Goal: Task Accomplishment & Management: Manage account settings

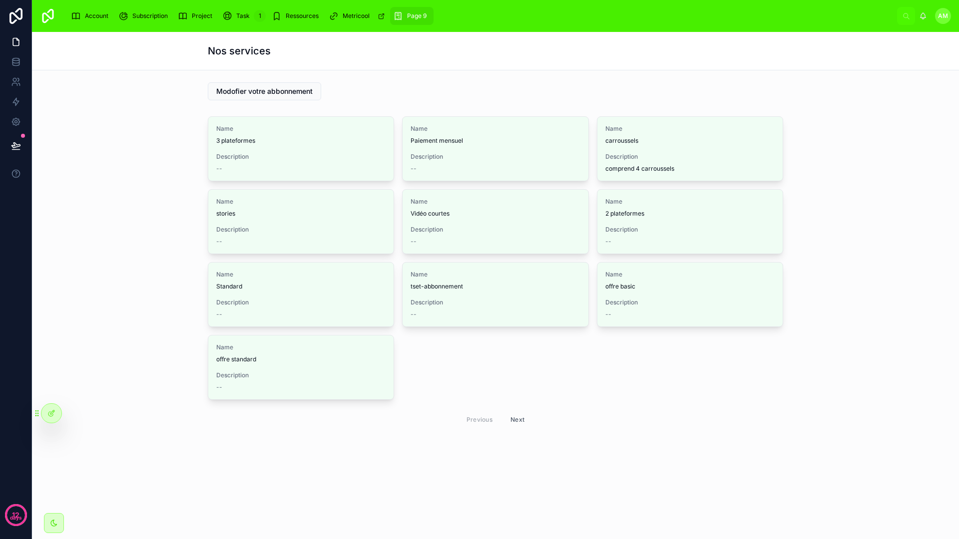
click at [55, 408] on div at bounding box center [51, 413] width 20 height 19
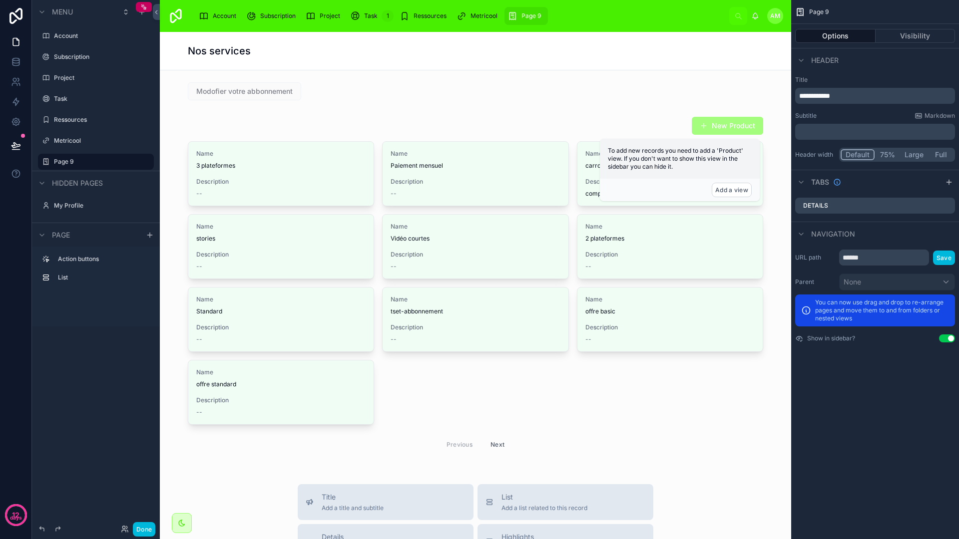
click at [204, 19] on icon "scrollable content" at bounding box center [204, 16] width 10 height 10
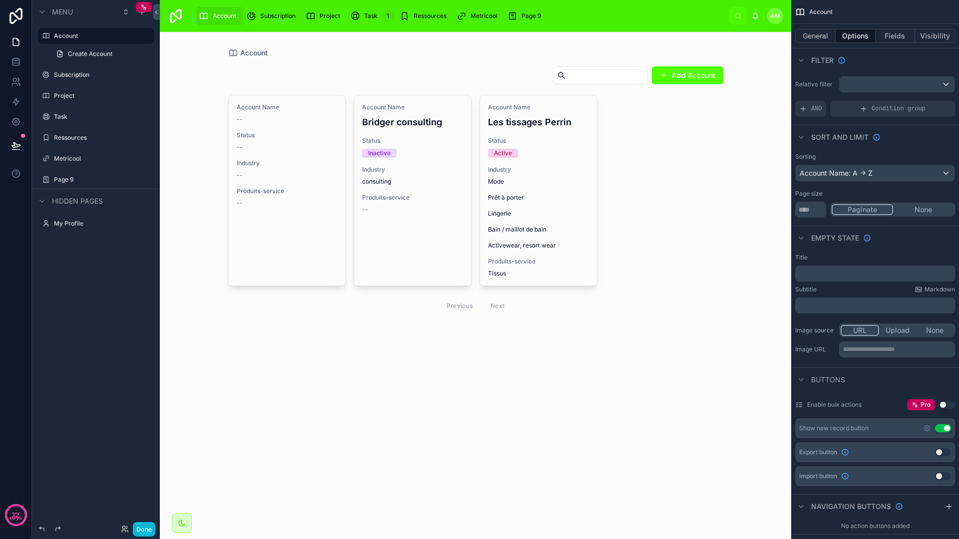
click at [603, 195] on div at bounding box center [475, 191] width 511 height 318
click at [704, 220] on div "Account Name -- Status -- Industry -- Produits-service -- Account Name Bridger …" at bounding box center [475, 206] width 495 height 223
click at [219, 9] on div "Account" at bounding box center [219, 16] width 41 height 16
click at [0, 0] on icon "scrollable content" at bounding box center [0, 0] width 0 height 0
click at [940, 34] on button "Visibility" at bounding box center [935, 36] width 40 height 14
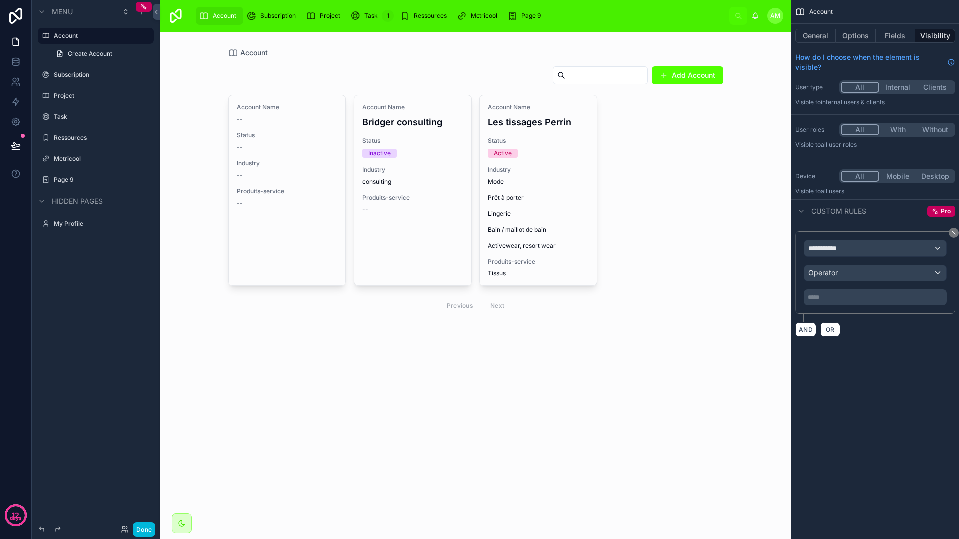
click at [863, 249] on div "**********" at bounding box center [875, 248] width 142 height 16
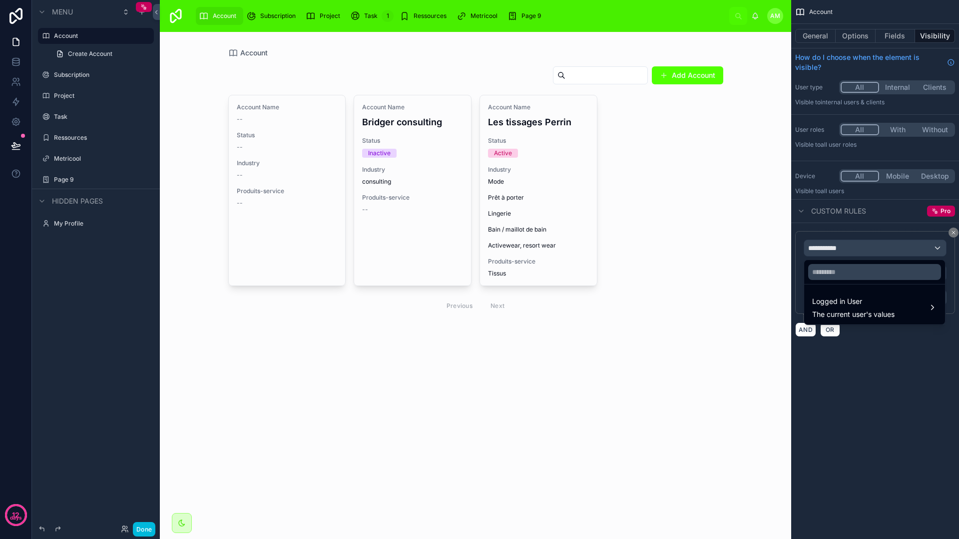
click at [874, 310] on span "The current user's values" at bounding box center [853, 315] width 82 height 10
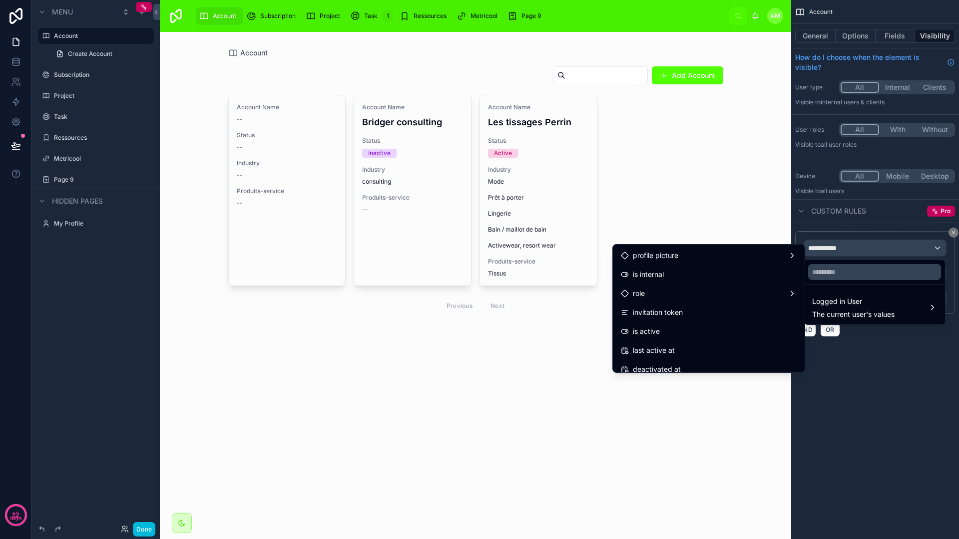
scroll to position [91, 0]
click at [656, 292] on div "role" at bounding box center [709, 297] width 176 height 12
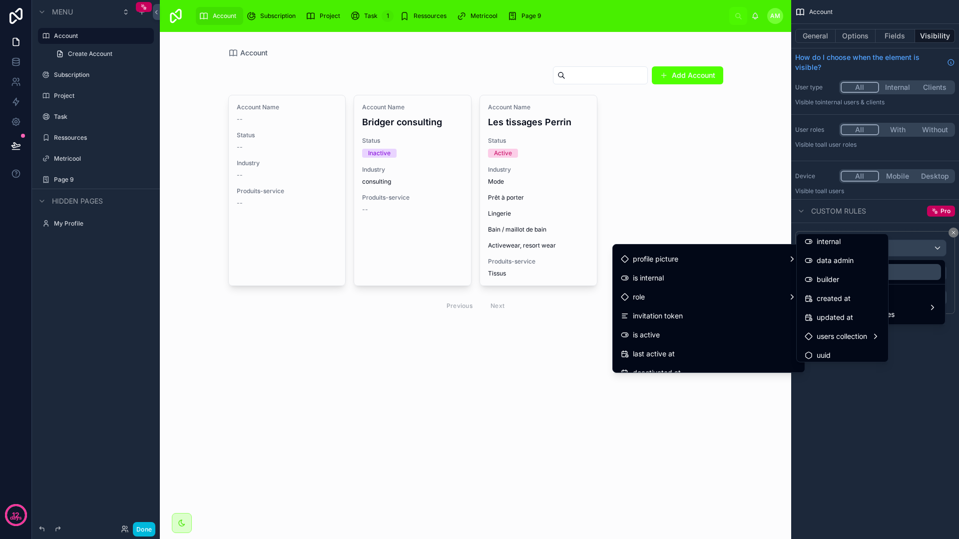
scroll to position [65, 0]
click at [875, 332] on div "users collection" at bounding box center [841, 332] width 75 height 12
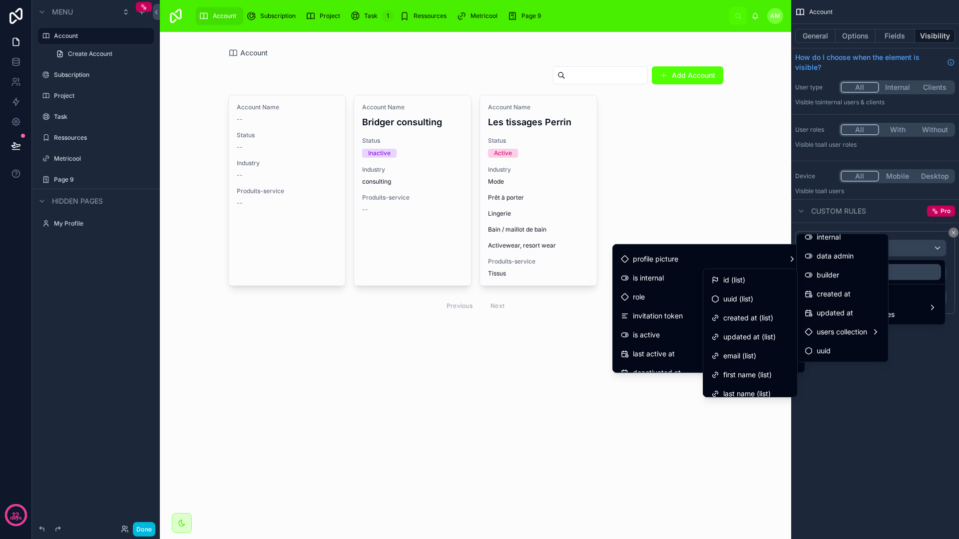
scroll to position [122, 0]
click at [865, 332] on span "users collection" at bounding box center [841, 332] width 50 height 12
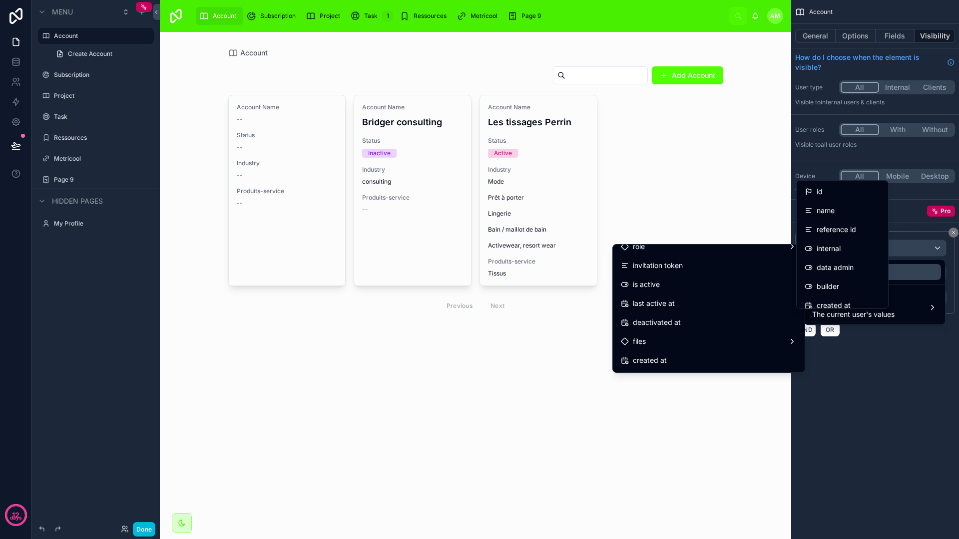
scroll to position [131, 0]
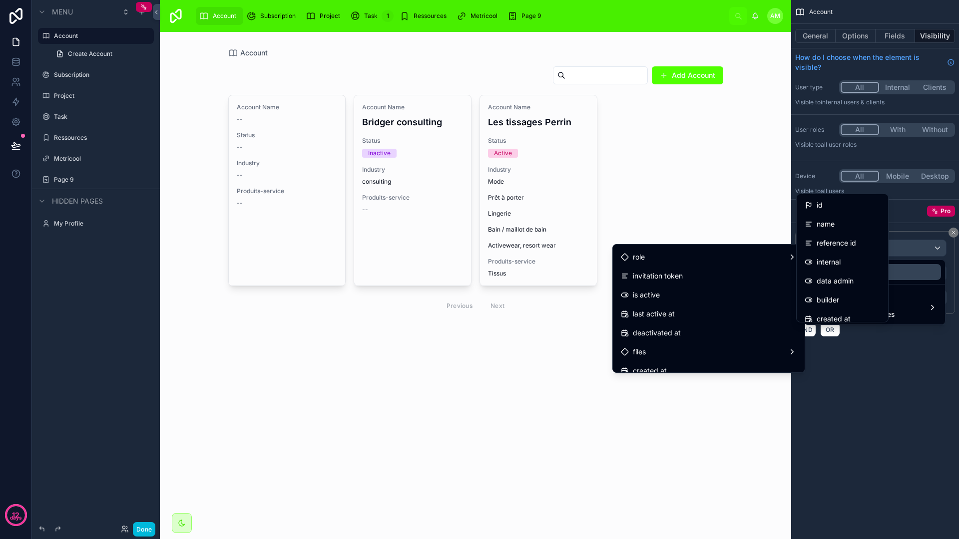
click at [685, 346] on div "files" at bounding box center [709, 352] width 176 height 12
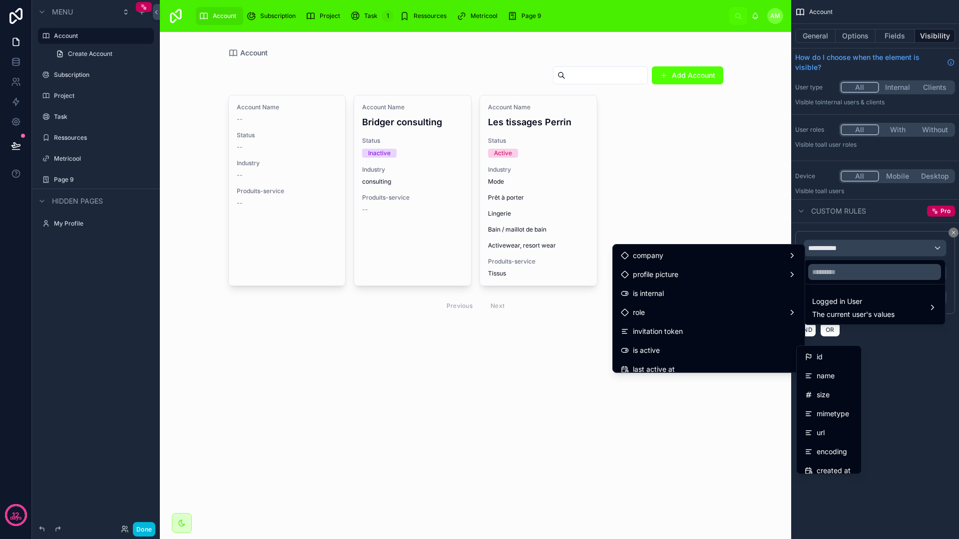
scroll to position [74, 0]
click at [664, 320] on div "role" at bounding box center [709, 314] width 188 height 18
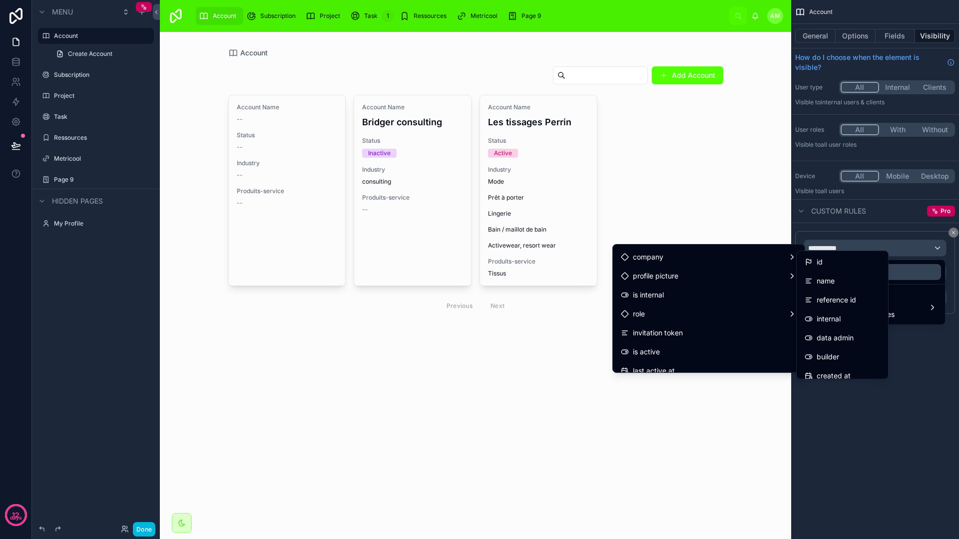
click at [917, 327] on div "scrollable content" at bounding box center [479, 269] width 959 height 539
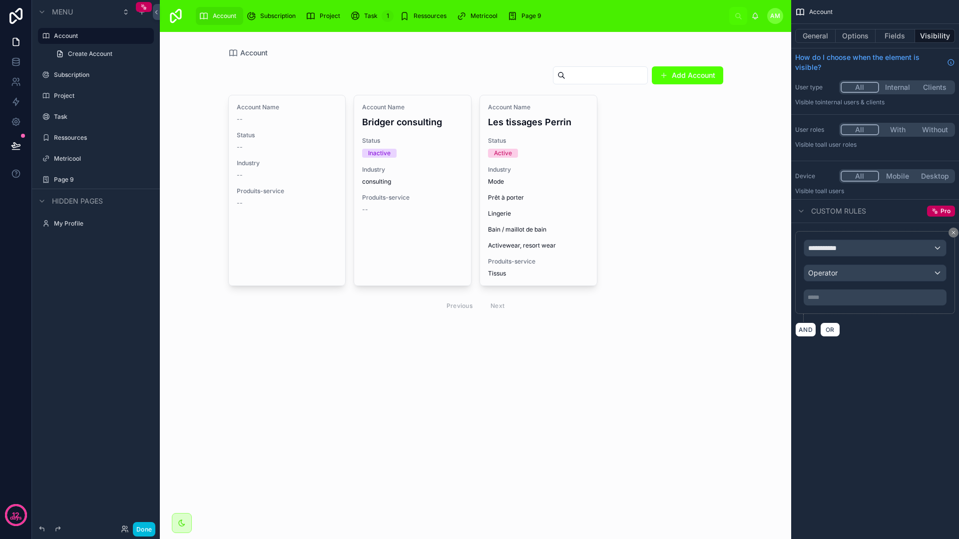
click at [874, 276] on div "Operator" at bounding box center [875, 273] width 142 height 16
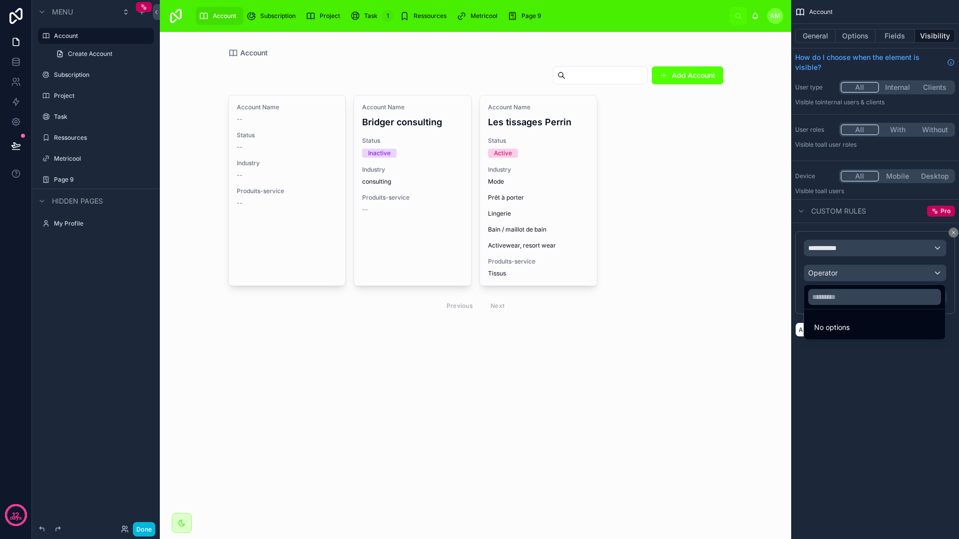
click at [870, 271] on div "scrollable content" at bounding box center [479, 269] width 959 height 539
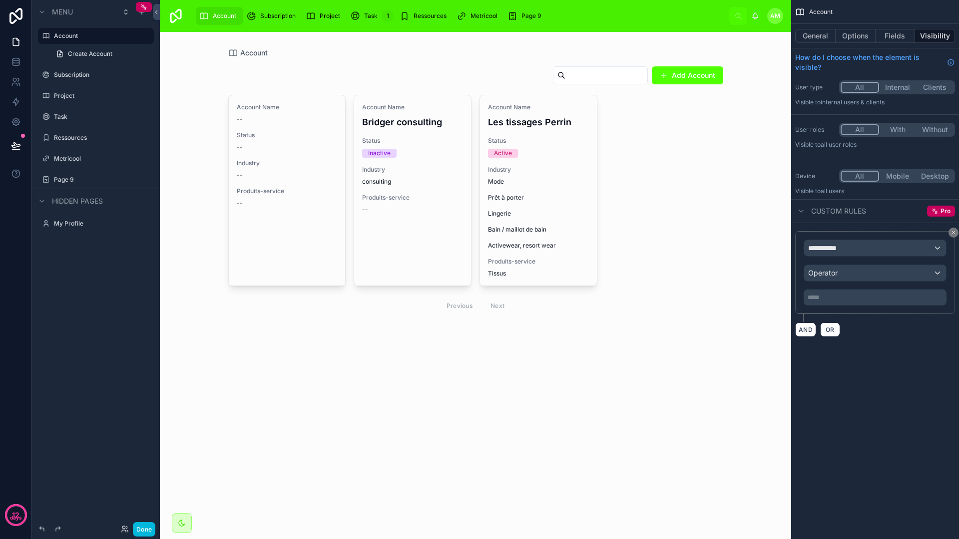
click at [866, 254] on div "**********" at bounding box center [875, 248] width 142 height 16
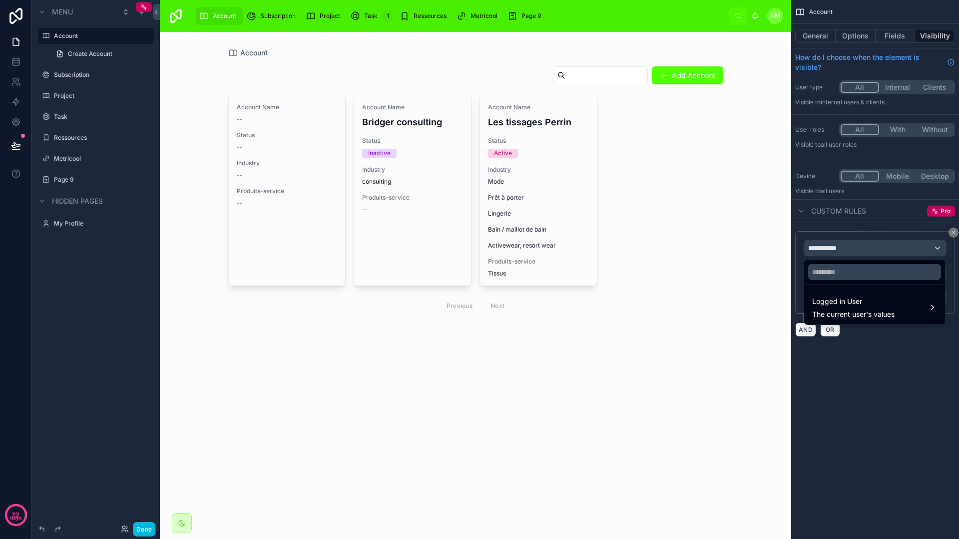
click at [822, 308] on div "Logged in User The current user's values" at bounding box center [853, 308] width 82 height 24
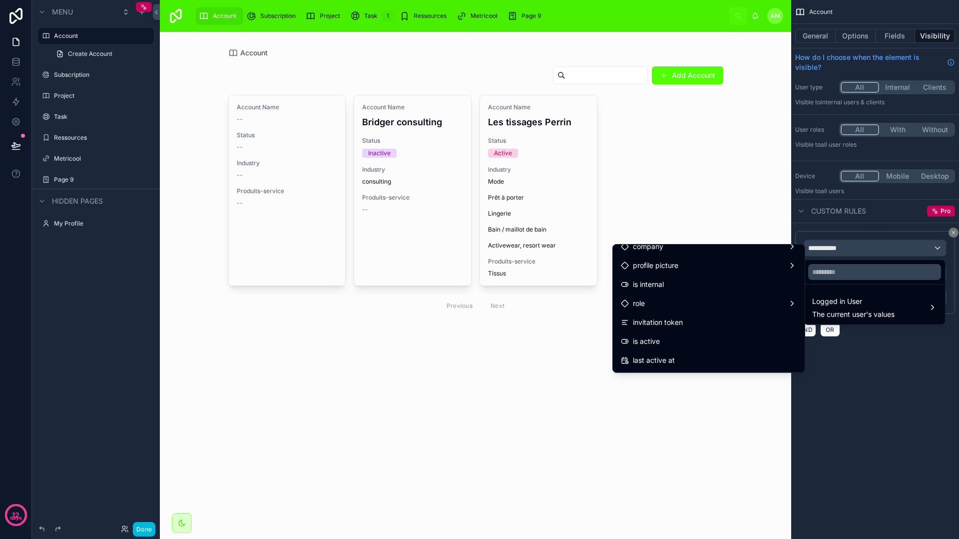
scroll to position [86, 0]
click at [697, 297] on div "role" at bounding box center [709, 303] width 176 height 12
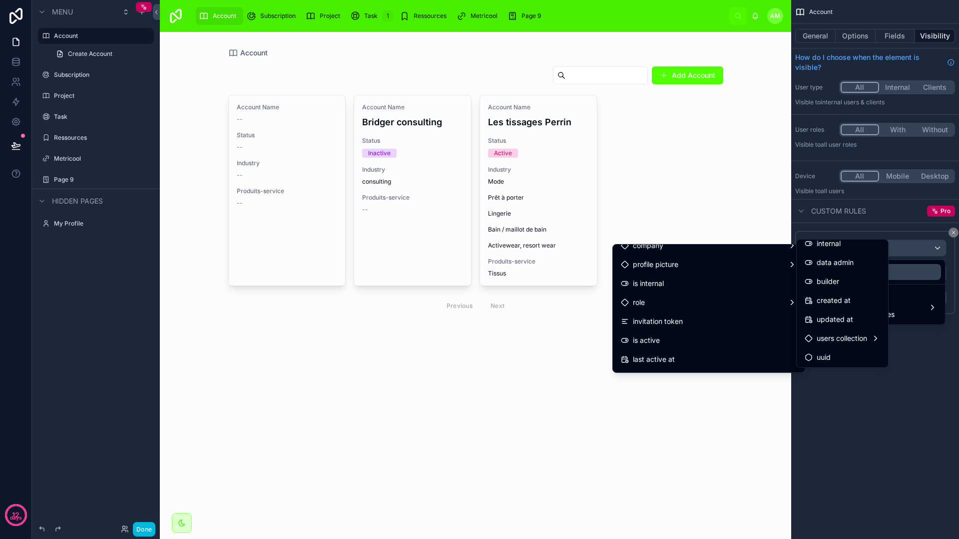
scroll to position [65, 0]
click at [853, 340] on span "users collection" at bounding box center [841, 338] width 50 height 12
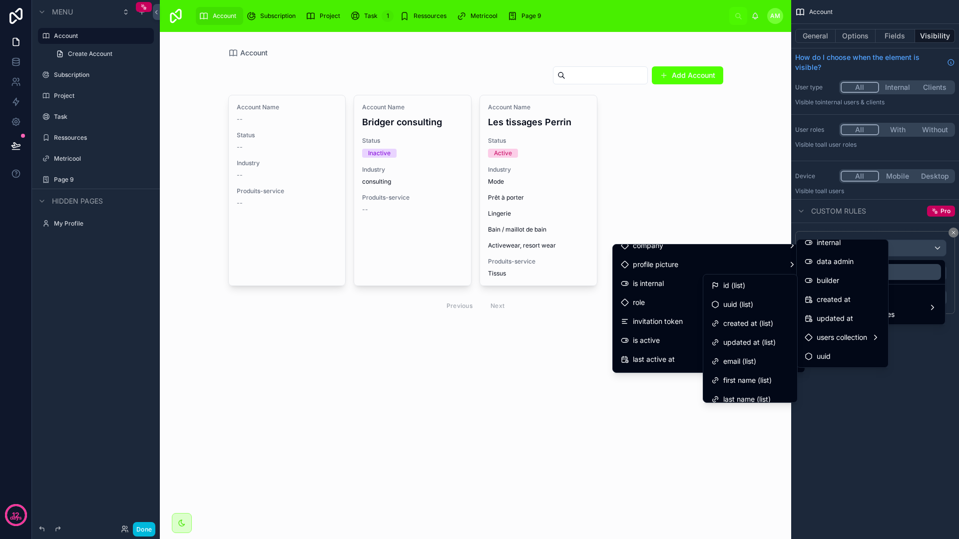
click at [853, 340] on span "users collection" at bounding box center [841, 338] width 50 height 12
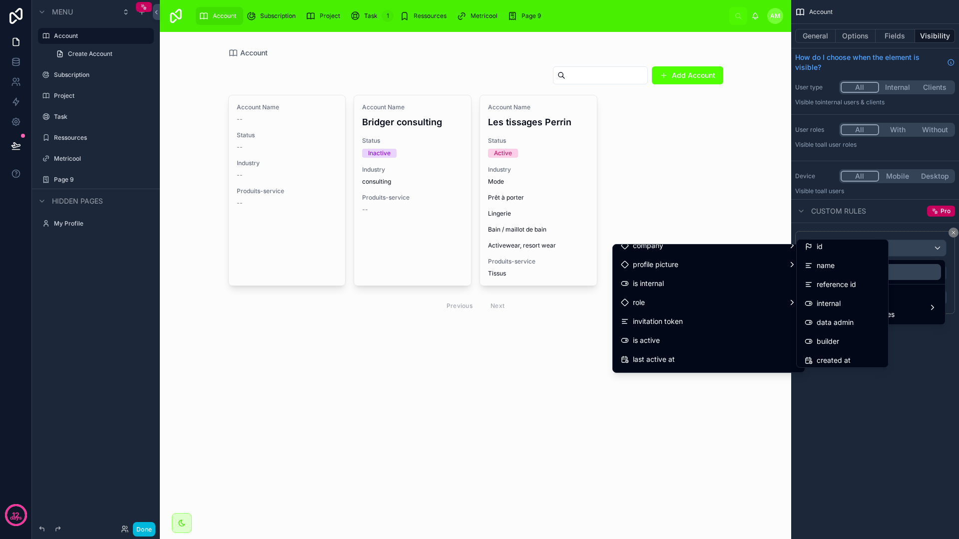
scroll to position [0, 0]
click at [921, 336] on div "scrollable content" at bounding box center [479, 269] width 959 height 539
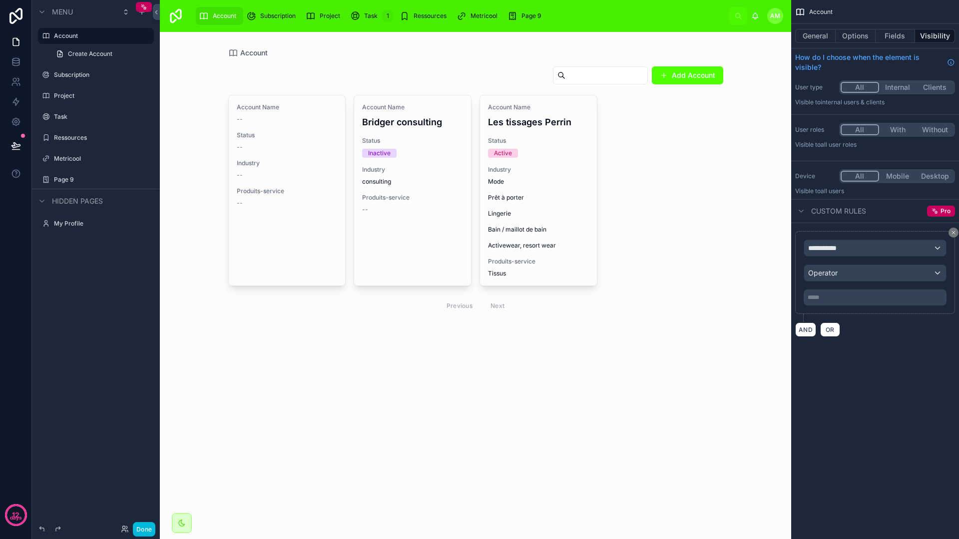
click at [859, 254] on div "**********" at bounding box center [875, 248] width 142 height 16
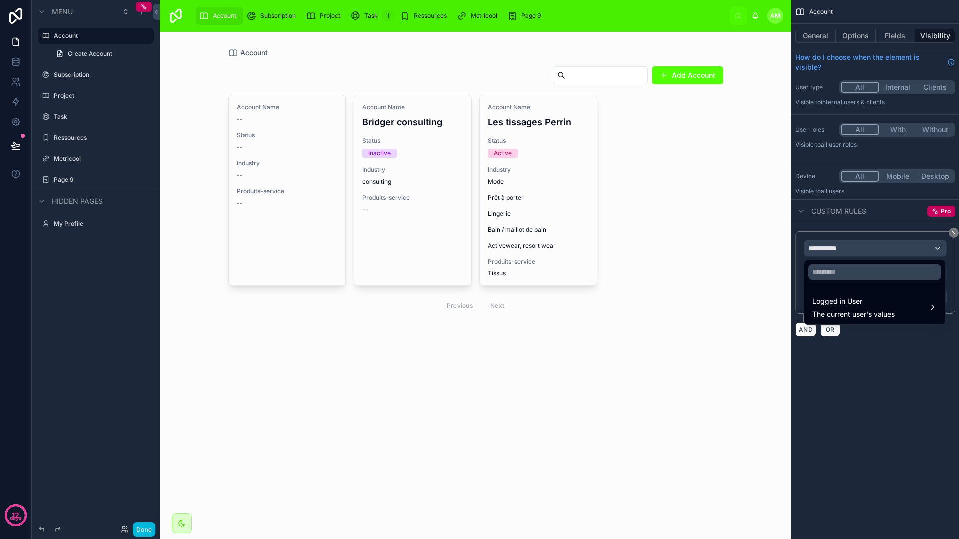
click at [834, 277] on input "text" at bounding box center [874, 272] width 133 height 16
type input "*"
click at [877, 368] on div "scrollable content" at bounding box center [479, 269] width 959 height 539
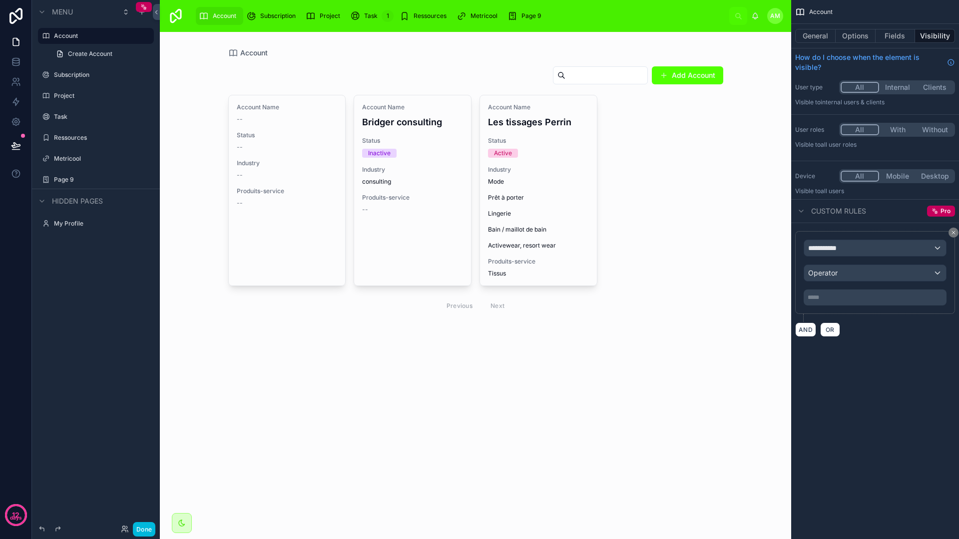
click at [955, 235] on icon "scrollable content" at bounding box center [953, 233] width 6 height 6
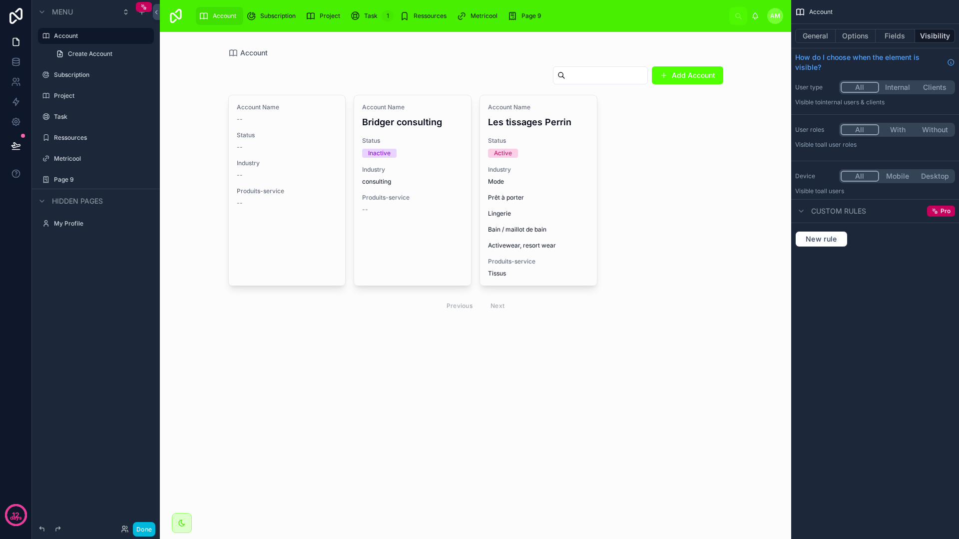
click at [931, 247] on div "New rule" at bounding box center [875, 239] width 168 height 32
click at [895, 124] on button "With" at bounding box center [897, 129] width 37 height 11
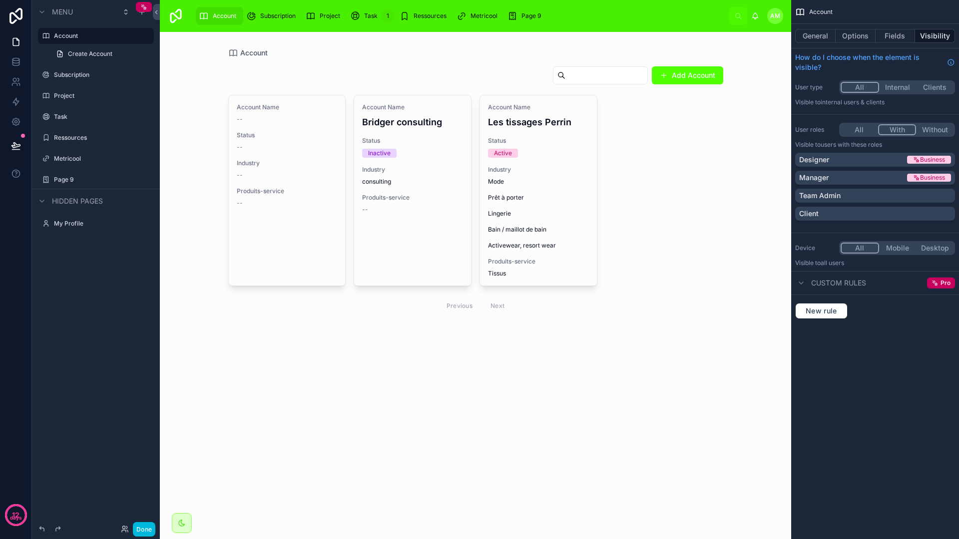
click at [917, 163] on div "Business" at bounding box center [929, 160] width 32 height 8
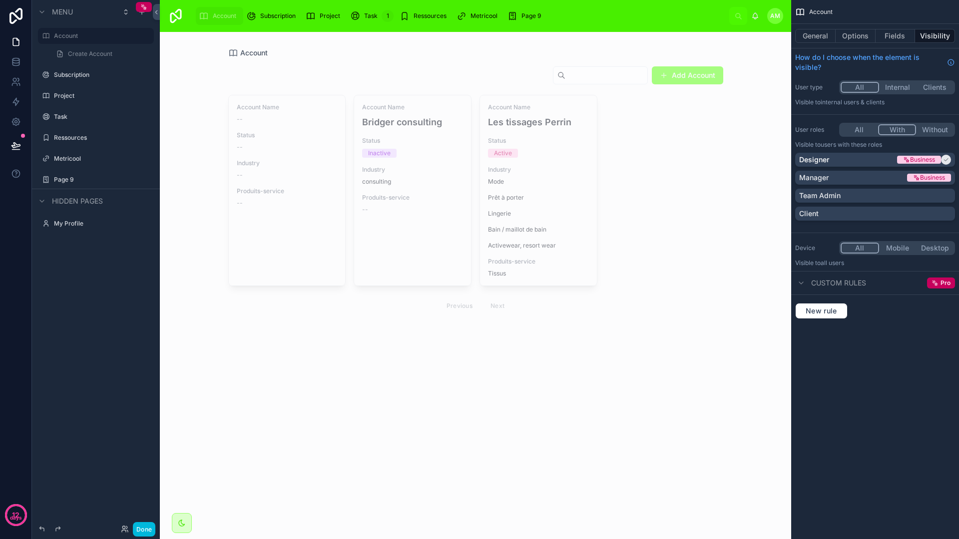
click at [878, 162] on div "Designer" at bounding box center [847, 160] width 96 height 10
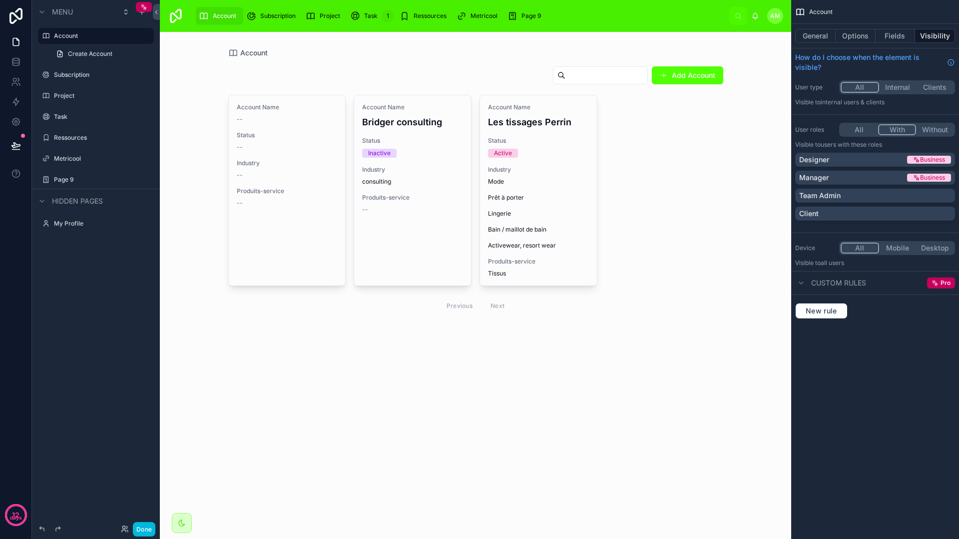
click at [876, 171] on div "Manager Business" at bounding box center [875, 178] width 160 height 14
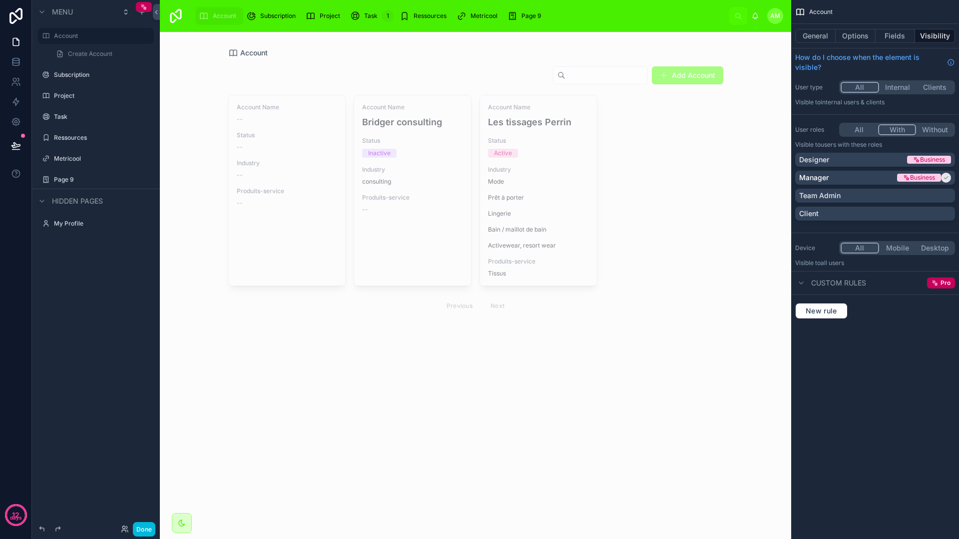
click at [875, 191] on div "Team Admin" at bounding box center [875, 196] width 152 height 10
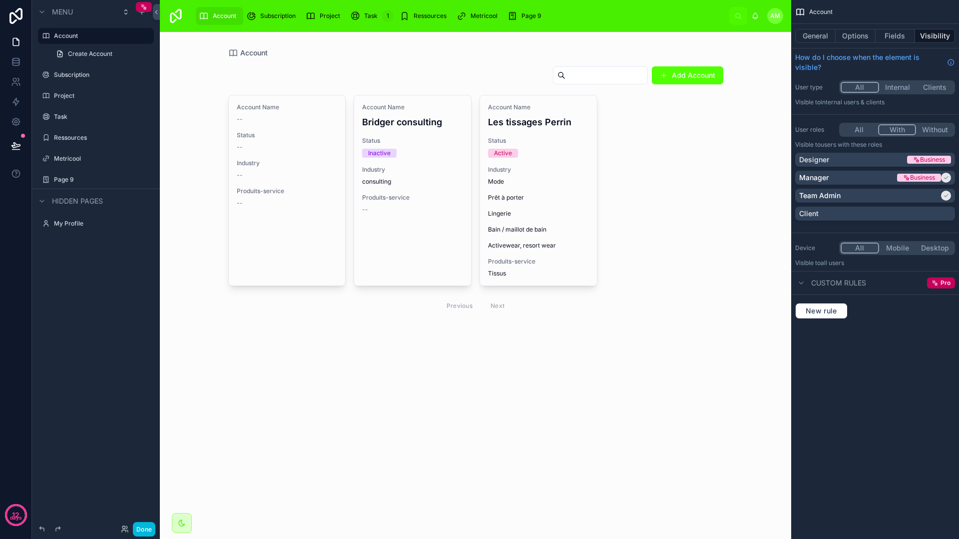
click at [877, 333] on div "Account General Options Fields Visibility How do I choose when the element is v…" at bounding box center [875, 171] width 168 height 343
click at [878, 342] on div "Account General Options Fields Visibility How do I choose when the element is v…" at bounding box center [875, 171] width 168 height 343
click at [864, 343] on div "Account General Options Fields Visibility How do I choose when the element is v…" at bounding box center [875, 269] width 168 height 539
click at [862, 309] on div "New rule" at bounding box center [875, 311] width 160 height 16
click at [804, 286] on icon "scrollable content" at bounding box center [801, 283] width 8 height 8
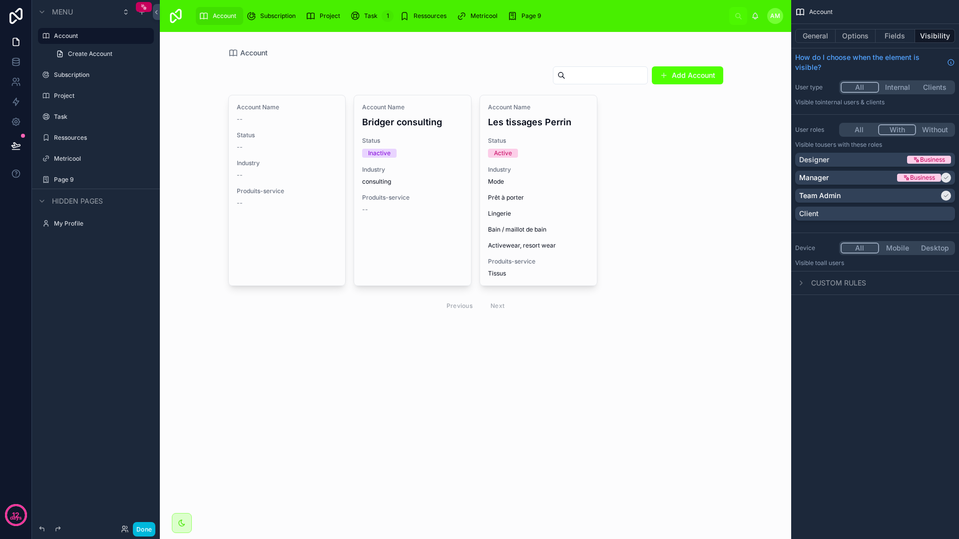
click at [801, 283] on icon "scrollable content" at bounding box center [801, 283] width 2 height 4
click at [801, 283] on icon "scrollable content" at bounding box center [801, 283] width 8 height 8
click at [867, 159] on div "Designer" at bounding box center [852, 160] width 106 height 10
click at [881, 345] on div "Account General Options Fields Visibility How do I choose when the element is v…" at bounding box center [875, 269] width 168 height 539
click at [925, 132] on button "Without" at bounding box center [934, 129] width 37 height 11
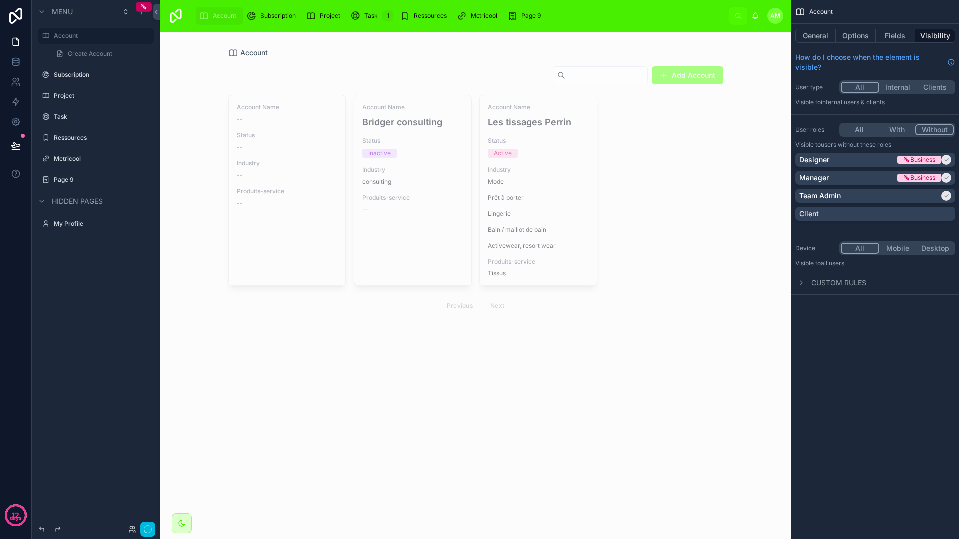
click at [882, 209] on div "Client" at bounding box center [875, 214] width 152 height 10
click at [882, 195] on div "Team Admin" at bounding box center [869, 196] width 140 height 10
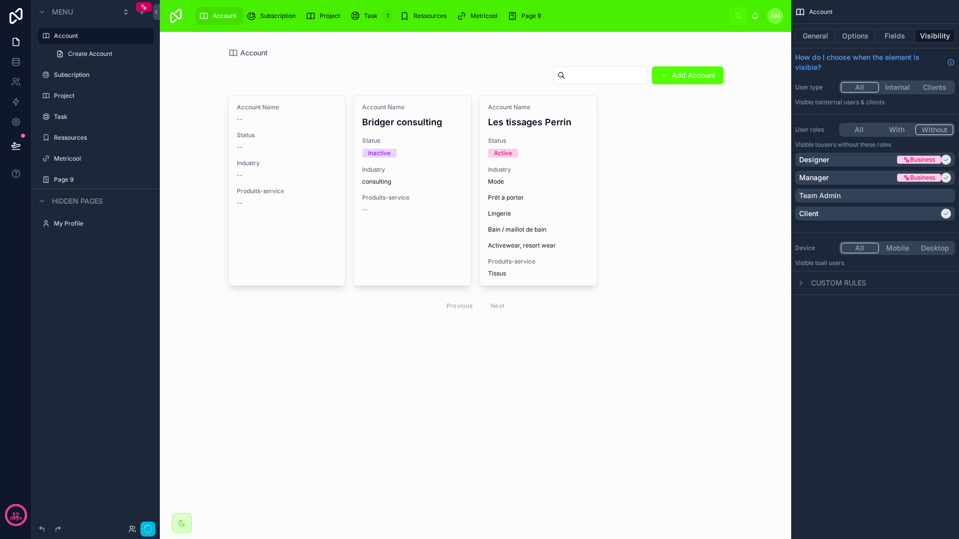
click at [877, 185] on div "Designer Business Manager Business Team Admin Client" at bounding box center [875, 189] width 160 height 72
click at [866, 158] on div "Designer" at bounding box center [847, 160] width 96 height 10
click at [866, 171] on div "Manager Business" at bounding box center [875, 178] width 160 height 14
click at [870, 315] on div "Account General Options Fields Visibility How do I choose when the element is v…" at bounding box center [875, 269] width 168 height 539
click at [886, 218] on div "Client" at bounding box center [869, 214] width 140 height 10
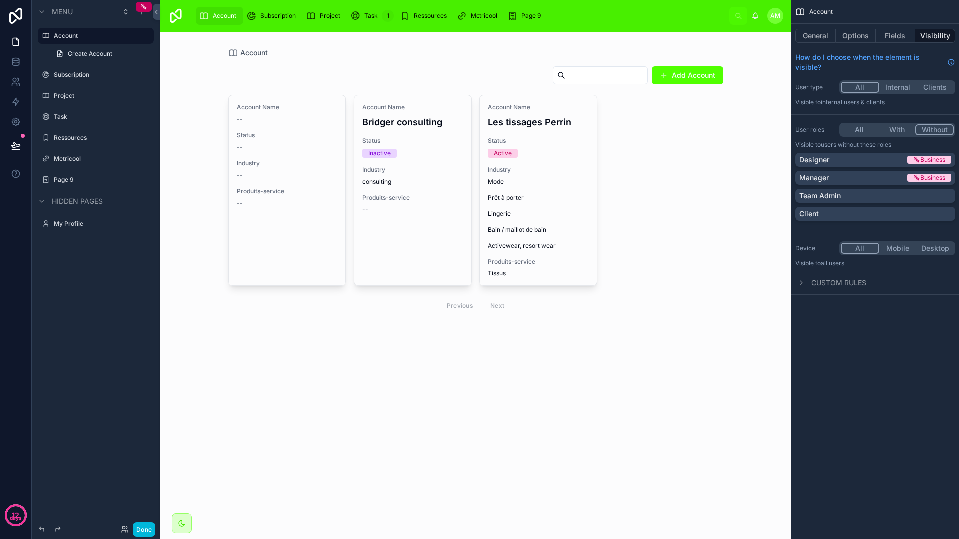
click at [856, 126] on button "All" at bounding box center [858, 129] width 37 height 11
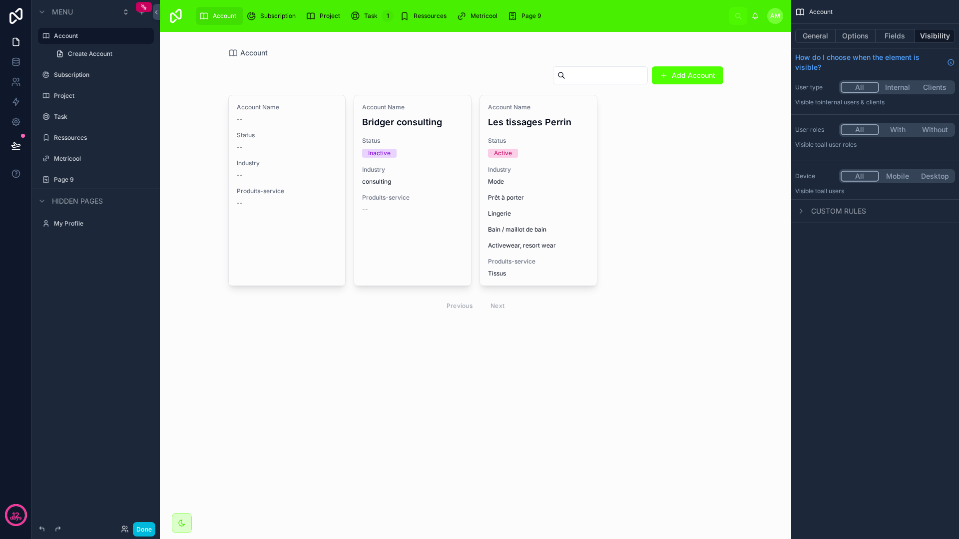
click at [890, 86] on button "Internal" at bounding box center [897, 87] width 37 height 11
click at [919, 86] on button "Clients" at bounding box center [934, 87] width 37 height 11
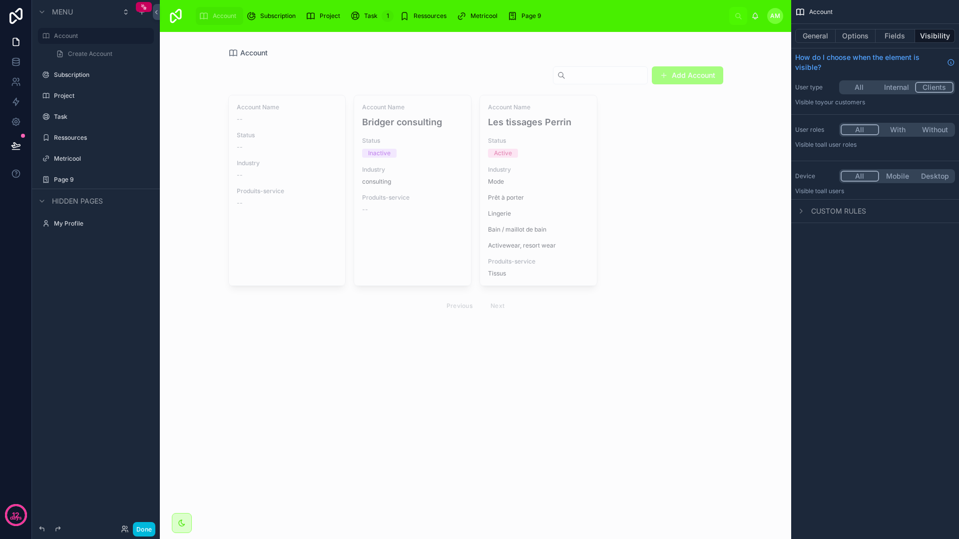
click at [895, 86] on button "Internal" at bounding box center [896, 87] width 37 height 11
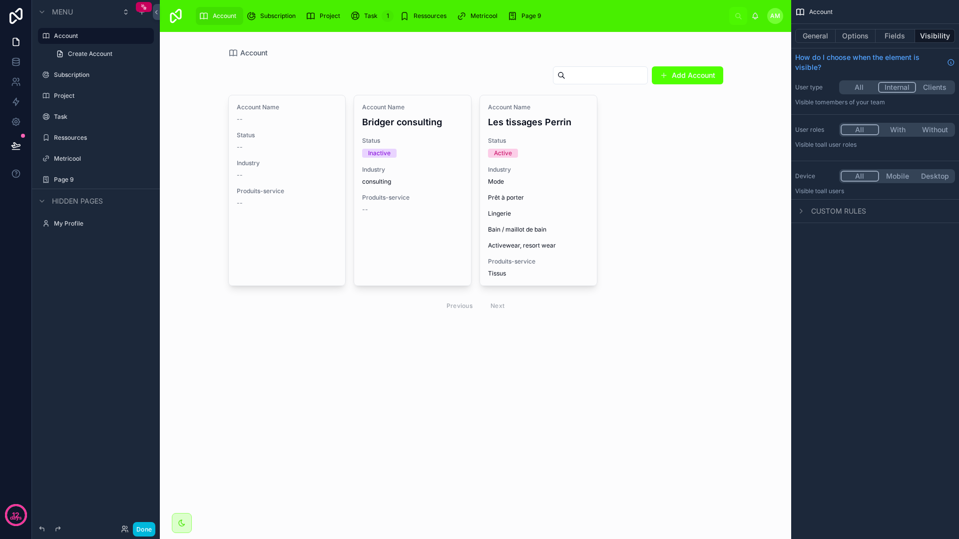
click at [894, 88] on button "Internal" at bounding box center [897, 87] width 38 height 11
click at [561, 160] on div "Account Name Les tissages Perrin Status Active Industry Mode Prêt à porter Ling…" at bounding box center [538, 190] width 117 height 190
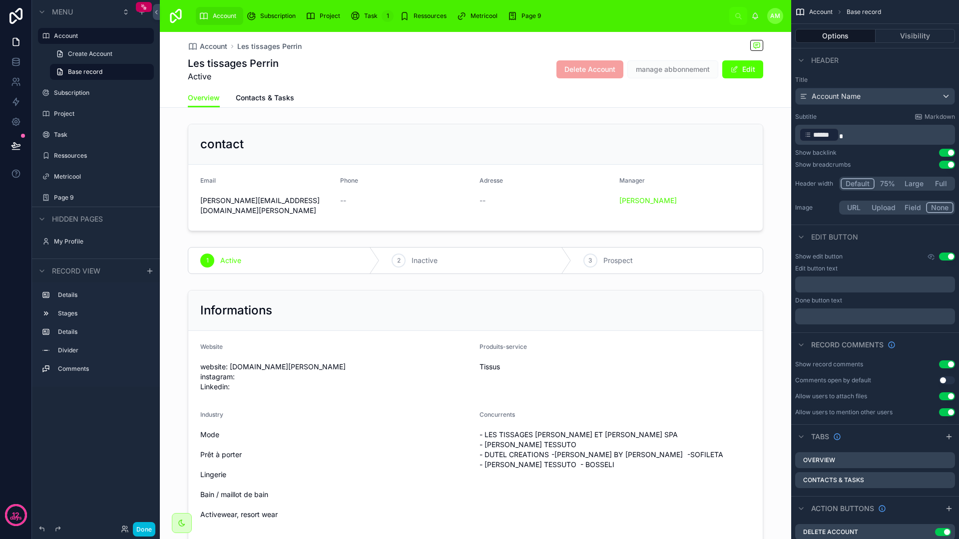
click at [732, 68] on span at bounding box center [734, 69] width 8 height 8
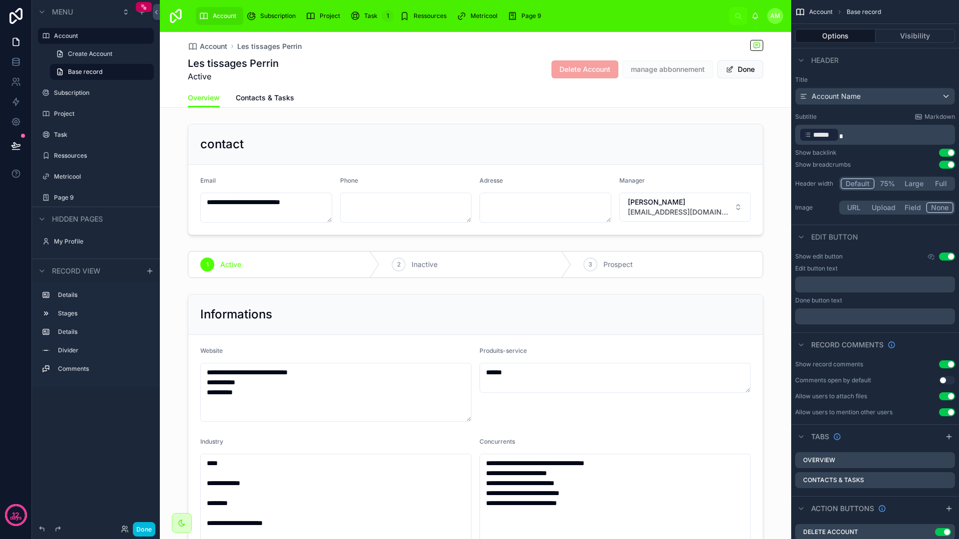
click at [720, 67] on button "Done" at bounding box center [740, 69] width 46 height 18
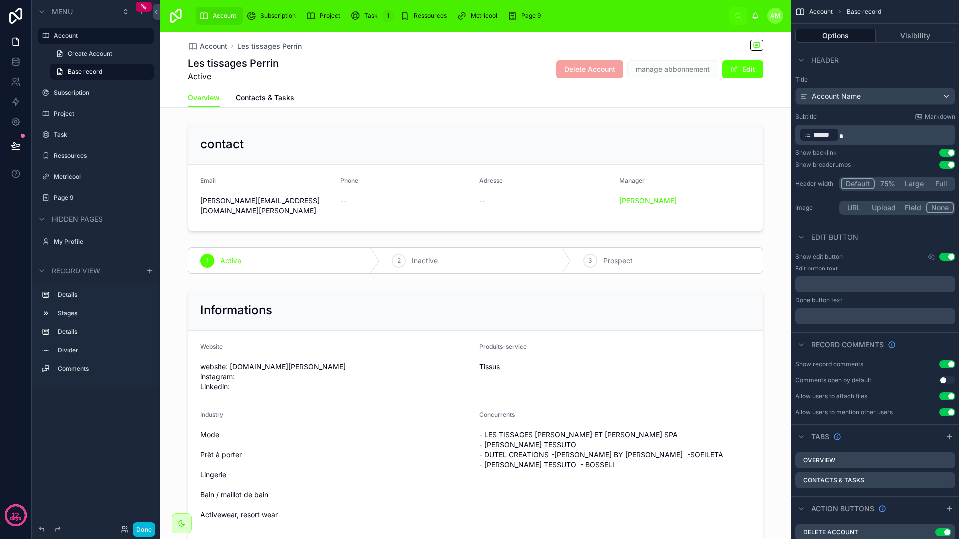
click at [934, 38] on button "Visibility" at bounding box center [915, 36] width 80 height 14
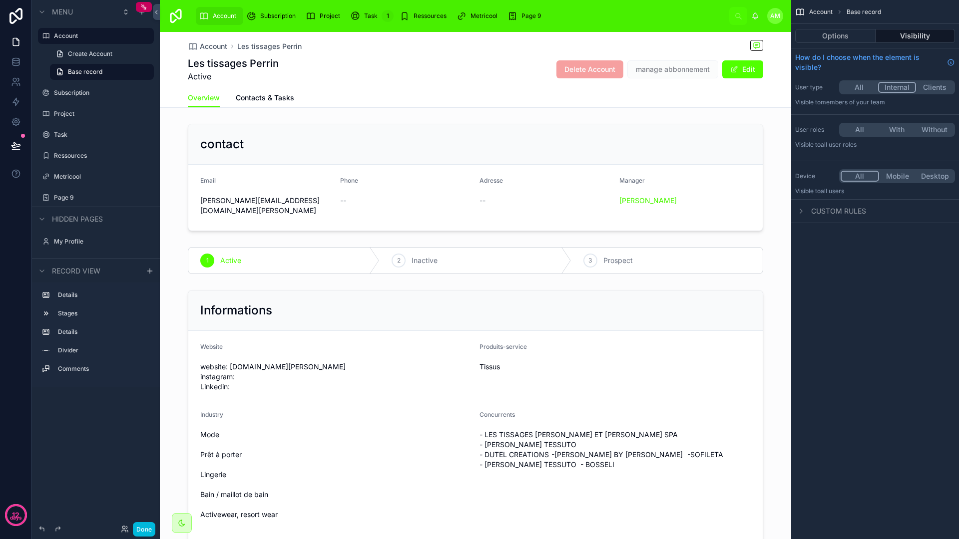
click at [859, 37] on button "Options" at bounding box center [835, 36] width 80 height 14
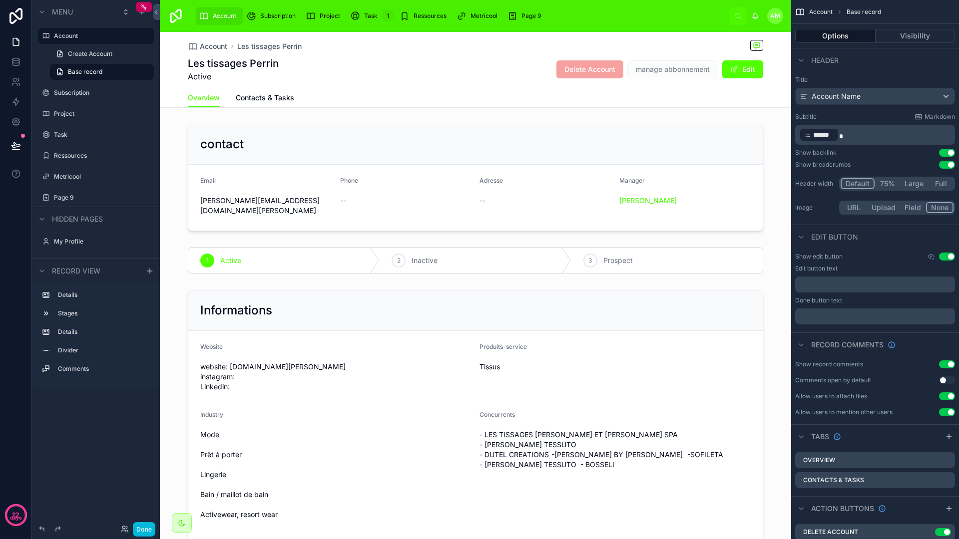
click at [280, 13] on span "Subscription" at bounding box center [277, 16] width 35 height 8
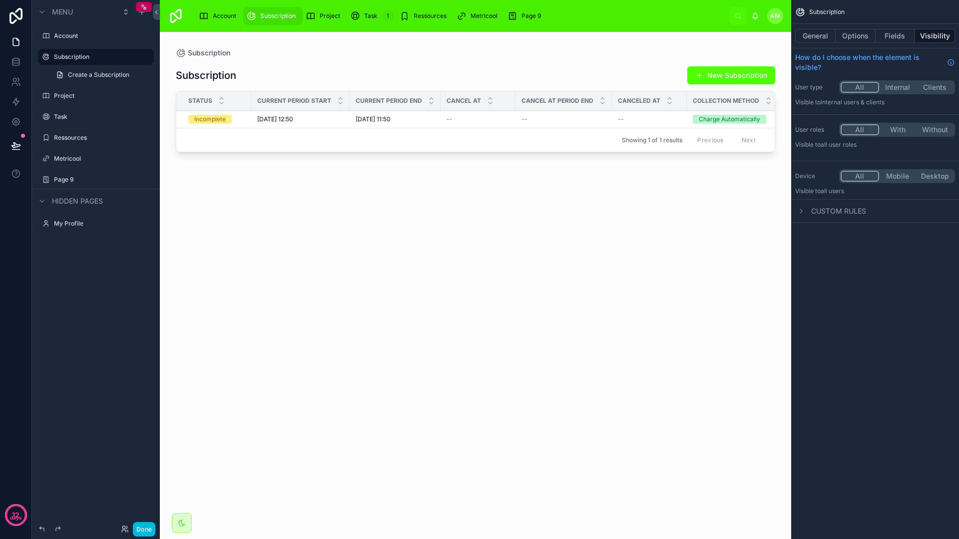
click at [379, 201] on div at bounding box center [475, 279] width 631 height 495
drag, startPoint x: 466, startPoint y: 213, endPoint x: 398, endPoint y: 179, distance: 76.6
click at [466, 213] on div "Subscription New Subscription Status Current Period Start Current Period End Ca…" at bounding box center [475, 292] width 599 height 469
click at [210, 15] on div "Account" at bounding box center [219, 16] width 41 height 16
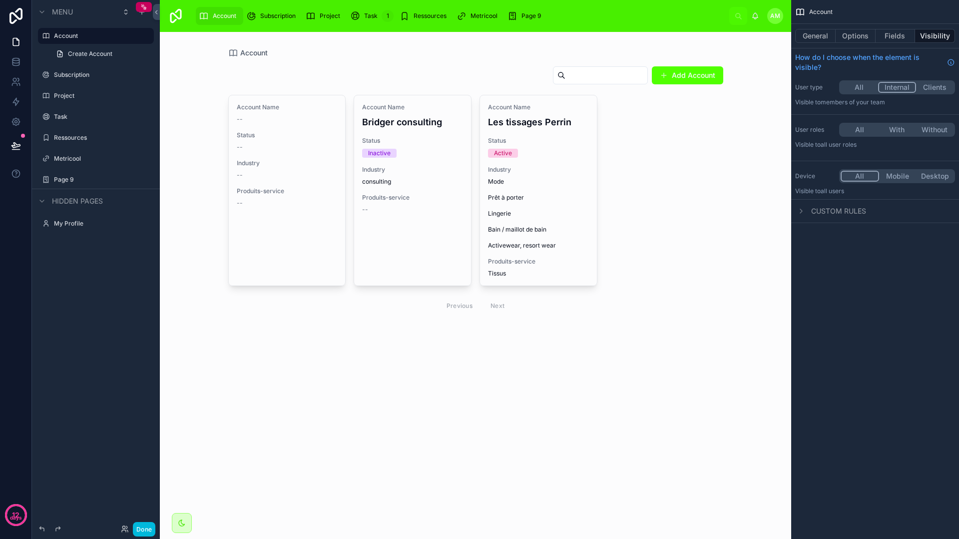
click at [528, 173] on div at bounding box center [475, 191] width 511 height 318
click at [535, 173] on span "Industry" at bounding box center [538, 170] width 101 height 8
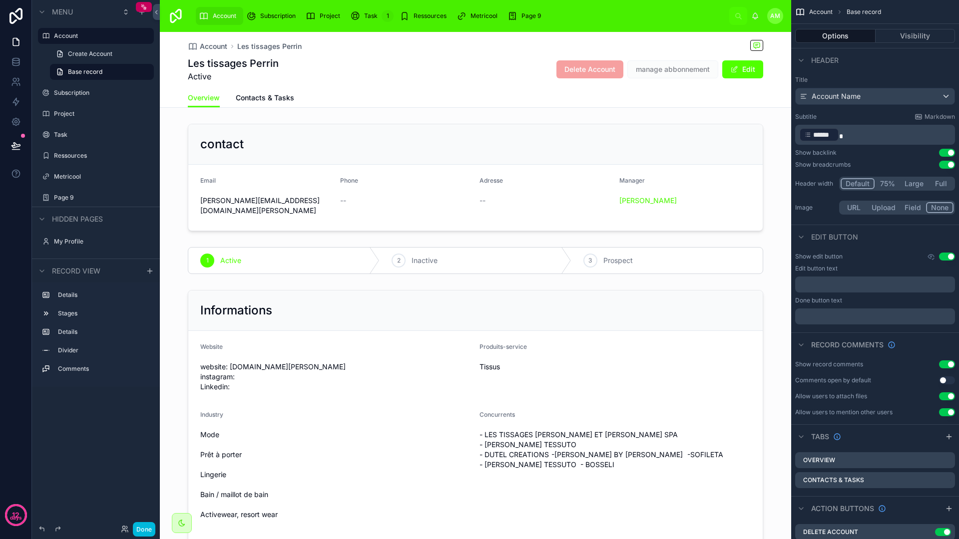
click at [282, 100] on span "Contacts & Tasks" at bounding box center [265, 98] width 58 height 10
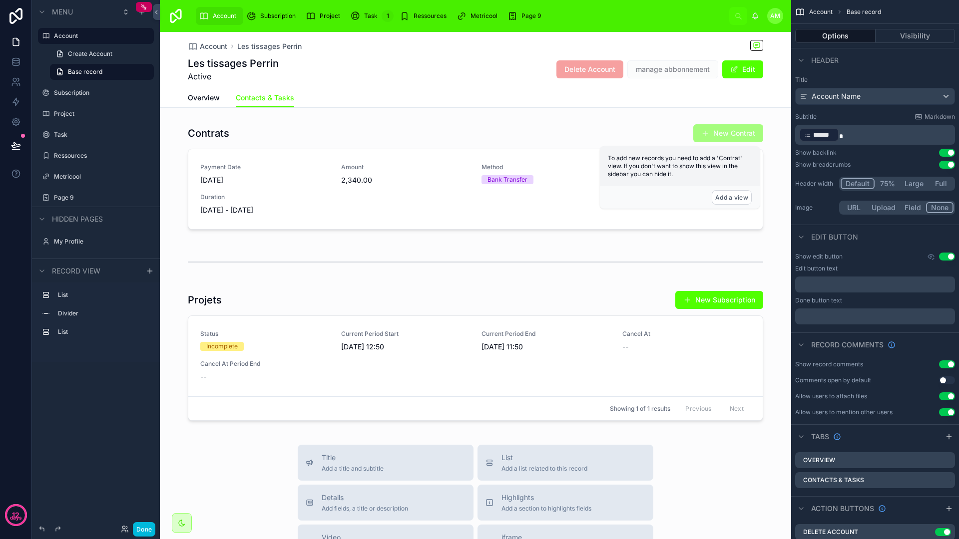
click at [403, 147] on div at bounding box center [475, 179] width 631 height 118
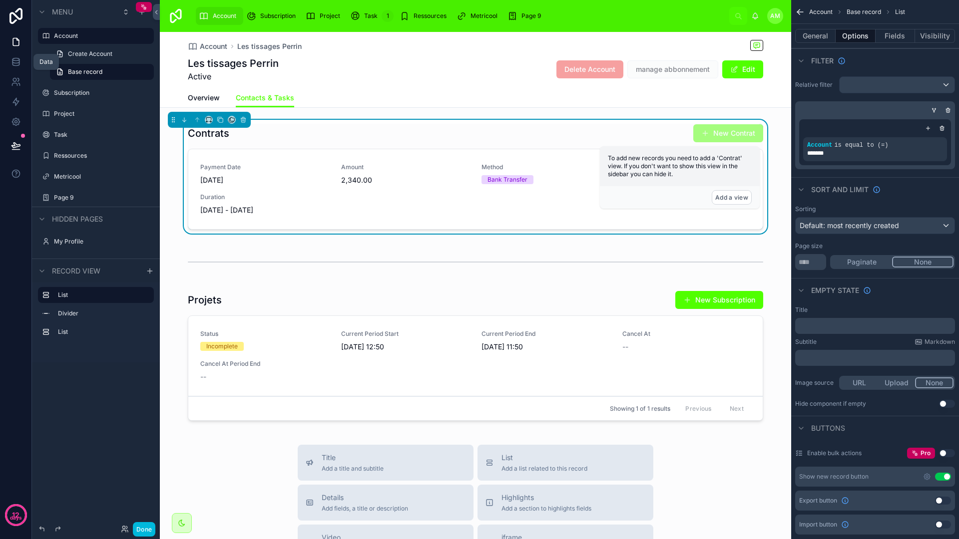
click at [25, 63] on link at bounding box center [15, 62] width 31 height 20
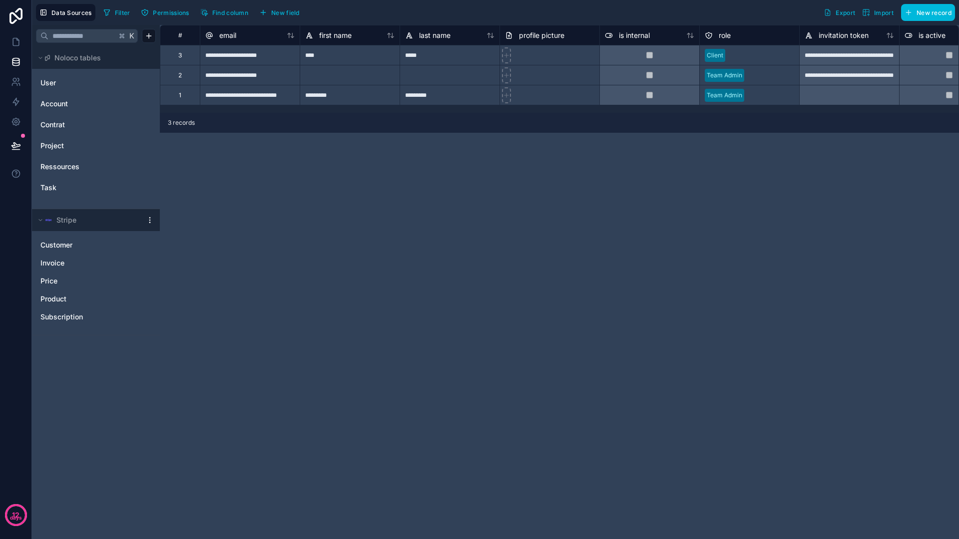
click at [61, 129] on span "Contrat" at bounding box center [52, 125] width 24 height 10
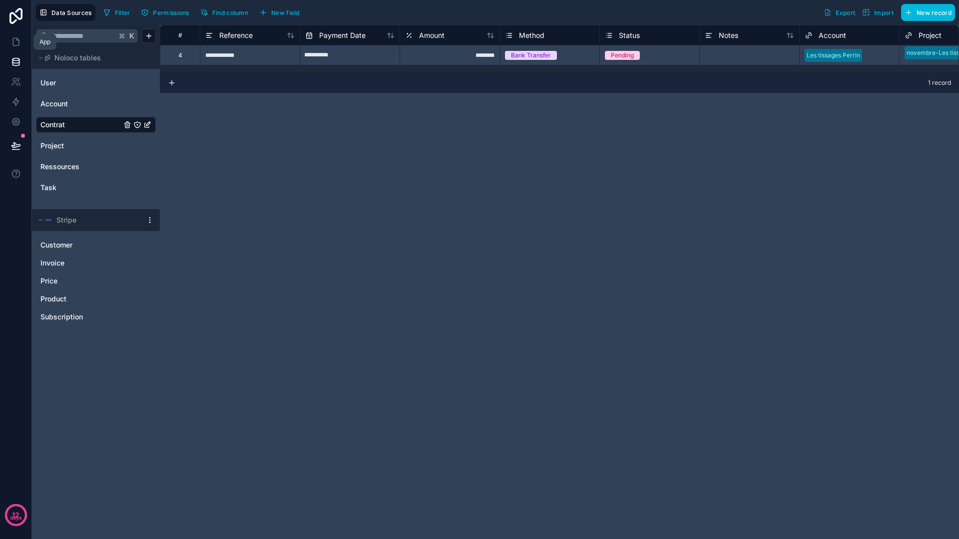
click at [9, 44] on link at bounding box center [15, 42] width 31 height 20
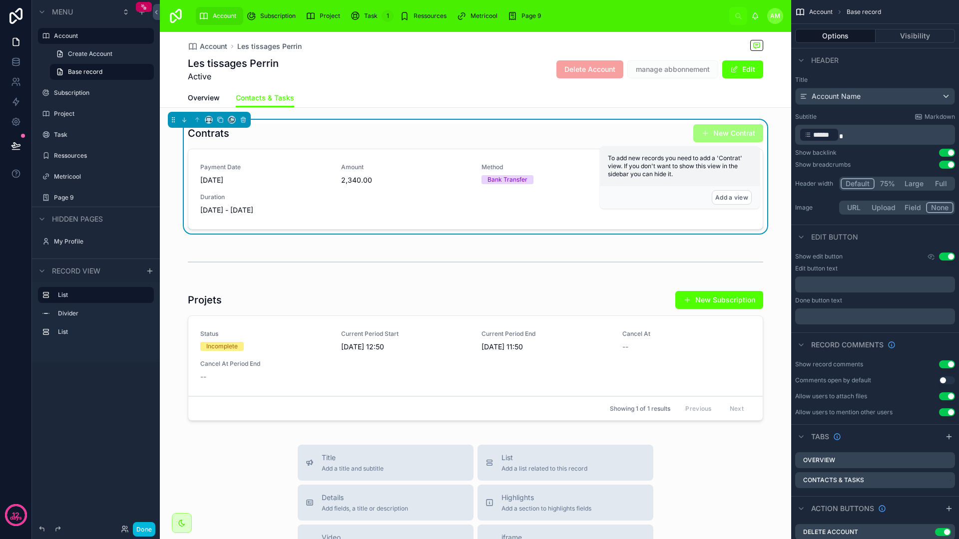
click at [570, 147] on div "Contrats New Contrat Payment Date [DATE] Amount 2,340.00 Method Bank Transfer S…" at bounding box center [475, 177] width 575 height 106
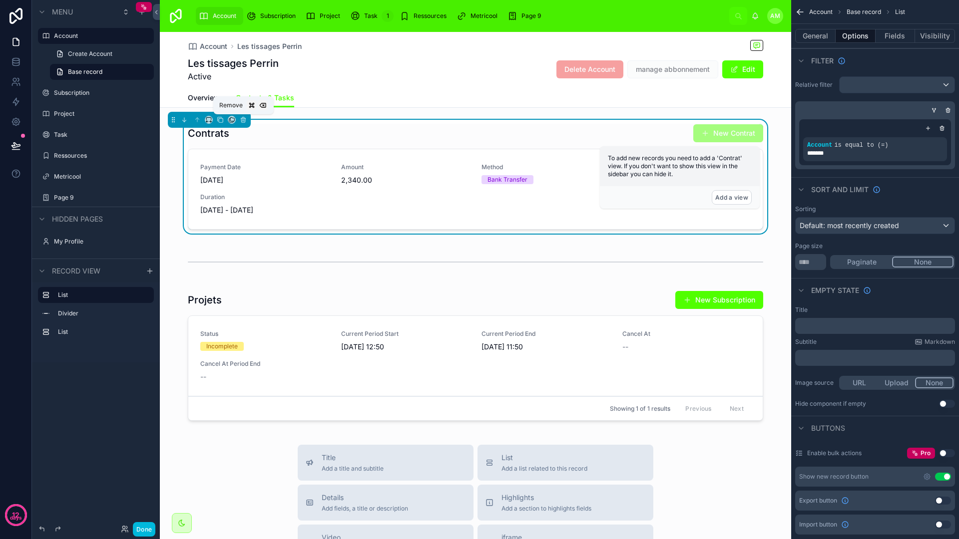
click at [243, 120] on icon at bounding box center [243, 120] width 0 height 2
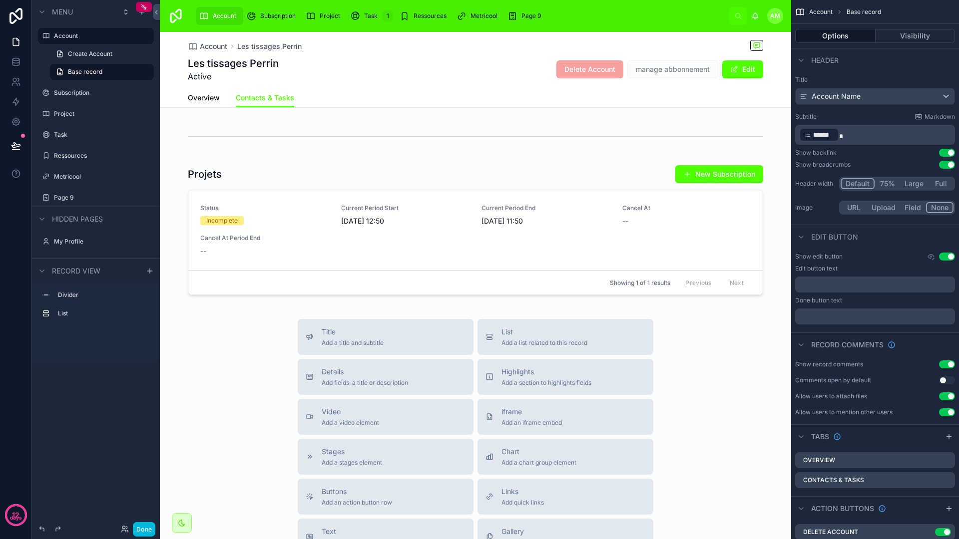
click at [463, 245] on div at bounding box center [475, 232] width 631 height 142
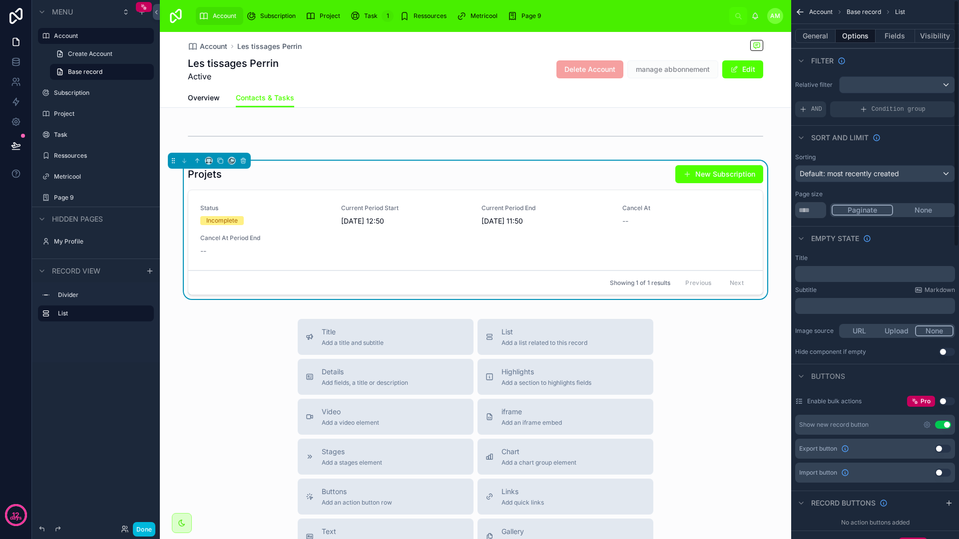
click at [890, 33] on button "Fields" at bounding box center [895, 36] width 40 height 14
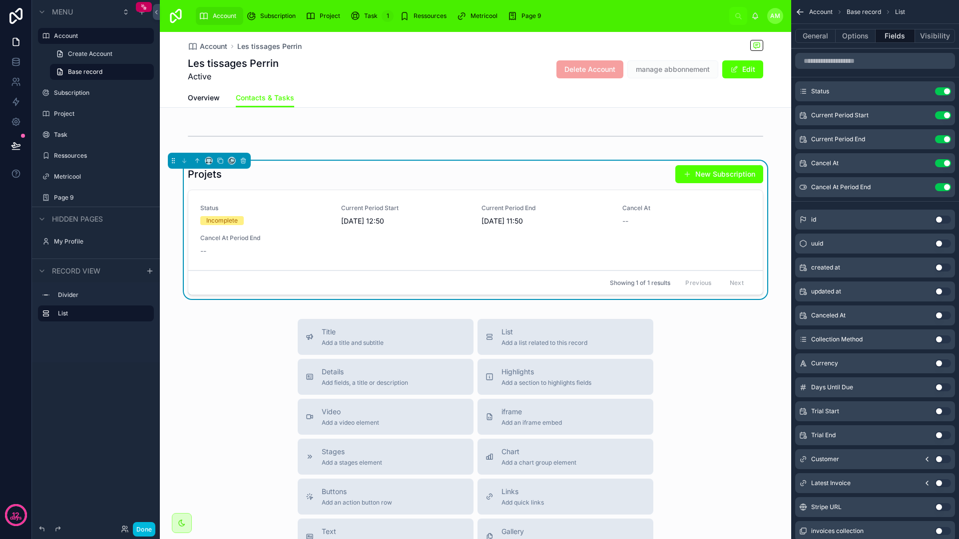
click at [940, 163] on button "Use setting" at bounding box center [943, 163] width 16 height 8
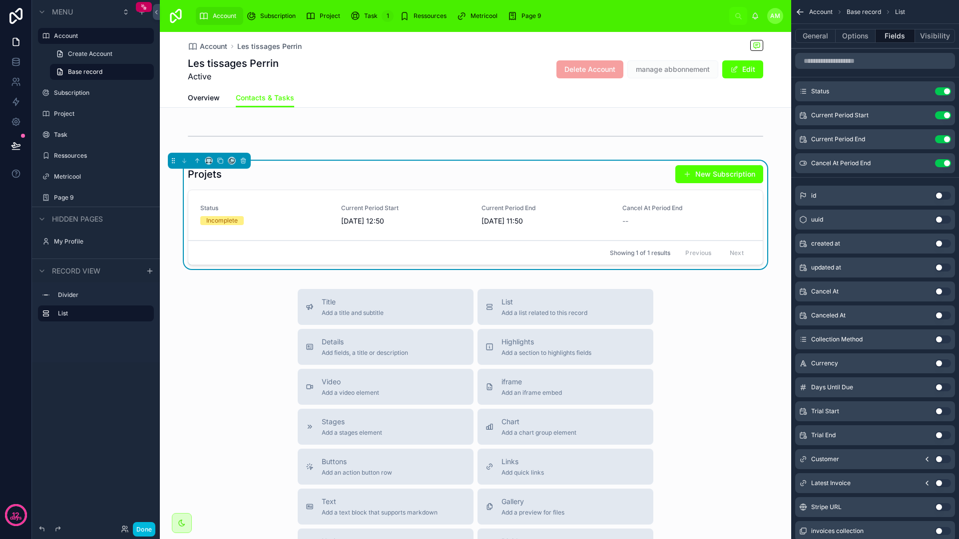
click at [0, 0] on icon "scrollable content" at bounding box center [0, 0] width 0 height 0
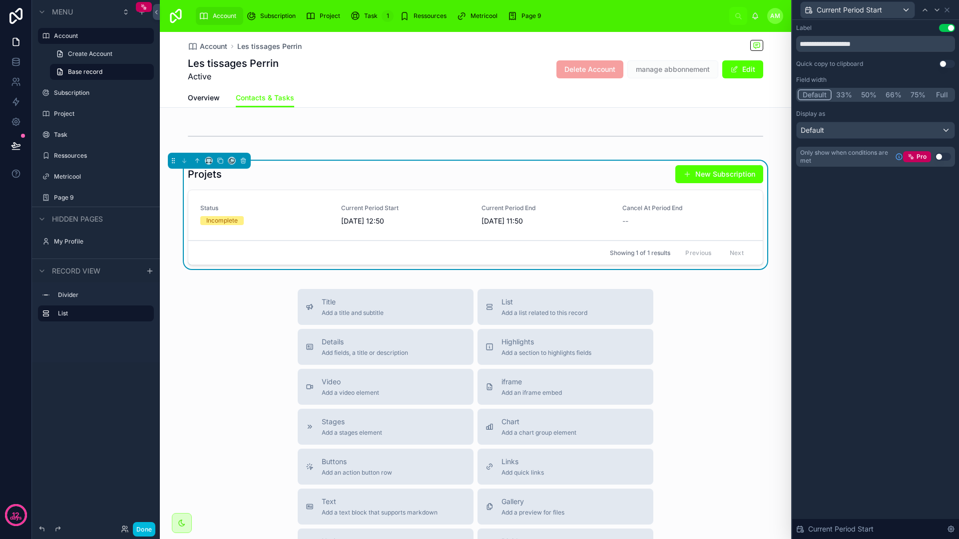
click at [902, 136] on div "Default" at bounding box center [875, 130] width 158 height 16
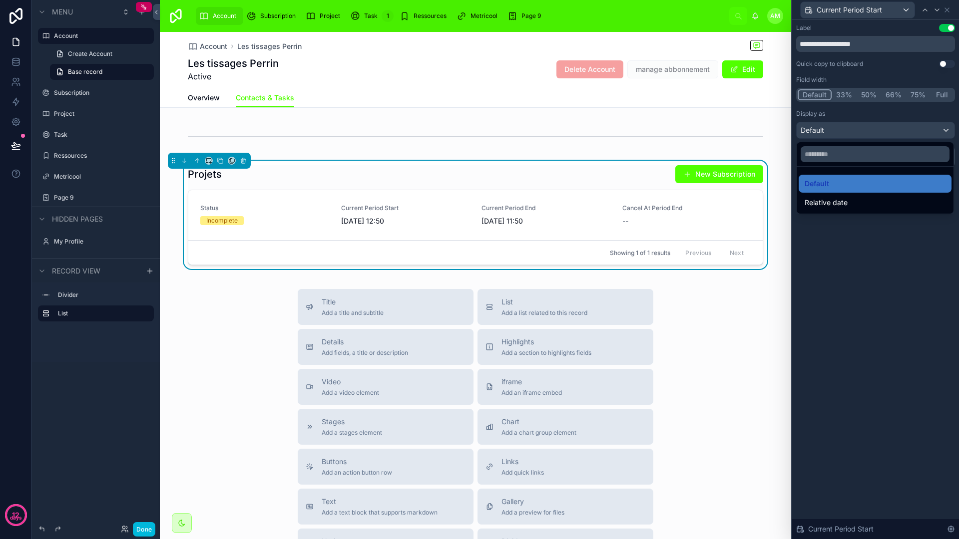
click at [870, 202] on div "Relative date" at bounding box center [874, 203] width 141 height 12
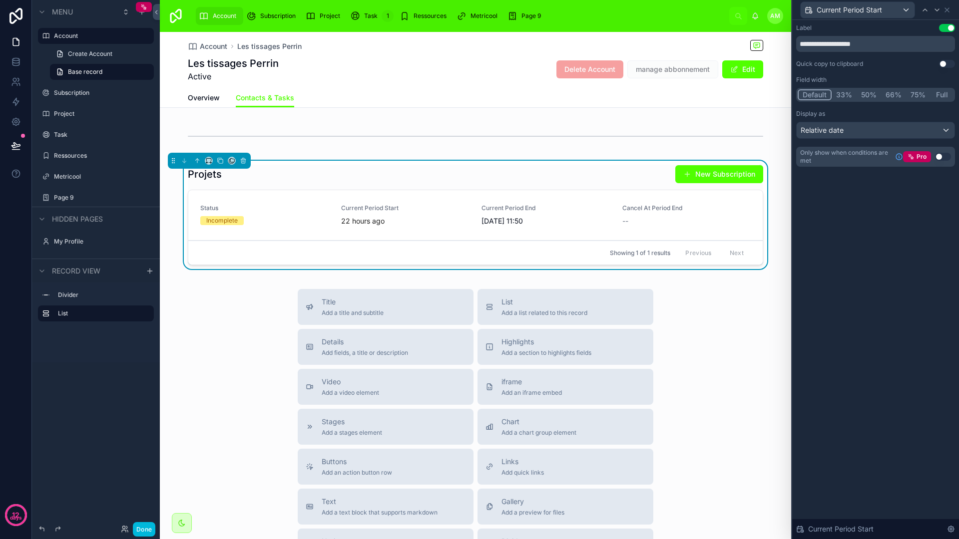
click at [871, 126] on div "Relative date" at bounding box center [875, 130] width 158 height 16
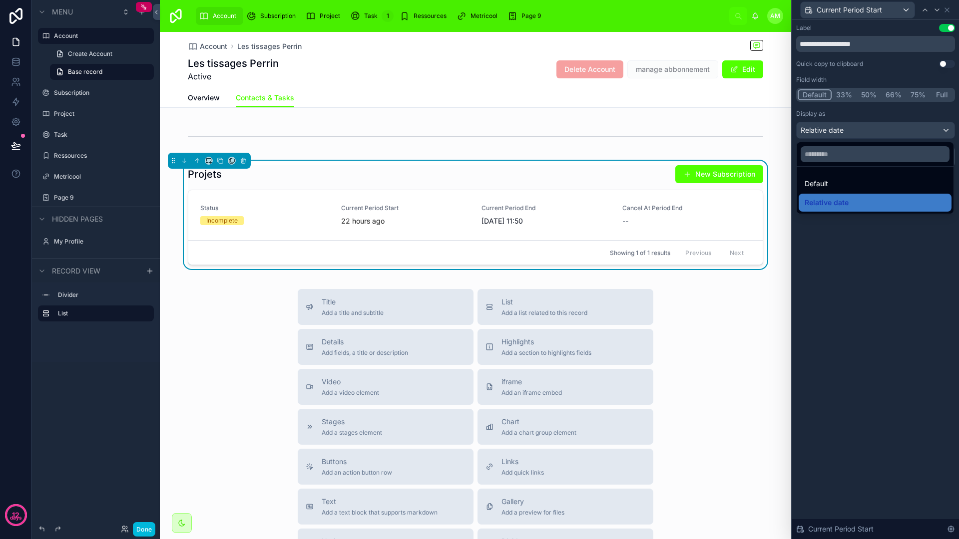
click at [862, 187] on div "Default" at bounding box center [874, 184] width 141 height 12
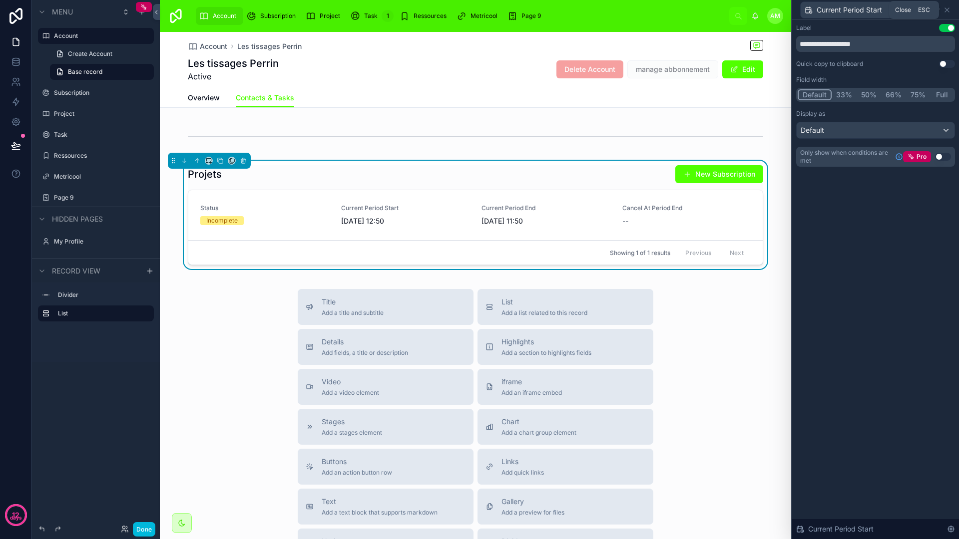
click at [946, 12] on icon at bounding box center [947, 10] width 8 height 8
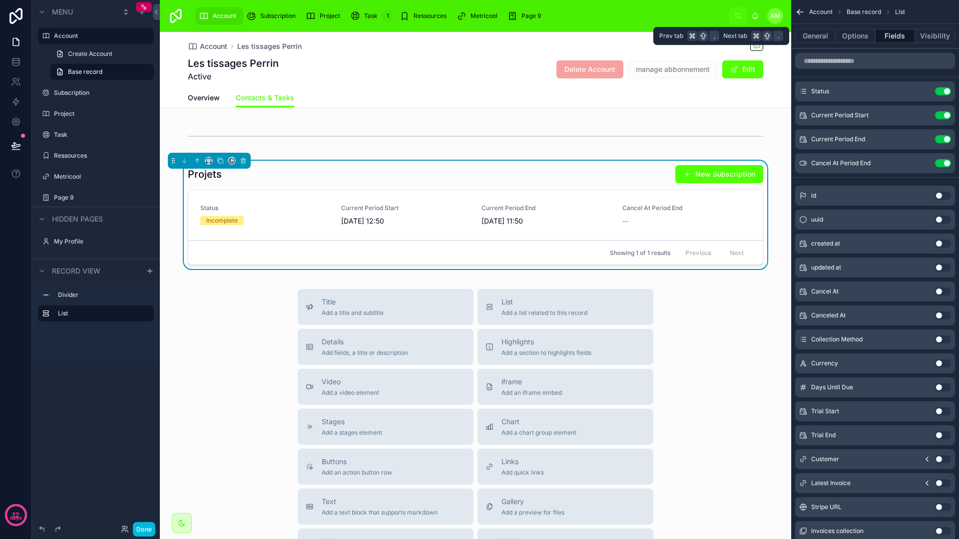
click at [890, 33] on button "Fields" at bounding box center [895, 36] width 40 height 14
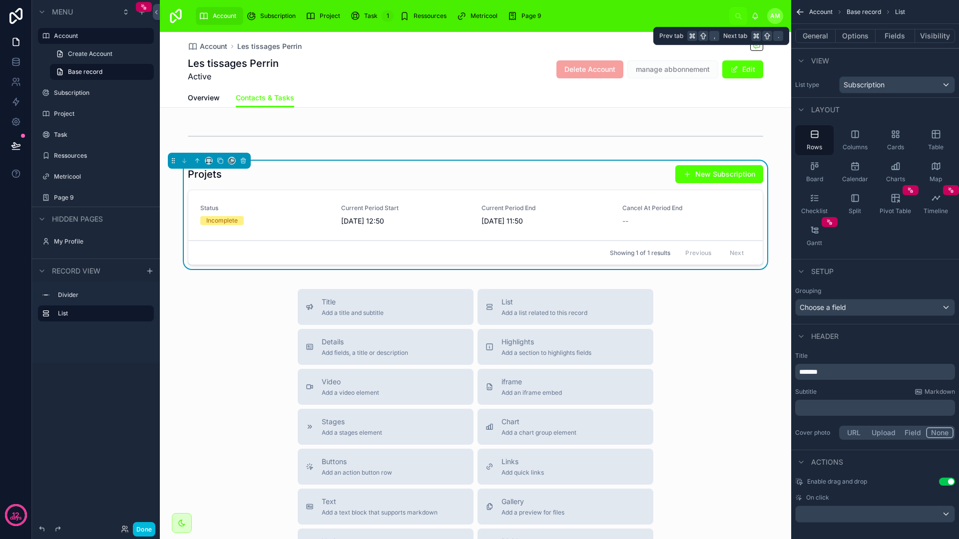
click at [892, 33] on button "Fields" at bounding box center [895, 36] width 40 height 14
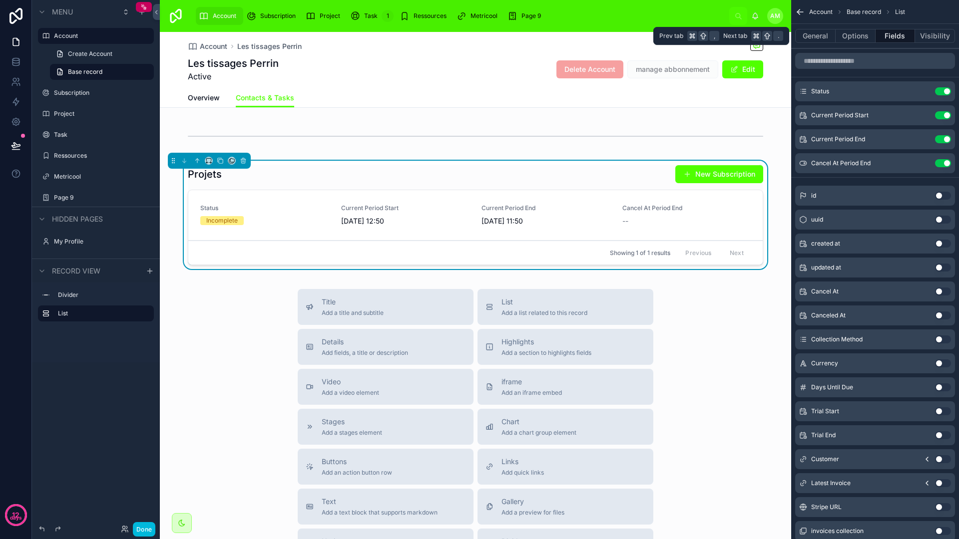
click at [881, 35] on button "Fields" at bounding box center [895, 36] width 40 height 14
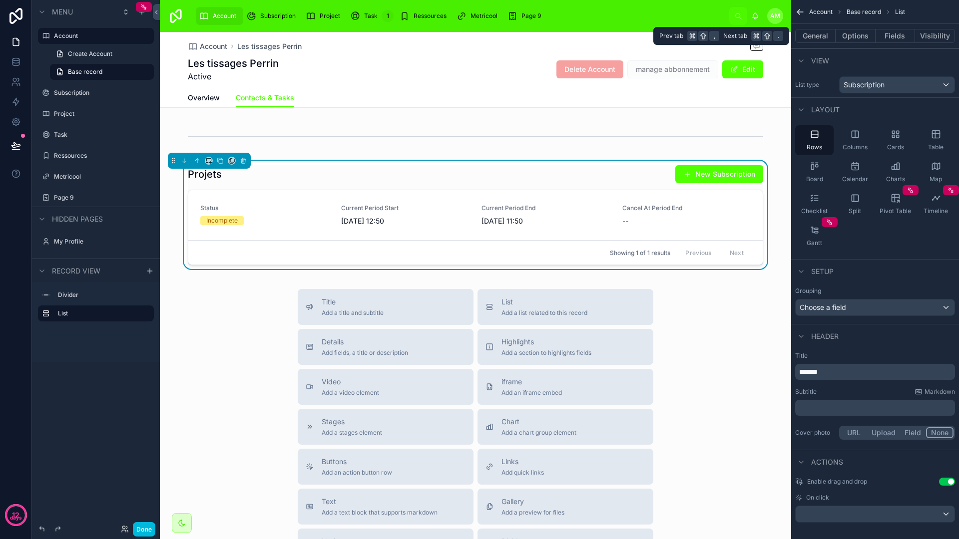
click at [889, 34] on button "Fields" at bounding box center [895, 36] width 40 height 14
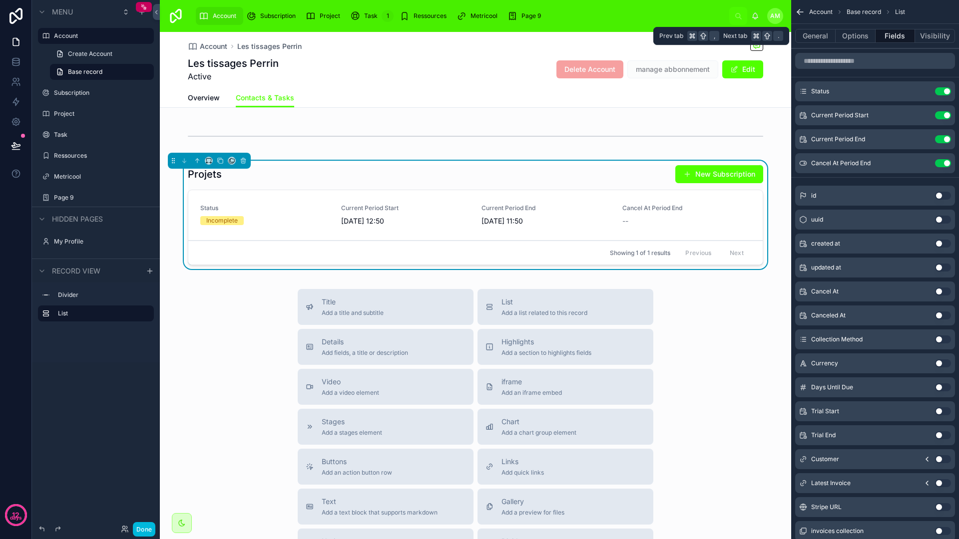
click at [891, 35] on button "Fields" at bounding box center [895, 36] width 40 height 14
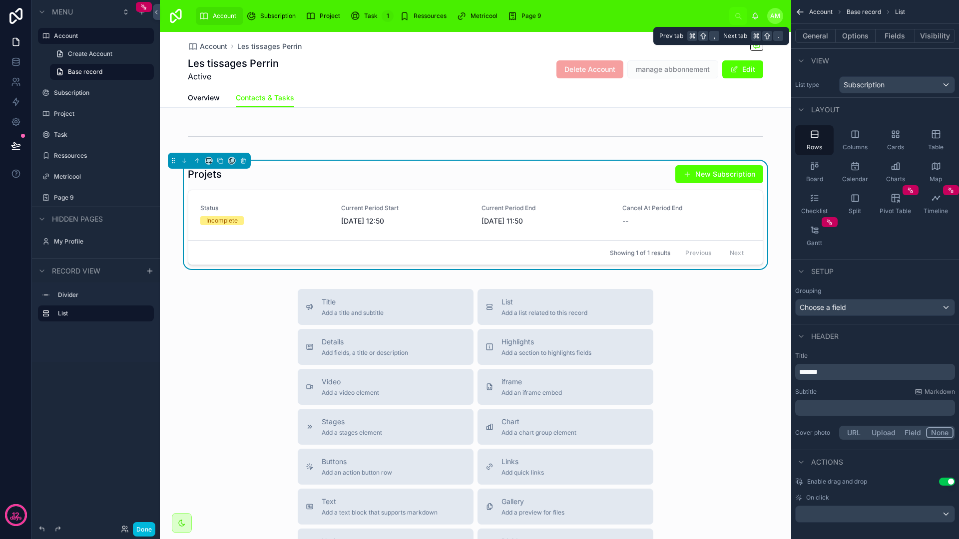
click at [891, 35] on button "Fields" at bounding box center [895, 36] width 40 height 14
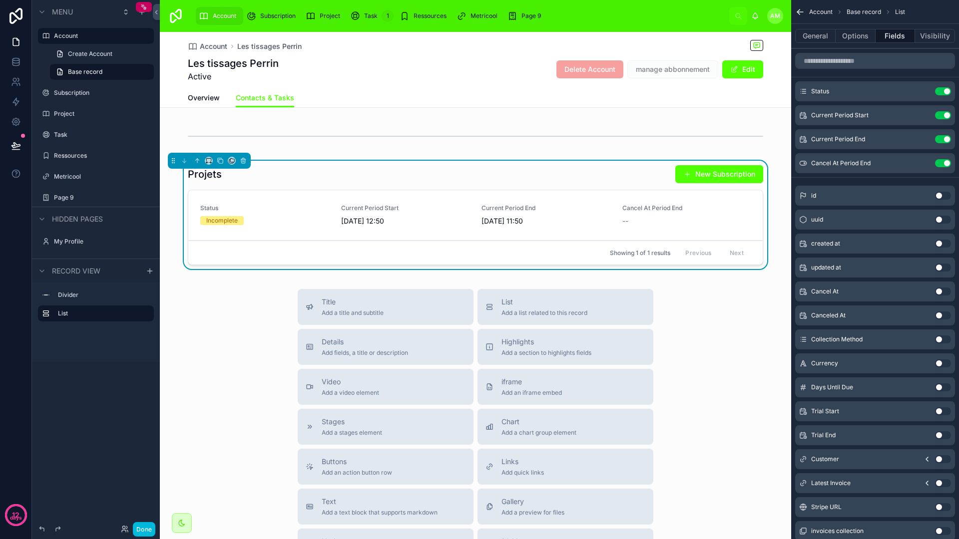
click at [202, 103] on link "Overview" at bounding box center [204, 99] width 32 height 20
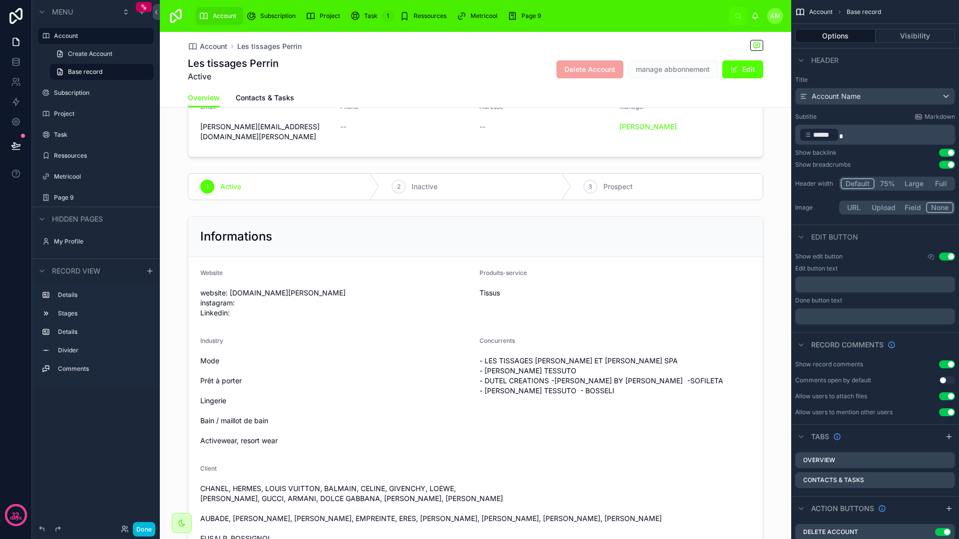
scroll to position [73, 0]
click at [443, 274] on div at bounding box center [475, 388] width 631 height 351
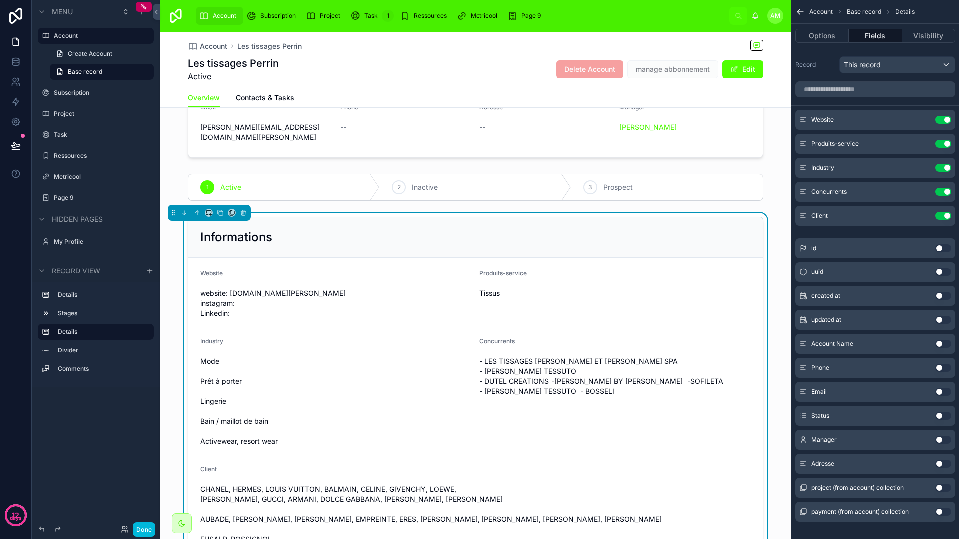
click at [432, 229] on div "Informations" at bounding box center [475, 237] width 550 height 16
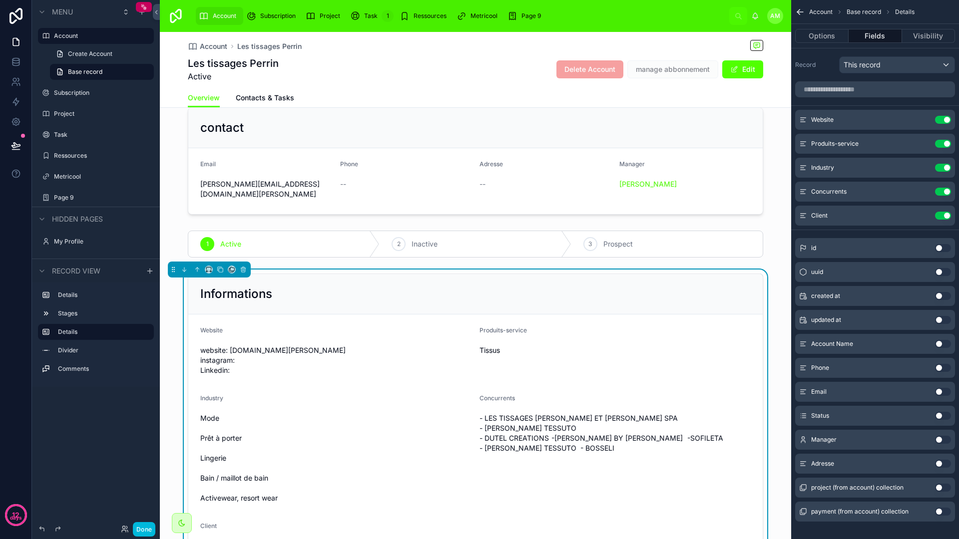
scroll to position [0, 0]
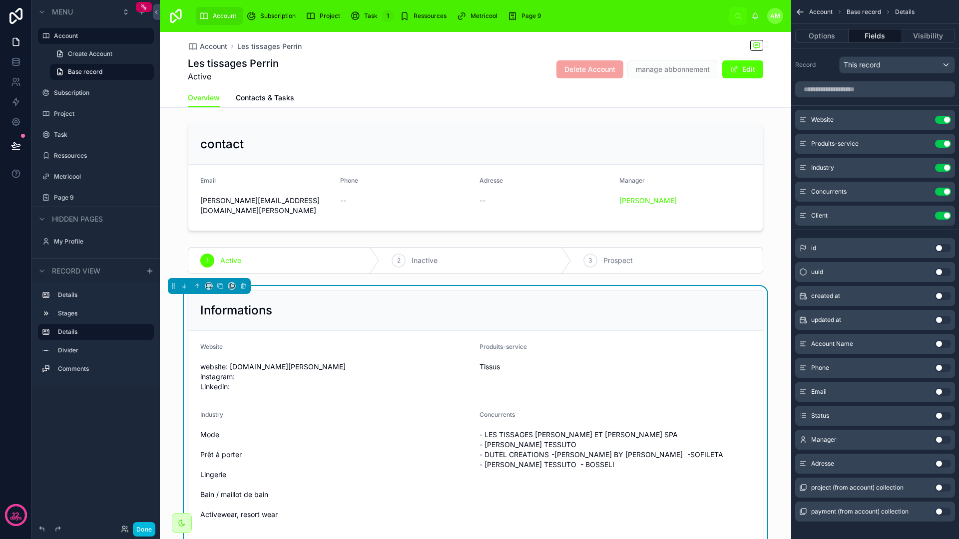
click at [423, 161] on div at bounding box center [475, 177] width 631 height 115
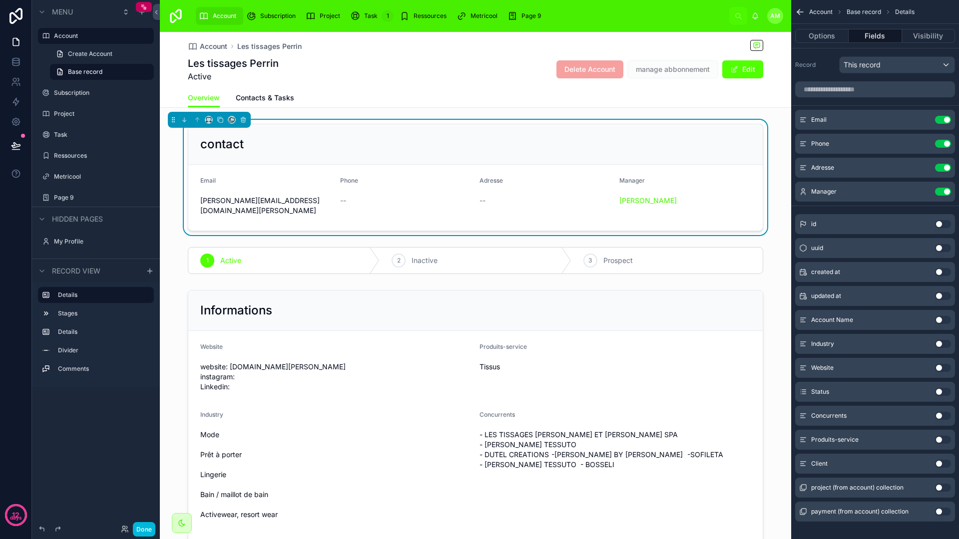
click at [288, 98] on span "Contacts & Tasks" at bounding box center [265, 98] width 58 height 10
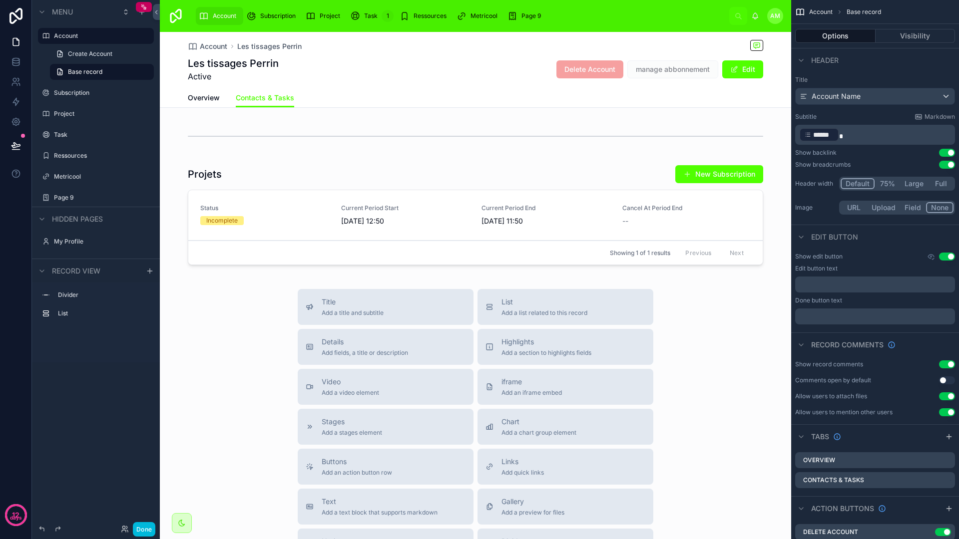
click at [196, 96] on span "Overview" at bounding box center [204, 98] width 32 height 10
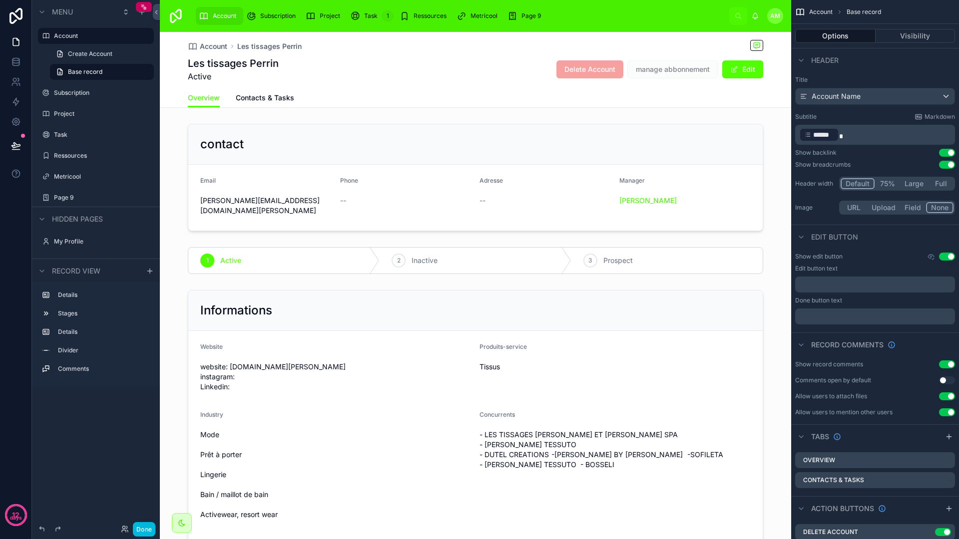
click at [271, 93] on span "Contacts & Tasks" at bounding box center [265, 98] width 58 height 10
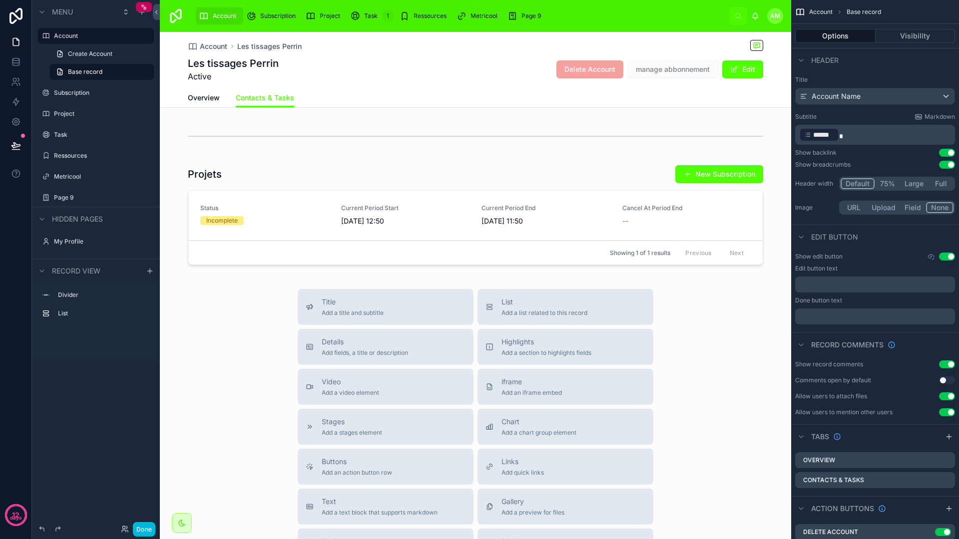
click at [277, 17] on span "Subscription" at bounding box center [277, 16] width 35 height 8
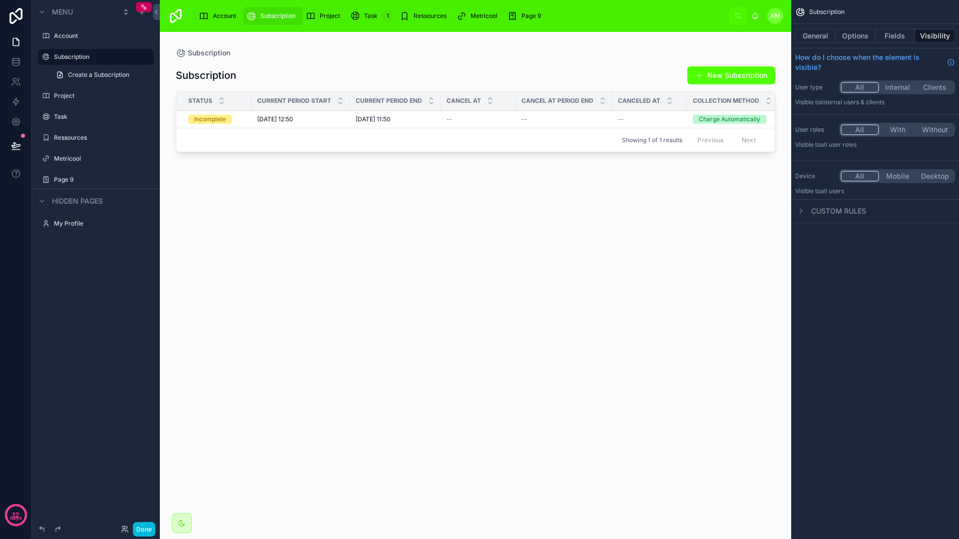
click at [377, 119] on div at bounding box center [475, 279] width 631 height 495
click at [378, 119] on span "[DATE] 11:50" at bounding box center [373, 119] width 35 height 8
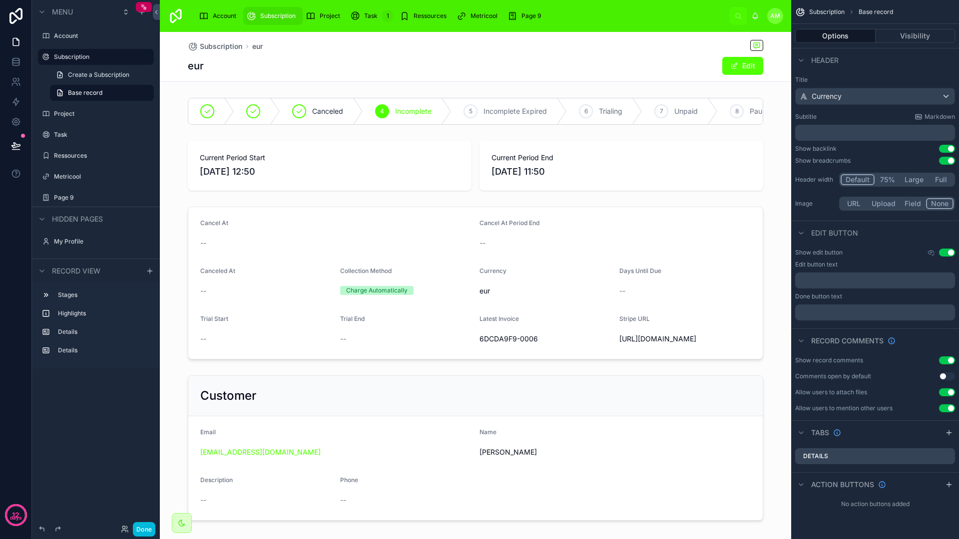
click at [260, 14] on span "Subscription" at bounding box center [277, 16] width 35 height 8
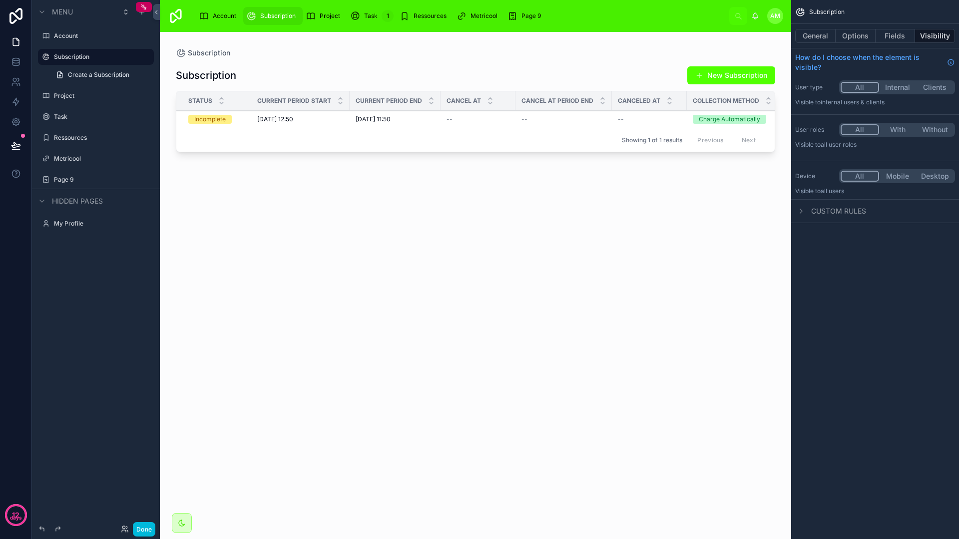
click at [862, 37] on button "Options" at bounding box center [855, 36] width 40 height 14
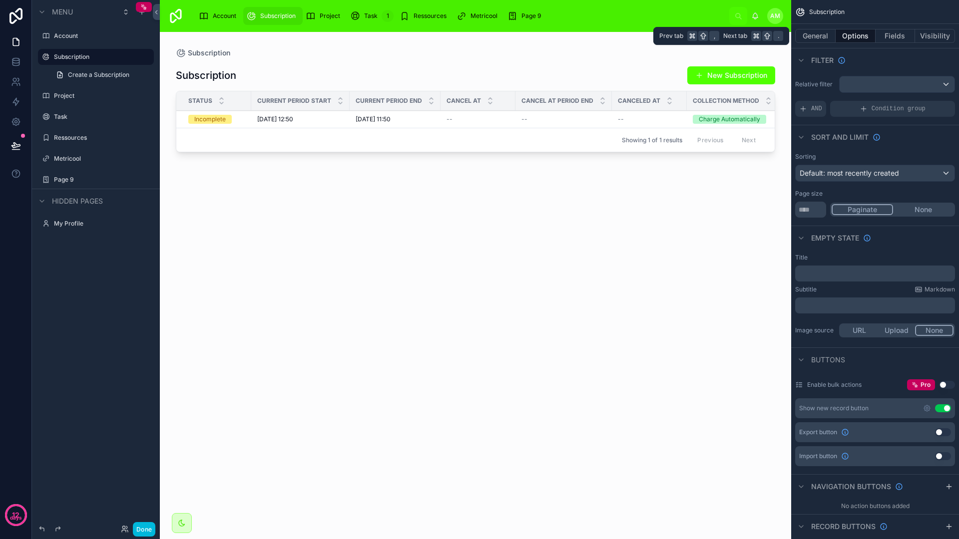
click at [819, 36] on button "General" at bounding box center [815, 36] width 40 height 14
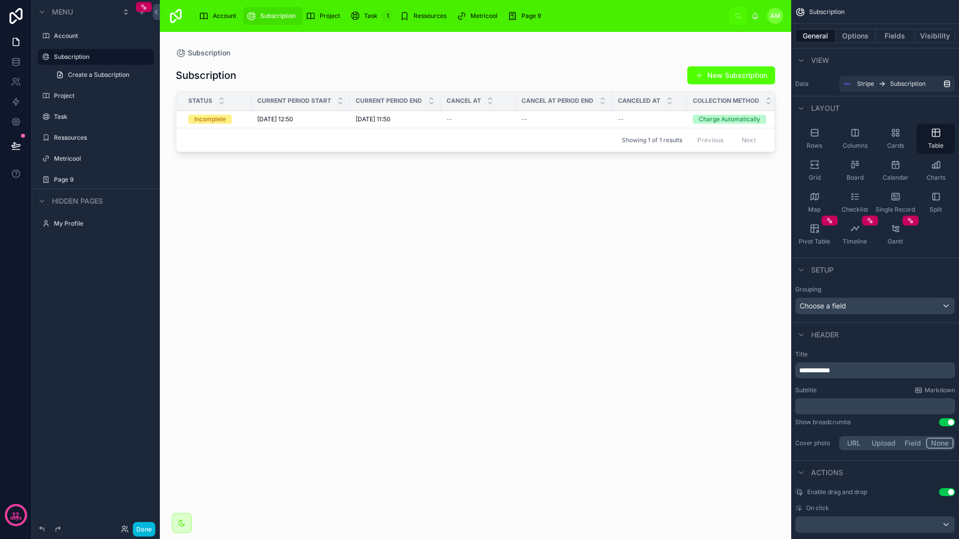
click at [817, 143] on span "Rows" at bounding box center [813, 146] width 15 height 8
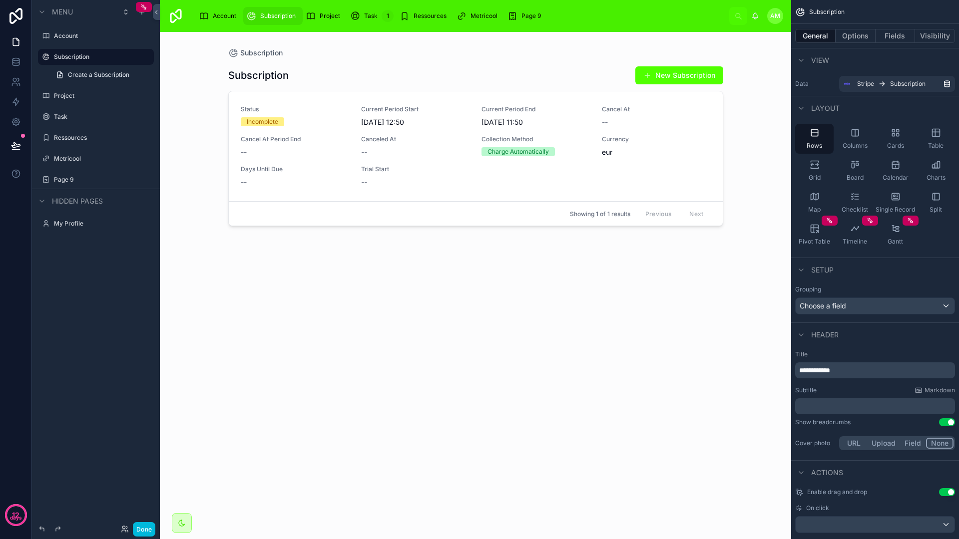
click at [852, 192] on icon "scrollable content" at bounding box center [855, 197] width 10 height 10
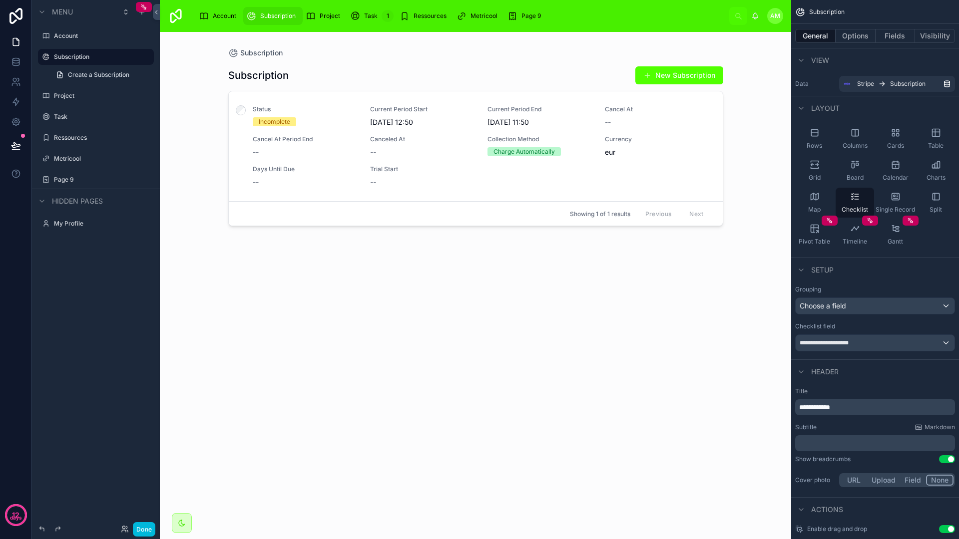
click at [856, 168] on icon "scrollable content" at bounding box center [855, 165] width 10 height 10
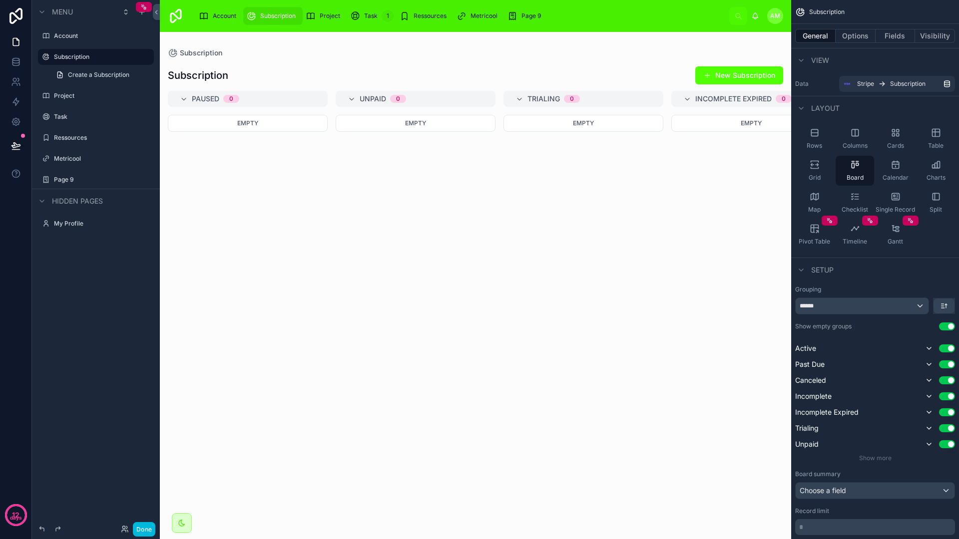
click at [852, 132] on icon "scrollable content" at bounding box center [855, 133] width 10 height 10
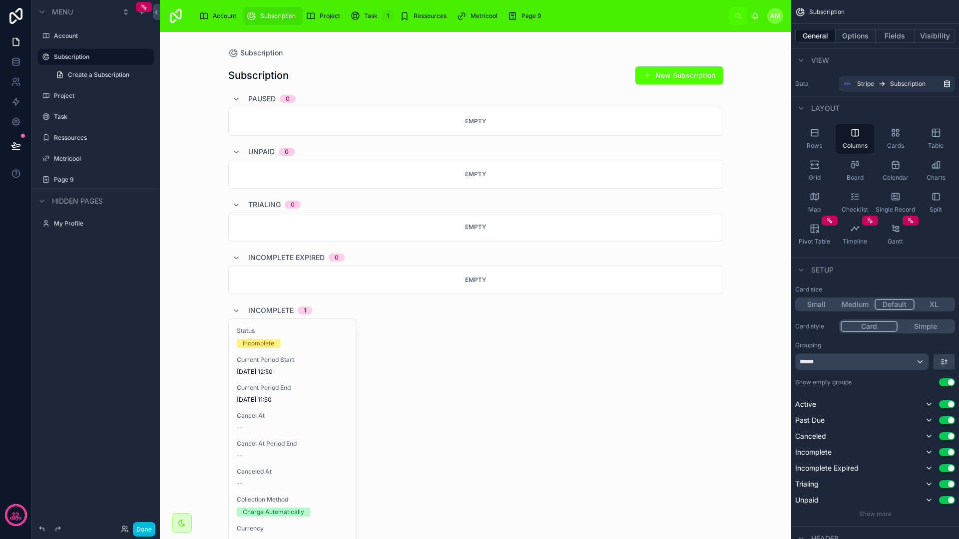
click at [891, 133] on icon "scrollable content" at bounding box center [895, 133] width 10 height 10
click at [898, 134] on icon "scrollable content" at bounding box center [897, 135] width 2 height 2
click at [801, 132] on div "Rows" at bounding box center [814, 139] width 38 height 30
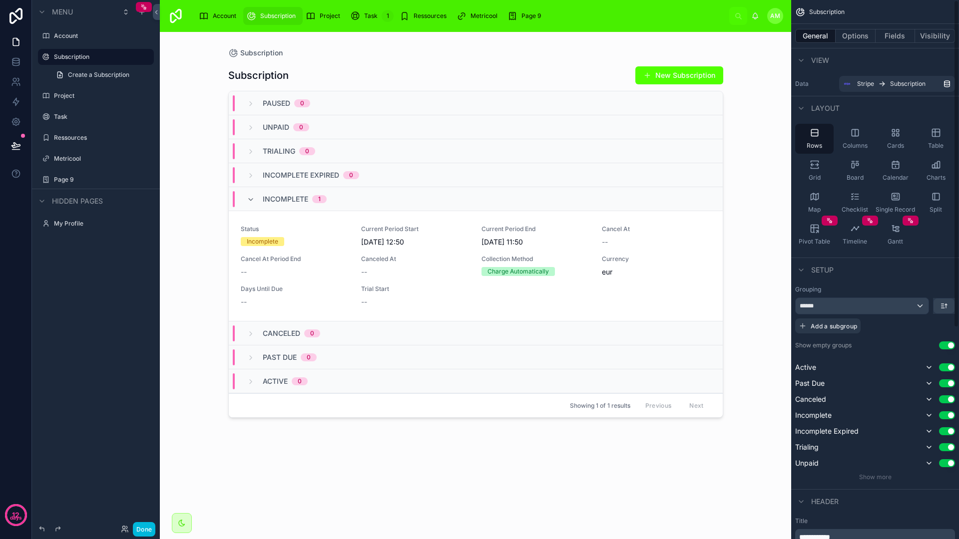
click at [804, 132] on div "Rows" at bounding box center [814, 139] width 38 height 30
click at [232, 16] on span "Account" at bounding box center [224, 16] width 23 height 8
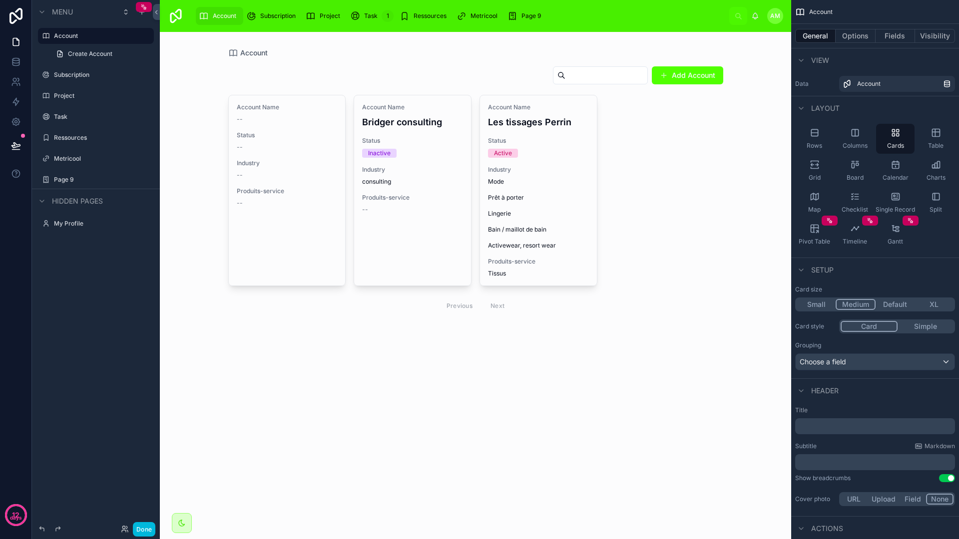
click at [526, 123] on div at bounding box center [475, 191] width 511 height 318
click at [526, 122] on h4 "Les tissages Perrin" at bounding box center [538, 121] width 101 height 13
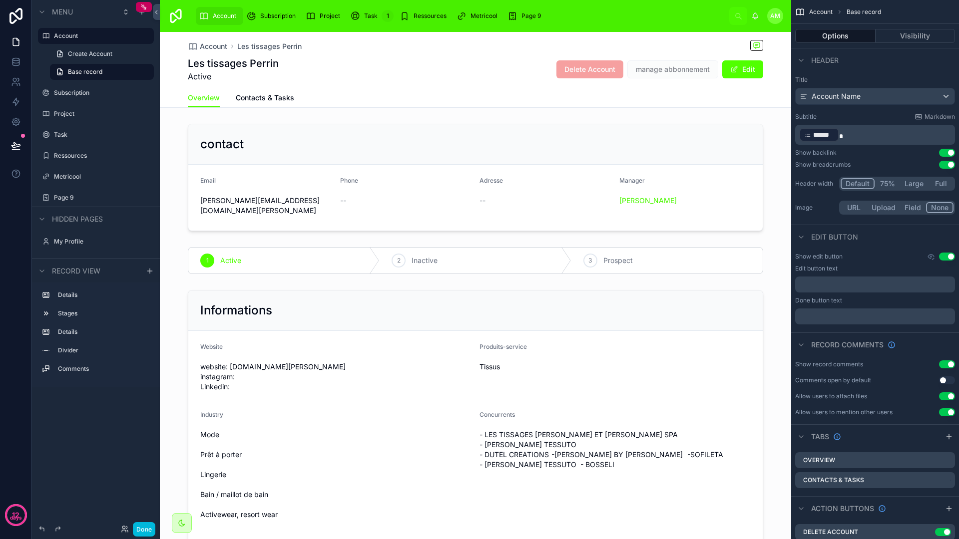
click at [264, 101] on span "Contacts & Tasks" at bounding box center [265, 98] width 58 height 10
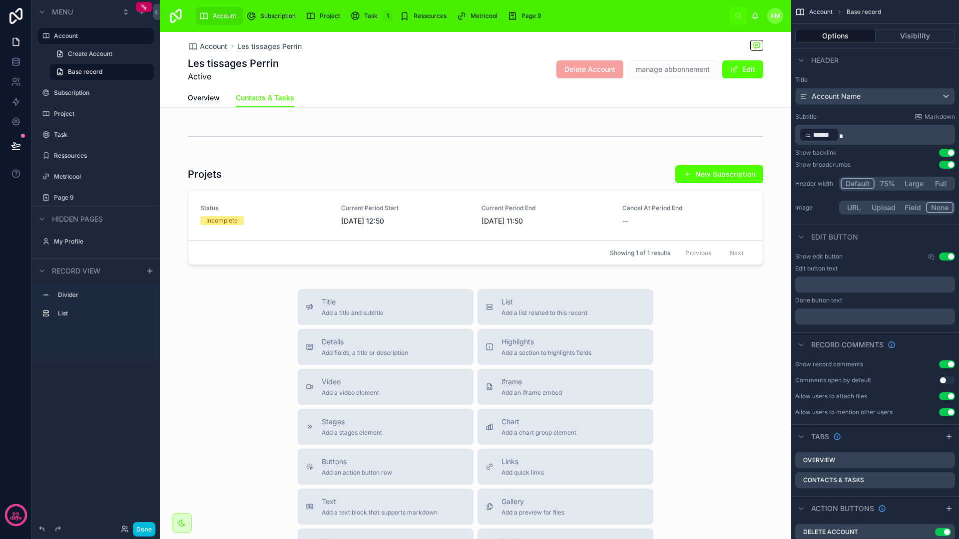
click at [453, 146] on div at bounding box center [475, 136] width 631 height 33
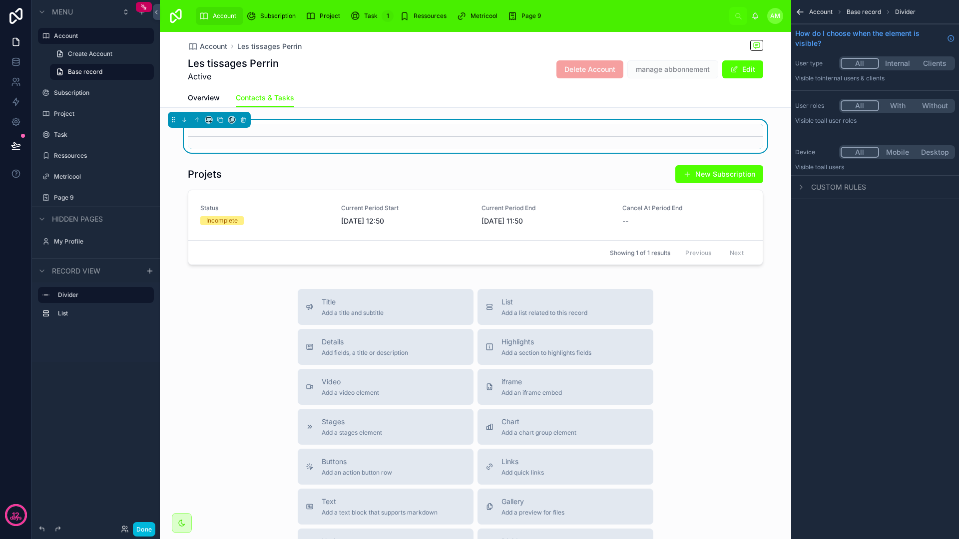
click at [716, 331] on div "Title Add a title and subtitle List Add a list related to this record Details A…" at bounding box center [475, 467] width 631 height 356
click at [244, 123] on button at bounding box center [243, 119] width 11 height 11
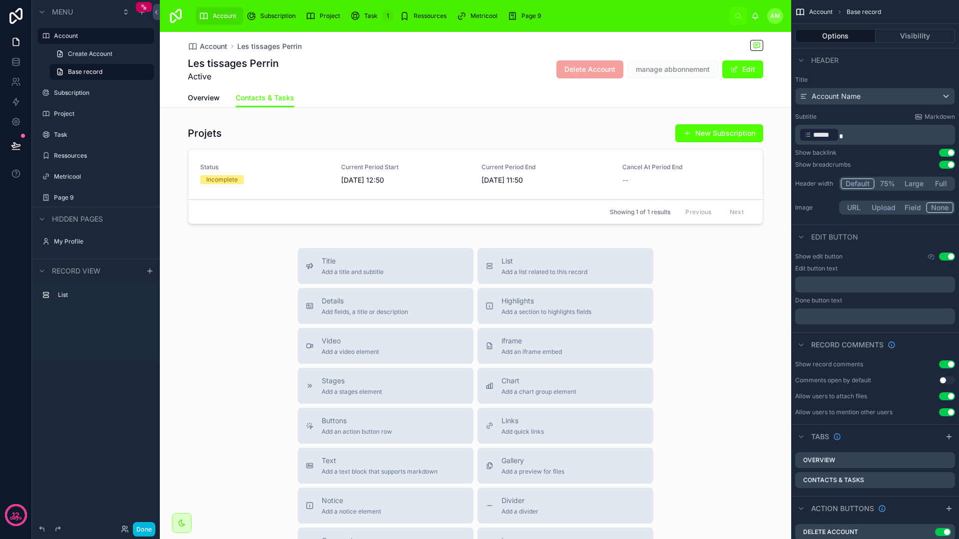
click at [450, 136] on div at bounding box center [475, 176] width 631 height 112
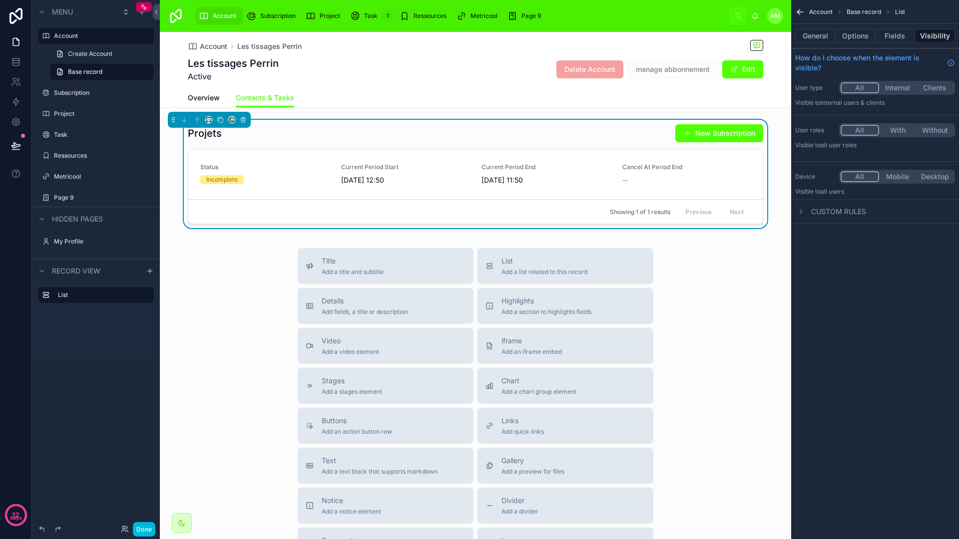
click at [450, 136] on div "Projets New Subscription" at bounding box center [475, 133] width 575 height 19
click at [470, 243] on div "Account Les tissages [PERSON_NAME] tissages [PERSON_NAME] Active Delete Account…" at bounding box center [475, 358] width 631 height 652
drag, startPoint x: 470, startPoint y: 240, endPoint x: 452, endPoint y: 110, distance: 131.1
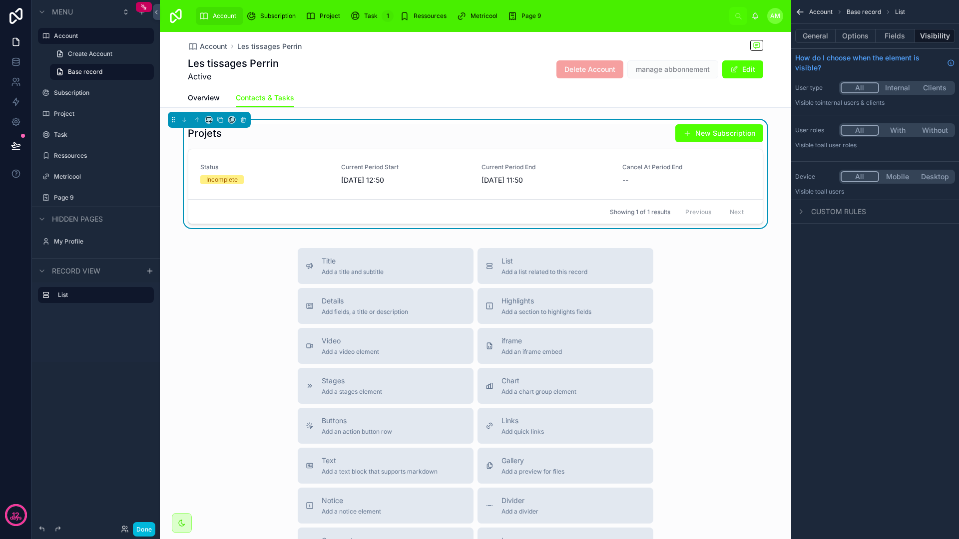
click at [470, 240] on div "Account Les tissages [PERSON_NAME] tissages [PERSON_NAME] Active Delete Account…" at bounding box center [475, 358] width 631 height 652
click at [445, 81] on div "Les tissages [PERSON_NAME] Active Delete Account manage abbonnement Edit" at bounding box center [475, 69] width 575 height 26
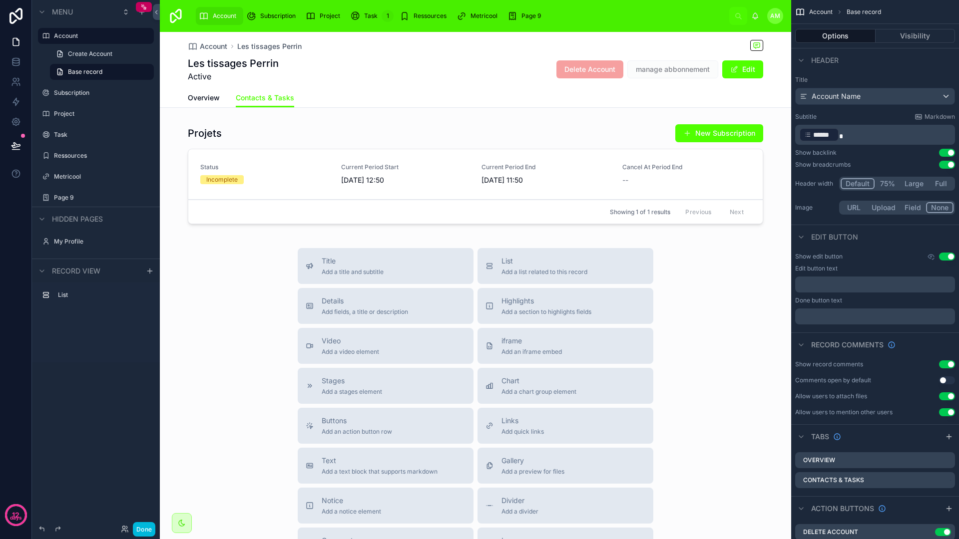
click at [442, 128] on div at bounding box center [475, 176] width 631 height 112
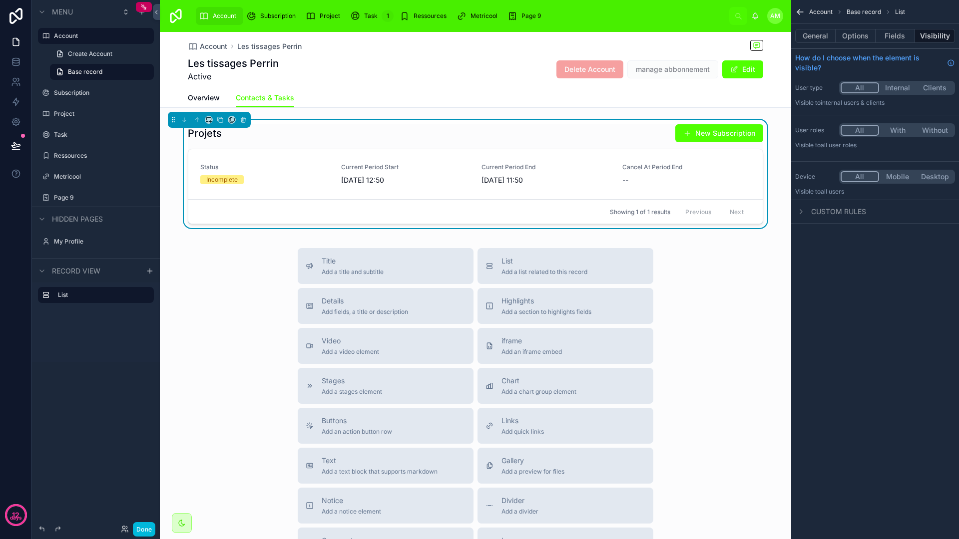
click at [284, 11] on div "Subscription" at bounding box center [272, 16] width 53 height 16
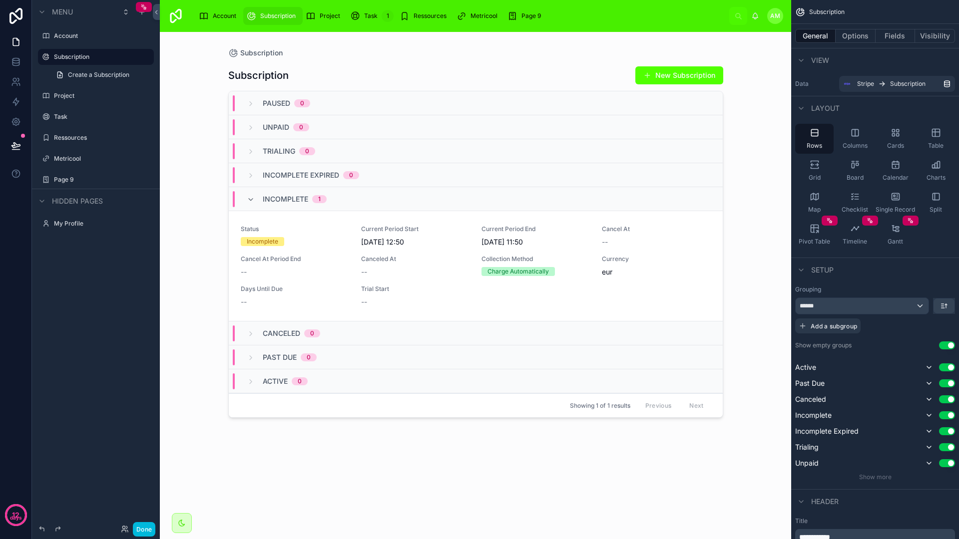
click at [925, 306] on div "******" at bounding box center [861, 306] width 133 height 16
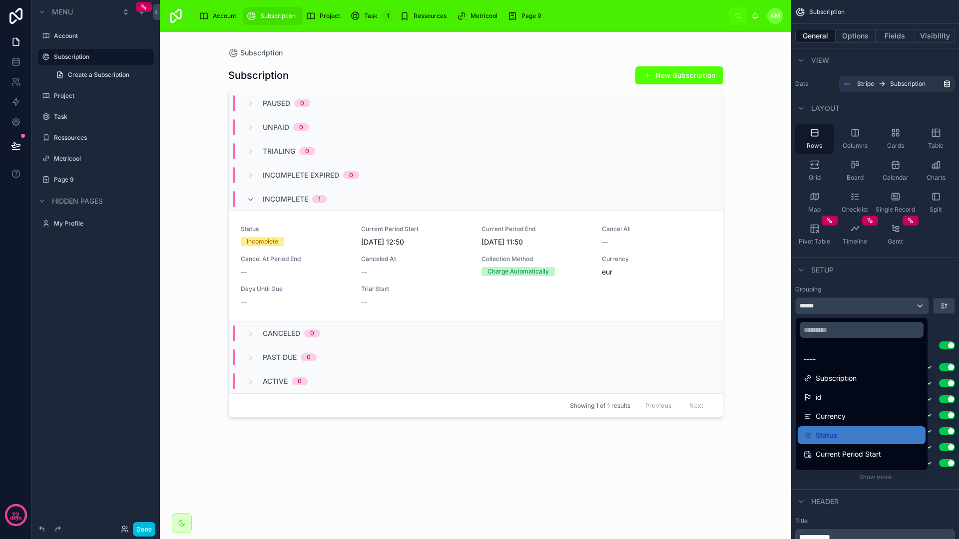
click at [859, 363] on div "----" at bounding box center [861, 360] width 116 height 12
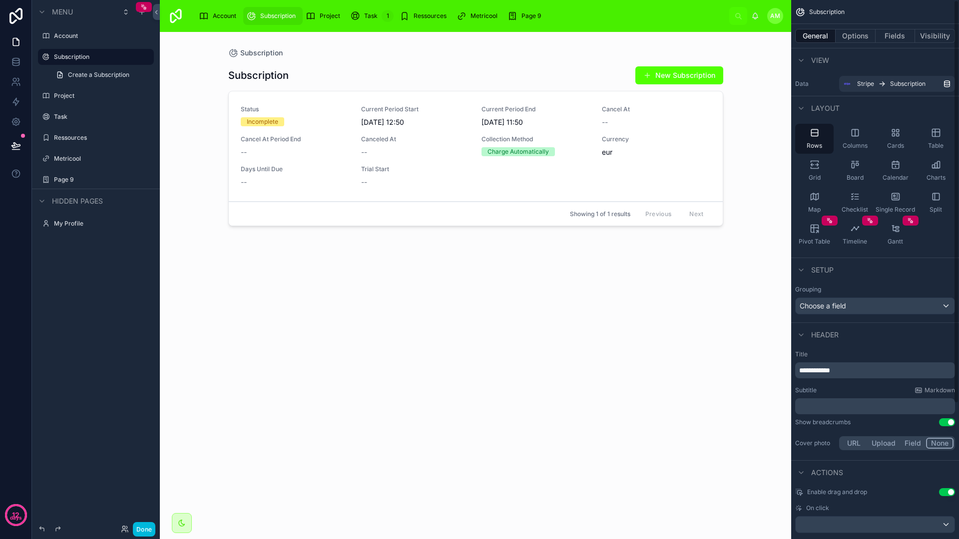
click at [754, 273] on div "Subscription Subscription New Subscription Status Incomplete Current Period Sta…" at bounding box center [475, 285] width 631 height 507
click at [449, 152] on div at bounding box center [475, 279] width 511 height 495
click at [448, 150] on div "--" at bounding box center [415, 152] width 108 height 10
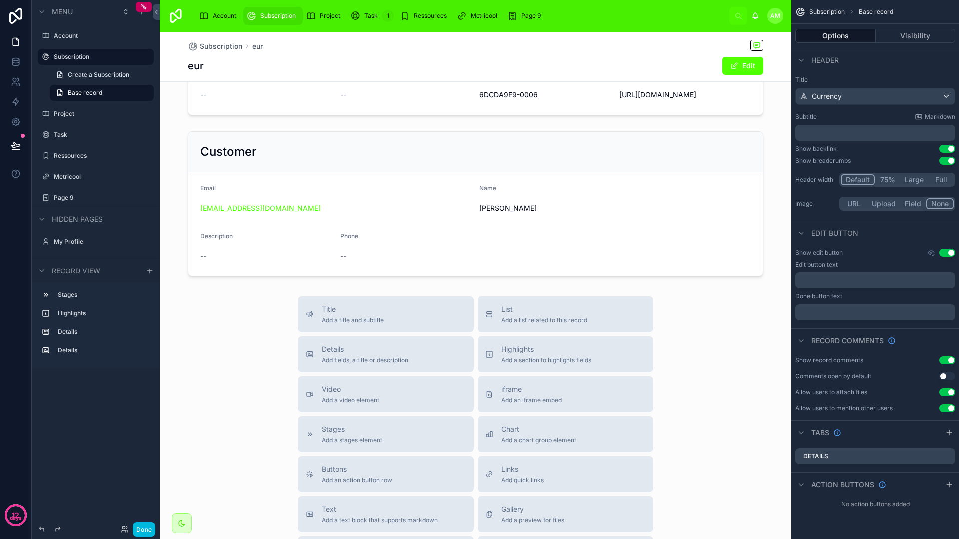
scroll to position [196, 0]
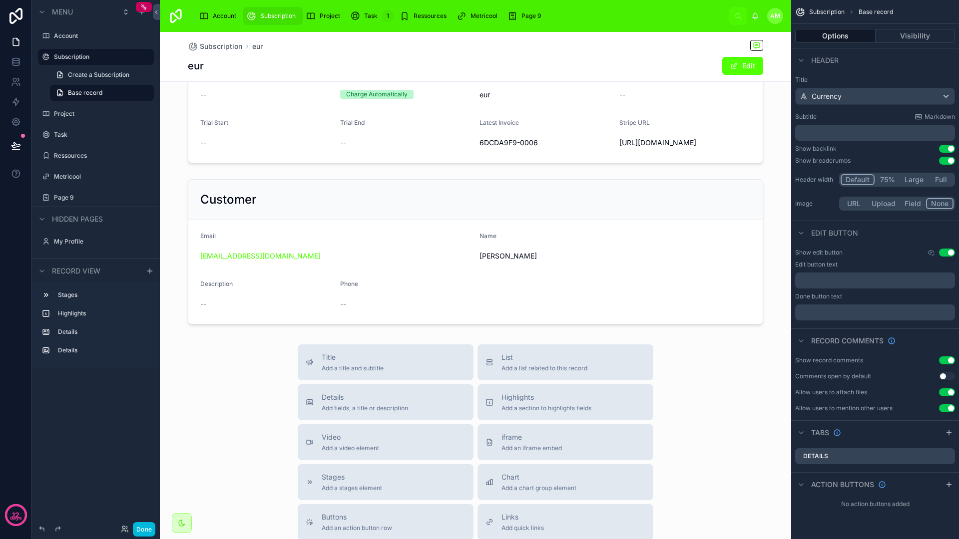
click at [471, 213] on div at bounding box center [475, 251] width 631 height 153
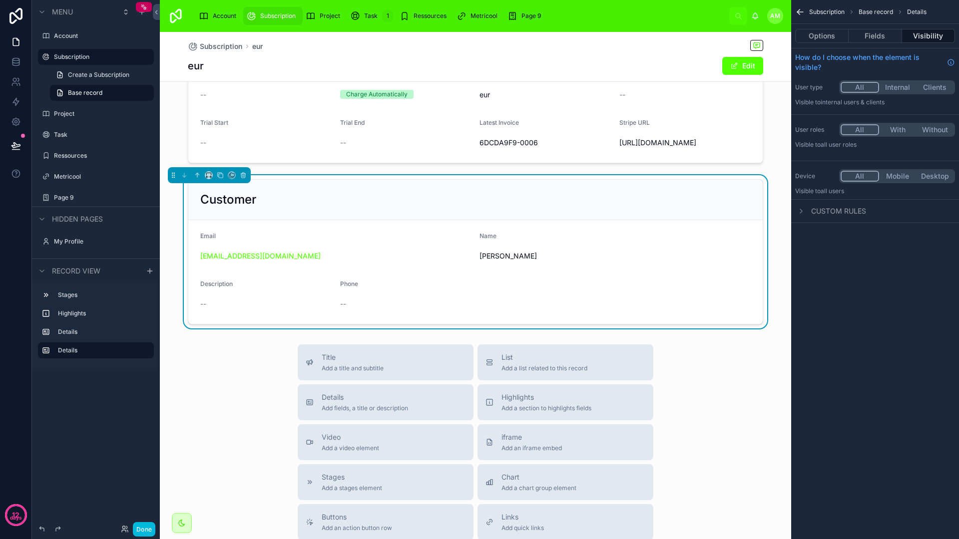
scroll to position [0, 0]
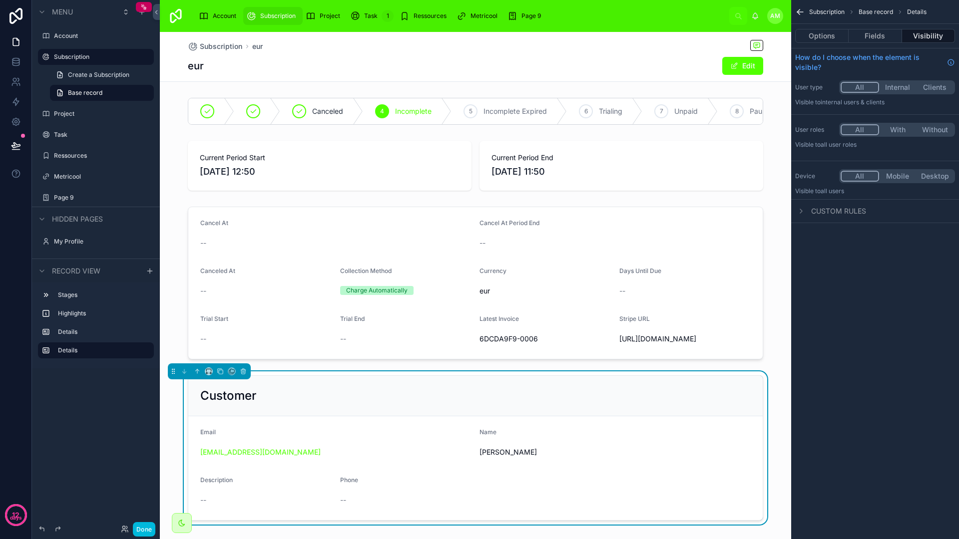
click at [424, 81] on div "Subscription eur eur Edit Canceled 4 Incomplete 5 Incomplete Expired 6 Trialing…" at bounding box center [475, 504] width 631 height 944
click at [329, 20] on div "Project" at bounding box center [325, 16] width 38 height 16
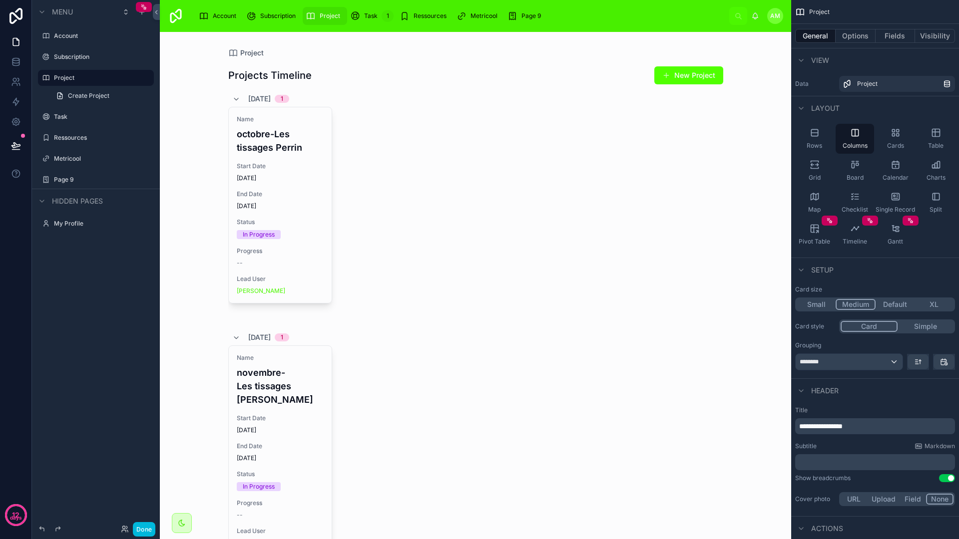
click at [224, 10] on div "Account" at bounding box center [219, 16] width 41 height 16
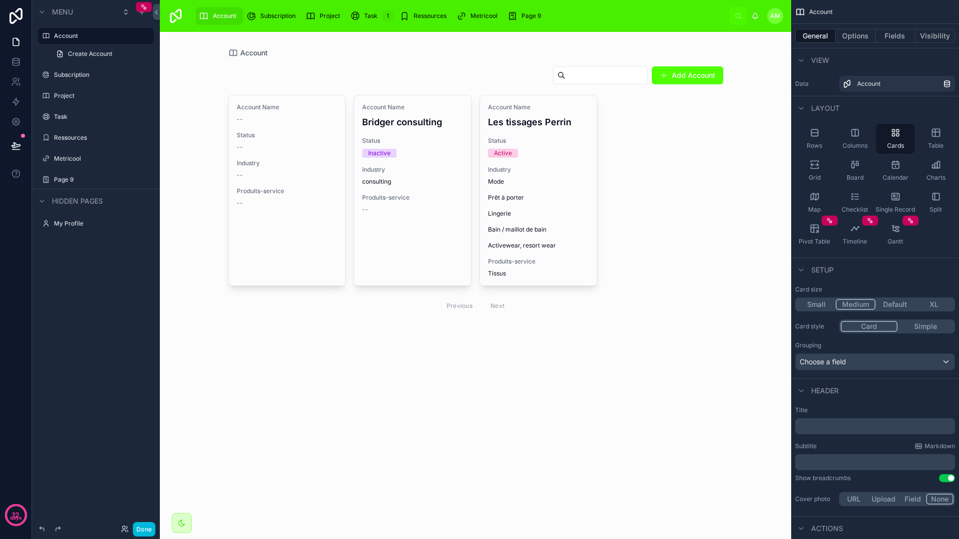
click at [530, 112] on div at bounding box center [475, 191] width 511 height 318
click at [531, 112] on div "Account Name Les tissages [PERSON_NAME]" at bounding box center [538, 115] width 101 height 25
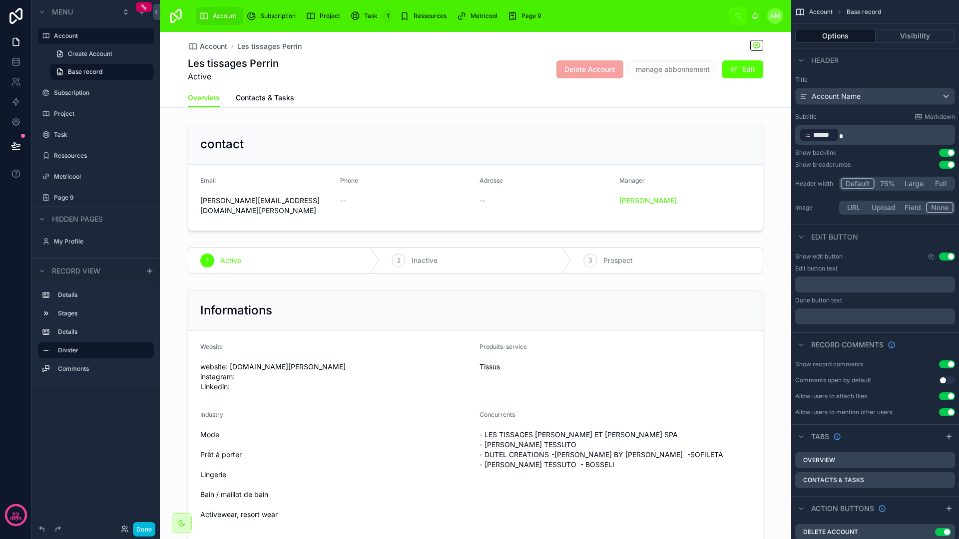
click at [267, 100] on span "Contacts & Tasks" at bounding box center [265, 98] width 58 height 10
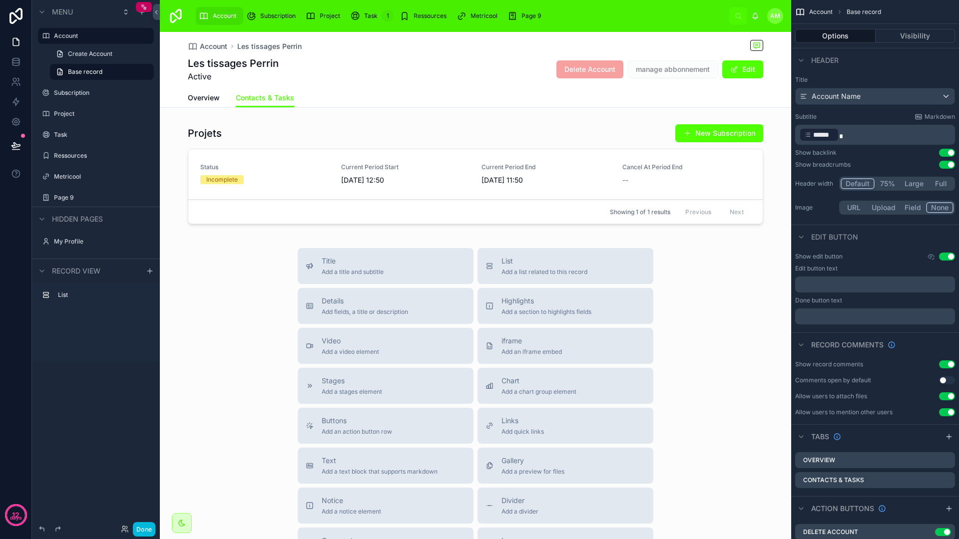
click at [448, 144] on div at bounding box center [475, 176] width 631 height 112
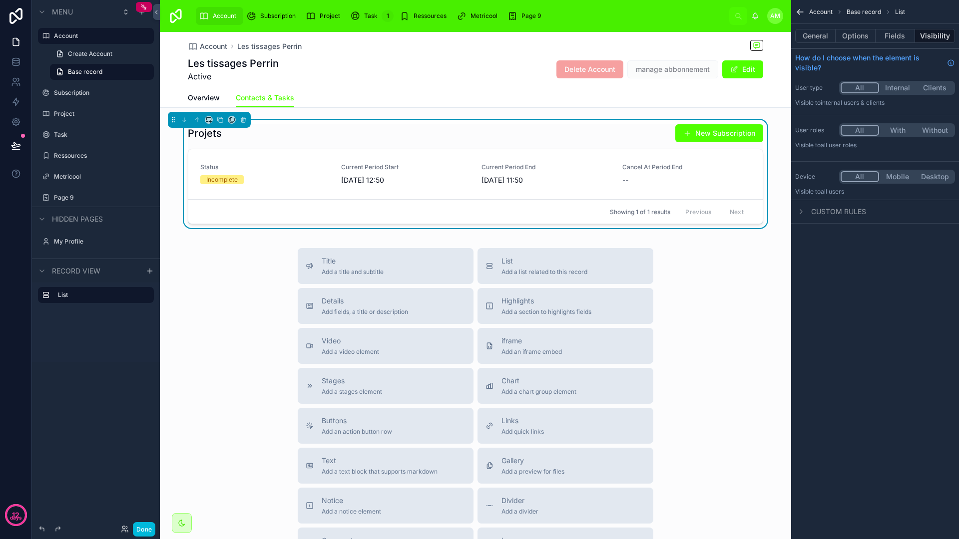
click at [801, 30] on button "General" at bounding box center [815, 36] width 40 height 14
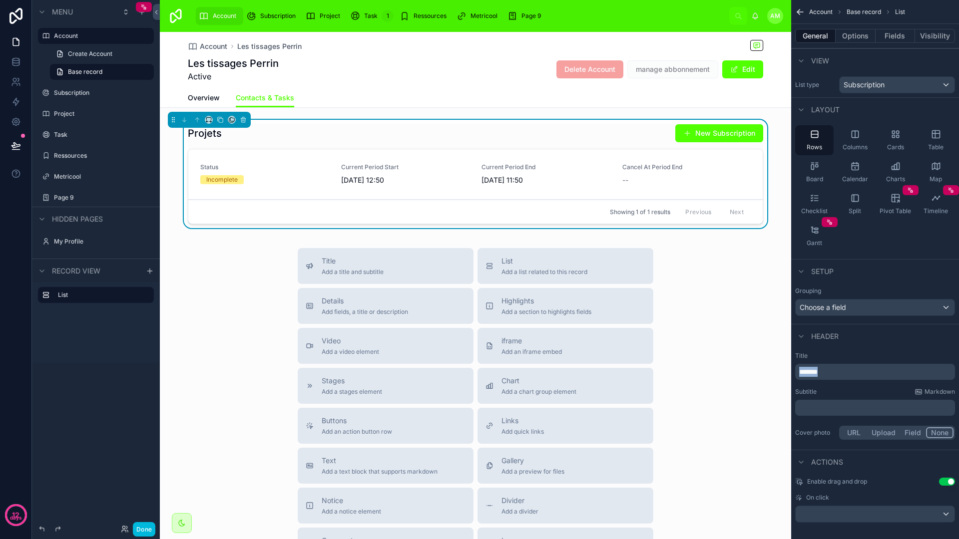
drag, startPoint x: 842, startPoint y: 374, endPoint x: 773, endPoint y: 372, distance: 69.4
click at [773, 372] on div "Account Subscription Project Task 1 Ressources Metricool Page 9 AM [PERSON_NAME…" at bounding box center [559, 269] width 799 height 539
click at [876, 373] on p "*******" at bounding box center [876, 372] width 154 height 10
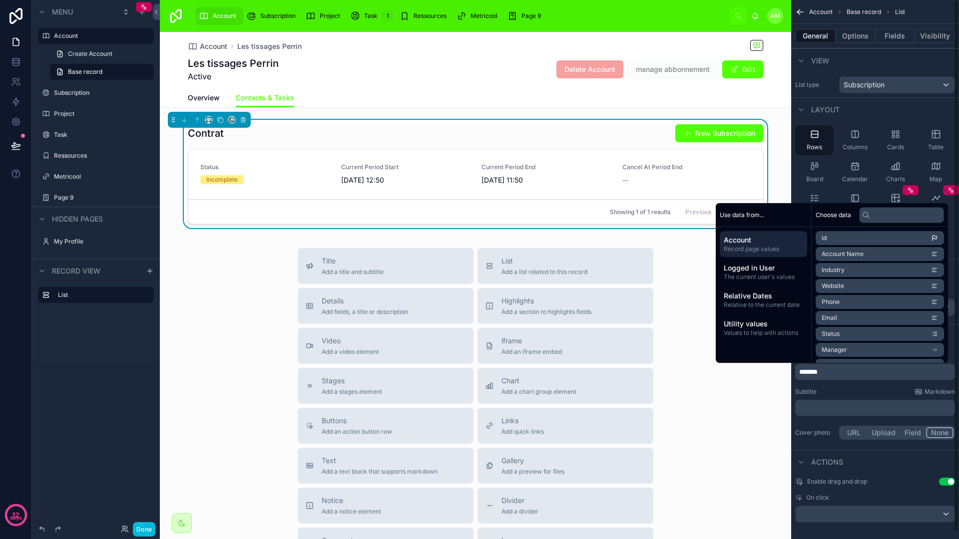
click at [858, 404] on p "﻿" at bounding box center [876, 408] width 154 height 10
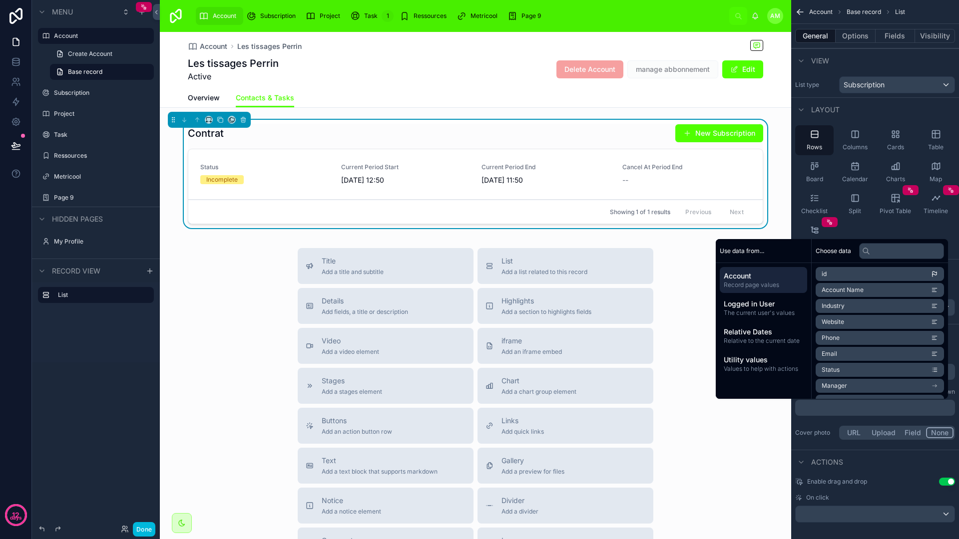
click at [858, 405] on p "﻿" at bounding box center [876, 408] width 154 height 10
click at [876, 458] on div "Actions" at bounding box center [875, 462] width 168 height 24
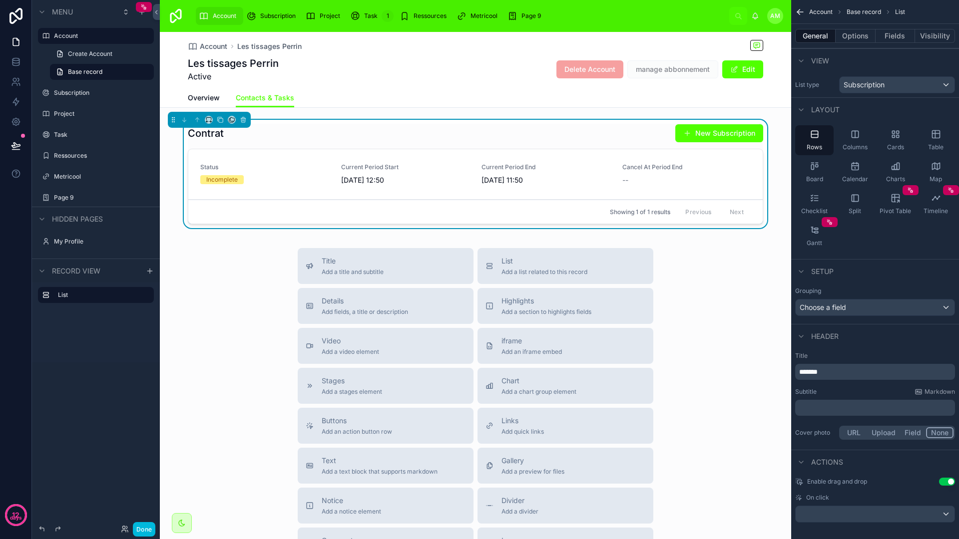
click at [945, 428] on button "None" at bounding box center [939, 432] width 27 height 11
click at [944, 429] on button "None" at bounding box center [939, 432] width 27 height 11
click at [212, 97] on span "Overview" at bounding box center [204, 98] width 32 height 10
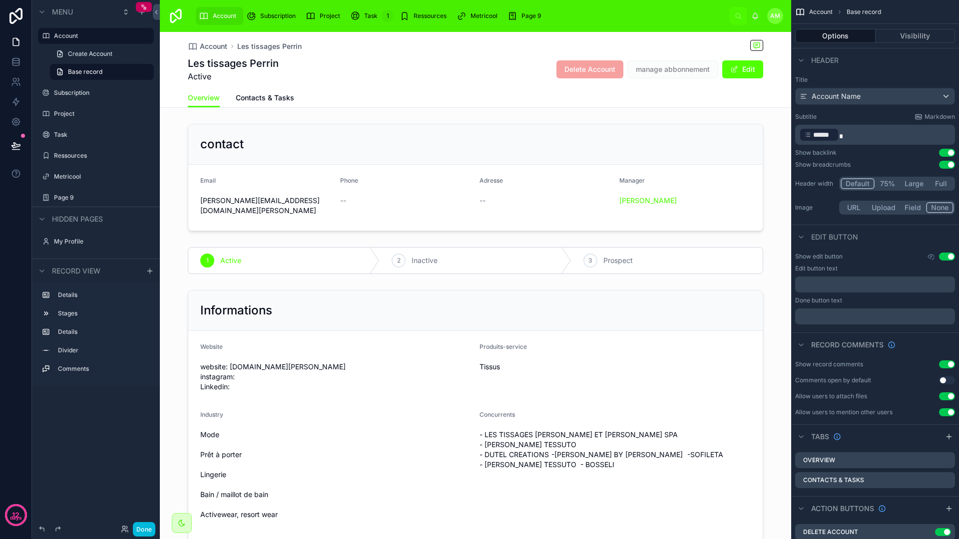
click at [435, 105] on div "Overview Contacts & Tasks" at bounding box center [475, 97] width 575 height 19
click at [271, 94] on span "Contacts & Tasks" at bounding box center [265, 98] width 58 height 10
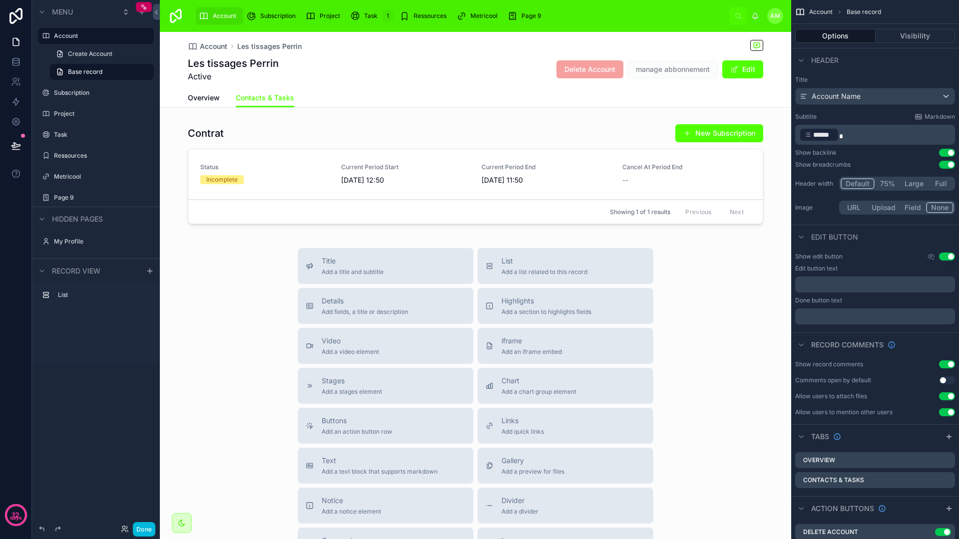
click at [436, 102] on div "Overview Contacts & Tasks" at bounding box center [475, 97] width 575 height 19
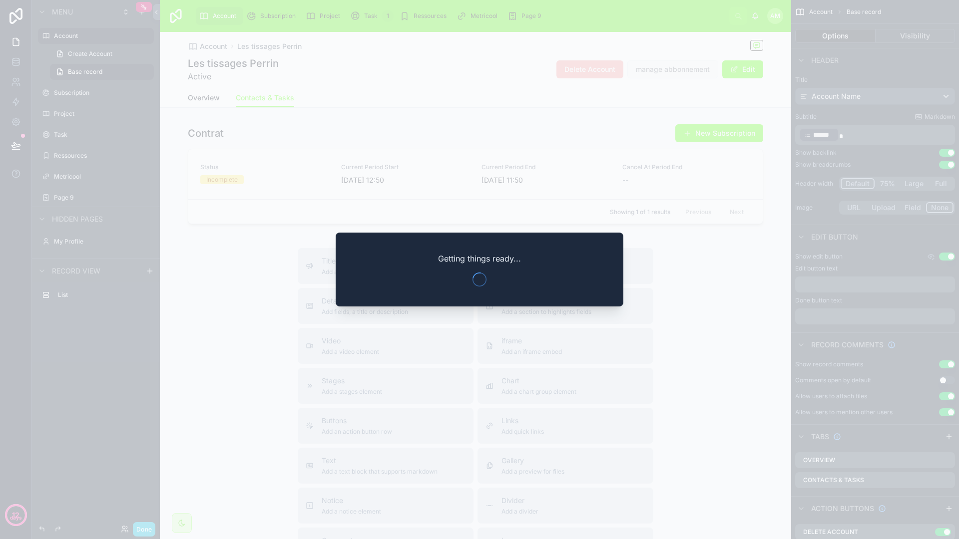
click at [442, 260] on span "Getting things ready..." at bounding box center [479, 259] width 83 height 12
click at [452, 156] on div at bounding box center [479, 269] width 959 height 539
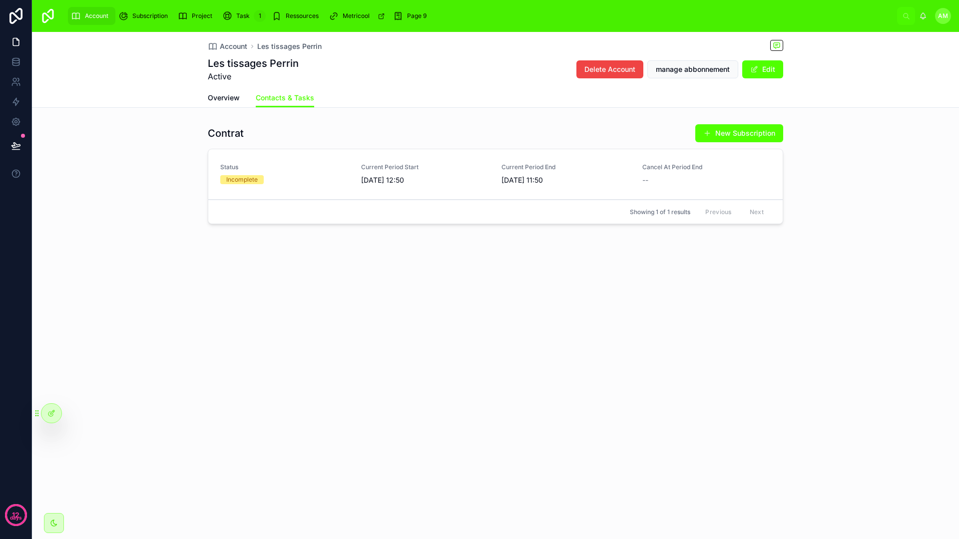
click at [100, 14] on span "Account" at bounding box center [96, 16] width 23 height 8
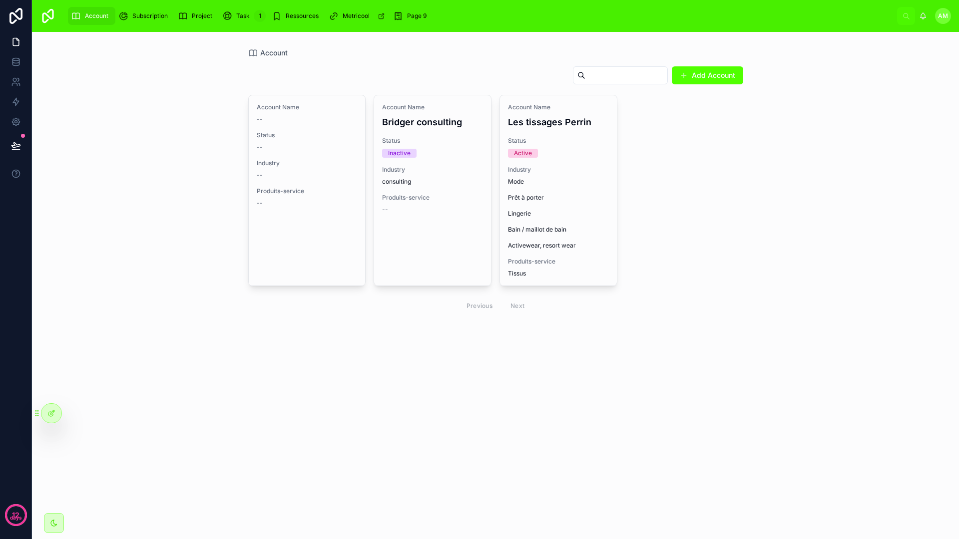
click at [562, 159] on div "Account Name Les tissages Perrin Status Active Industry Mode Prêt à porter Ling…" at bounding box center [558, 190] width 117 height 190
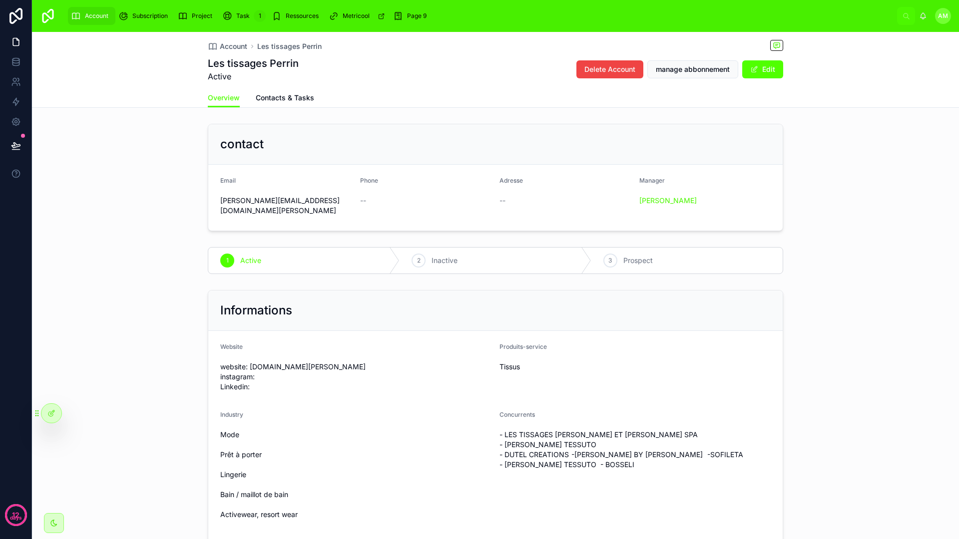
click at [423, 10] on div "Page 9" at bounding box center [411, 16] width 37 height 16
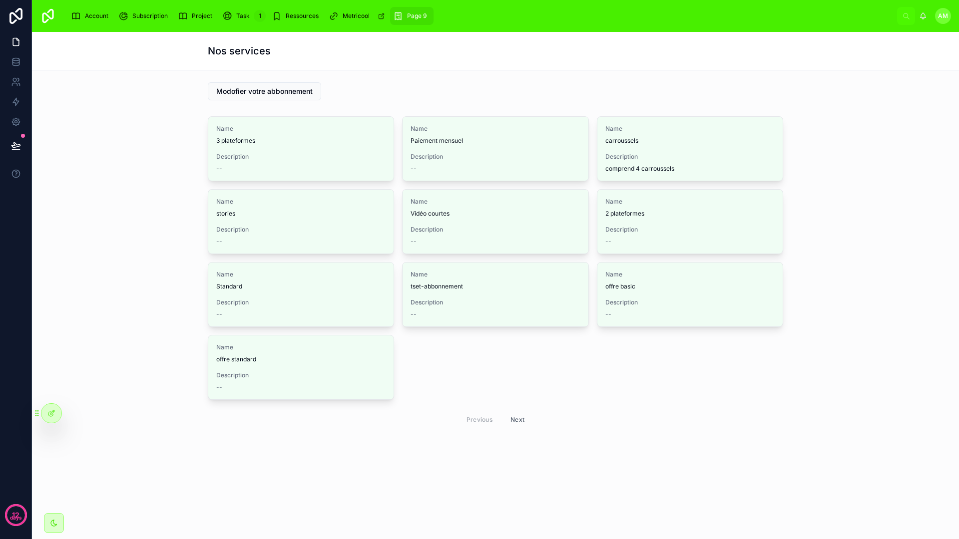
click at [86, 15] on span "Account" at bounding box center [96, 16] width 23 height 8
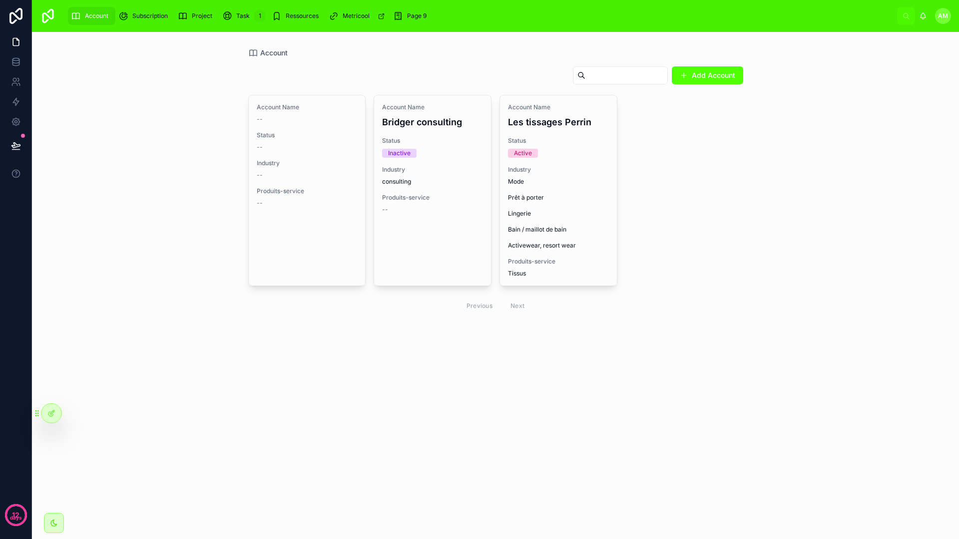
click at [551, 133] on div "Account Name Les tissages Perrin Status Active Industry Mode Prêt à porter Ling…" at bounding box center [558, 190] width 117 height 190
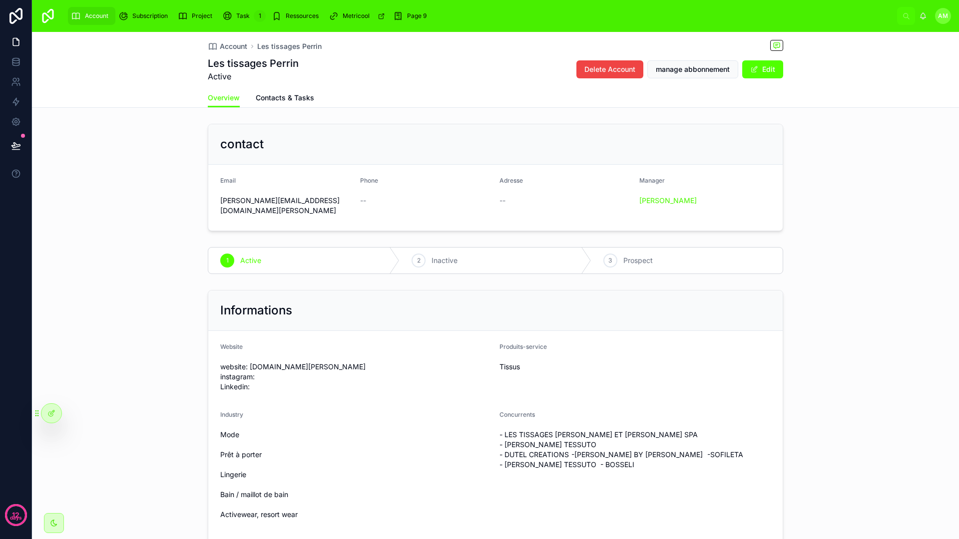
click at [270, 94] on span "Contacts & Tasks" at bounding box center [285, 98] width 58 height 10
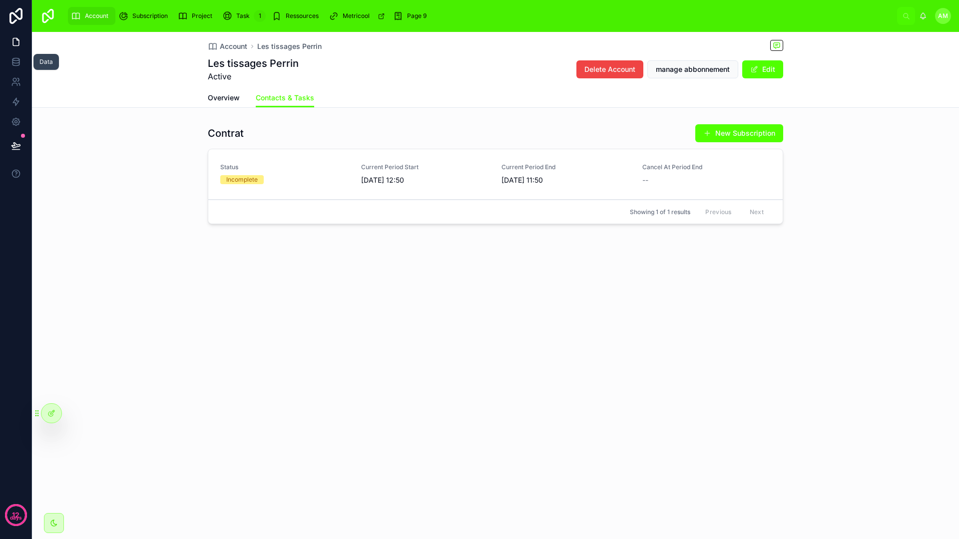
click at [22, 60] on link at bounding box center [15, 62] width 31 height 20
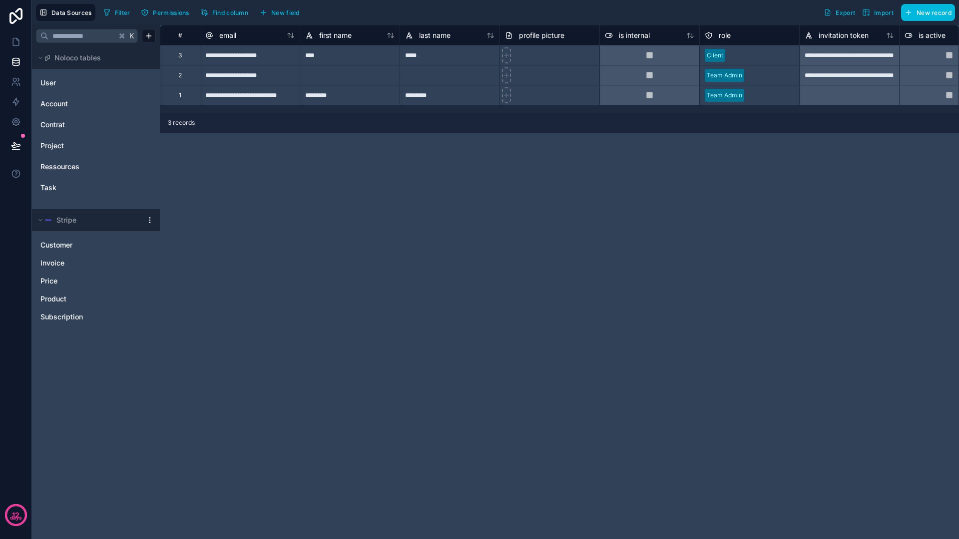
click at [82, 311] on div "Subscription" at bounding box center [96, 317] width 120 height 16
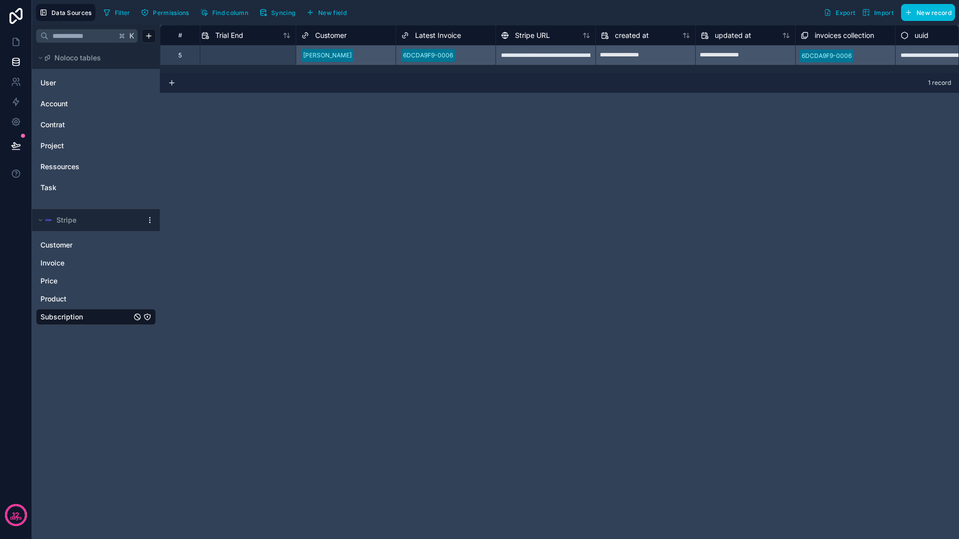
scroll to position [0, 1039]
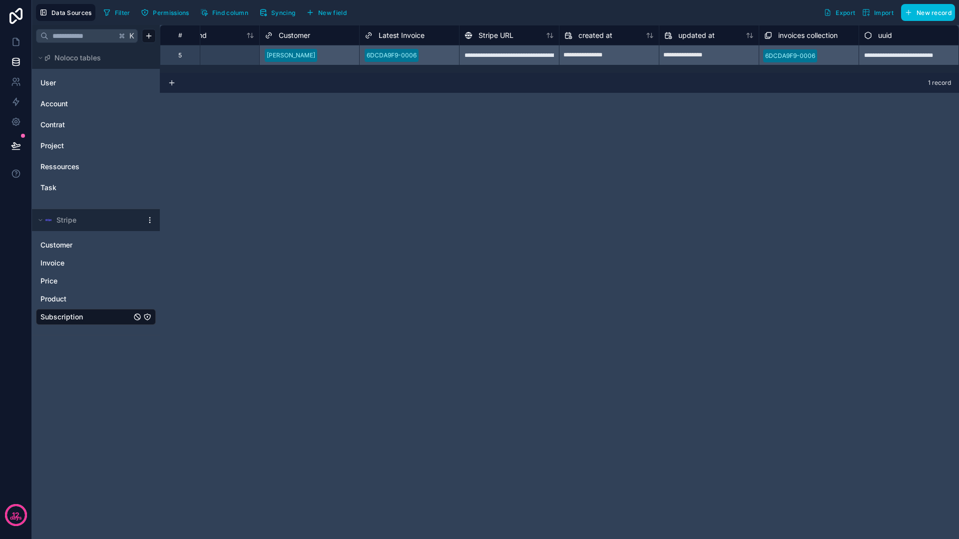
click at [433, 140] on div "**********" at bounding box center [559, 282] width 799 height 514
click at [429, 79] on div "1 record" at bounding box center [559, 83] width 799 height 20
drag, startPoint x: 879, startPoint y: 155, endPoint x: 632, endPoint y: 178, distance: 248.2
click at [677, 192] on div "**********" at bounding box center [559, 282] width 799 height 514
click at [368, 129] on div "**********" at bounding box center [559, 282] width 799 height 514
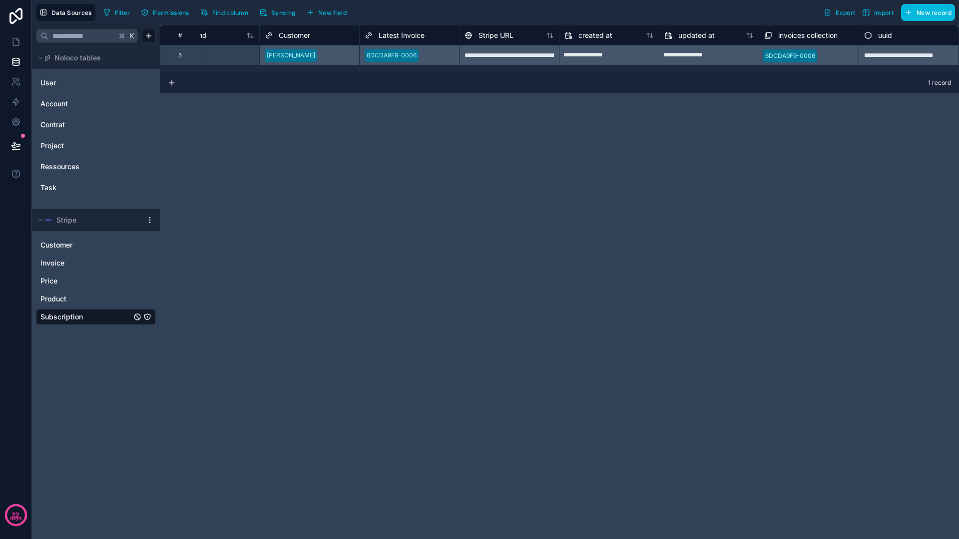
click at [110, 78] on link "User" at bounding box center [80, 83] width 81 height 10
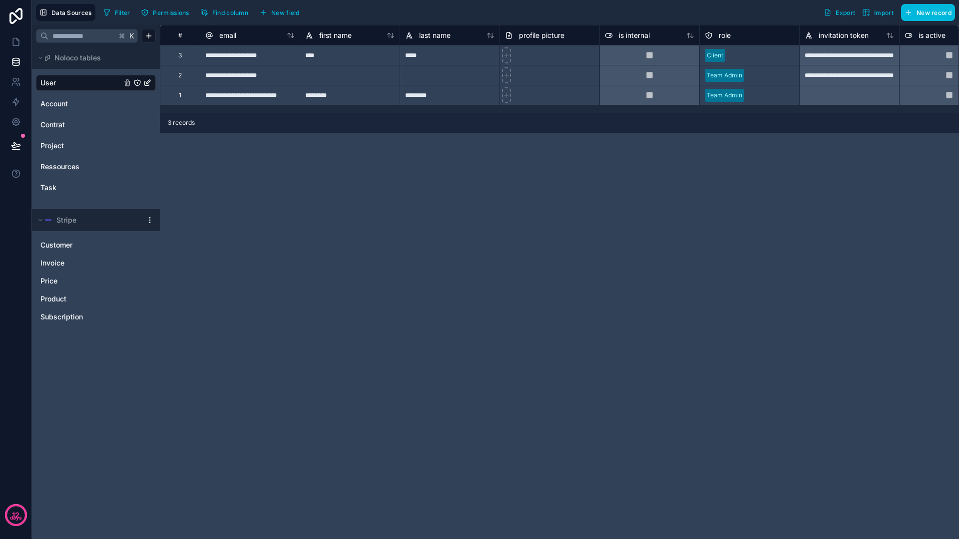
click at [68, 322] on span "Subscription" at bounding box center [61, 317] width 42 height 10
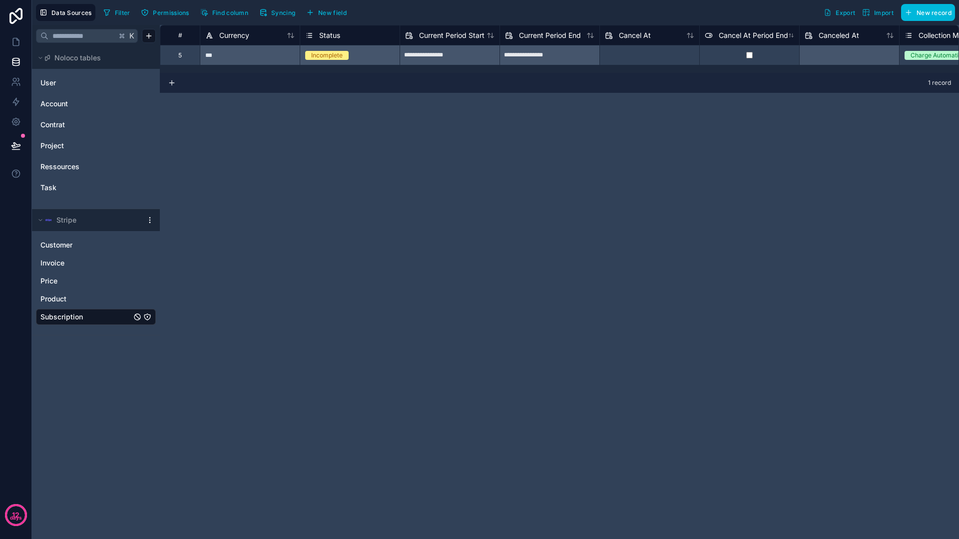
click at [323, 11] on span "New field" at bounding box center [332, 12] width 28 height 7
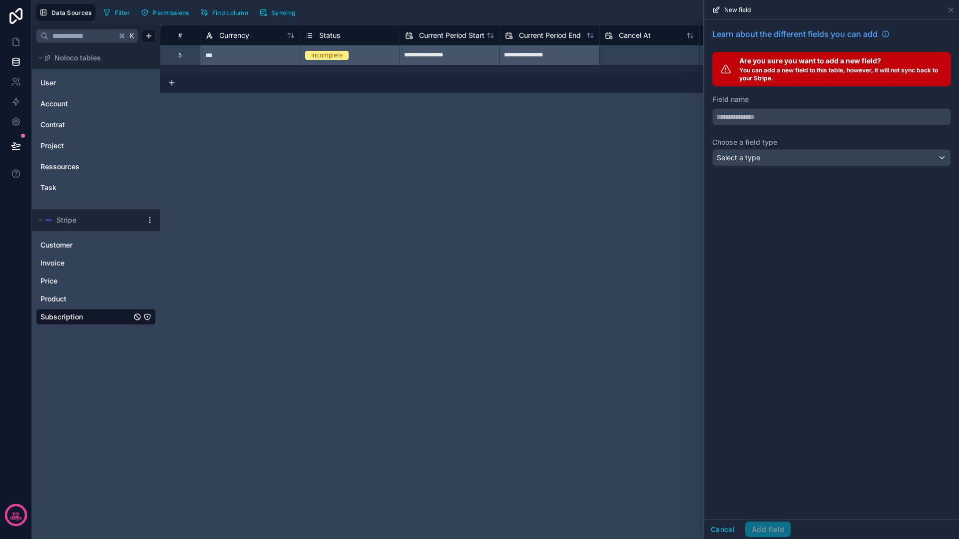
click at [761, 116] on input "text" at bounding box center [832, 117] width 238 height 16
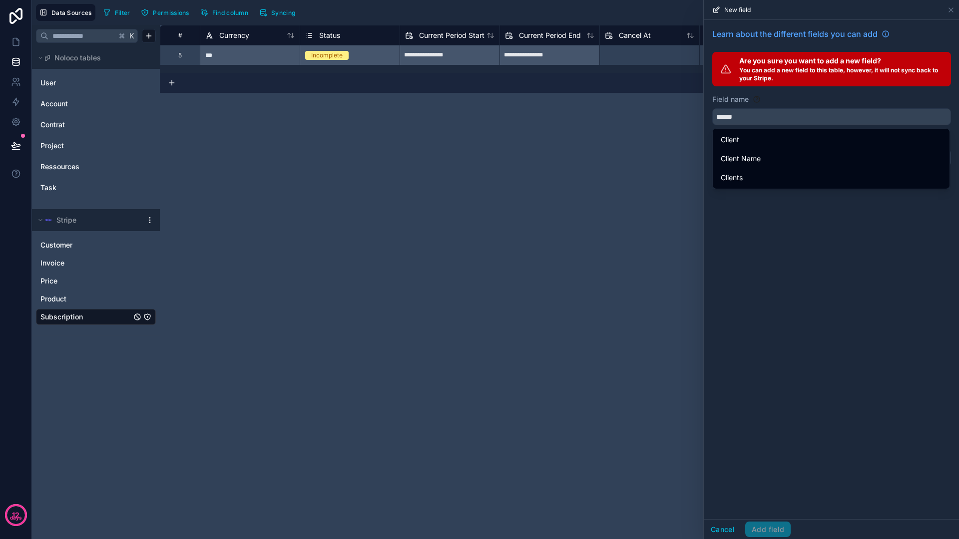
click at [755, 140] on div "Client" at bounding box center [831, 140] width 221 height 12
type input "******"
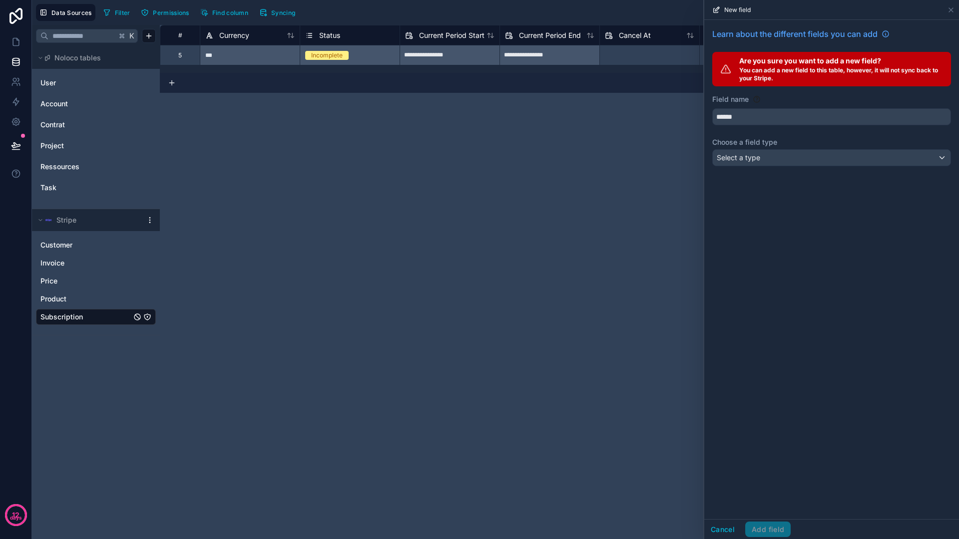
click at [770, 154] on div "Select a type" at bounding box center [832, 158] width 238 height 16
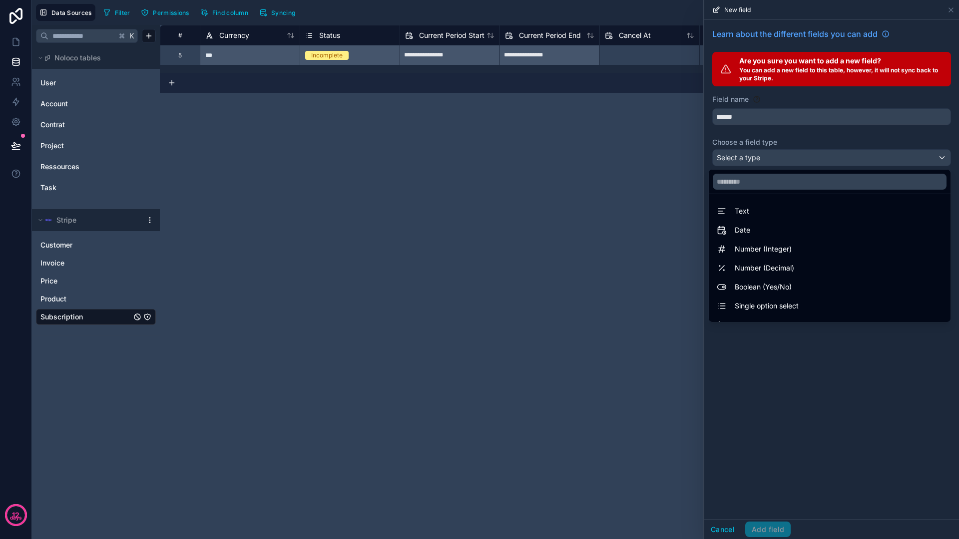
scroll to position [259, 0]
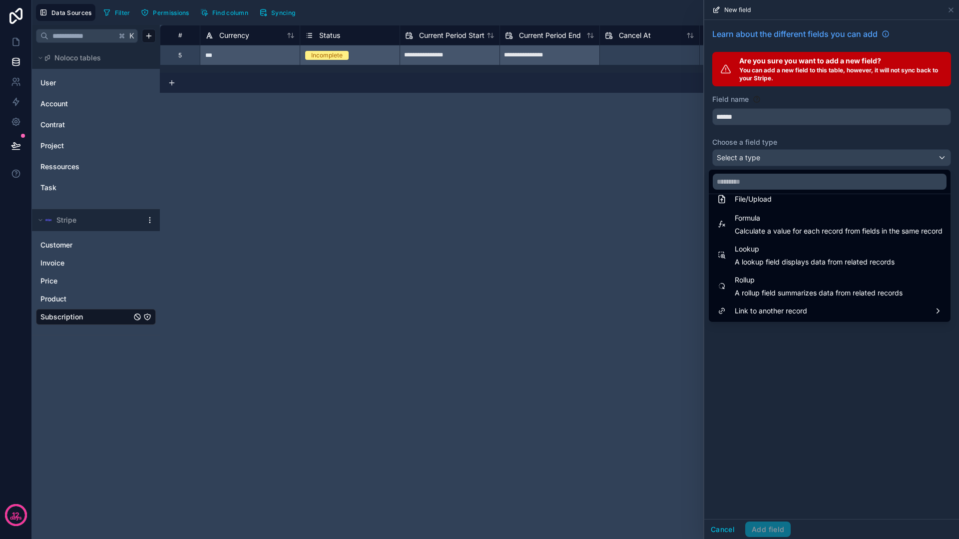
click at [797, 305] on span "Link to another record" at bounding box center [771, 311] width 72 height 12
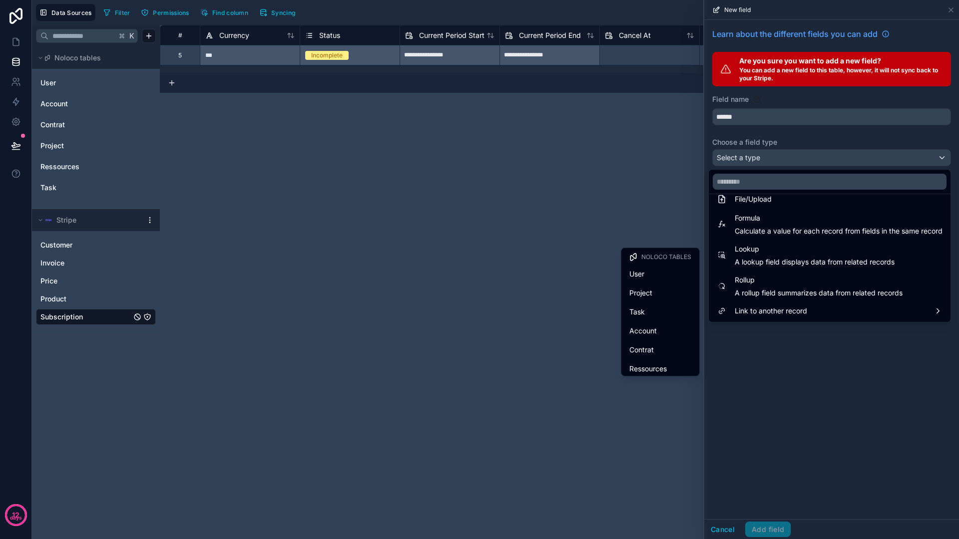
click at [657, 274] on div "User" at bounding box center [660, 274] width 62 height 12
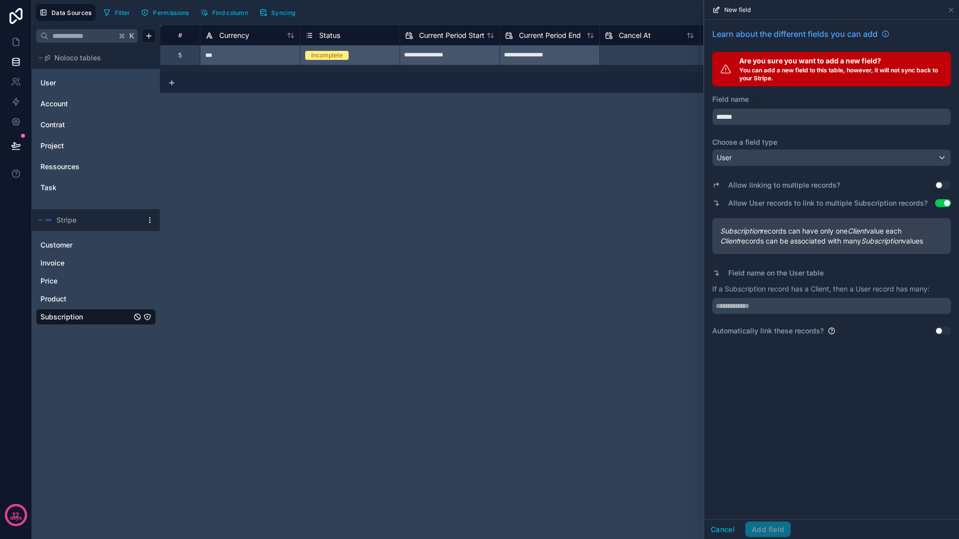
click at [810, 450] on div "Learn about the different fields you can add Are you sure you want to add a new…" at bounding box center [831, 269] width 255 height 499
click at [846, 363] on div "Learn about the different fields you can add Are you sure you want to add a new…" at bounding box center [831, 269] width 255 height 499
click at [839, 330] on div "Automatically link these records? Use setting" at bounding box center [831, 331] width 239 height 10
click at [864, 304] on input "text" at bounding box center [831, 306] width 239 height 16
click at [855, 321] on div "Allow linking to multiple records? Use setting Allow User records to link to mu…" at bounding box center [831, 253] width 239 height 166
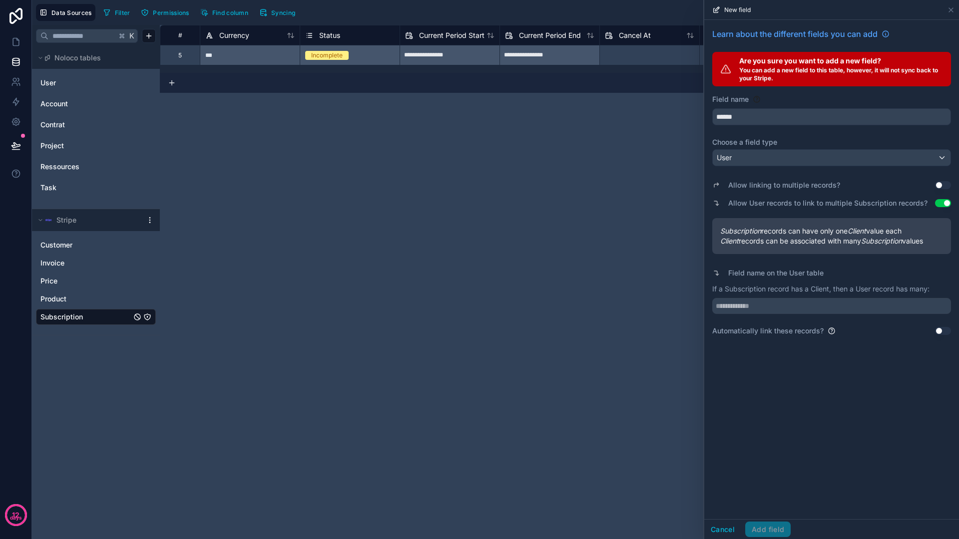
click at [903, 231] on span "Subscription records can have only one Client value each" at bounding box center [831, 231] width 223 height 10
click at [717, 532] on button "Cancel" at bounding box center [722, 530] width 37 height 16
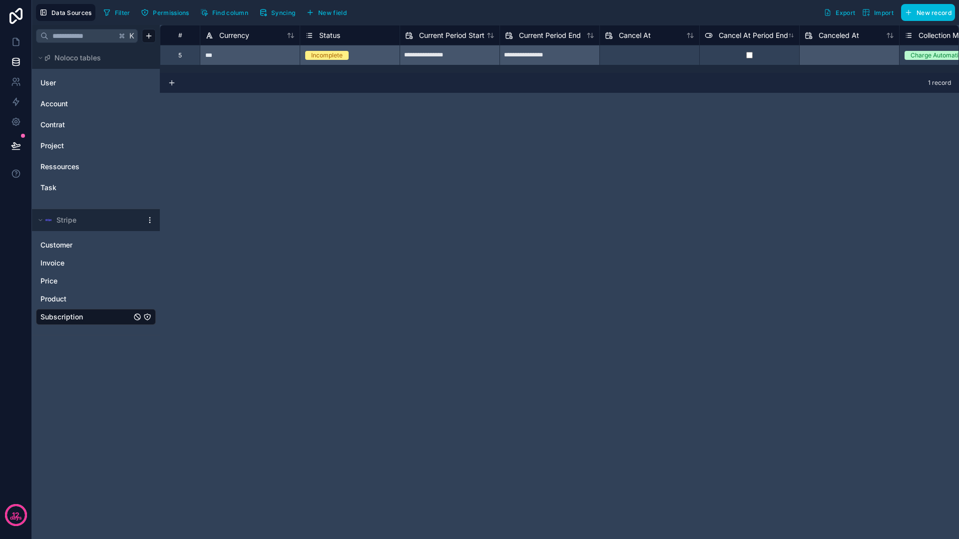
click at [334, 7] on button "New field" at bounding box center [326, 12] width 47 height 15
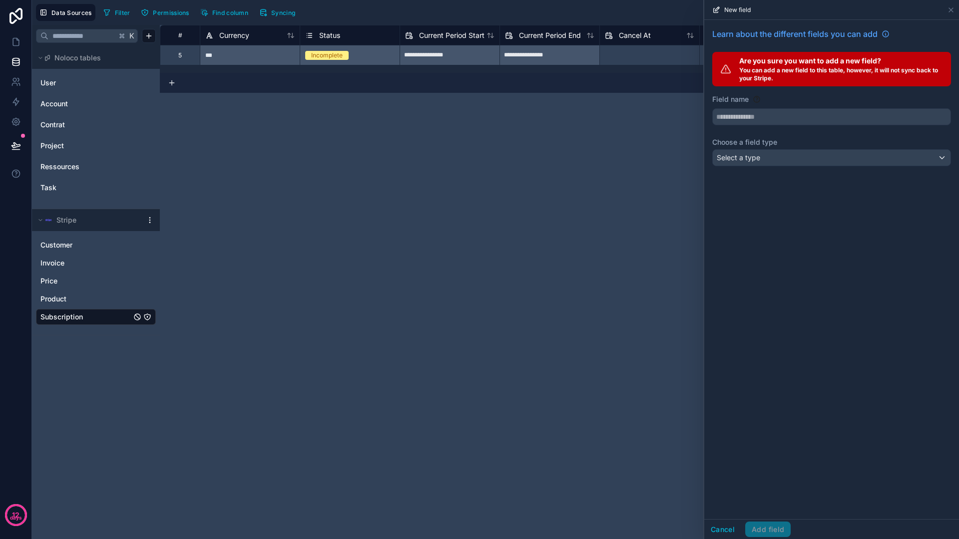
click at [800, 121] on input "text" at bounding box center [832, 117] width 238 height 16
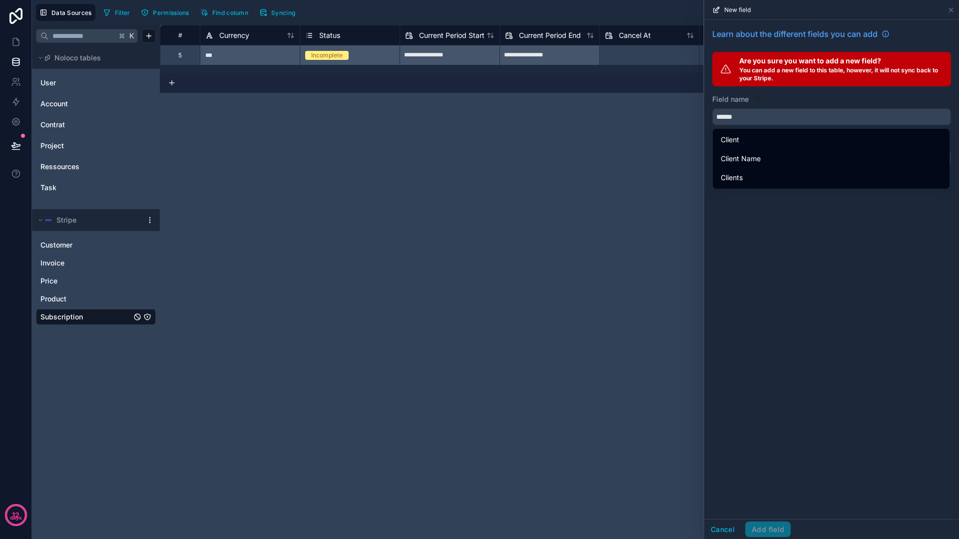
click at [795, 142] on div "Client" at bounding box center [831, 140] width 221 height 12
type input "******"
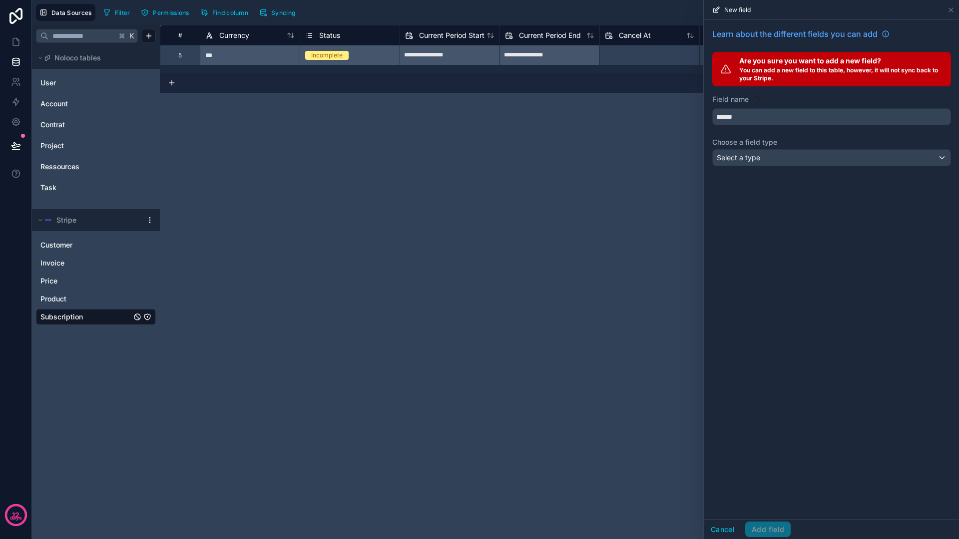
click at [800, 160] on div "Select a type" at bounding box center [832, 158] width 238 height 16
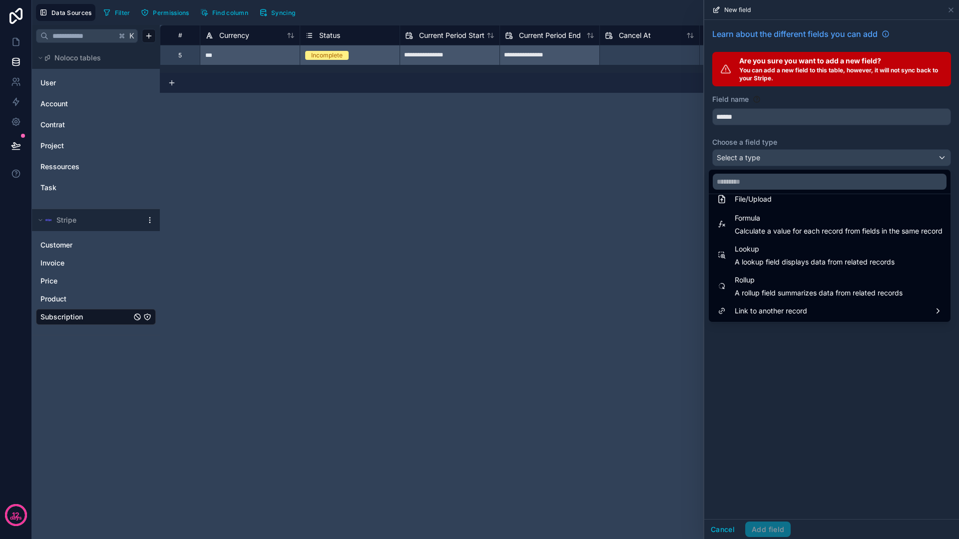
scroll to position [245, 0]
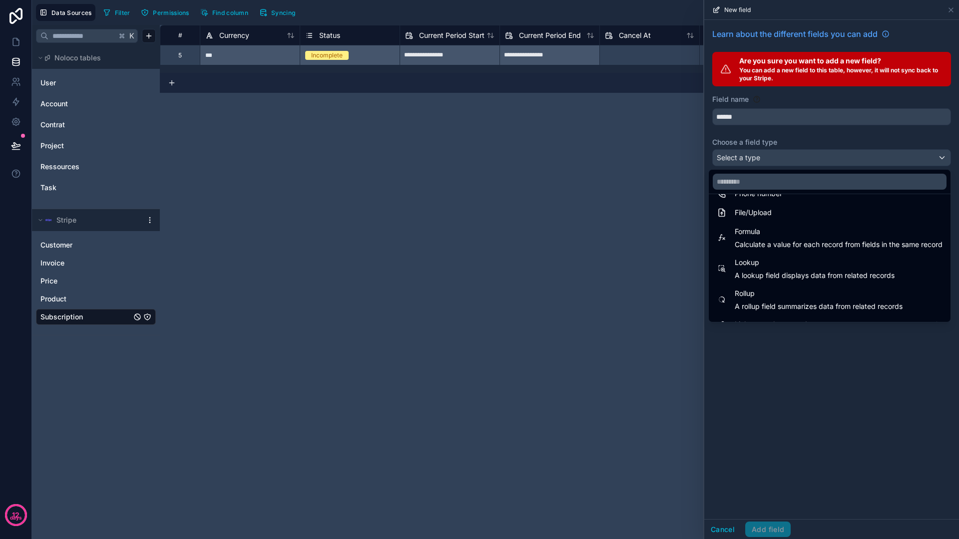
click at [792, 265] on span "Lookup" at bounding box center [815, 263] width 160 height 12
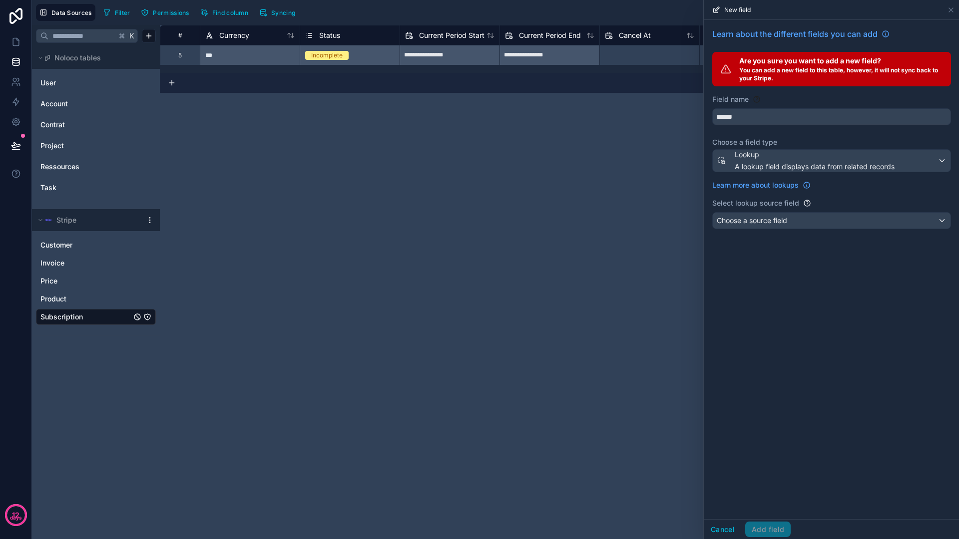
click at [816, 224] on div "Choose a source field" at bounding box center [832, 221] width 238 height 16
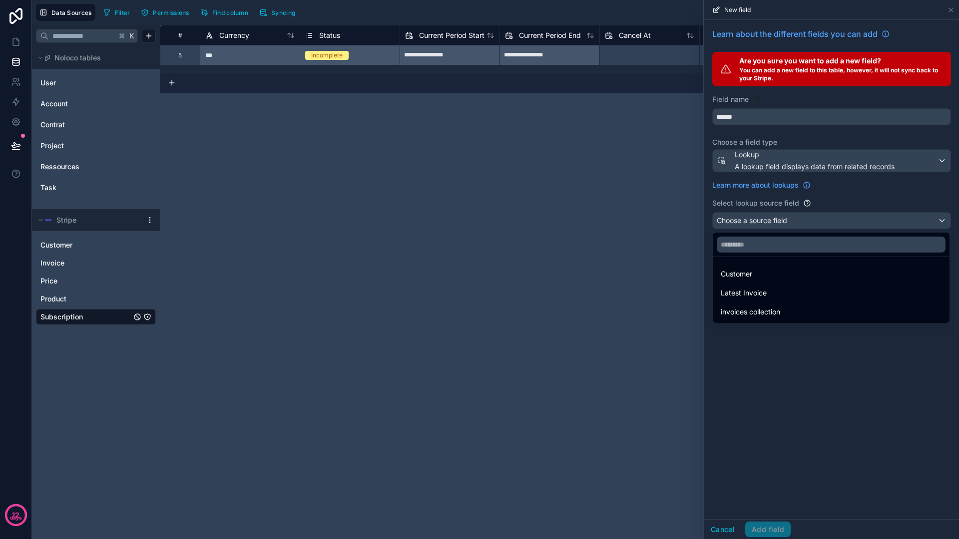
click at [807, 268] on div "Customer" at bounding box center [831, 274] width 221 height 12
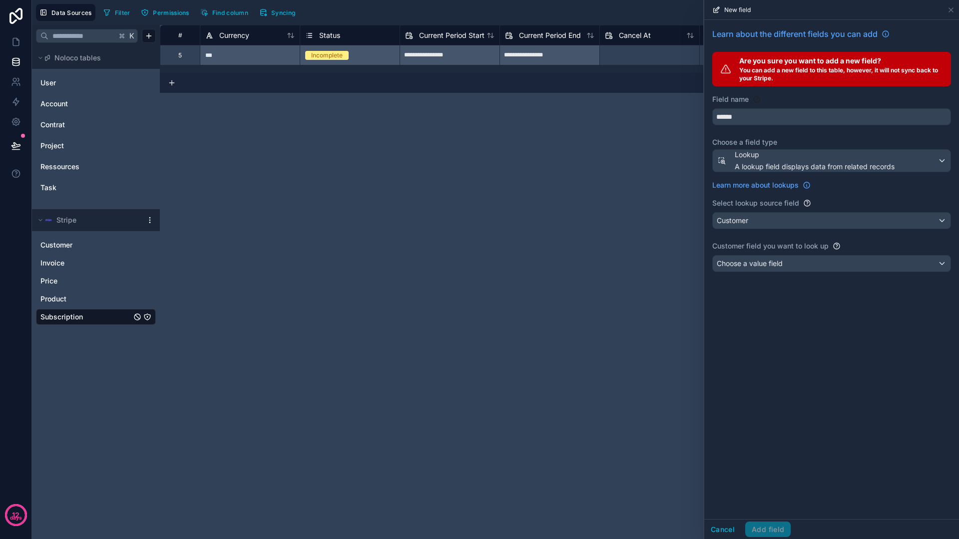
click at [807, 268] on div "Choose a value field" at bounding box center [832, 264] width 238 height 16
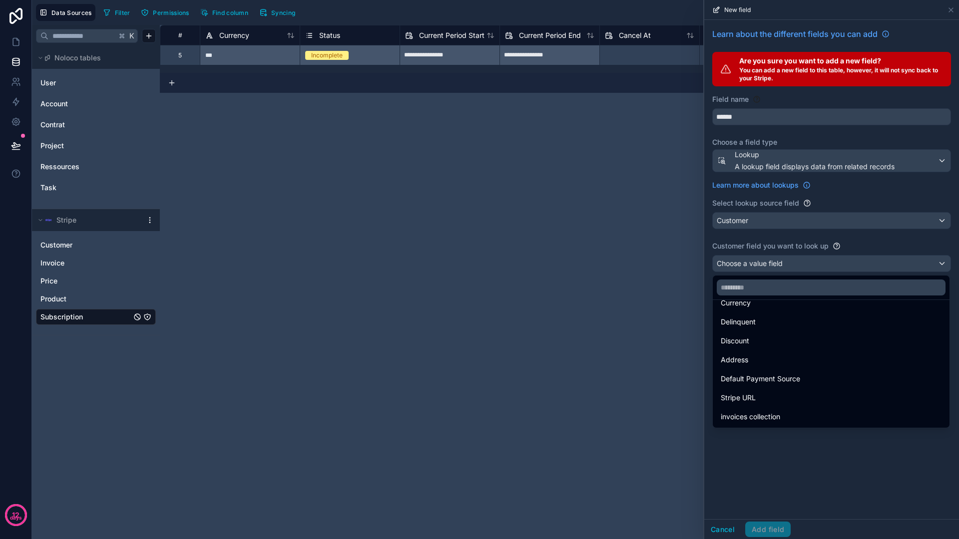
scroll to position [0, 0]
click at [827, 218] on div at bounding box center [831, 269] width 255 height 539
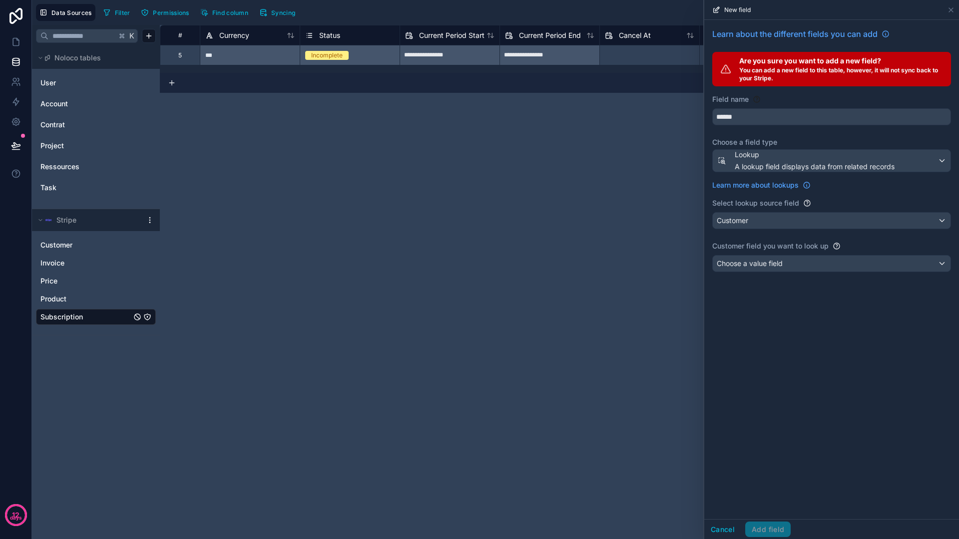
click at [821, 218] on div "Customer" at bounding box center [832, 221] width 238 height 16
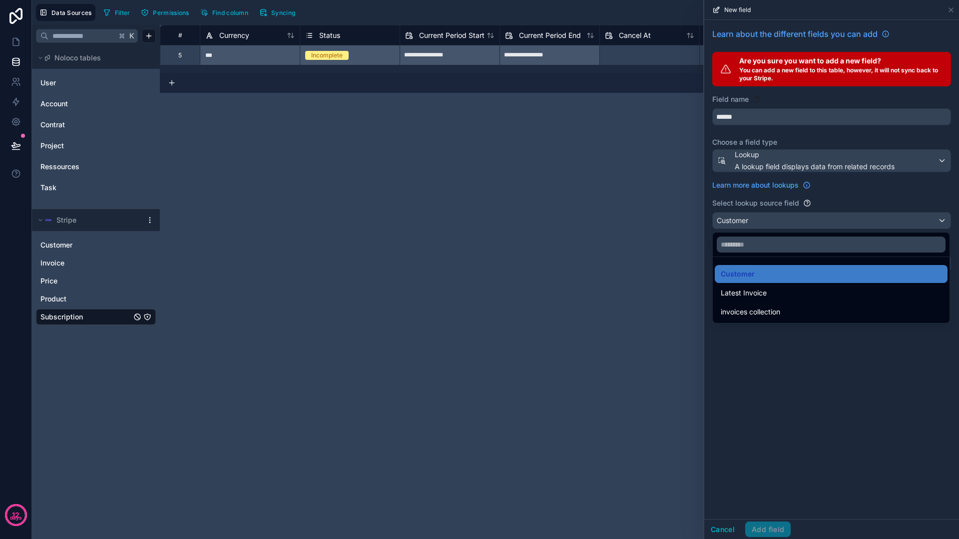
click at [801, 344] on div at bounding box center [831, 269] width 255 height 539
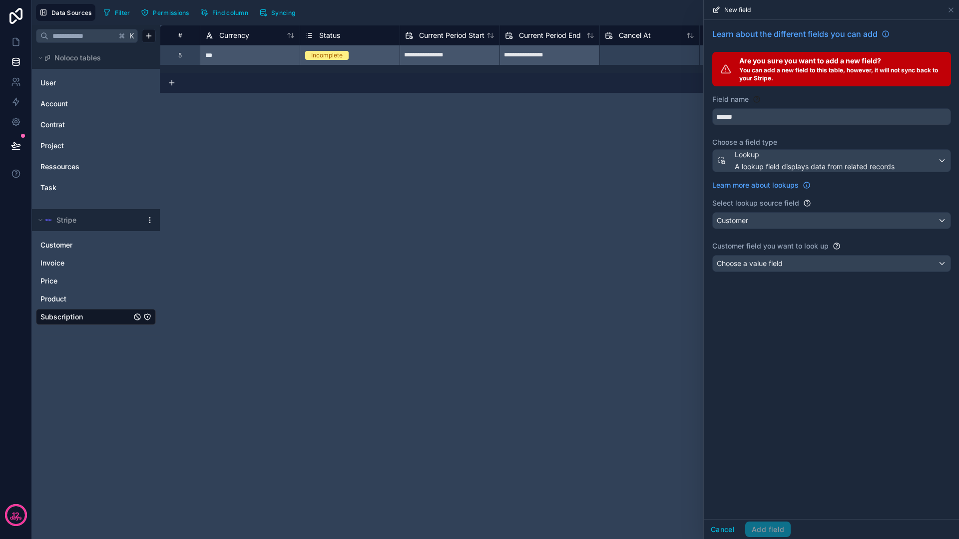
click at [851, 165] on span "A lookup field displays data from related records" at bounding box center [815, 167] width 160 height 10
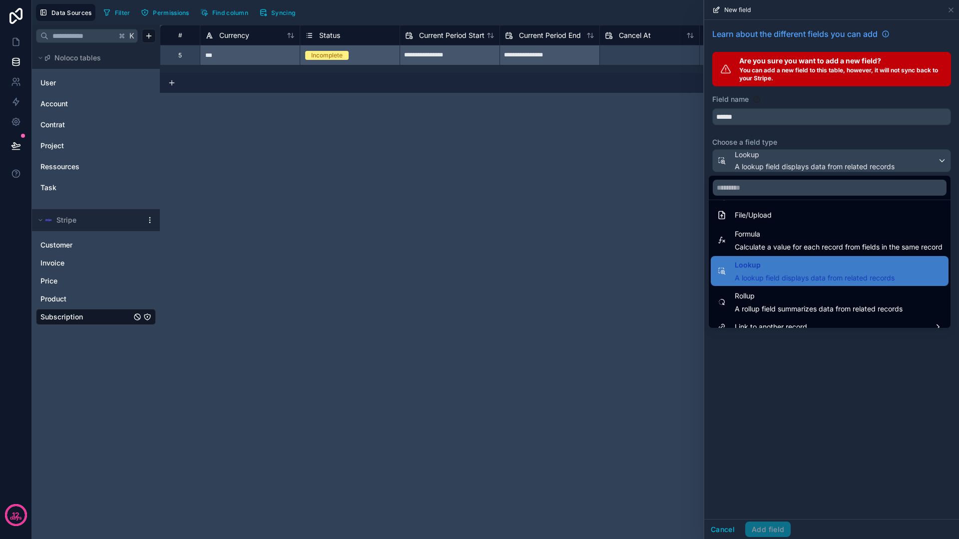
scroll to position [259, 0]
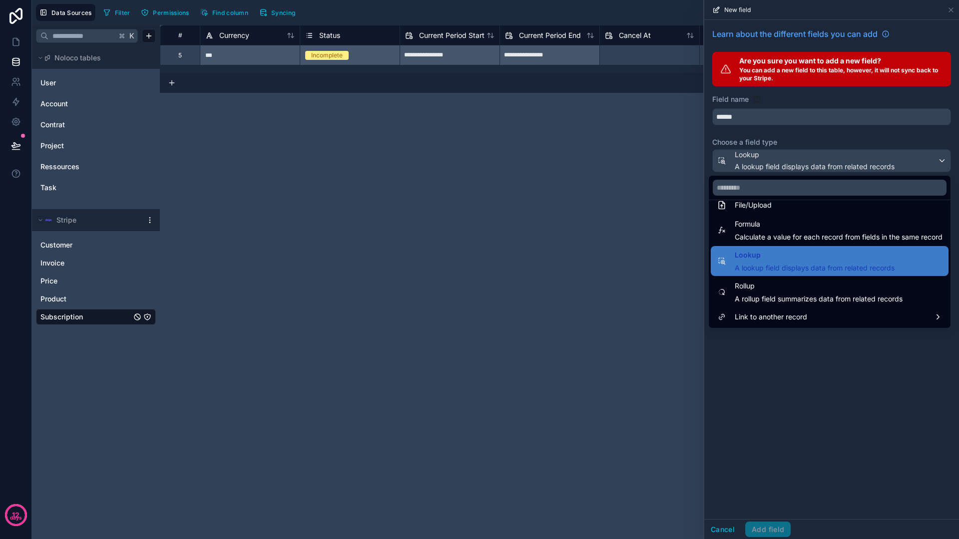
click at [832, 267] on span "A lookup field displays data from related records" at bounding box center [815, 268] width 160 height 10
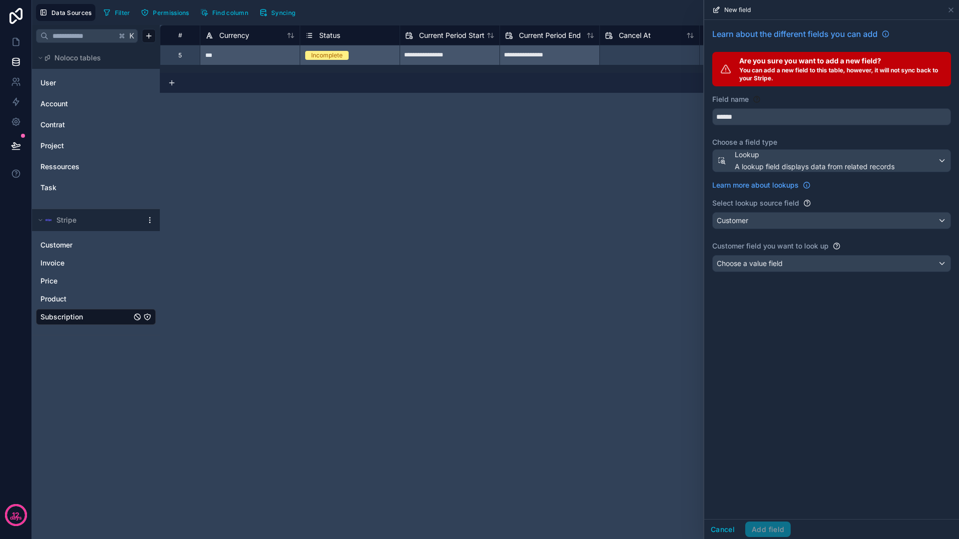
click at [832, 226] on div "Customer" at bounding box center [832, 221] width 238 height 16
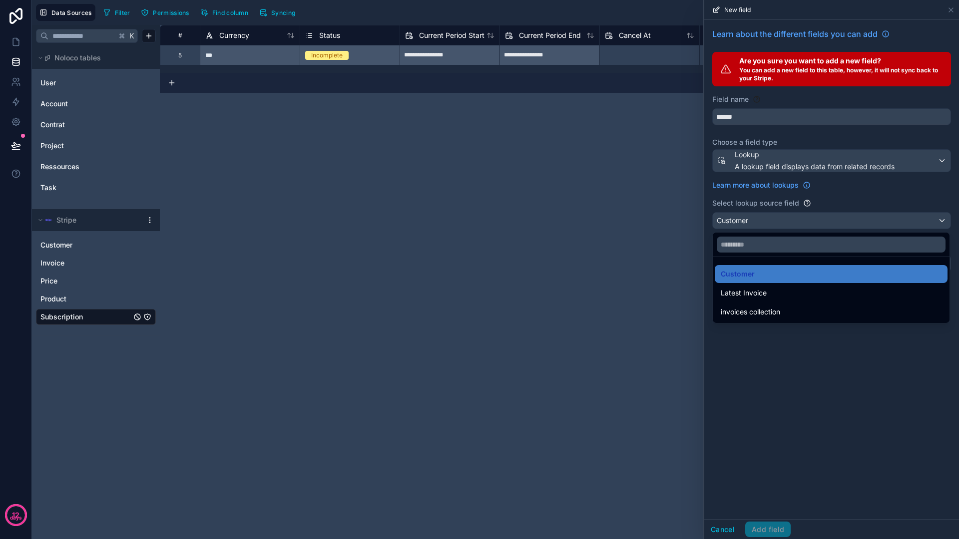
click at [824, 367] on div at bounding box center [831, 269] width 255 height 539
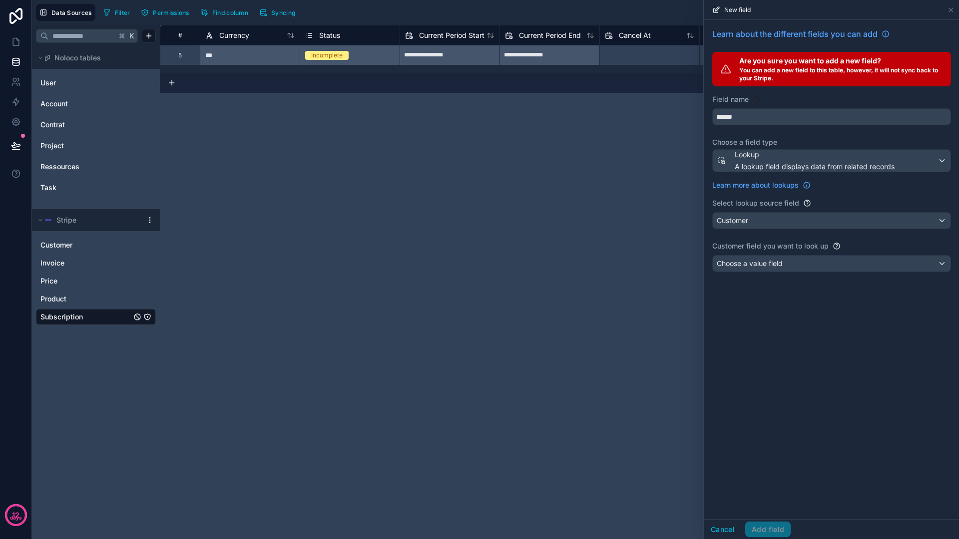
click at [824, 263] on div "Choose a value field" at bounding box center [832, 264] width 238 height 16
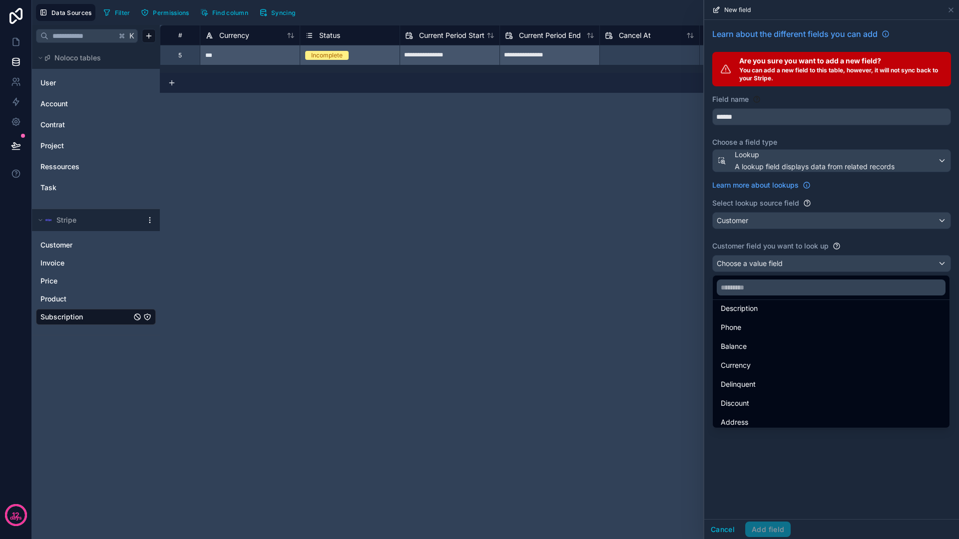
scroll to position [0, 0]
click at [806, 462] on div at bounding box center [831, 269] width 255 height 539
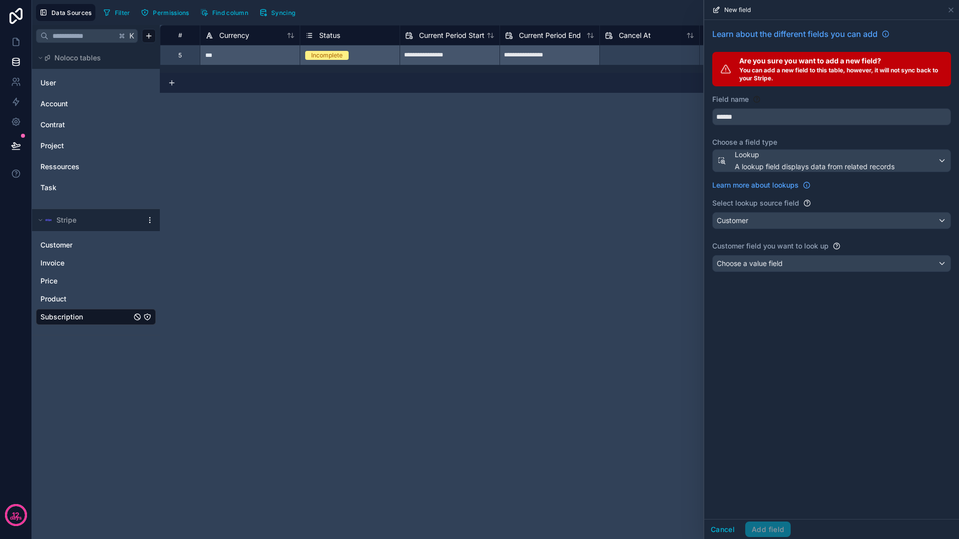
click at [729, 527] on button "Cancel" at bounding box center [722, 530] width 37 height 16
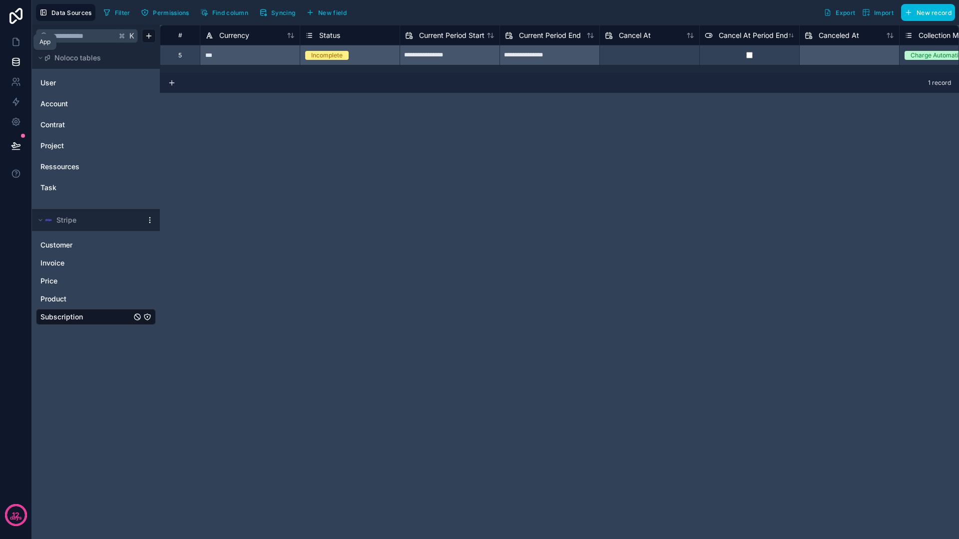
click at [19, 40] on icon at bounding box center [16, 42] width 10 height 10
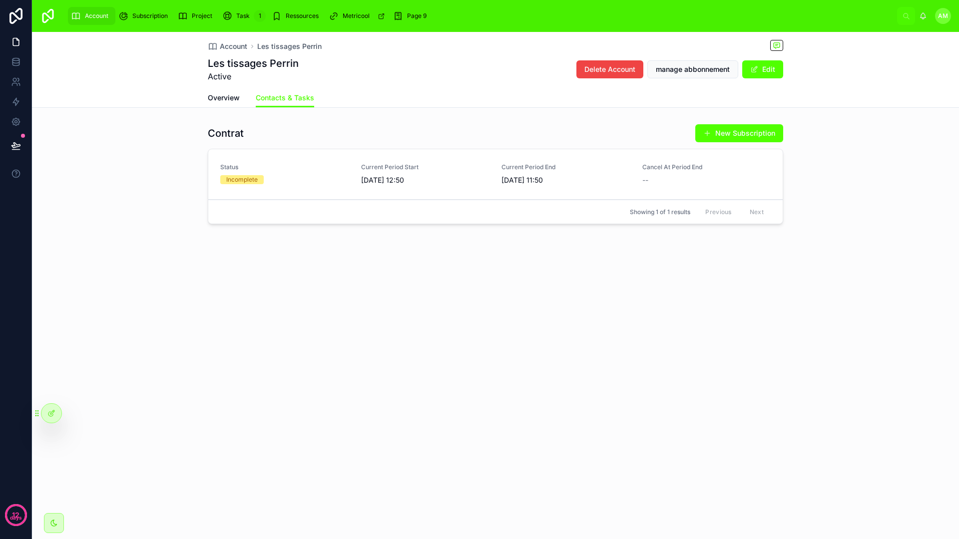
click at [444, 219] on div "Showing 1 of 1 results Previous Next" at bounding box center [495, 212] width 574 height 24
click at [452, 188] on link "Status Incomplete Current Period Start 02/10/2025 12:50 Current Period End 02/1…" at bounding box center [495, 174] width 574 height 50
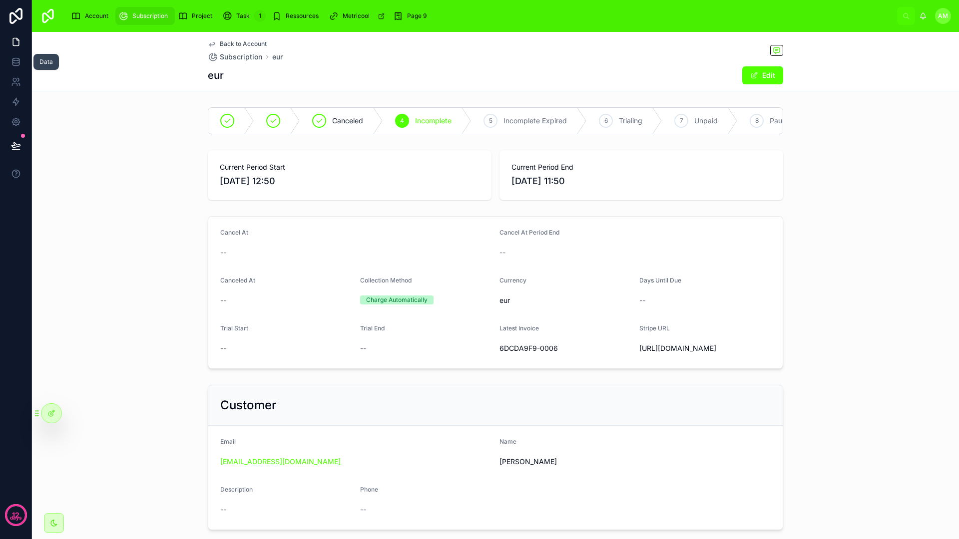
click at [20, 54] on link at bounding box center [15, 62] width 31 height 20
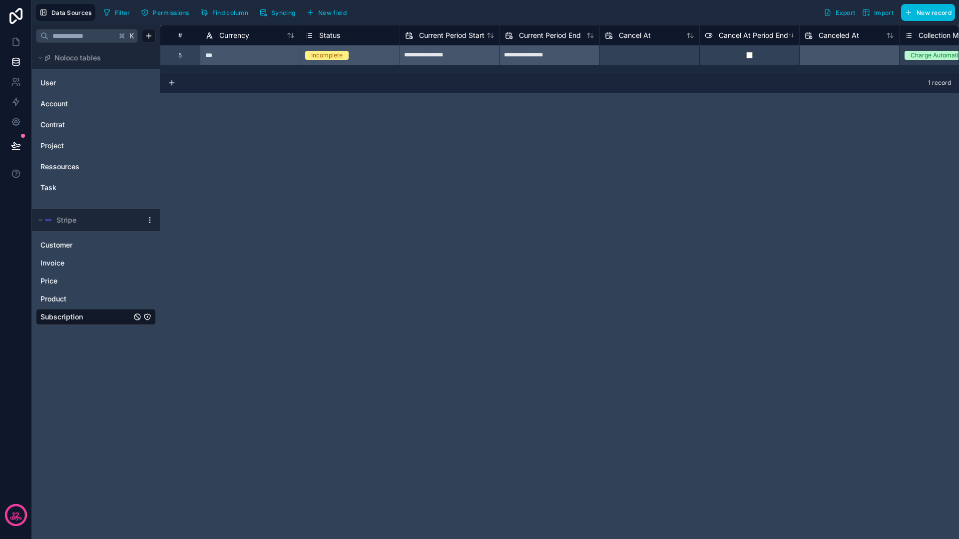
click at [70, 103] on link "Account" at bounding box center [80, 104] width 81 height 10
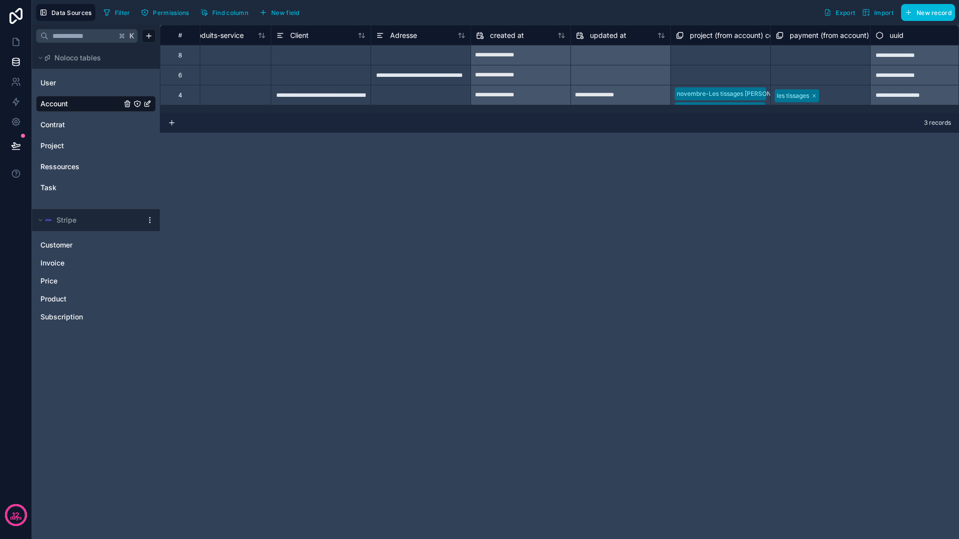
scroll to position [0, 839]
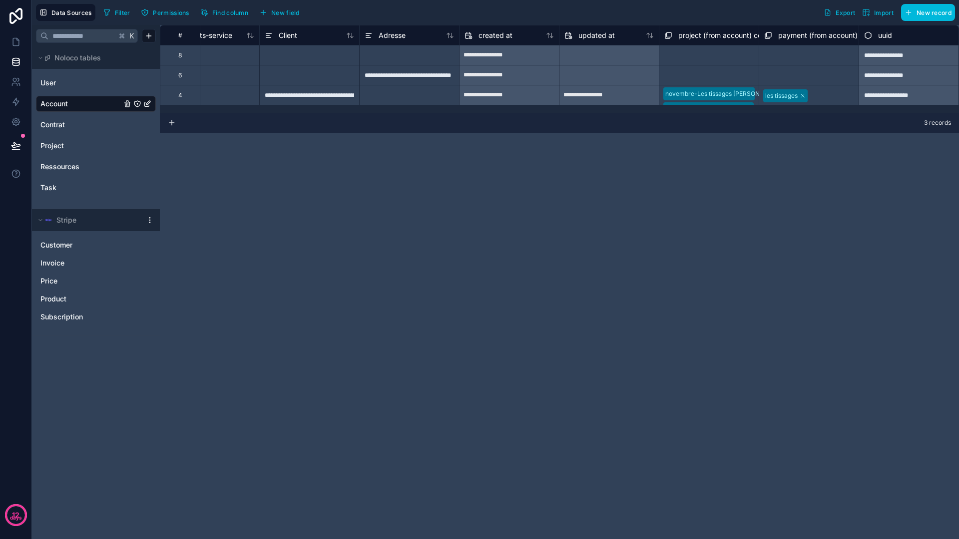
click at [287, 12] on span "New field" at bounding box center [285, 12] width 28 height 7
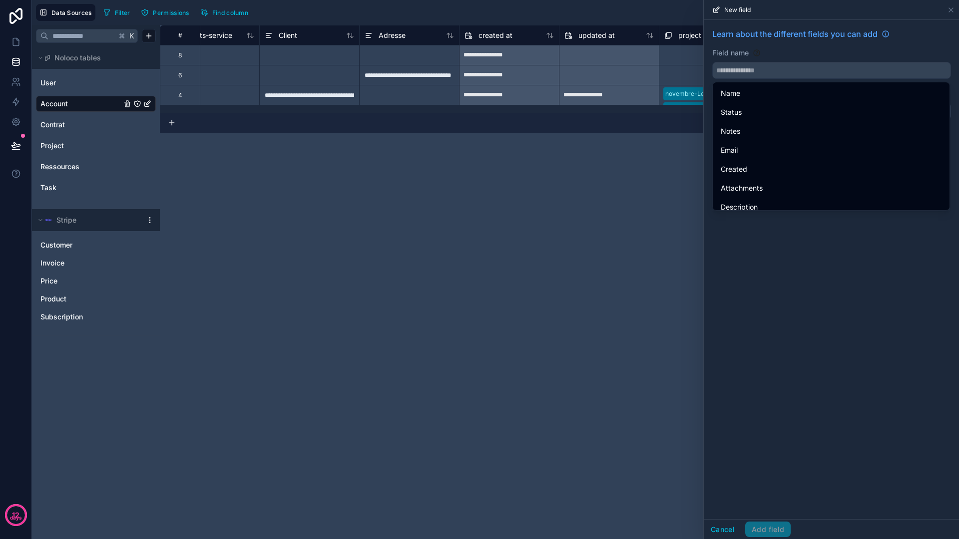
click at [761, 73] on input "text" at bounding box center [832, 70] width 238 height 16
type input "*"
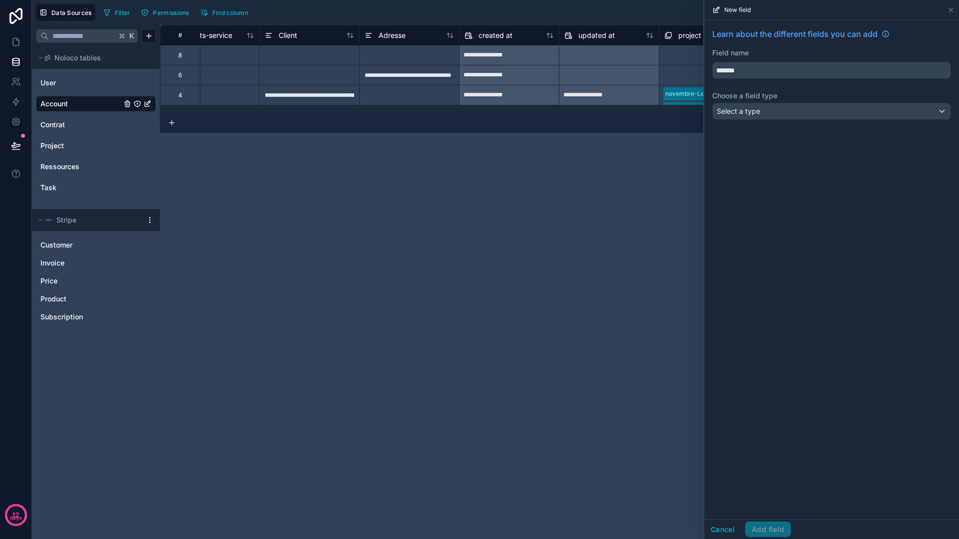
type input "*******"
click at [780, 110] on div "Select a type" at bounding box center [832, 111] width 238 height 16
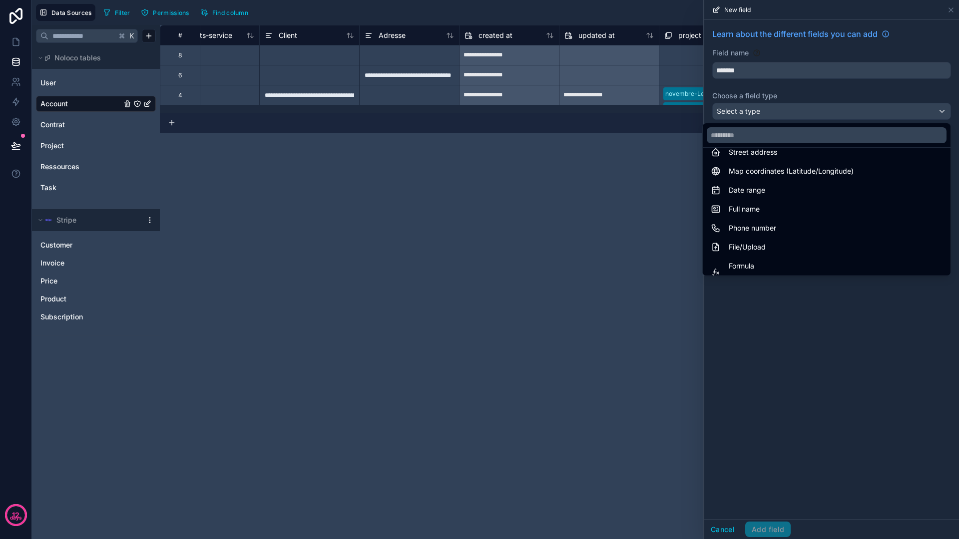
scroll to position [290, 0]
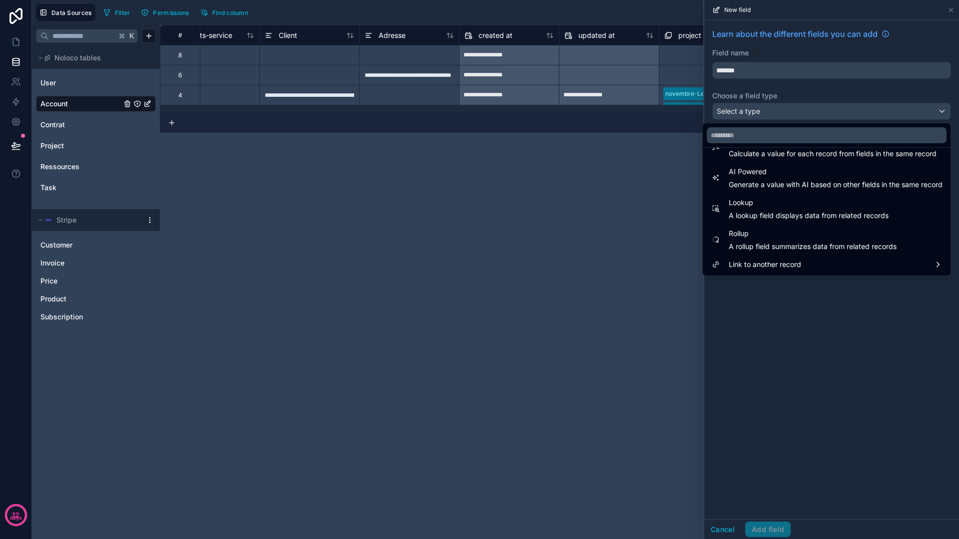
click at [814, 210] on div "Lookup A lookup field displays data from related records" at bounding box center [809, 209] width 160 height 24
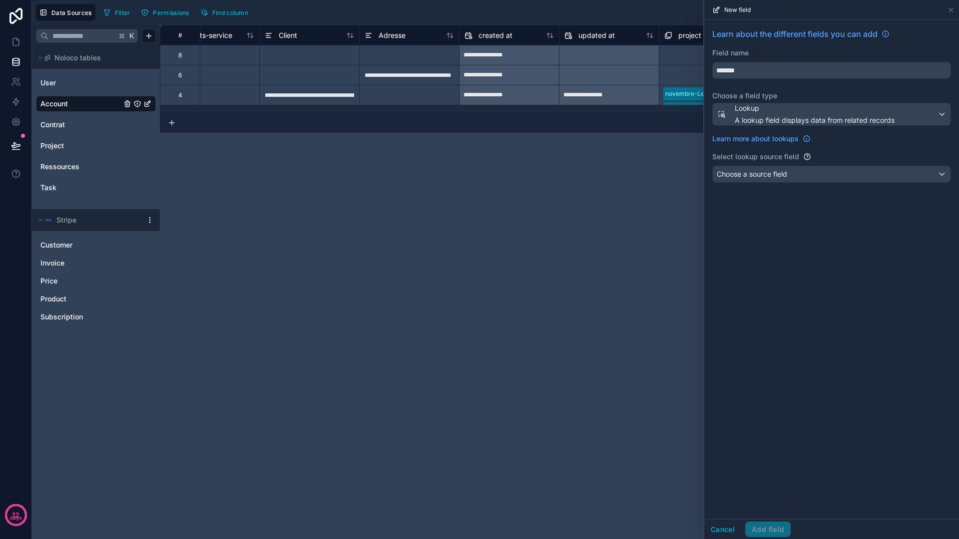
click at [823, 173] on div "Choose a source field" at bounding box center [832, 174] width 238 height 16
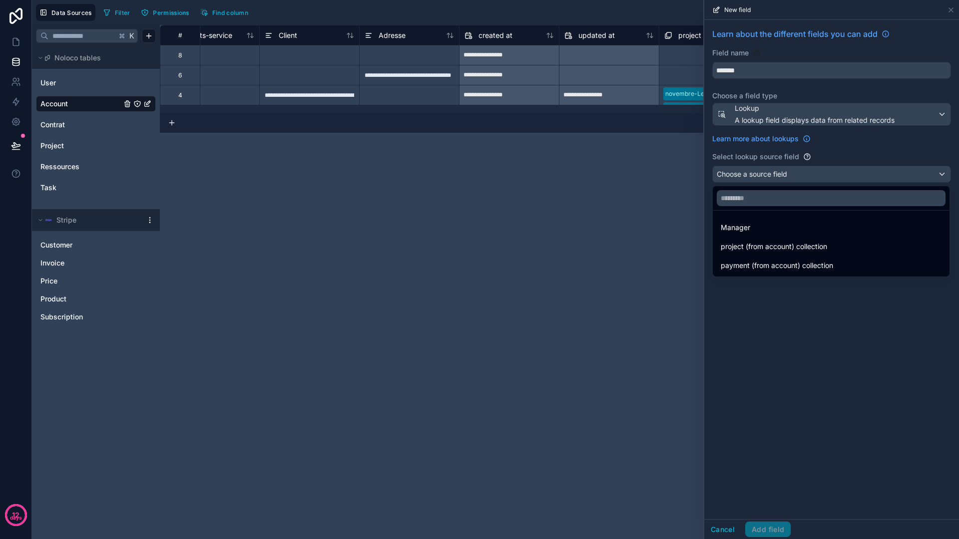
click at [797, 279] on div at bounding box center [831, 269] width 255 height 539
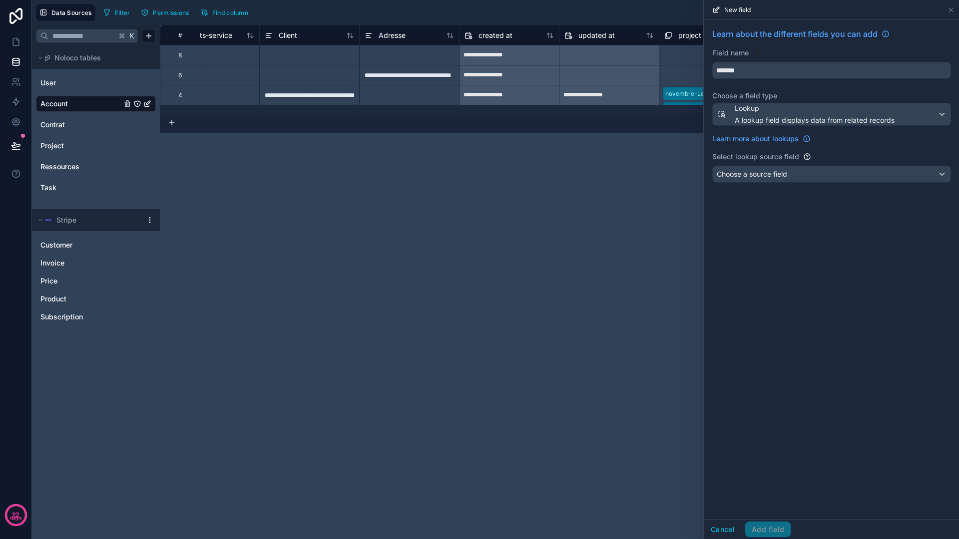
click at [813, 118] on span "A lookup field displays data from related records" at bounding box center [815, 120] width 160 height 10
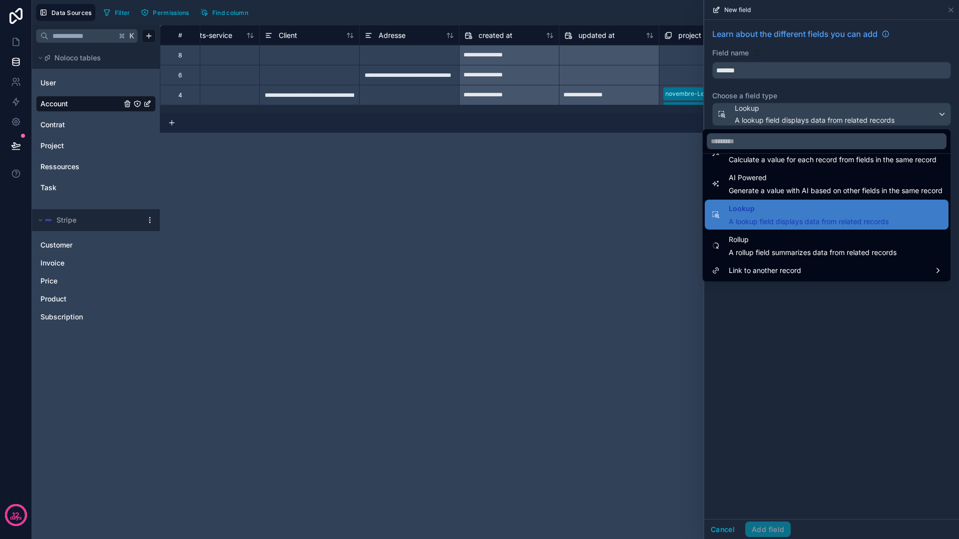
click at [788, 272] on span "Link to another record" at bounding box center [765, 271] width 72 height 12
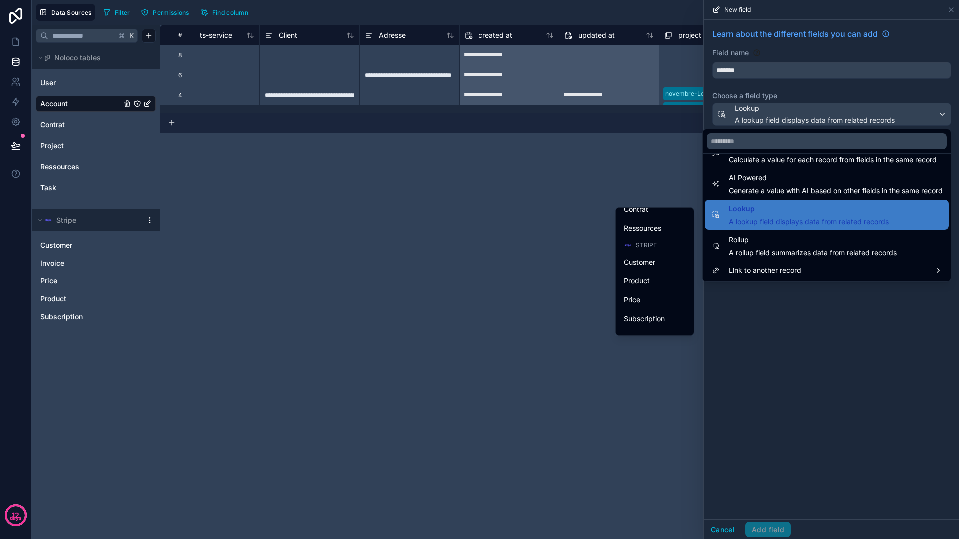
scroll to position [114, 0]
click at [644, 306] on span "Subscription" at bounding box center [644, 306] width 41 height 12
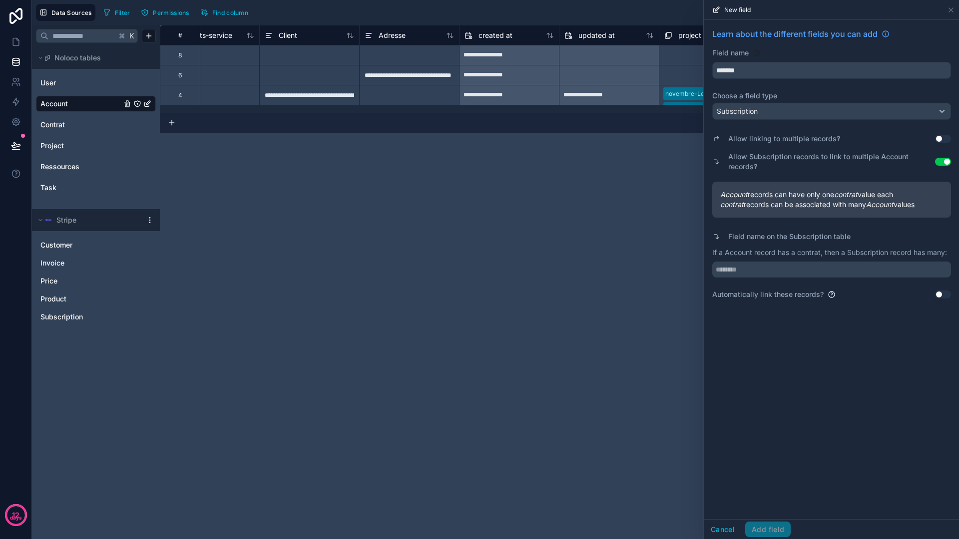
click at [878, 197] on span "Account records can have only one contrat value each" at bounding box center [831, 195] width 223 height 10
click at [847, 268] on input "text" at bounding box center [831, 270] width 239 height 16
click at [825, 322] on div "Learn about the different fields you can add Field name ******* Choose a field …" at bounding box center [831, 269] width 255 height 499
click at [937, 137] on button "Use setting" at bounding box center [943, 139] width 16 height 8
click at [803, 281] on input "text" at bounding box center [831, 280] width 239 height 16
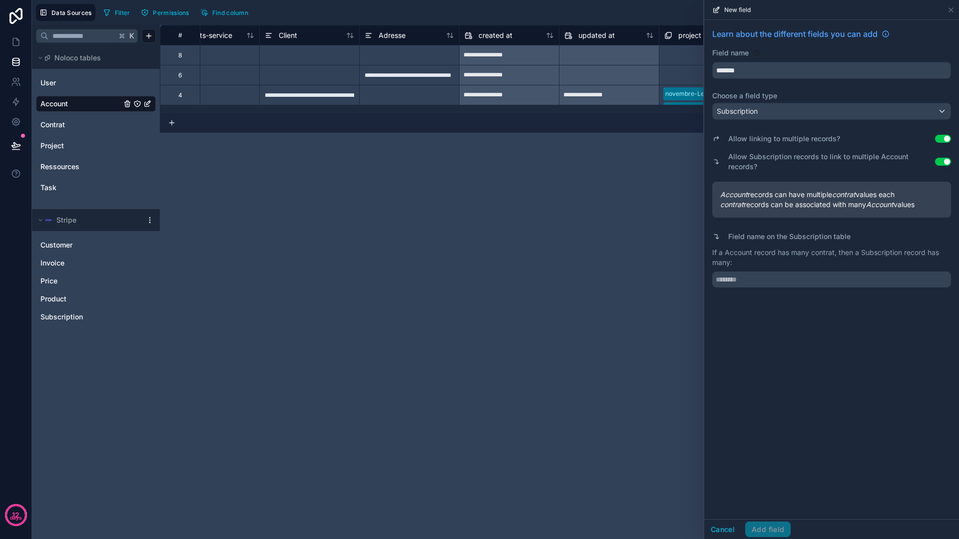
click at [829, 266] on p "If a Account record has many contrat, then a Subscription record has many:" at bounding box center [831, 258] width 239 height 20
click at [941, 159] on button "Use setting" at bounding box center [943, 162] width 16 height 8
click at [942, 138] on button "Use setting" at bounding box center [943, 139] width 16 height 8
click at [858, 112] on div "Subscription" at bounding box center [832, 111] width 238 height 16
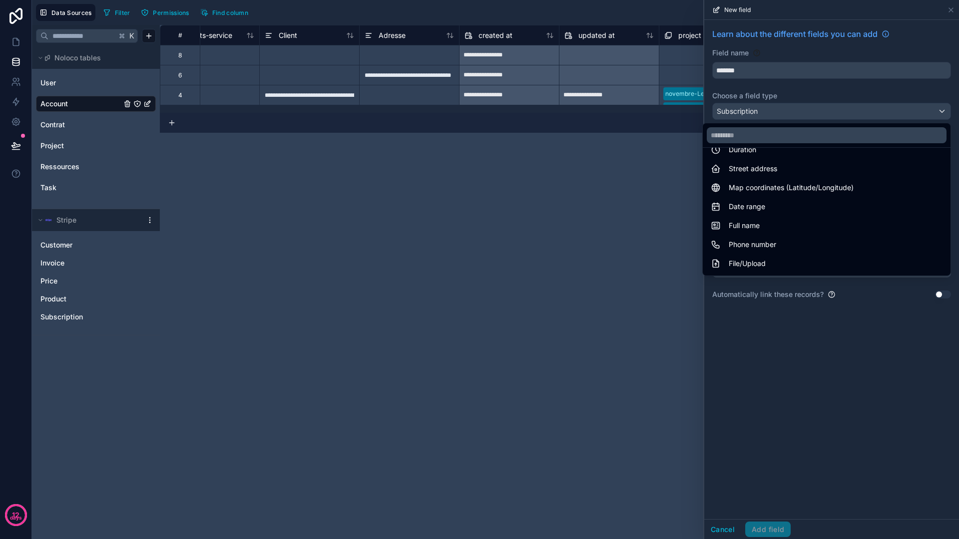
scroll to position [0, 0]
click at [811, 322] on div at bounding box center [831, 269] width 255 height 539
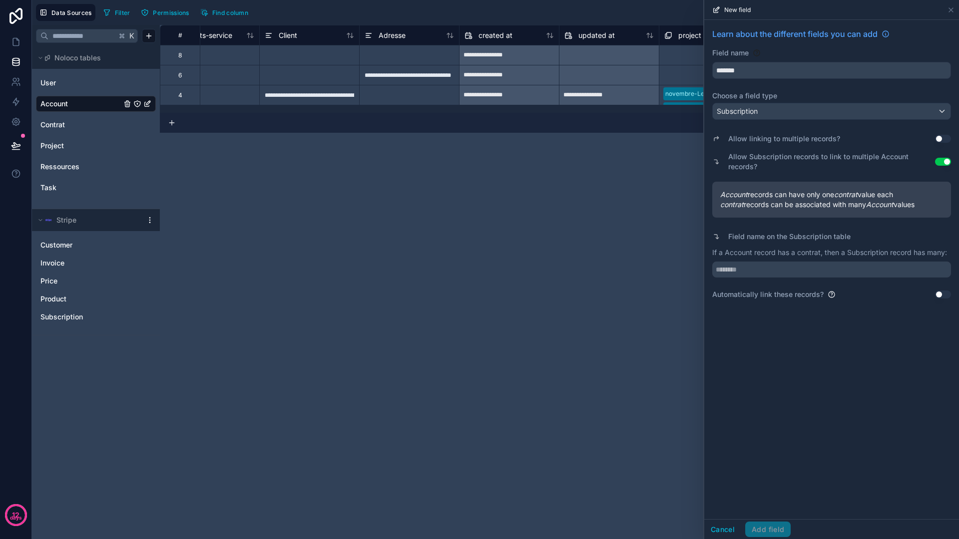
click at [947, 294] on button "Use setting" at bounding box center [943, 295] width 16 height 8
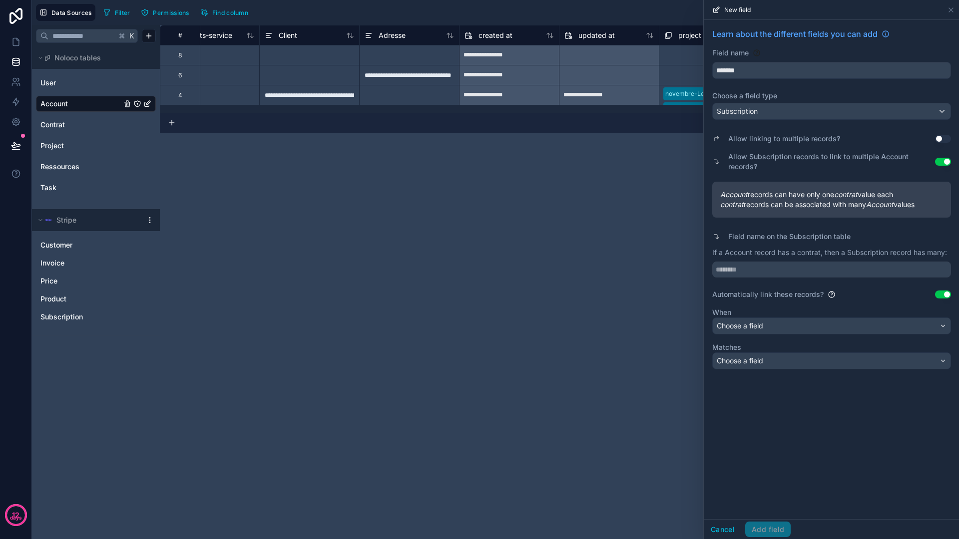
click at [812, 334] on button "Choose a field" at bounding box center [831, 326] width 239 height 17
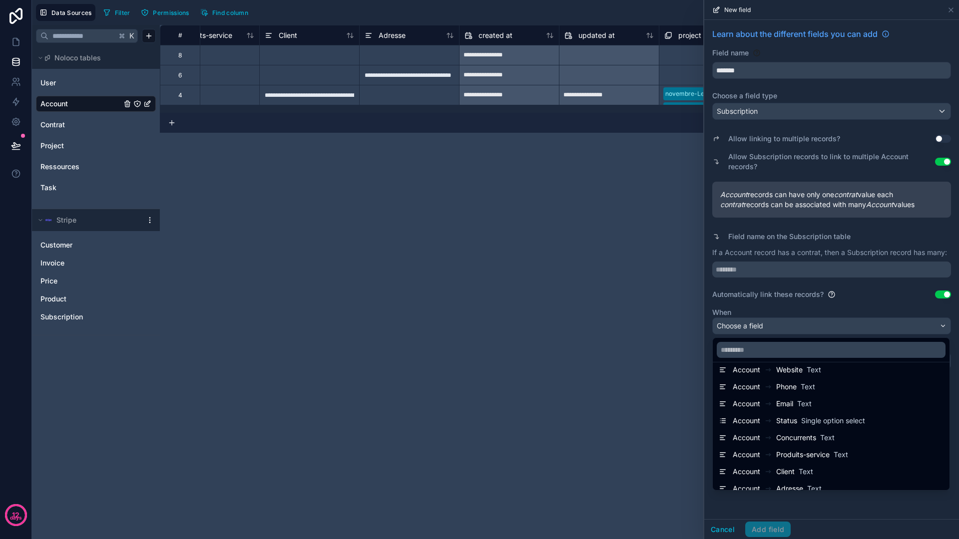
scroll to position [85, 0]
click at [728, 502] on div at bounding box center [831, 269] width 255 height 539
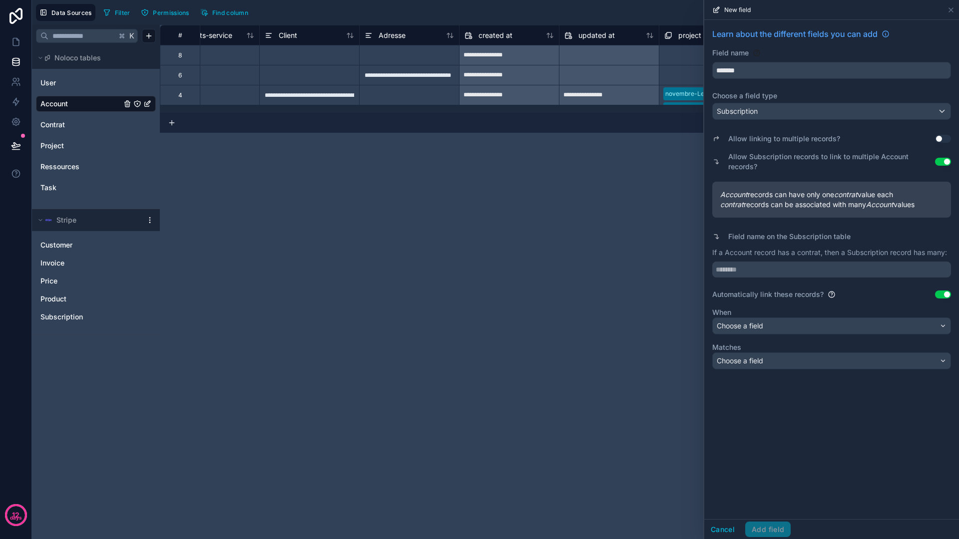
click at [725, 525] on button "Cancel" at bounding box center [722, 530] width 37 height 16
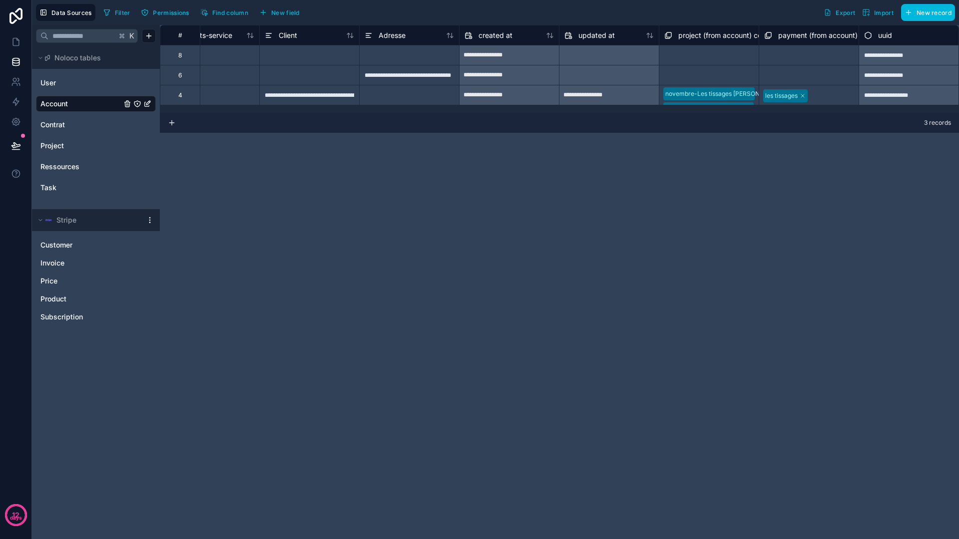
click at [545, 160] on div "**********" at bounding box center [559, 282] width 799 height 514
click at [561, 160] on div "**********" at bounding box center [559, 282] width 799 height 514
click at [187, 148] on div "**********" at bounding box center [559, 282] width 799 height 514
click at [7, 42] on link at bounding box center [15, 42] width 31 height 20
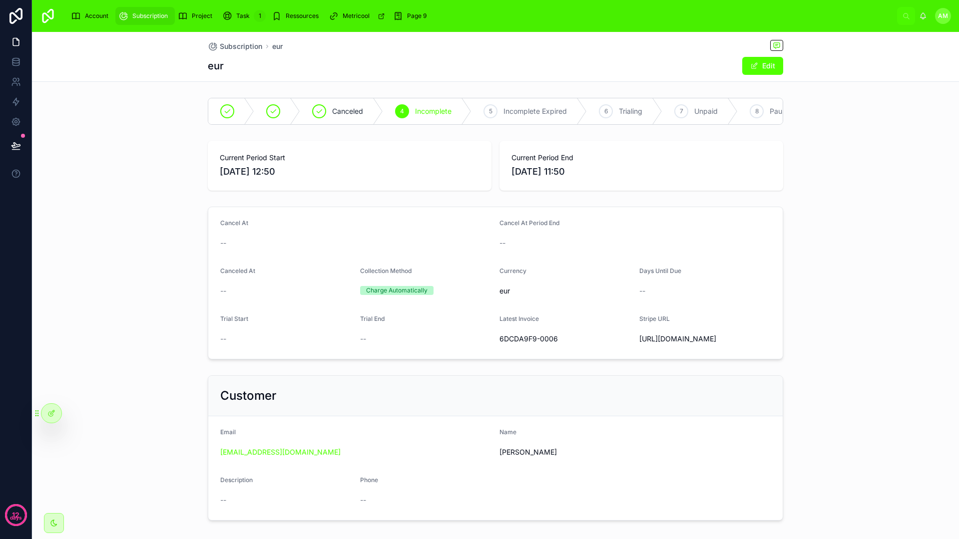
click at [97, 0] on div "Account Subscription Project Task 1 Ressources Metricool Page 9 AM Alexandre Mi…" at bounding box center [495, 16] width 927 height 32
click at [94, 19] on span "Account" at bounding box center [96, 16] width 23 height 8
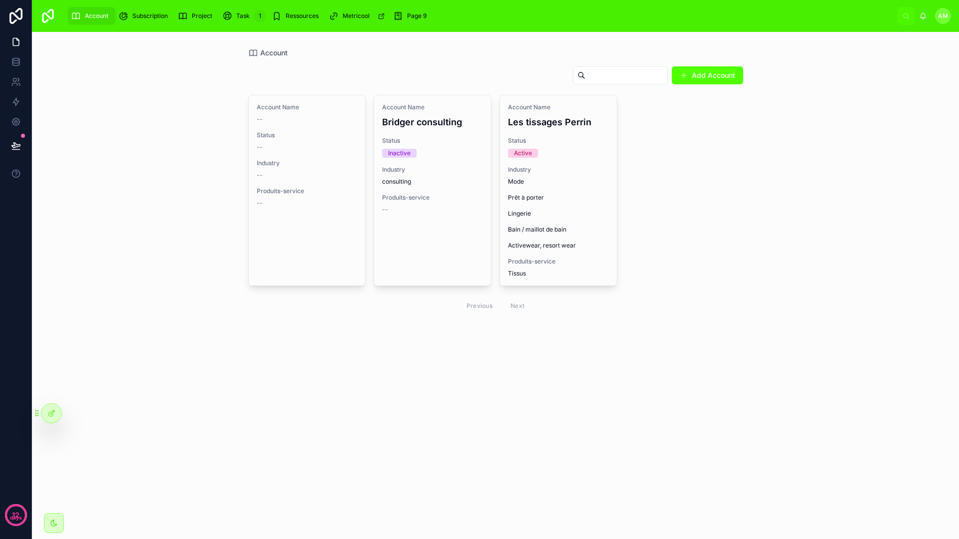
click at [523, 133] on div "Account Name Les tissages Perrin Status Active Industry Mode Prêt à porter Ling…" at bounding box center [558, 190] width 117 height 190
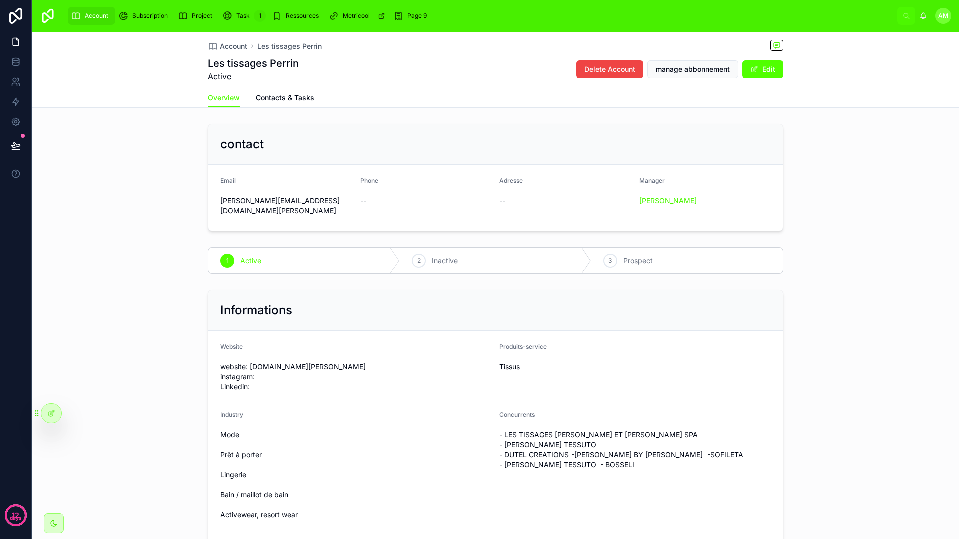
drag, startPoint x: 279, startPoint y: 95, endPoint x: 292, endPoint y: 102, distance: 14.6
click at [279, 95] on span "Contacts & Tasks" at bounding box center [285, 98] width 58 height 10
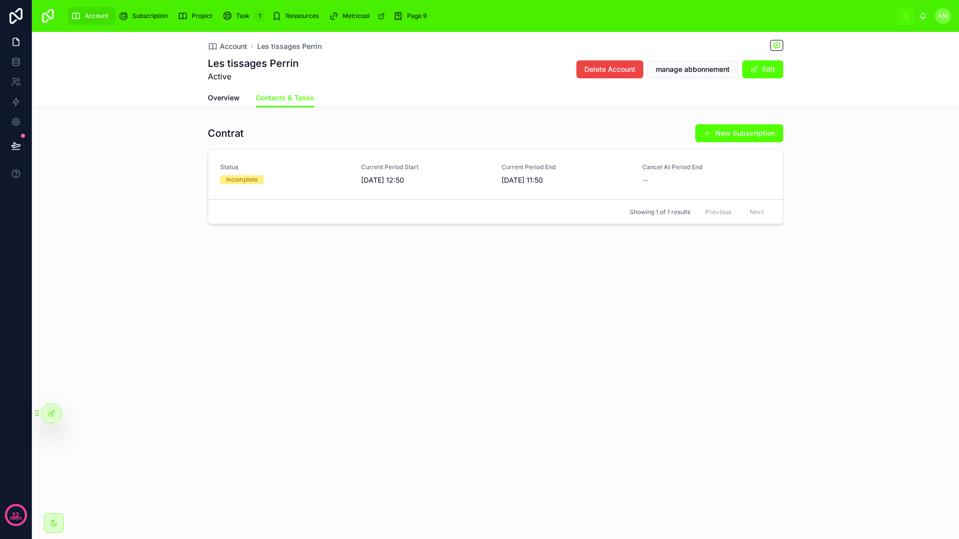
click at [230, 99] on span "Overview" at bounding box center [224, 98] width 32 height 10
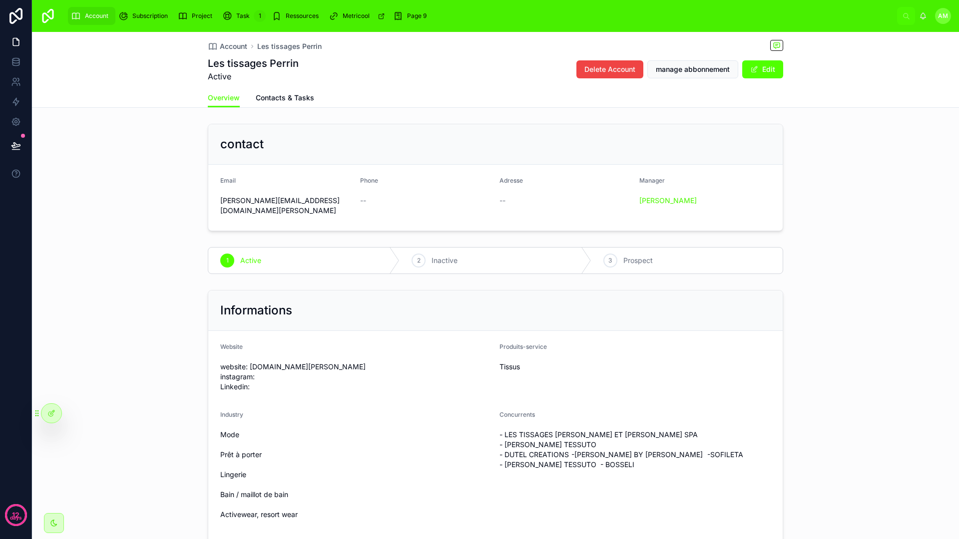
click at [291, 97] on span "Contacts & Tasks" at bounding box center [285, 98] width 58 height 10
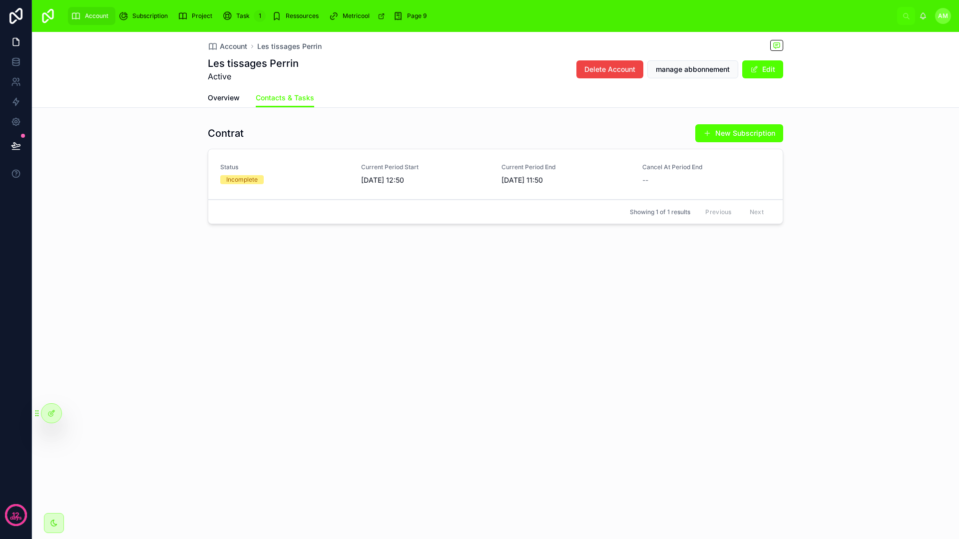
click at [230, 98] on span "Overview" at bounding box center [224, 98] width 32 height 10
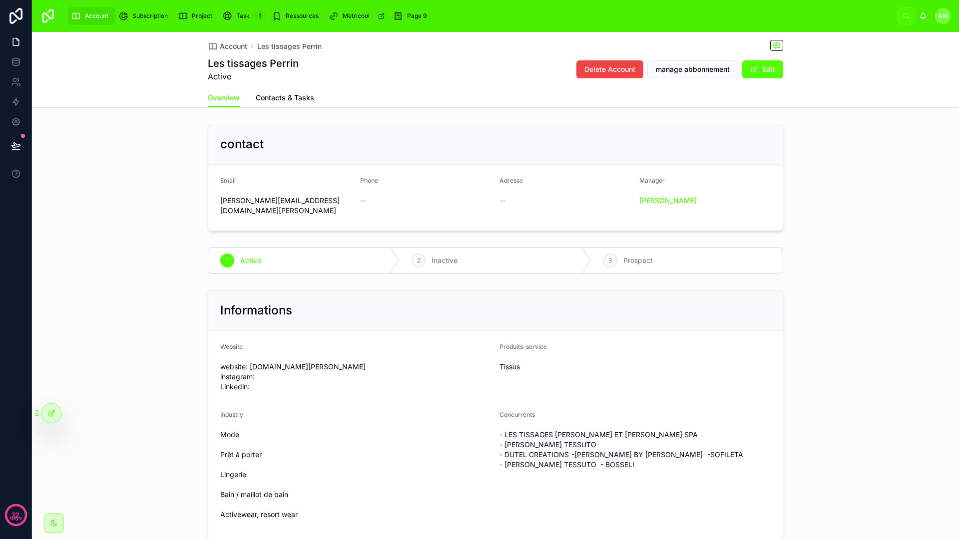
click at [280, 98] on span "Contacts & Tasks" at bounding box center [285, 98] width 58 height 10
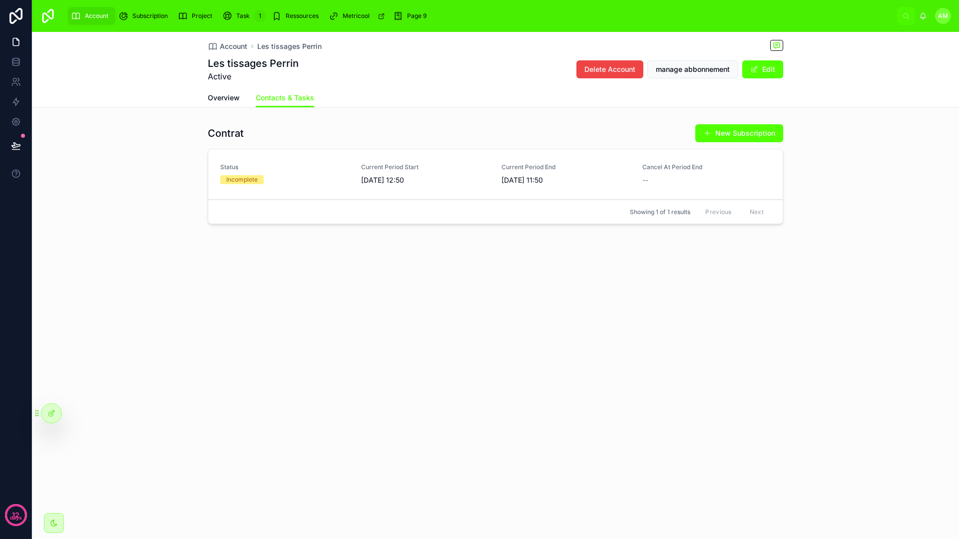
click at [322, 166] on span "Status" at bounding box center [284, 167] width 129 height 8
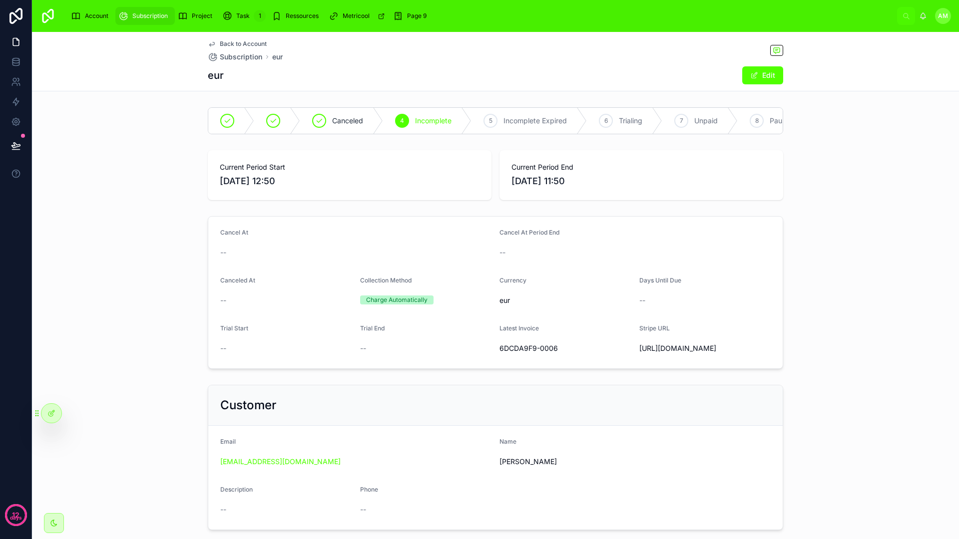
click at [0, 0] on icon at bounding box center [0, 0] width 0 height 0
click at [54, 410] on icon at bounding box center [51, 413] width 8 height 8
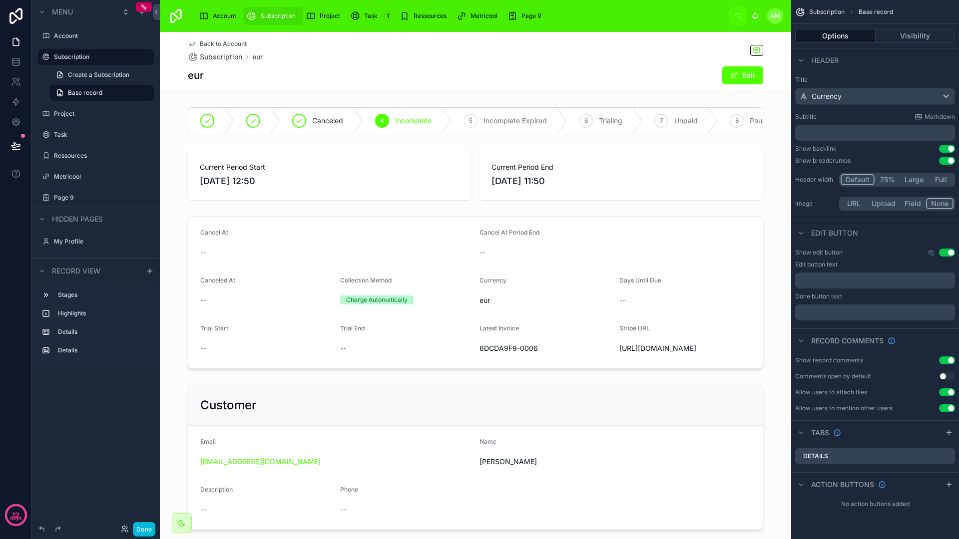
click at [461, 419] on div at bounding box center [475, 457] width 631 height 153
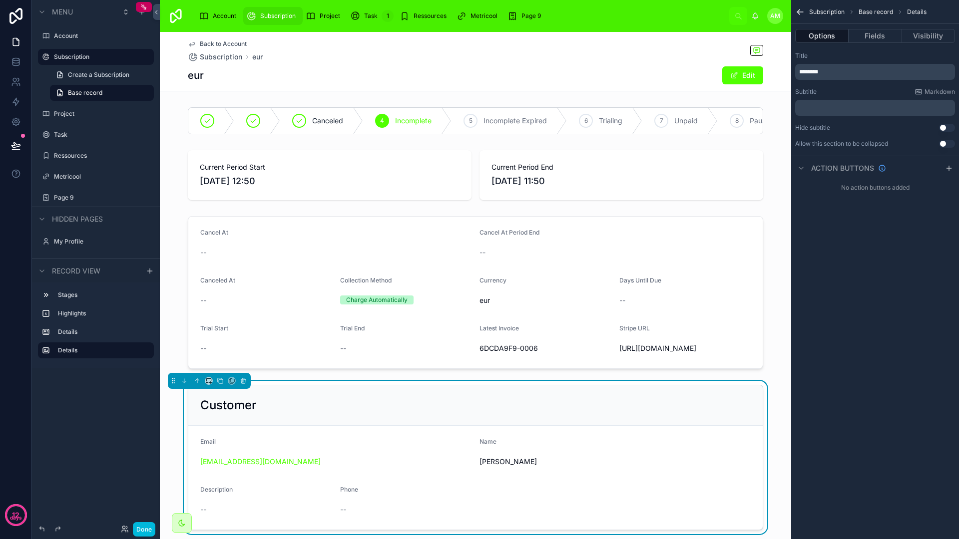
click at [864, 37] on button "Fields" at bounding box center [874, 36] width 53 height 14
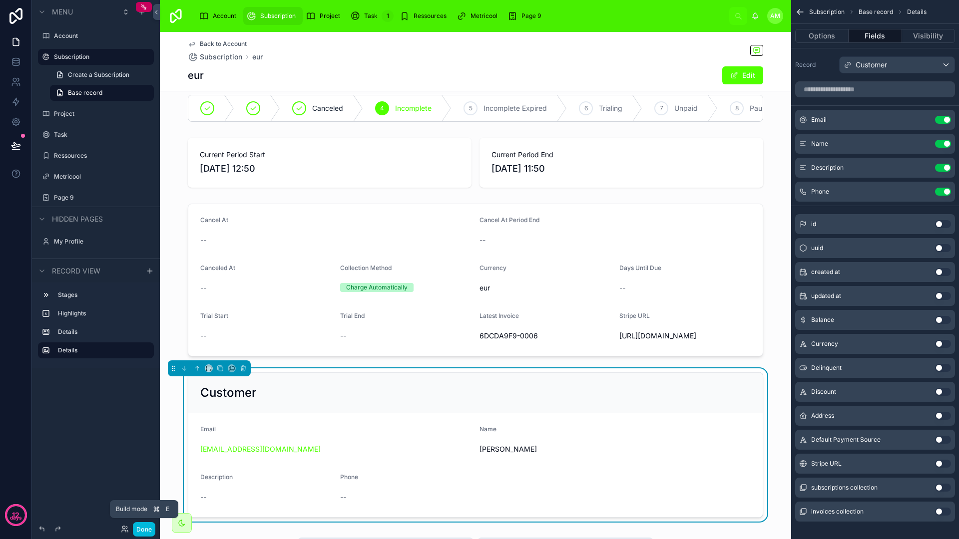
click at [141, 534] on button "Done" at bounding box center [144, 529] width 22 height 14
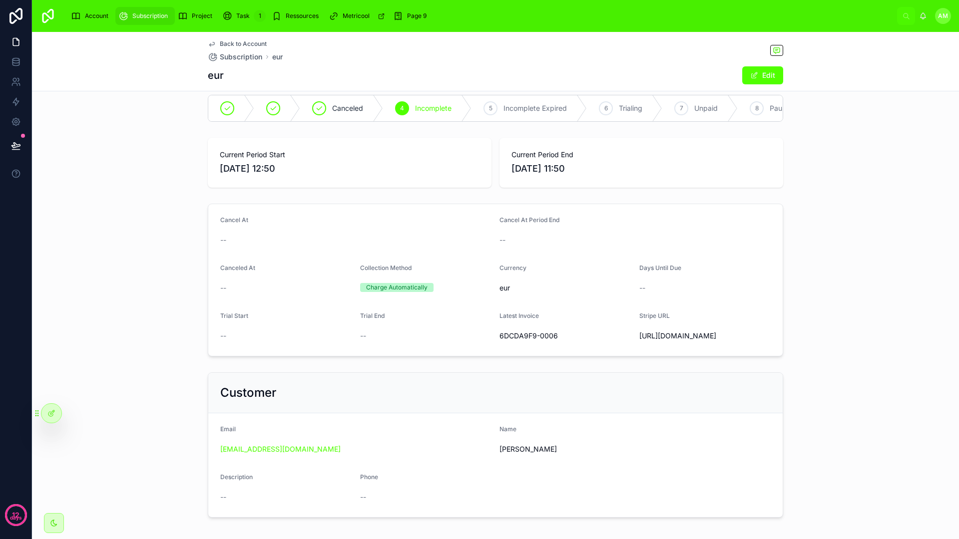
drag, startPoint x: 354, startPoint y: 71, endPoint x: 314, endPoint y: 66, distance: 39.8
click at [337, 71] on div "eur Edit" at bounding box center [495, 75] width 575 height 19
click at [204, 22] on div "Project" at bounding box center [197, 16] width 38 height 16
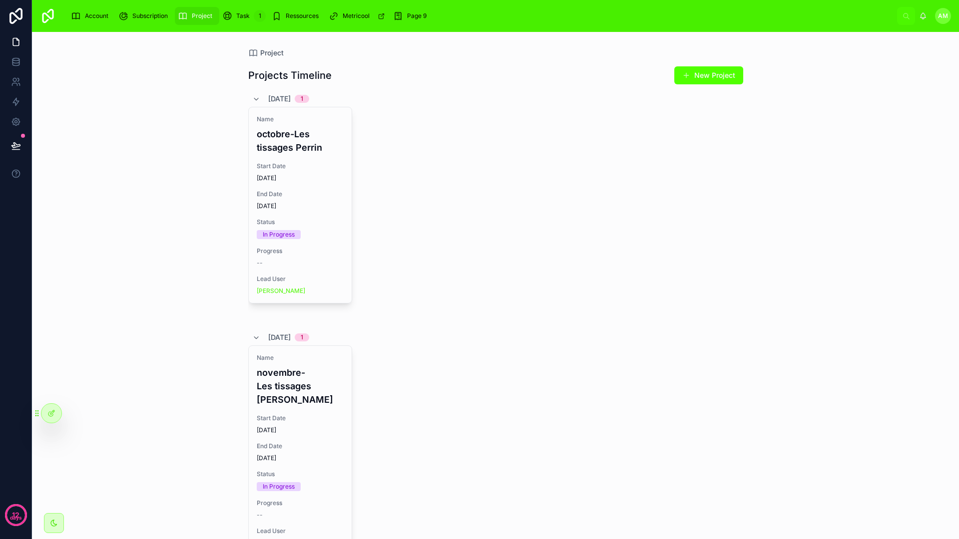
click at [393, 117] on div "Name octobre-Les tissages Perrin Start Date 24/09/2025 End Date 23/10/2025 Stat…" at bounding box center [495, 214] width 495 height 215
click at [295, 152] on h4 "octobre-Les tissages Perrin" at bounding box center [300, 140] width 87 height 27
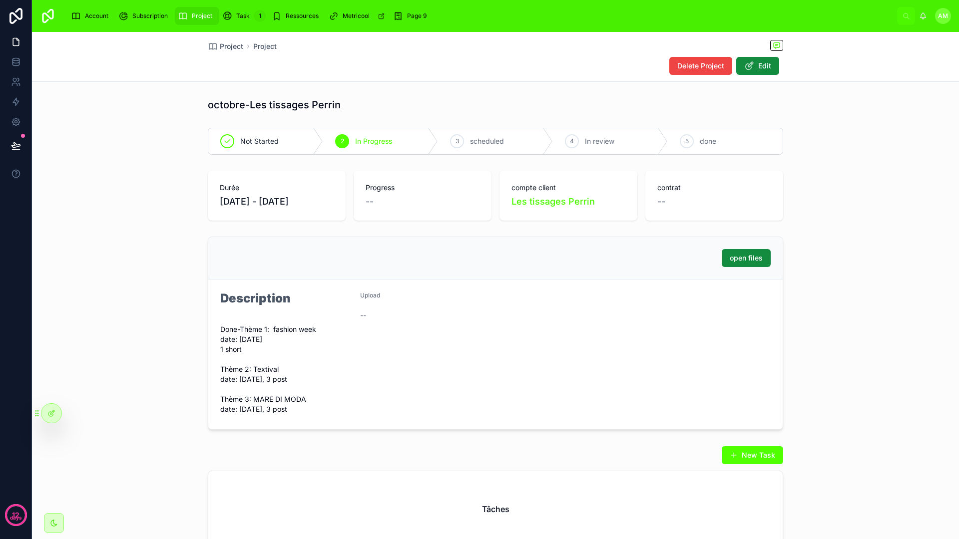
click at [763, 264] on button "open files" at bounding box center [746, 258] width 49 height 18
click at [848, 193] on div "Durée 24/09/2025 - 23/10/2025 Progress -- compte client Les tissages Perrin con…" at bounding box center [495, 196] width 927 height 58
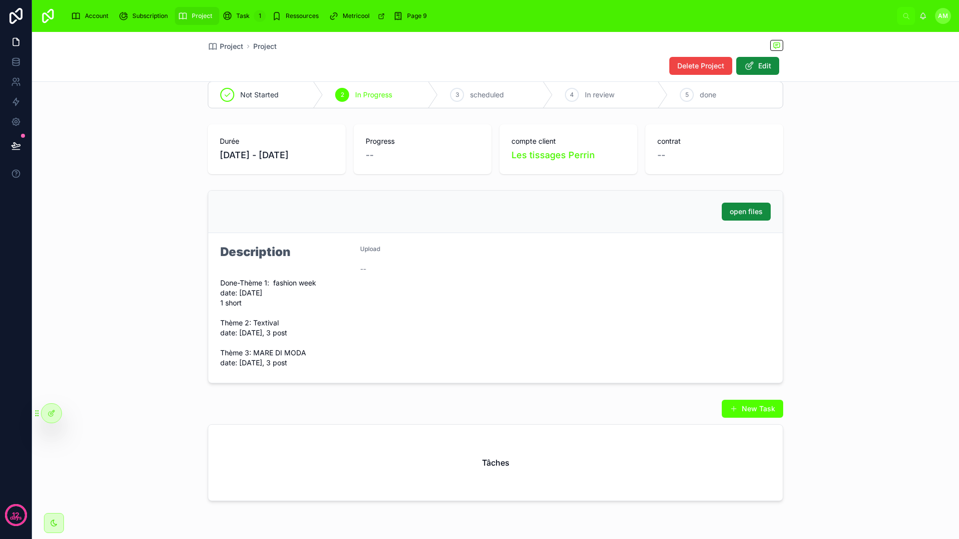
scroll to position [53, 0]
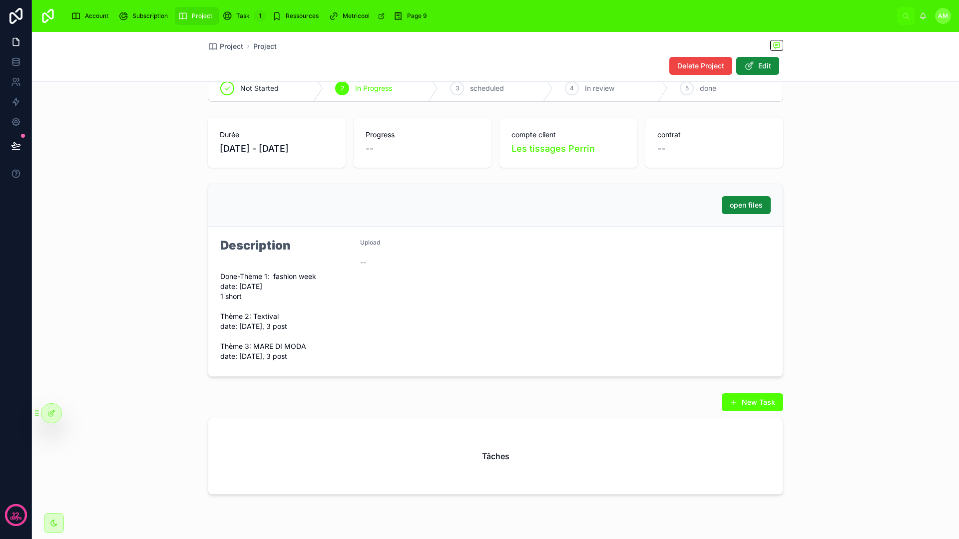
click at [751, 207] on span "open files" at bounding box center [746, 205] width 33 height 10
click at [822, 173] on div "octobre-Les tissages Perrin Not Started 2 In Progress 3 scheduled 4 In review 5…" at bounding box center [495, 272] width 927 height 462
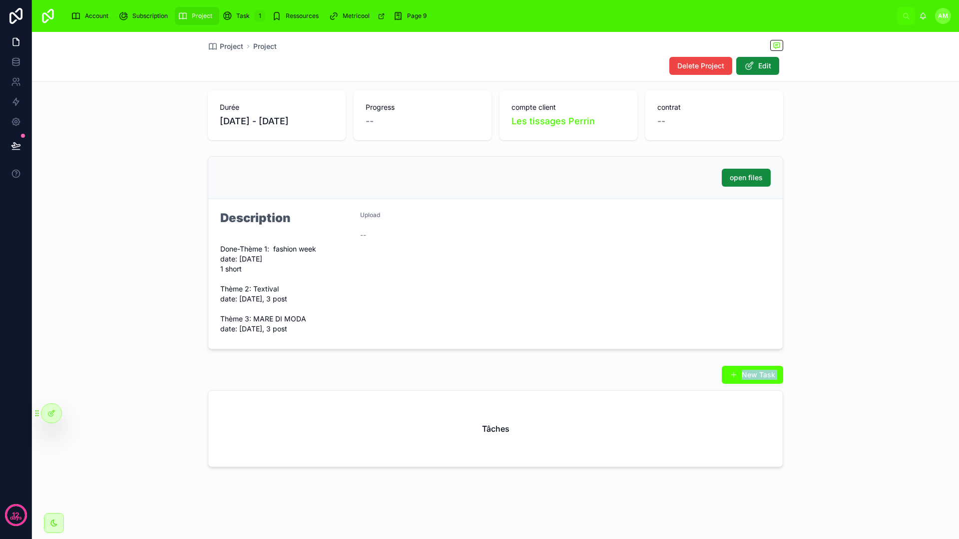
drag, startPoint x: 509, startPoint y: 382, endPoint x: 505, endPoint y: 408, distance: 25.8
click at [506, 397] on div "octobre-Les tissages Perrin Not Started 2 In Progress 3 scheduled 4 In review 5…" at bounding box center [495, 244] width 927 height 462
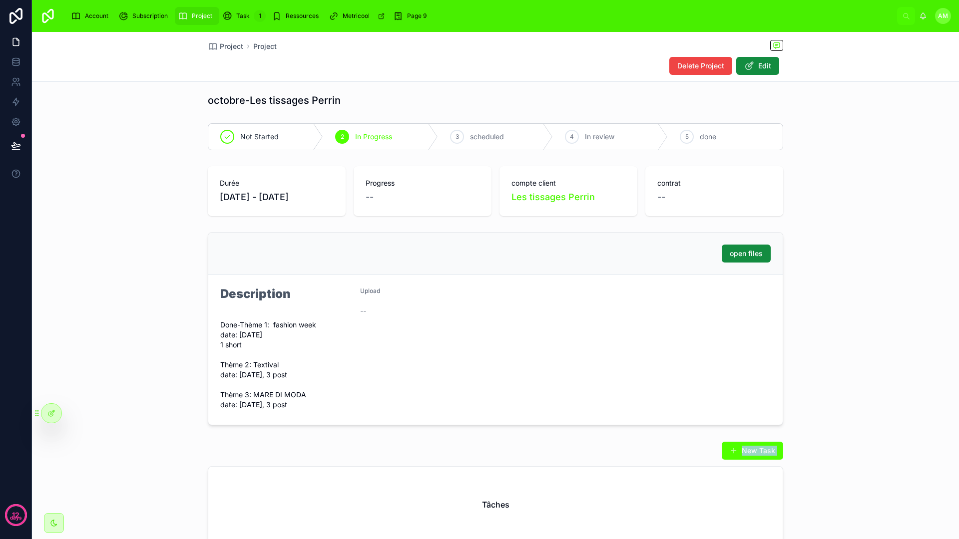
scroll to position [0, 0]
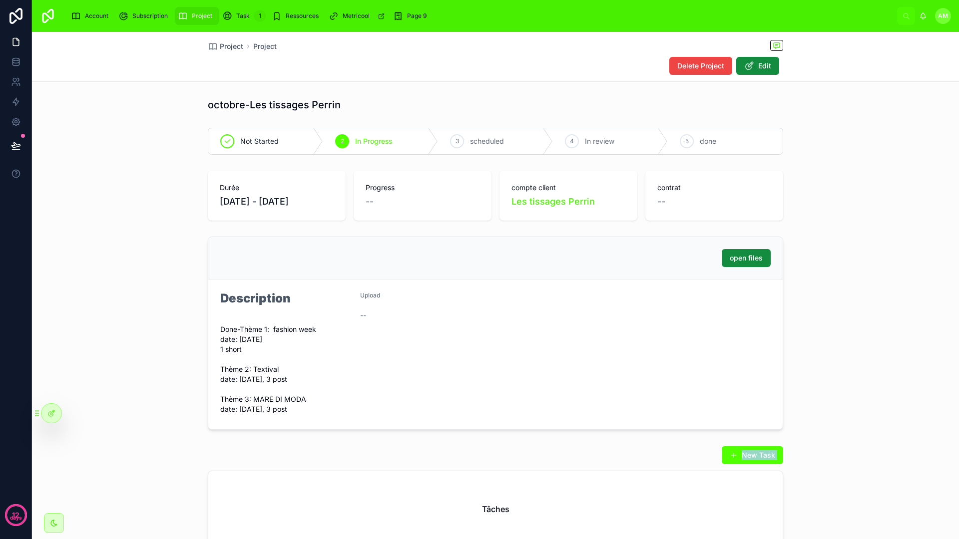
click at [244, 17] on span "Task" at bounding box center [242, 16] width 13 height 8
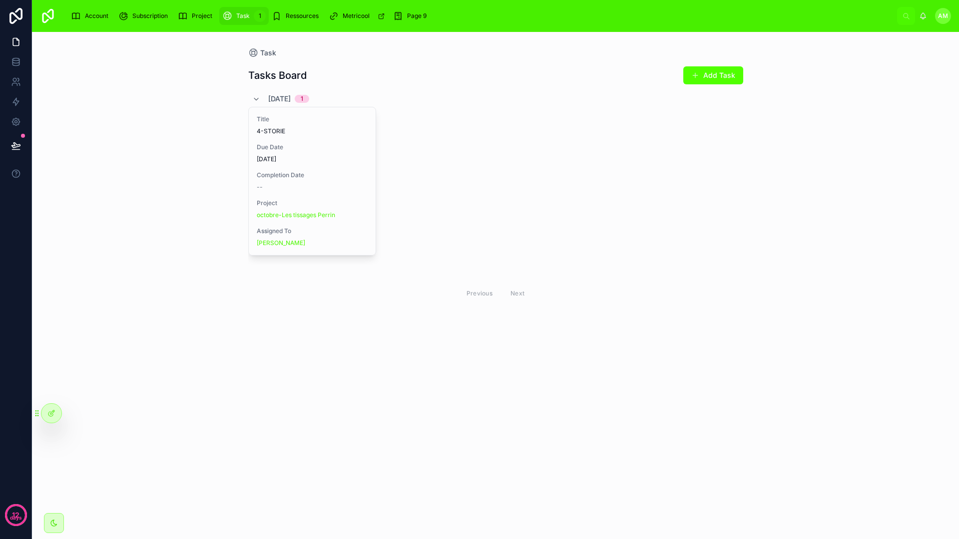
click at [290, 119] on span "Title" at bounding box center [312, 119] width 111 height 8
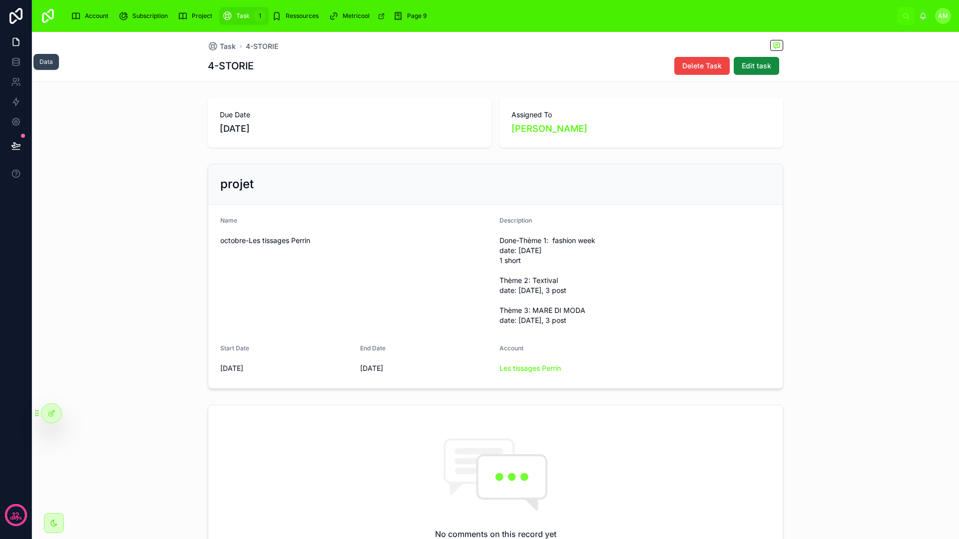
click at [27, 67] on link at bounding box center [15, 62] width 31 height 20
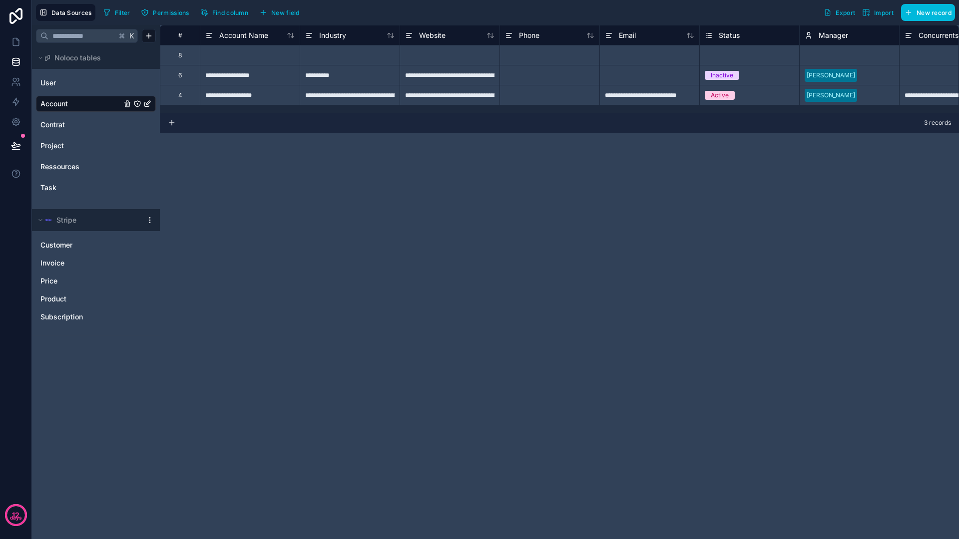
click at [82, 183] on link "Task" at bounding box center [80, 188] width 81 height 10
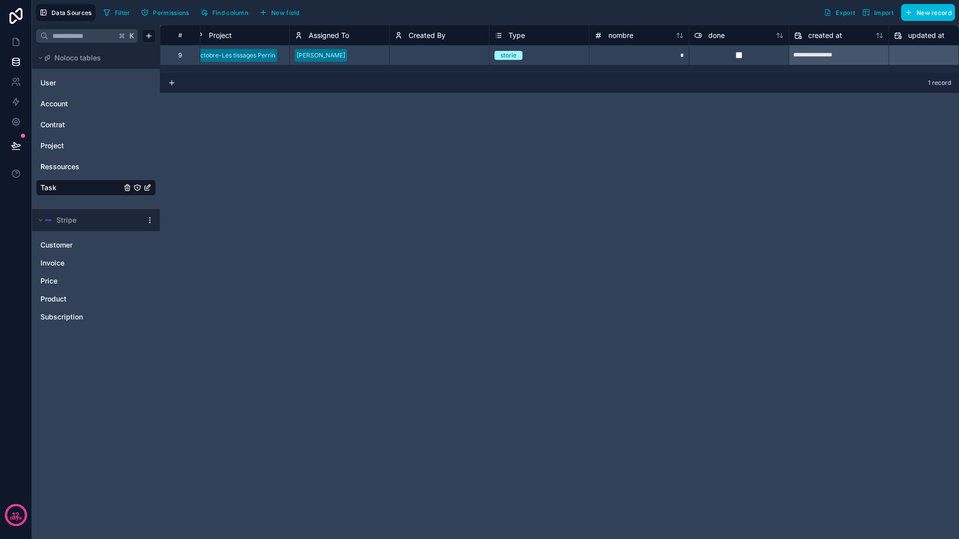
scroll to position [0, 311]
click at [437, 32] on span "Created By" at bounding box center [425, 35] width 37 height 10
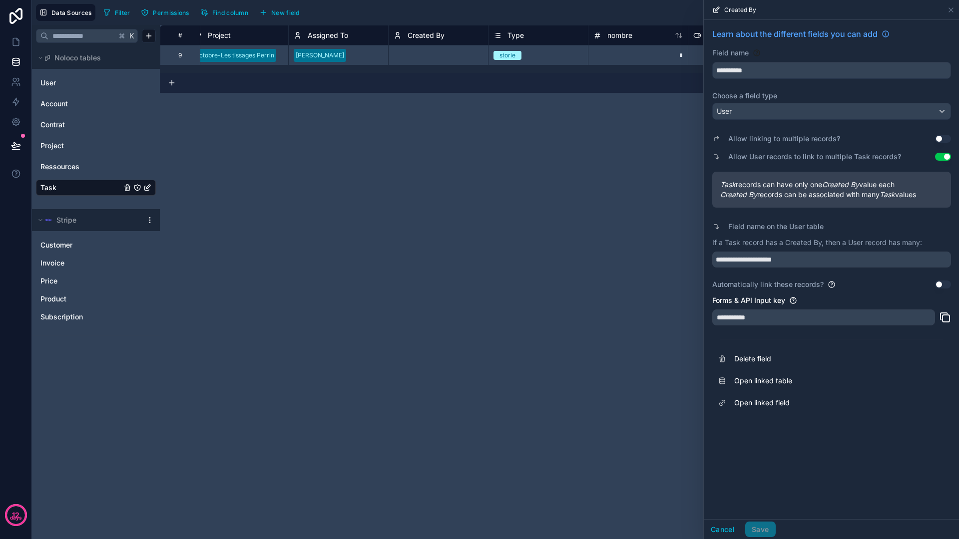
click at [752, 363] on span "Delete field" at bounding box center [806, 359] width 144 height 10
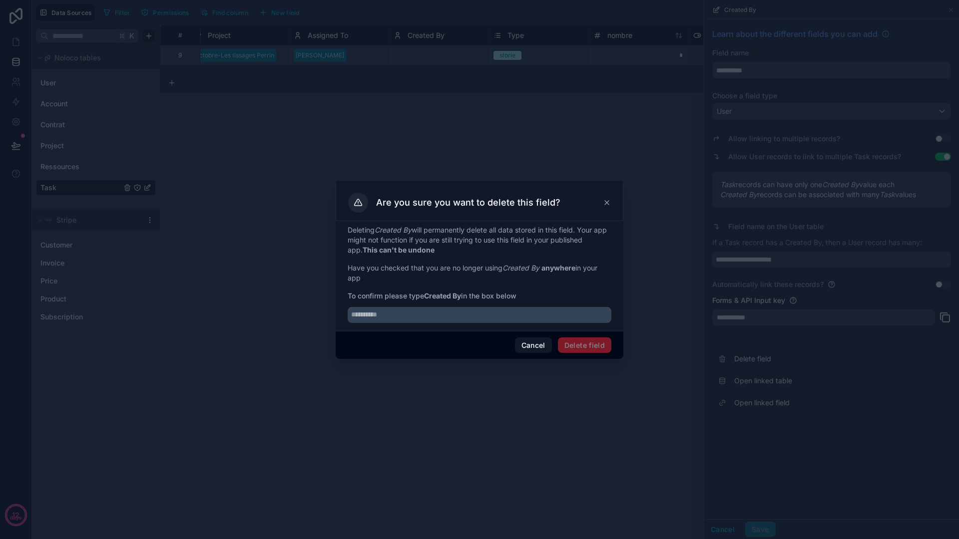
click at [540, 316] on input "text" at bounding box center [480, 315] width 264 height 16
type input "**********"
click at [592, 343] on button "Delete field" at bounding box center [584, 346] width 53 height 16
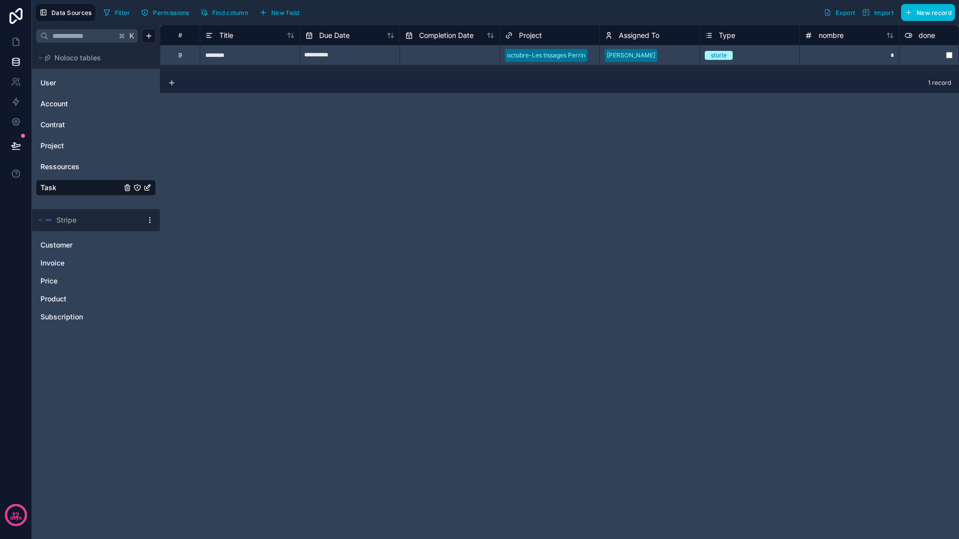
drag, startPoint x: 422, startPoint y: 72, endPoint x: 465, endPoint y: 69, distance: 42.5
click at [465, 69] on div "**********" at bounding box center [559, 49] width 799 height 48
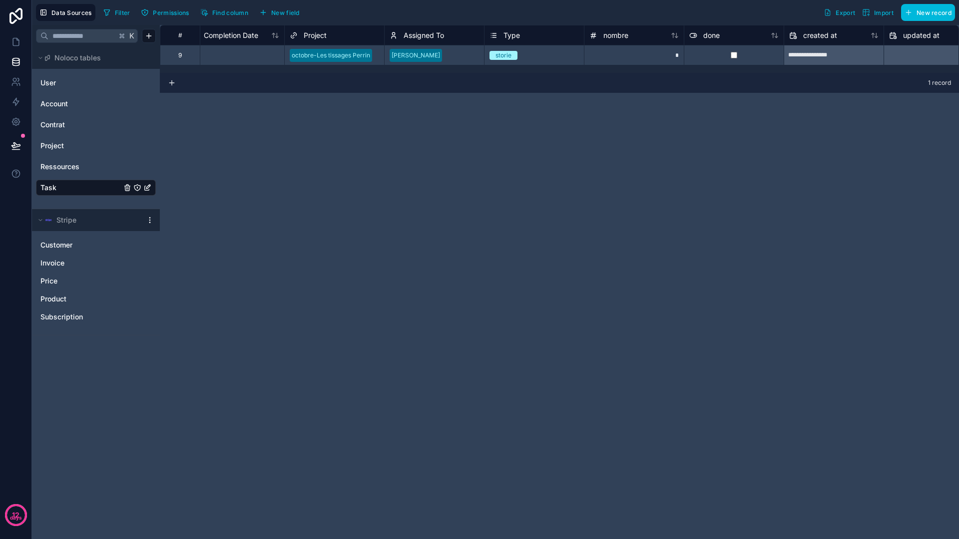
scroll to position [0, 219]
click at [514, 37] on span "Type" at bounding box center [508, 35] width 16 height 10
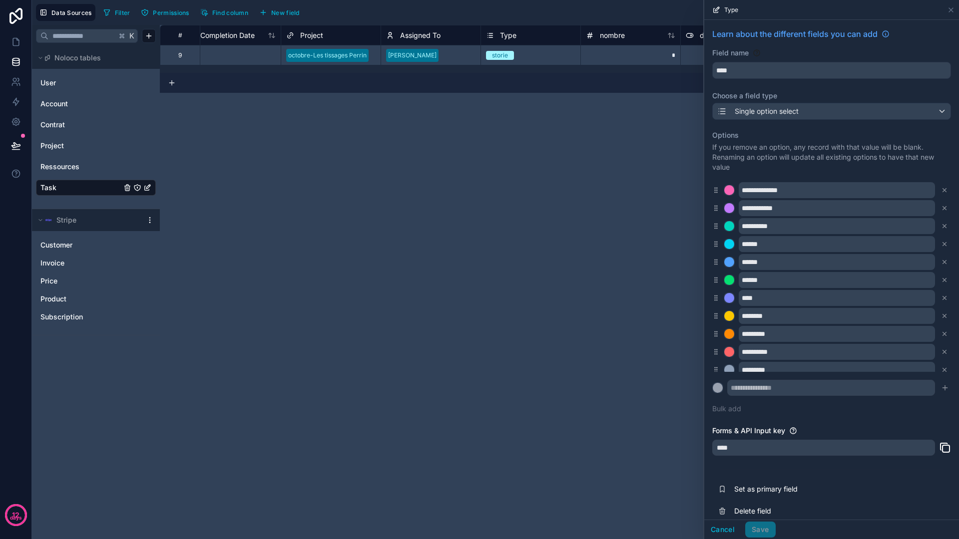
drag, startPoint x: 721, startPoint y: 526, endPoint x: 722, endPoint y: 514, distance: 12.5
click at [721, 526] on button "Cancel" at bounding box center [722, 530] width 37 height 16
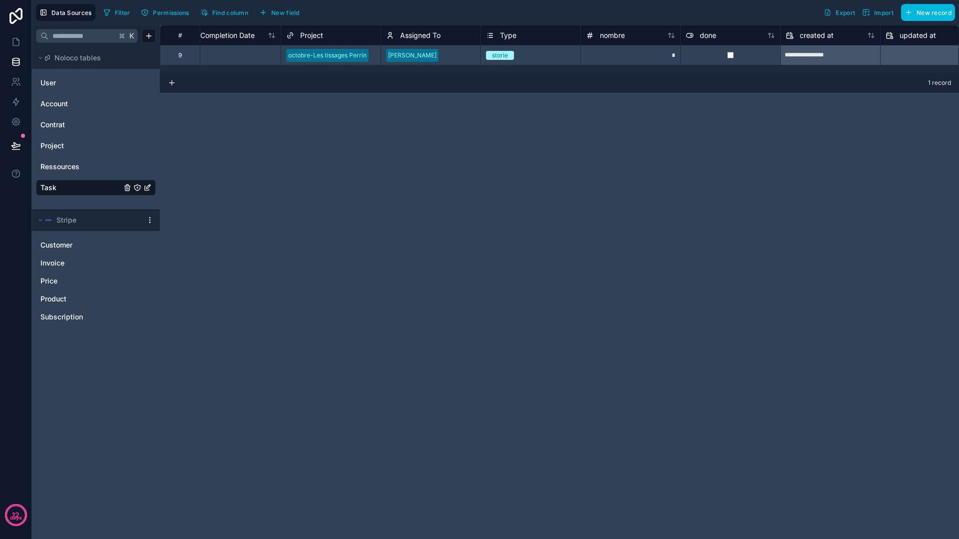
click at [512, 34] on span "Type" at bounding box center [508, 35] width 16 height 10
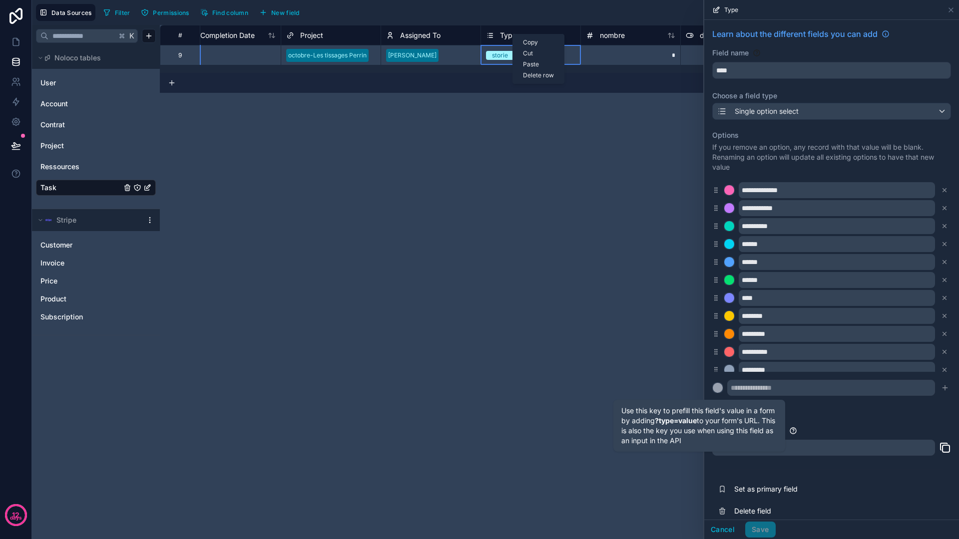
click at [798, 433] on div "Forms & API Input key" at bounding box center [831, 431] width 239 height 10
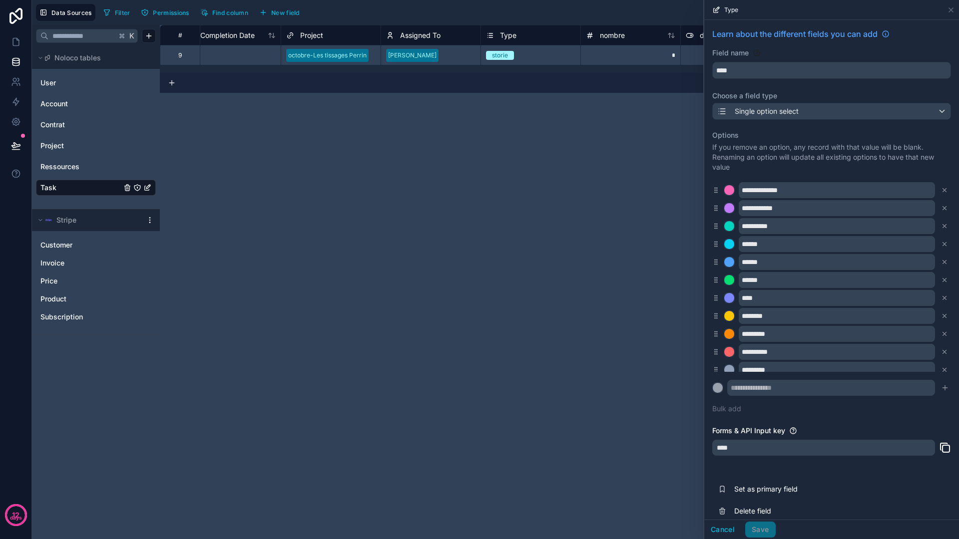
click at [763, 506] on span "Delete field" at bounding box center [806, 511] width 144 height 10
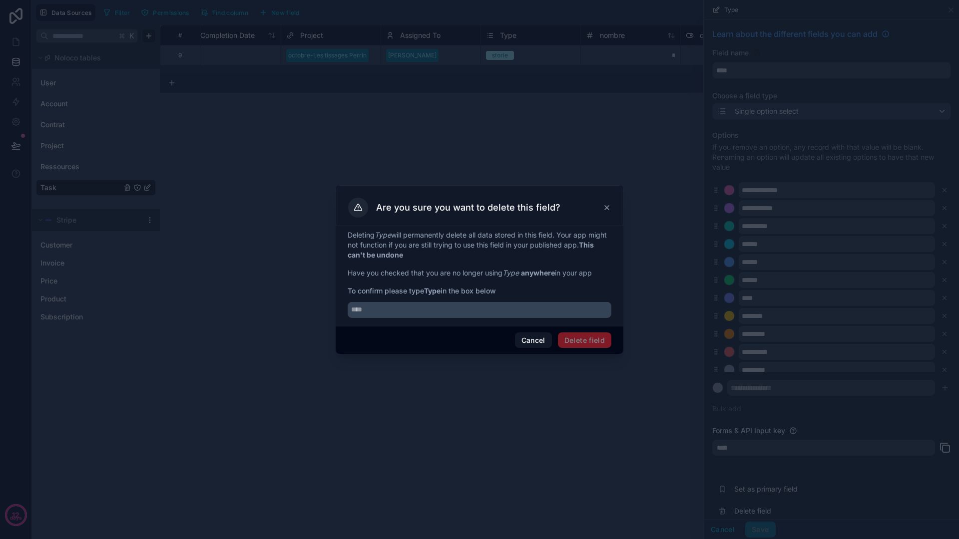
click at [487, 310] on input "text" at bounding box center [480, 310] width 264 height 16
type input "****"
click at [578, 336] on button "Delete field" at bounding box center [584, 341] width 53 height 16
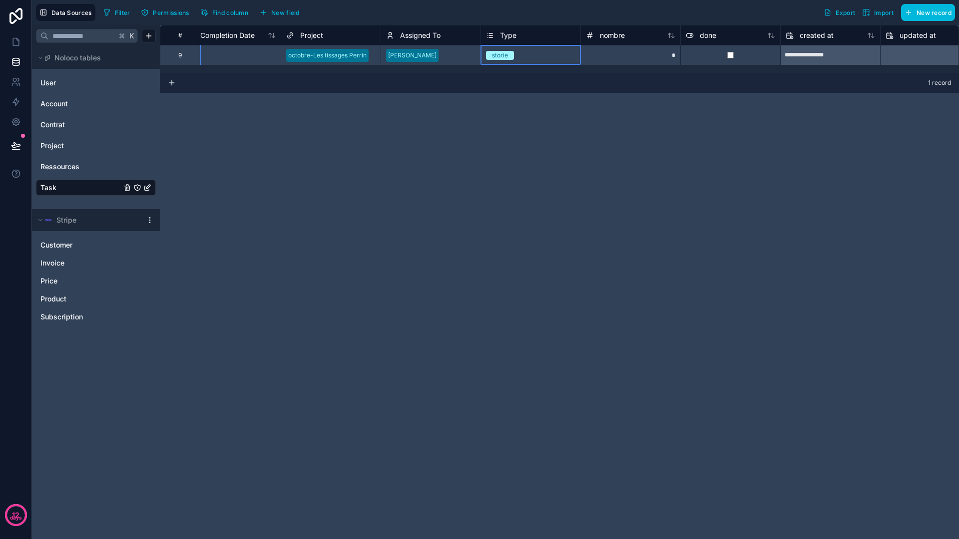
click at [530, 39] on div "Type" at bounding box center [530, 35] width 89 height 12
click at [508, 34] on span "Type" at bounding box center [508, 35] width 16 height 10
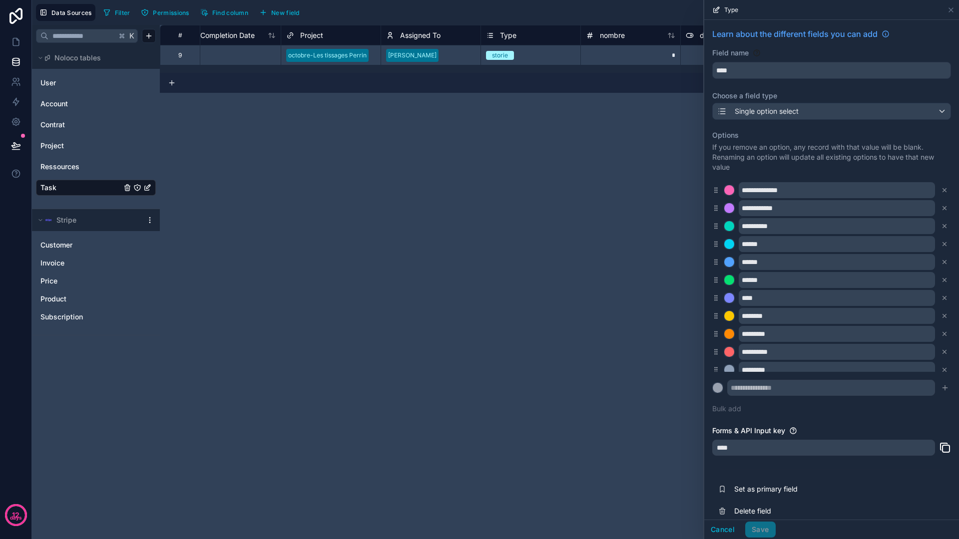
click at [492, 90] on div "1 record" at bounding box center [559, 83] width 799 height 20
click at [721, 530] on button "Cancel" at bounding box center [722, 530] width 37 height 16
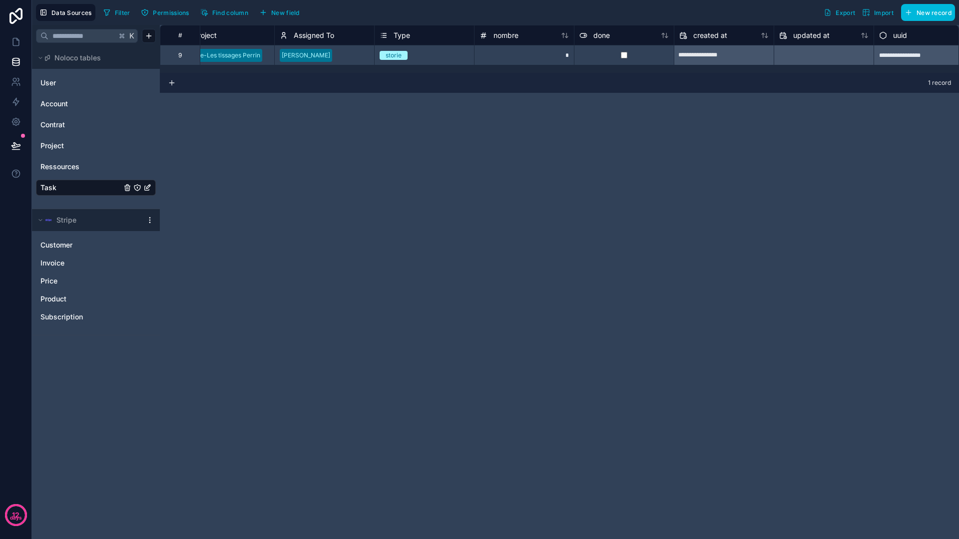
scroll to position [0, 340]
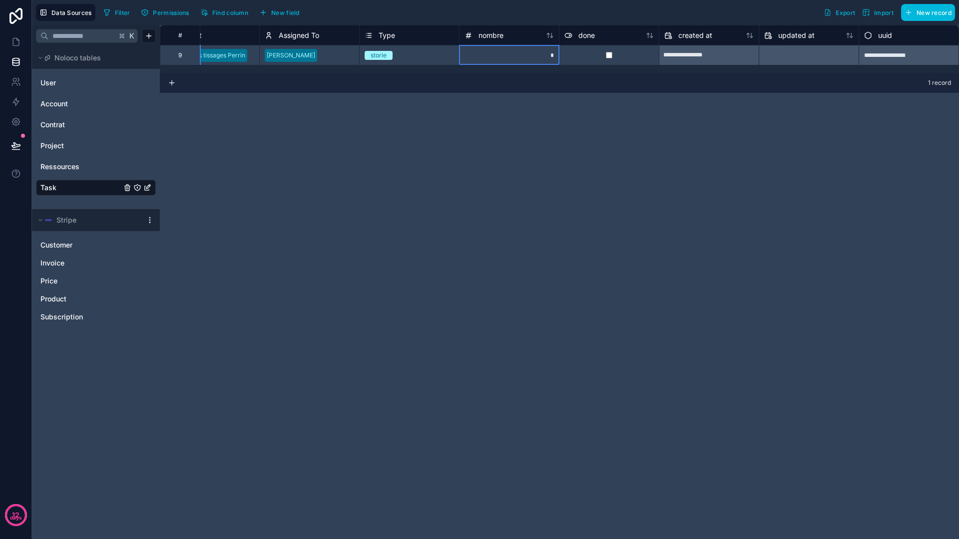
click at [514, 38] on div "nombre" at bounding box center [508, 35] width 89 height 12
drag, startPoint x: 471, startPoint y: 88, endPoint x: 477, endPoint y: 54, distance: 34.5
click at [471, 87] on div "1 record" at bounding box center [559, 83] width 799 height 20
click at [483, 35] on span "nombre" at bounding box center [490, 35] width 25 height 10
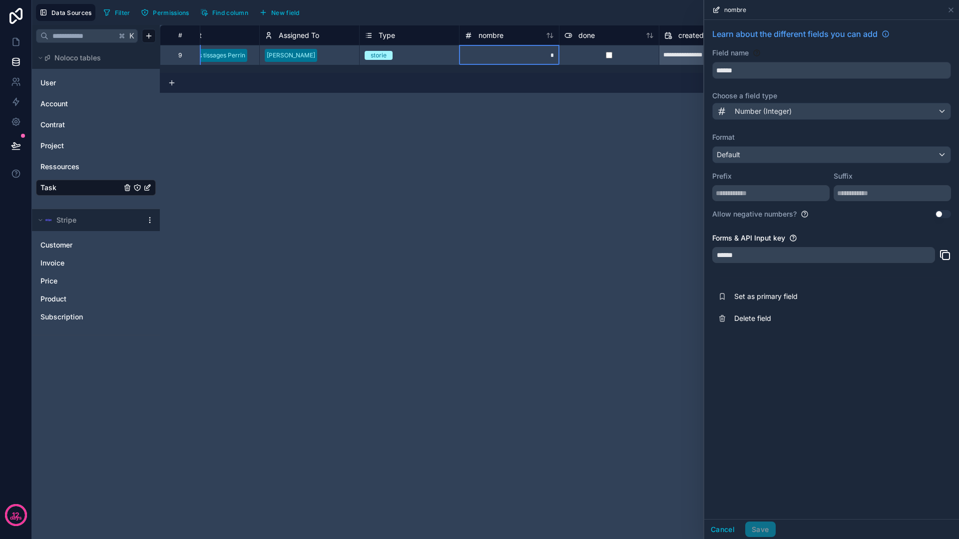
click at [744, 323] on span "Delete field" at bounding box center [806, 319] width 144 height 10
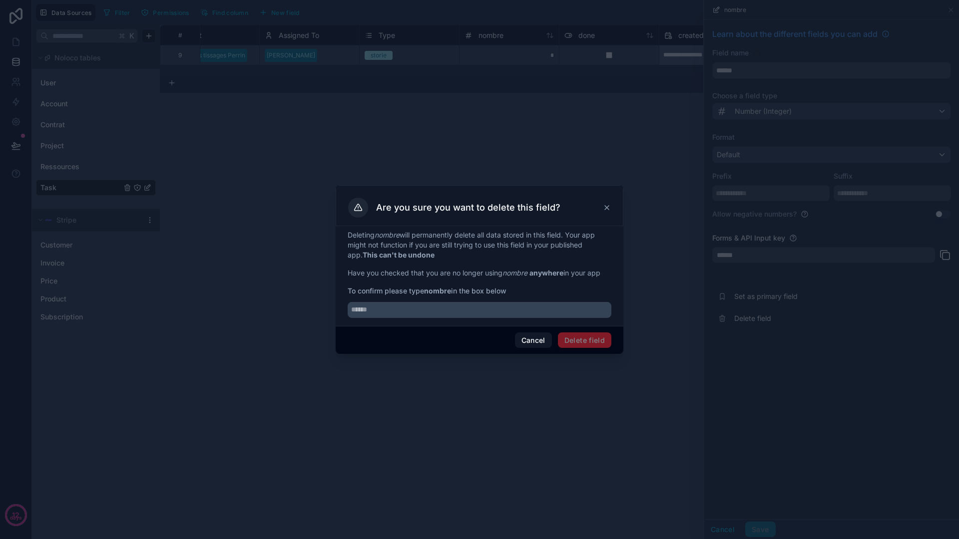
click at [527, 313] on input "text" at bounding box center [480, 310] width 264 height 16
type input "******"
click at [590, 335] on button "Delete field" at bounding box center [584, 341] width 53 height 16
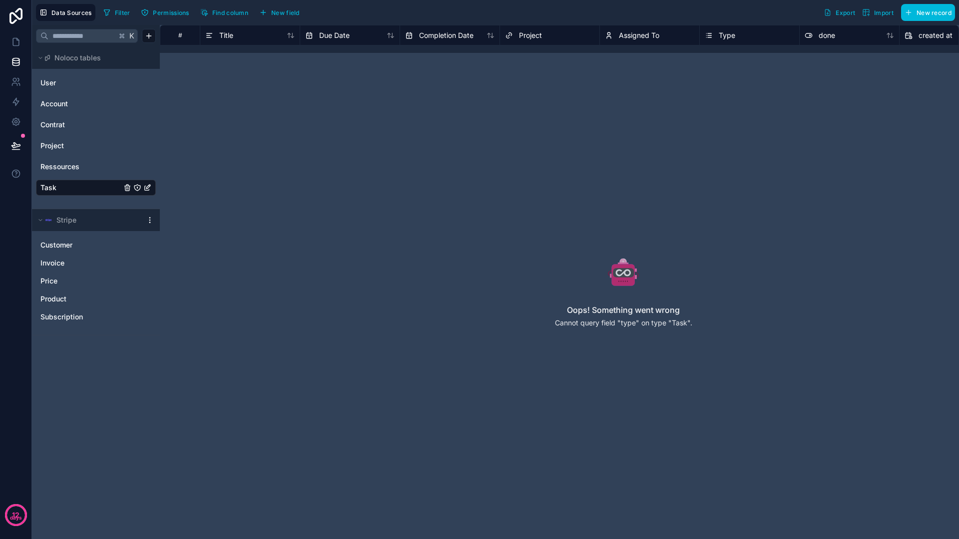
click at [86, 195] on div "Task" at bounding box center [96, 188] width 120 height 16
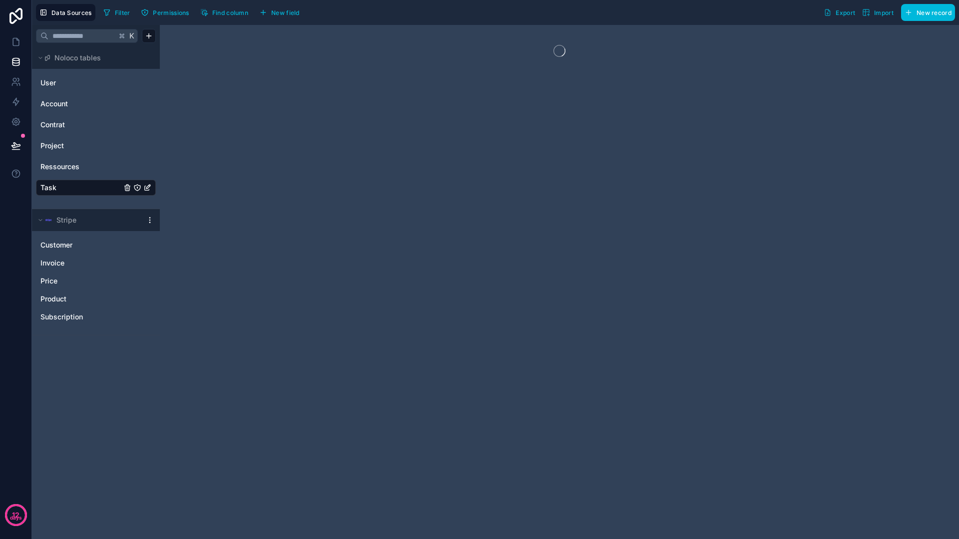
drag, startPoint x: 442, startPoint y: 48, endPoint x: 469, endPoint y: 46, distance: 27.0
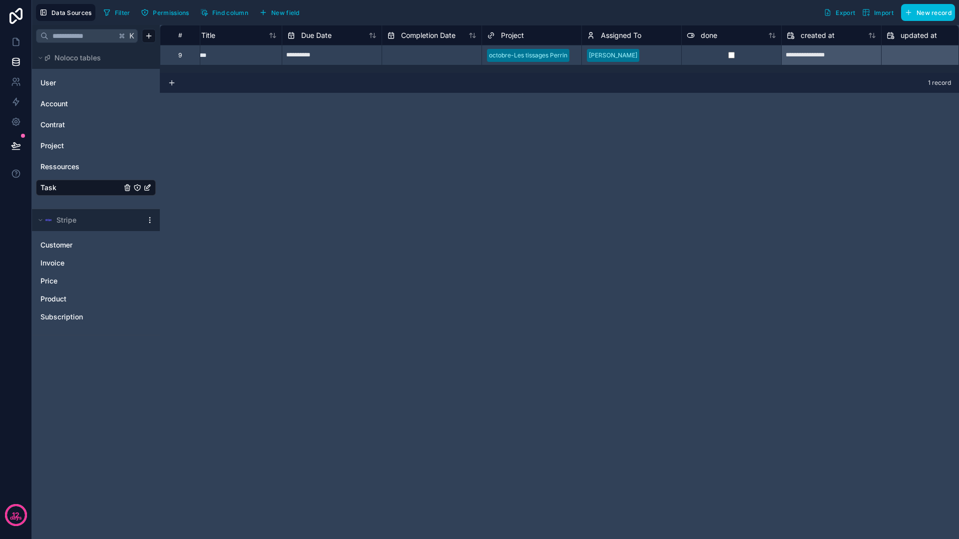
scroll to position [0, 0]
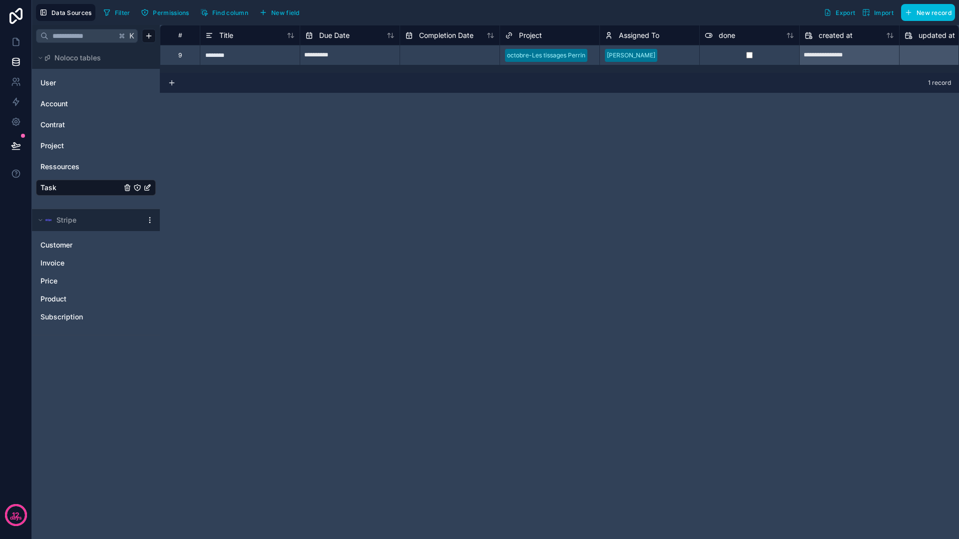
click at [528, 34] on span "Project" at bounding box center [530, 35] width 23 height 10
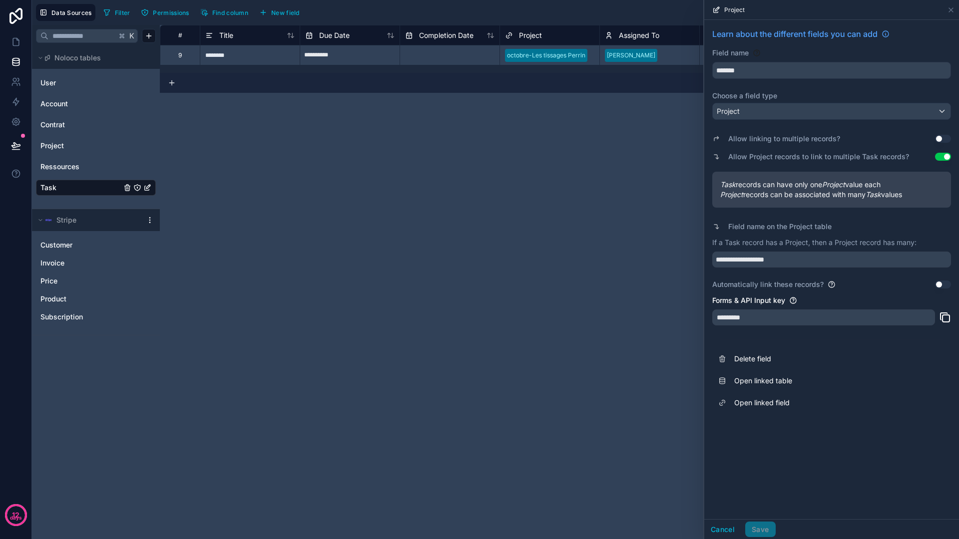
click at [718, 524] on button "Cancel" at bounding box center [722, 530] width 37 height 16
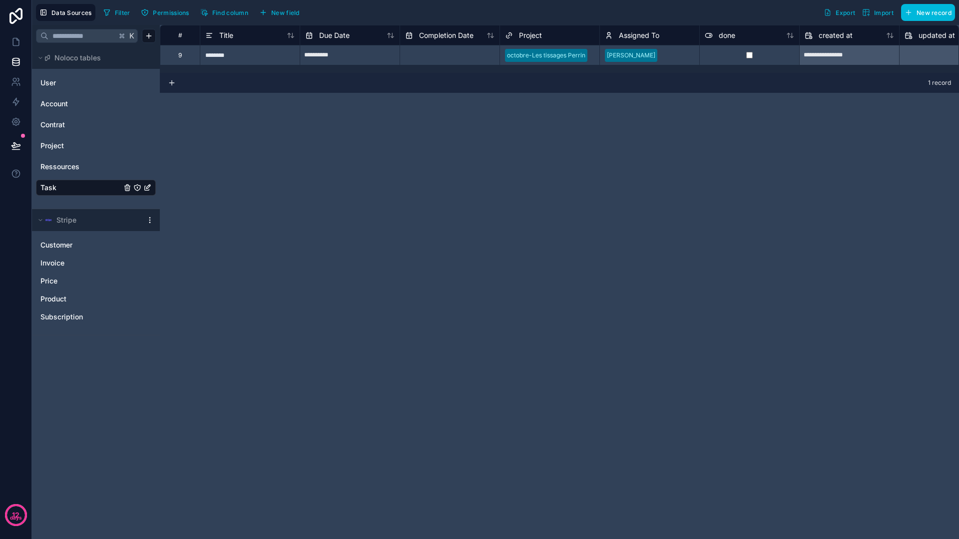
click at [403, 253] on div "**********" at bounding box center [559, 282] width 799 height 514
click at [396, 188] on div "**********" at bounding box center [559, 282] width 799 height 514
click at [376, 134] on div "**********" at bounding box center [559, 282] width 799 height 514
click at [58, 100] on span "Account" at bounding box center [53, 104] width 27 height 10
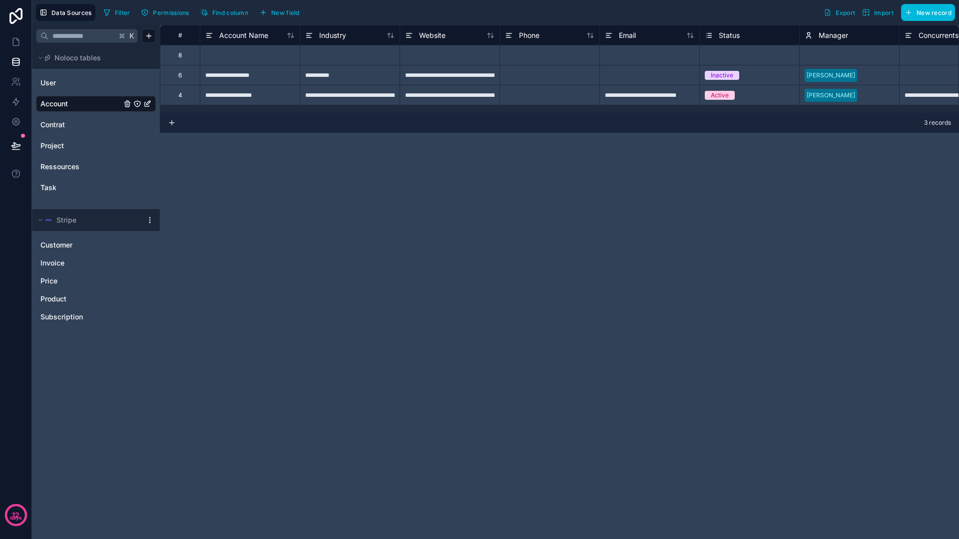
click at [282, 12] on span "New field" at bounding box center [285, 12] width 28 height 7
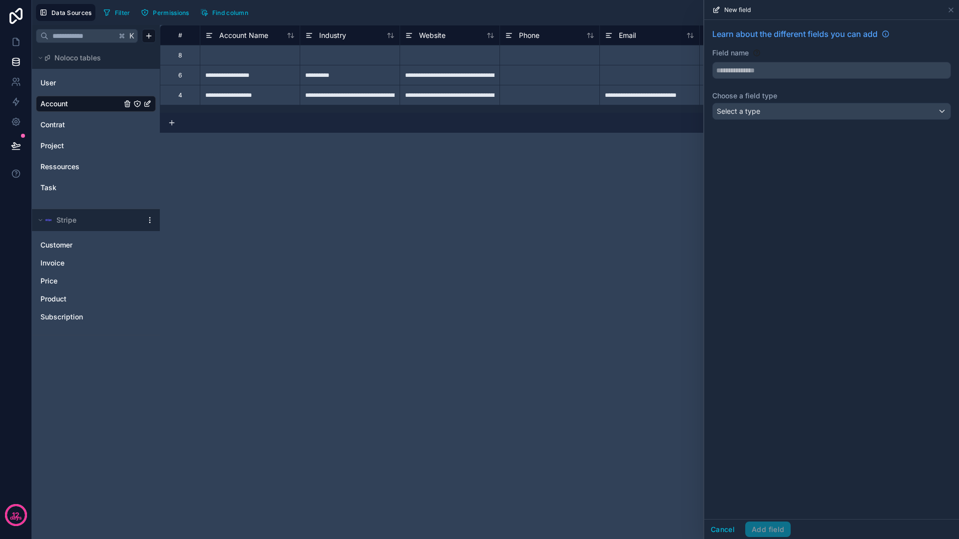
click at [773, 71] on input "text" at bounding box center [832, 70] width 238 height 16
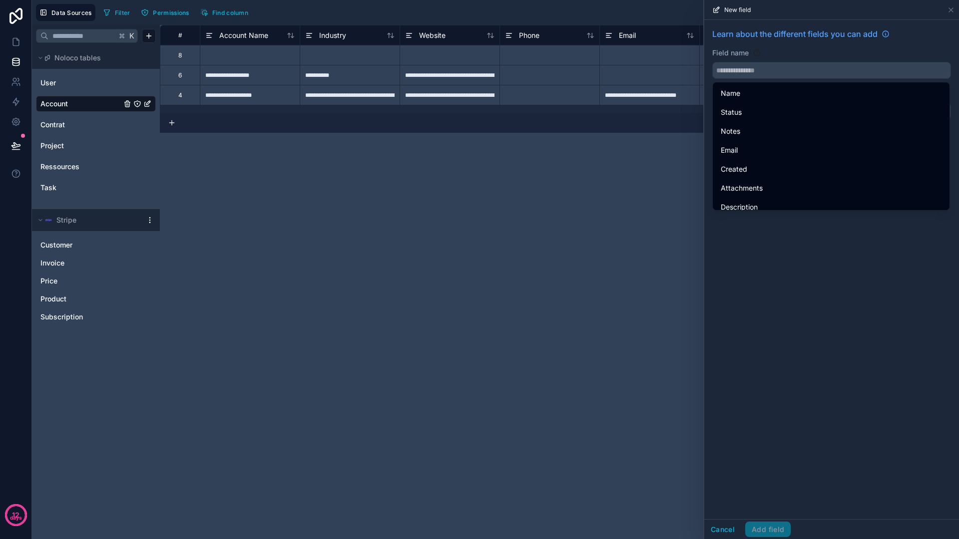
click at [558, 171] on div "**********" at bounding box center [559, 282] width 799 height 514
click at [801, 67] on input "text" at bounding box center [832, 70] width 238 height 16
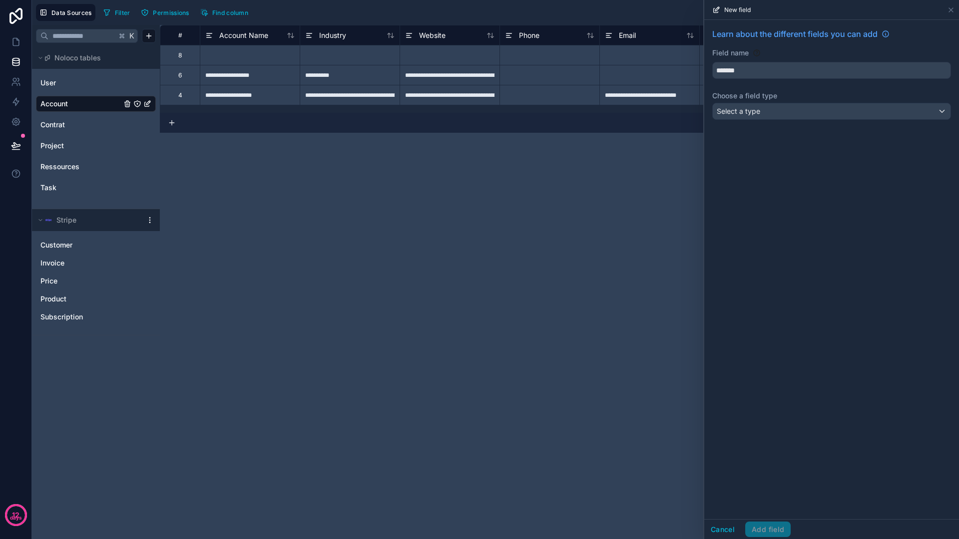
type input "*******"
click at [774, 112] on div "Select a type" at bounding box center [832, 111] width 238 height 16
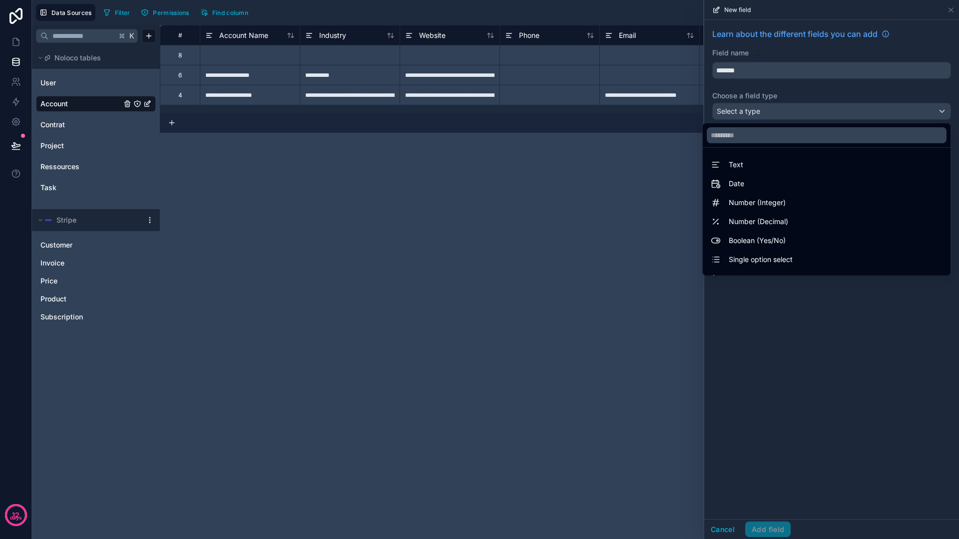
scroll to position [290, 0]
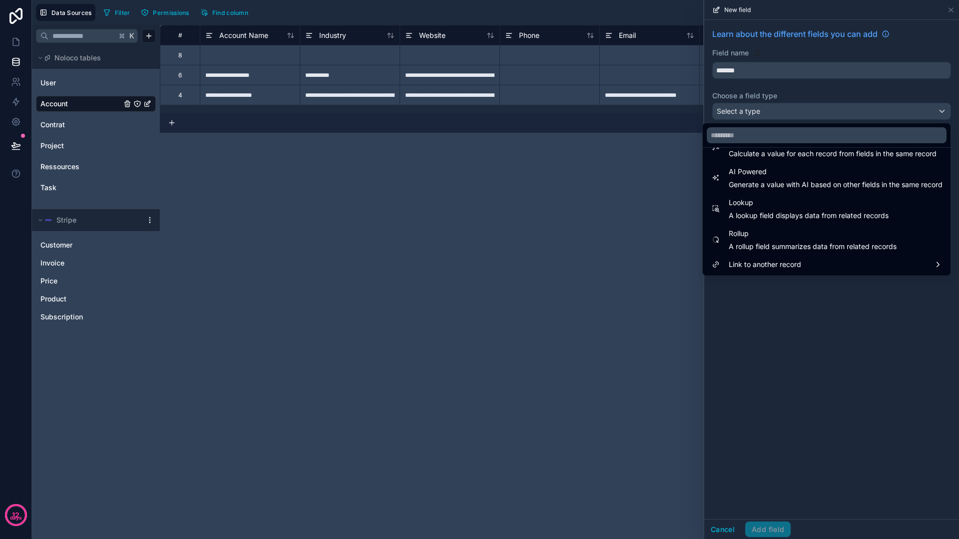
click at [772, 259] on span "Link to another record" at bounding box center [765, 265] width 72 height 12
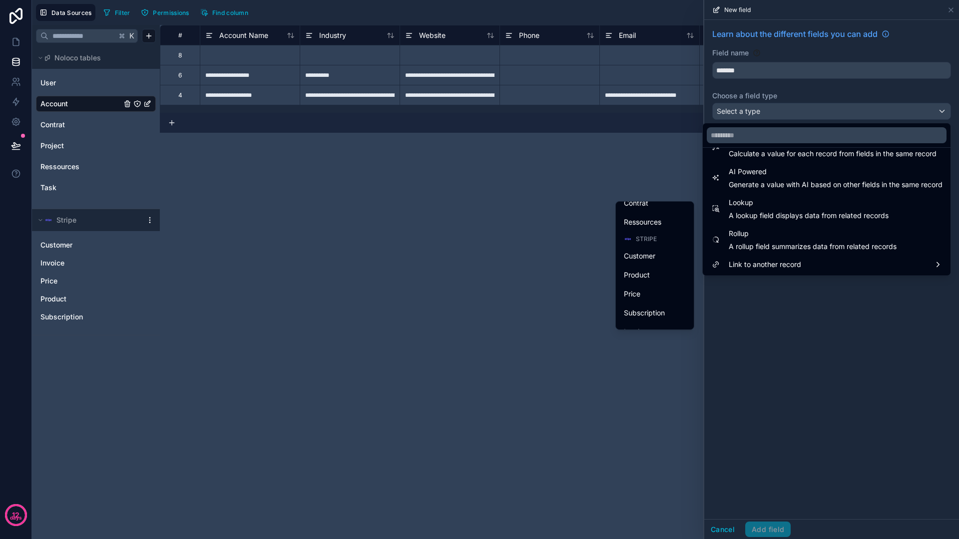
scroll to position [101, 0]
click at [645, 312] on span "Subscription" at bounding box center [644, 313] width 41 height 12
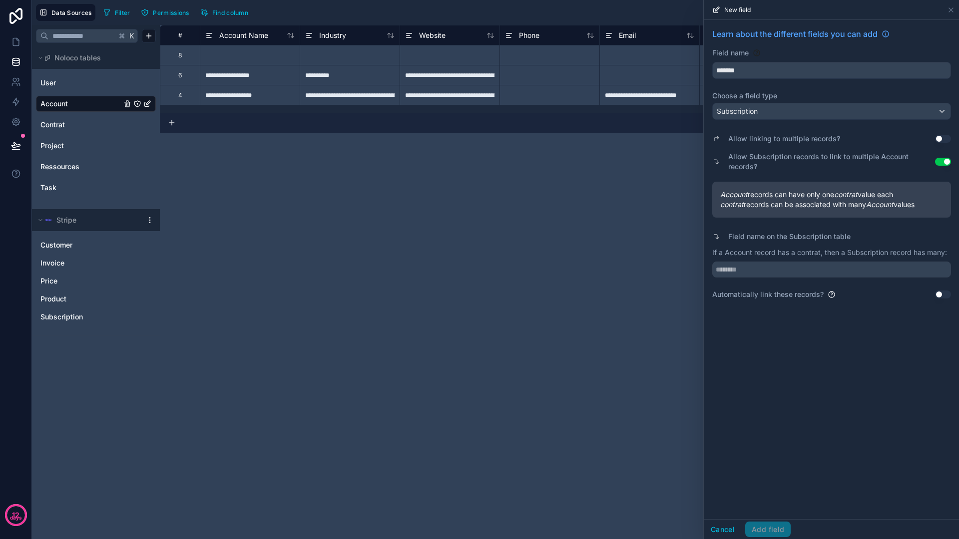
click at [760, 271] on input "text" at bounding box center [831, 270] width 239 height 16
type input "*******"
click at [866, 320] on div "Learn about the different fields you can add Field name ******* Choose a field …" at bounding box center [831, 269] width 255 height 499
click at [940, 297] on button "Use setting" at bounding box center [943, 295] width 16 height 8
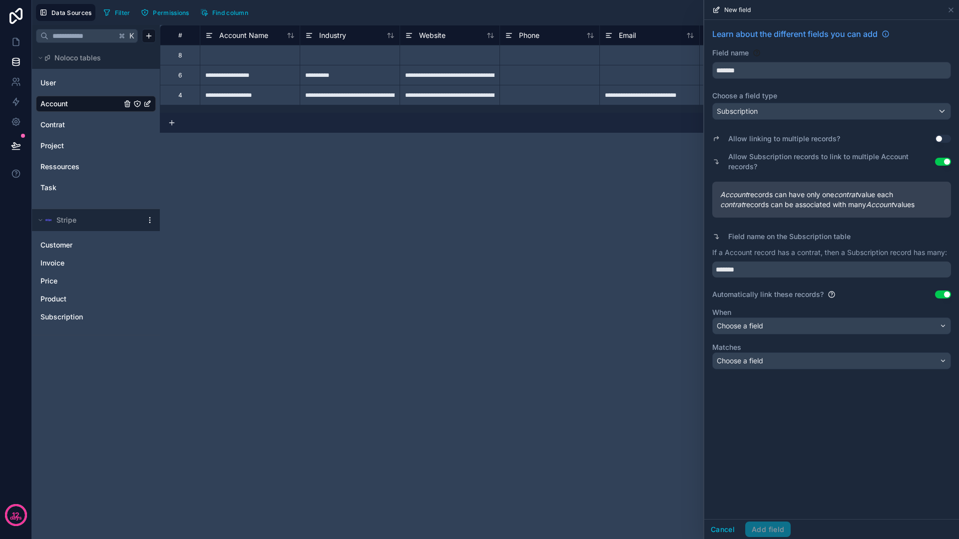
click at [942, 293] on button "Use setting" at bounding box center [943, 295] width 16 height 8
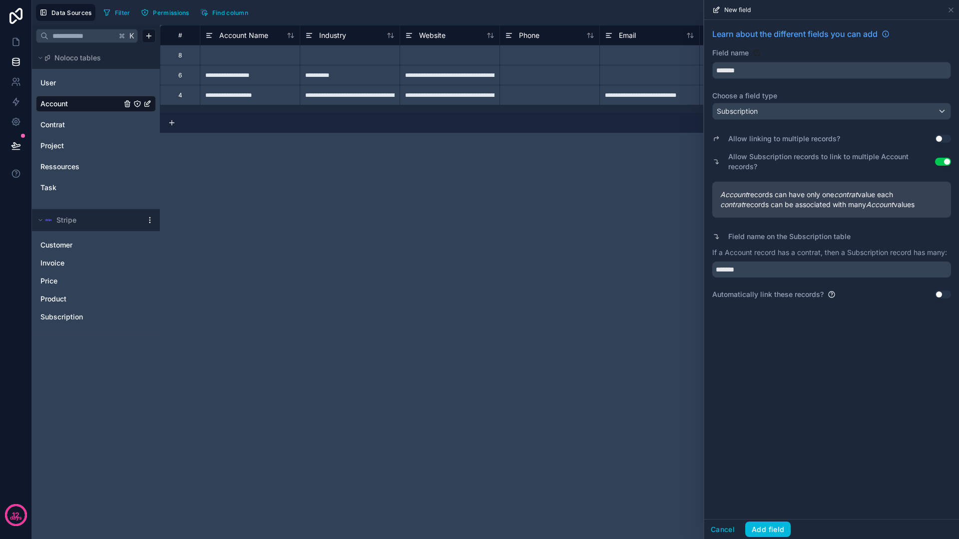
click at [775, 529] on button "Add field" at bounding box center [767, 530] width 45 height 16
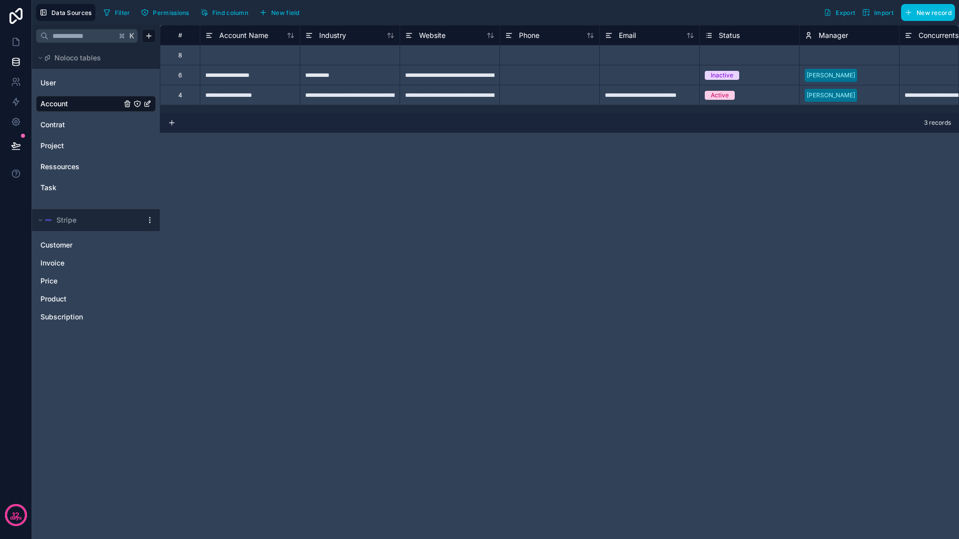
click at [623, 197] on div "**********" at bounding box center [559, 282] width 799 height 514
click at [16, 41] on icon at bounding box center [16, 42] width 10 height 10
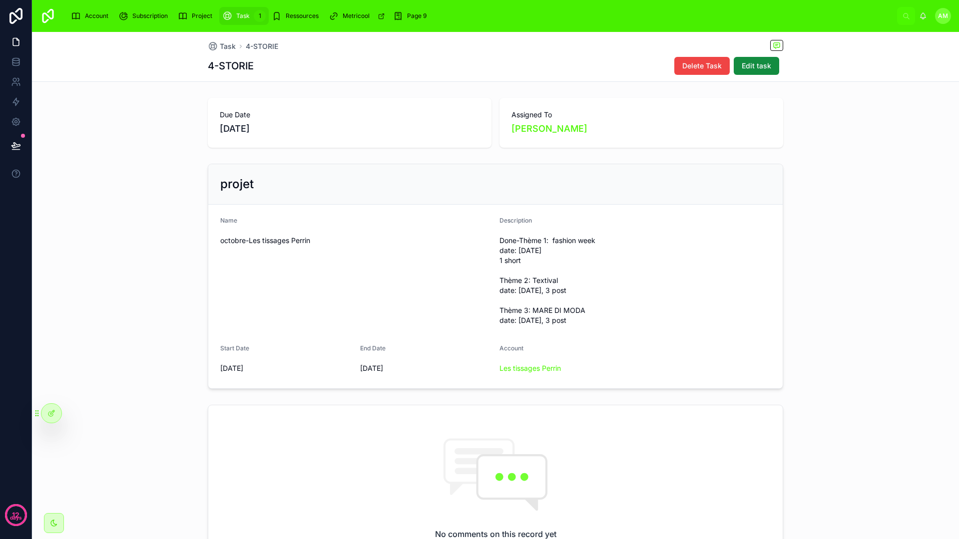
click at [107, 19] on span "Account" at bounding box center [96, 16] width 23 height 8
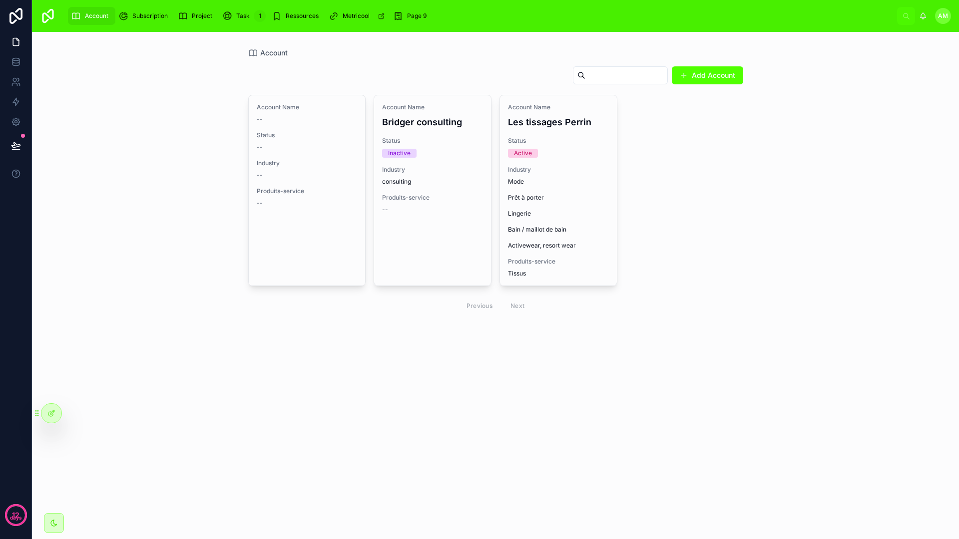
click at [549, 181] on span "Mode Prêt à porter Lingerie Bain / maillot de bain Activewear, resort wear" at bounding box center [558, 214] width 101 height 72
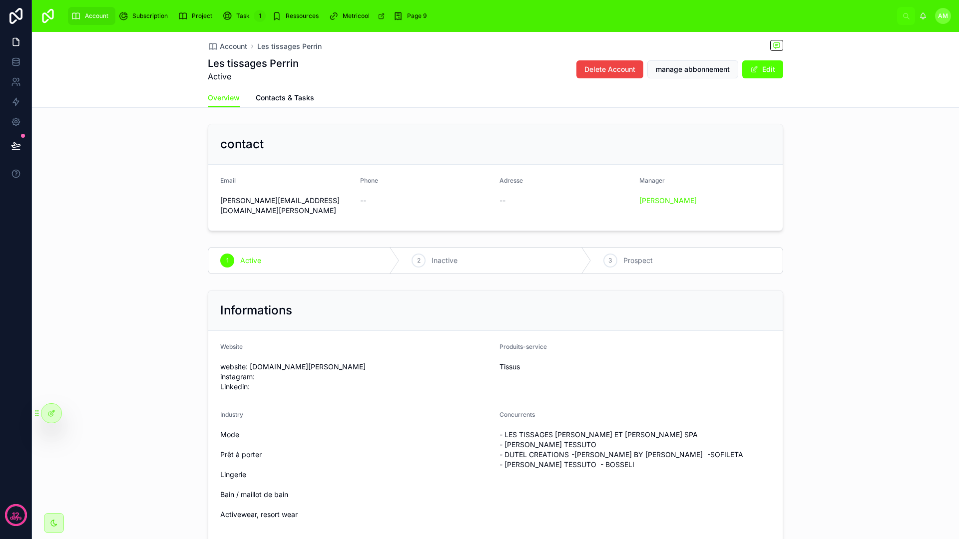
click at [286, 99] on span "Contacts & Tasks" at bounding box center [285, 98] width 58 height 10
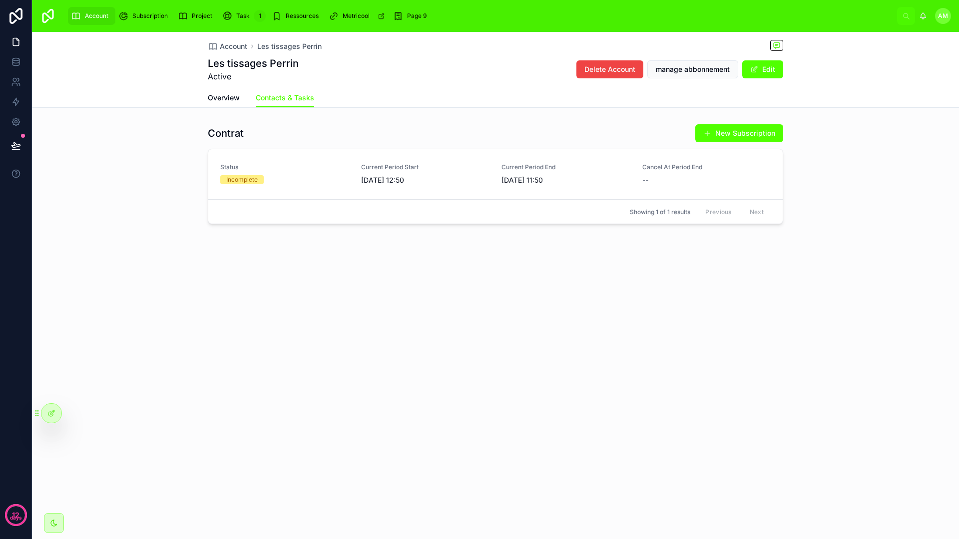
click at [53, 407] on div at bounding box center [51, 413] width 20 height 19
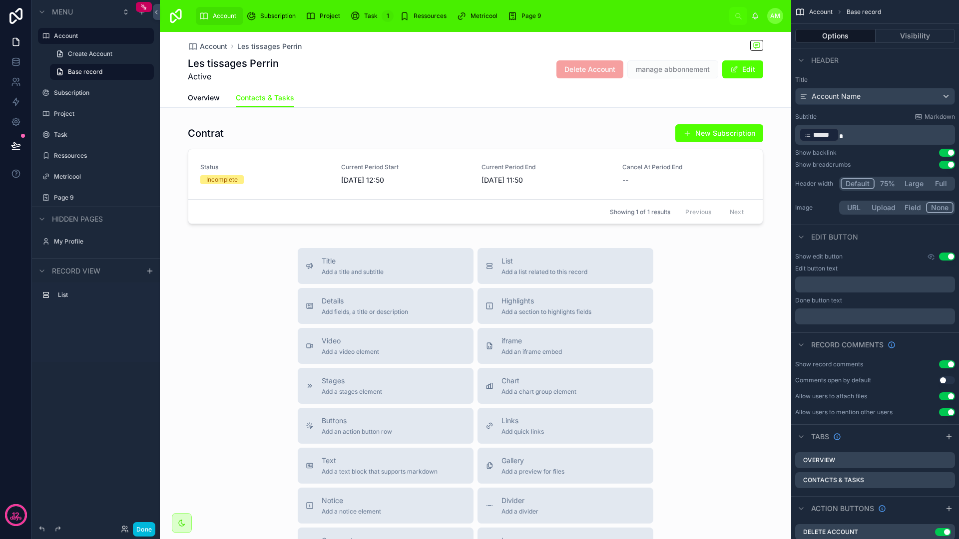
click at [611, 138] on div at bounding box center [475, 176] width 631 height 112
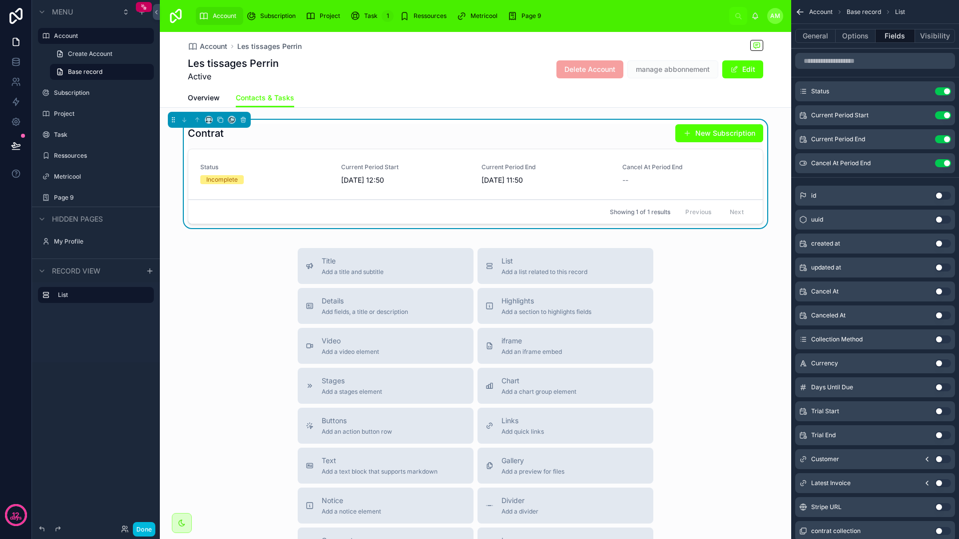
click at [90, 52] on span "Create Account" at bounding box center [90, 54] width 44 height 8
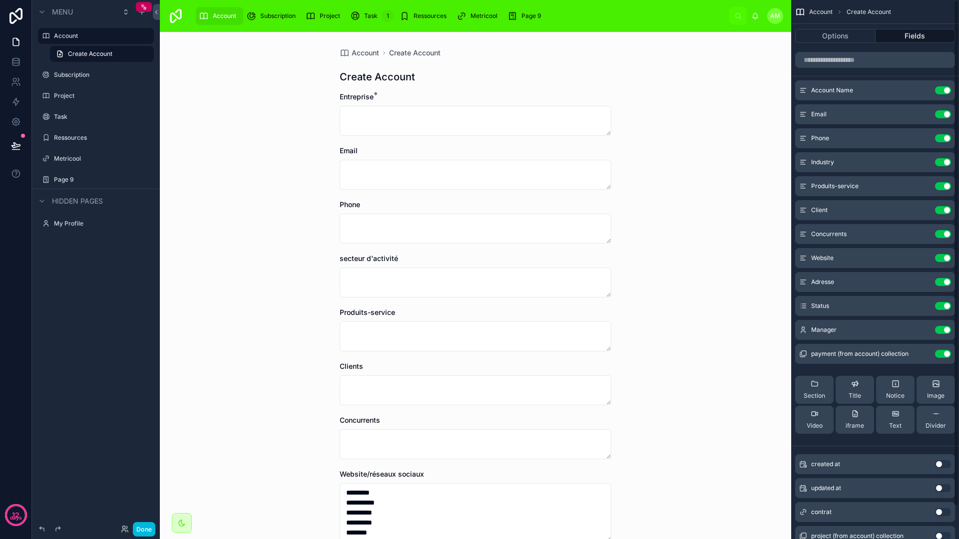
scroll to position [35, 0]
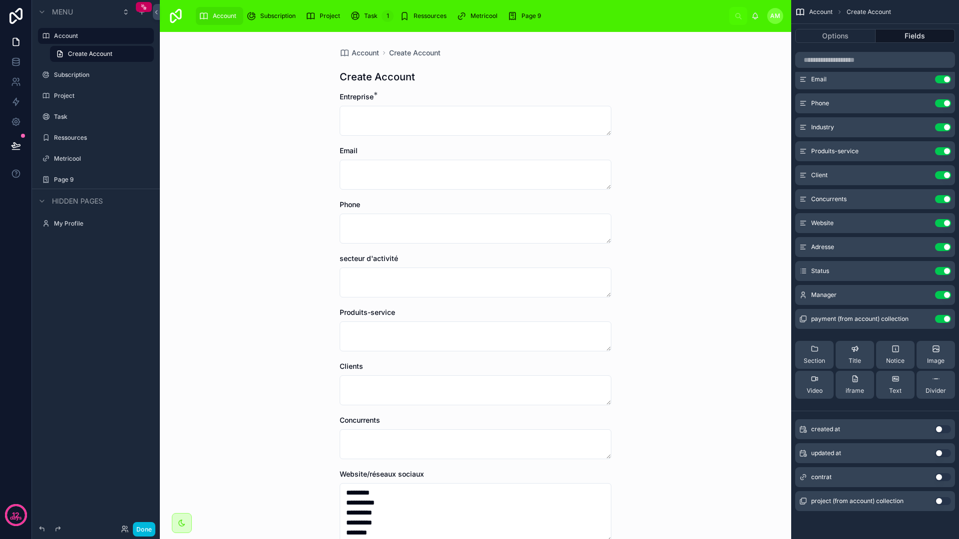
click at [943, 478] on button "Use setting" at bounding box center [943, 477] width 16 height 8
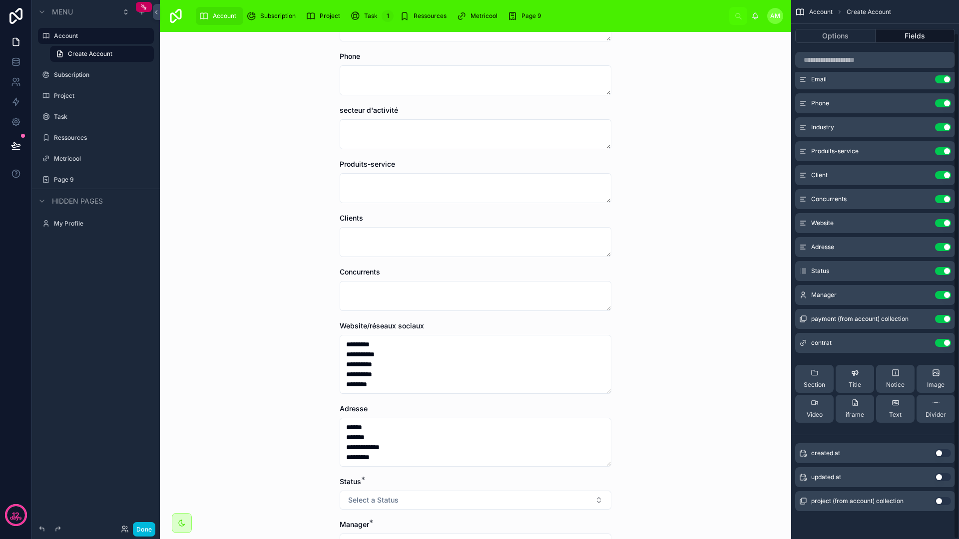
scroll to position [340, 0]
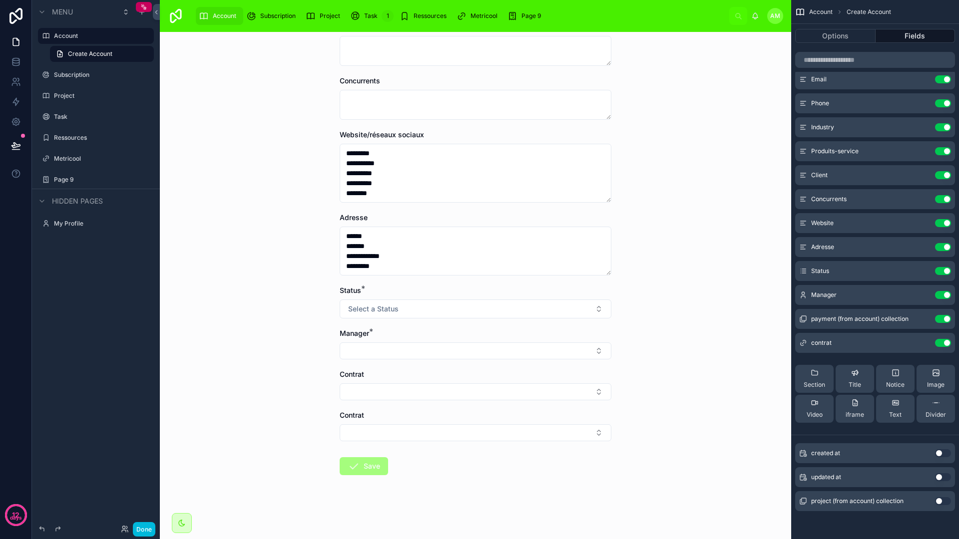
click at [497, 436] on button "Select Button" at bounding box center [476, 432] width 272 height 17
click at [668, 300] on div "**********" at bounding box center [475, 285] width 631 height 507
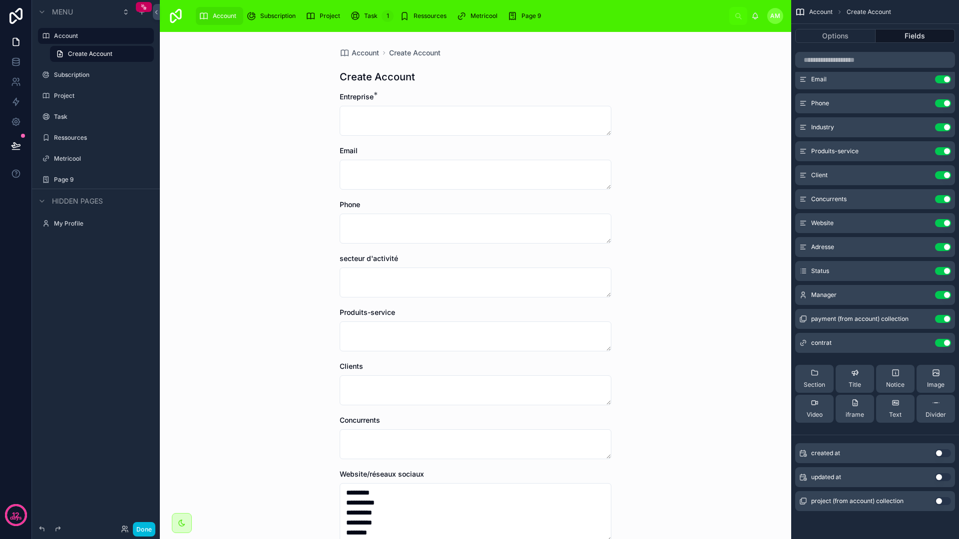
click at [82, 39] on label "Account" at bounding box center [101, 36] width 94 height 8
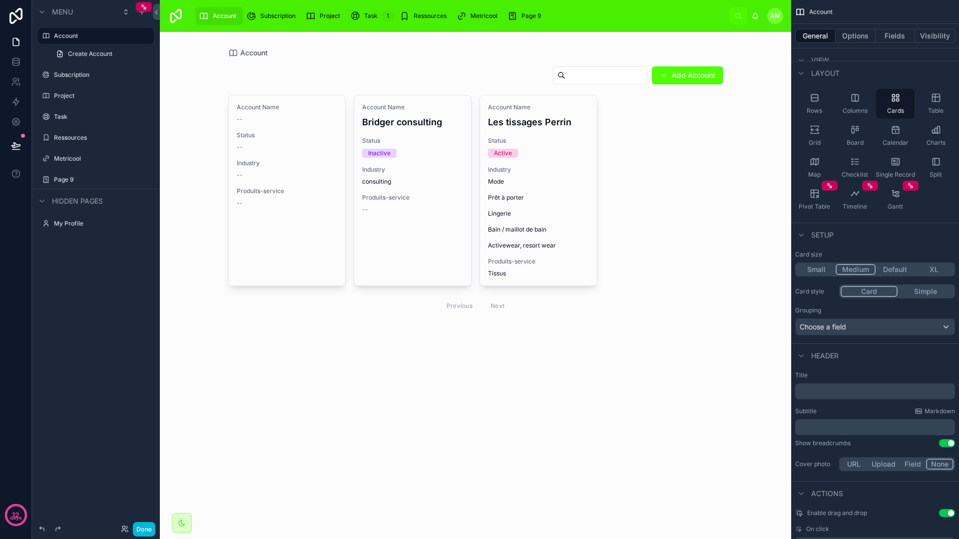
click at [539, 175] on div "Industry Mode Prêt à porter Lingerie Bain / maillot de bain Activewear, resort …" at bounding box center [538, 208] width 101 height 84
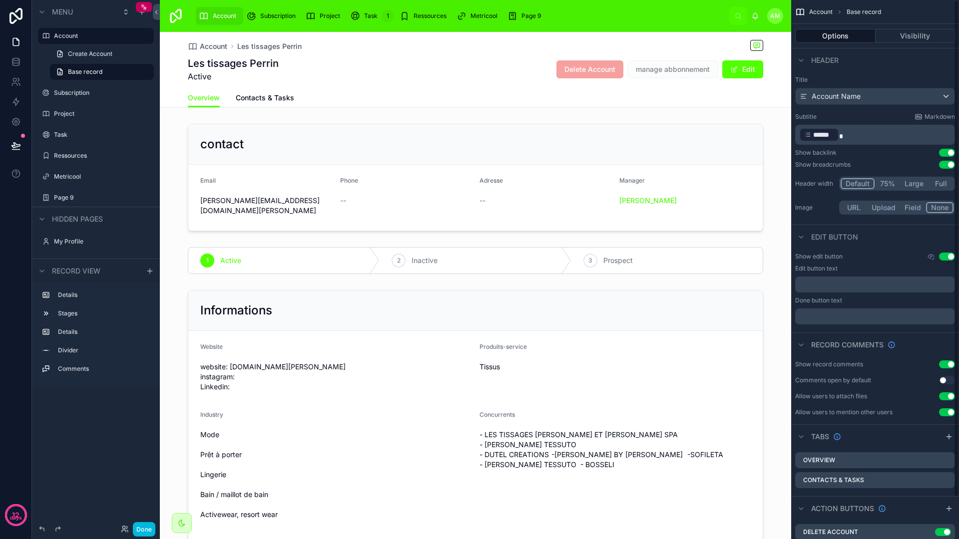
click at [270, 93] on span "Contacts & Tasks" at bounding box center [265, 98] width 58 height 10
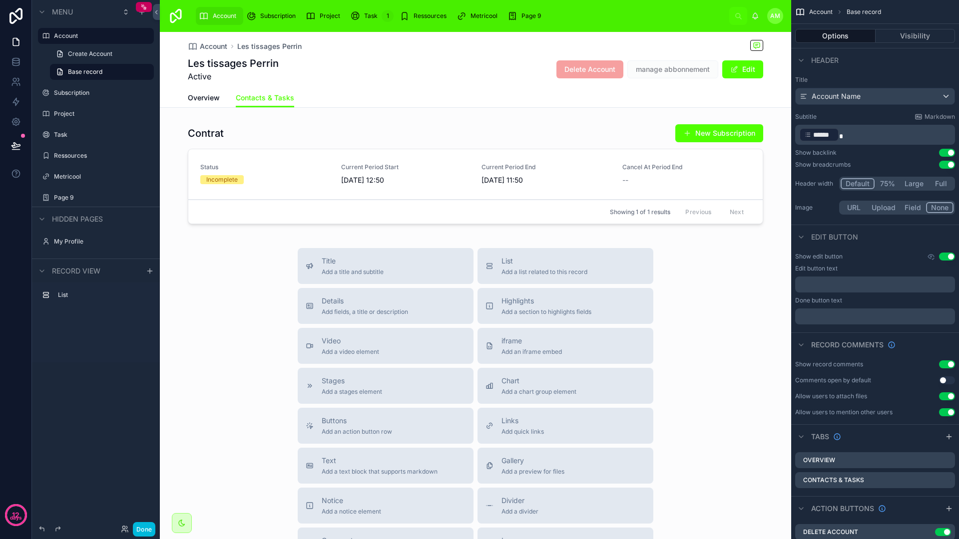
click at [363, 146] on div at bounding box center [475, 176] width 631 height 112
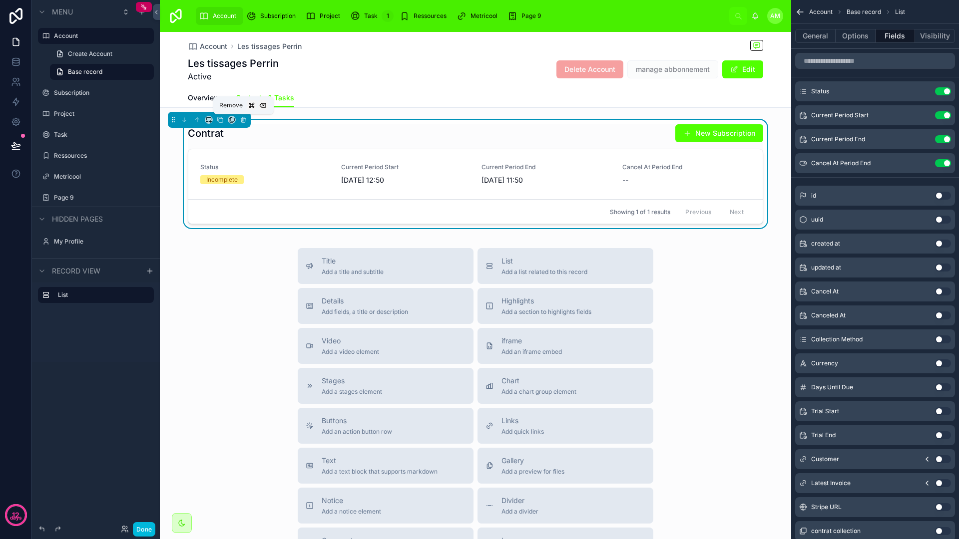
click at [244, 123] on button at bounding box center [243, 119] width 11 height 11
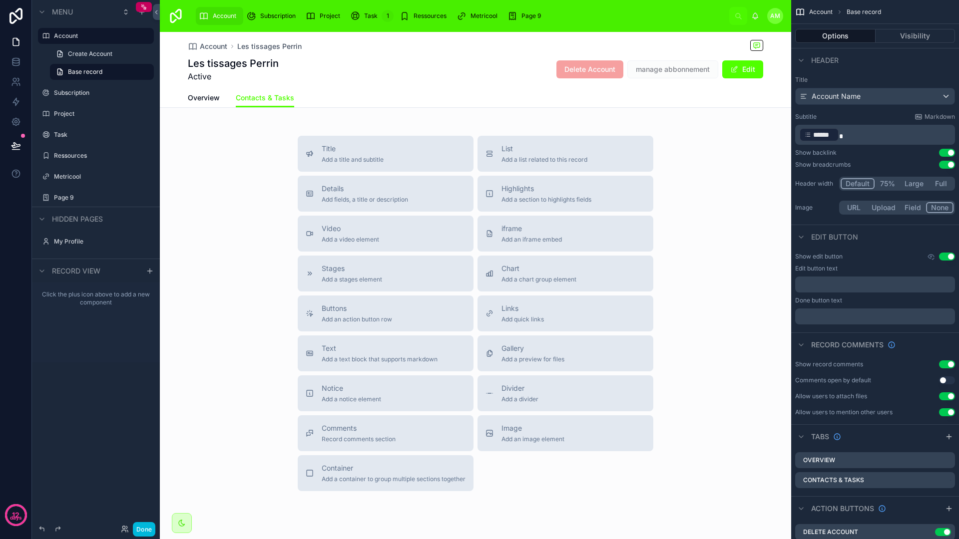
click at [404, 196] on div "Details Add fields, a title or description" at bounding box center [386, 194] width 160 height 20
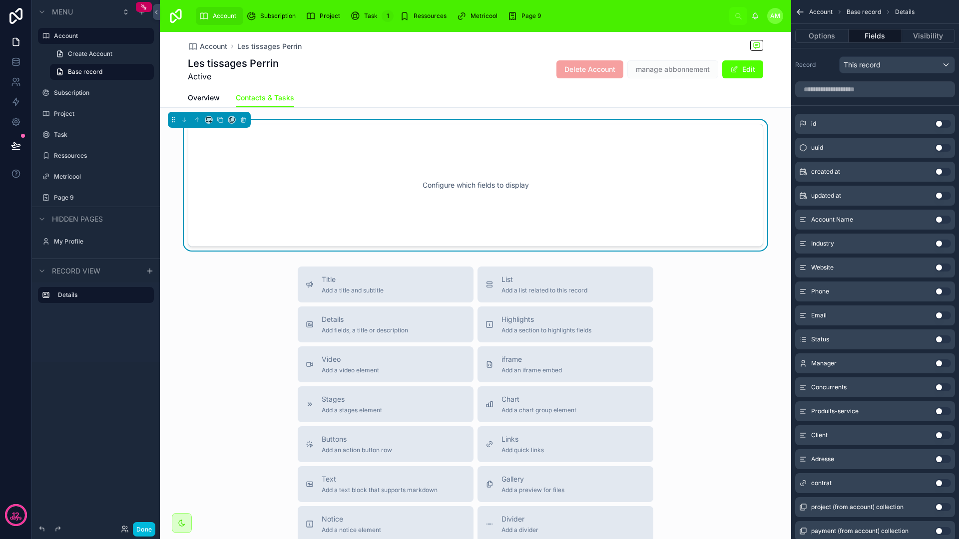
click at [473, 176] on div "Configure which fields to display" at bounding box center [475, 185] width 542 height 90
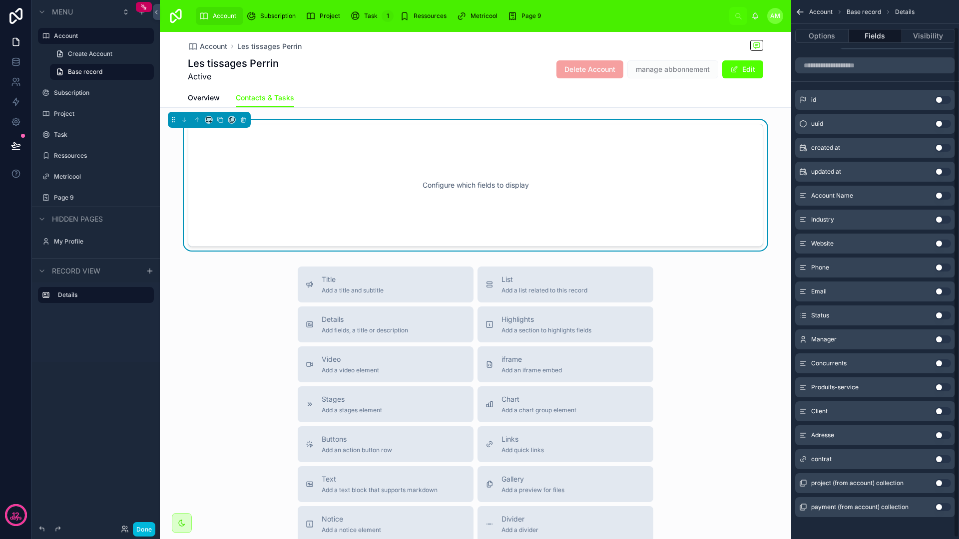
scroll to position [30, 0]
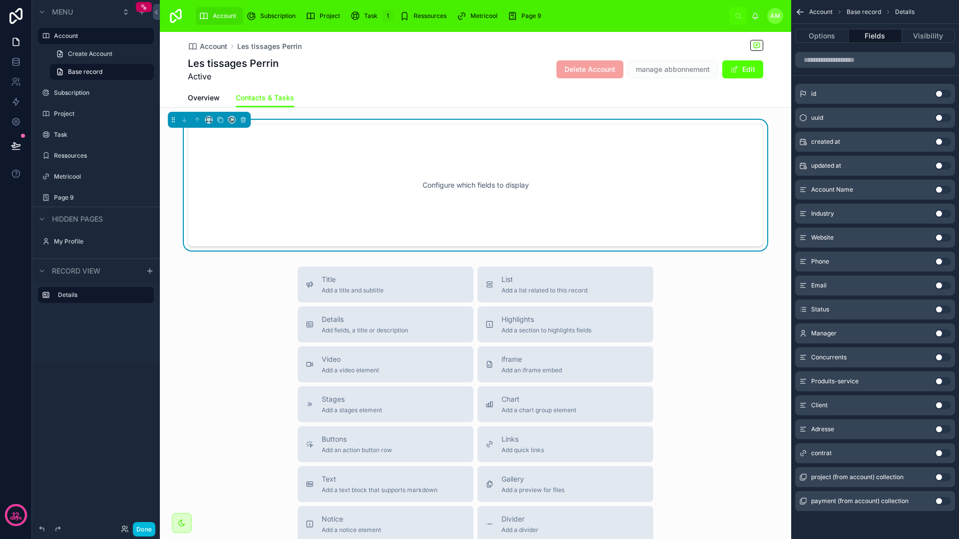
click at [943, 454] on button "Use setting" at bounding box center [943, 453] width 16 height 8
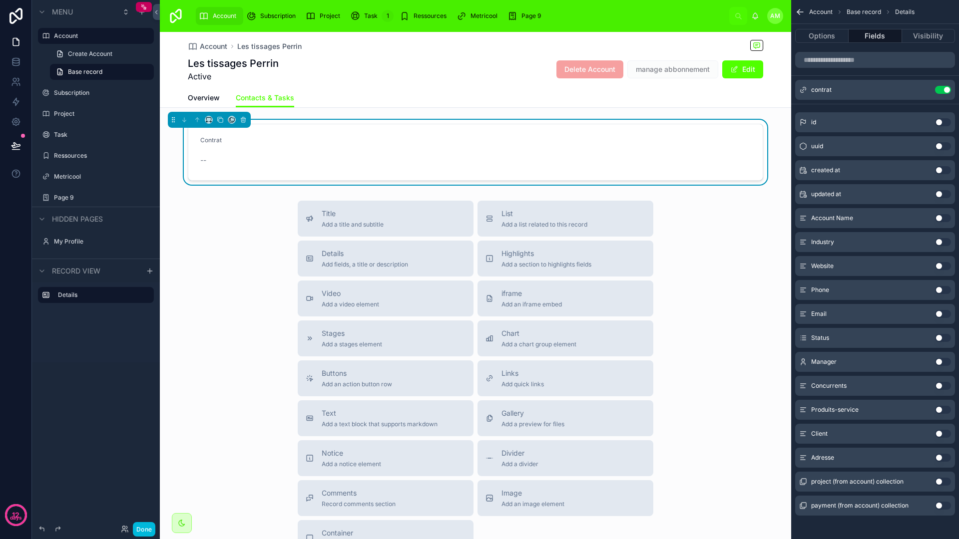
click at [362, 143] on form "Contrat --" at bounding box center [475, 152] width 574 height 56
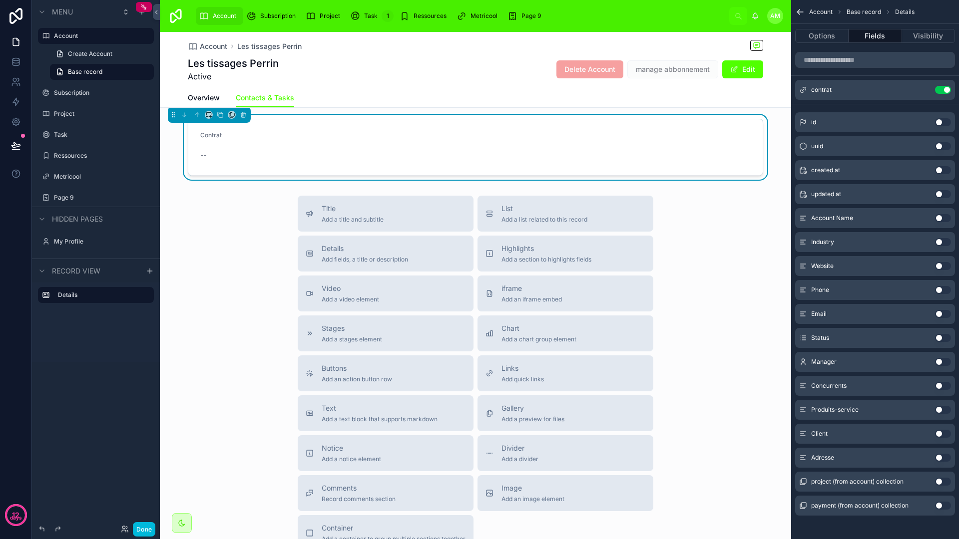
scroll to position [0, 0]
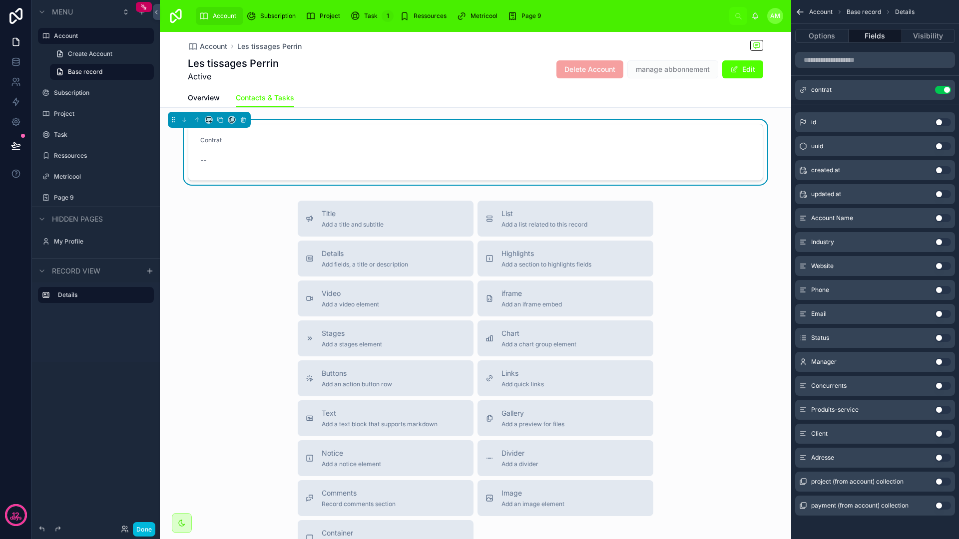
click at [349, 387] on span "Add an action button row" at bounding box center [357, 384] width 70 height 8
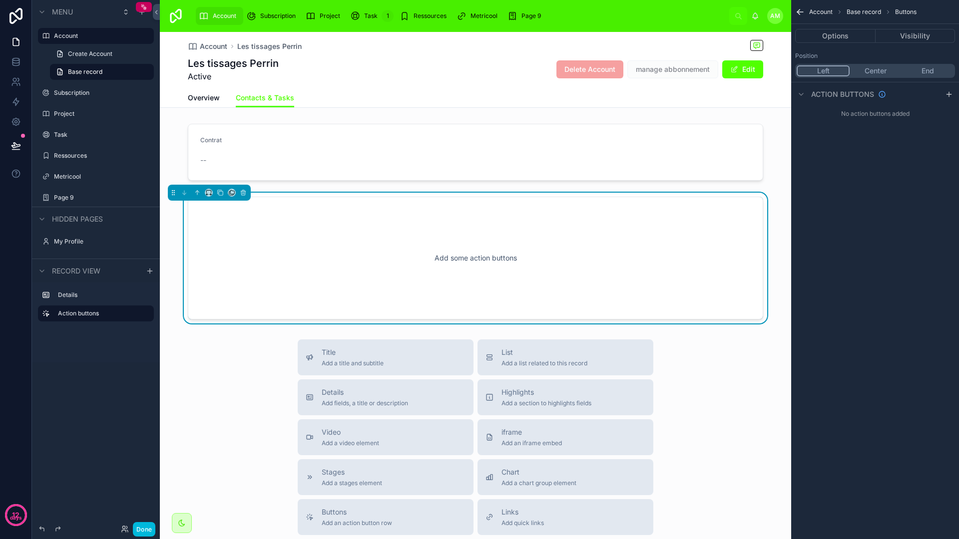
click at [841, 38] on button "Options" at bounding box center [835, 36] width 80 height 14
click at [844, 38] on button "Options" at bounding box center [835, 36] width 80 height 14
click at [907, 32] on button "Visibility" at bounding box center [915, 36] width 80 height 14
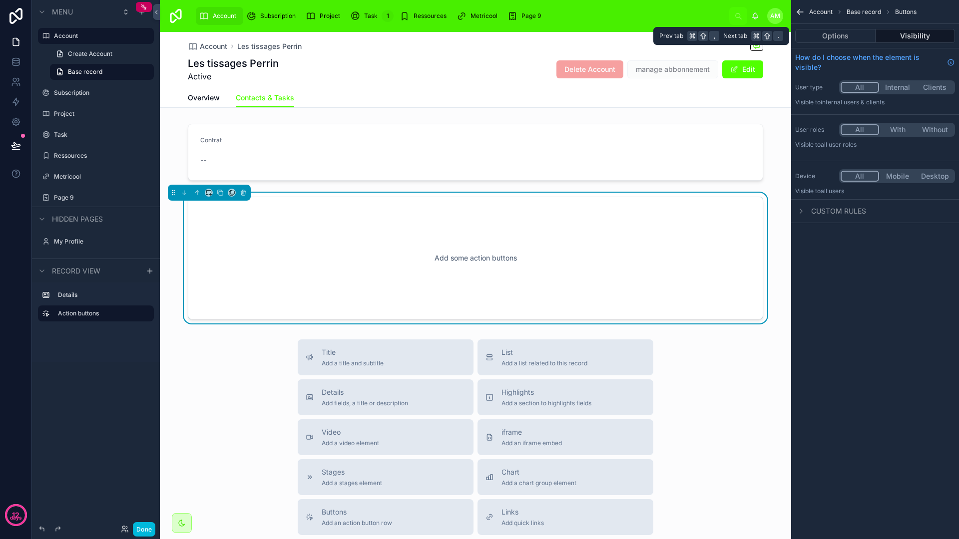
click at [861, 32] on button "Options" at bounding box center [835, 36] width 80 height 14
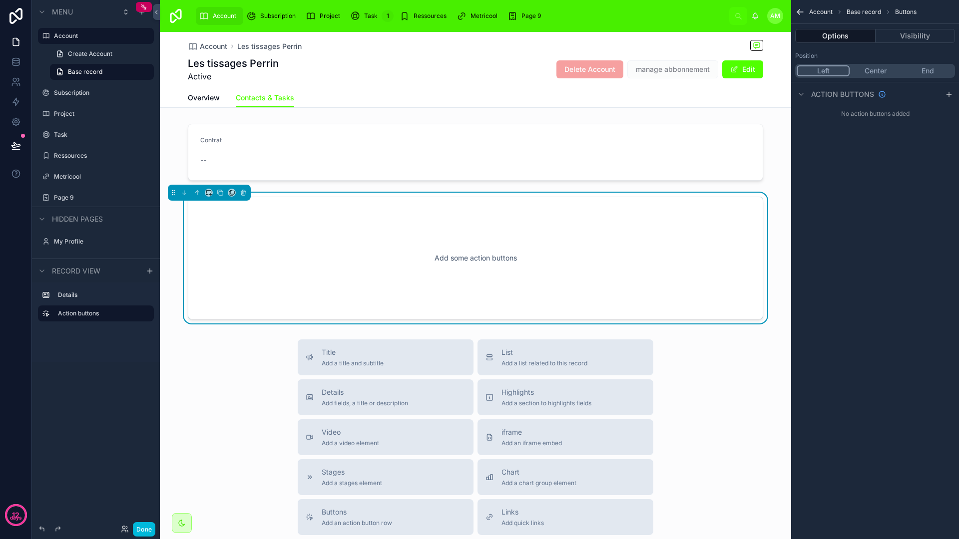
click at [292, 243] on div "Add some action buttons" at bounding box center [475, 258] width 542 height 90
click at [244, 190] on icon at bounding box center [243, 192] width 7 height 7
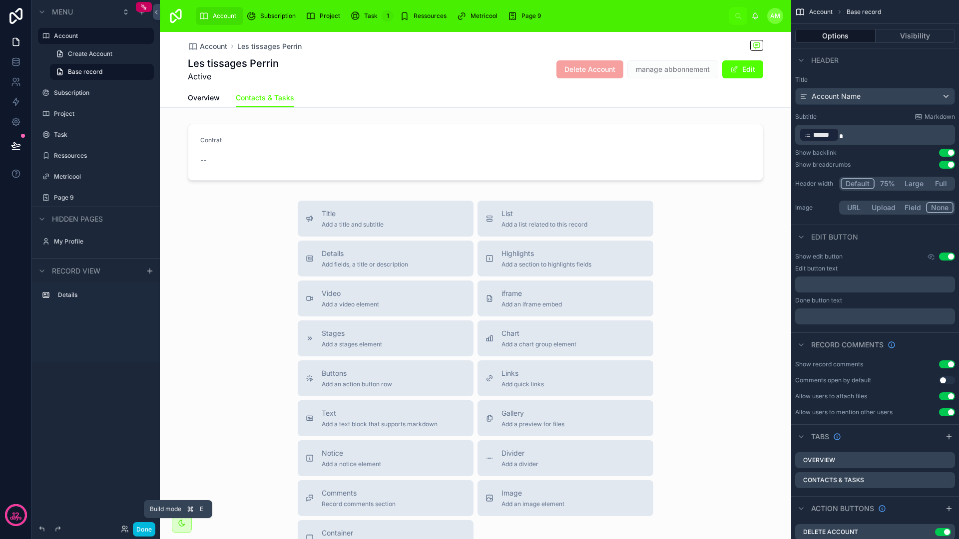
click at [140, 526] on button "Done" at bounding box center [144, 529] width 22 height 14
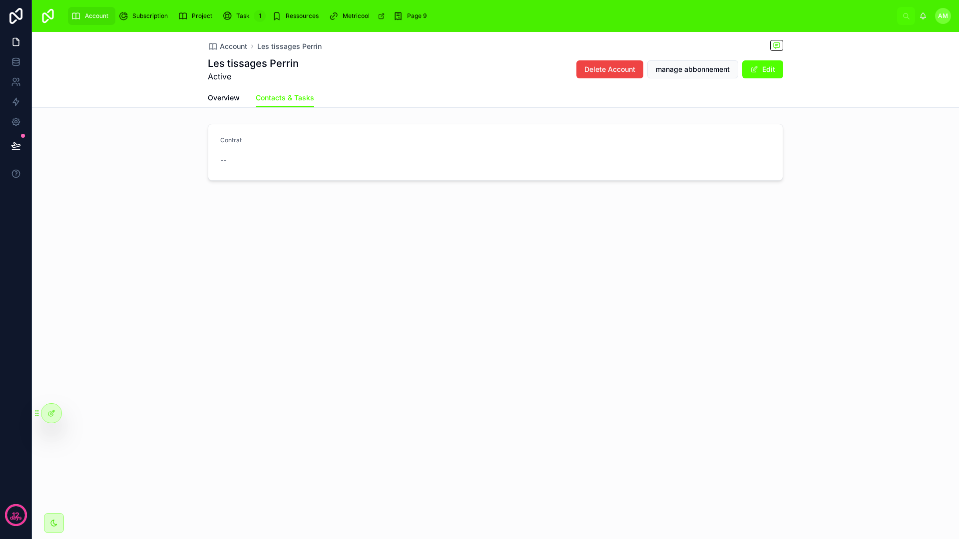
click at [769, 69] on button "Edit" at bounding box center [762, 69] width 41 height 18
click at [338, 164] on button "Select Button" at bounding box center [286, 160] width 132 height 17
click at [297, 201] on div "eur" at bounding box center [286, 200] width 139 height 16
click at [52, 415] on icon at bounding box center [51, 413] width 8 height 8
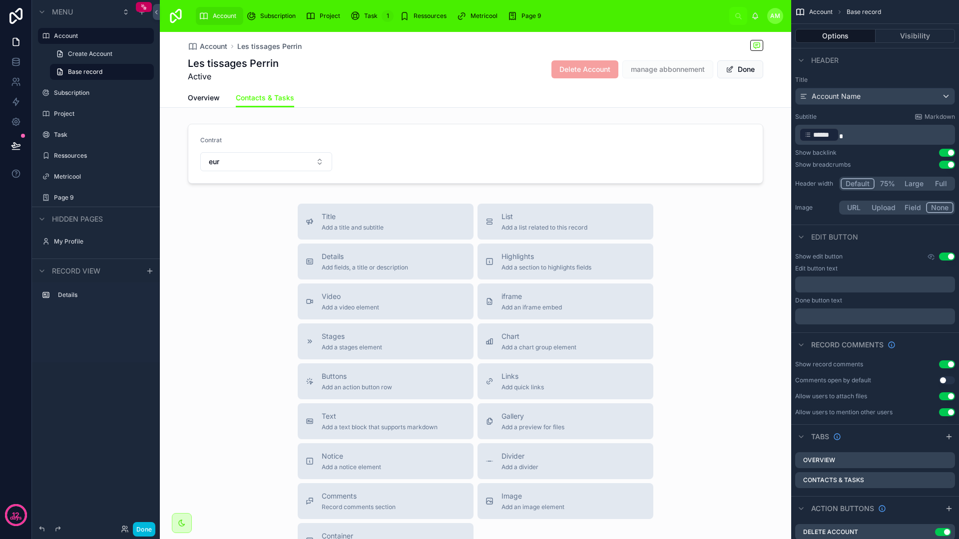
click at [514, 144] on div at bounding box center [475, 154] width 631 height 68
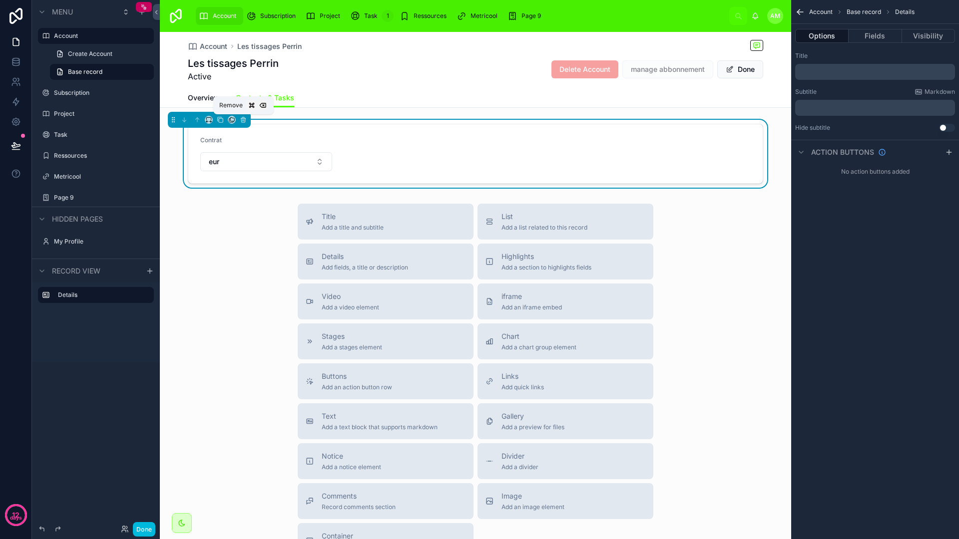
click at [244, 120] on icon at bounding box center [243, 119] width 7 height 7
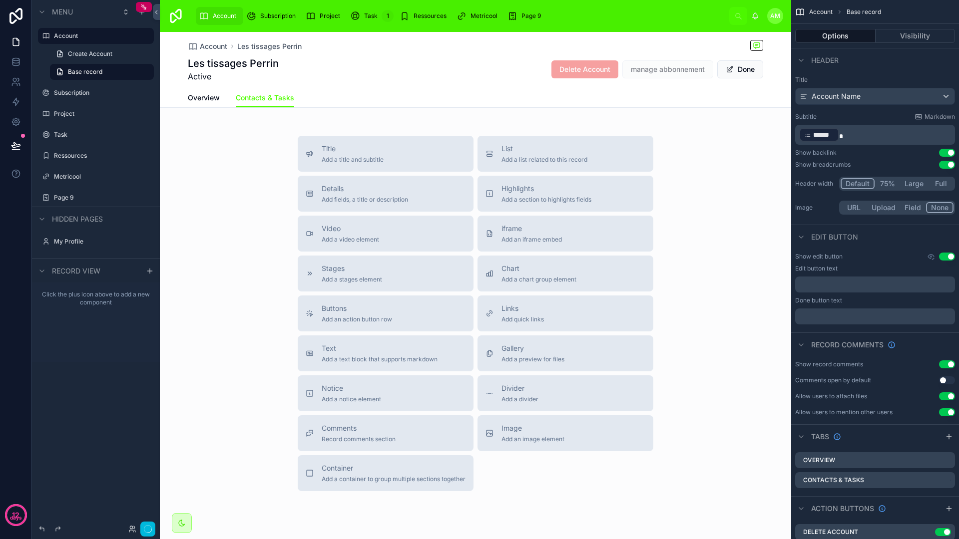
click at [521, 153] on span "List" at bounding box center [544, 149] width 86 height 10
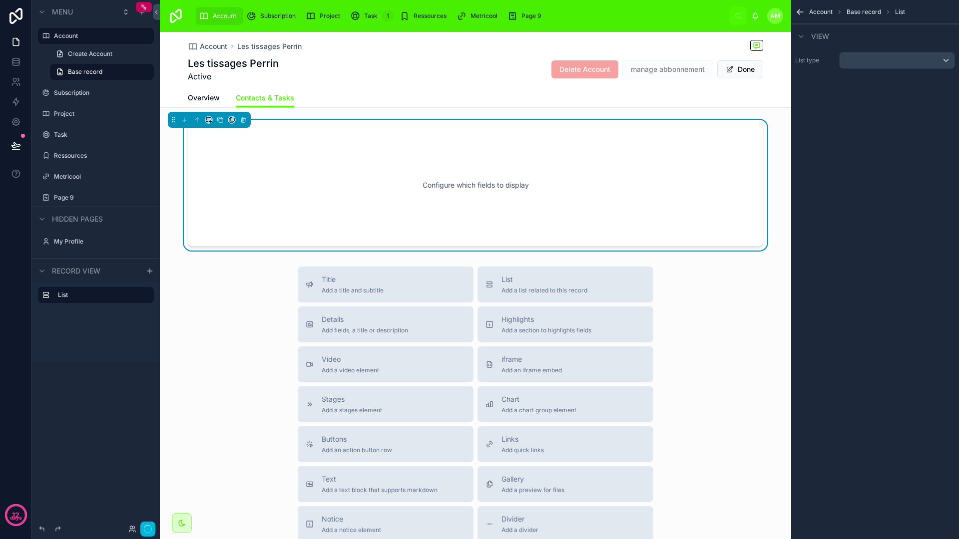
click at [429, 162] on div "Configure which fields to display" at bounding box center [475, 185] width 542 height 90
click at [905, 59] on div "scrollable content" at bounding box center [896, 60] width 115 height 16
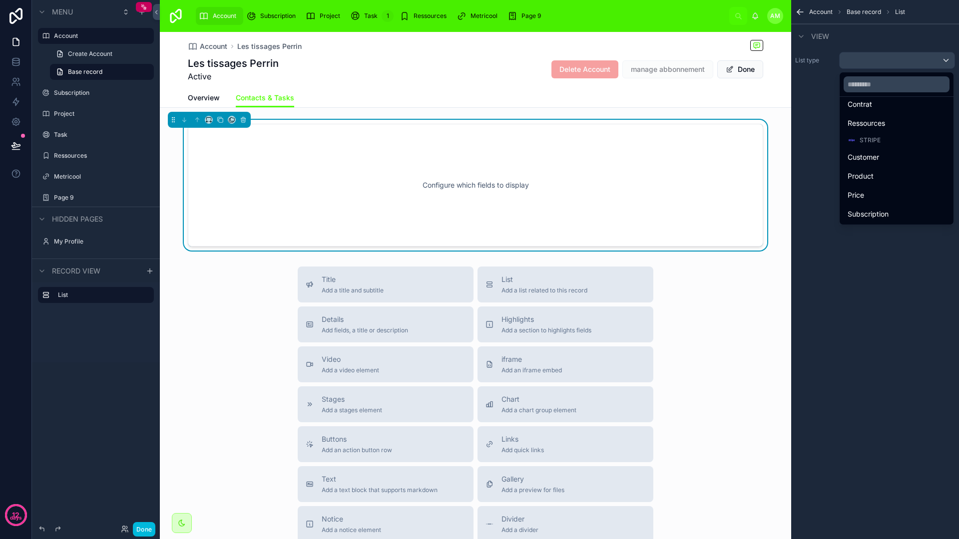
scroll to position [120, 0]
click at [871, 193] on span "Subscription" at bounding box center [867, 195] width 41 height 12
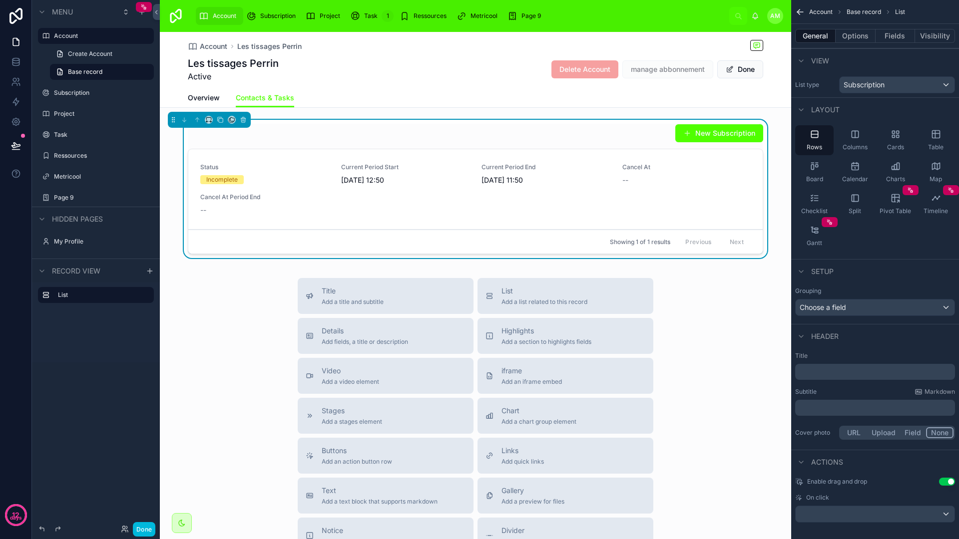
click at [428, 201] on div "Status Incomplete Current Period Start 02/10/2025 12:50 Current Period End 02/1…" at bounding box center [475, 189] width 550 height 52
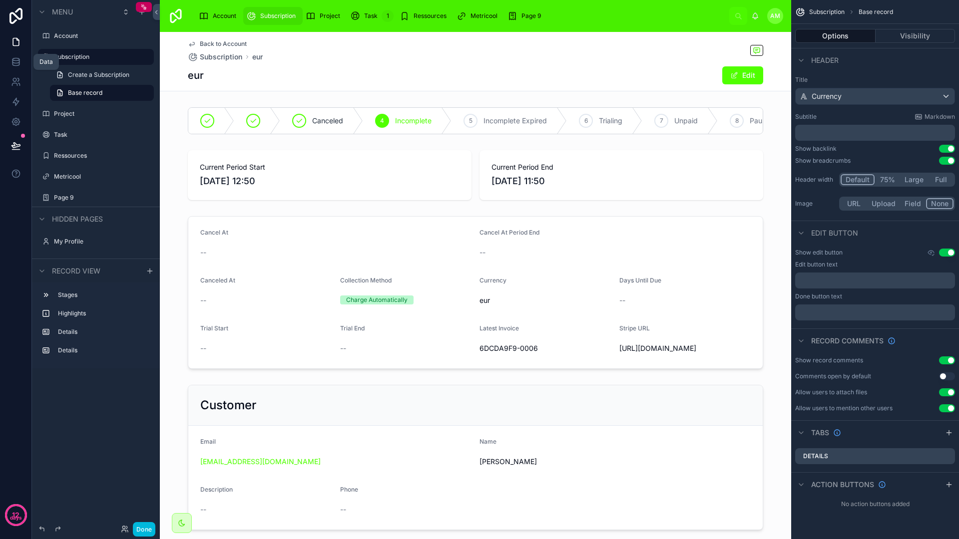
click at [13, 60] on icon at bounding box center [15, 59] width 6 height 2
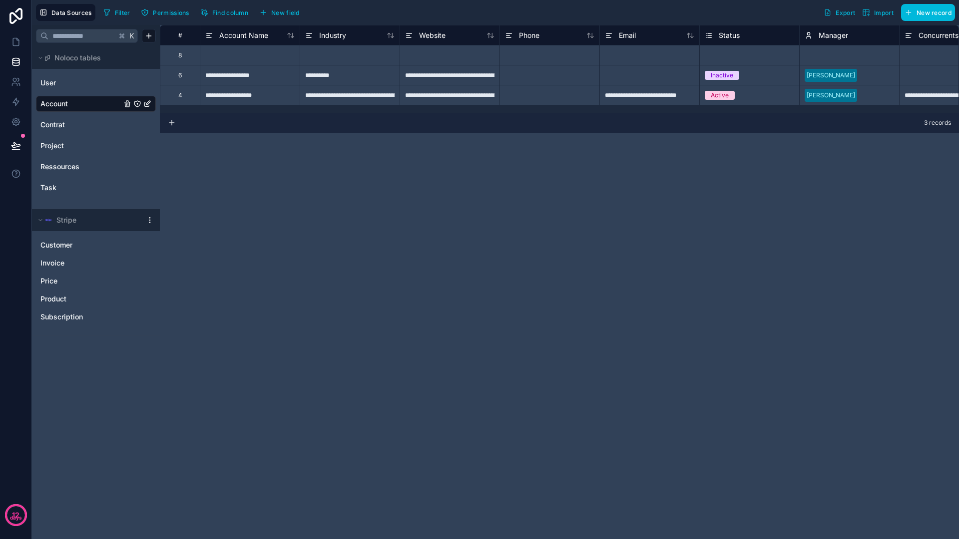
click at [70, 263] on link "Invoice" at bounding box center [85, 263] width 91 height 10
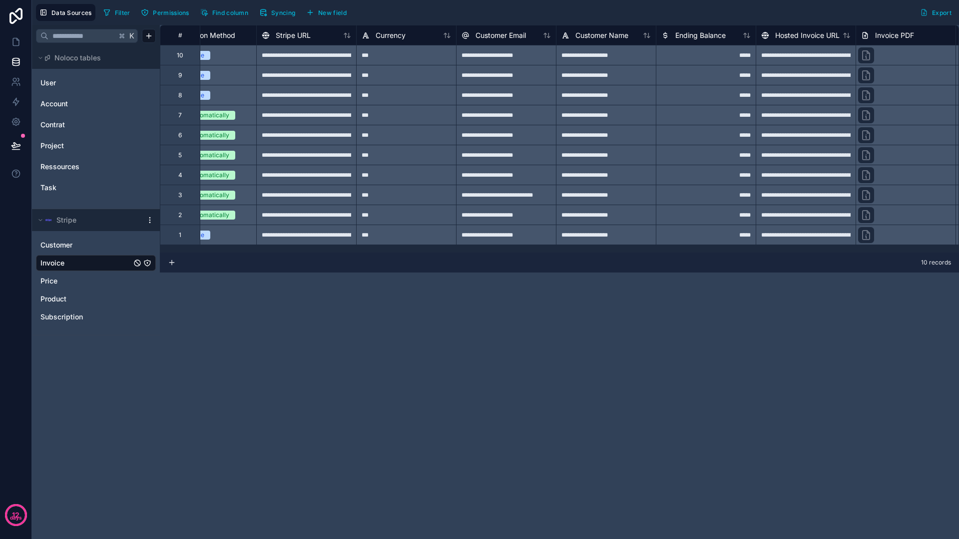
scroll to position [0, 1140]
click at [66, 320] on span "Subscription" at bounding box center [61, 317] width 42 height 10
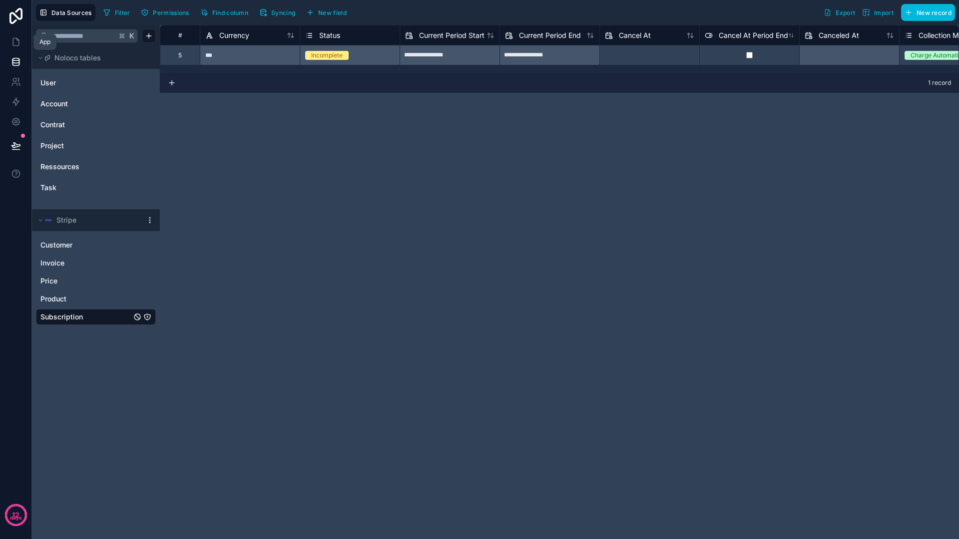
click at [23, 41] on link at bounding box center [15, 42] width 31 height 20
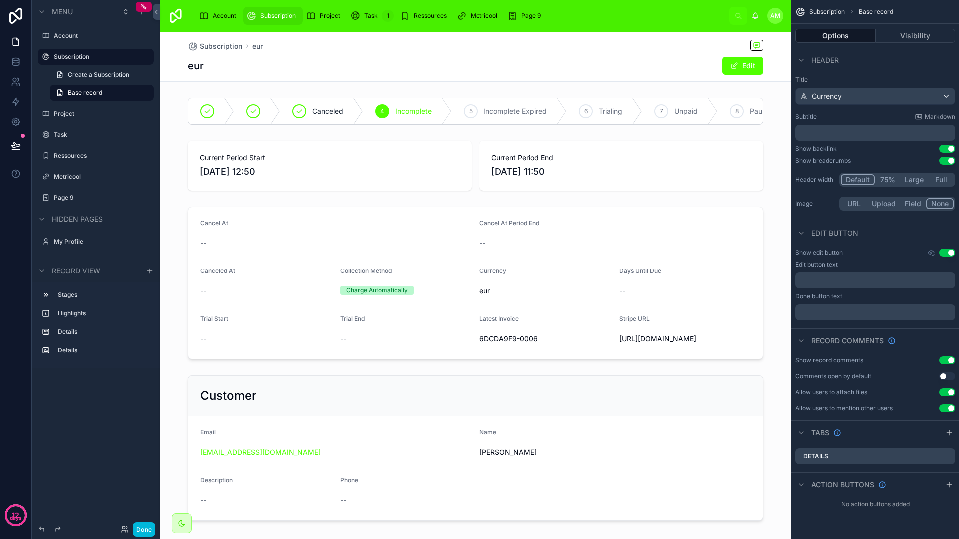
click at [224, 14] on span "Account" at bounding box center [224, 16] width 23 height 8
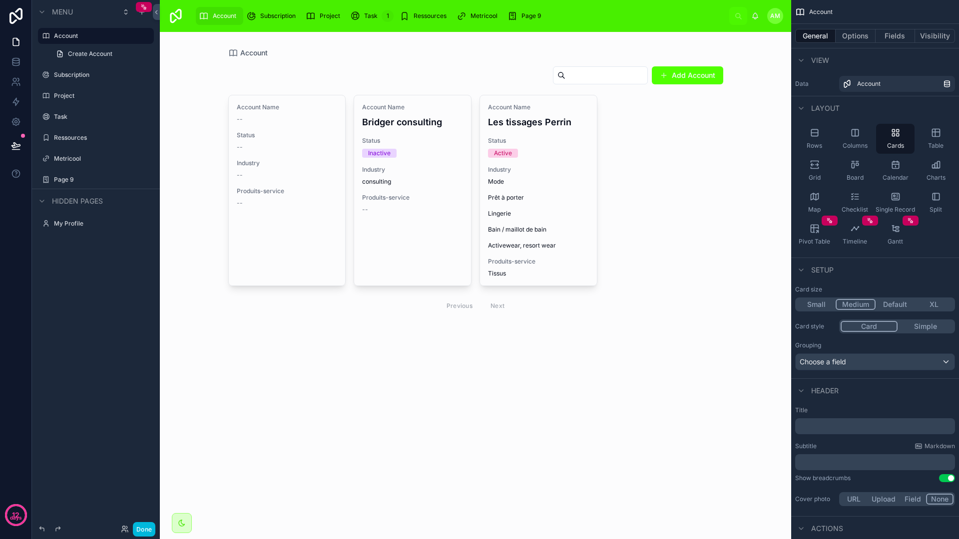
click at [520, 164] on div "Account Name Les tissages Perrin Status Active Industry Mode Prêt à porter Ling…" at bounding box center [538, 190] width 117 height 190
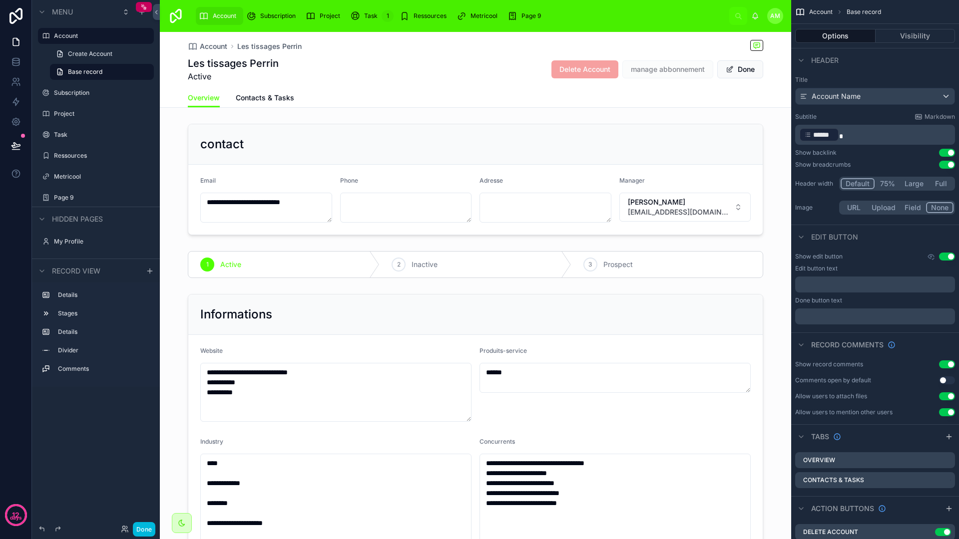
click at [270, 101] on span "Contacts & Tasks" at bounding box center [265, 98] width 58 height 10
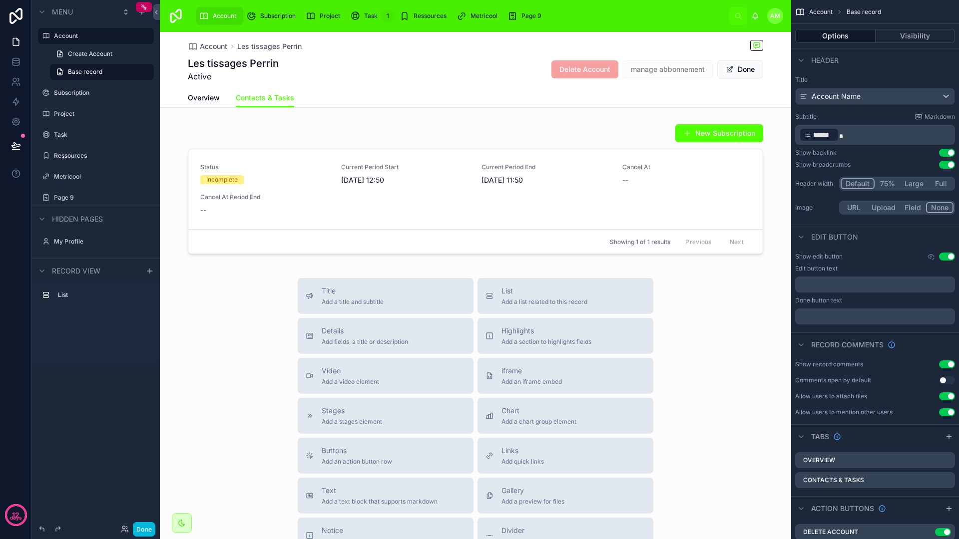
click at [742, 65] on button "Done" at bounding box center [740, 69] width 46 height 18
click at [465, 141] on div at bounding box center [475, 191] width 631 height 142
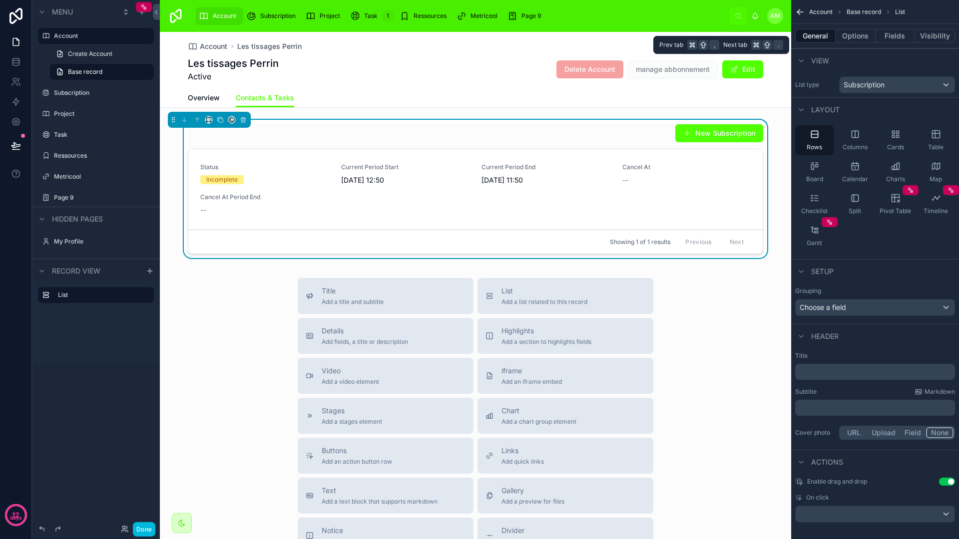
click at [852, 38] on button "Options" at bounding box center [855, 36] width 40 height 14
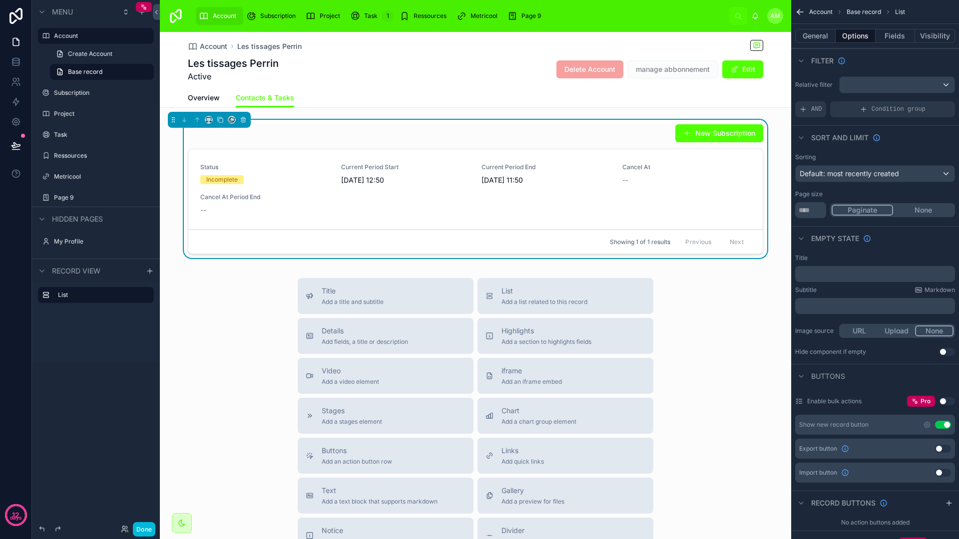
click at [869, 101] on div "Condition group" at bounding box center [892, 109] width 125 height 16
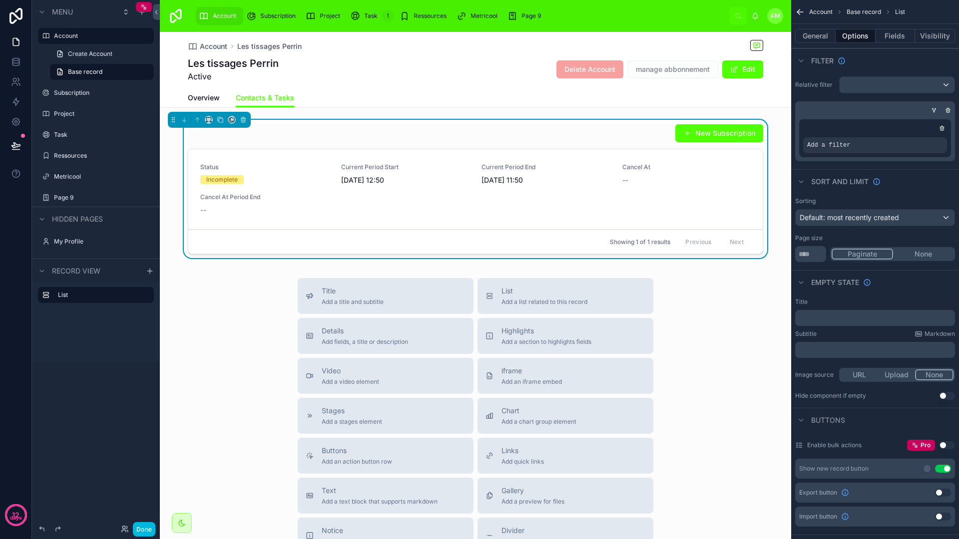
click at [934, 102] on div "Add a filter" at bounding box center [875, 131] width 160 height 60
click at [934, 104] on div "Add a filter" at bounding box center [875, 131] width 160 height 60
click at [932, 111] on icon "scrollable content" at bounding box center [934, 110] width 6 height 6
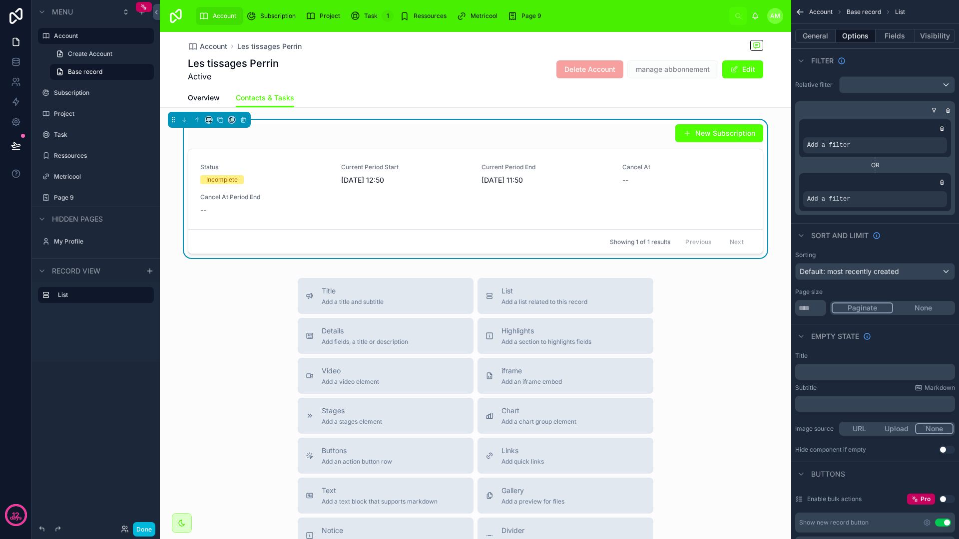
click at [939, 181] on icon "scrollable content" at bounding box center [942, 182] width 6 height 6
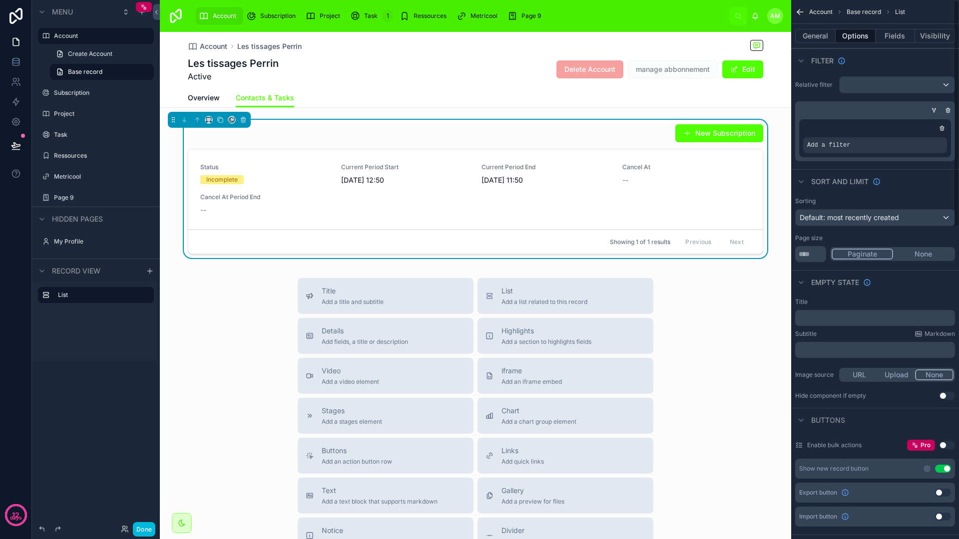
click at [0, 0] on div "scrollable content" at bounding box center [0, 0] width 0 height 0
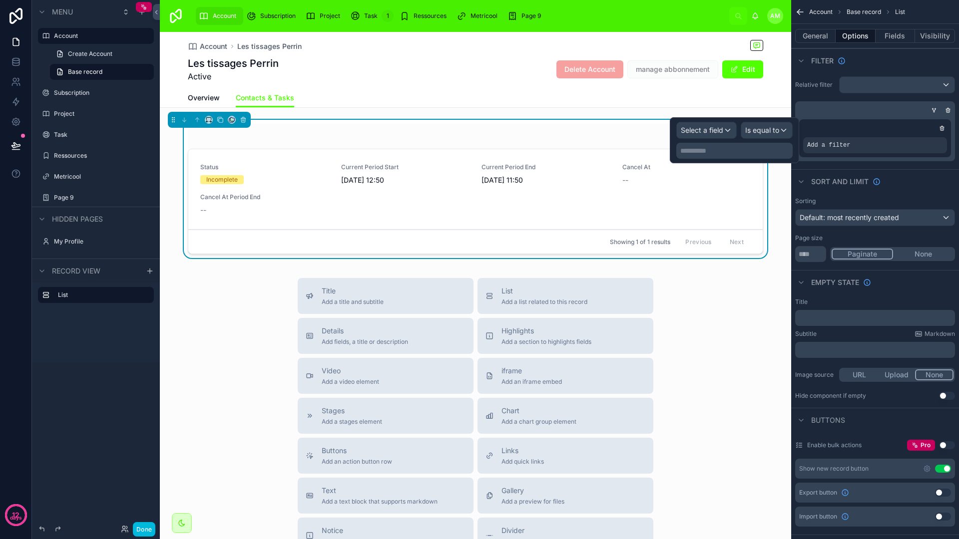
click at [734, 124] on div "Select a field" at bounding box center [706, 130] width 59 height 16
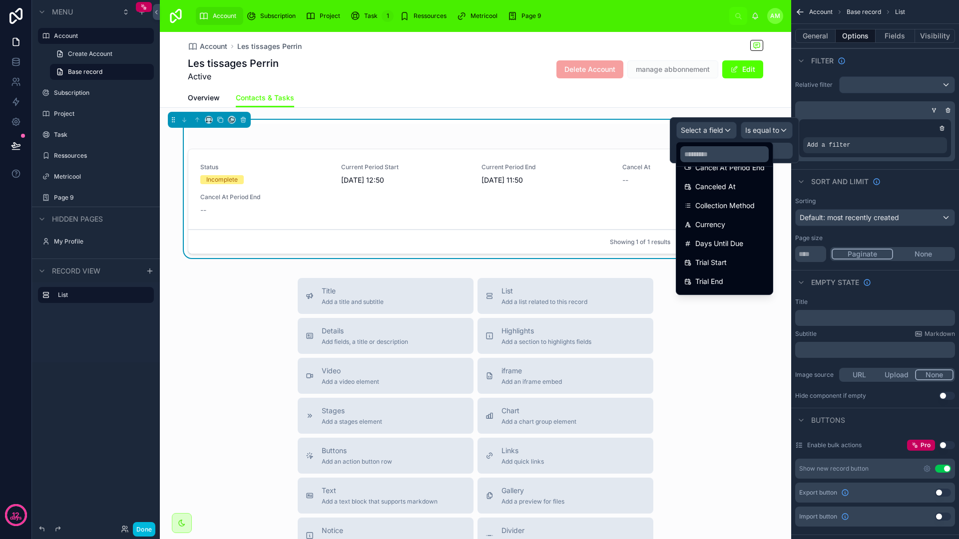
scroll to position [173, 0]
click at [19, 64] on icon at bounding box center [16, 62] width 10 height 10
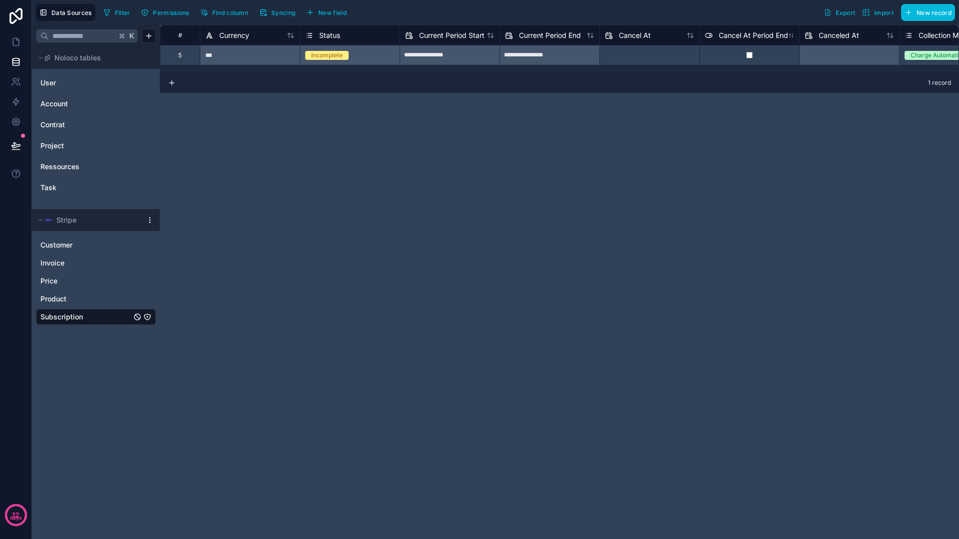
click at [54, 83] on span "User" at bounding box center [47, 83] width 15 height 10
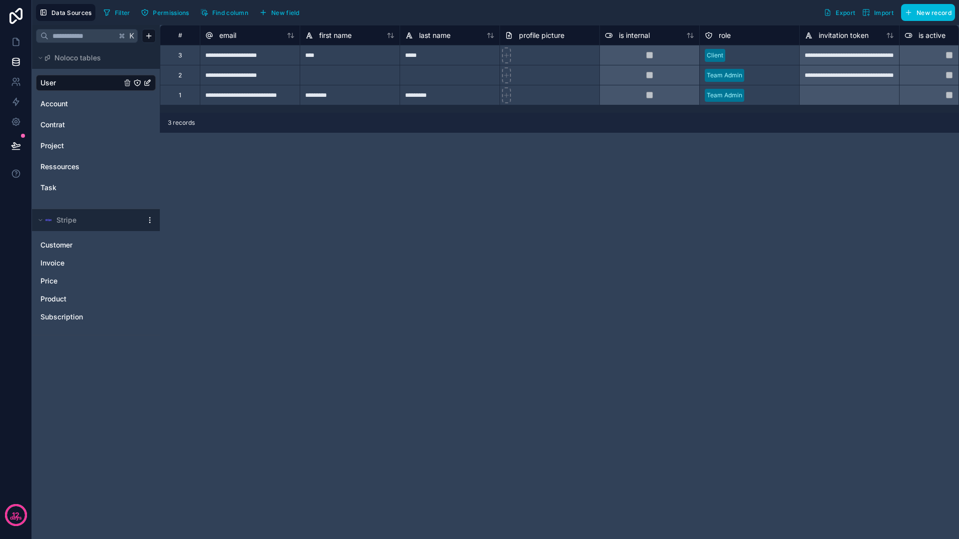
click at [47, 106] on span "Account" at bounding box center [53, 104] width 27 height 10
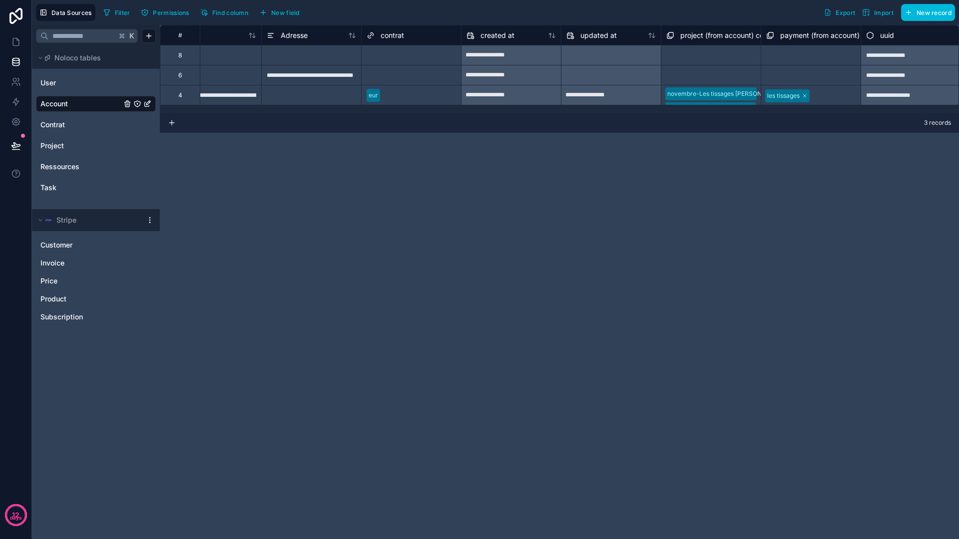
scroll to position [0, 939]
click at [63, 318] on span "Subscription" at bounding box center [61, 317] width 42 height 10
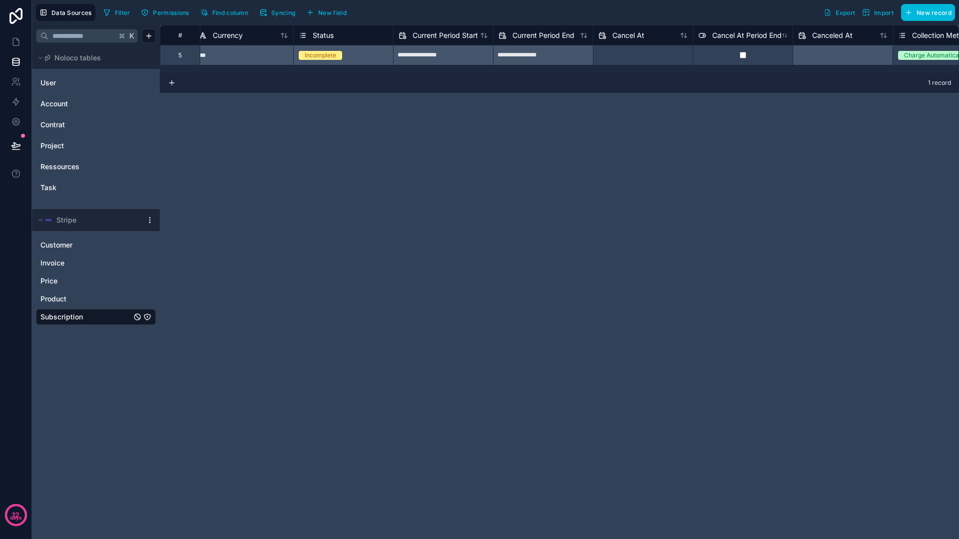
scroll to position [0, 30]
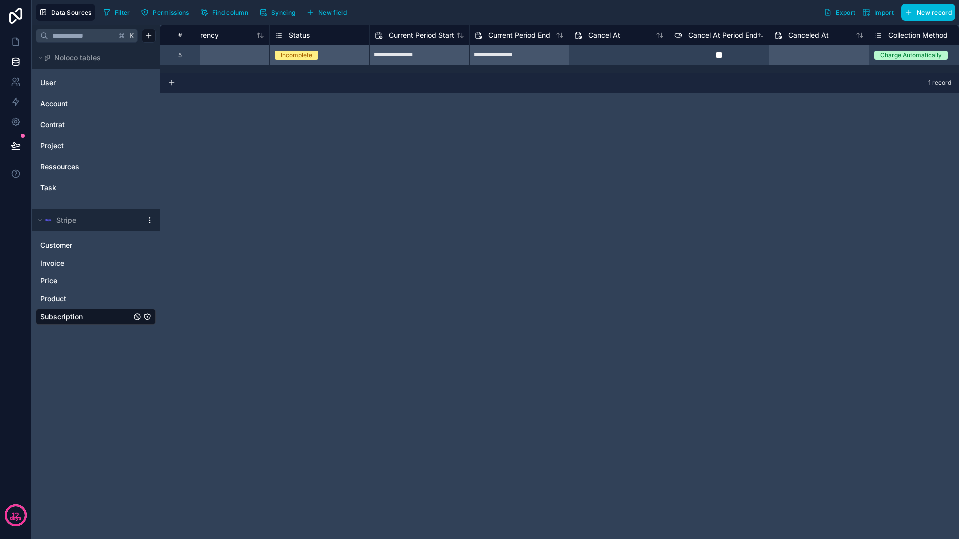
click at [329, 9] on span "New field" at bounding box center [332, 12] width 28 height 7
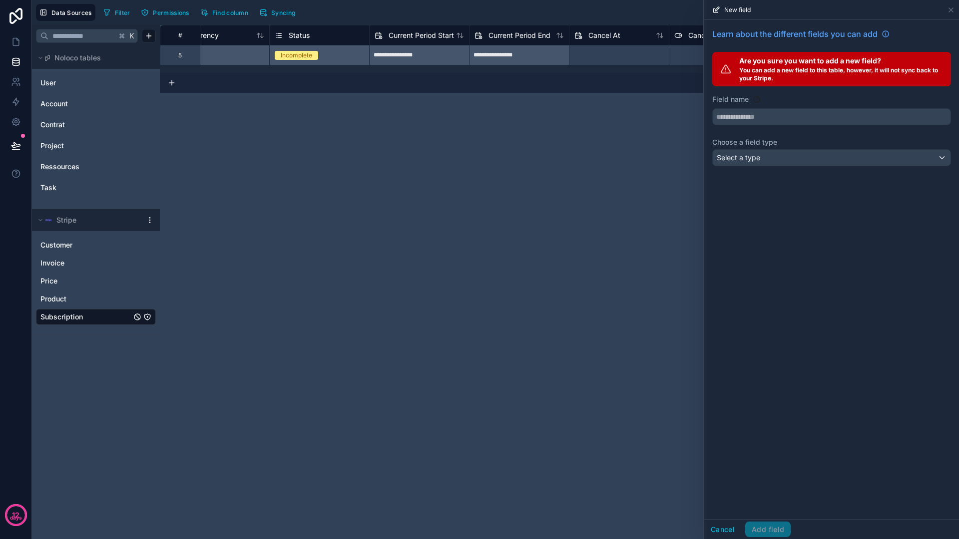
click at [720, 528] on button "Cancel" at bounding box center [722, 530] width 37 height 16
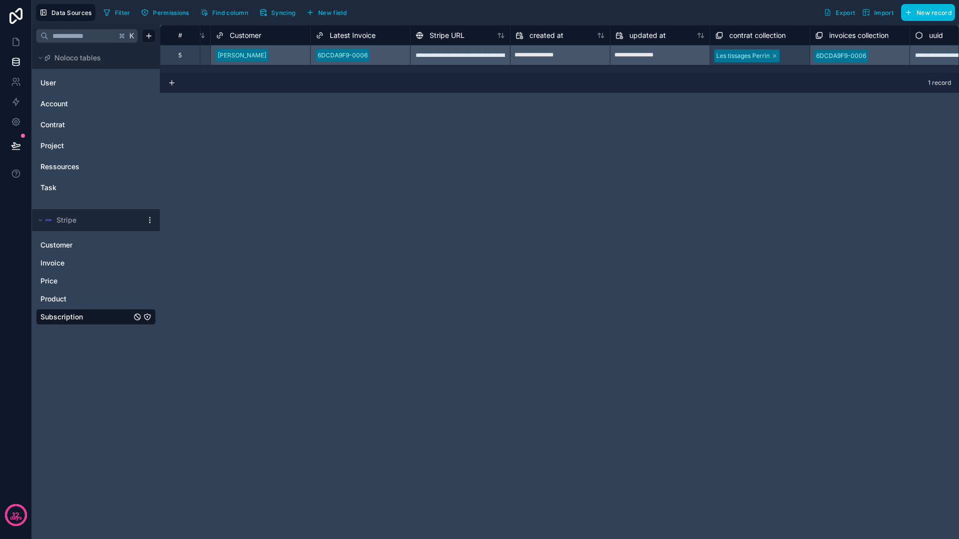
scroll to position [0, 1071]
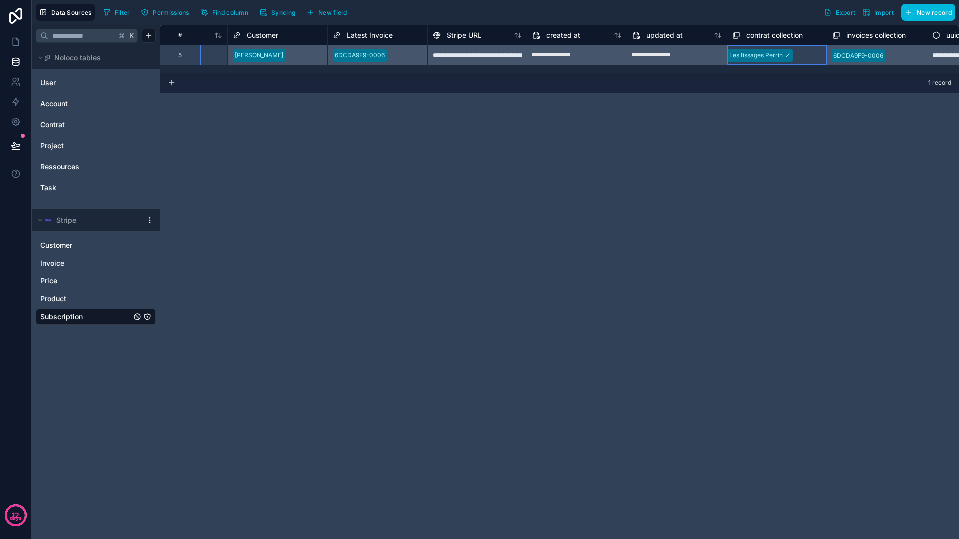
click at [757, 27] on div "contrat collection" at bounding box center [777, 35] width 100 height 20
click at [742, 37] on div "contrat collection" at bounding box center [767, 35] width 70 height 12
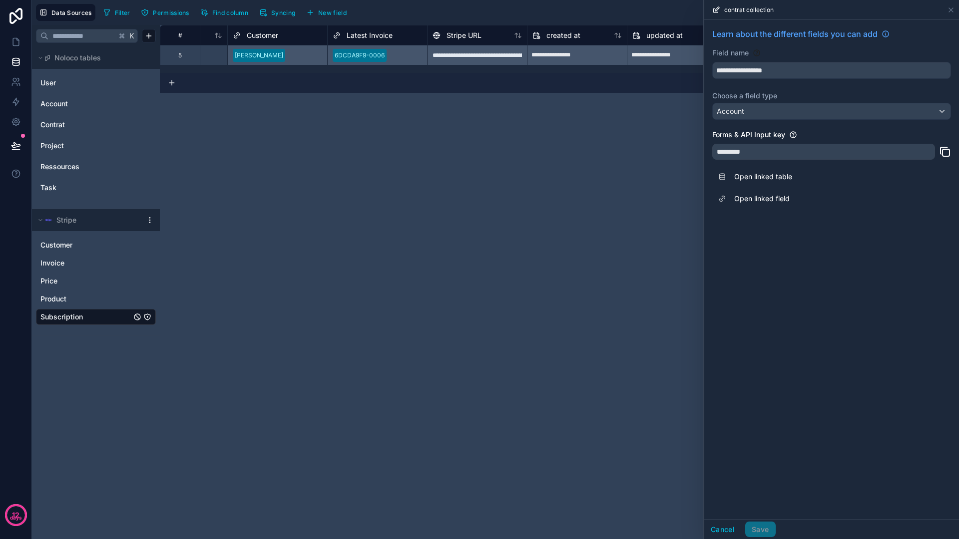
click at [722, 527] on button "Cancel" at bounding box center [722, 530] width 37 height 16
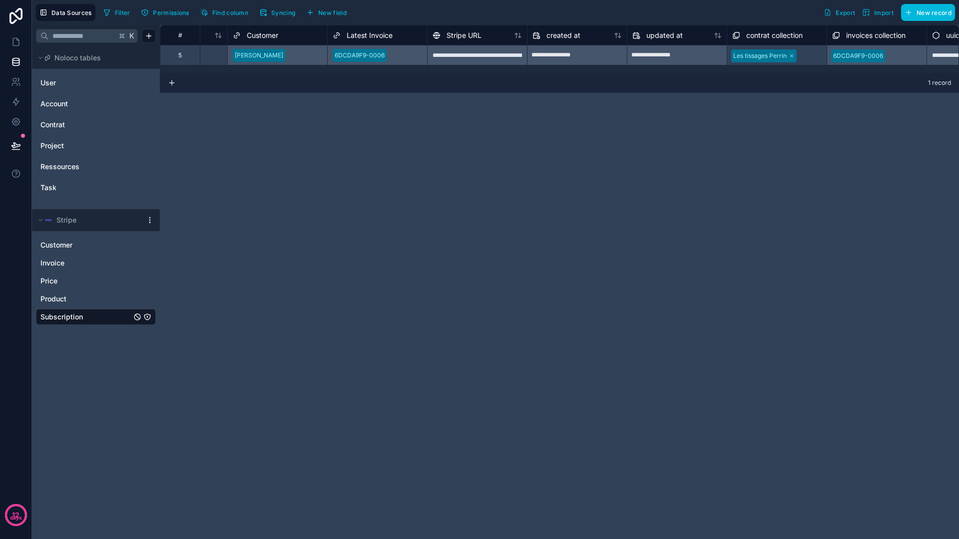
click at [329, 10] on span "New field" at bounding box center [332, 12] width 28 height 7
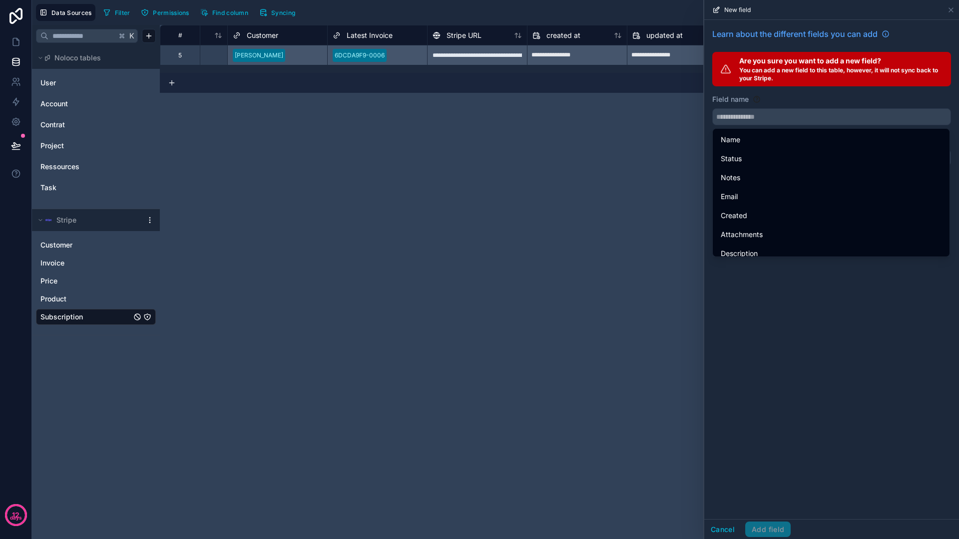
click at [779, 117] on input "text" at bounding box center [832, 117] width 238 height 16
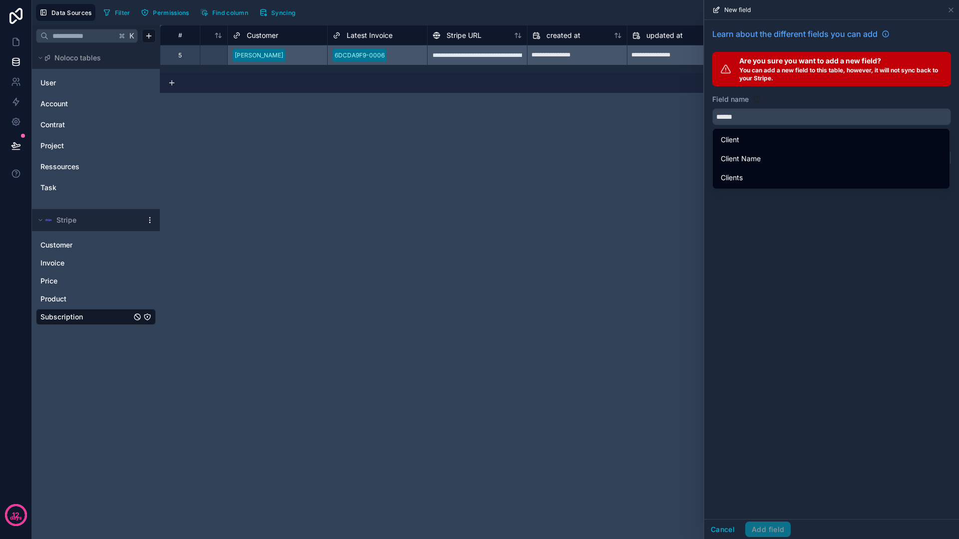
click at [776, 137] on div "Client" at bounding box center [831, 140] width 221 height 12
type input "******"
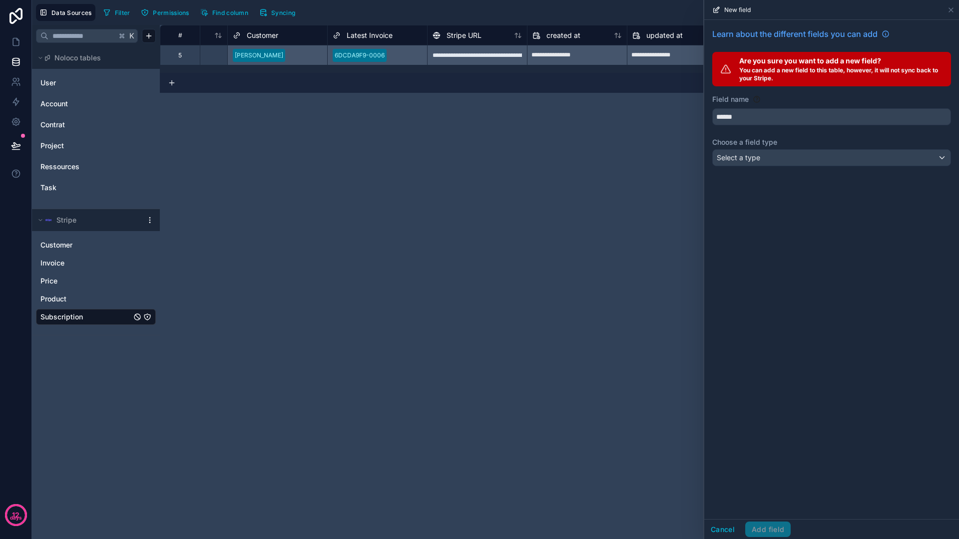
click at [770, 157] on div "Select a type" at bounding box center [832, 158] width 238 height 16
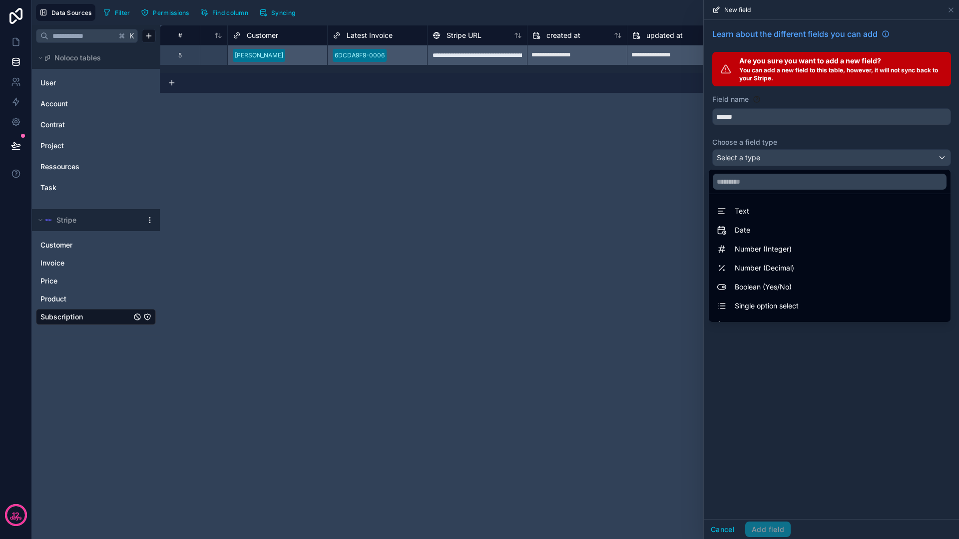
click at [762, 186] on input "text" at bounding box center [830, 182] width 234 height 16
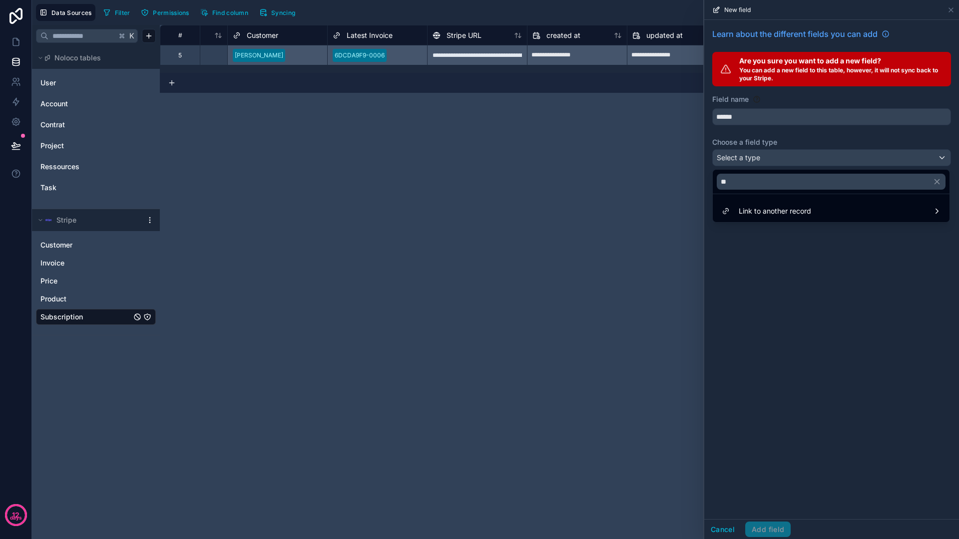
type input "**"
click at [742, 211] on span "Link to another record" at bounding box center [774, 211] width 72 height 12
click at [679, 220] on div "Account" at bounding box center [674, 220] width 62 height 12
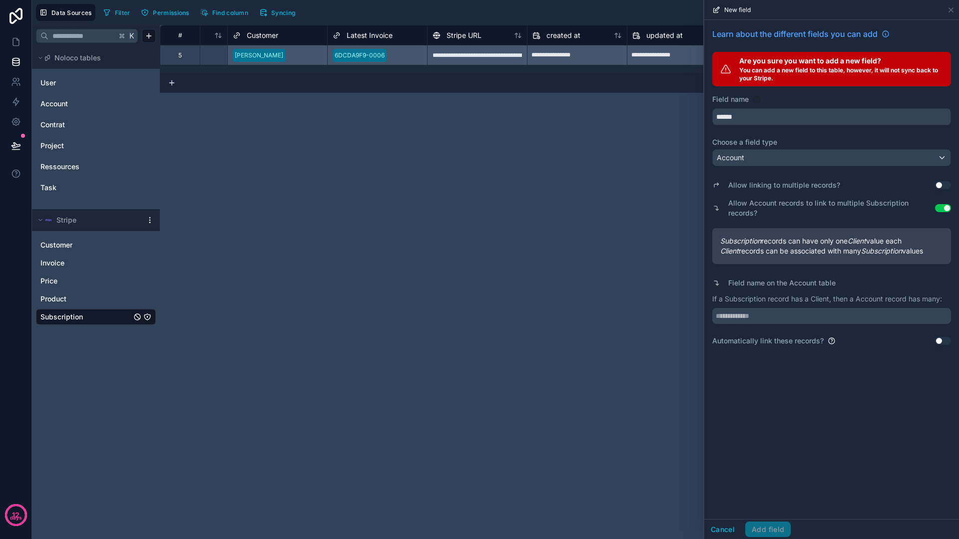
click at [860, 315] on input "text" at bounding box center [831, 316] width 239 height 16
type input "*******"
click at [760, 525] on button "Add field" at bounding box center [767, 530] width 45 height 16
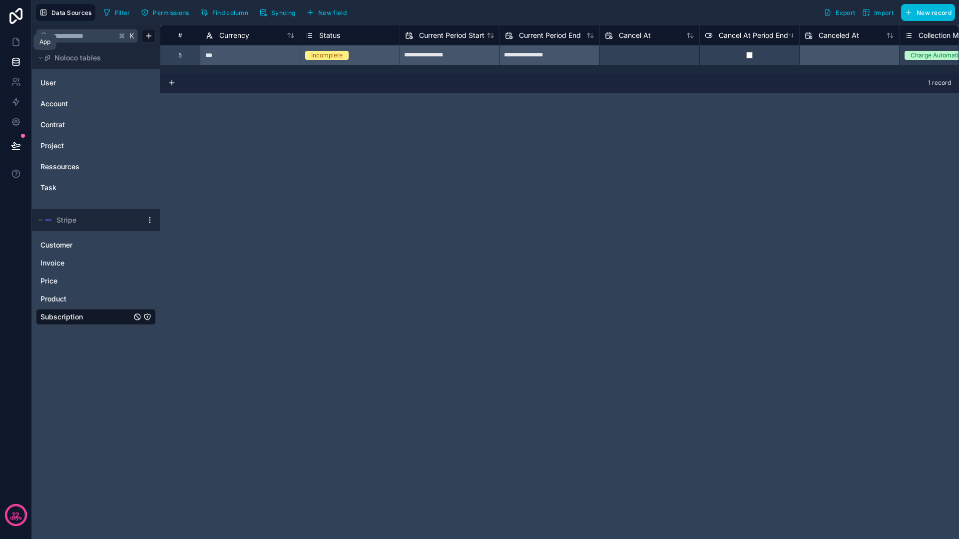
click at [17, 47] on link at bounding box center [15, 42] width 31 height 20
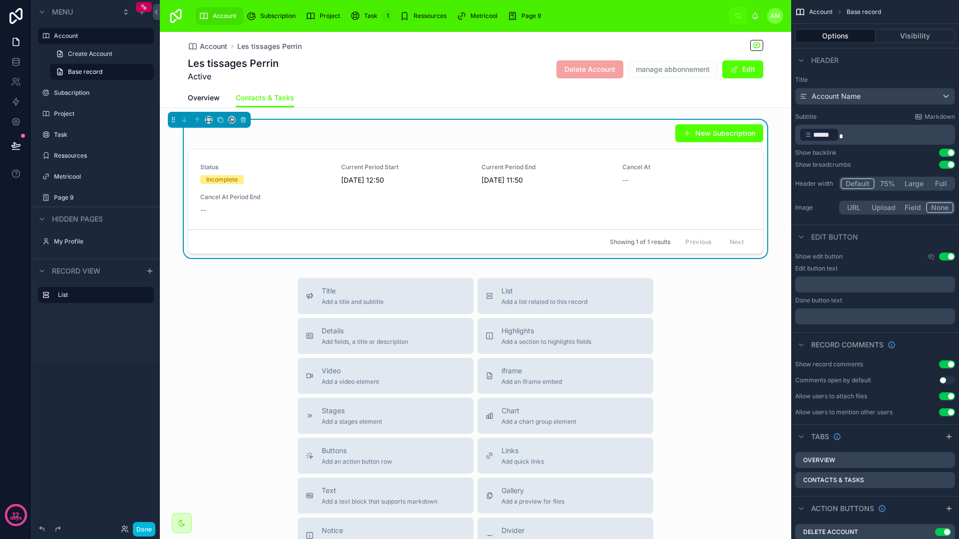
click at [482, 192] on div "Status Incomplete Current Period Start 02/10/2025 12:50 Current Period End 02/1…" at bounding box center [475, 189] width 550 height 52
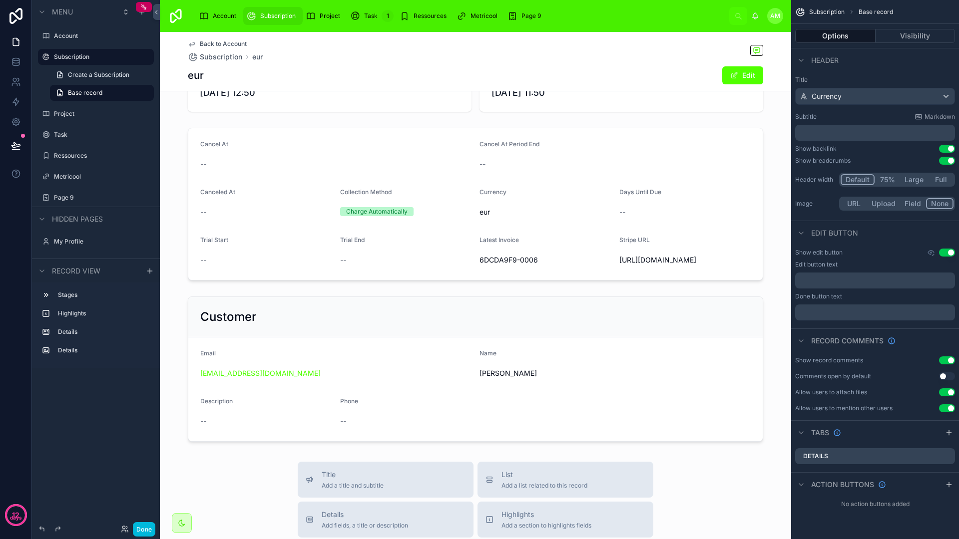
click at [454, 354] on div at bounding box center [475, 369] width 631 height 153
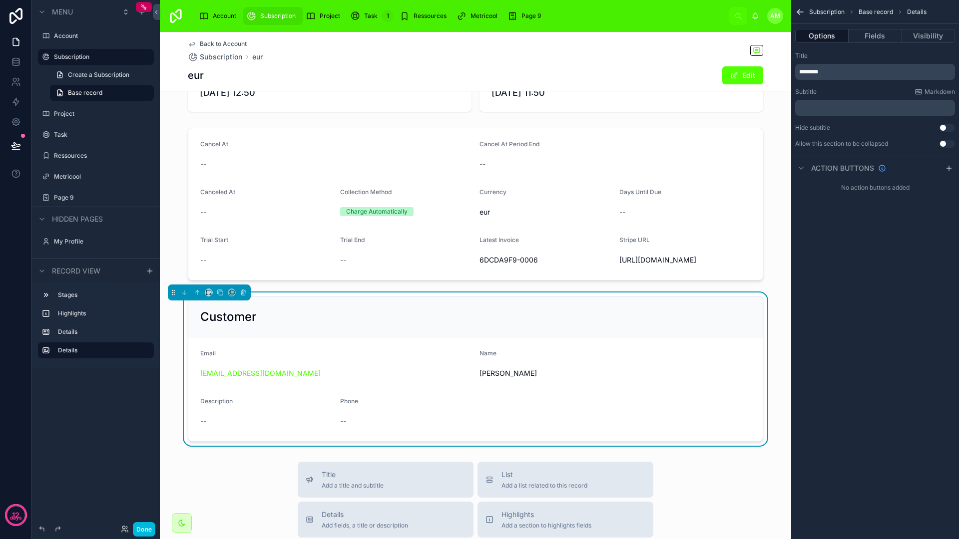
scroll to position [80, 0]
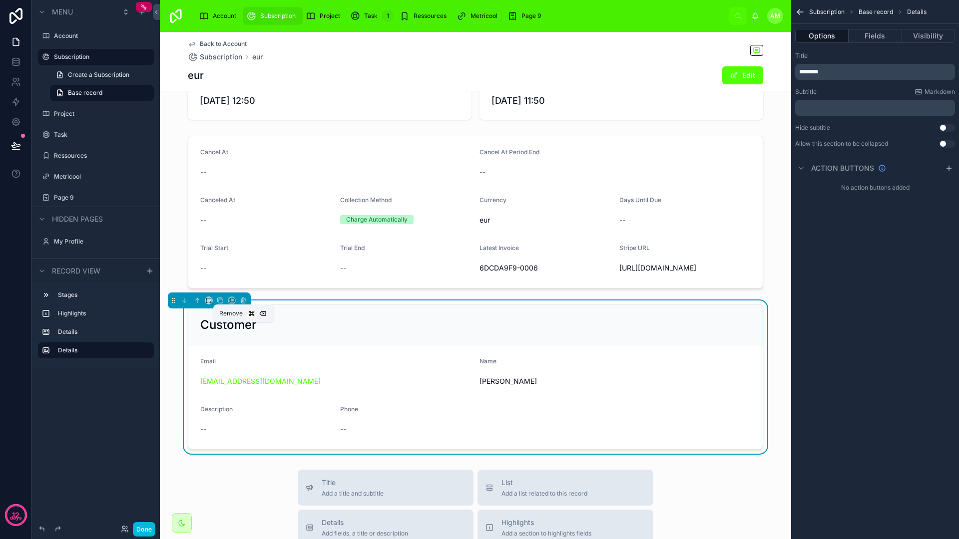
click at [245, 303] on icon at bounding box center [243, 301] width 4 height 4
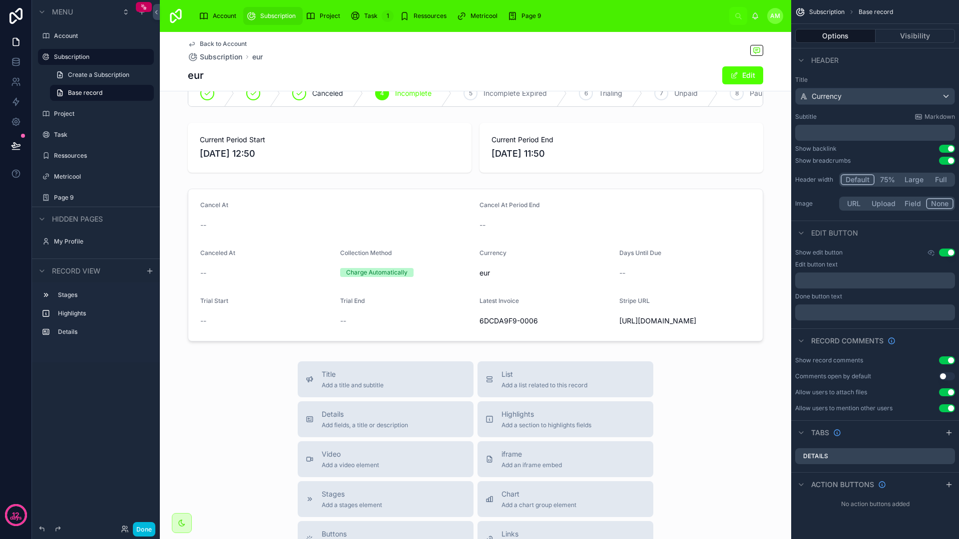
scroll to position [37, 0]
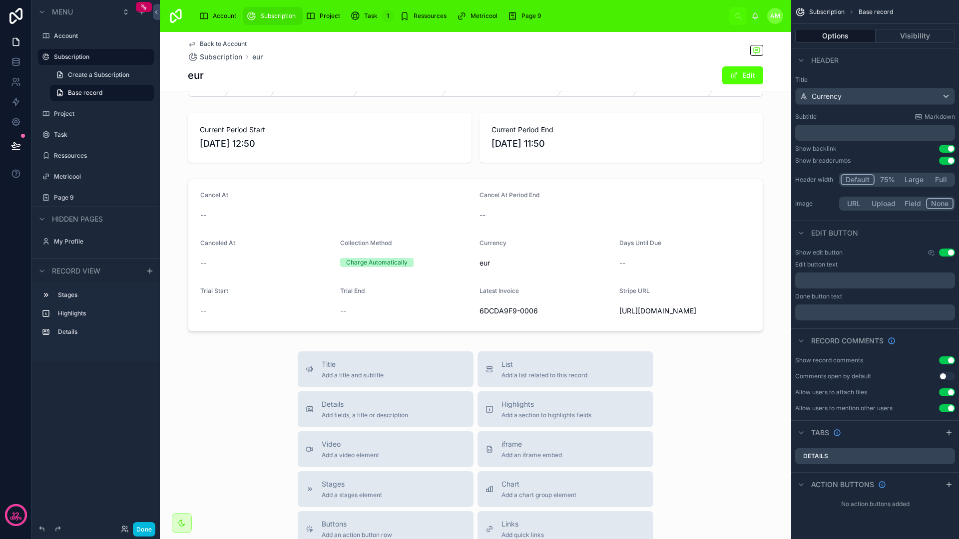
click at [522, 379] on span "Add a list related to this record" at bounding box center [544, 375] width 86 height 8
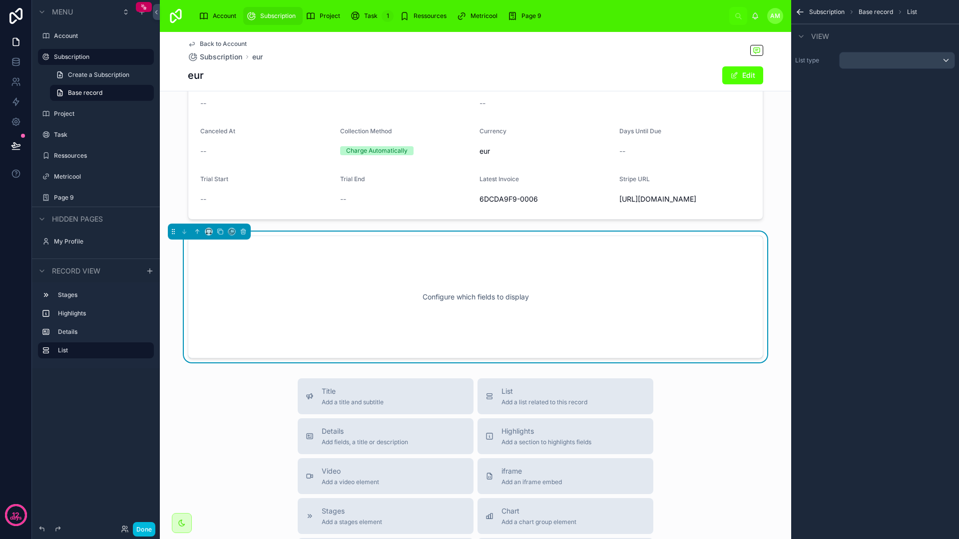
scroll to position [188, 0]
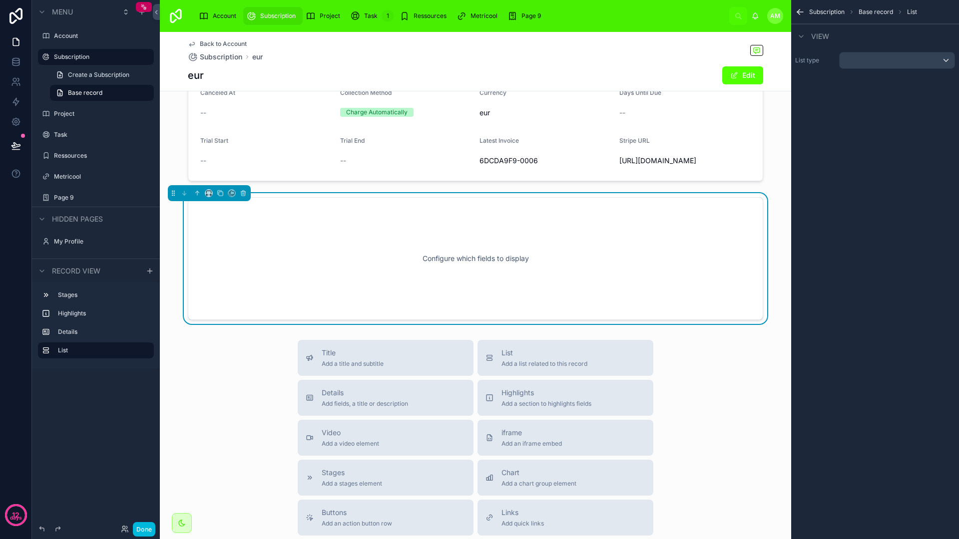
click at [492, 392] on div "Back to Account Subscription eur eur Edit Canceled 4 Incomplete 5 Incomplete Ex…" at bounding box center [475, 309] width 631 height 931
click at [878, 67] on div "scrollable content" at bounding box center [896, 60] width 115 height 16
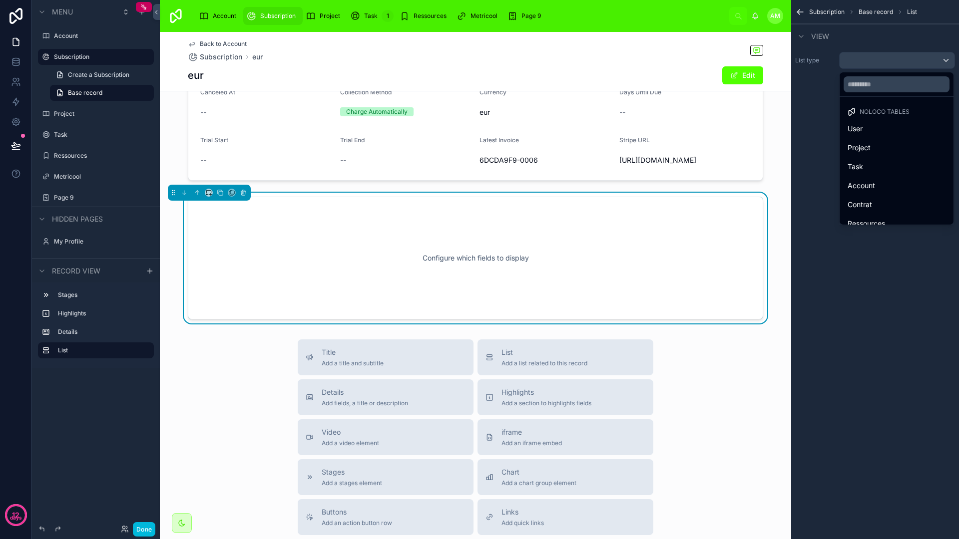
click at [868, 178] on div "Account" at bounding box center [896, 186] width 110 height 18
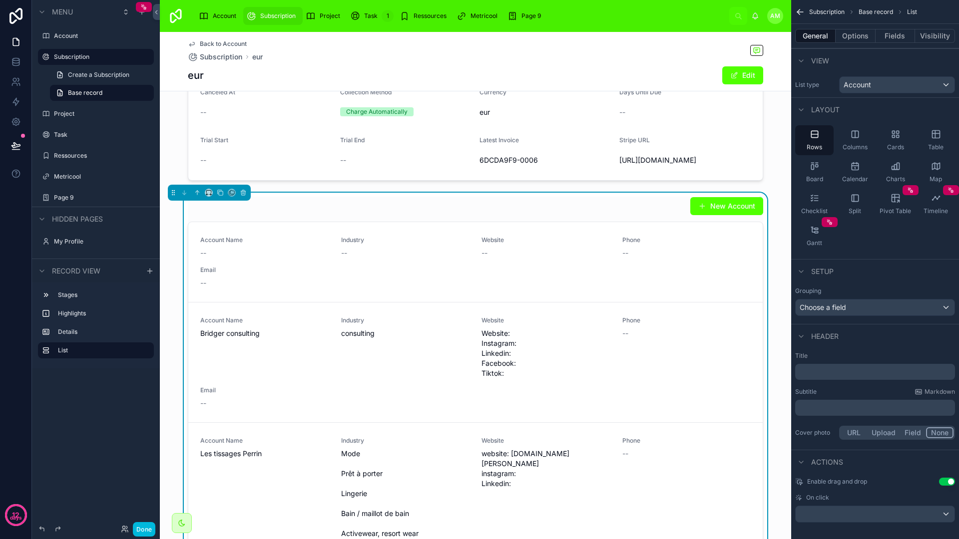
click at [859, 39] on button "Options" at bounding box center [855, 36] width 40 height 14
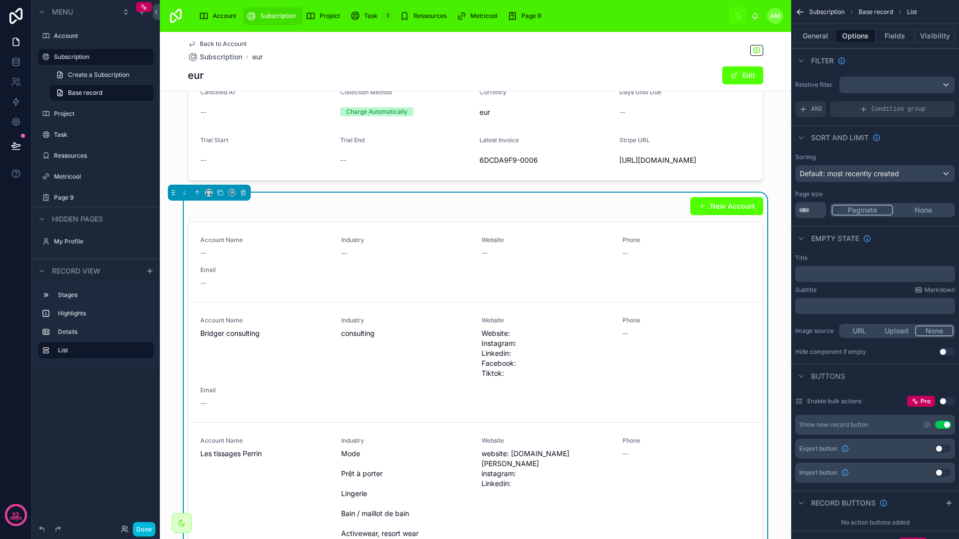
click at [861, 109] on icon "scrollable content" at bounding box center [863, 109] width 4 height 0
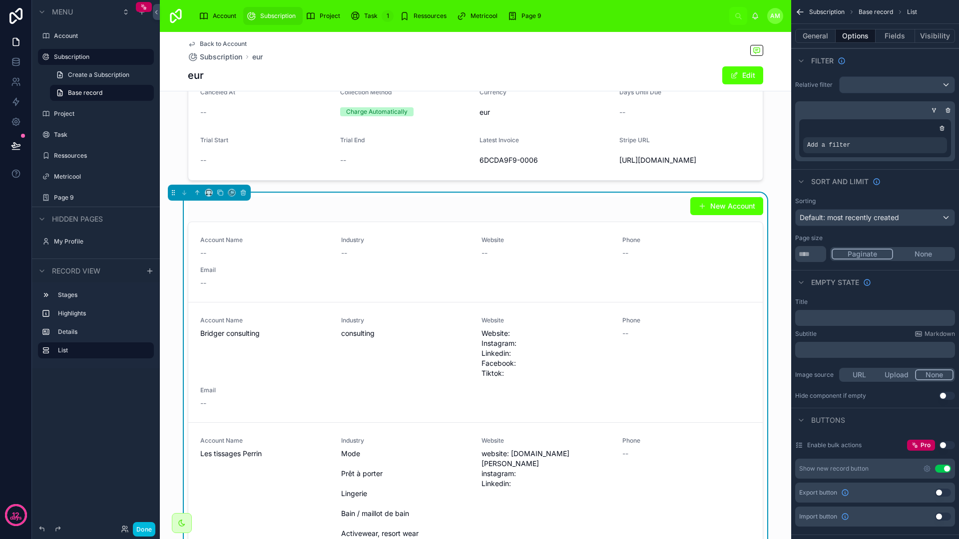
click at [0, 0] on div "scrollable content" at bounding box center [0, 0] width 0 height 0
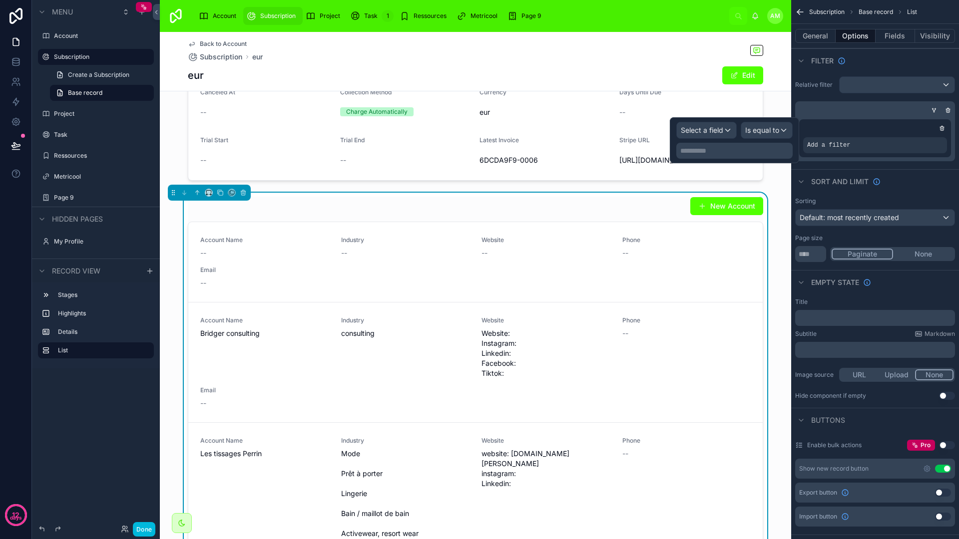
click at [722, 126] on span "Select a field" at bounding box center [702, 130] width 42 height 8
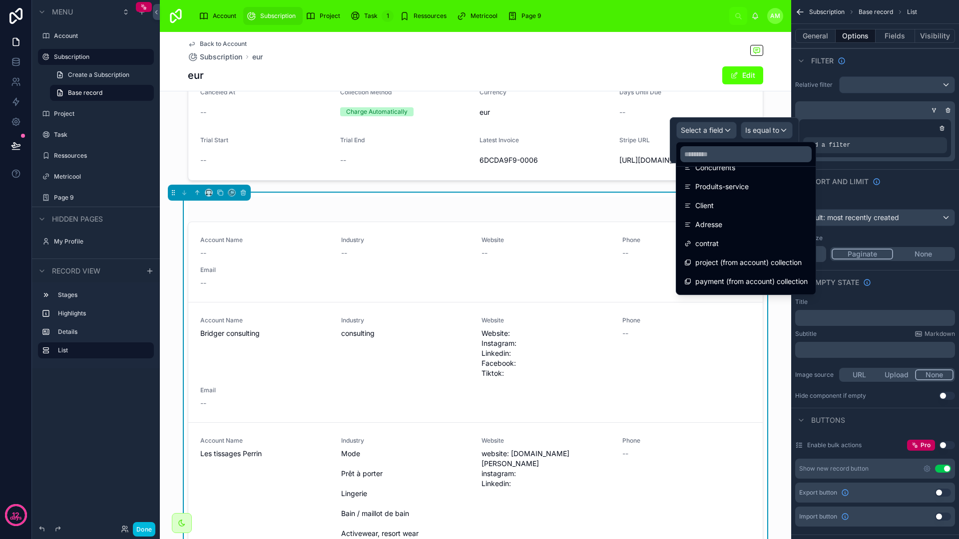
scroll to position [242, 0]
click at [722, 225] on div "contrat" at bounding box center [745, 227] width 123 height 12
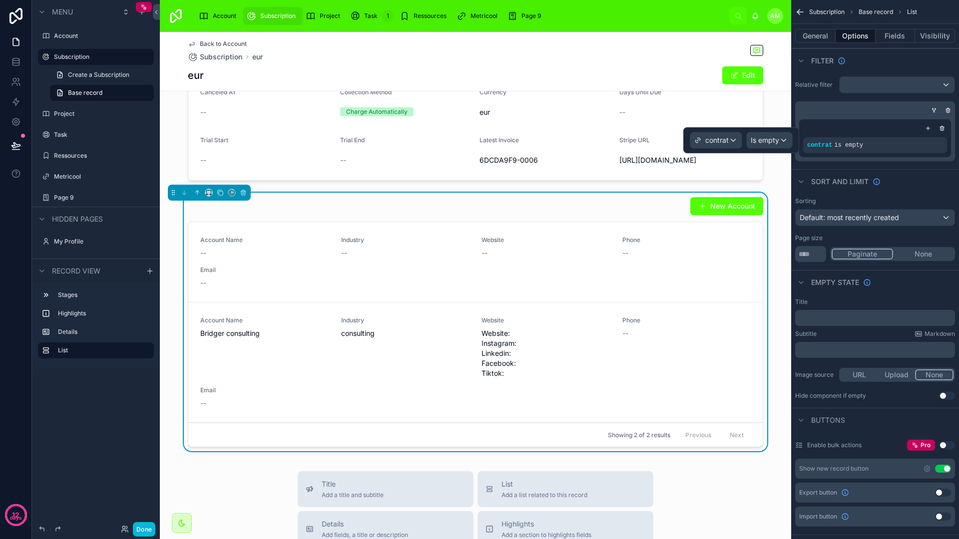
click at [778, 143] on span "Is empty" at bounding box center [764, 140] width 28 height 10
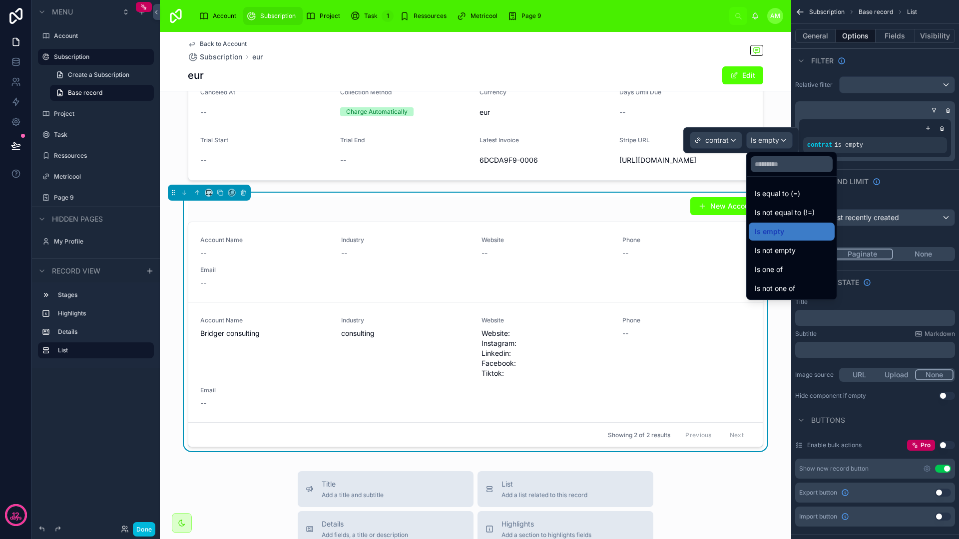
click at [785, 195] on span "Is equal to (=)" at bounding box center [776, 194] width 45 height 12
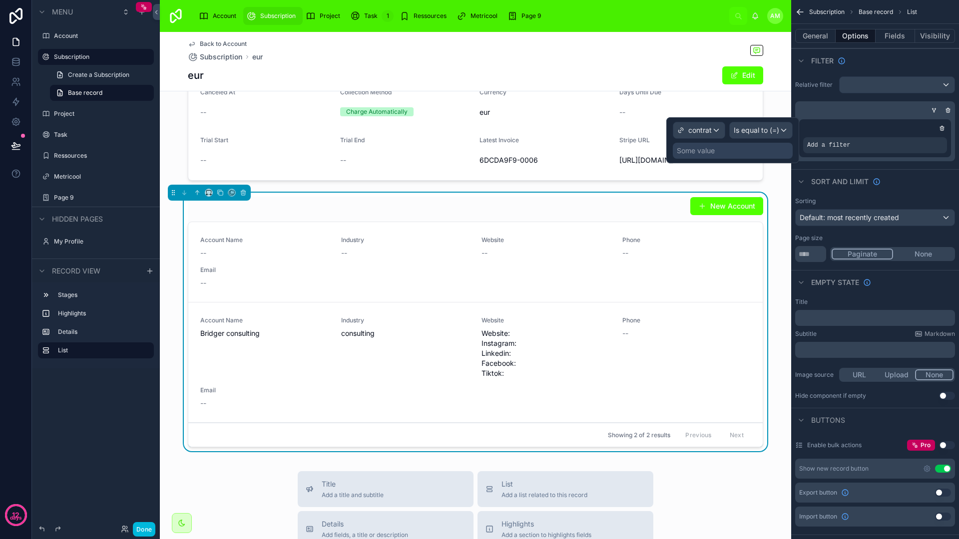
click at [715, 150] on div "Some value" at bounding box center [733, 151] width 120 height 16
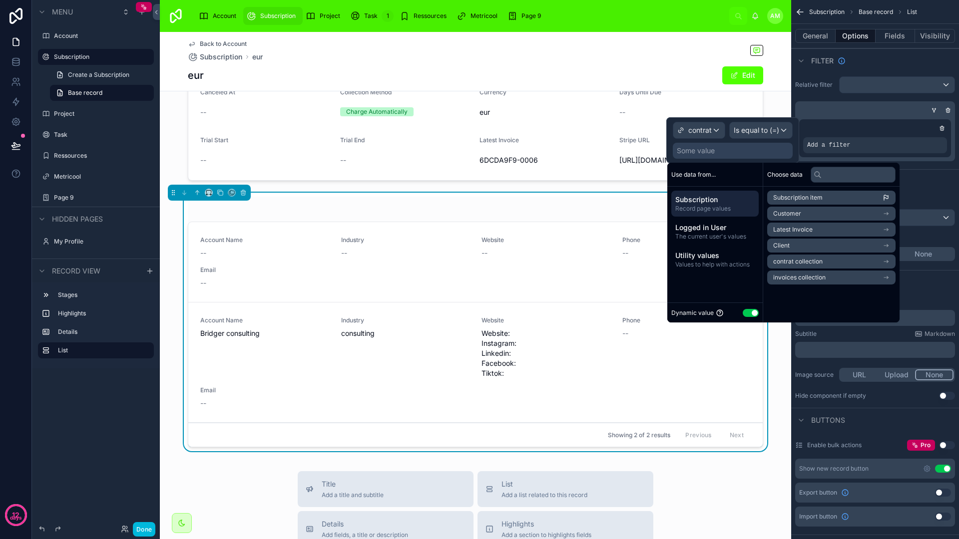
click at [721, 199] on span "Subscription" at bounding box center [714, 200] width 79 height 10
click at [788, 201] on span "Subscription item" at bounding box center [797, 198] width 49 height 8
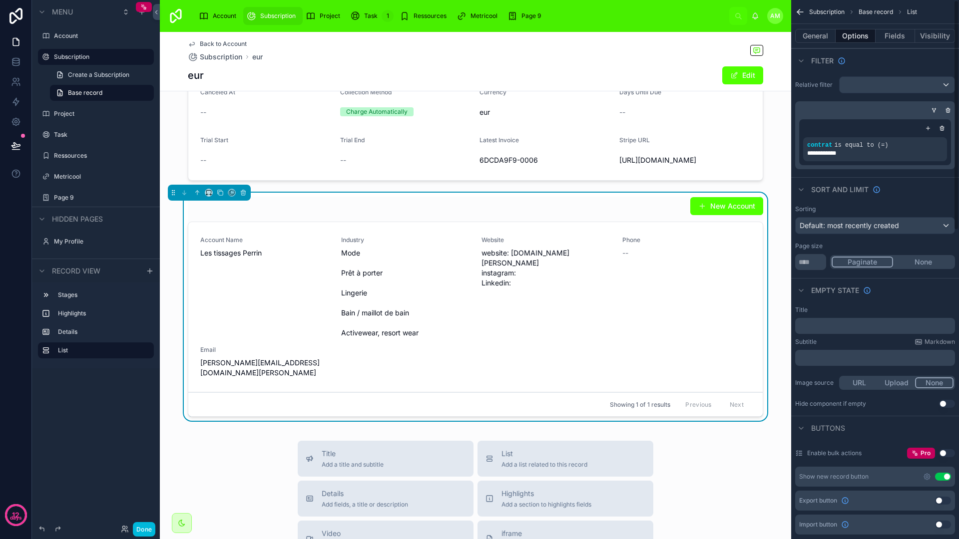
click at [913, 288] on div "Empty state" at bounding box center [875, 290] width 168 height 24
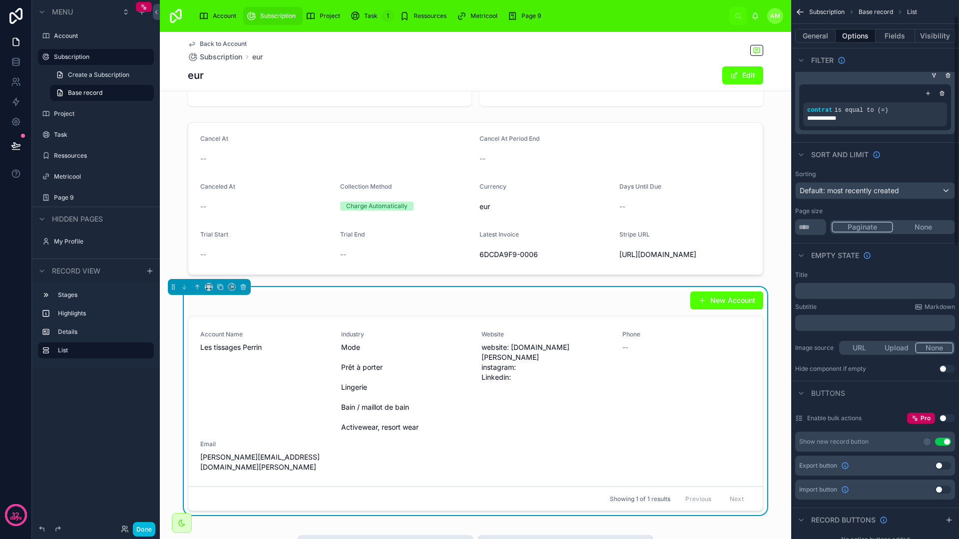
scroll to position [37, 0]
click at [942, 439] on button "Use setting" at bounding box center [943, 439] width 16 height 8
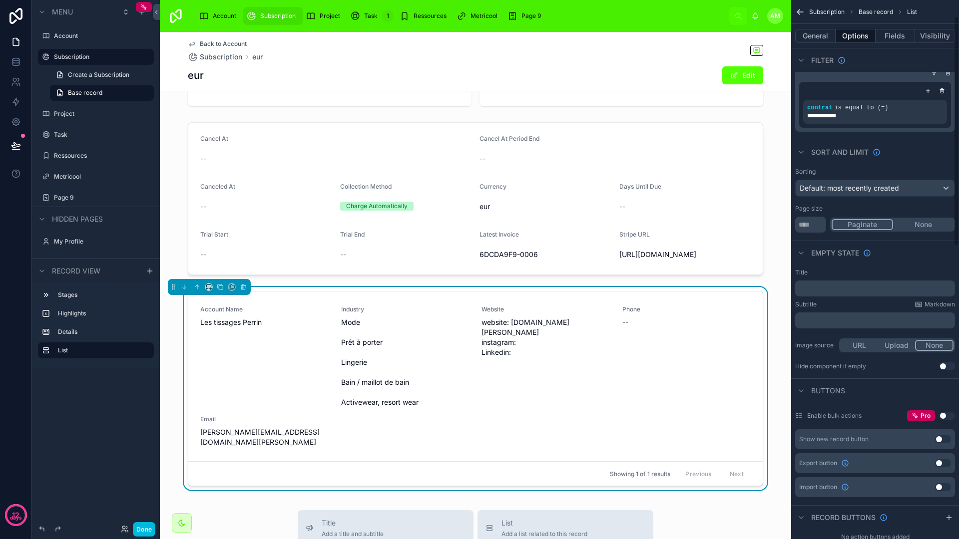
click at [889, 38] on button "Fields" at bounding box center [895, 36] width 40 height 14
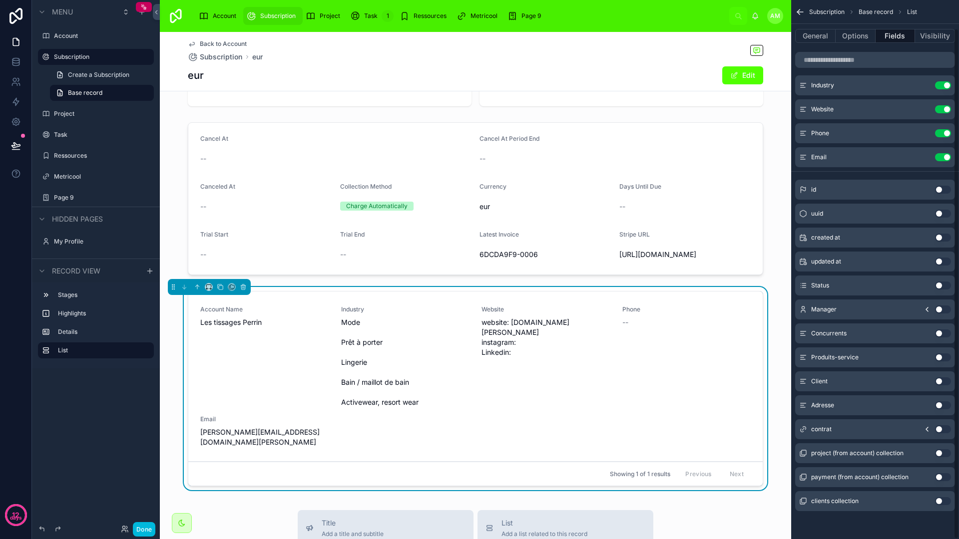
scroll to position [30, 0]
click at [943, 336] on button "Use setting" at bounding box center [943, 334] width 16 height 8
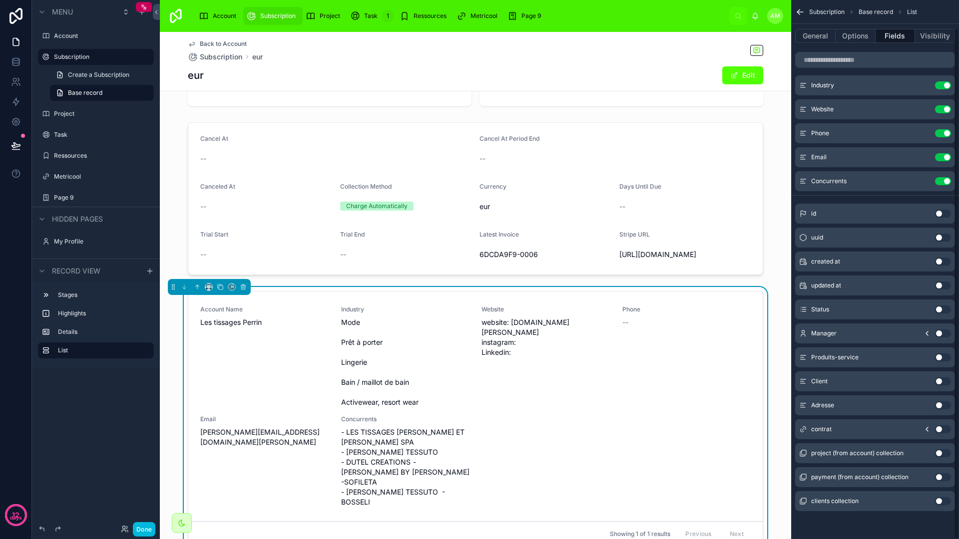
click at [944, 356] on button "Use setting" at bounding box center [943, 358] width 16 height 8
click at [944, 381] on button "Use setting" at bounding box center [943, 381] width 16 height 8
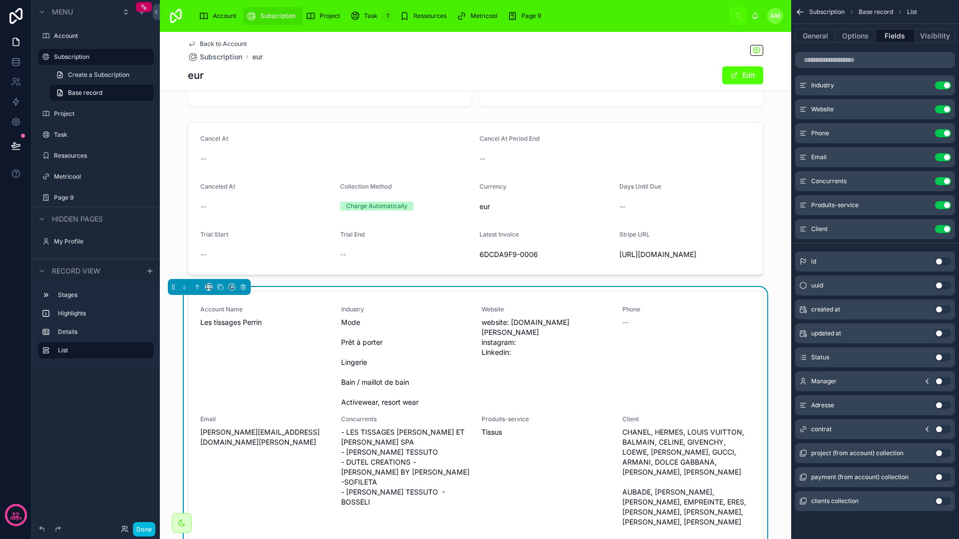
click at [941, 156] on button "Use setting" at bounding box center [943, 157] width 16 height 8
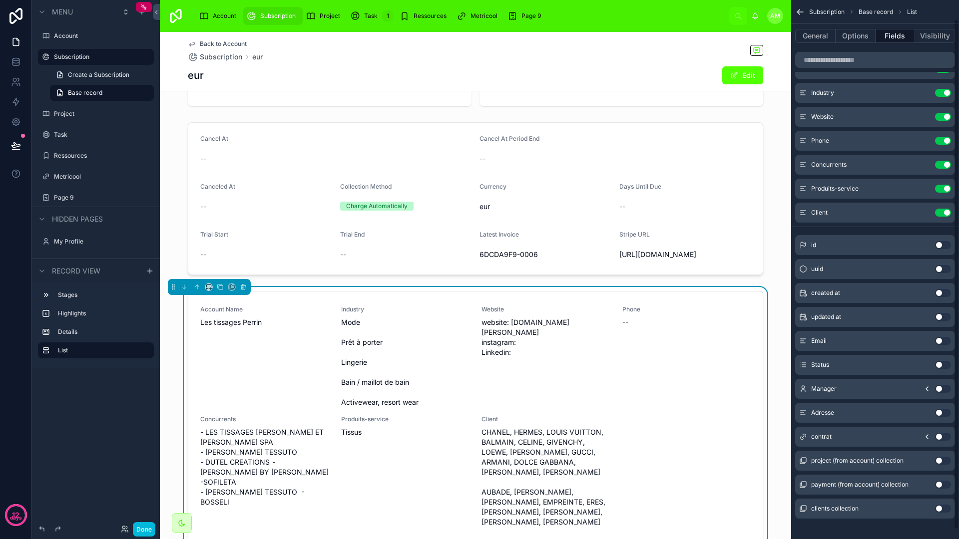
scroll to position [0, 0]
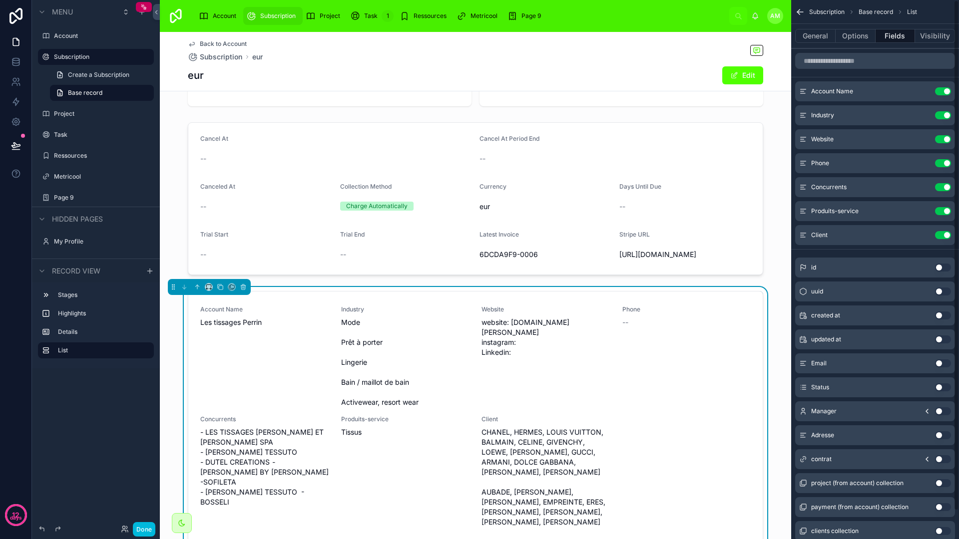
click at [946, 163] on button "Use setting" at bounding box center [943, 163] width 16 height 8
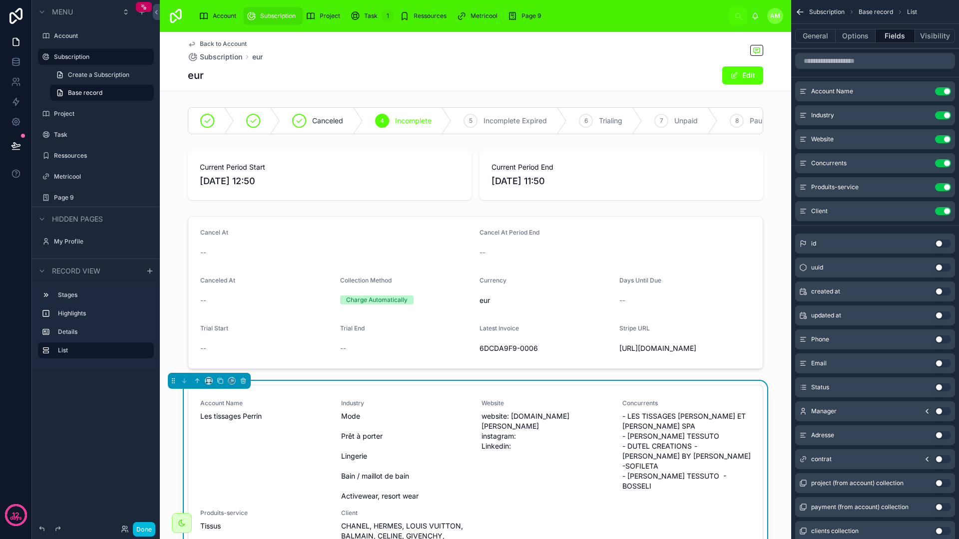
click at [141, 528] on button "Done" at bounding box center [144, 529] width 22 height 14
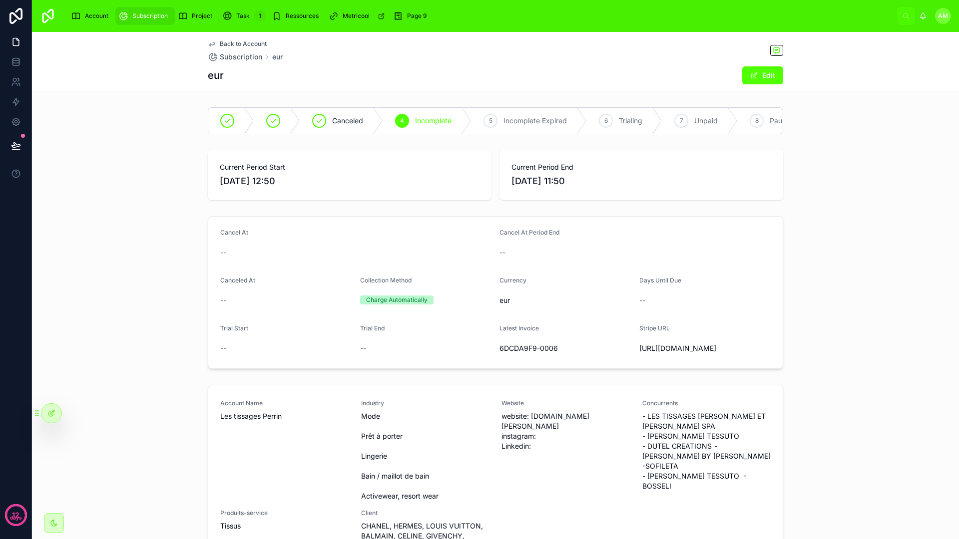
click at [405, 70] on div "eur Edit" at bounding box center [495, 75] width 575 height 19
click at [205, 15] on span "Project" at bounding box center [202, 16] width 20 height 8
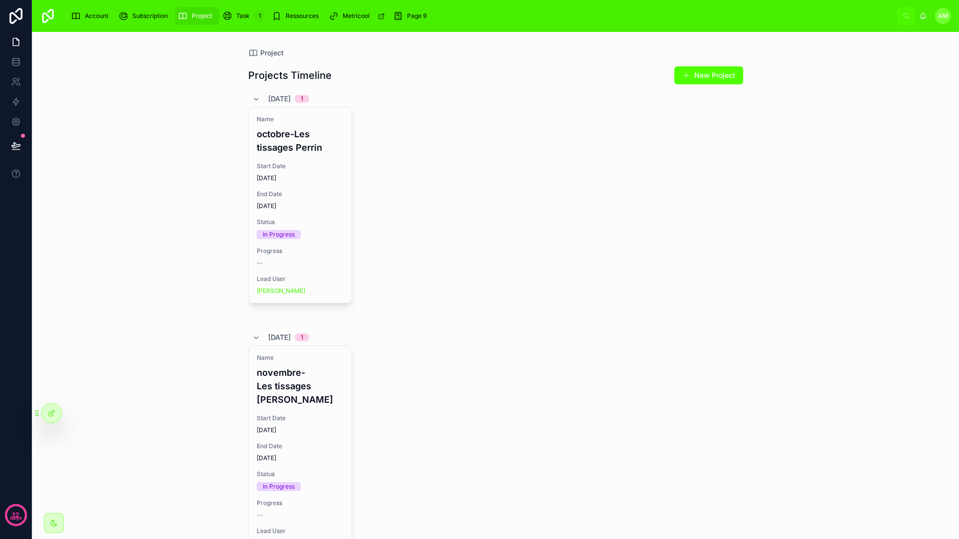
click at [297, 118] on span "Name" at bounding box center [300, 119] width 87 height 8
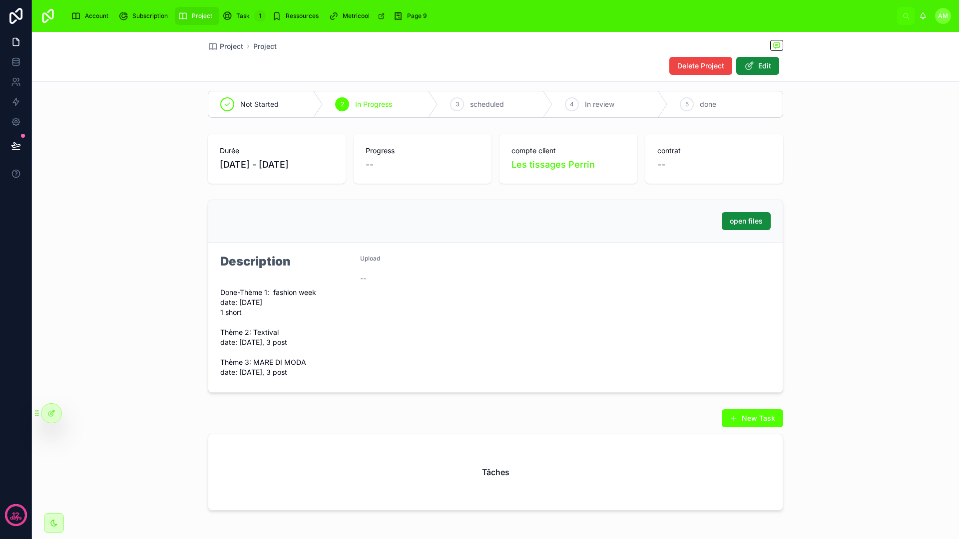
scroll to position [46, 0]
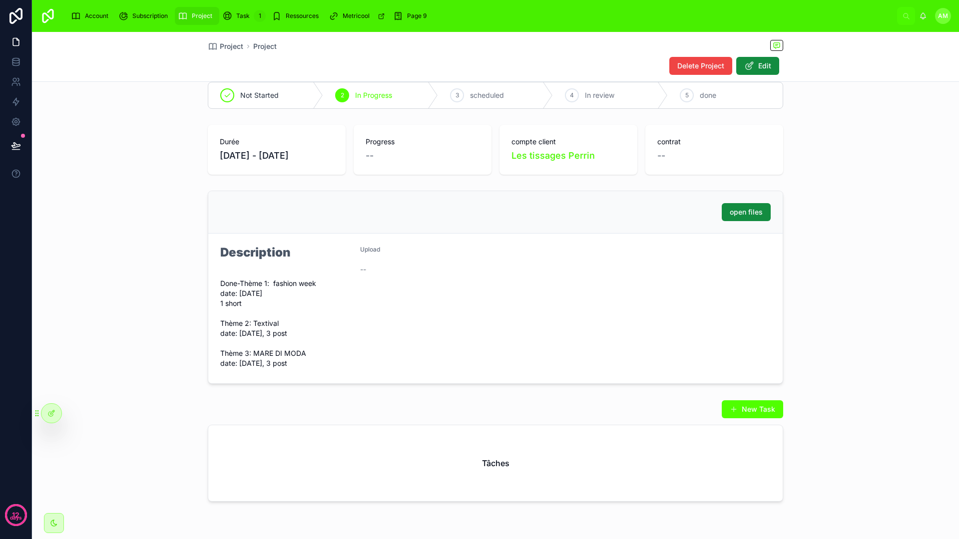
click at [758, 63] on span "Edit" at bounding box center [764, 66] width 13 height 10
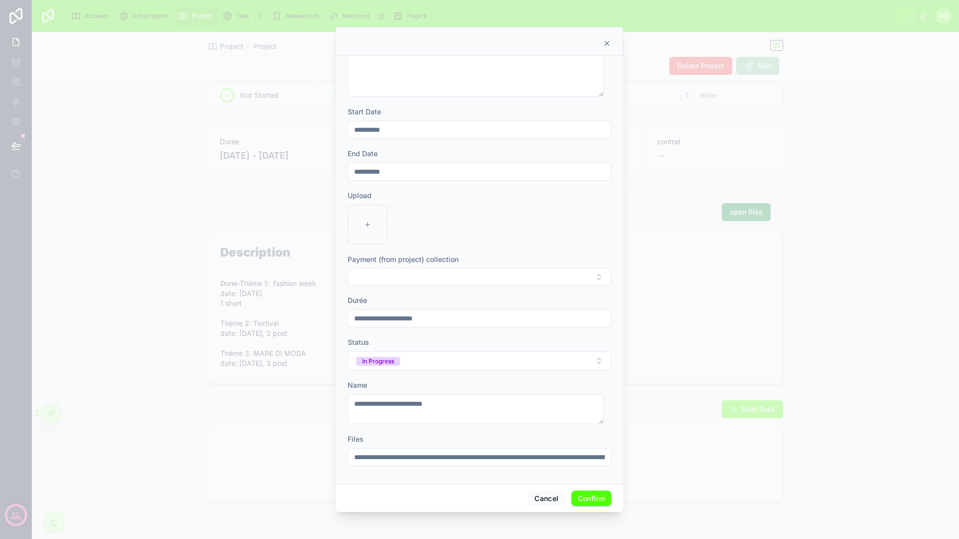
scroll to position [0, 0]
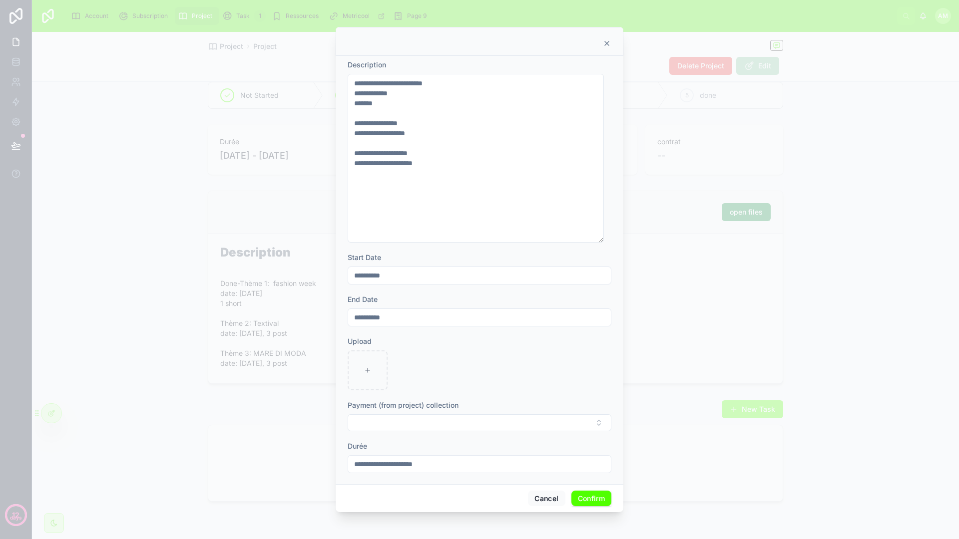
click at [604, 44] on icon at bounding box center [607, 43] width 8 height 8
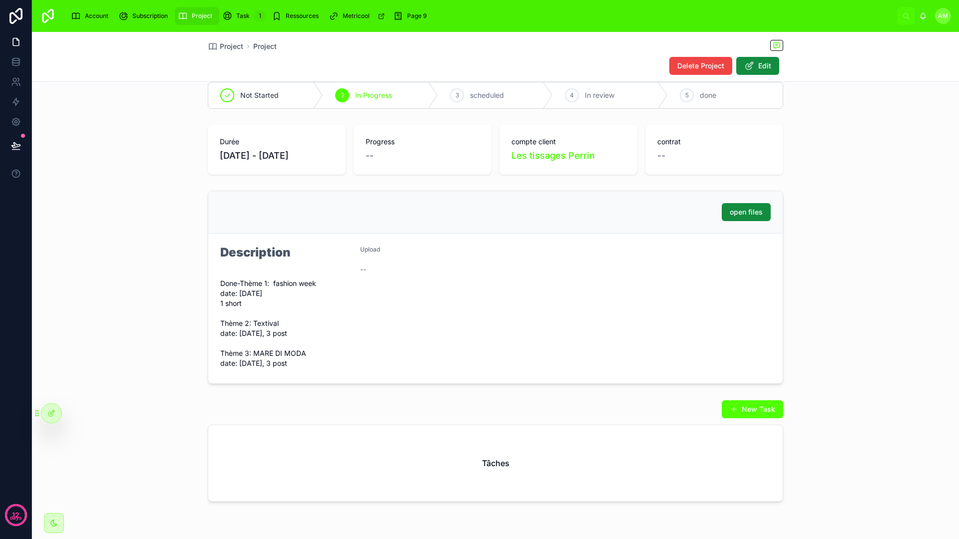
click at [93, 13] on span "Account" at bounding box center [96, 16] width 23 height 8
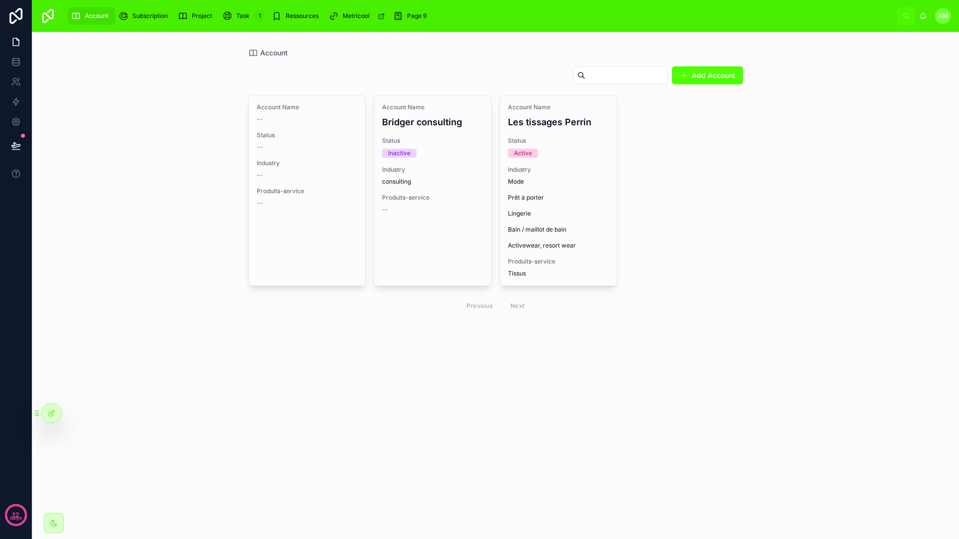
click at [703, 74] on button "Add Account" at bounding box center [707, 75] width 71 height 18
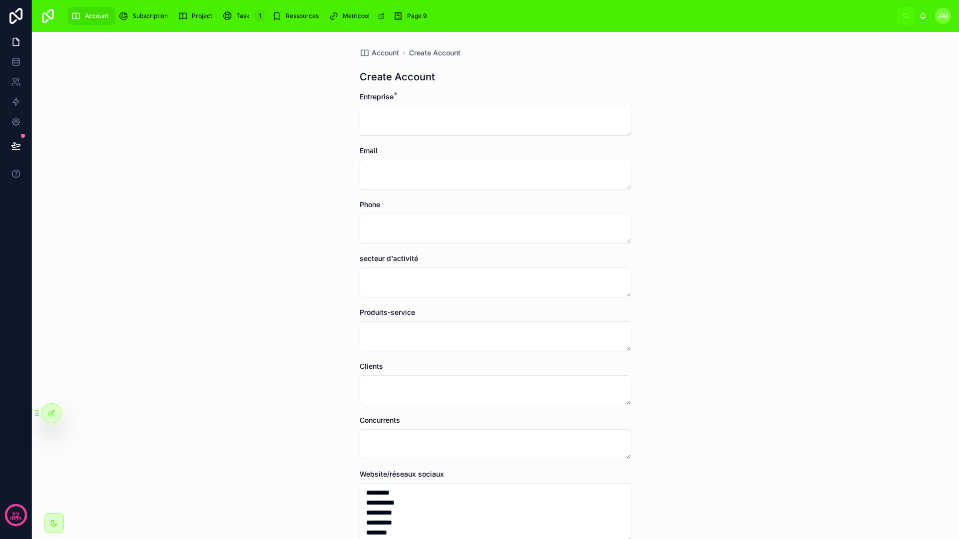
click at [106, 15] on span "Account" at bounding box center [96, 16] width 23 height 8
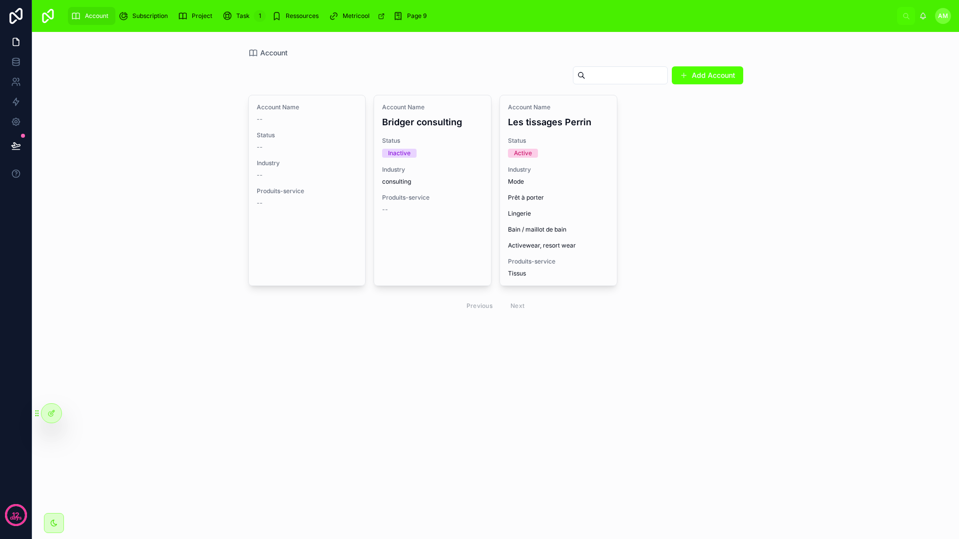
click at [543, 179] on span "Mode Prêt à porter Lingerie Bain / maillot de bain Activewear, resort wear" at bounding box center [558, 214] width 101 height 72
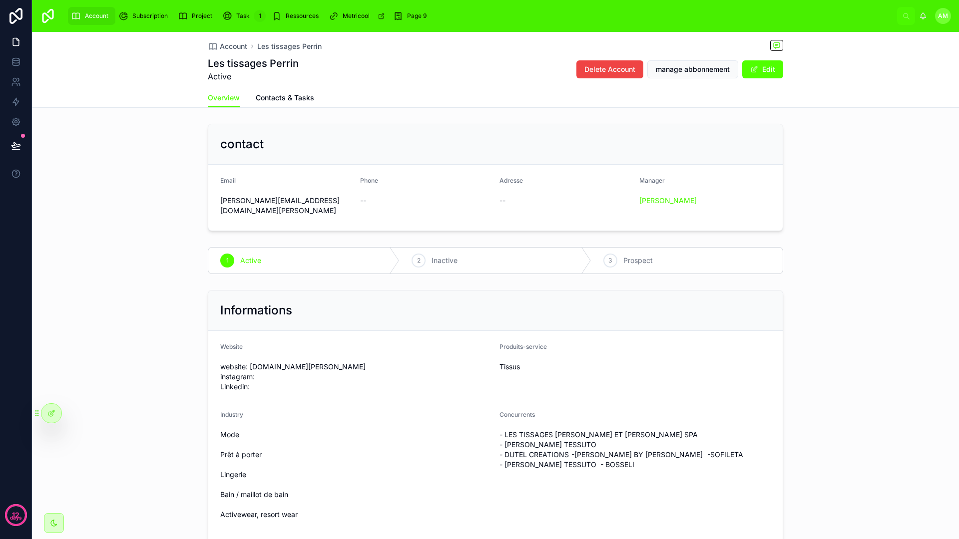
click at [276, 99] on span "Contacts & Tasks" at bounding box center [285, 98] width 58 height 10
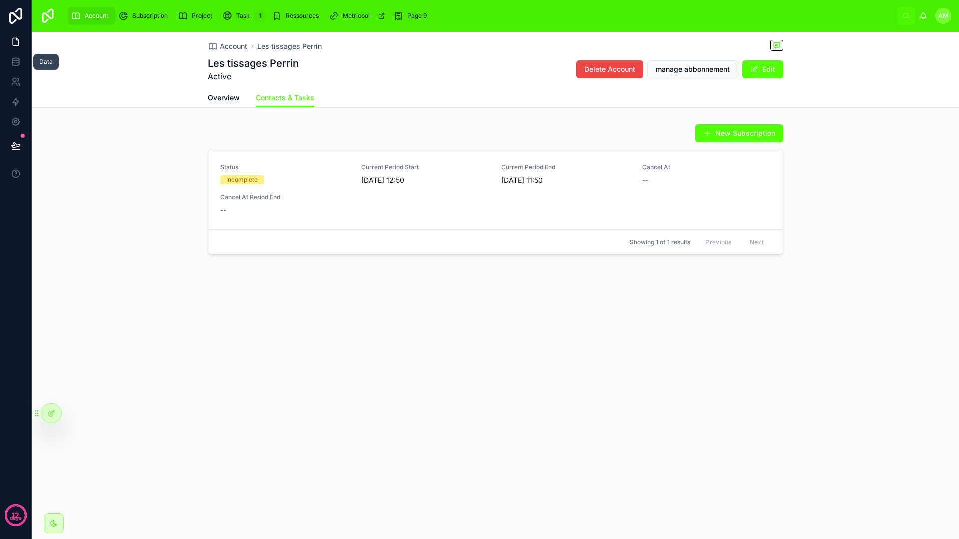
click at [19, 64] on icon at bounding box center [15, 64] width 6 height 4
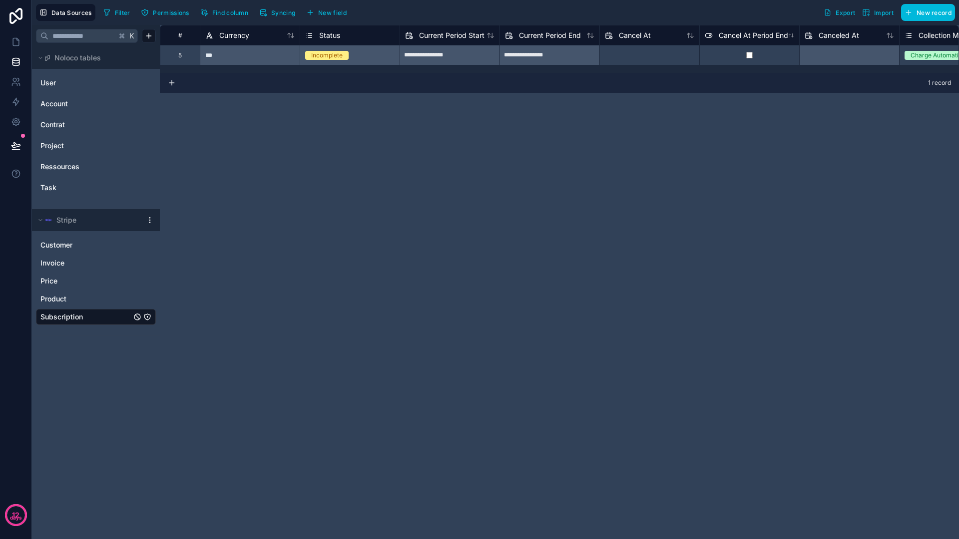
click at [71, 267] on link "Invoice" at bounding box center [85, 263] width 91 height 10
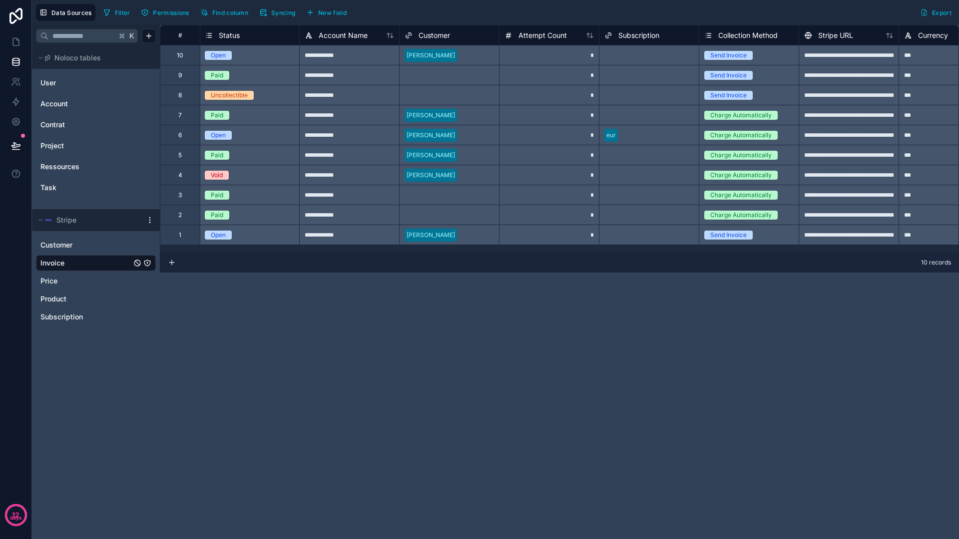
scroll to position [0, 601]
click at [78, 314] on span "Subscription" at bounding box center [61, 317] width 42 height 10
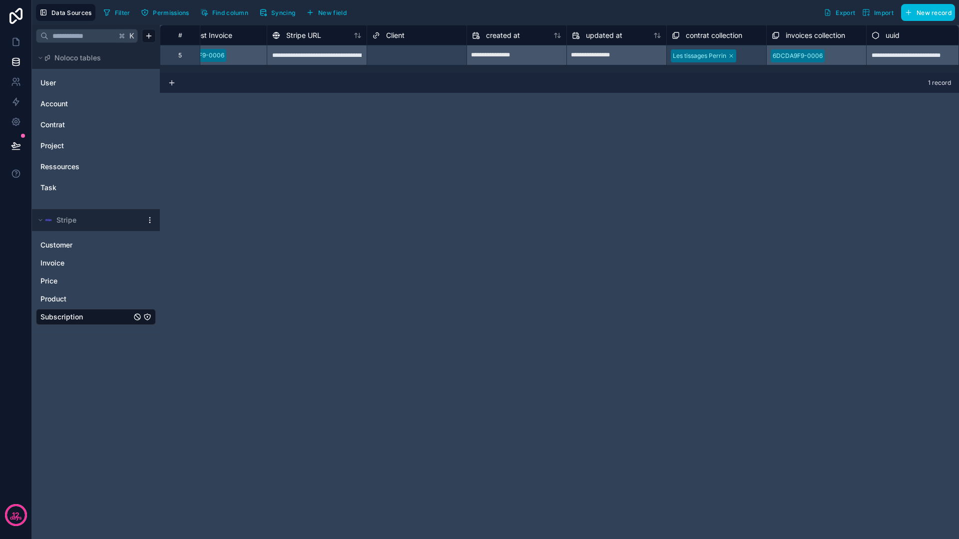
scroll to position [0, 1239]
click at [65, 267] on link "Invoice" at bounding box center [85, 263] width 91 height 10
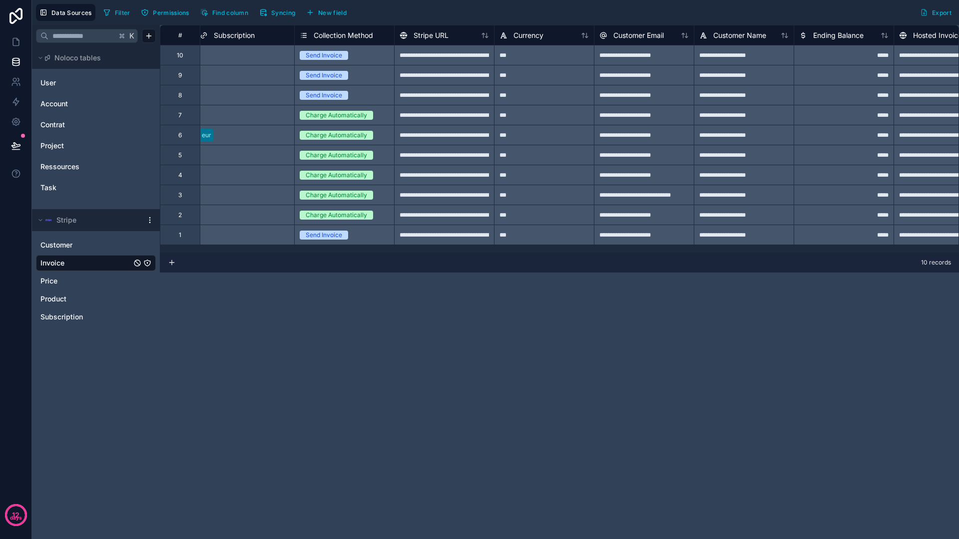
scroll to position [0, 1006]
click at [434, 195] on div "**********" at bounding box center [442, 195] width 100 height 20
click at [444, 195] on div "**********" at bounding box center [442, 195] width 100 height 20
click at [452, 195] on div "**********" at bounding box center [442, 195] width 100 height 20
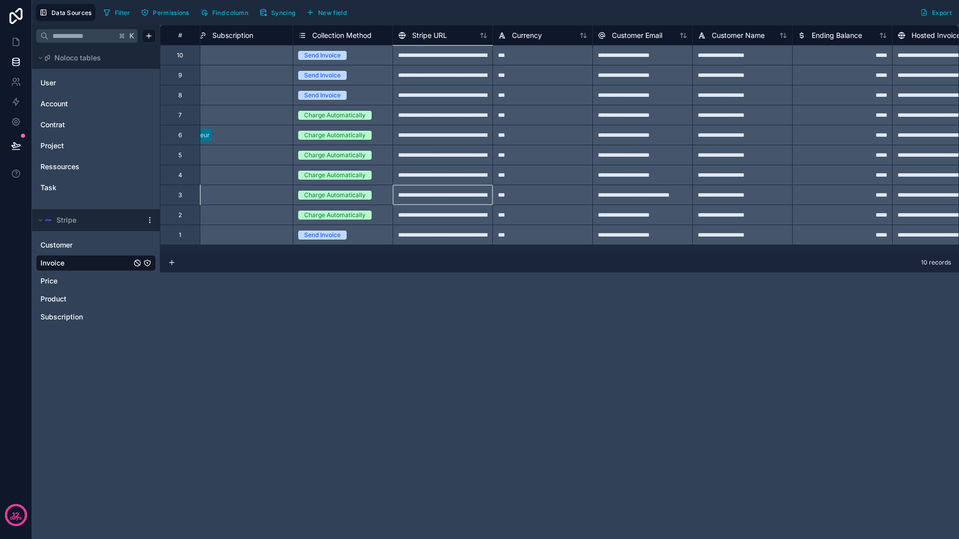
click at [452, 195] on div "**********" at bounding box center [442, 195] width 100 height 20
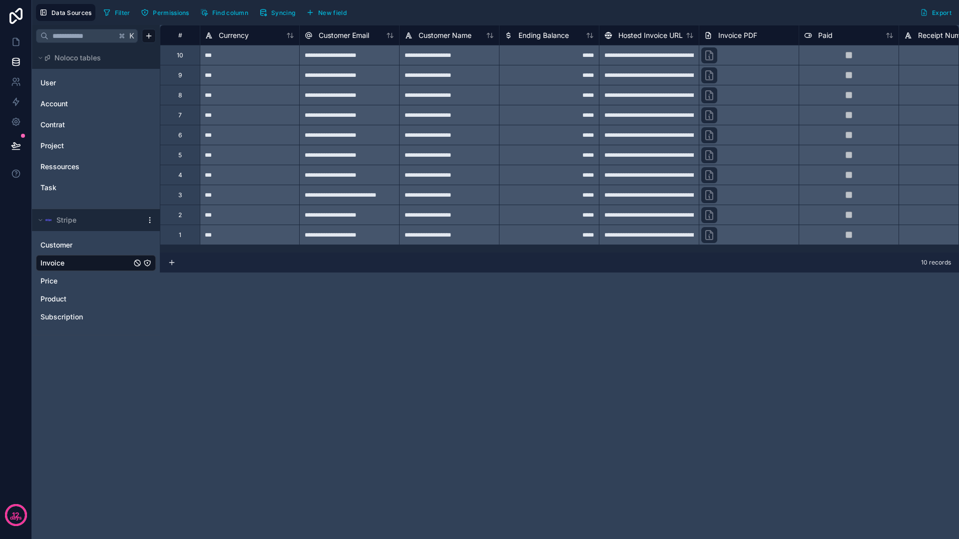
scroll to position [0, 1293]
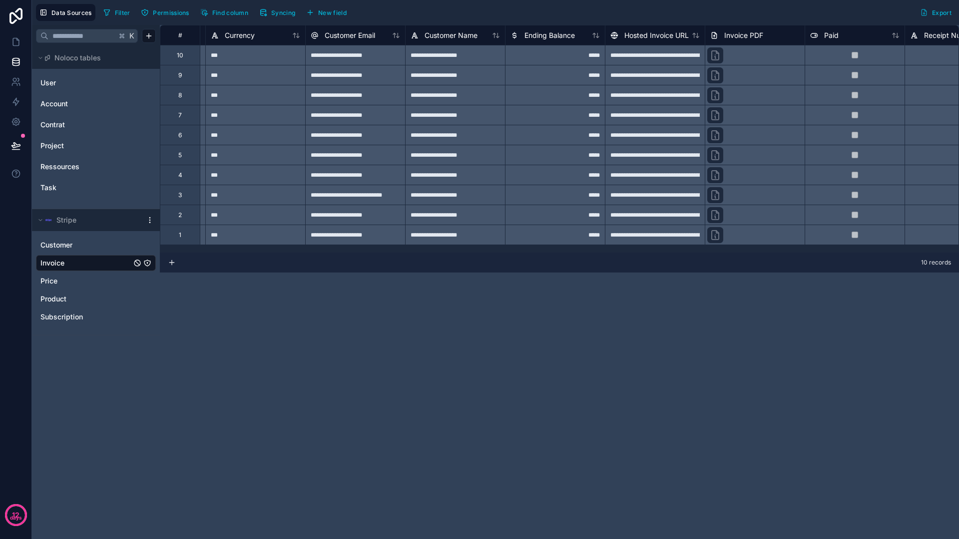
click at [645, 192] on div "**********" at bounding box center [655, 195] width 100 height 20
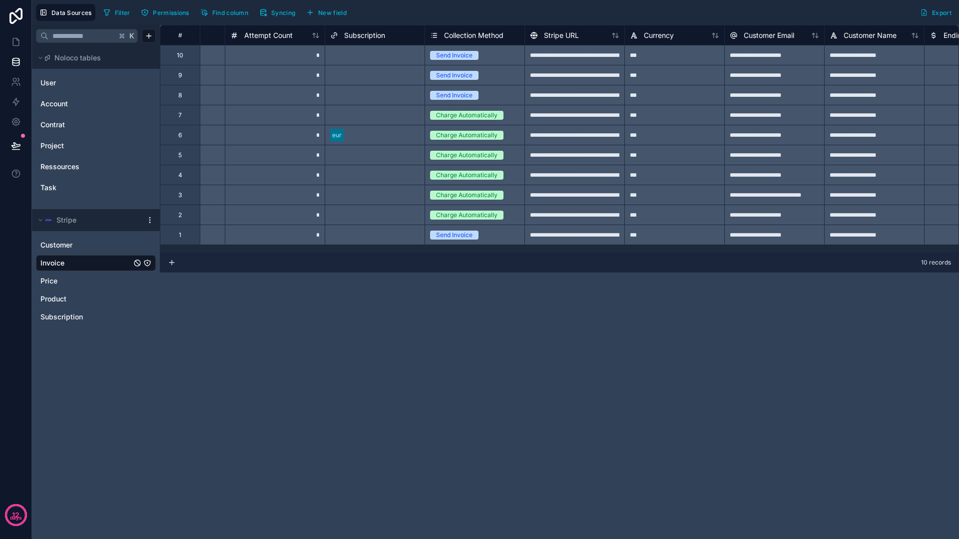
scroll to position [0, 855]
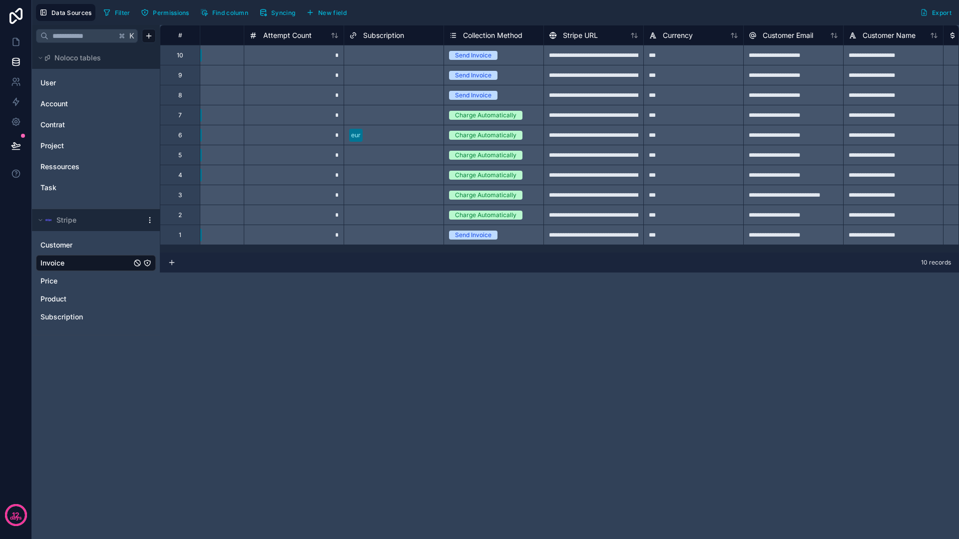
click at [598, 193] on div "**********" at bounding box center [593, 195] width 100 height 20
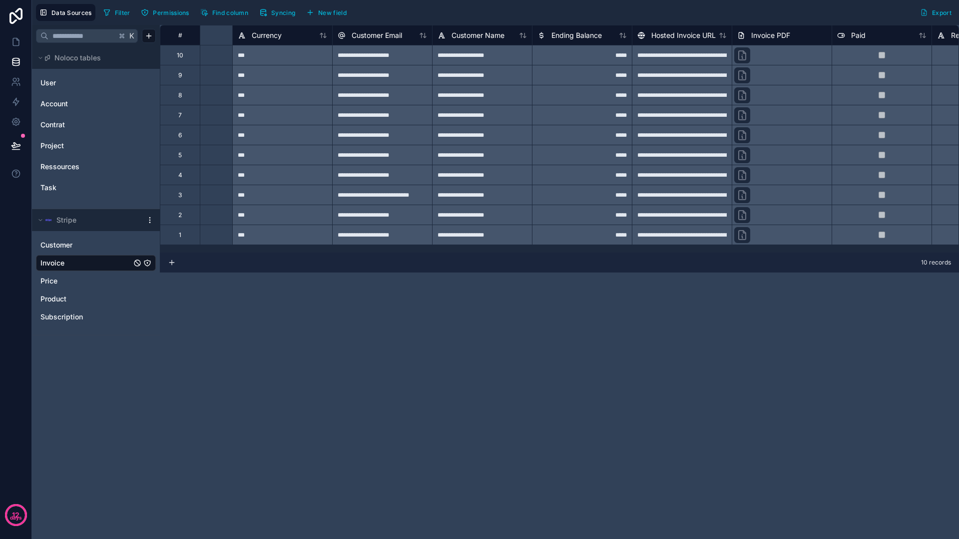
scroll to position [0, 1239]
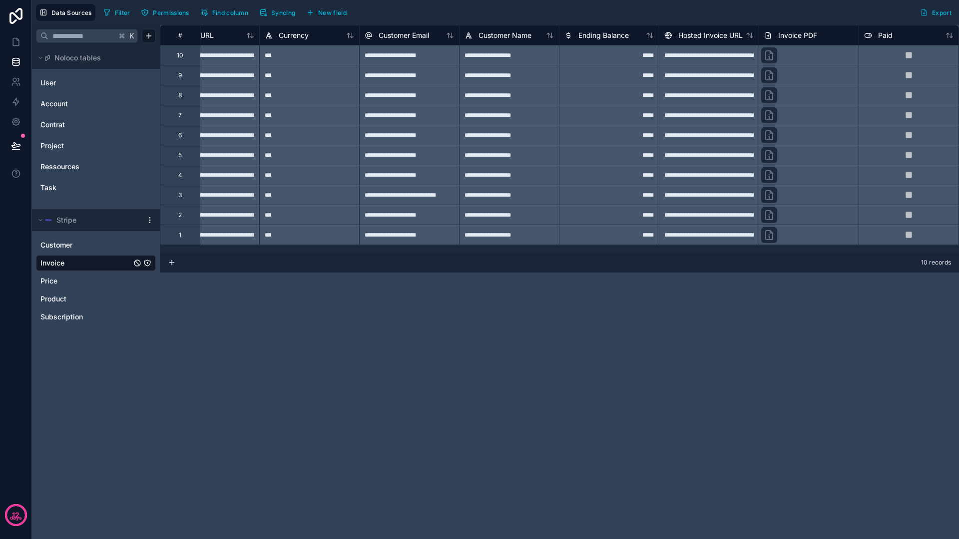
click at [47, 320] on span "Subscription" at bounding box center [61, 317] width 42 height 10
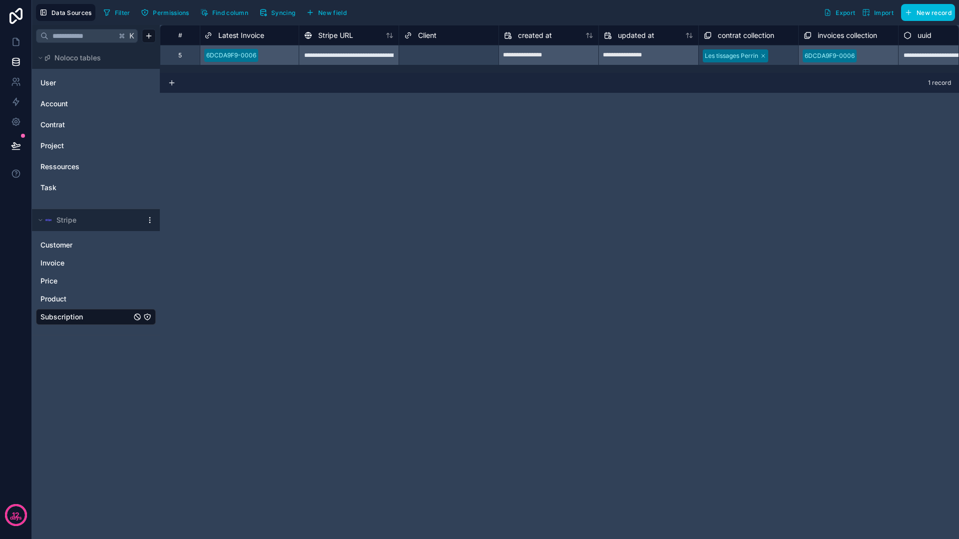
scroll to position [0, 1239]
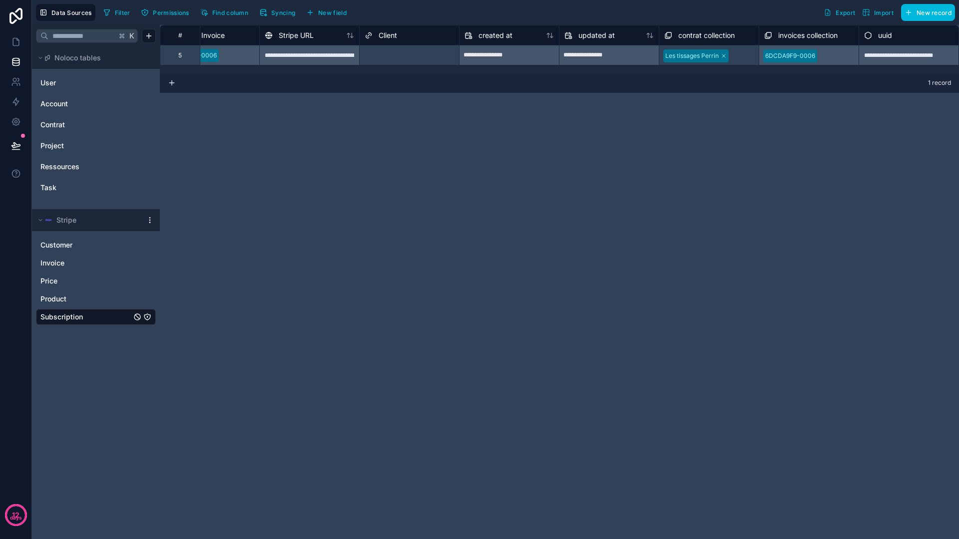
click at [703, 33] on span "contrat collection" at bounding box center [706, 35] width 56 height 10
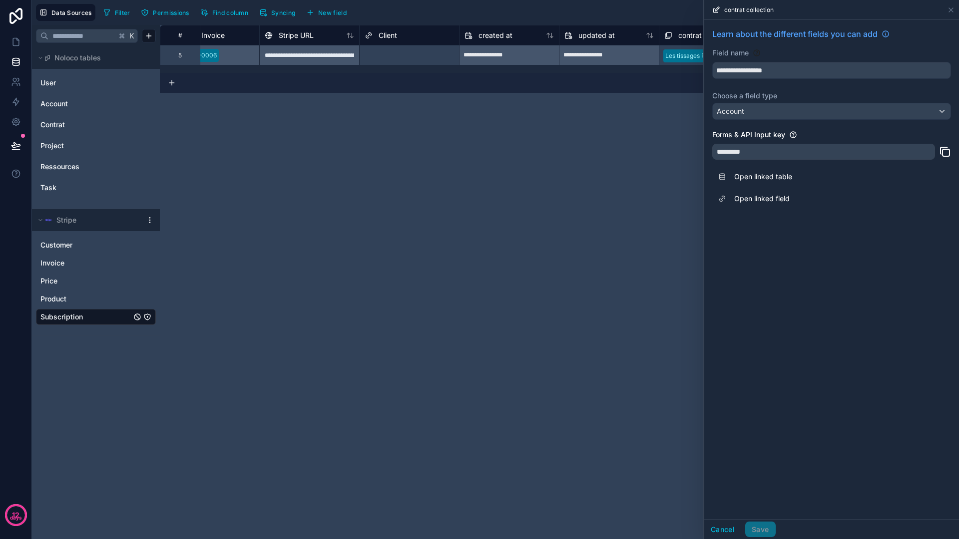
click at [718, 529] on button "Cancel" at bounding box center [722, 530] width 37 height 16
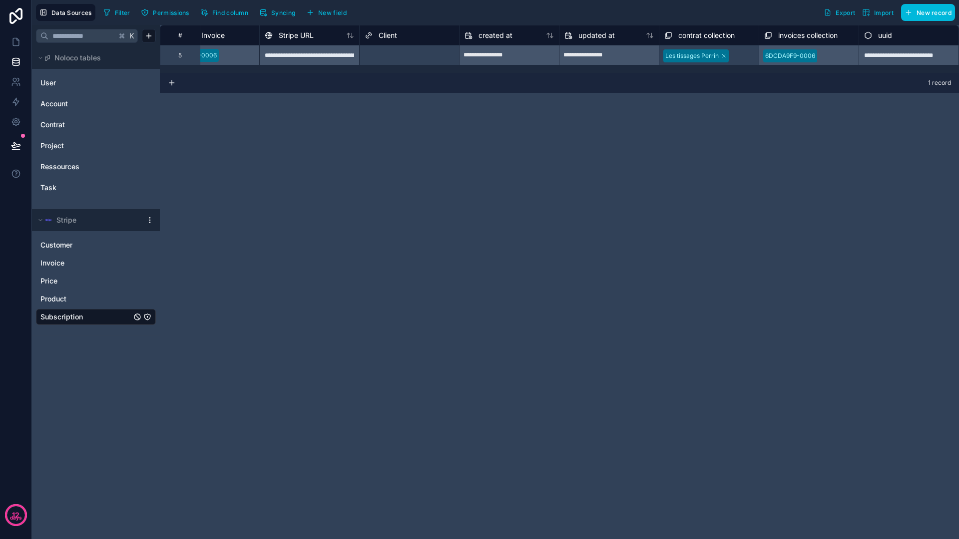
click at [698, 32] on span "contrat collection" at bounding box center [706, 35] width 56 height 10
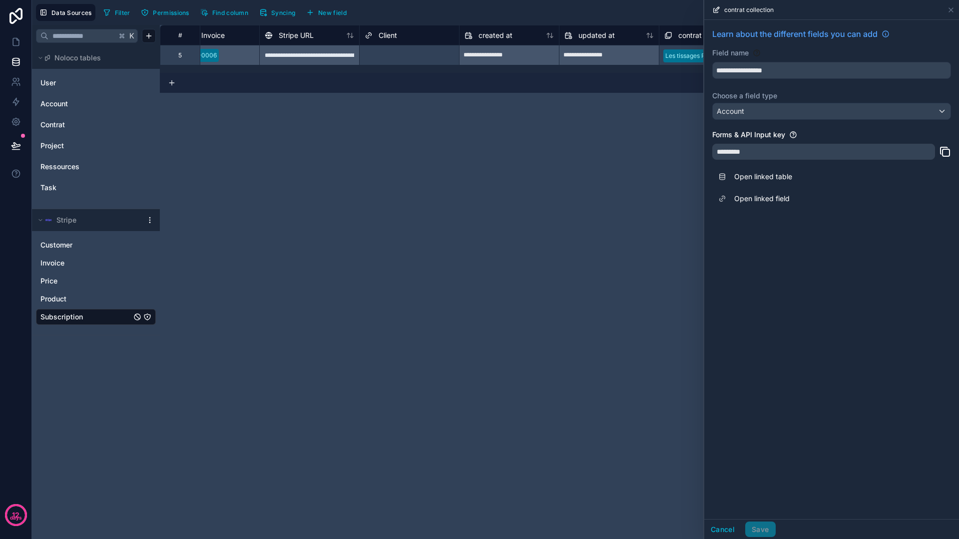
click at [754, 174] on link "Open linked table" at bounding box center [831, 177] width 239 height 22
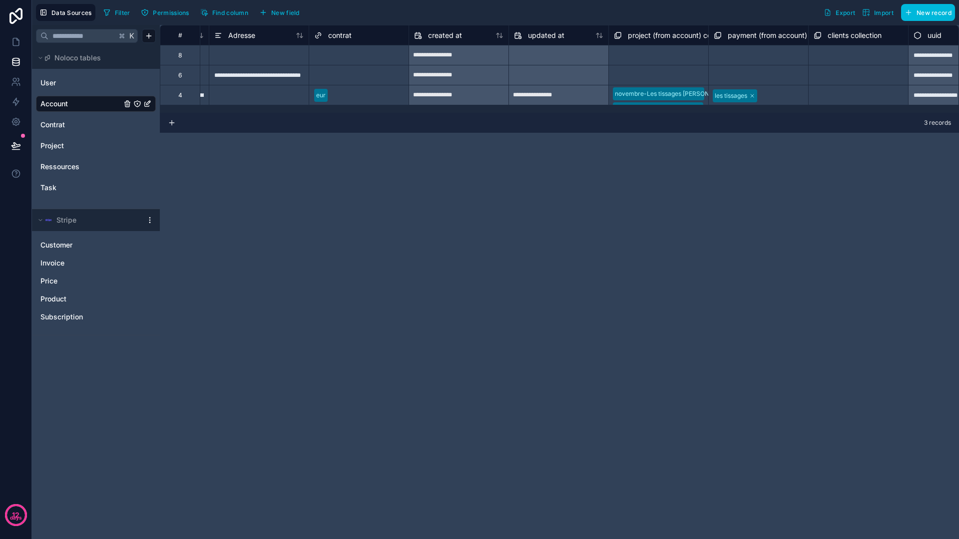
scroll to position [0, 1039]
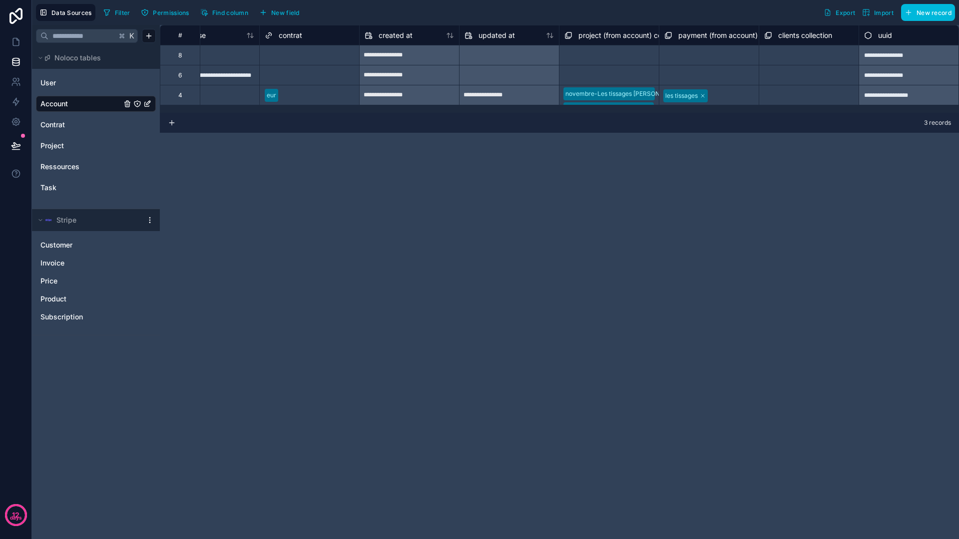
click at [811, 37] on span "clients collection" at bounding box center [805, 35] width 54 height 10
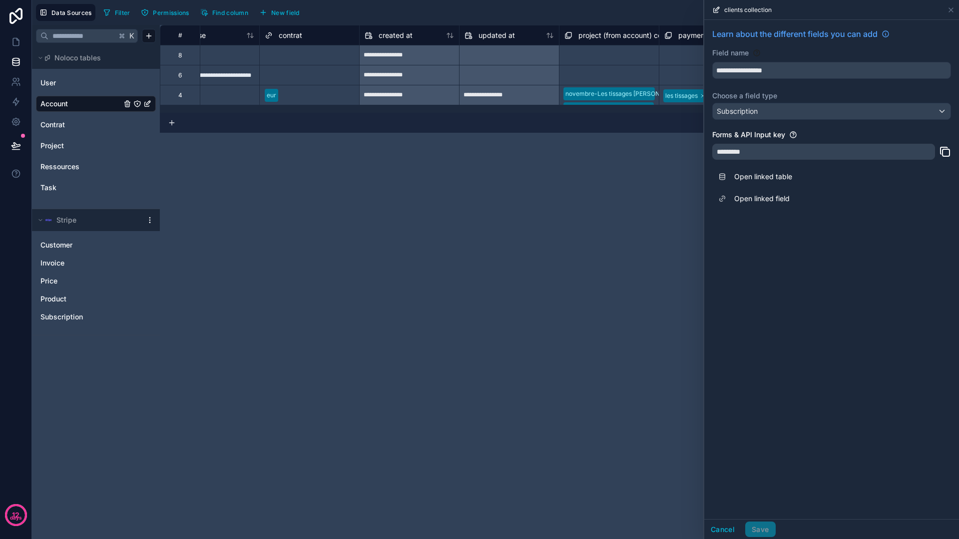
click at [719, 523] on button "Cancel" at bounding box center [722, 530] width 37 height 16
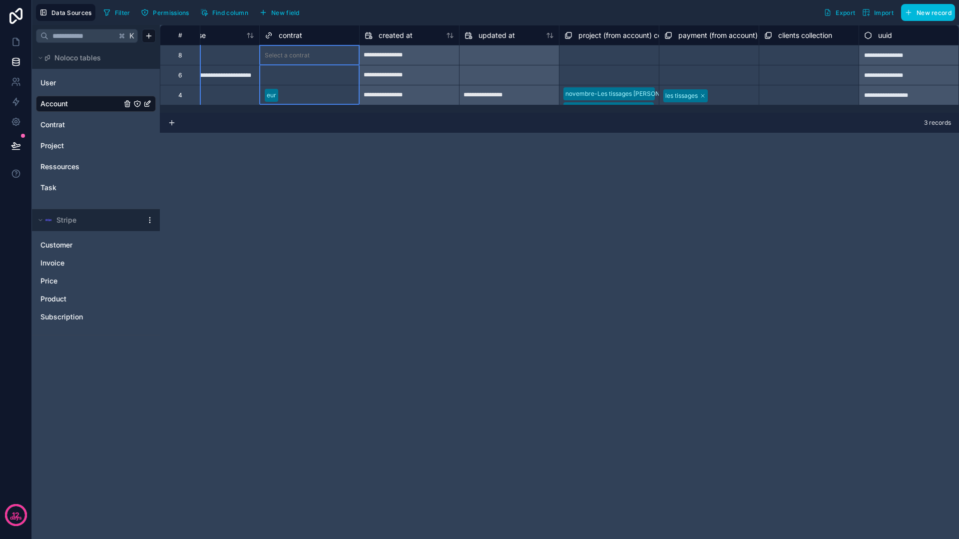
click at [285, 31] on span "contrat" at bounding box center [290, 35] width 23 height 10
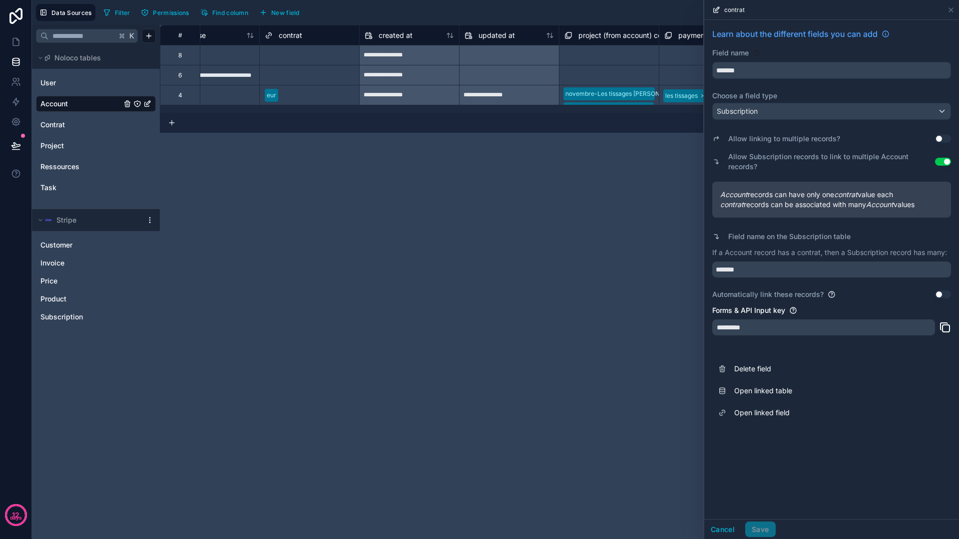
click at [784, 113] on div "Subscription" at bounding box center [832, 111] width 238 height 16
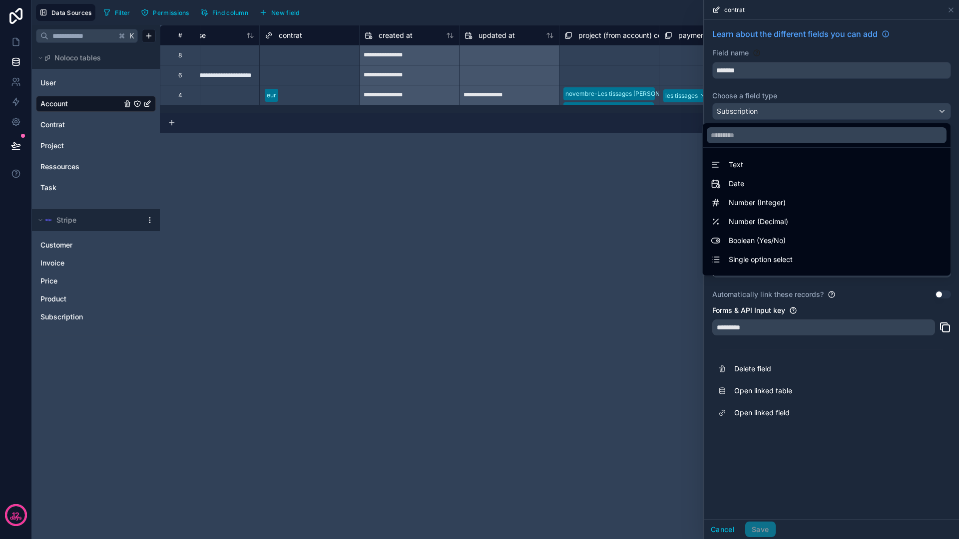
click at [761, 137] on input "text" at bounding box center [827, 135] width 240 height 16
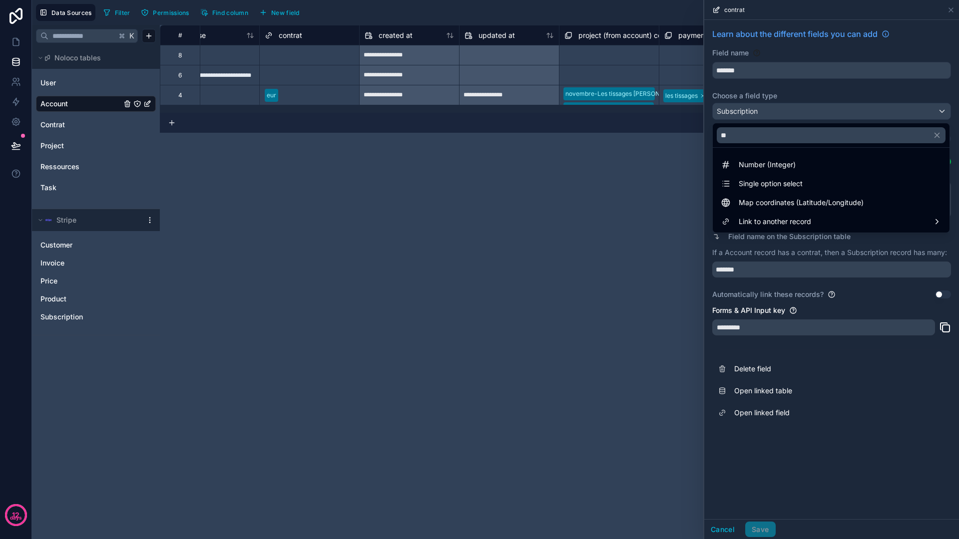
type input "*"
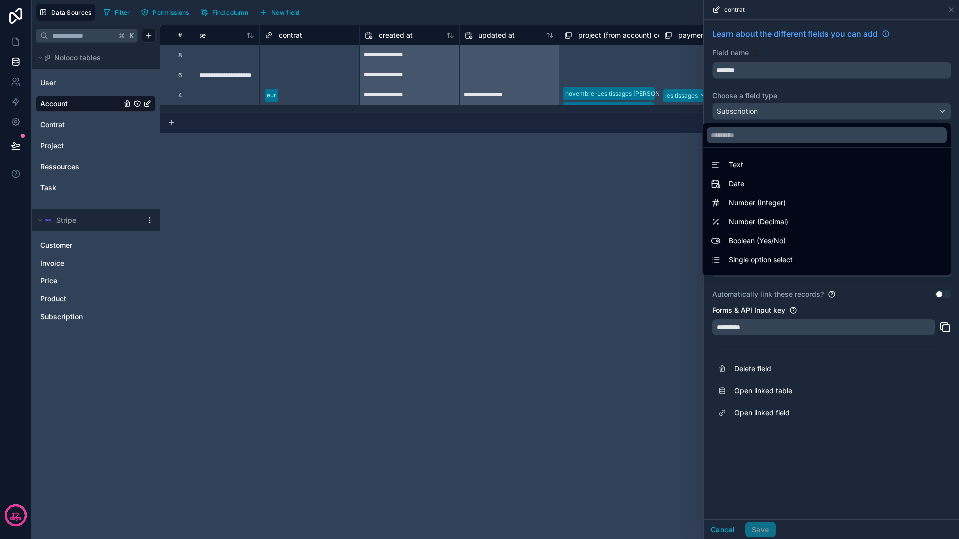
click at [780, 102] on div at bounding box center [831, 269] width 255 height 539
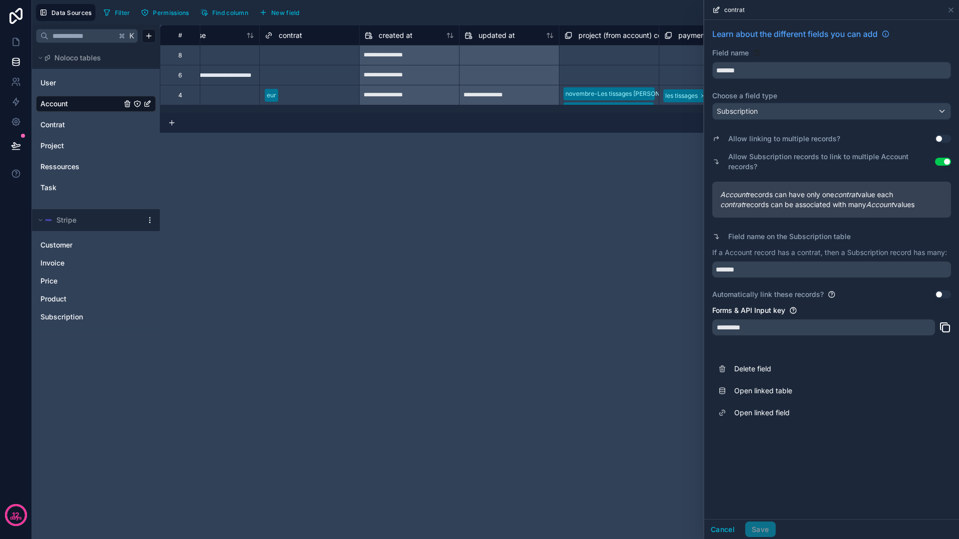
click at [754, 110] on span "Subscription" at bounding box center [737, 111] width 41 height 10
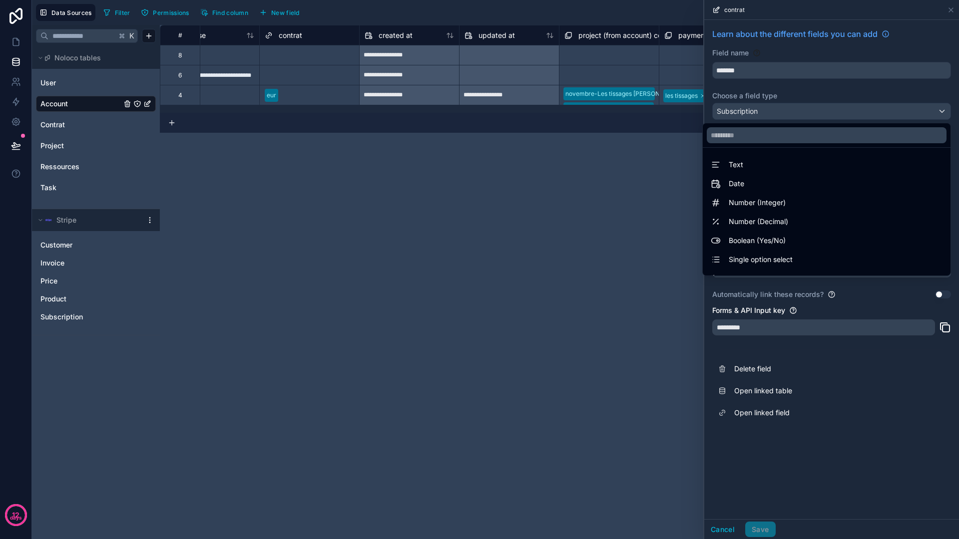
click at [777, 91] on div at bounding box center [831, 269] width 255 height 539
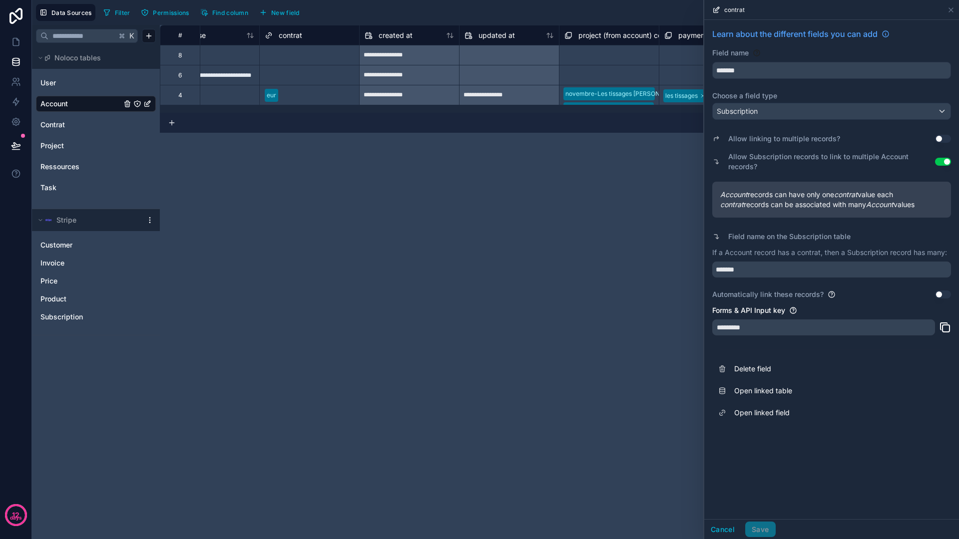
click at [786, 112] on div "Subscription" at bounding box center [832, 111] width 238 height 16
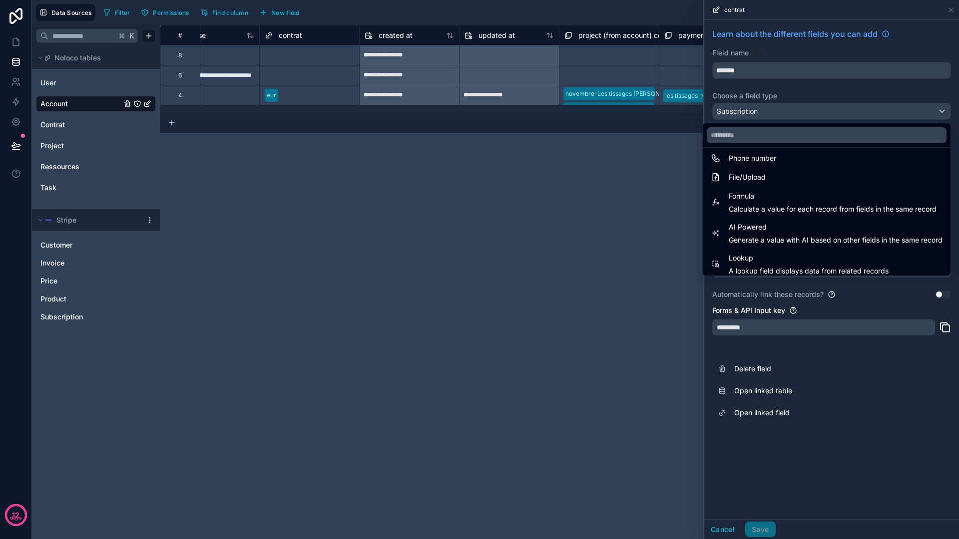
scroll to position [290, 0]
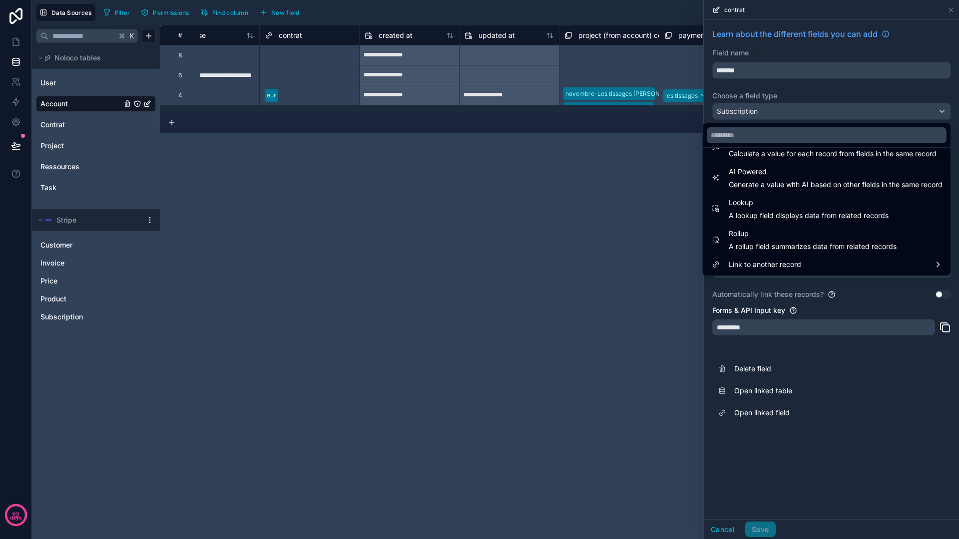
click at [757, 267] on span "Link to another record" at bounding box center [765, 265] width 72 height 12
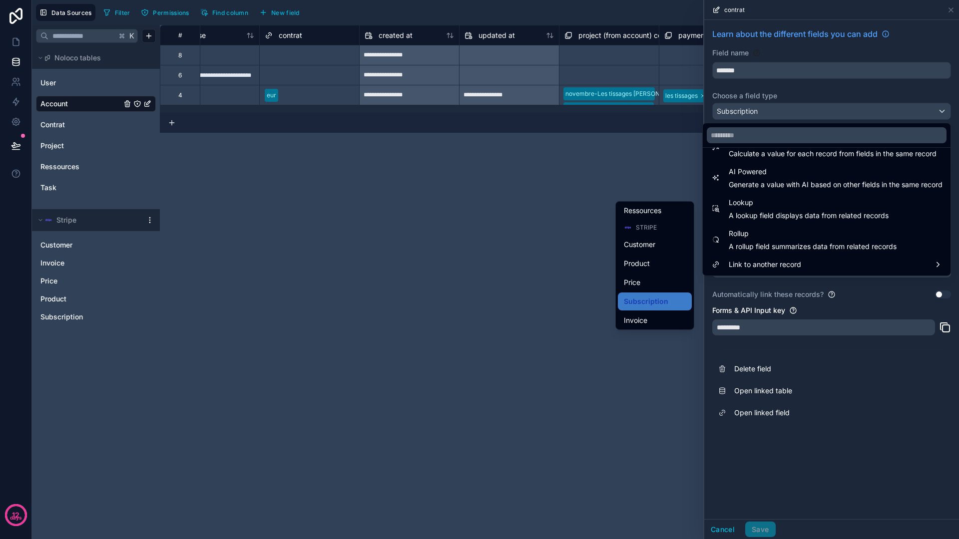
scroll to position [114, 0]
click at [630, 311] on div "Invoice" at bounding box center [655, 319] width 74 height 18
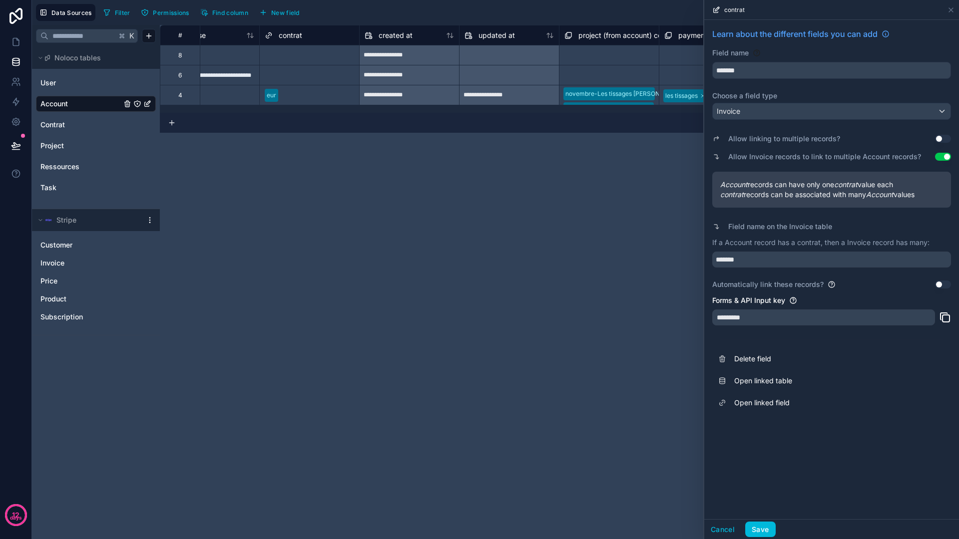
click at [759, 531] on button "Save" at bounding box center [760, 530] width 30 height 16
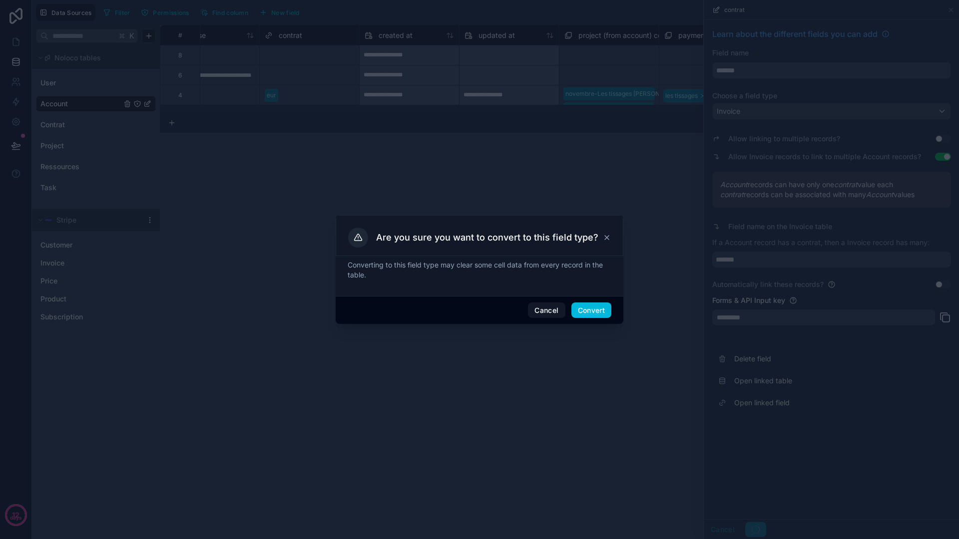
click at [594, 312] on button "Convert" at bounding box center [591, 311] width 40 height 16
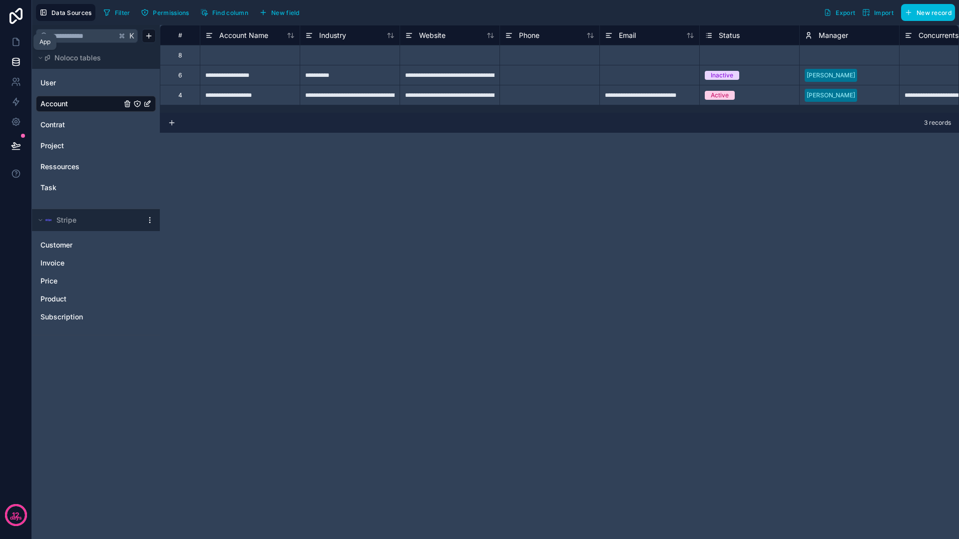
click at [19, 45] on icon at bounding box center [16, 42] width 10 height 10
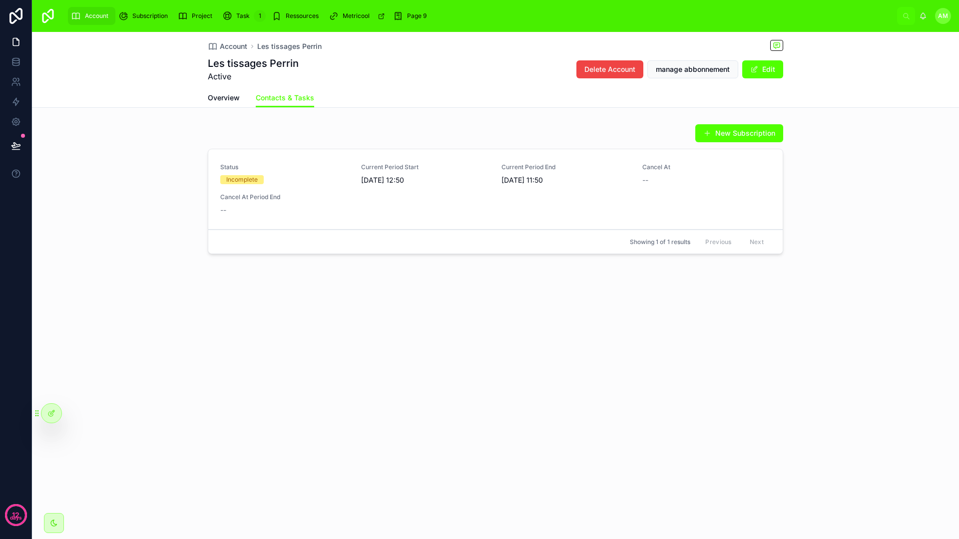
click at [51, 411] on icon at bounding box center [51, 413] width 8 height 8
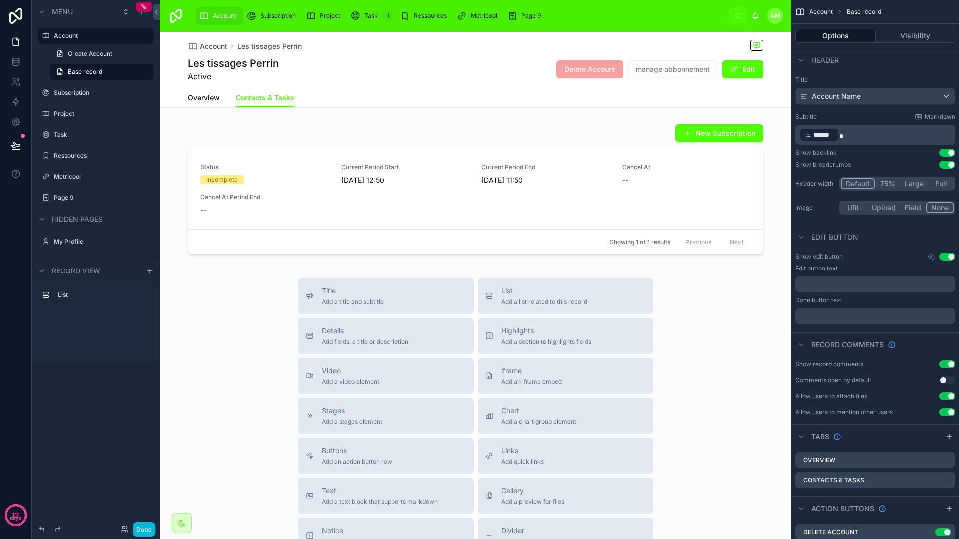
click at [498, 201] on div at bounding box center [475, 191] width 631 height 142
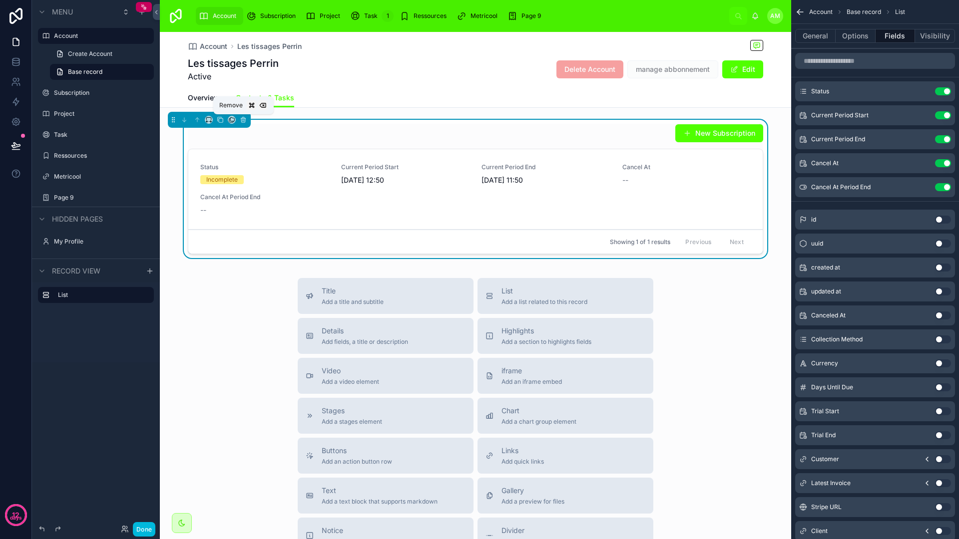
click at [243, 119] on icon at bounding box center [243, 119] width 7 height 7
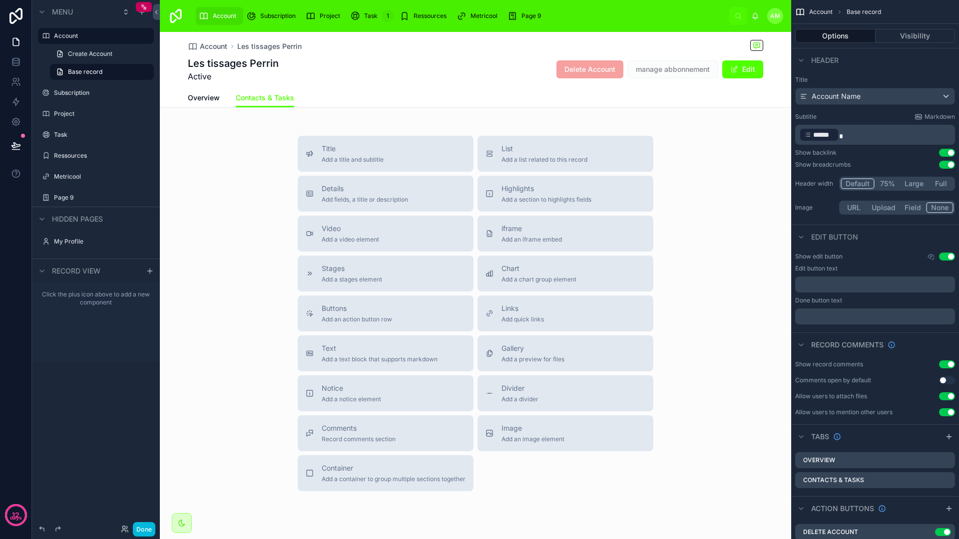
click at [494, 161] on div "List Add a list related to this record" at bounding box center [565, 154] width 160 height 20
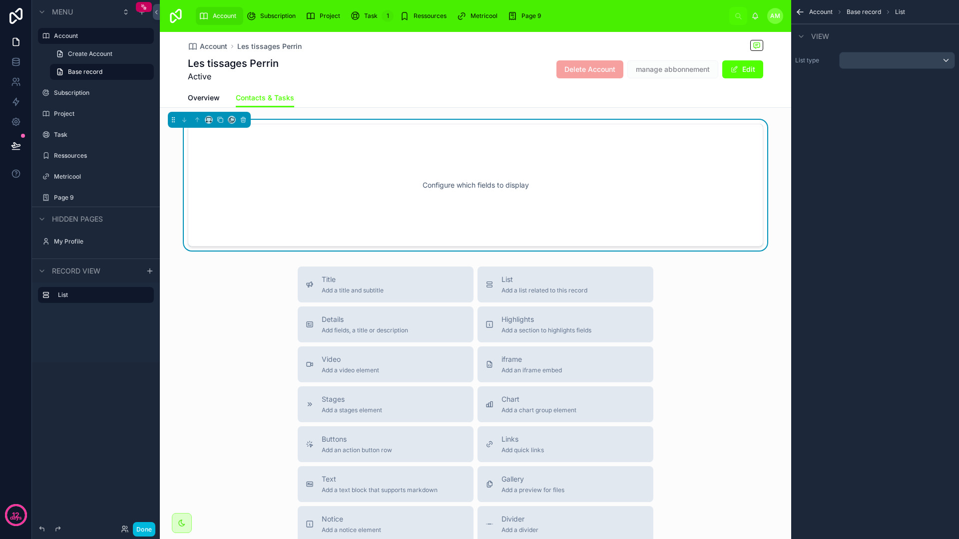
click at [461, 171] on div "Configure which fields to display" at bounding box center [475, 185] width 542 height 90
click at [896, 63] on div "scrollable content" at bounding box center [896, 60] width 115 height 16
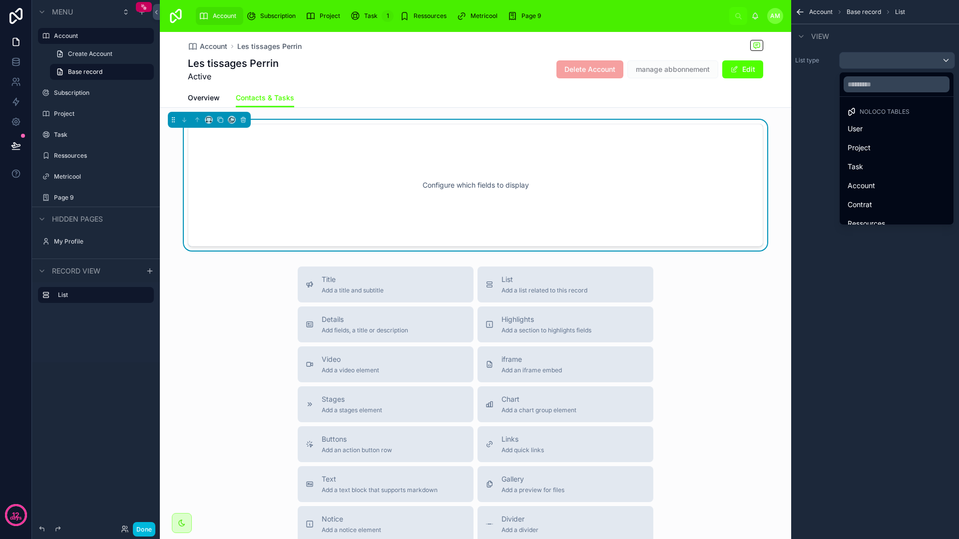
click at [875, 87] on input "text" at bounding box center [896, 84] width 106 height 16
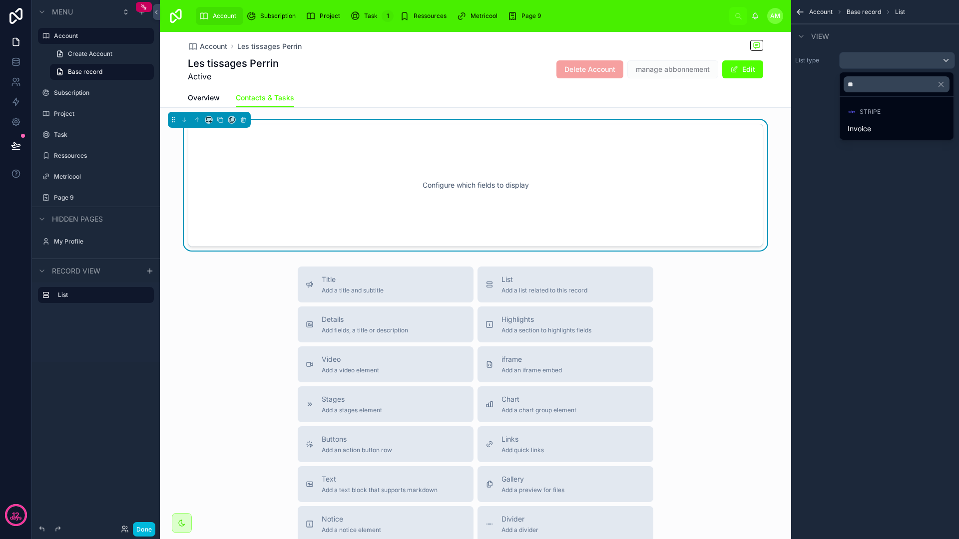
type input "**"
click at [867, 121] on div "Invoice" at bounding box center [896, 129] width 110 height 18
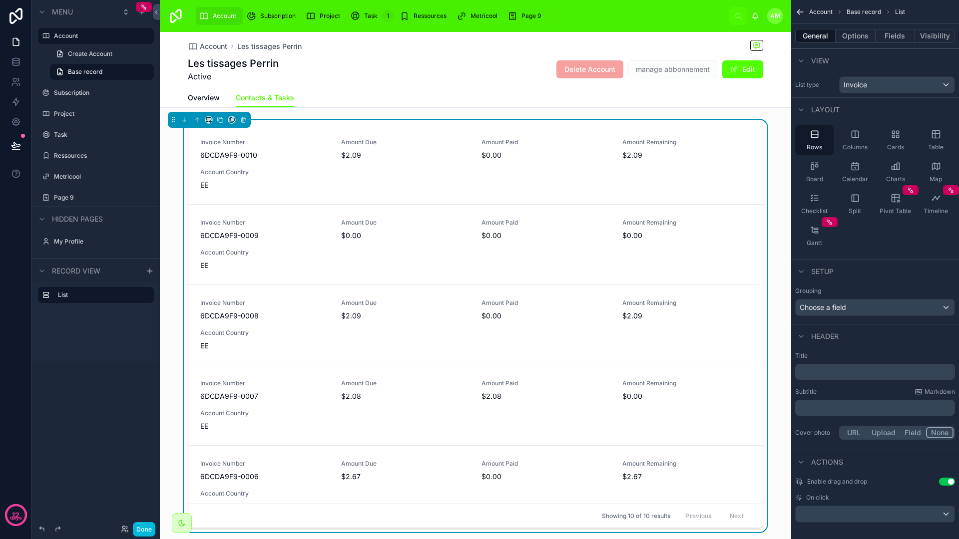
click at [853, 32] on button "Options" at bounding box center [855, 36] width 40 height 14
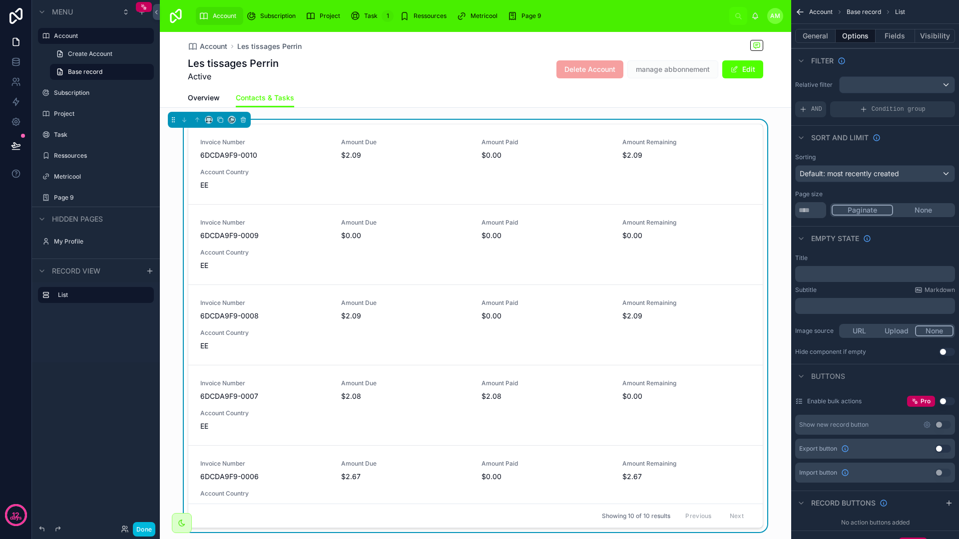
click at [899, 109] on span "Condition group" at bounding box center [898, 109] width 54 height 8
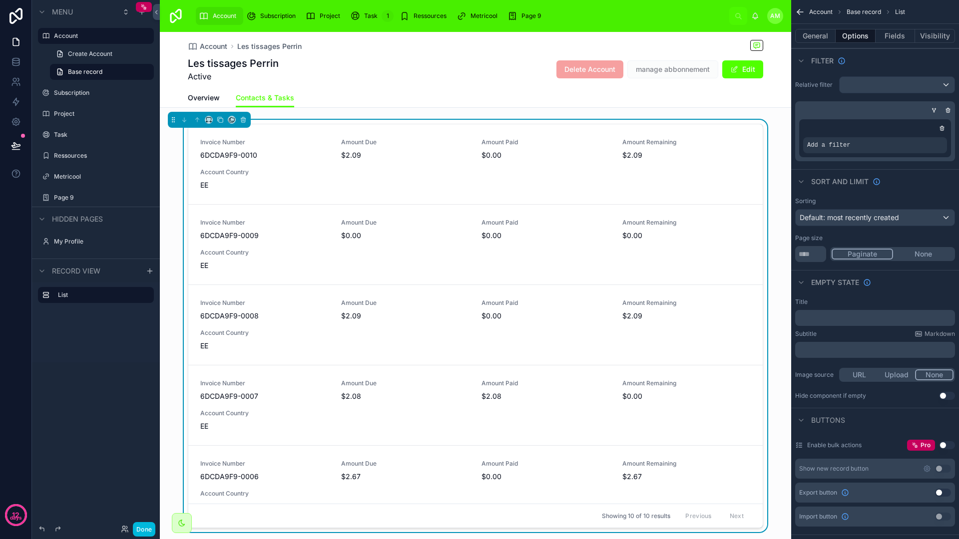
click at [0, 0] on icon "scrollable content" at bounding box center [0, 0] width 0 height 0
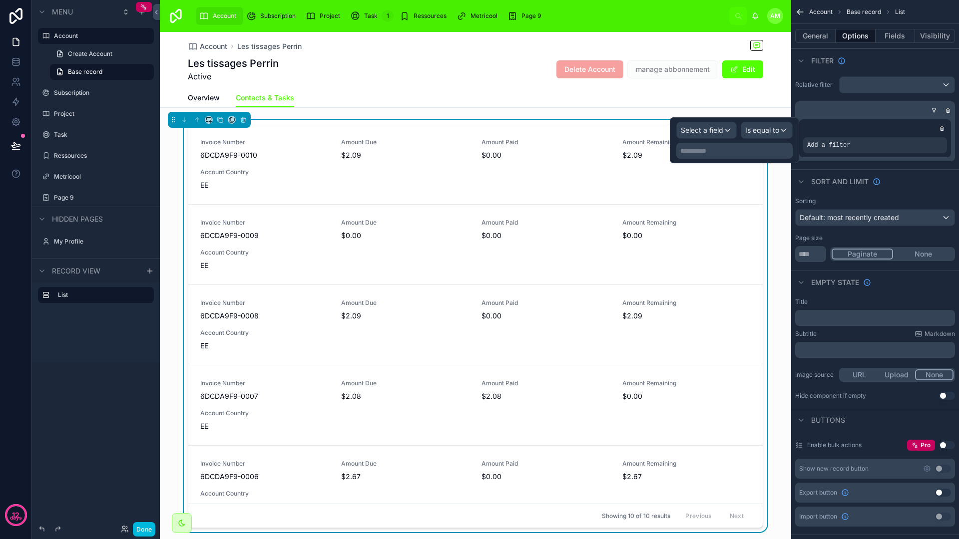
click at [706, 131] on span "Select a field" at bounding box center [702, 130] width 42 height 8
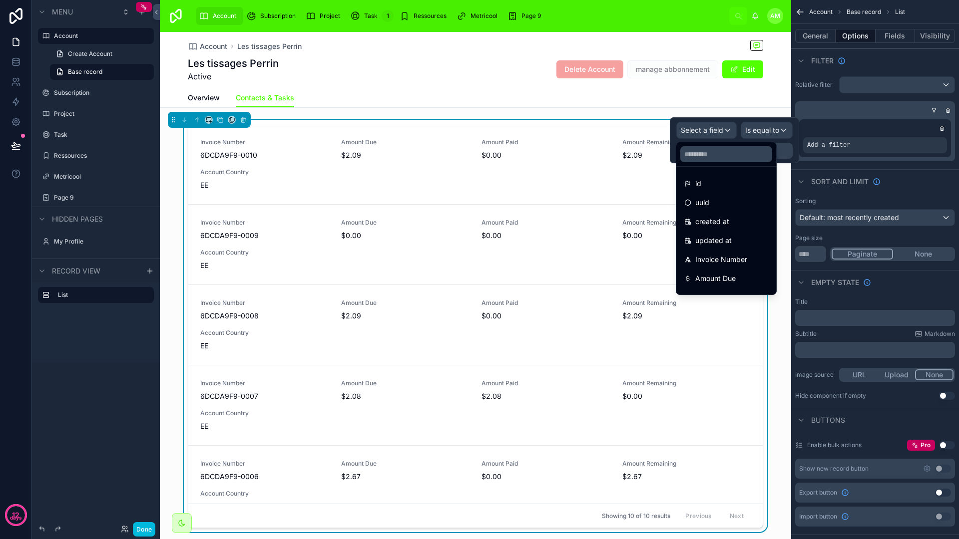
click at [717, 154] on input "text" at bounding box center [726, 154] width 92 height 16
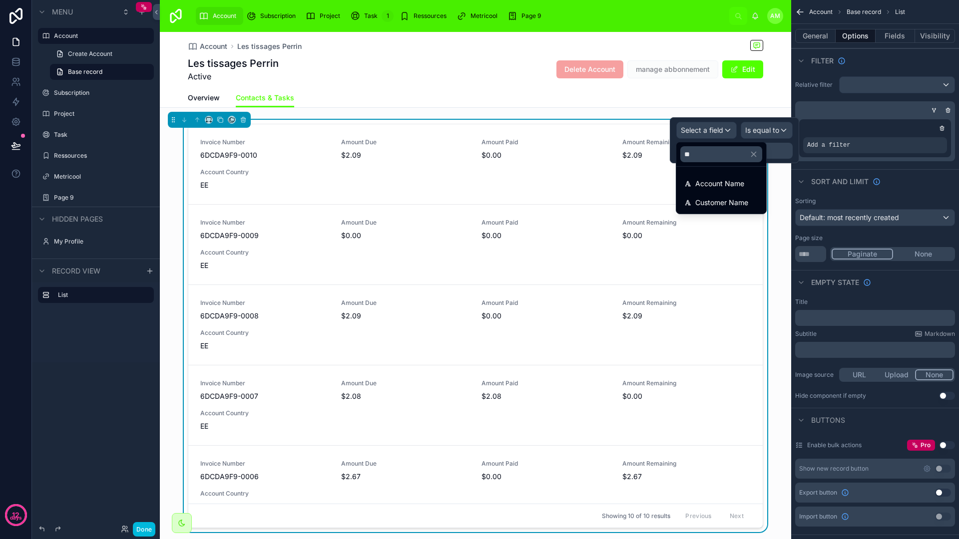
type input "**"
click at [717, 176] on div "Account Name" at bounding box center [721, 184] width 86 height 18
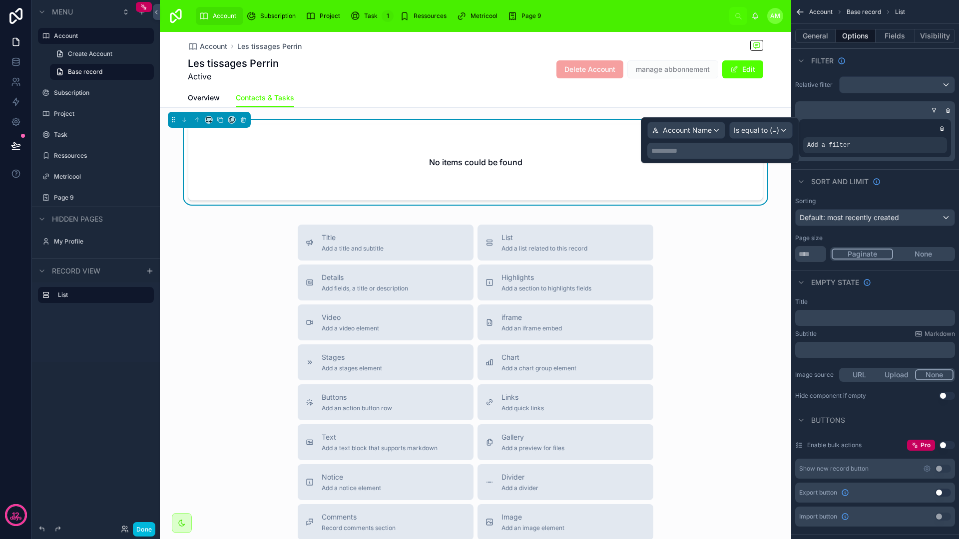
click at [747, 134] on span "Is equal to (=)" at bounding box center [756, 130] width 45 height 10
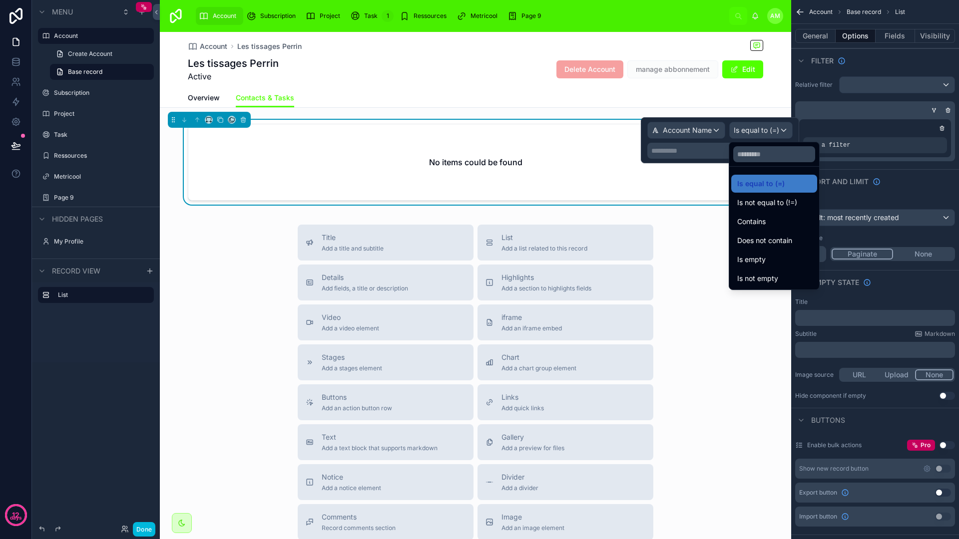
click at [752, 222] on span "Contains" at bounding box center [751, 222] width 28 height 12
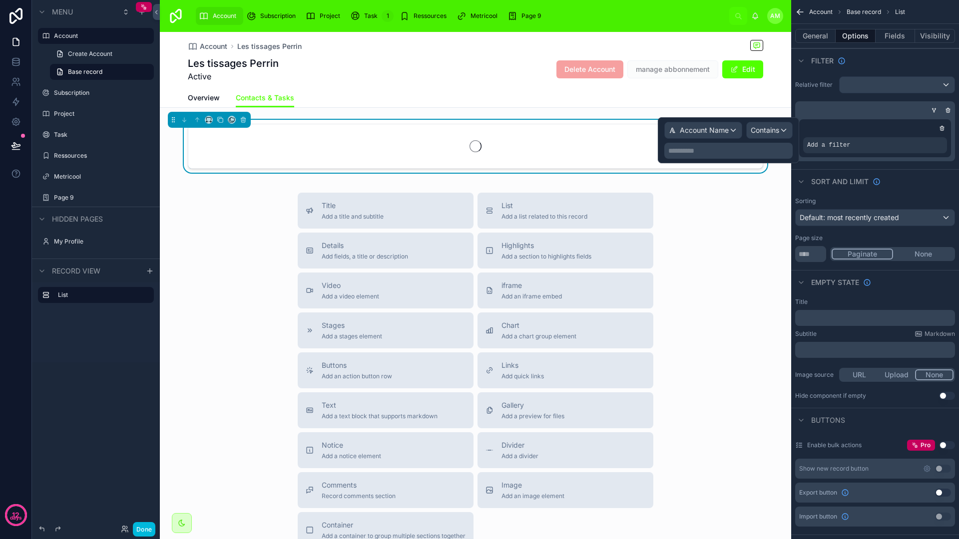
click at [712, 157] on div "**********" at bounding box center [728, 151] width 128 height 16
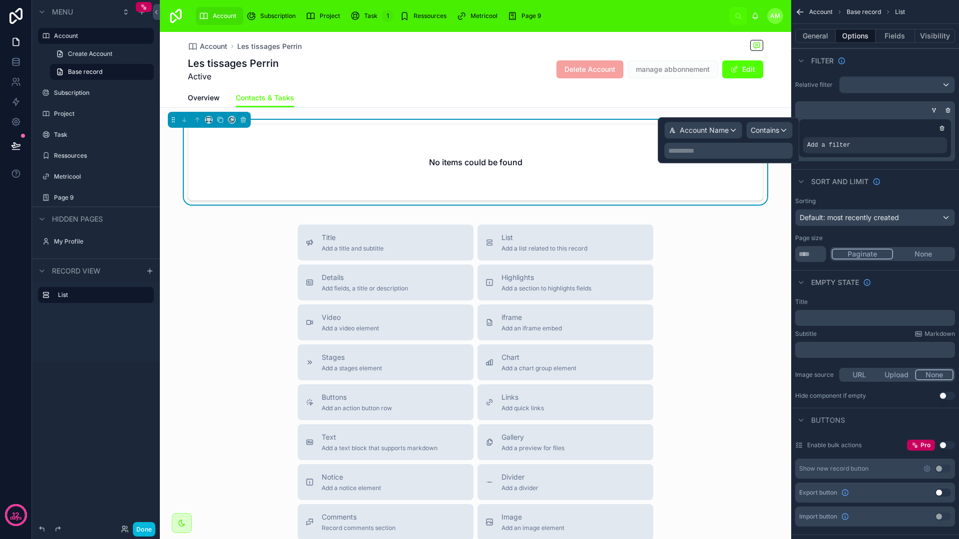
click at [697, 150] on p "**********" at bounding box center [729, 151] width 122 height 10
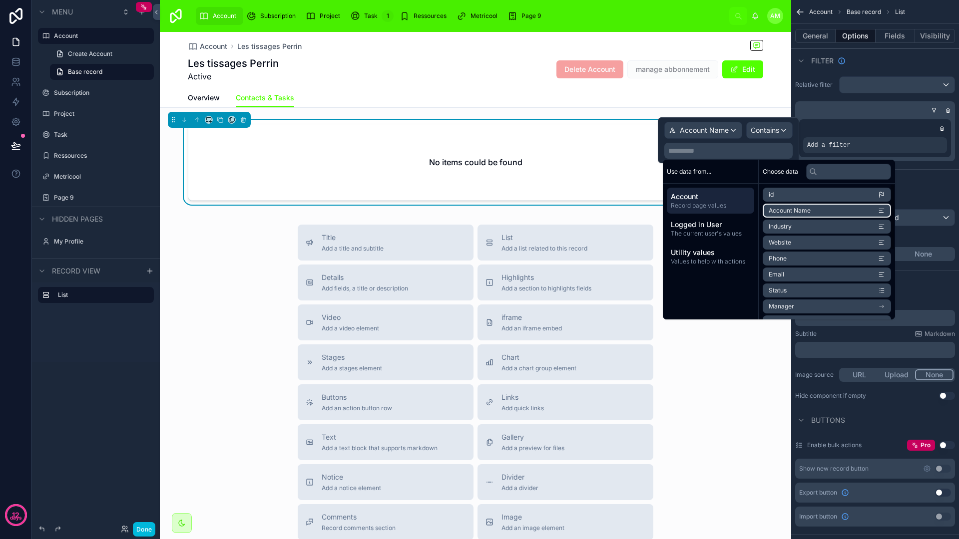
click at [804, 208] on span "Account Name" at bounding box center [789, 211] width 42 height 8
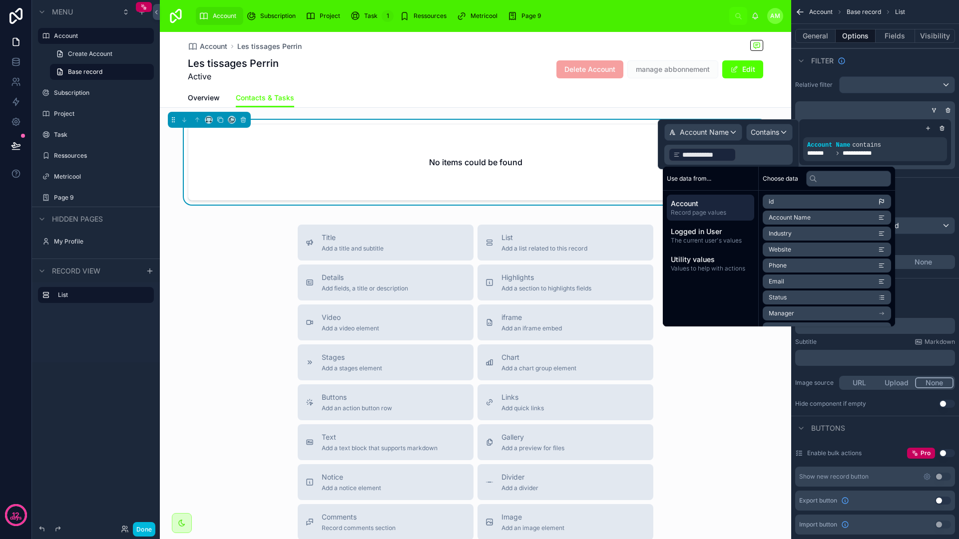
click at [727, 134] on span "Account Name" at bounding box center [704, 132] width 49 height 10
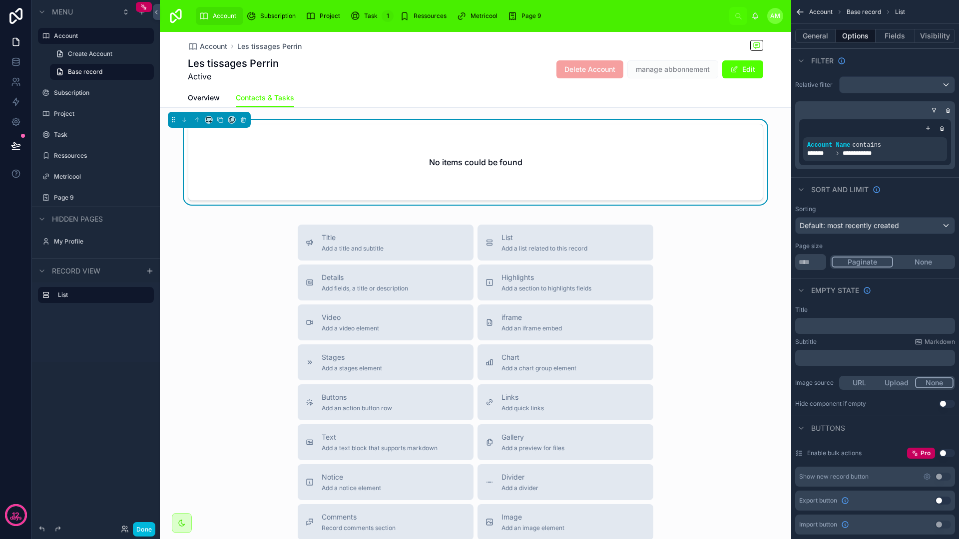
click at [708, 347] on div "Title Add a title and subtitle List Add a list related to this record Details A…" at bounding box center [475, 403] width 631 height 356
click at [743, 304] on div "Title Add a title and subtitle List Add a list related to this record Details A…" at bounding box center [475, 403] width 631 height 356
click at [18, 61] on icon at bounding box center [15, 61] width 6 height 4
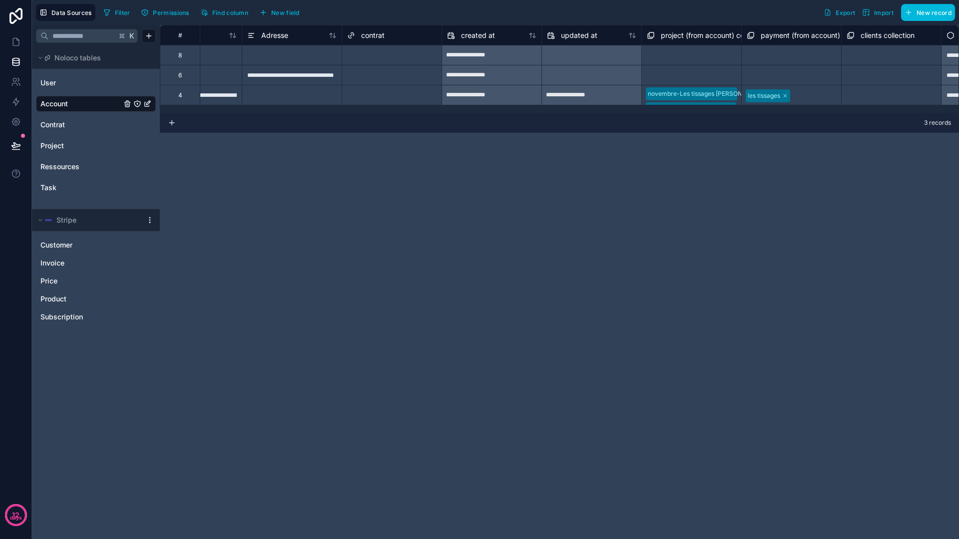
scroll to position [0, 1039]
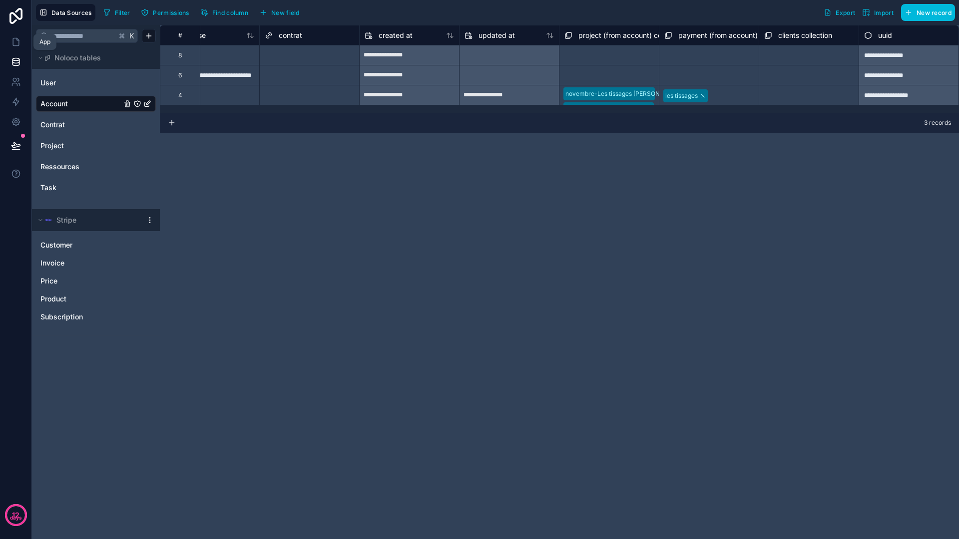
click at [13, 40] on icon at bounding box center [16, 42] width 10 height 10
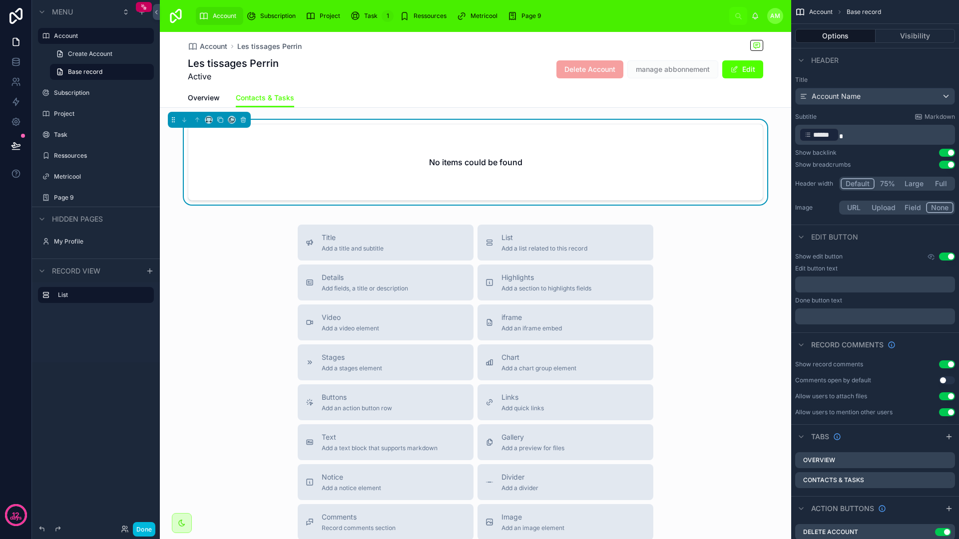
click at [197, 93] on span "Overview" at bounding box center [204, 98] width 32 height 10
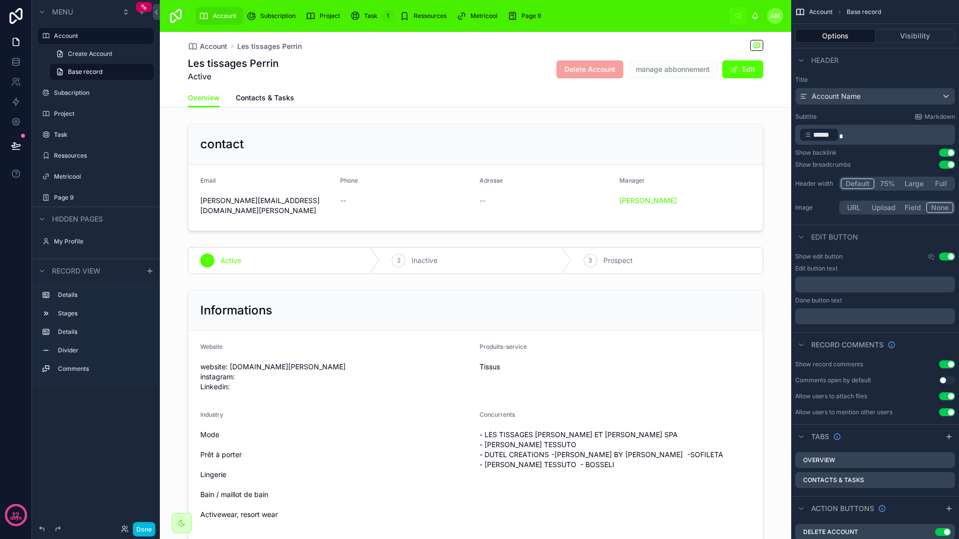
click at [278, 102] on span "Contacts & Tasks" at bounding box center [265, 98] width 58 height 10
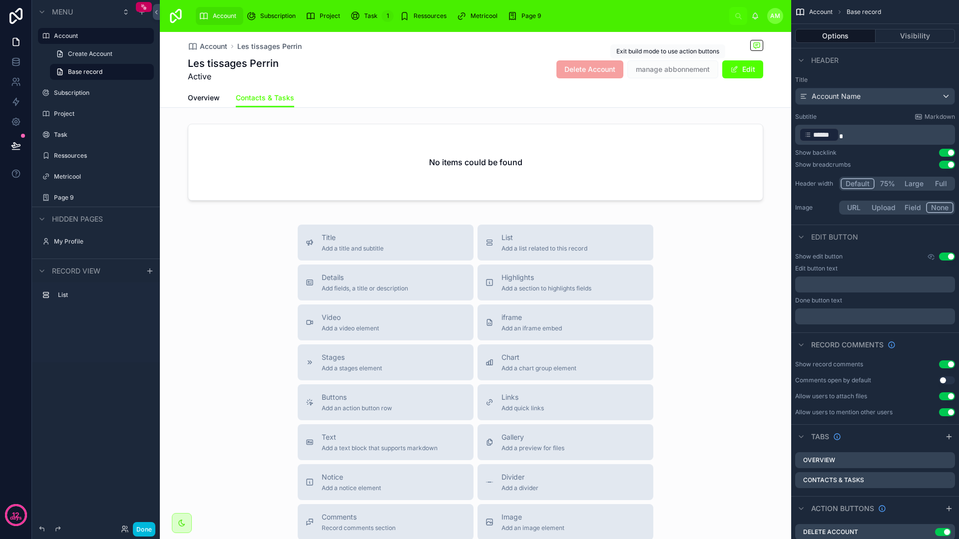
click at [681, 79] on div "Les tissages [PERSON_NAME] Active Delete Account manage abbonnement Edit" at bounding box center [475, 69] width 575 height 26
click at [741, 67] on button "Edit" at bounding box center [742, 69] width 41 height 18
click at [741, 67] on button "Done" at bounding box center [740, 69] width 46 height 18
click at [17, 58] on icon at bounding box center [15, 59] width 6 height 2
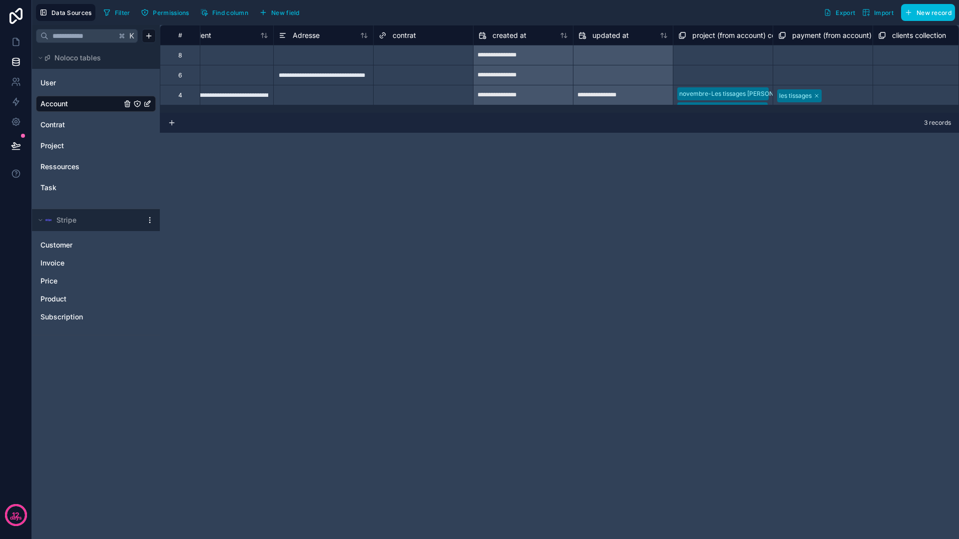
scroll to position [0, 1039]
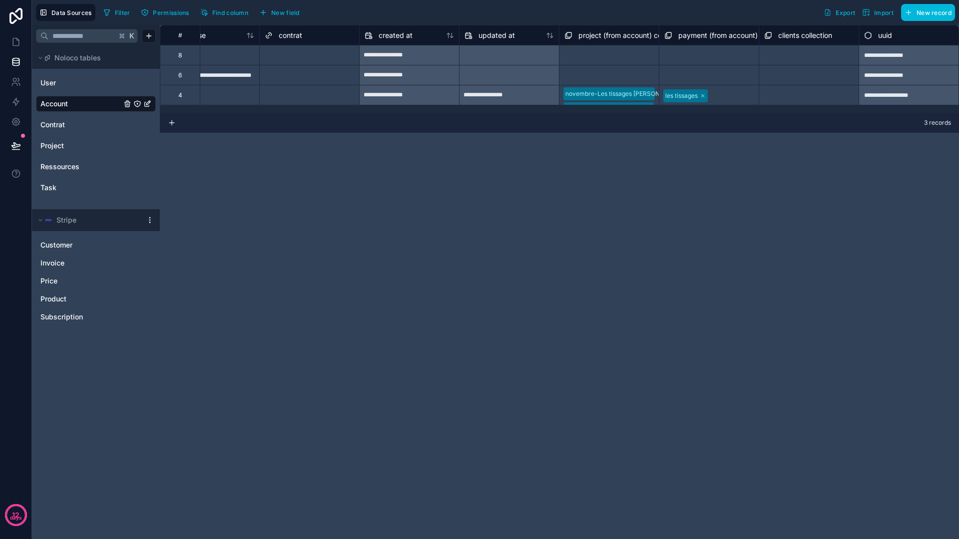
click at [780, 90] on div "Select a clients collection" at bounding box center [808, 95] width 99 height 15
click at [287, 86] on div "Select a contrat" at bounding box center [309, 92] width 99 height 14
click at [299, 88] on div "Select a contrat" at bounding box center [309, 92] width 99 height 14
click at [289, 94] on div "Select a contrat" at bounding box center [287, 92] width 45 height 8
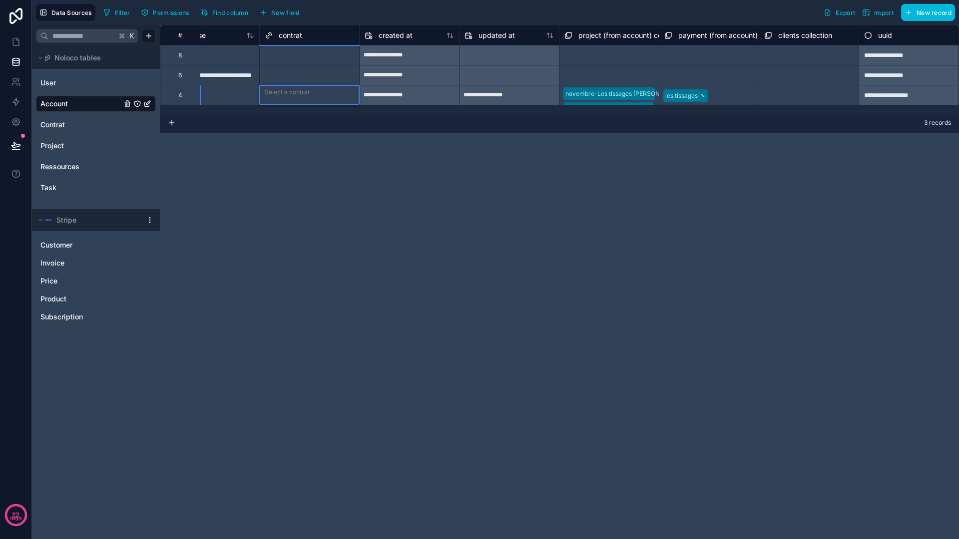
scroll to position [0, 0]
click at [434, 162] on div "**********" at bounding box center [559, 282] width 799 height 514
click at [7, 42] on link at bounding box center [15, 42] width 31 height 20
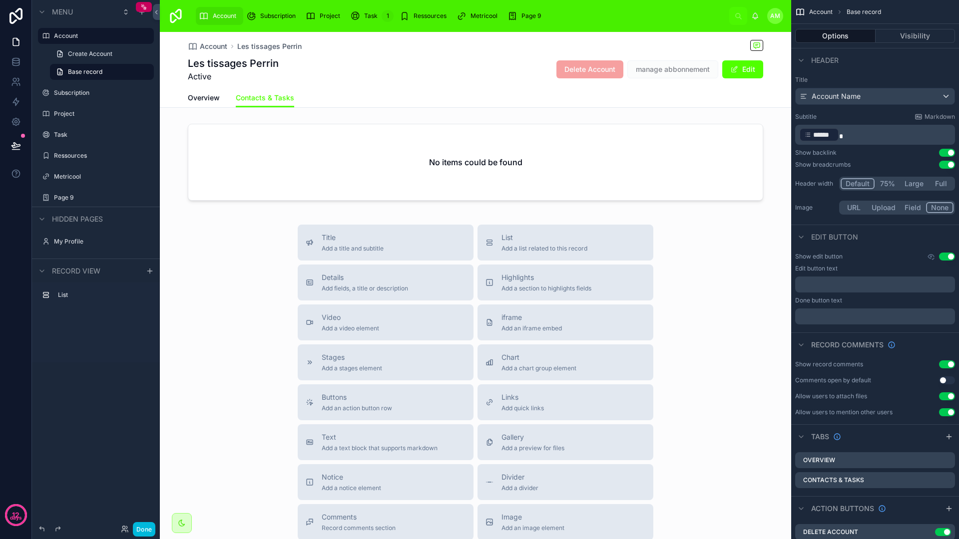
click at [664, 182] on div at bounding box center [475, 164] width 631 height 89
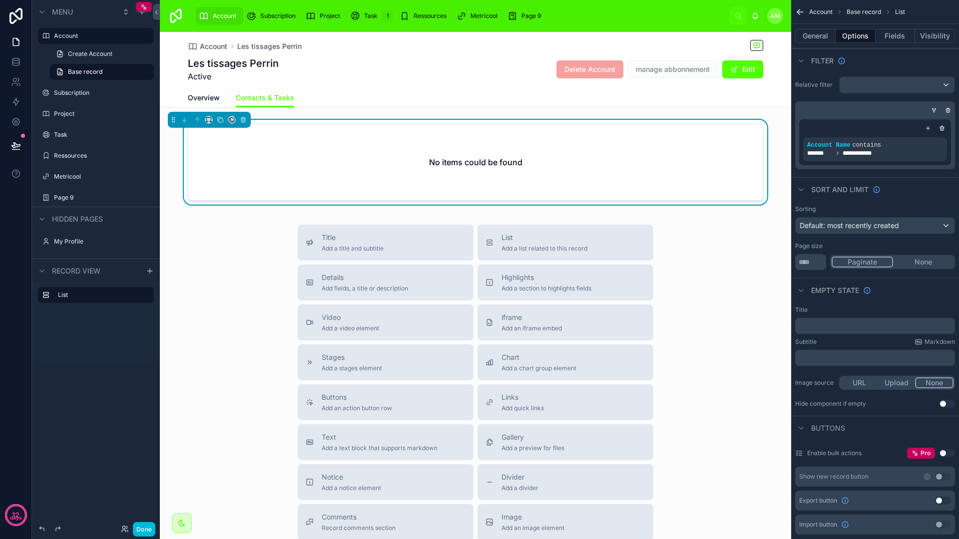
click at [0, 0] on icon "scrollable content" at bounding box center [0, 0] width 0 height 0
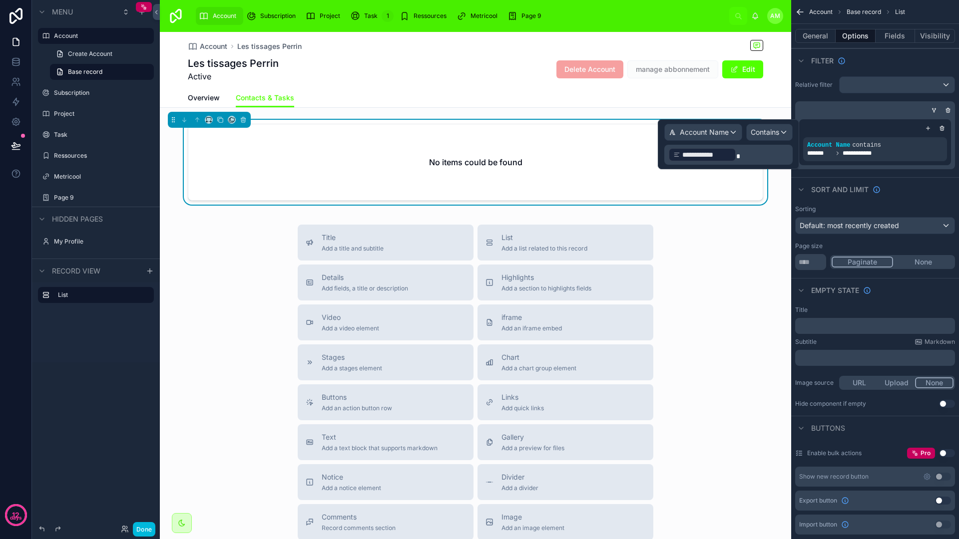
click at [725, 129] on span "Account Name" at bounding box center [704, 132] width 49 height 10
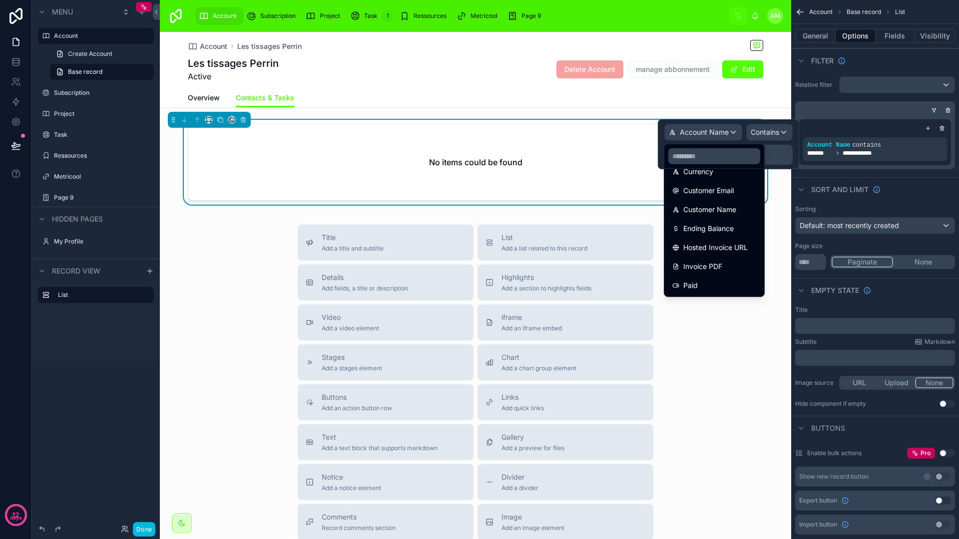
scroll to position [244, 0]
click at [716, 158] on input "text" at bounding box center [714, 156] width 92 height 16
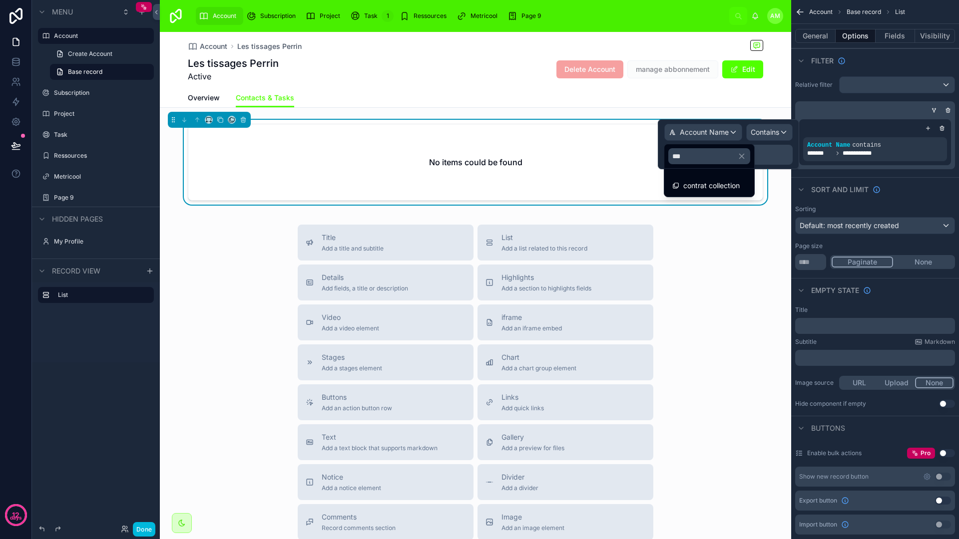
type input "***"
click at [708, 183] on span "contrat collection" at bounding box center [711, 186] width 56 height 12
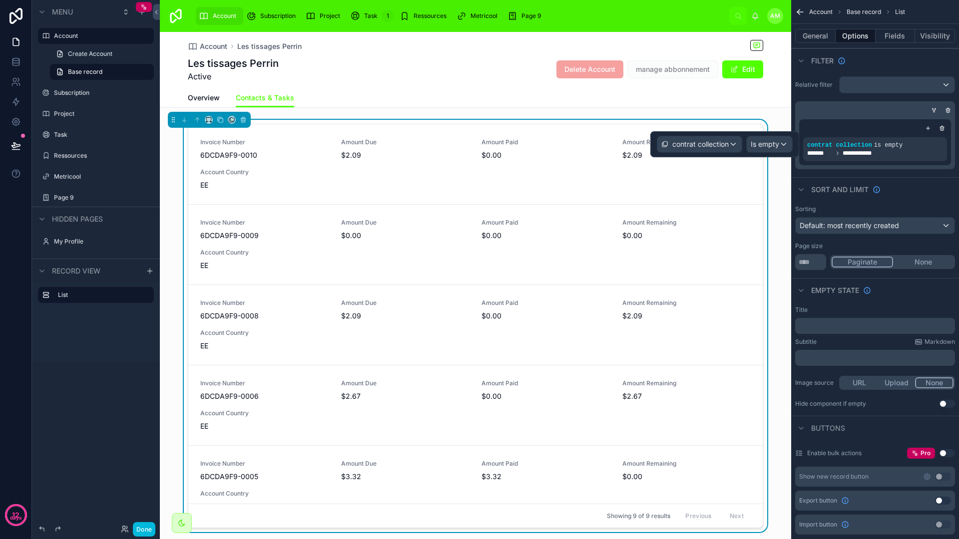
click at [769, 139] on span "Is empty" at bounding box center [764, 144] width 28 height 10
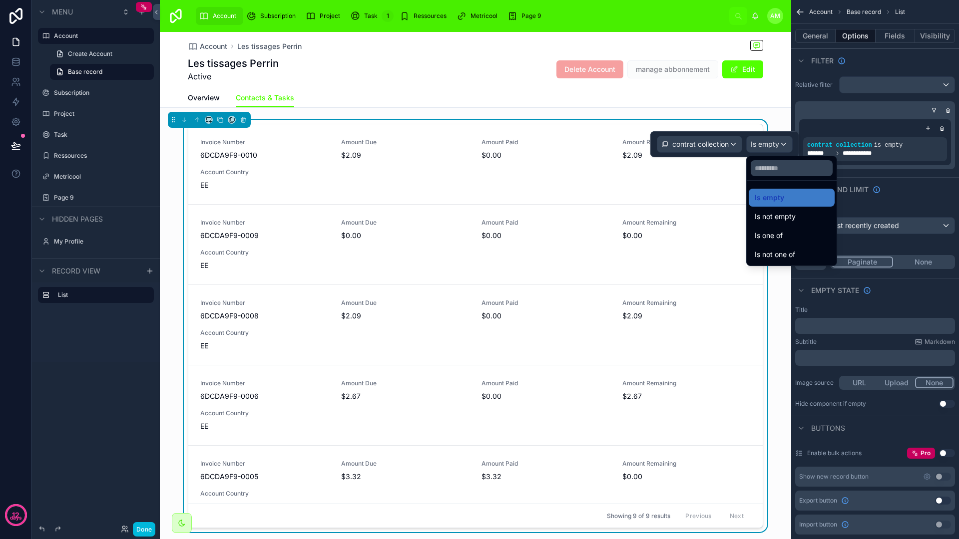
click at [773, 233] on span "Is one of" at bounding box center [768, 236] width 28 height 12
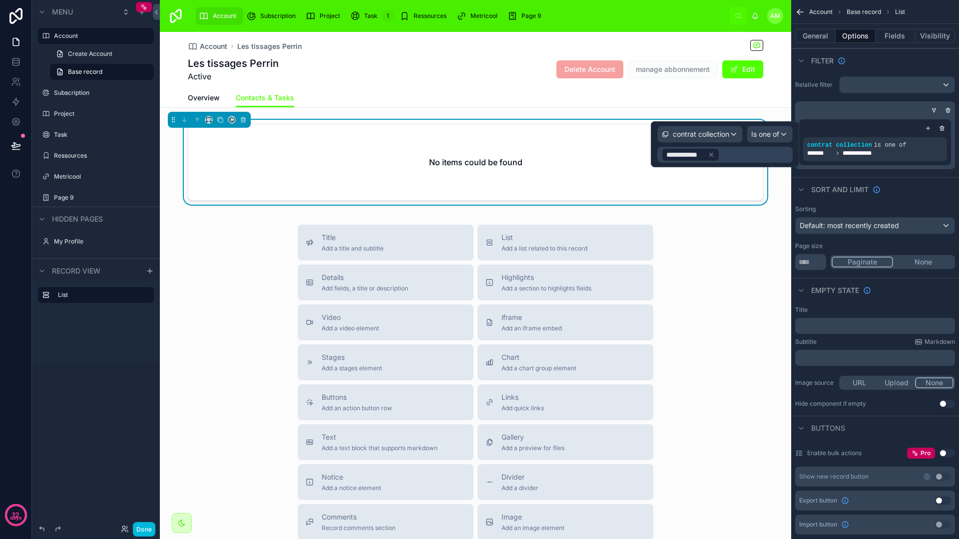
click at [709, 153] on icon at bounding box center [711, 154] width 7 height 7
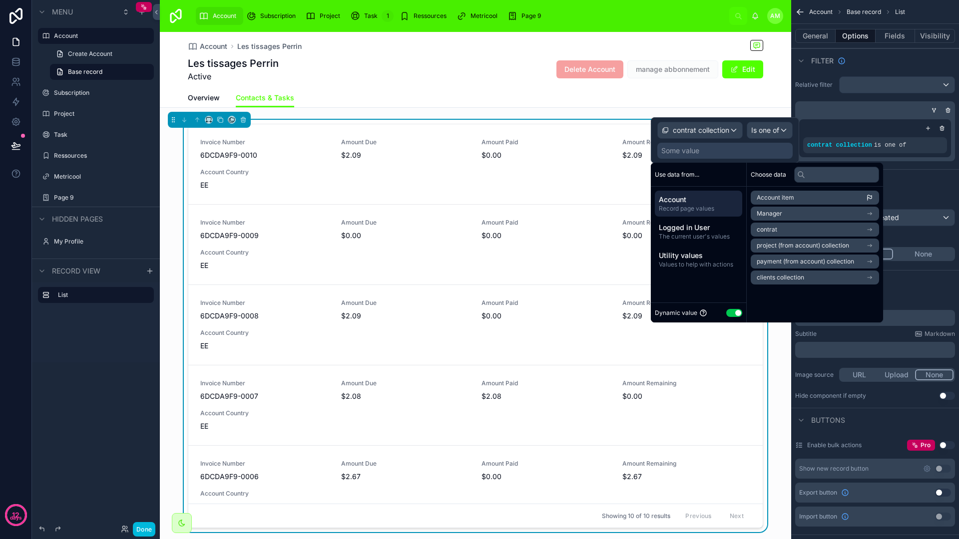
click at [713, 205] on span "Record page values" at bounding box center [698, 209] width 79 height 8
click at [775, 230] on span "contrat" at bounding box center [766, 230] width 20 height 8
click at [775, 280] on span "contrat collection" at bounding box center [780, 280] width 49 height 8
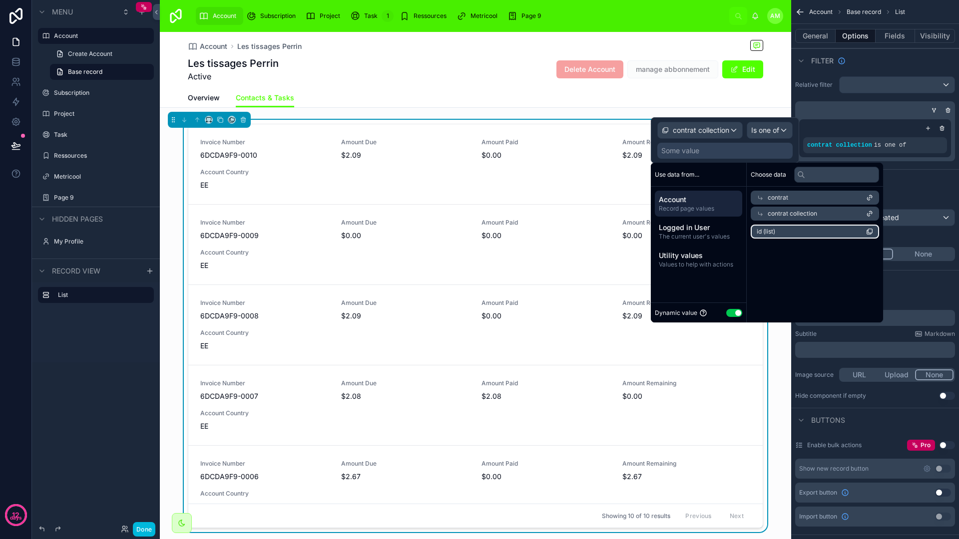
click at [770, 233] on span "id (list)" at bounding box center [765, 232] width 18 height 8
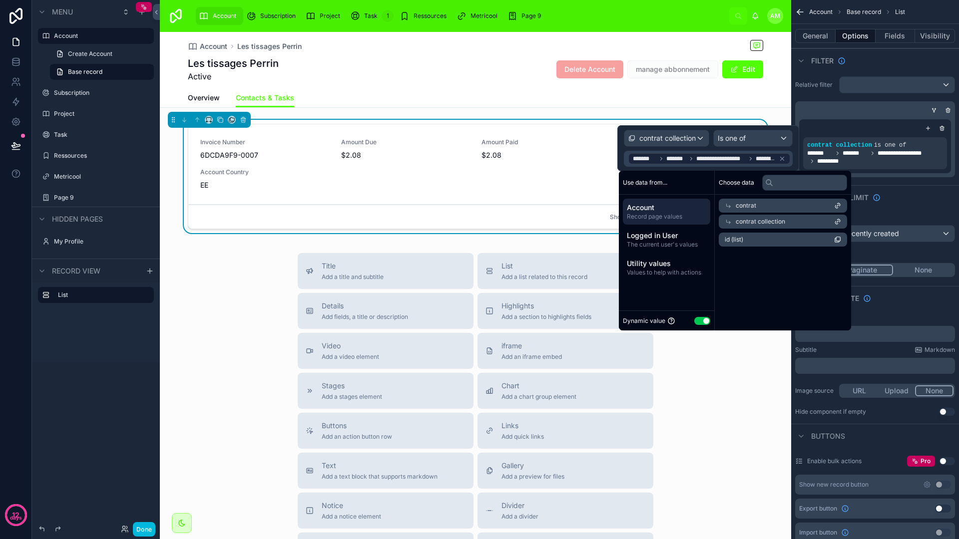
click at [571, 244] on div "Account Les tissages Perrin Les tissages Perrin Active Delete Account manage ab…" at bounding box center [475, 360] width 631 height 657
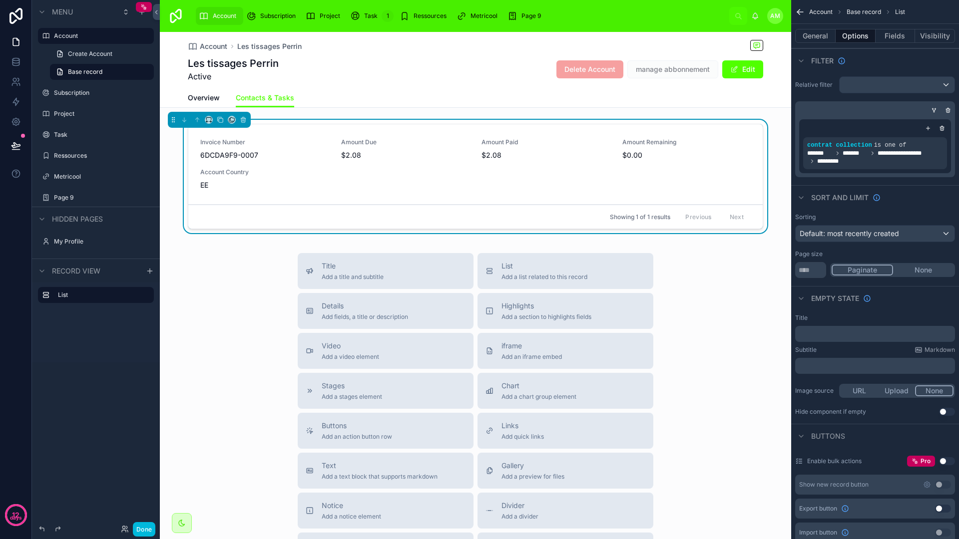
click at [692, 286] on div "Title Add a title and subtitle List Add a list related to this record Details A…" at bounding box center [475, 431] width 631 height 356
click at [144, 528] on button "Done" at bounding box center [144, 529] width 22 height 14
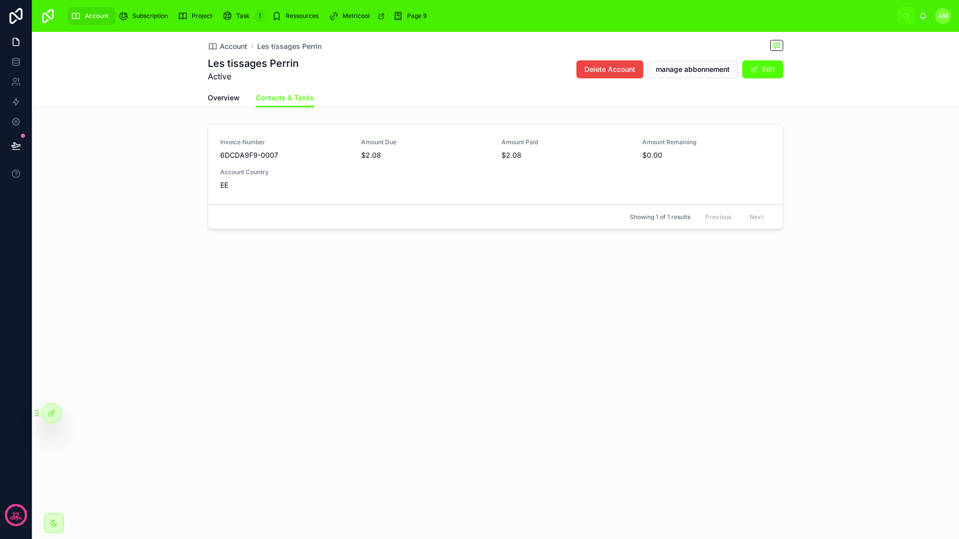
click at [54, 415] on icon at bounding box center [51, 413] width 8 height 8
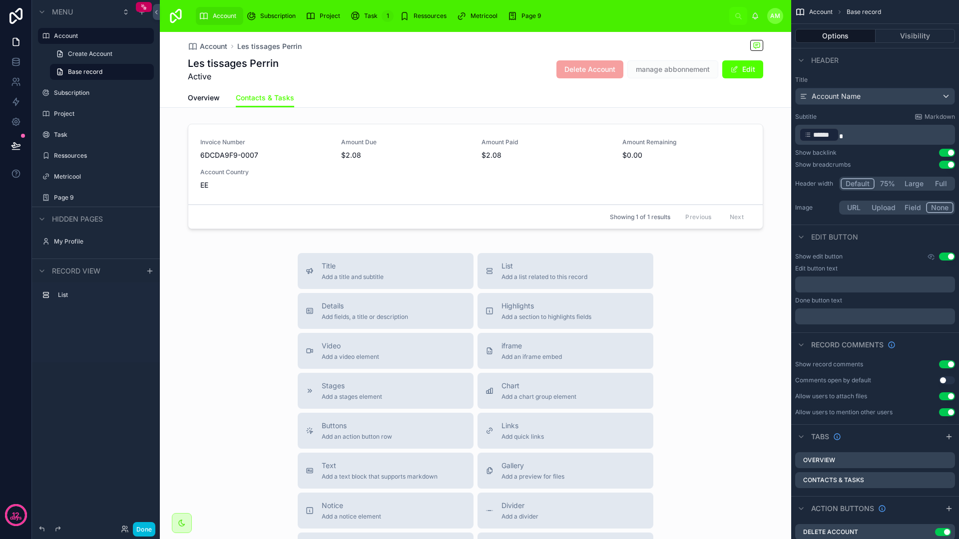
click at [147, 527] on button "Done" at bounding box center [144, 529] width 22 height 14
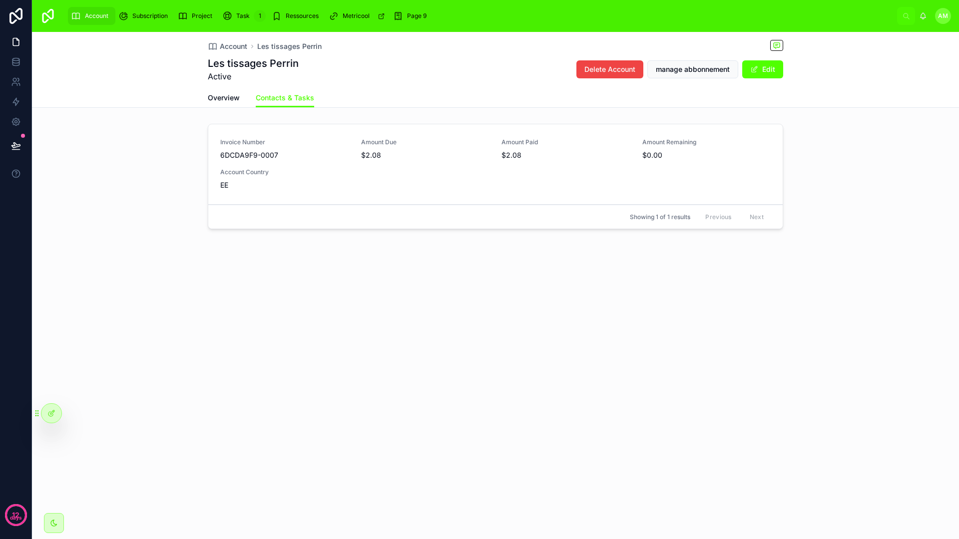
click at [379, 144] on span "Amount Due" at bounding box center [425, 142] width 129 height 8
click at [323, 183] on span "EE" at bounding box center [284, 185] width 129 height 10
click at [269, 166] on div "Invoice Number 6DCDA9F9-0007 Amount Due $2.08 Amount Paid $2.08 Amount Remainin…" at bounding box center [495, 164] width 550 height 52
click at [45, 410] on div at bounding box center [51, 413] width 20 height 19
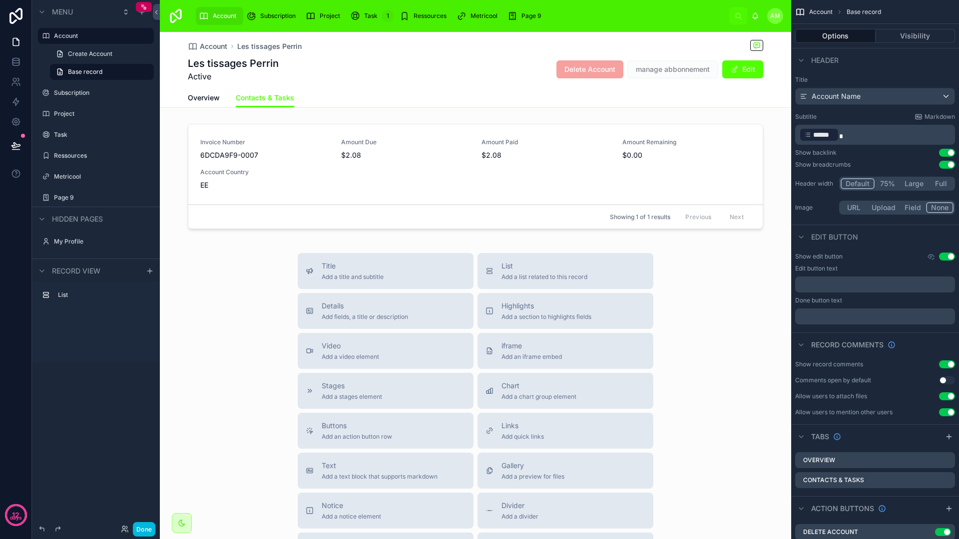
click at [0, 0] on icon "scrollable content" at bounding box center [0, 0] width 0 height 0
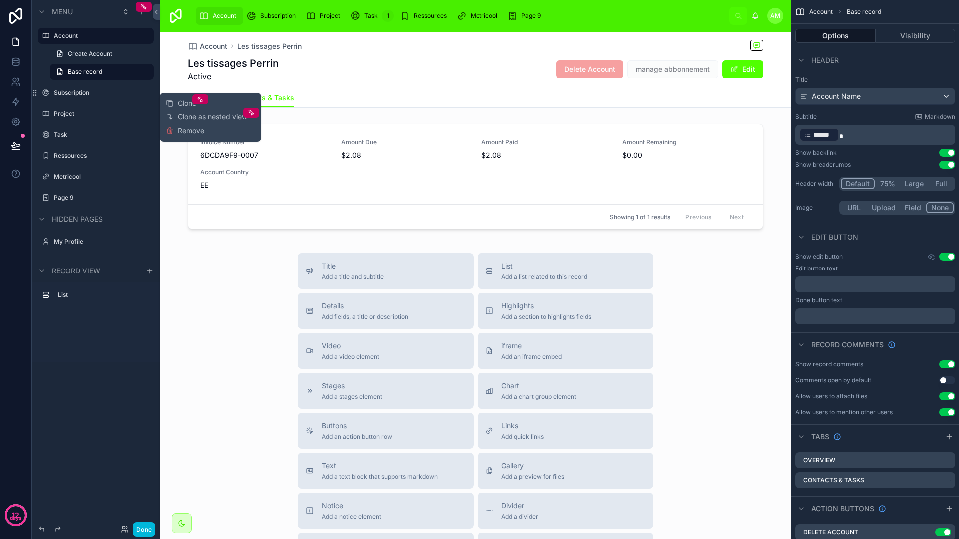
click at [184, 134] on span "Remove" at bounding box center [191, 131] width 26 height 10
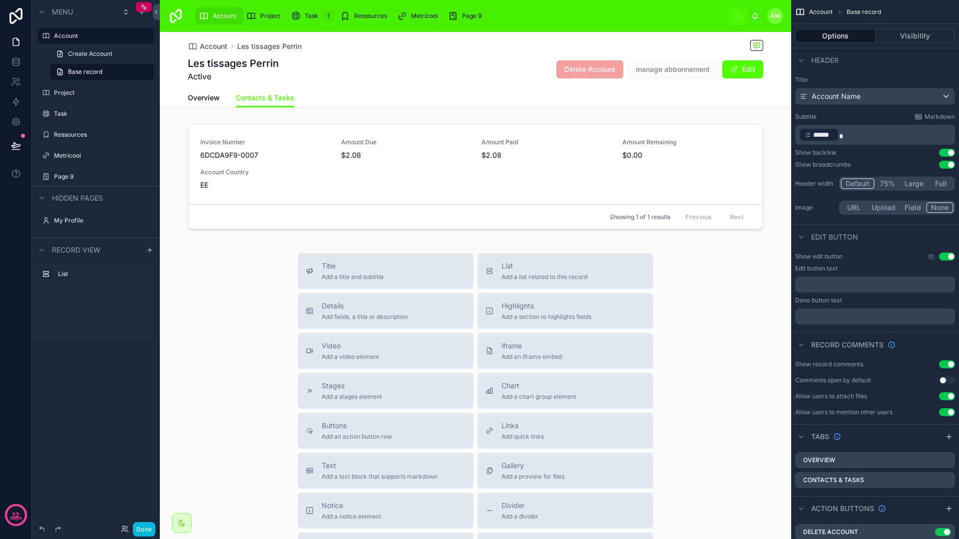
click at [142, 11] on div "scrollable content" at bounding box center [144, 7] width 16 height 10
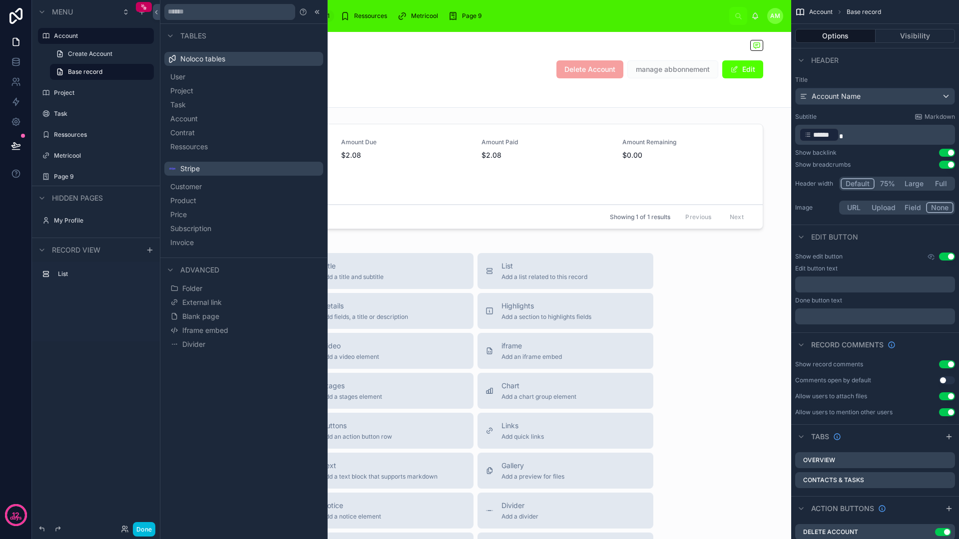
click at [191, 240] on span "Invoice" at bounding box center [181, 243] width 23 height 10
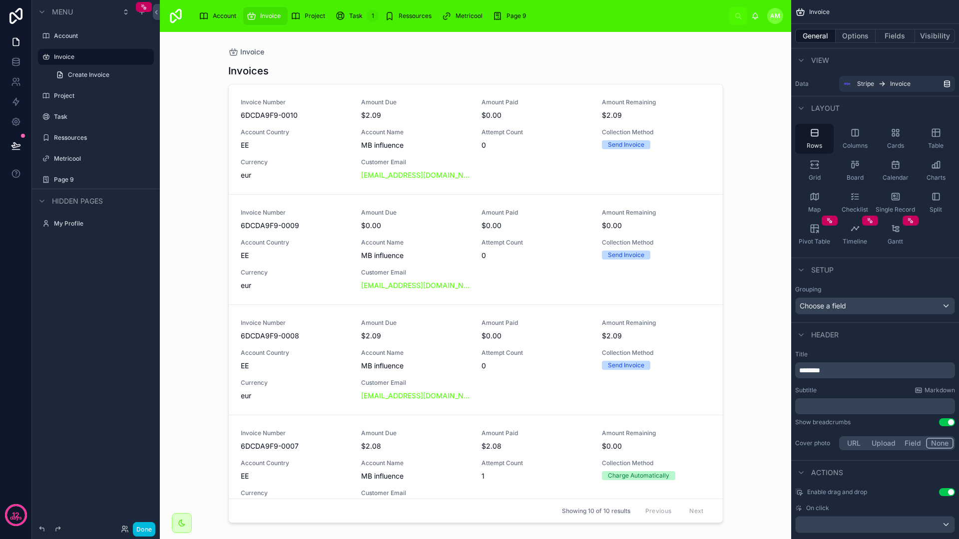
click at [60, 53] on label "Invoice" at bounding box center [101, 57] width 94 height 8
click at [143, 525] on button "Done" at bounding box center [144, 529] width 22 height 14
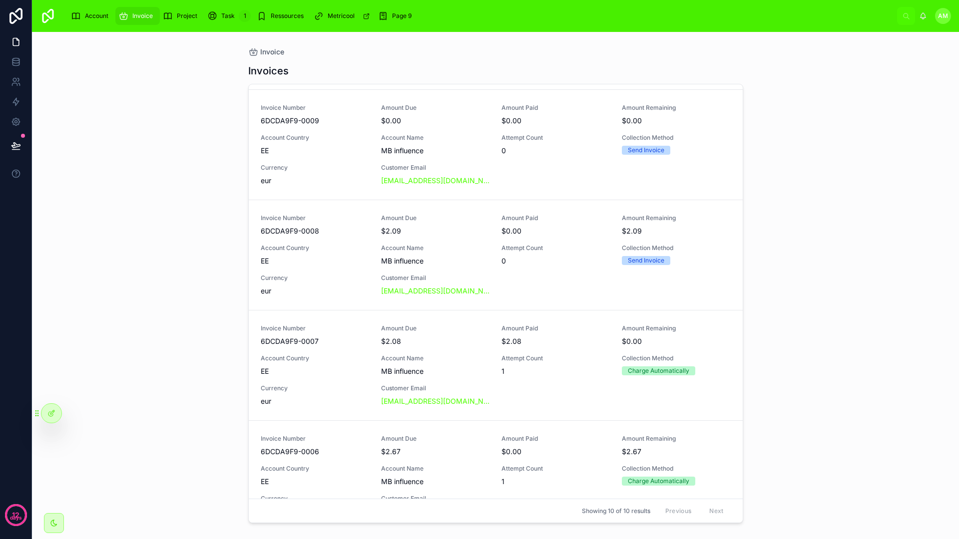
scroll to position [208, 0]
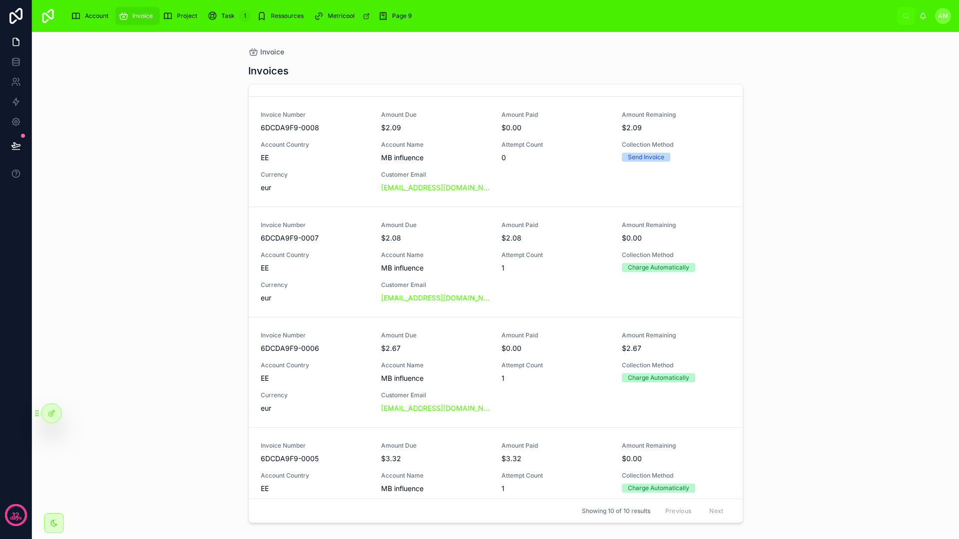
click at [90, 19] on div "Account" at bounding box center [91, 16] width 41 height 16
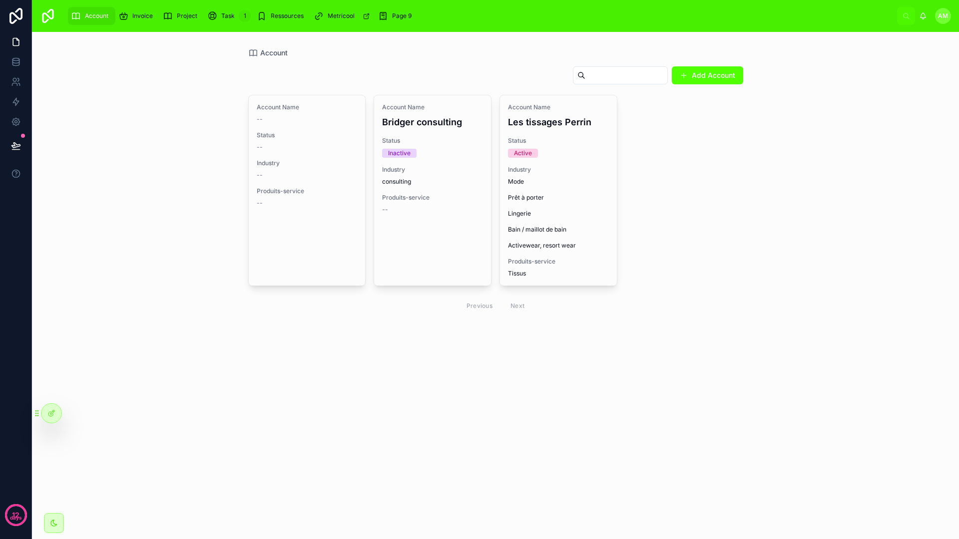
click at [525, 160] on div "Account Name Les tissages Perrin Status Active Industry Mode Prêt à porter Ling…" at bounding box center [558, 190] width 117 height 190
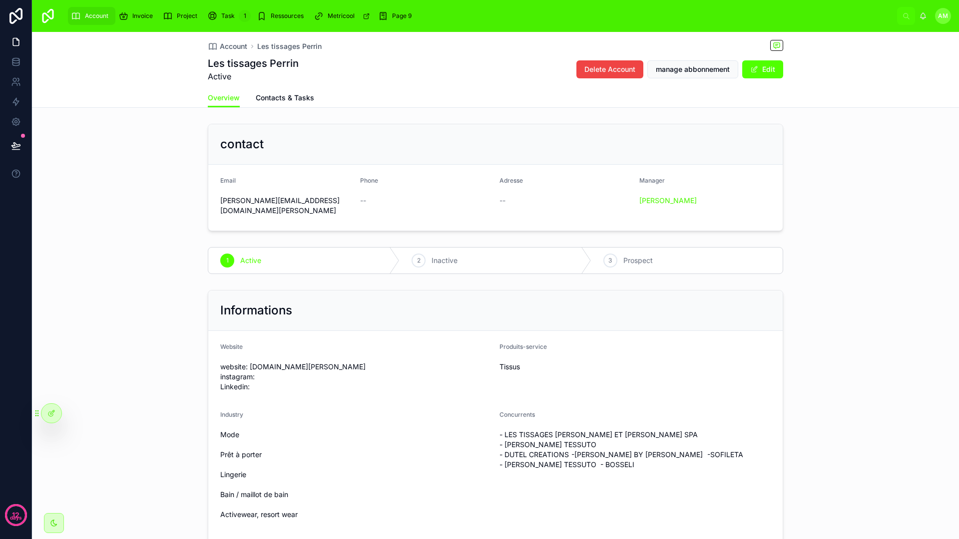
click at [388, 188] on div "Phone" at bounding box center [426, 183] width 132 height 12
click at [260, 93] on span "Contacts & Tasks" at bounding box center [285, 98] width 58 height 10
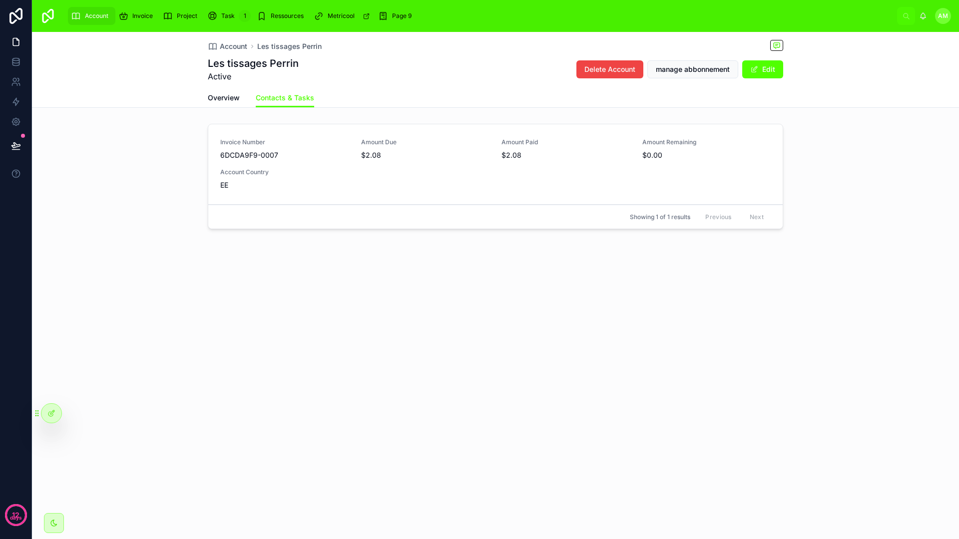
click at [420, 183] on div "Invoice Number 6DCDA9F9-0007 Amount Due $2.08 Amount Paid $2.08 Amount Remainin…" at bounding box center [495, 164] width 550 height 52
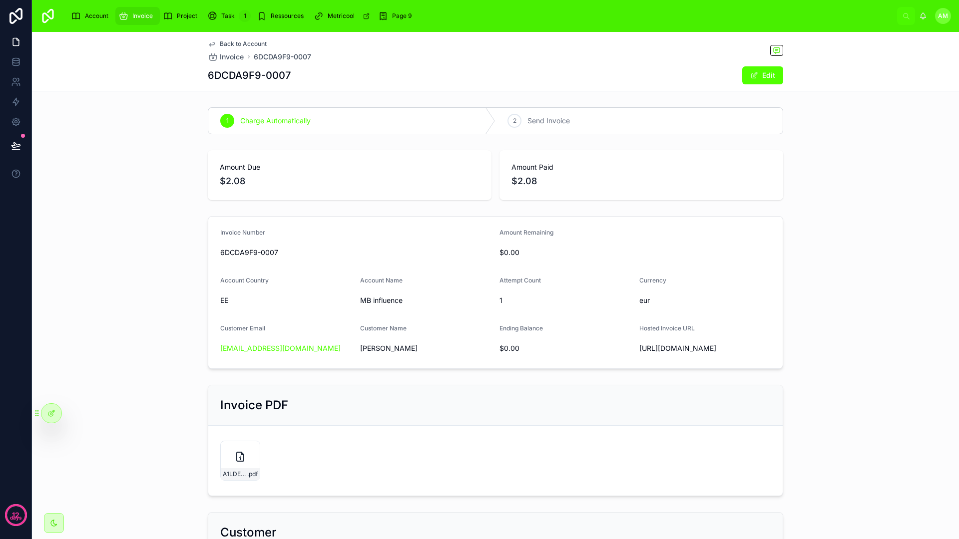
click at [490, 177] on div "Amount Due $2.08 Amount Paid $2.08" at bounding box center [495, 175] width 575 height 50
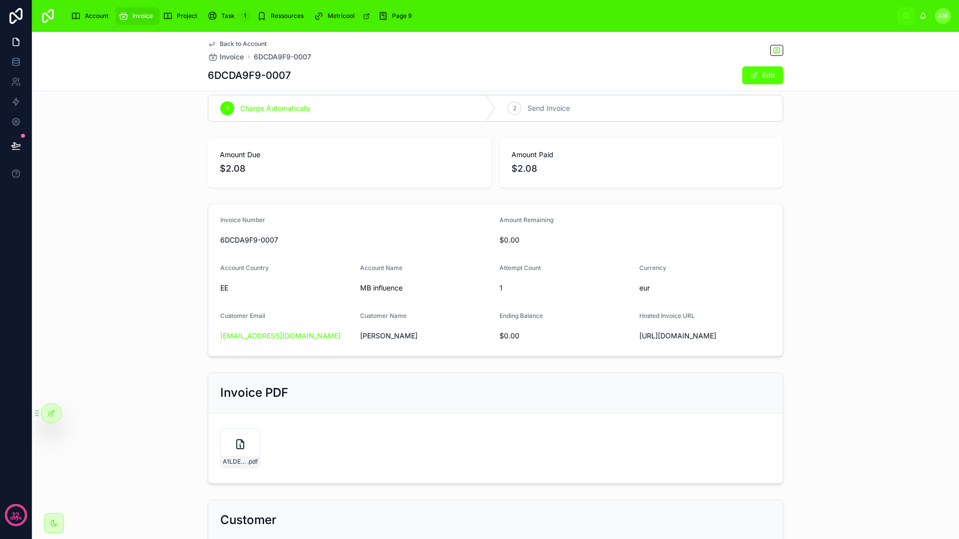
click at [490, 176] on div "Amount Due $2.08 Amount Paid $2.08" at bounding box center [495, 163] width 575 height 50
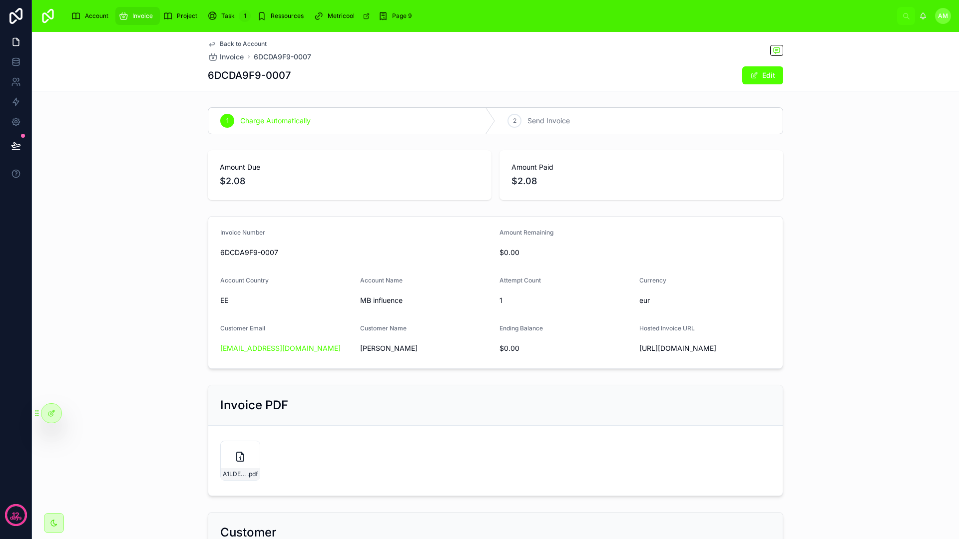
click at [237, 463] on icon at bounding box center [240, 457] width 12 height 12
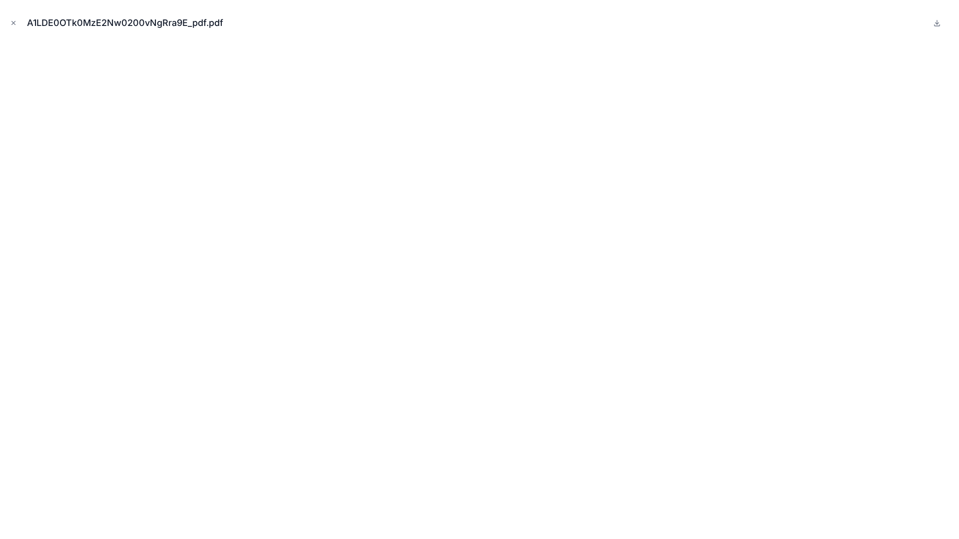
click at [17, 24] on button "Close modal" at bounding box center [13, 22] width 11 height 11
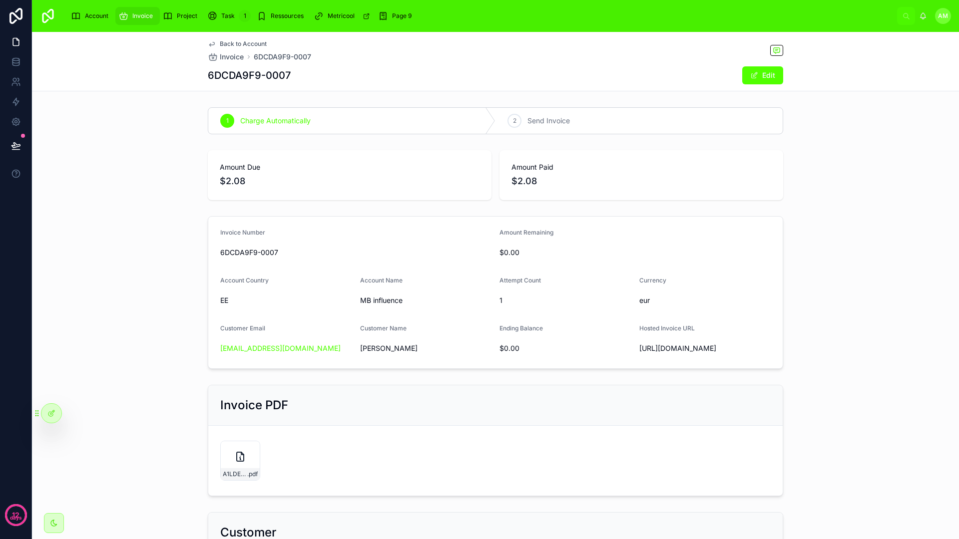
click at [53, 422] on div at bounding box center [51, 413] width 20 height 19
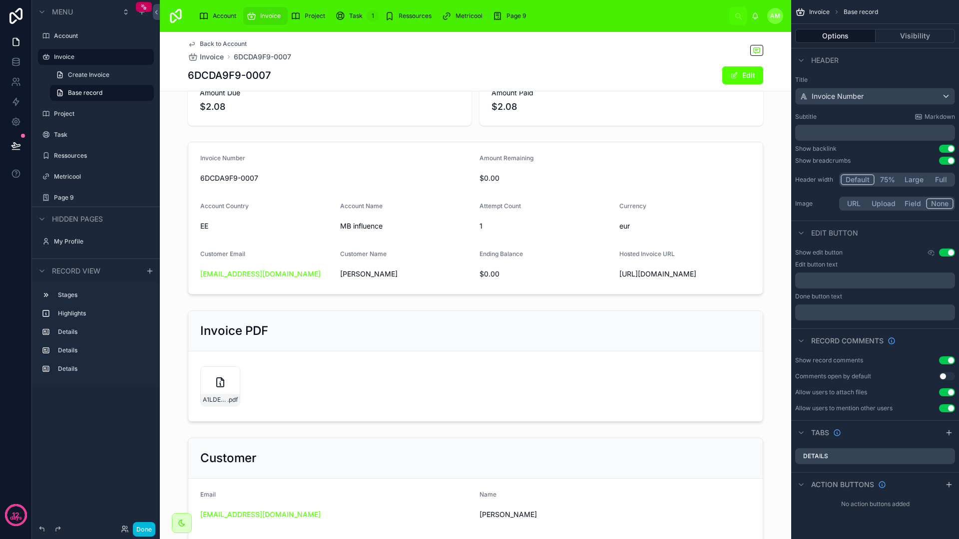
scroll to position [82, 0]
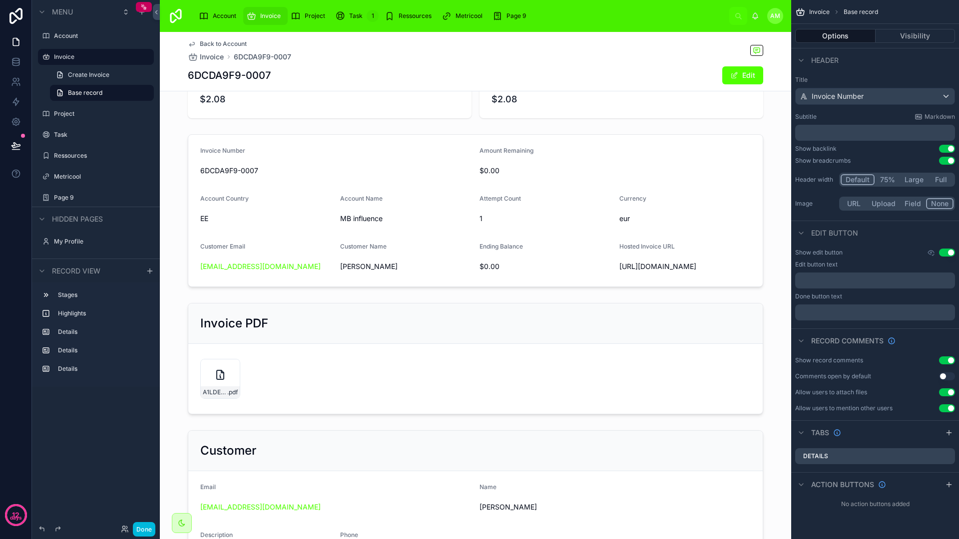
click at [410, 370] on div at bounding box center [475, 358] width 631 height 119
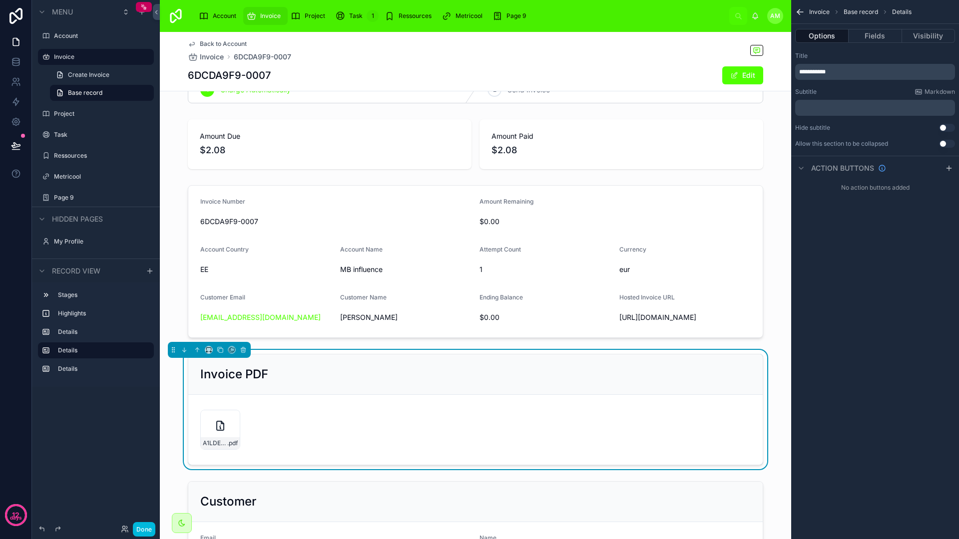
scroll to position [0, 0]
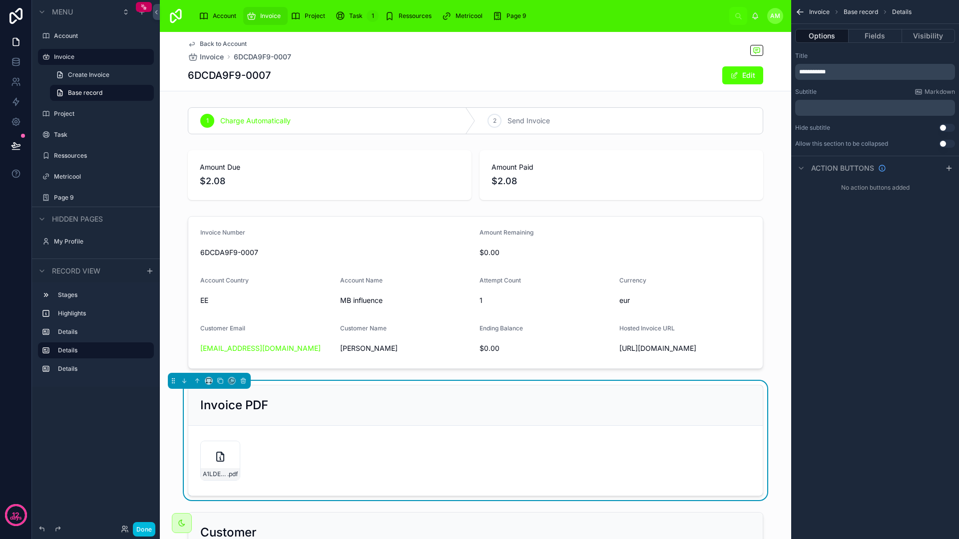
click at [406, 231] on div at bounding box center [475, 292] width 631 height 161
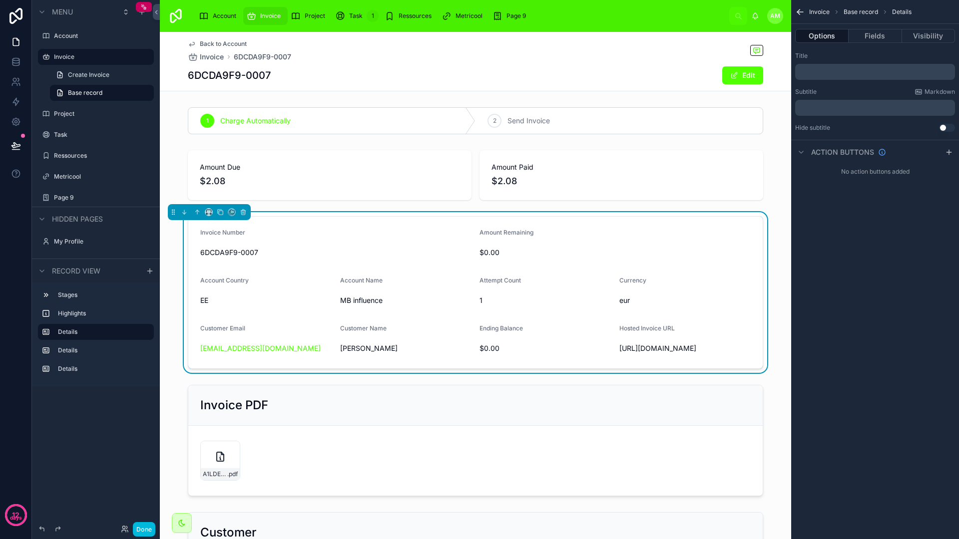
click at [864, 39] on button "Fields" at bounding box center [874, 36] width 53 height 14
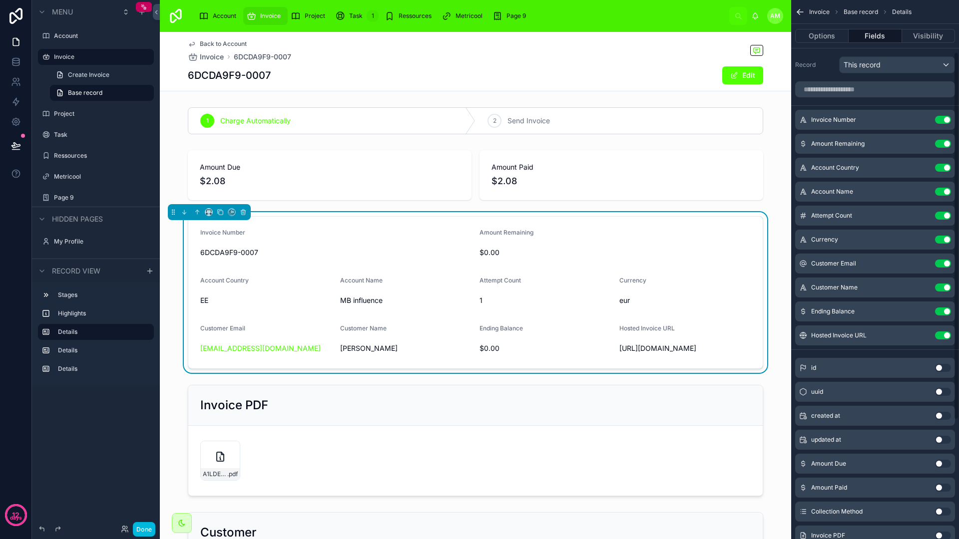
scroll to position [250, 0]
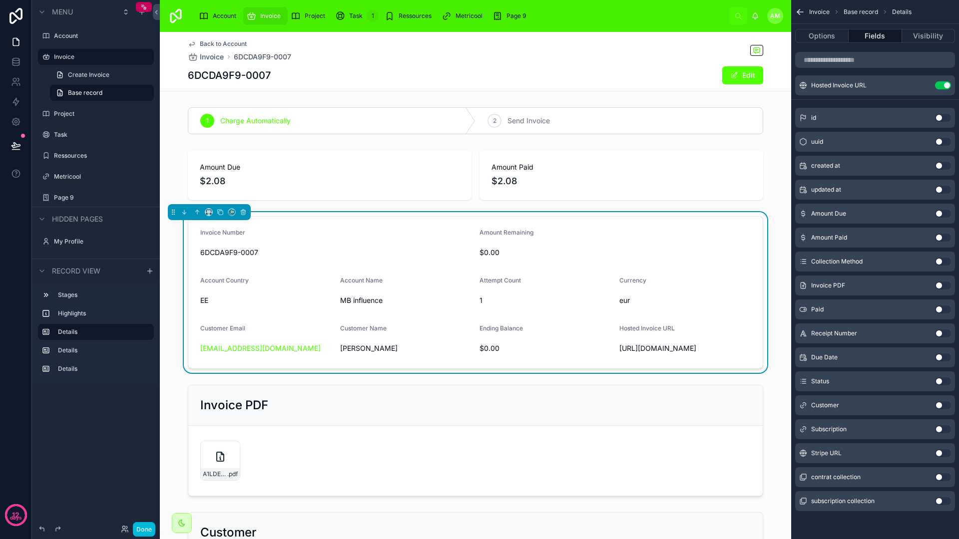
click at [939, 427] on button "Use setting" at bounding box center [943, 429] width 16 height 8
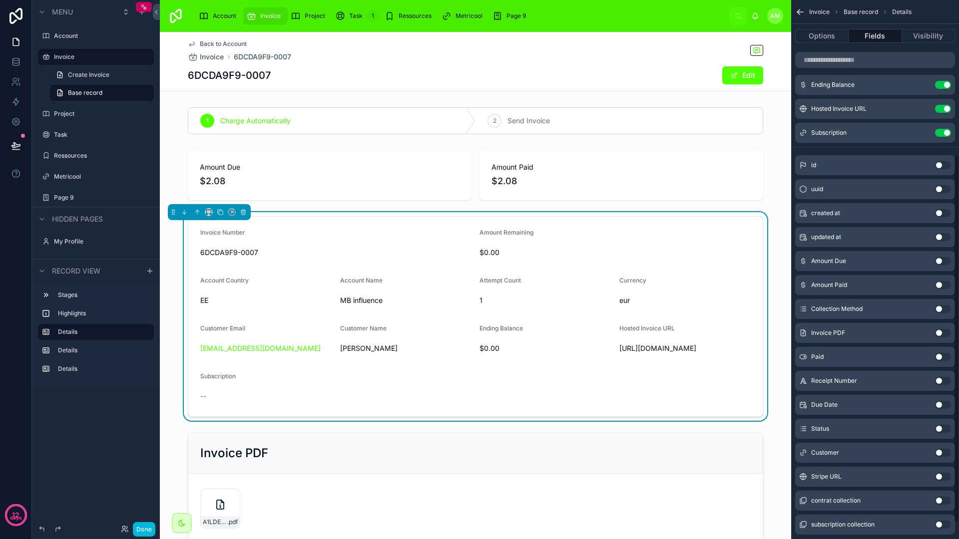
scroll to position [226, 0]
click at [945, 478] on button "Use setting" at bounding box center [943, 477] width 16 height 8
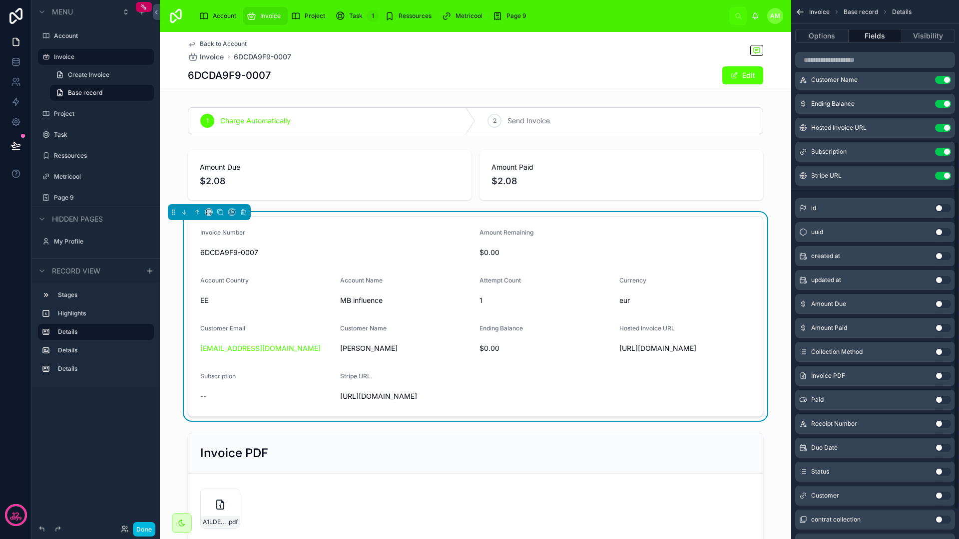
scroll to position [190, 0]
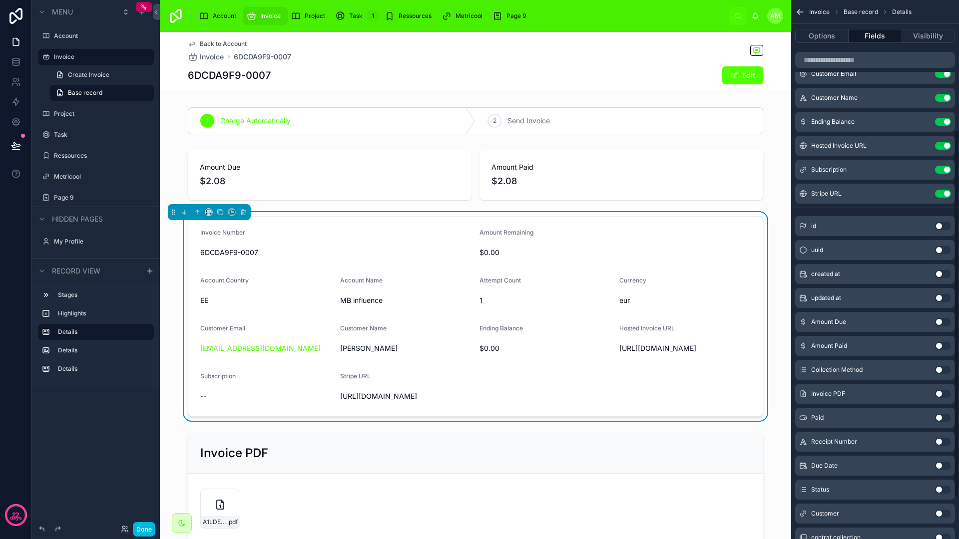
click at [939, 487] on button "Use setting" at bounding box center [943, 490] width 16 height 8
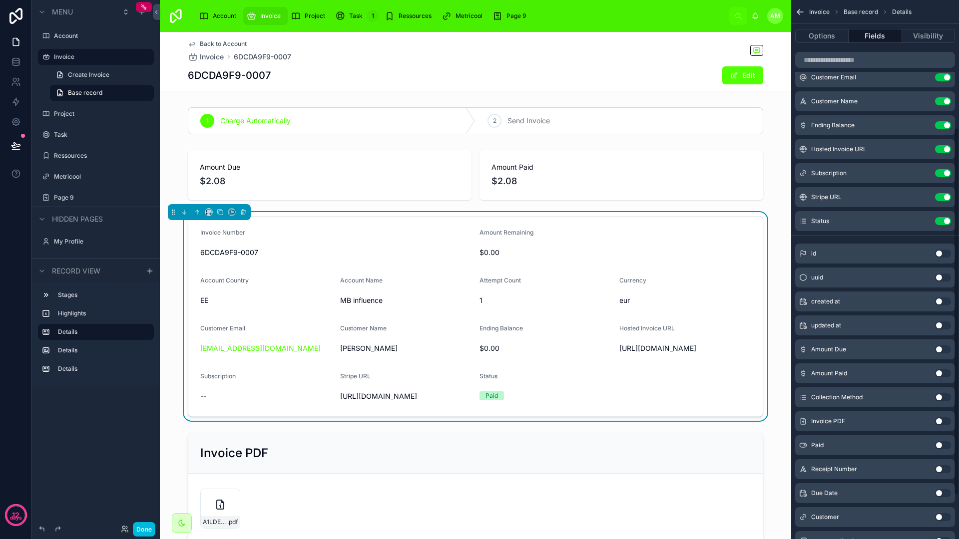
scroll to position [180, 0]
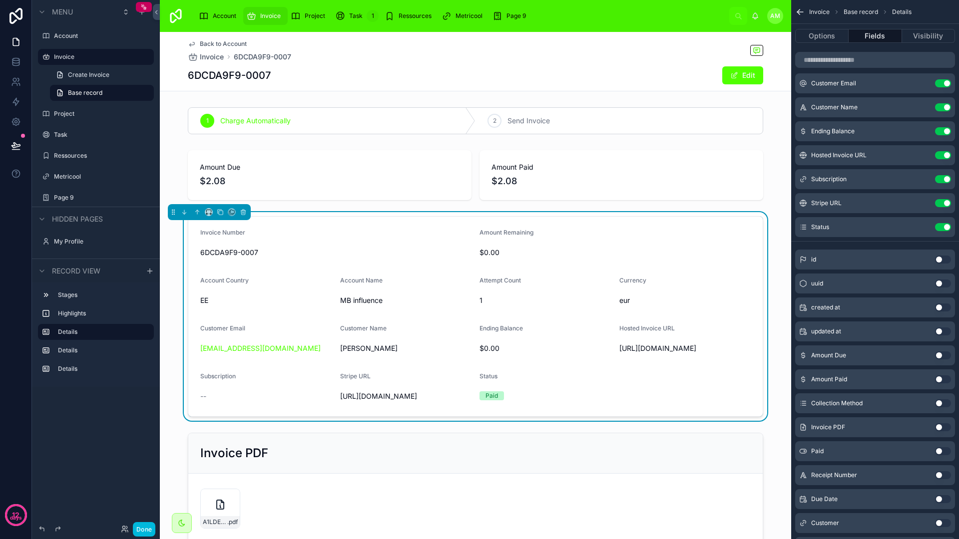
click at [937, 401] on button "Use setting" at bounding box center [943, 403] width 16 height 8
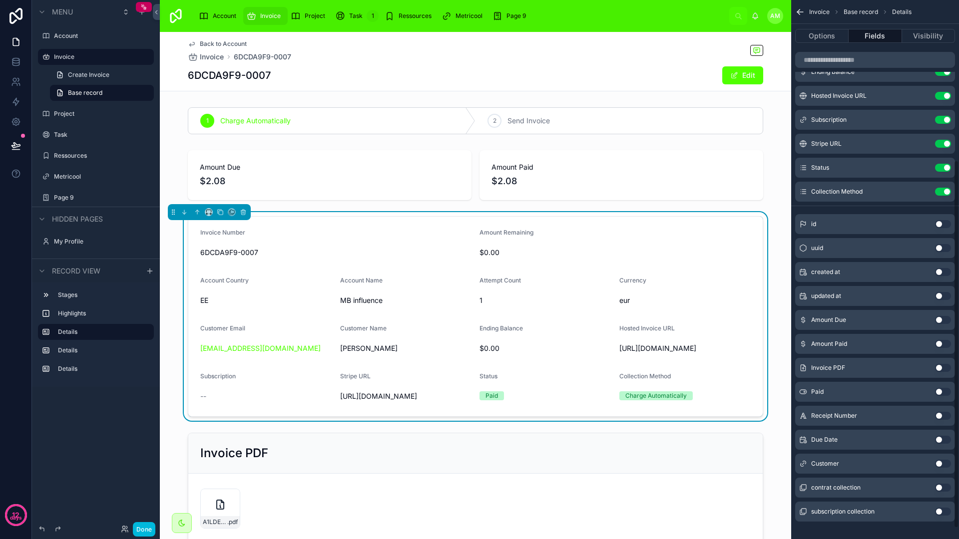
scroll to position [250, 0]
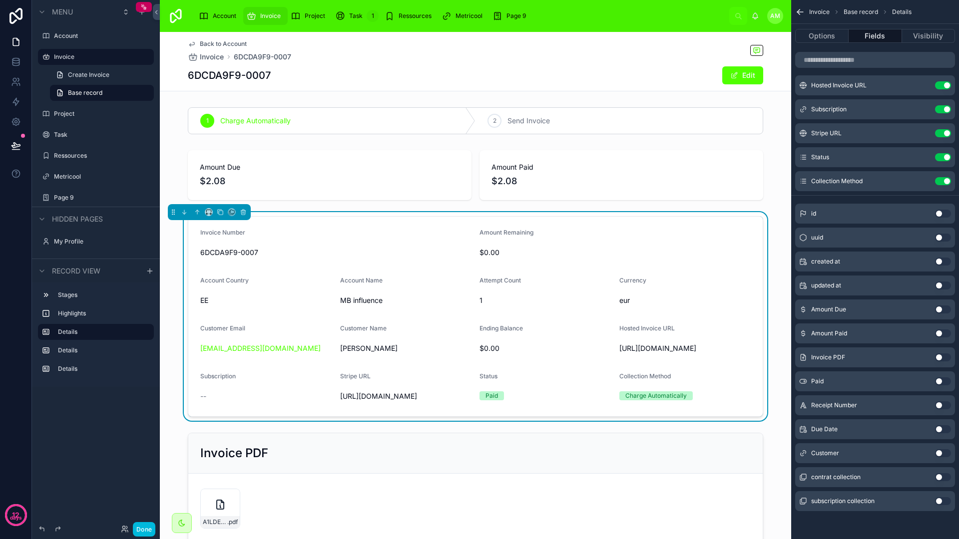
click at [940, 452] on button "Use setting" at bounding box center [943, 453] width 16 height 8
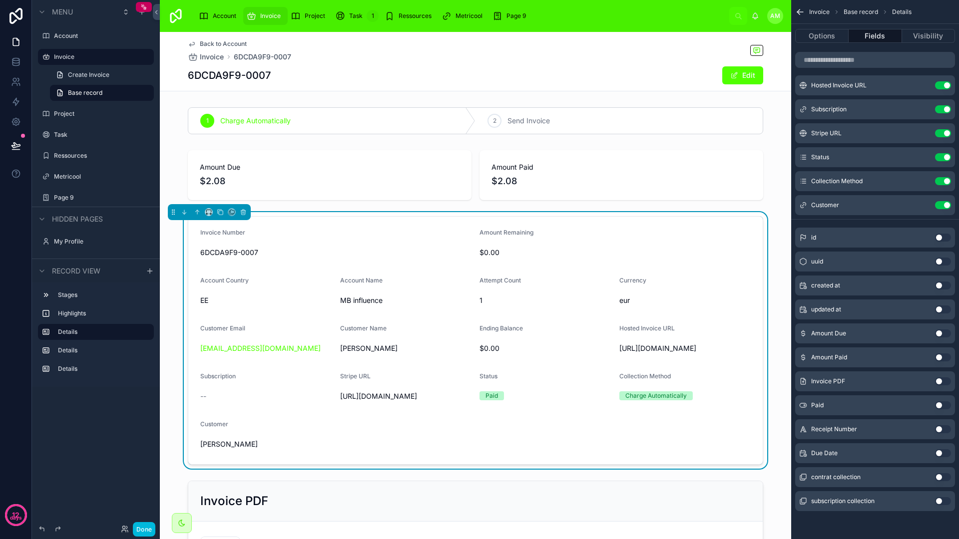
click at [144, 524] on button "Done" at bounding box center [144, 529] width 22 height 14
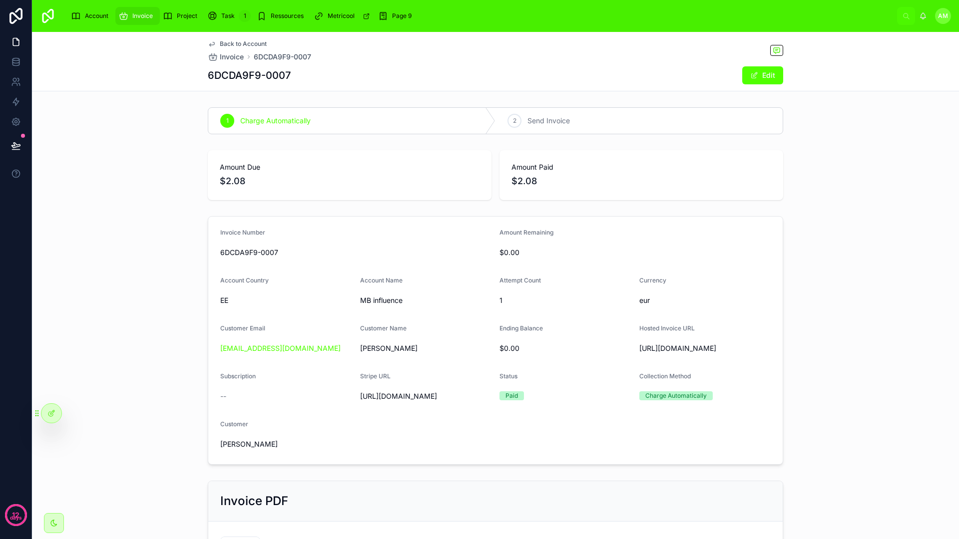
click at [182, 19] on span "Project" at bounding box center [187, 16] width 20 height 8
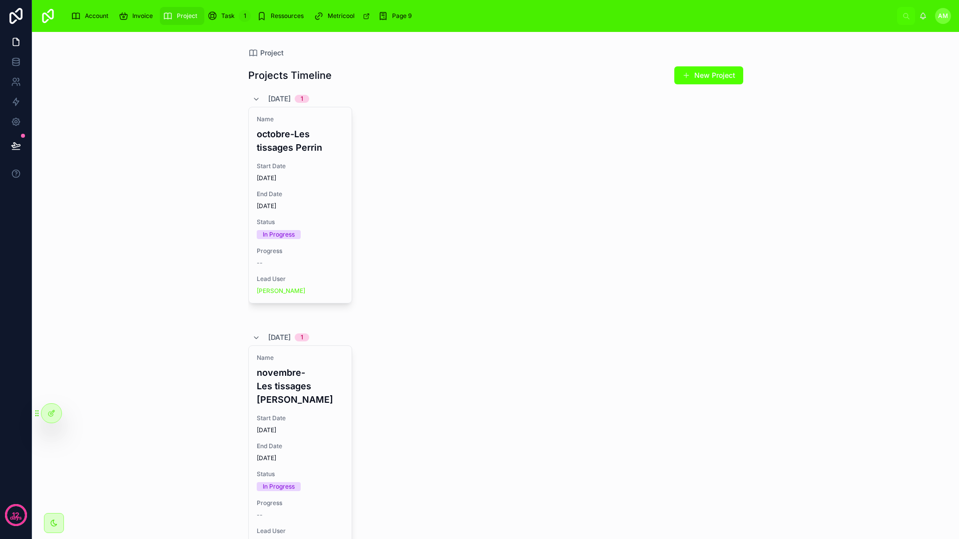
click at [309, 156] on div "Name octobre-Les tissages Perrin Start Date 24/09/2025 End Date 23/10/2025 Stat…" at bounding box center [300, 205] width 103 height 196
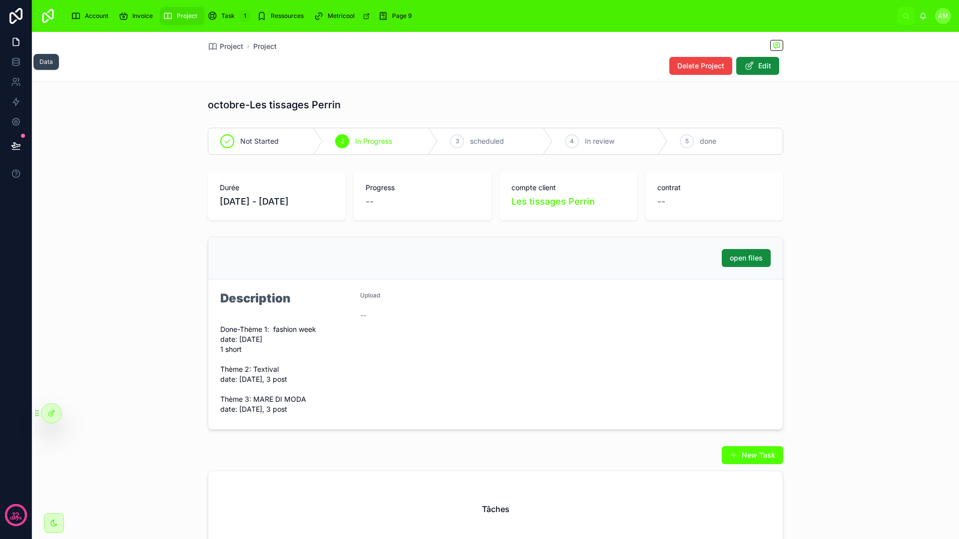
click at [12, 63] on icon at bounding box center [15, 64] width 6 height 4
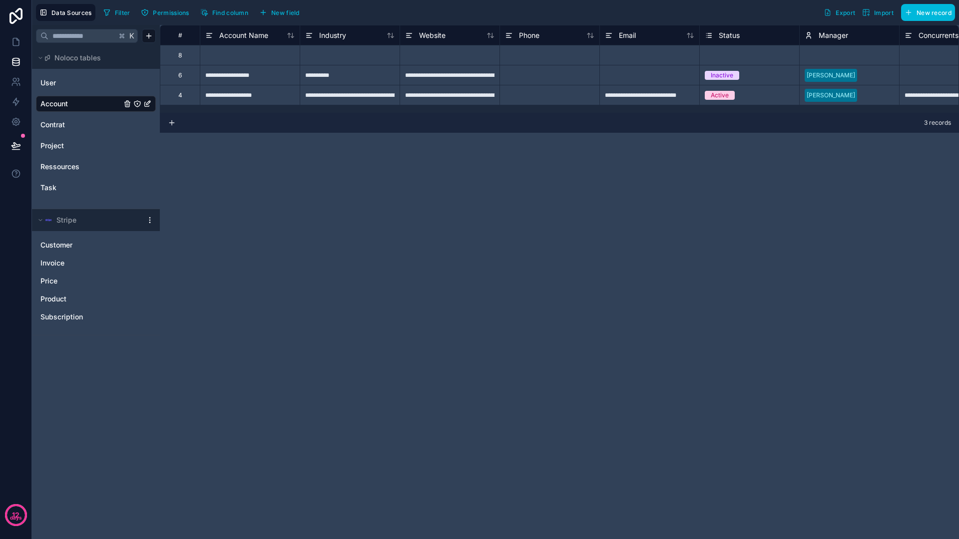
click at [78, 141] on link "Project" at bounding box center [80, 146] width 81 height 10
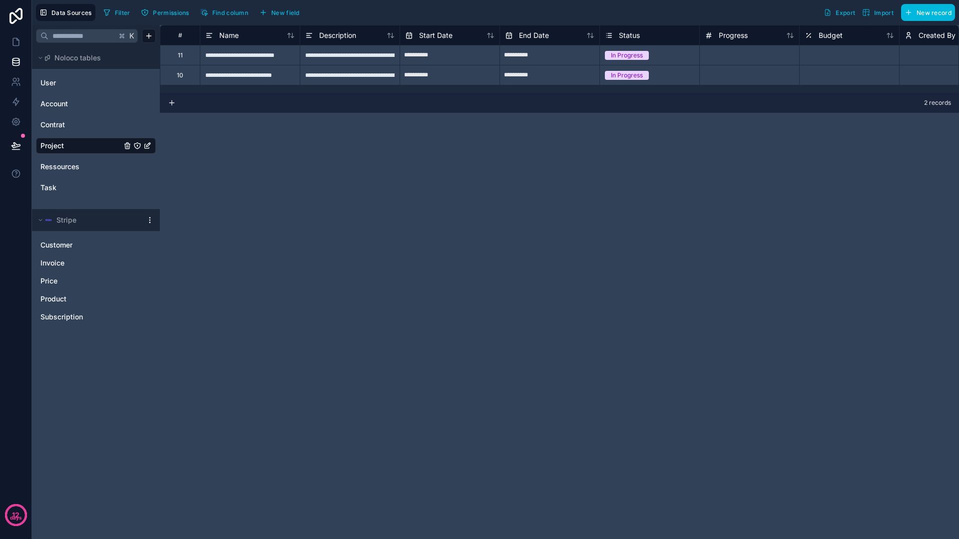
click at [286, 14] on span "New field" at bounding box center [285, 12] width 28 height 7
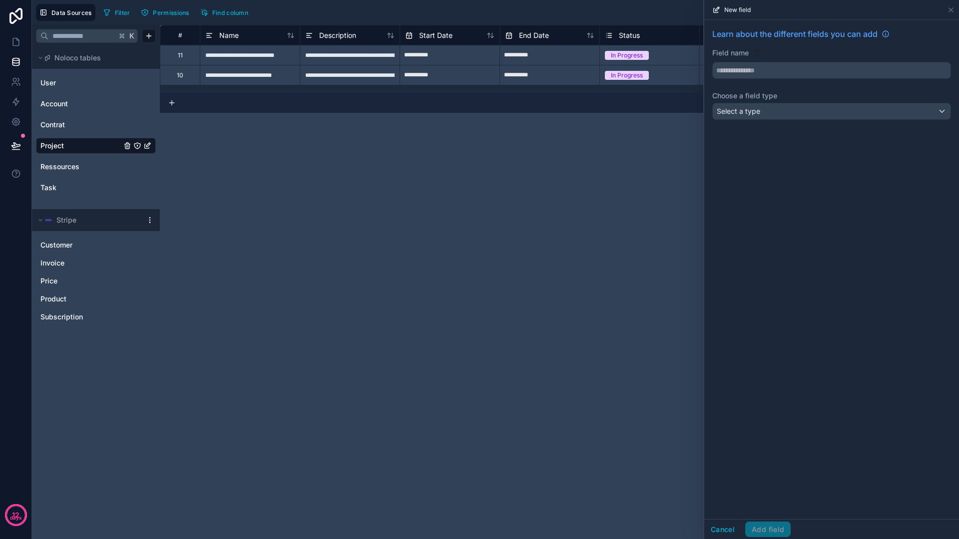
click at [760, 74] on input "text" at bounding box center [832, 70] width 238 height 16
type input "*******"
click at [342, 242] on div "**********" at bounding box center [559, 282] width 799 height 514
click at [724, 526] on button "Cancel" at bounding box center [722, 530] width 37 height 16
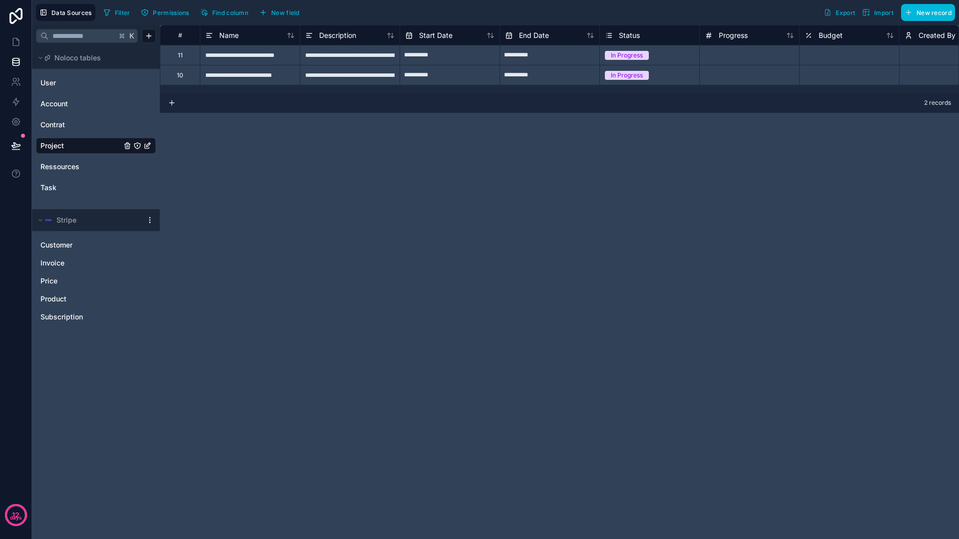
drag, startPoint x: 375, startPoint y: 301, endPoint x: 369, endPoint y: 297, distance: 7.4
click at [375, 300] on div "**********" at bounding box center [559, 282] width 799 height 514
click at [96, 321] on link "Subscription" at bounding box center [85, 317] width 91 height 10
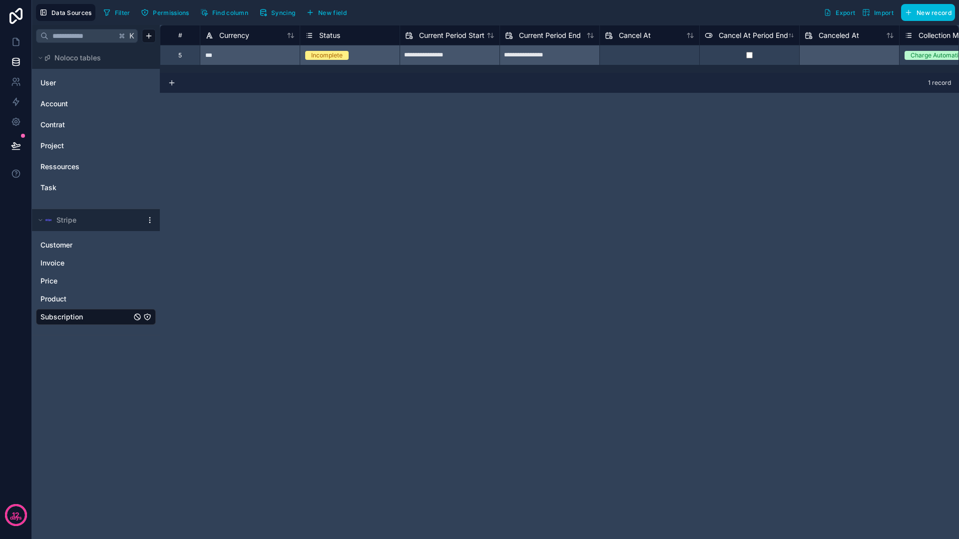
click at [320, 16] on span "New field" at bounding box center [332, 12] width 28 height 7
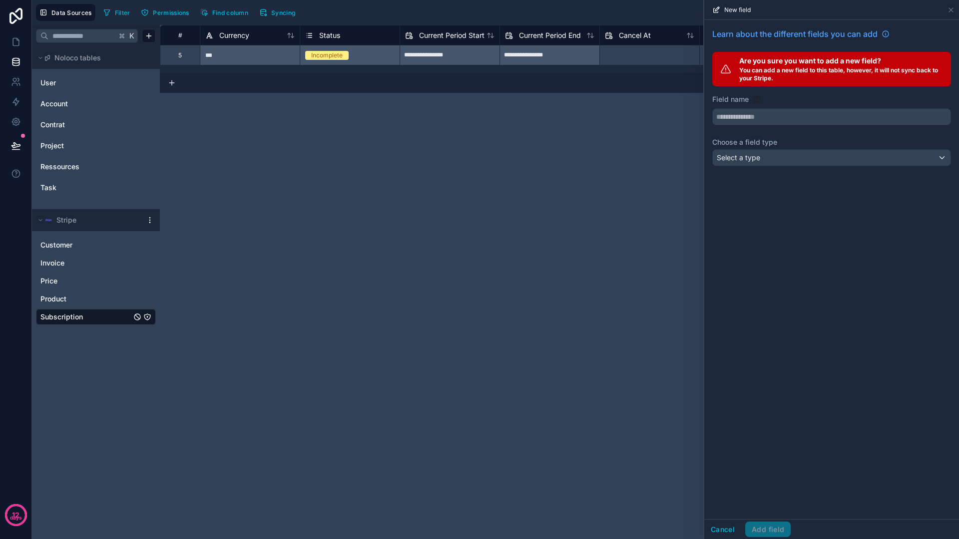
click at [58, 265] on span "Invoice" at bounding box center [52, 263] width 24 height 10
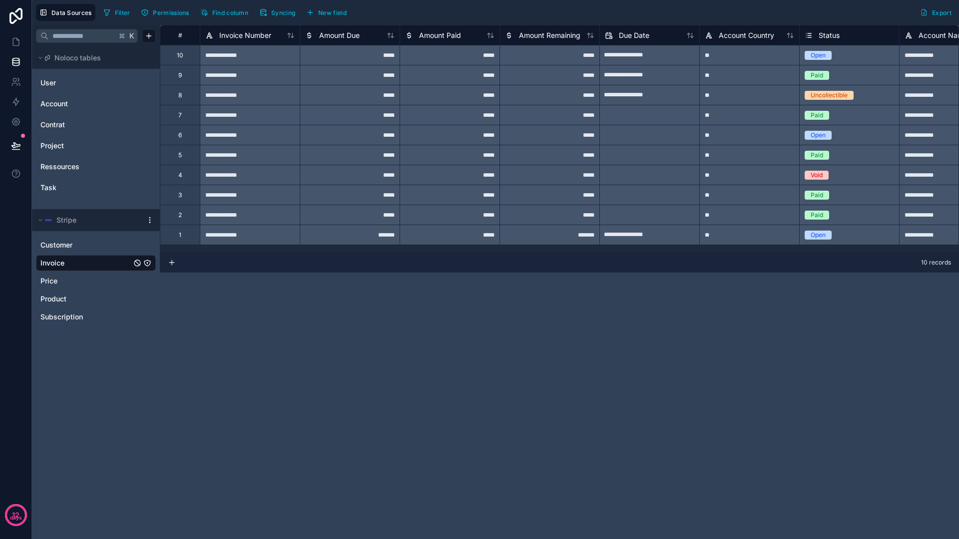
click at [345, 11] on span "New field" at bounding box center [332, 12] width 28 height 7
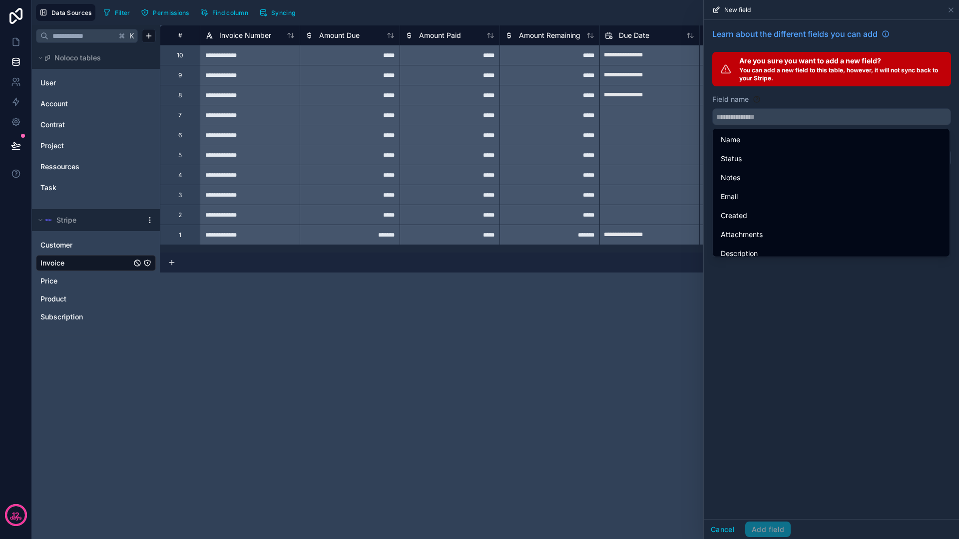
click at [793, 115] on input "text" at bounding box center [832, 117] width 238 height 16
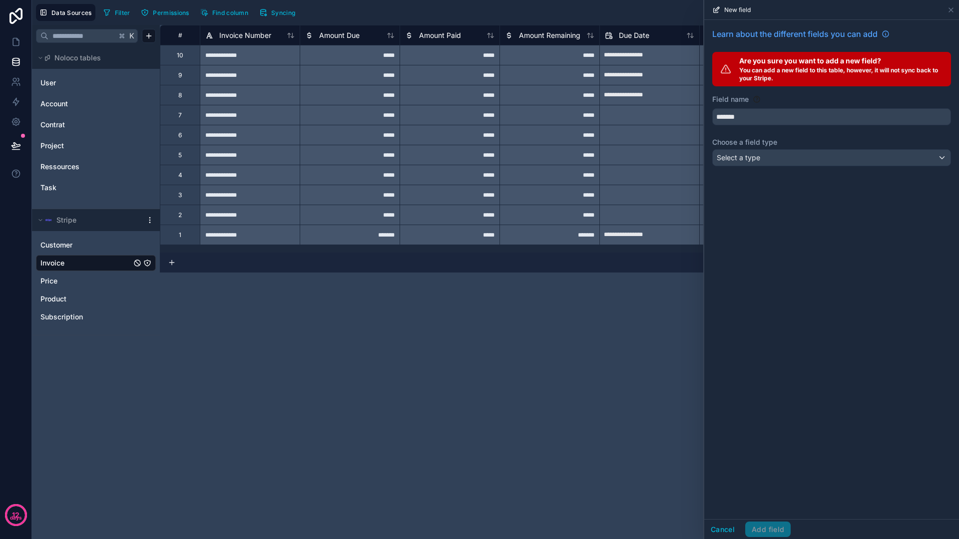
type input "*******"
click at [792, 159] on div "Select a type" at bounding box center [832, 158] width 238 height 16
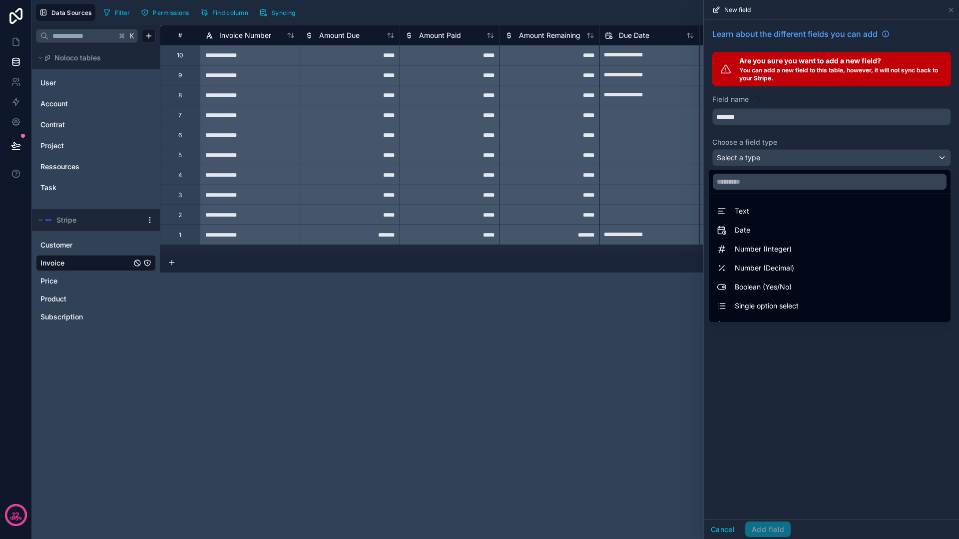
scroll to position [259, 0]
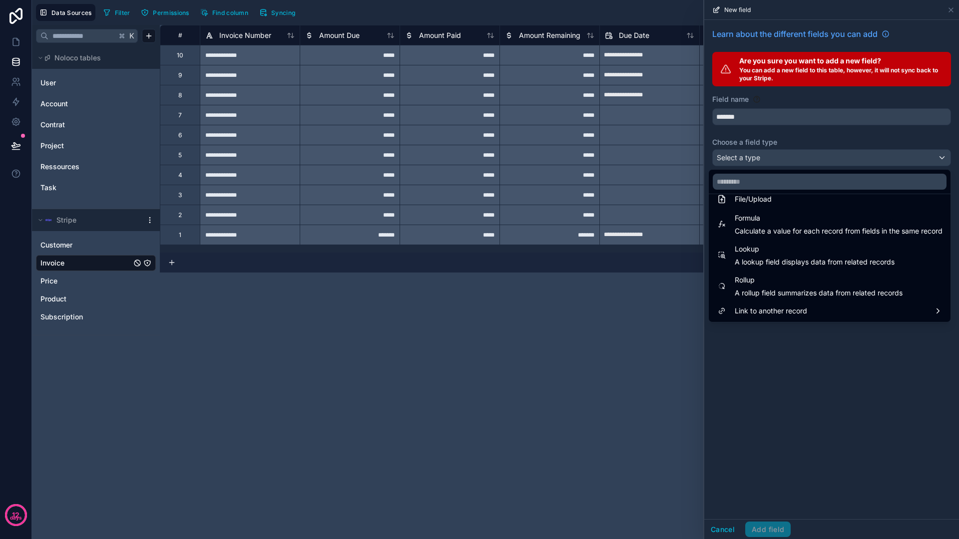
click at [794, 312] on span "Link to another record" at bounding box center [771, 311] width 72 height 12
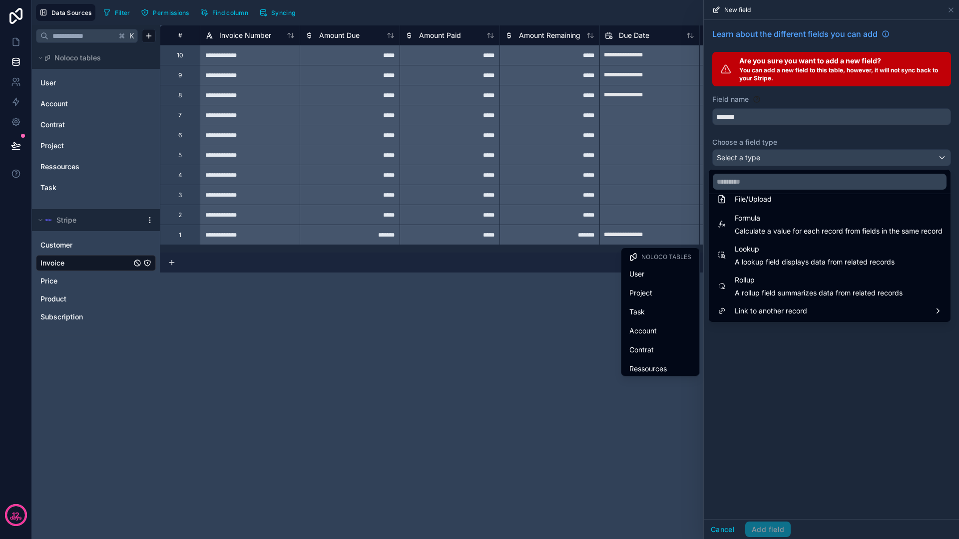
click at [645, 292] on div "Project" at bounding box center [660, 293] width 62 height 12
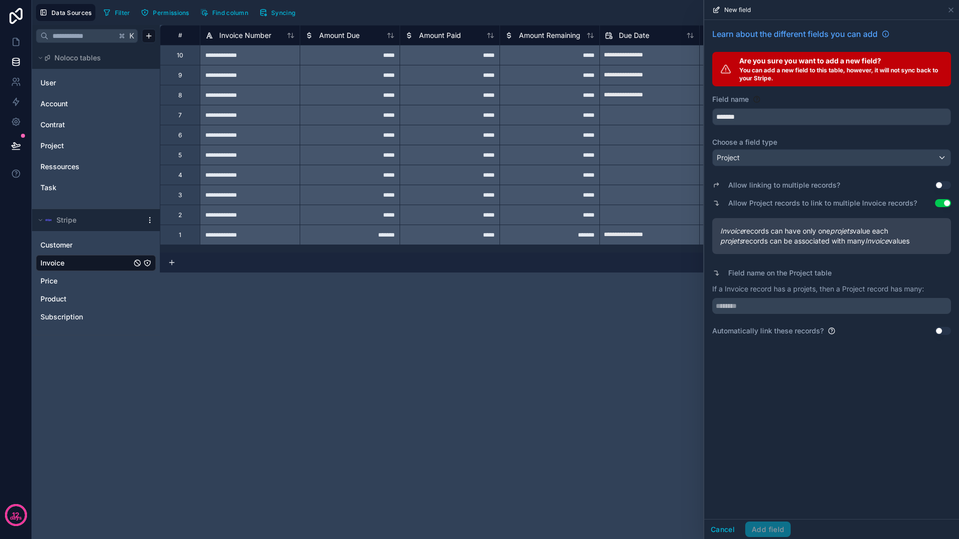
click at [787, 302] on input "text" at bounding box center [831, 306] width 239 height 16
type input "*******"
click at [754, 155] on div "Project" at bounding box center [832, 158] width 238 height 16
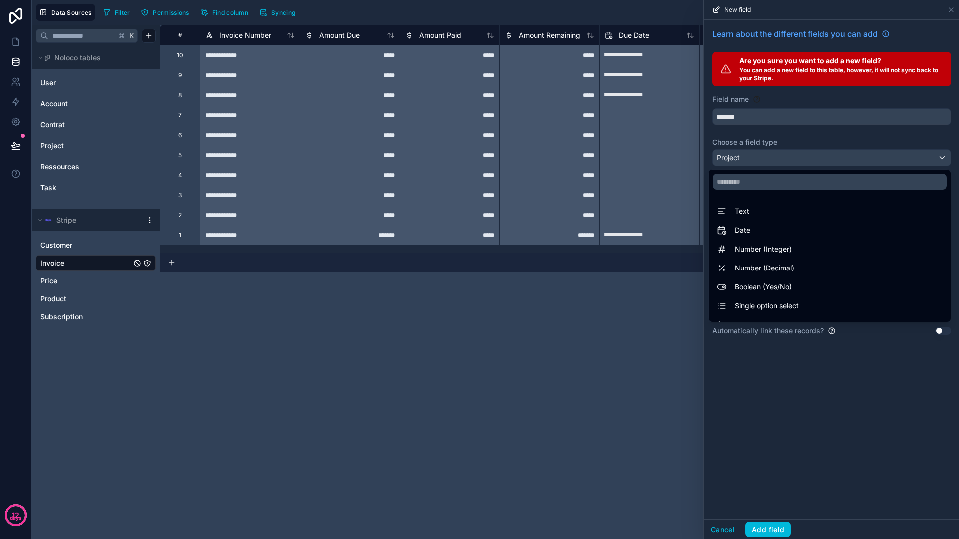
click at [827, 424] on div at bounding box center [831, 269] width 255 height 539
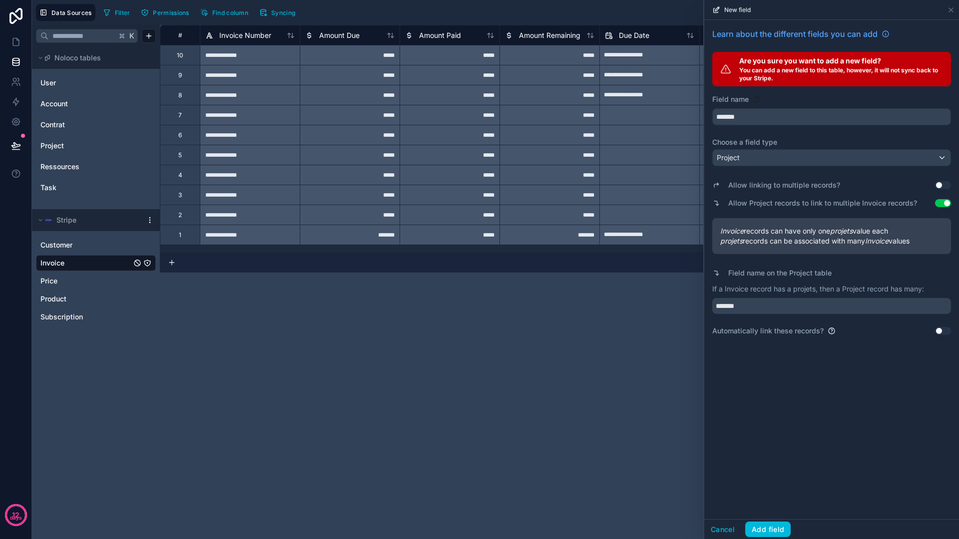
click at [777, 527] on button "Add field" at bounding box center [767, 530] width 45 height 16
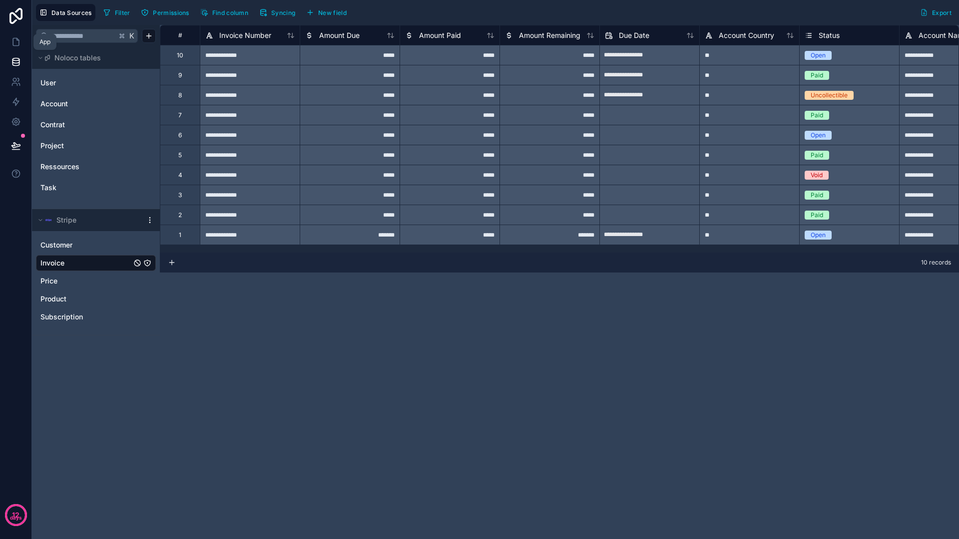
click at [15, 40] on icon at bounding box center [16, 42] width 10 height 10
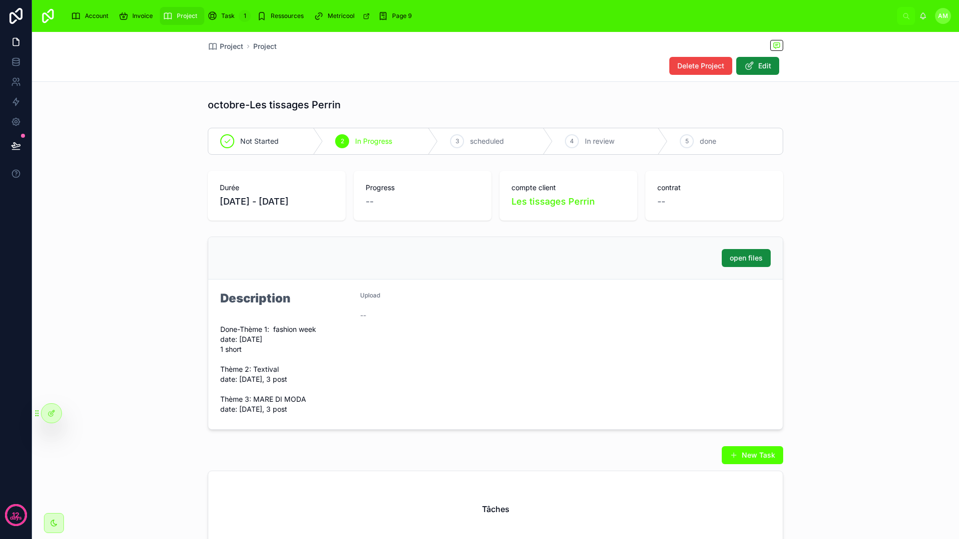
click at [415, 81] on div "Project Project Delete Project Edit" at bounding box center [495, 57] width 927 height 50
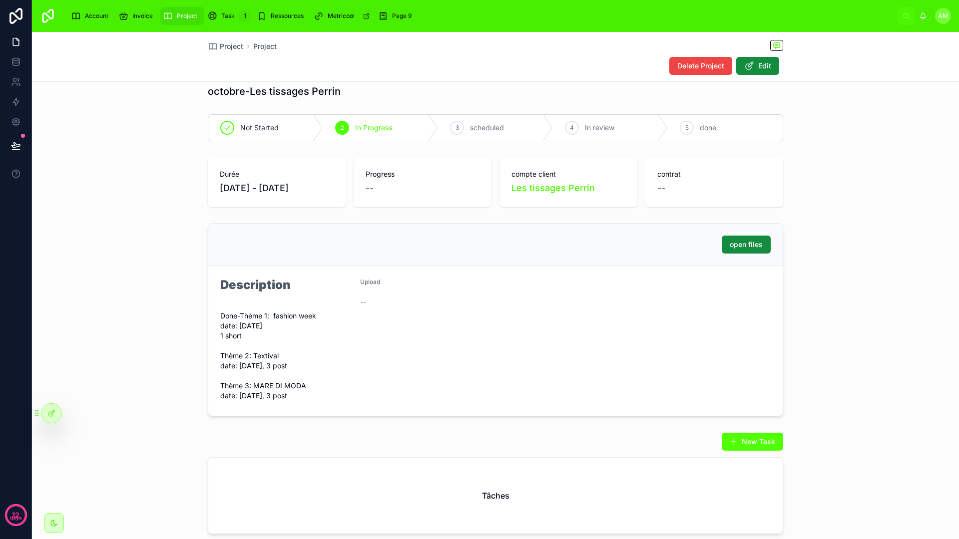
scroll to position [21, 0]
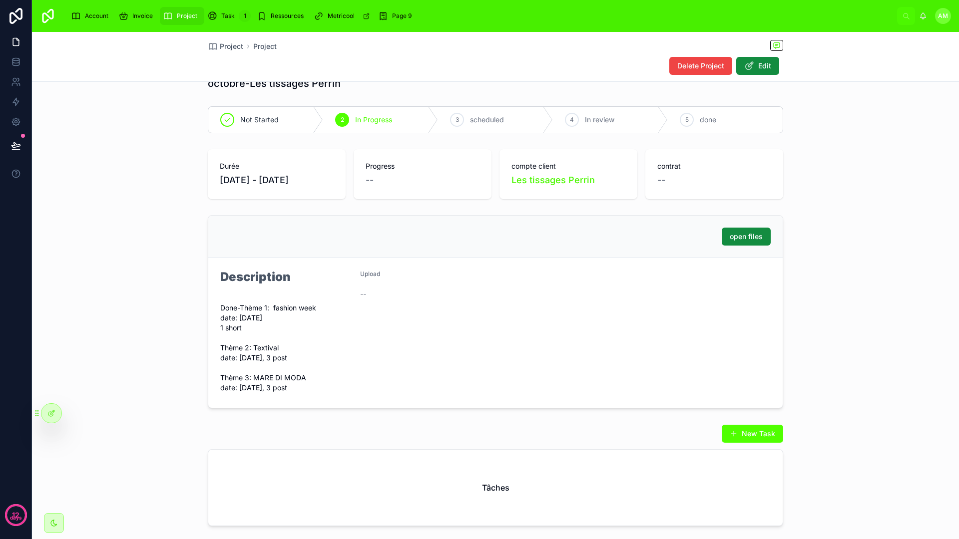
click at [54, 409] on icon at bounding box center [51, 413] width 8 height 8
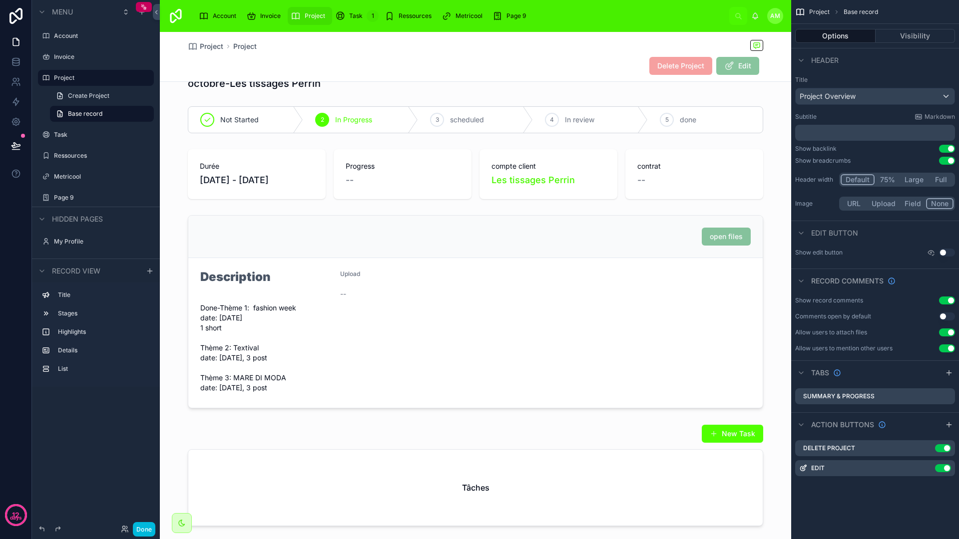
scroll to position [0, 0]
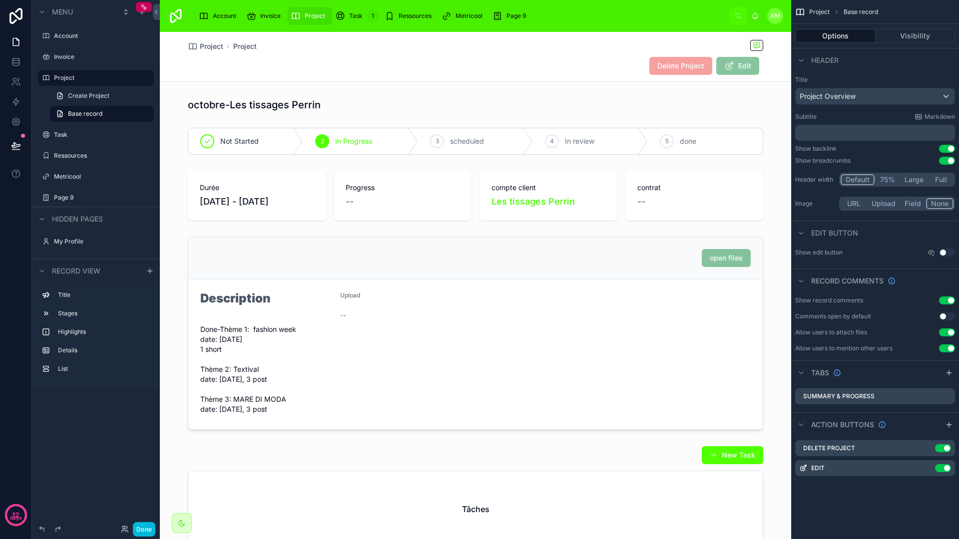
click at [225, 19] on span "Account" at bounding box center [224, 16] width 23 height 8
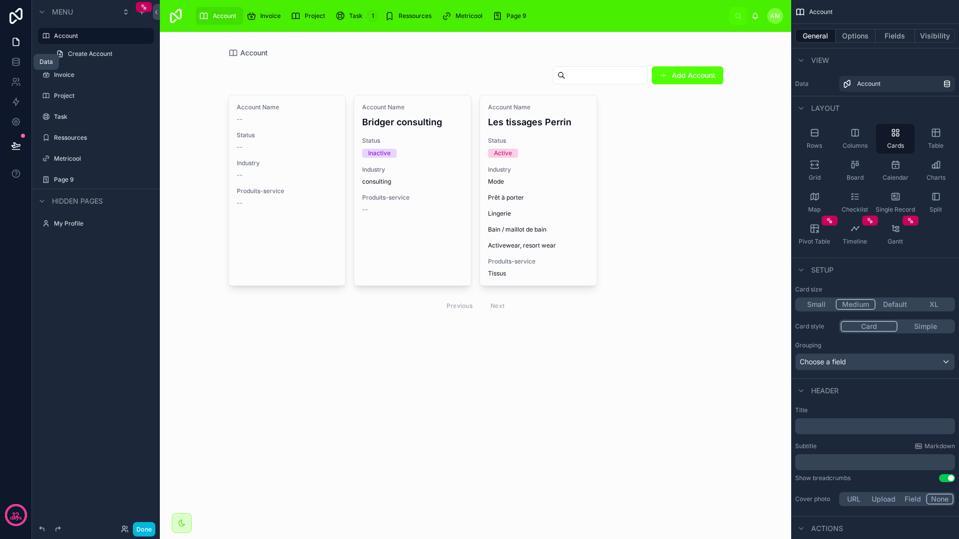
click at [11, 63] on icon at bounding box center [16, 62] width 10 height 10
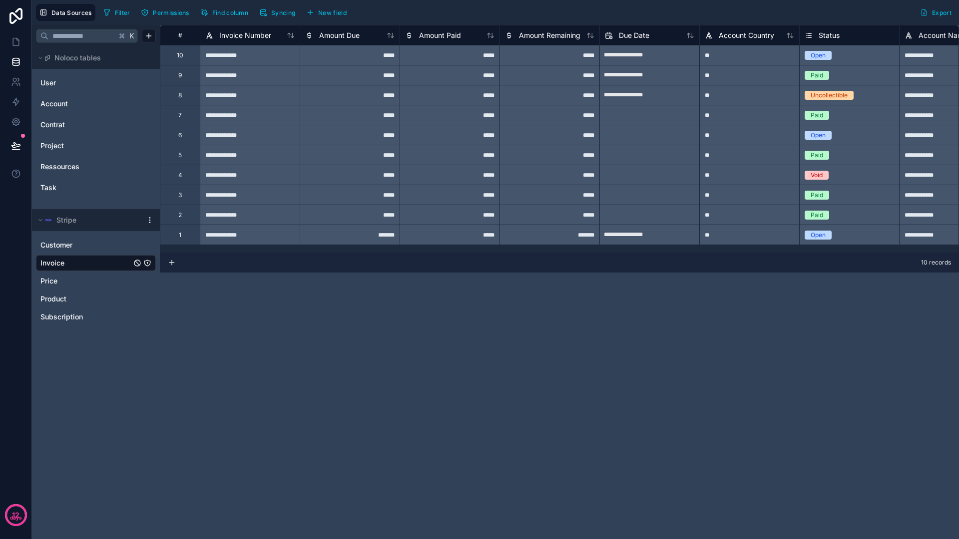
click at [52, 111] on div "Account" at bounding box center [96, 104] width 120 height 16
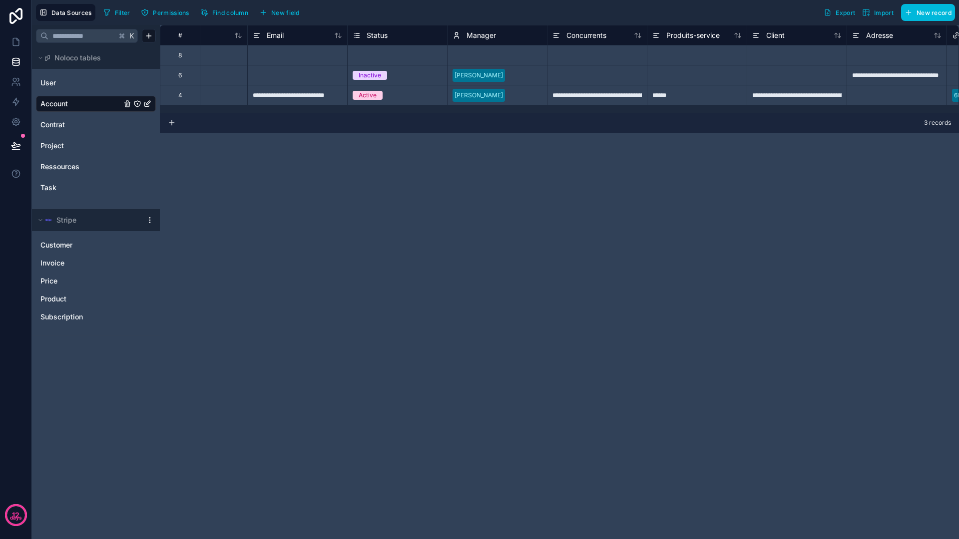
scroll to position [0, 345]
click at [283, 13] on span "New field" at bounding box center [285, 12] width 28 height 7
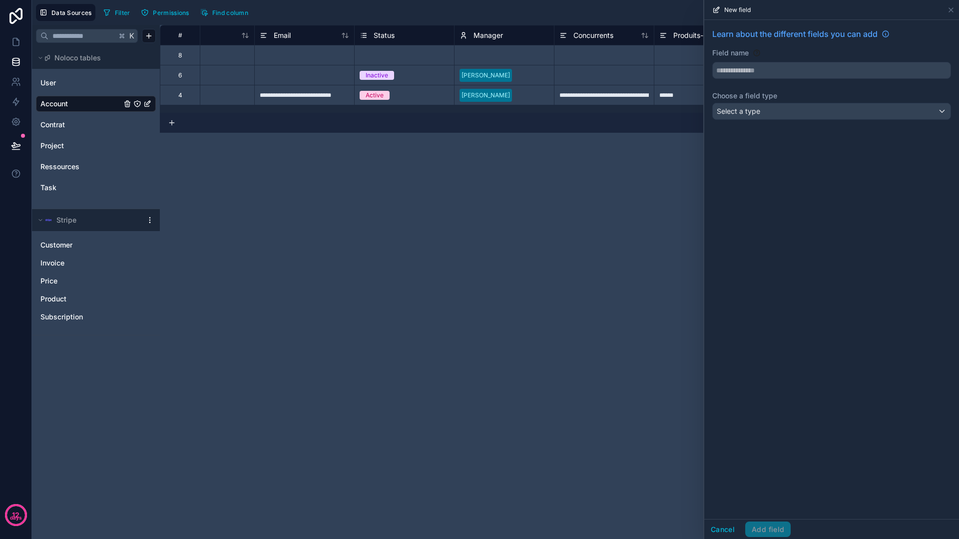
click at [768, 68] on input "text" at bounding box center [832, 70] width 238 height 16
type input "********"
click at [764, 109] on div "Select a type" at bounding box center [832, 111] width 238 height 16
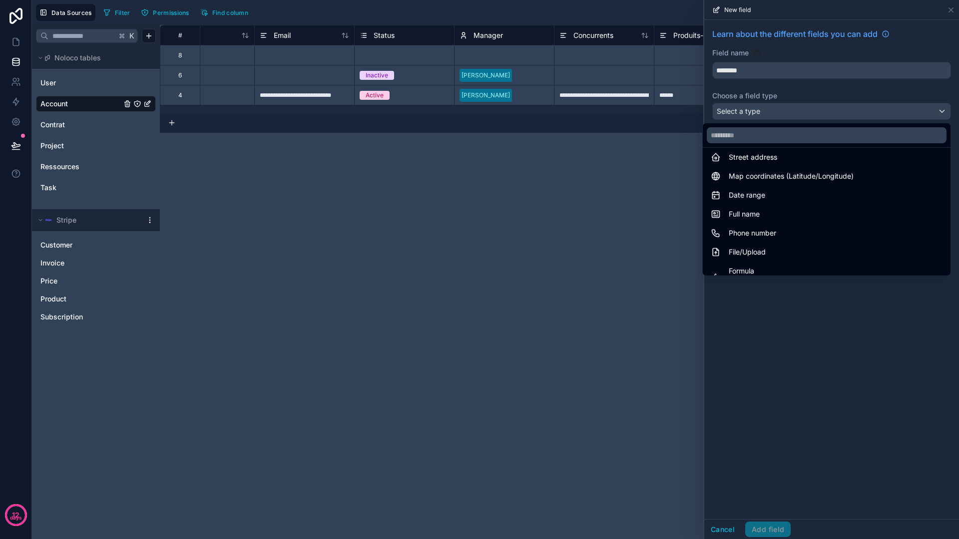
scroll to position [162, 0]
click at [764, 208] on div "Full name" at bounding box center [827, 211] width 232 height 12
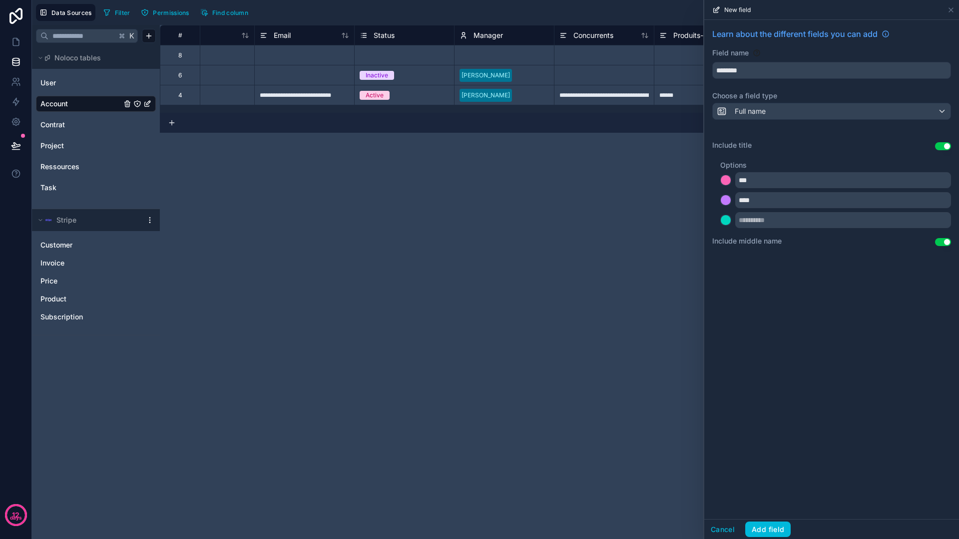
click at [772, 113] on div "Full name" at bounding box center [832, 111] width 238 height 16
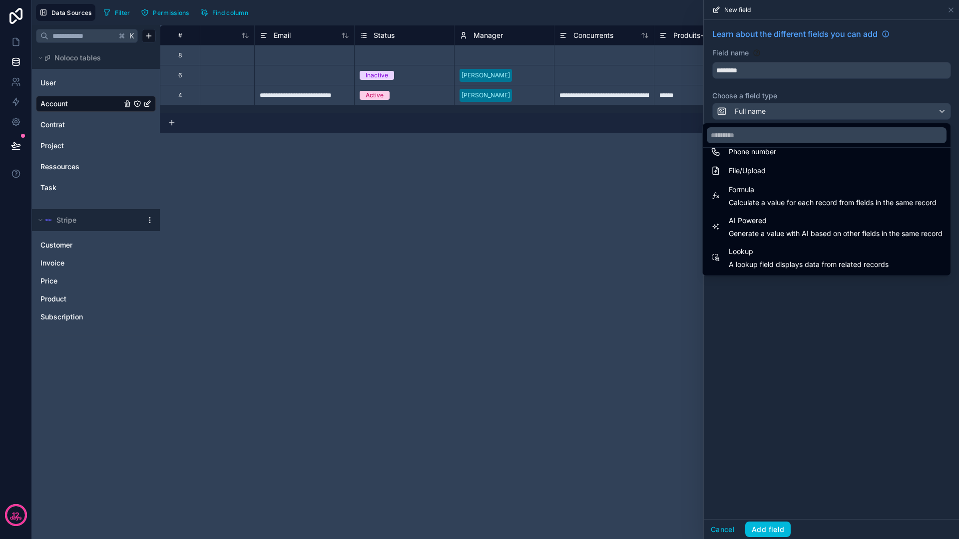
scroll to position [290, 0]
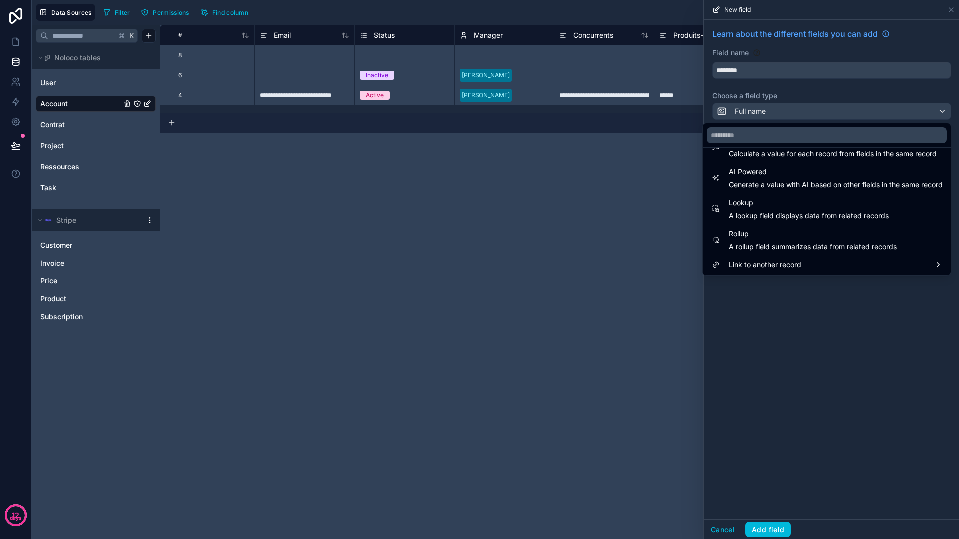
click at [767, 259] on span "Link to another record" at bounding box center [765, 265] width 72 height 12
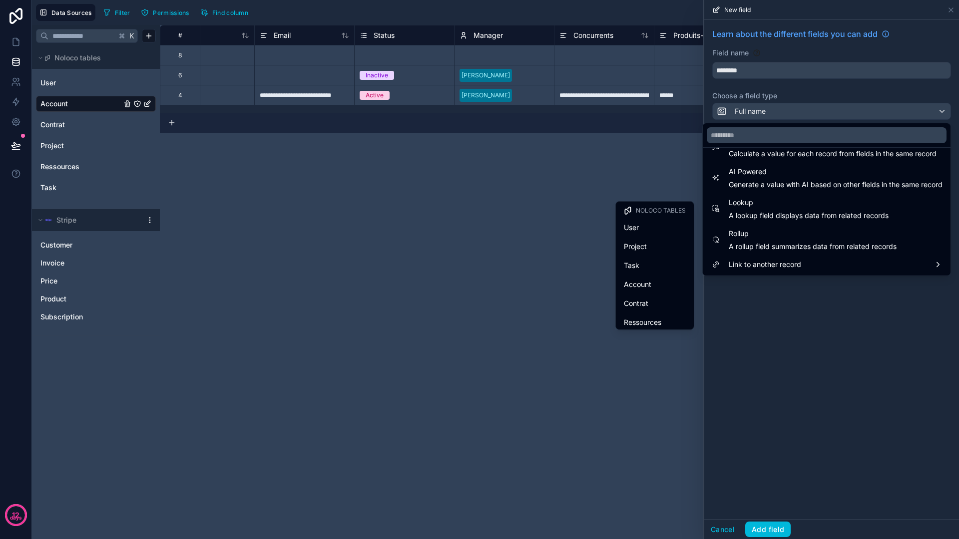
click at [648, 231] on div "User" at bounding box center [655, 228] width 62 height 12
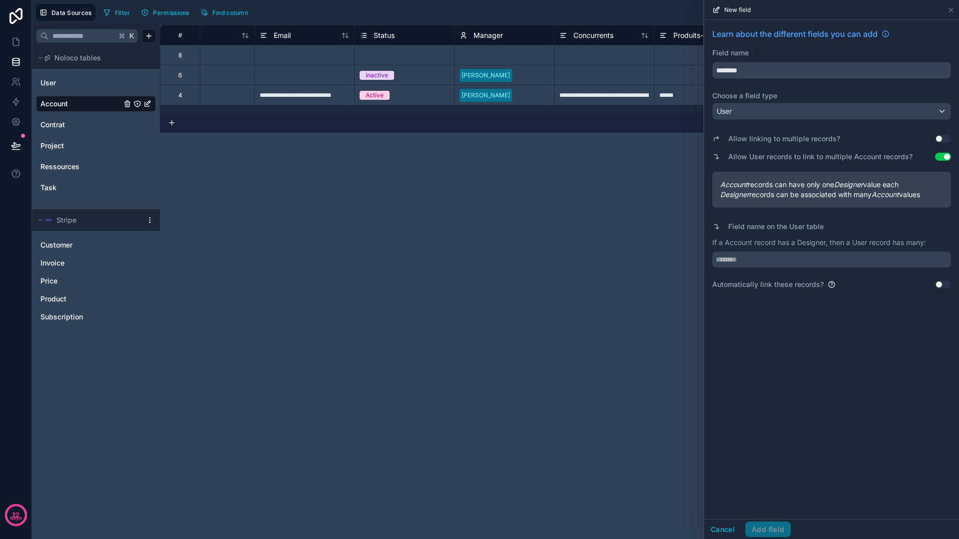
click at [795, 264] on input "text" at bounding box center [831, 260] width 239 height 16
type input "********"
click at [755, 526] on button "Add field" at bounding box center [767, 530] width 45 height 16
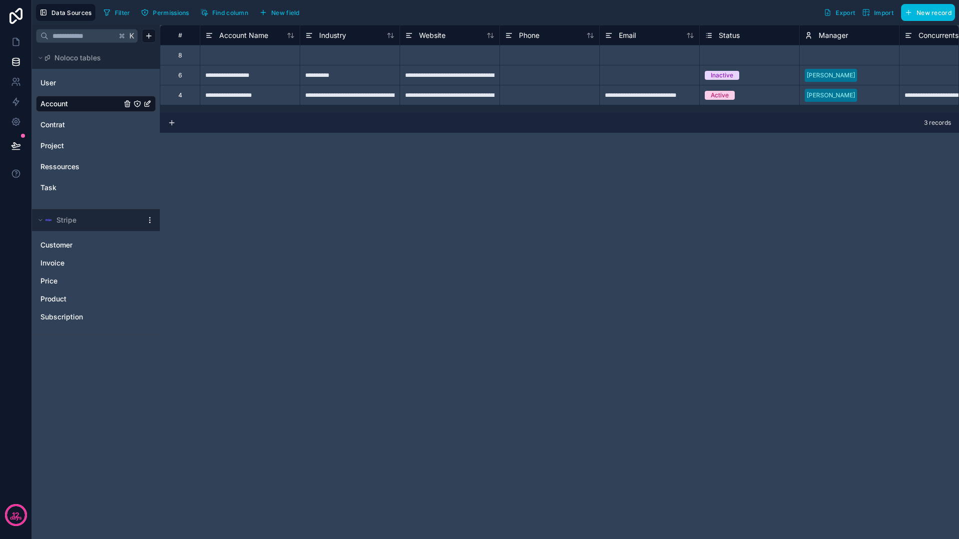
click at [485, 297] on div "**********" at bounding box center [559, 282] width 799 height 514
click at [25, 43] on link at bounding box center [15, 42] width 31 height 20
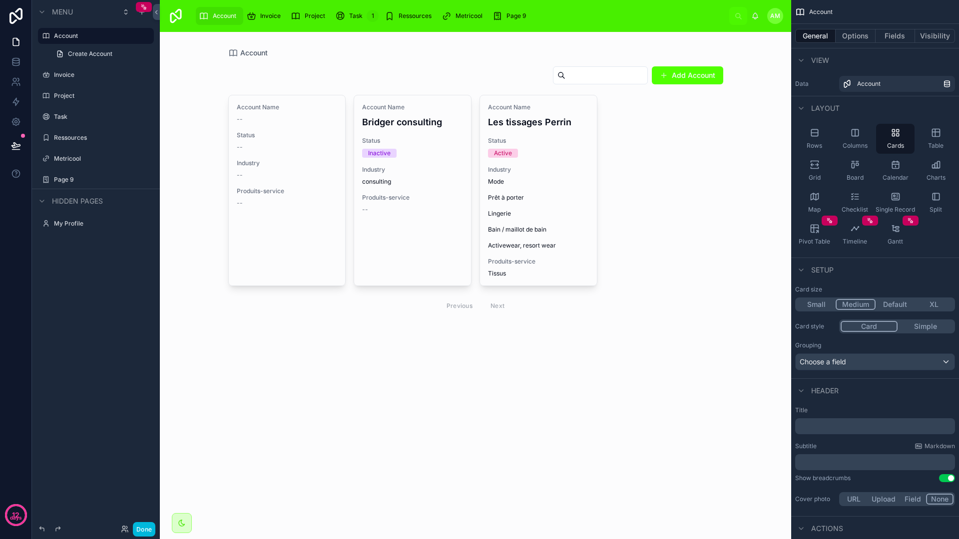
click at [557, 172] on div at bounding box center [475, 191] width 511 height 318
click at [543, 172] on span "Industry" at bounding box center [538, 170] width 101 height 8
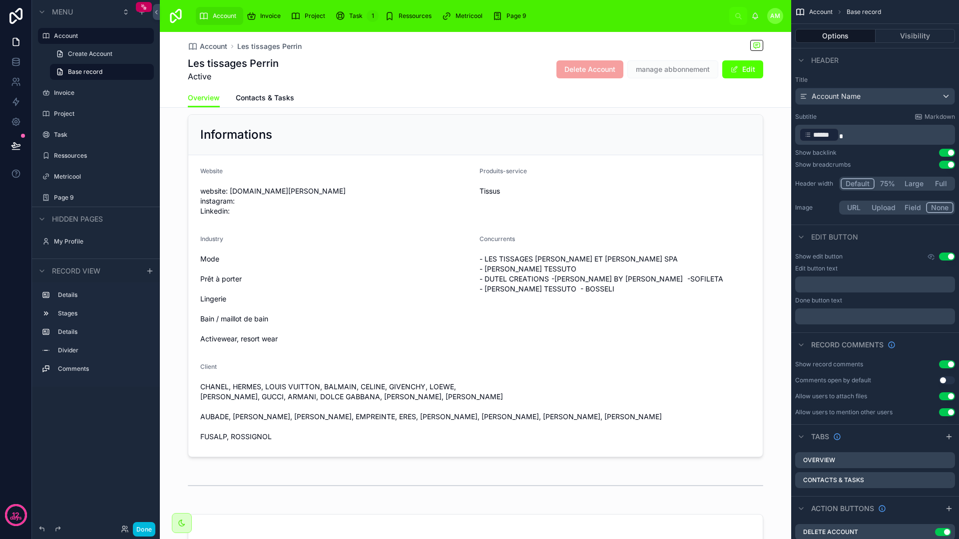
scroll to position [8, 0]
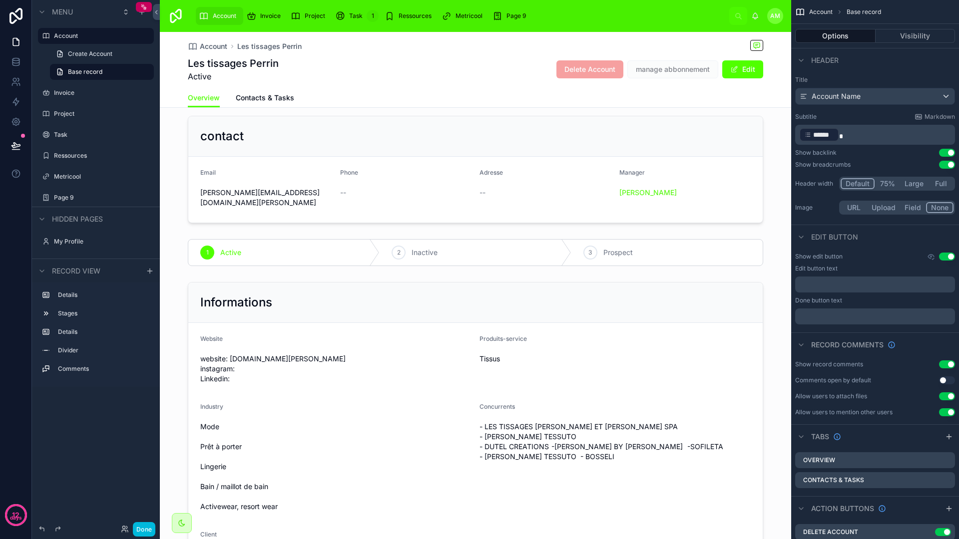
click at [399, 170] on div at bounding box center [475, 169] width 631 height 115
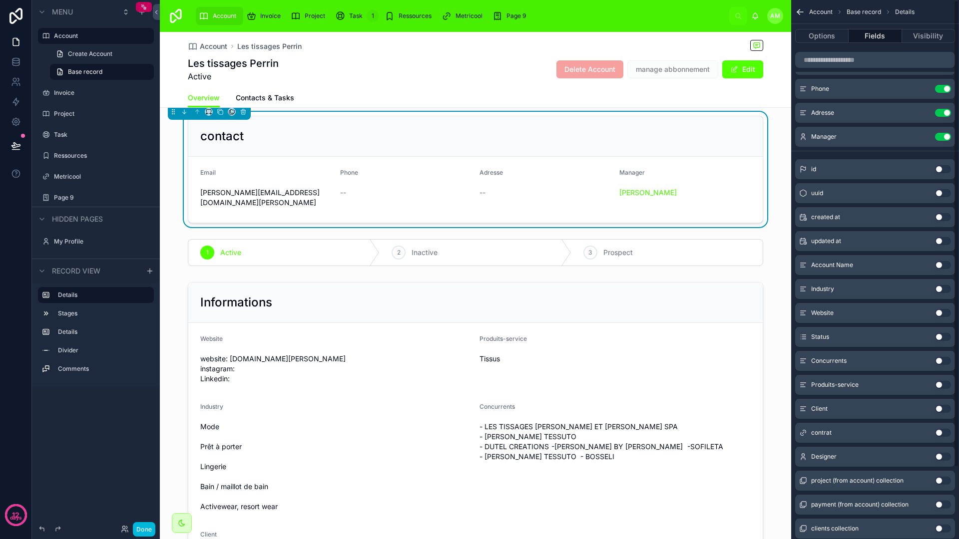
scroll to position [82, 0]
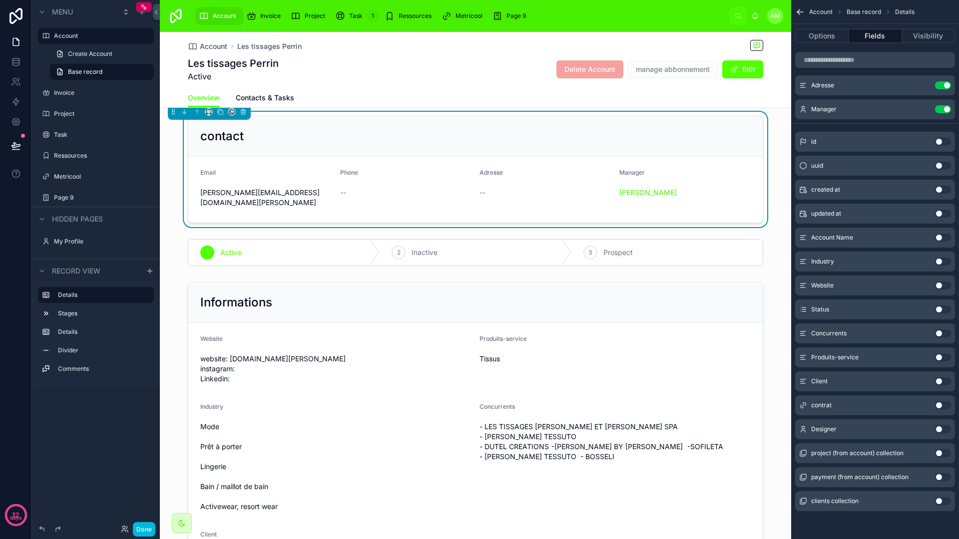
click at [937, 430] on button "Use setting" at bounding box center [943, 429] width 16 height 8
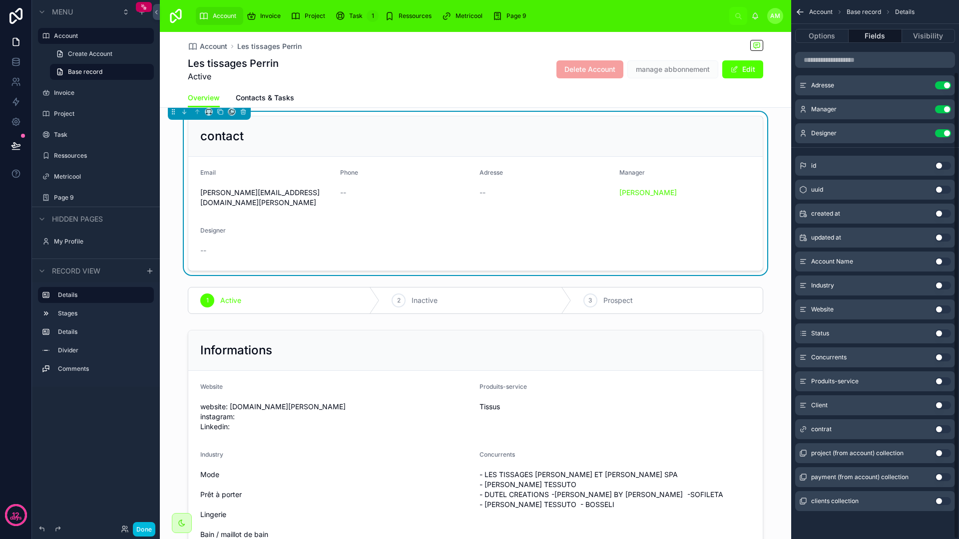
click at [511, 217] on form "Email l.bernard@tissages-perrin.com Phone -- Adresse -- Manager Alexandre Micha…" at bounding box center [475, 214] width 574 height 114
click at [731, 69] on span at bounding box center [734, 69] width 8 height 8
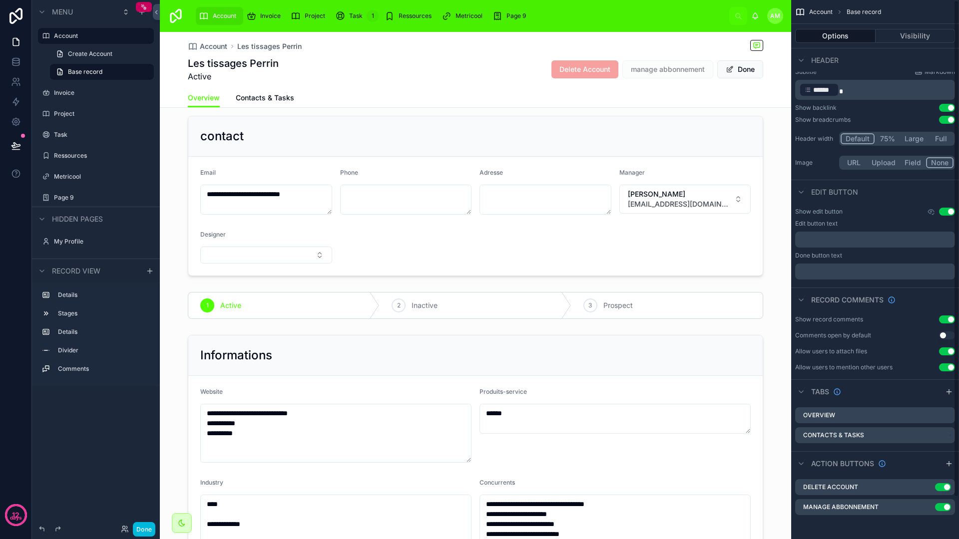
scroll to position [0, 0]
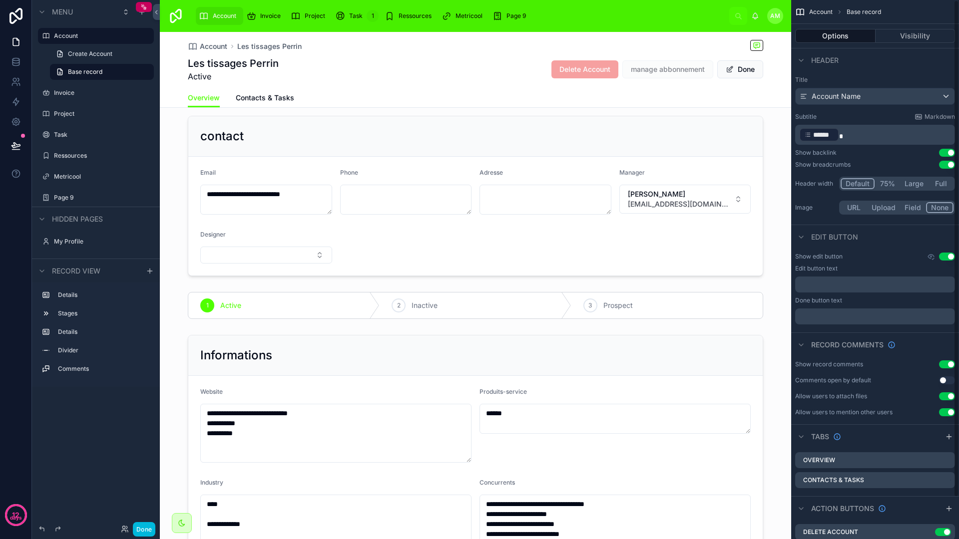
click at [301, 257] on div at bounding box center [475, 196] width 631 height 168
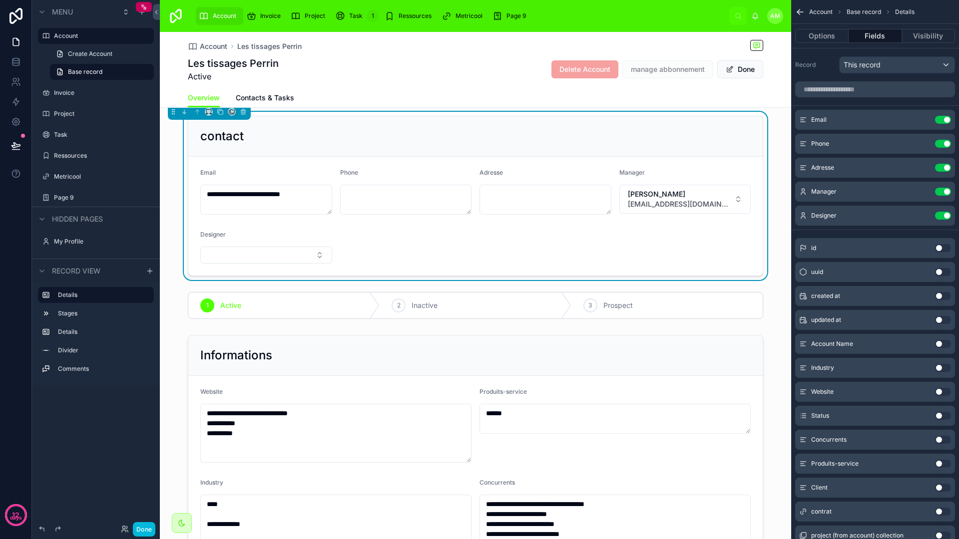
click at [303, 256] on button "Select Button" at bounding box center [266, 255] width 132 height 17
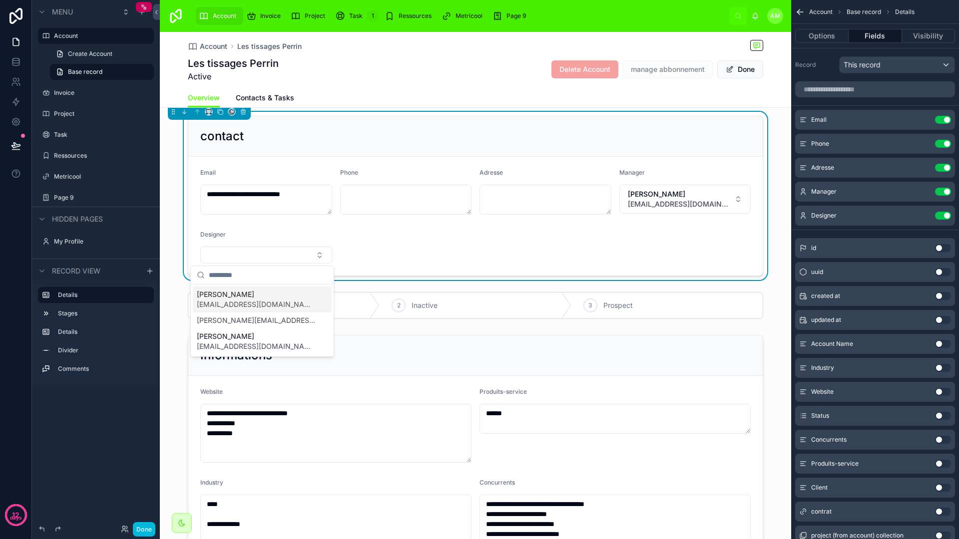
click at [377, 249] on form "**********" at bounding box center [475, 216] width 574 height 119
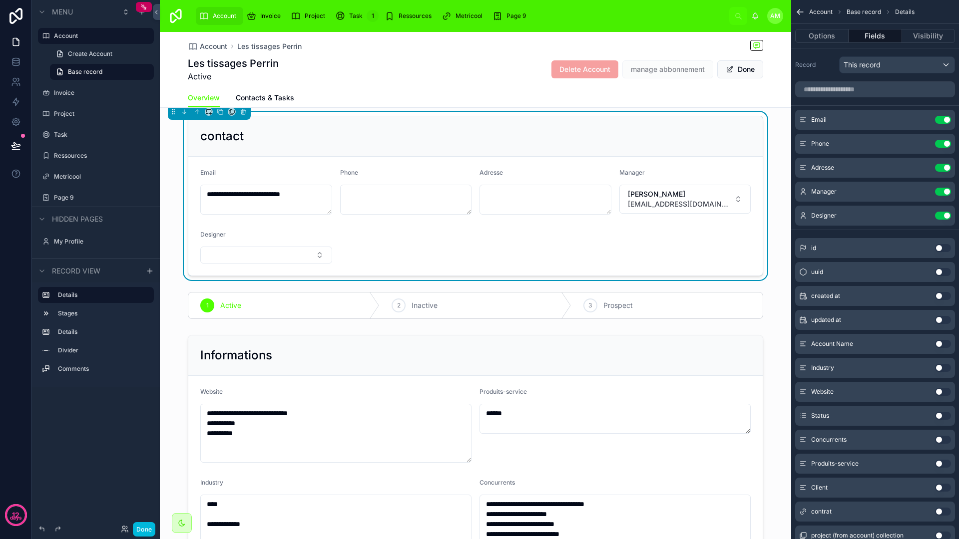
click at [737, 70] on button "Done" at bounding box center [740, 69] width 46 height 18
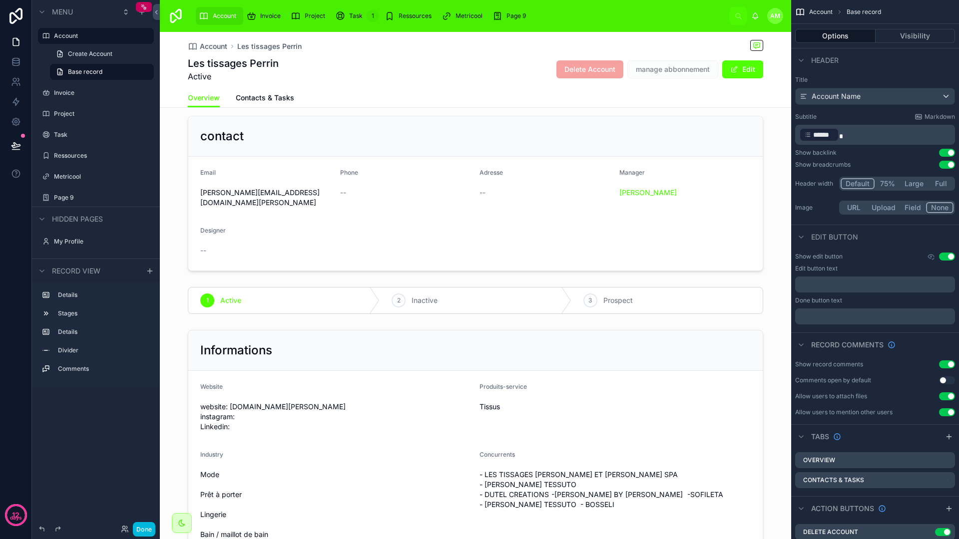
click at [219, 22] on div "Account" at bounding box center [219, 16] width 41 height 16
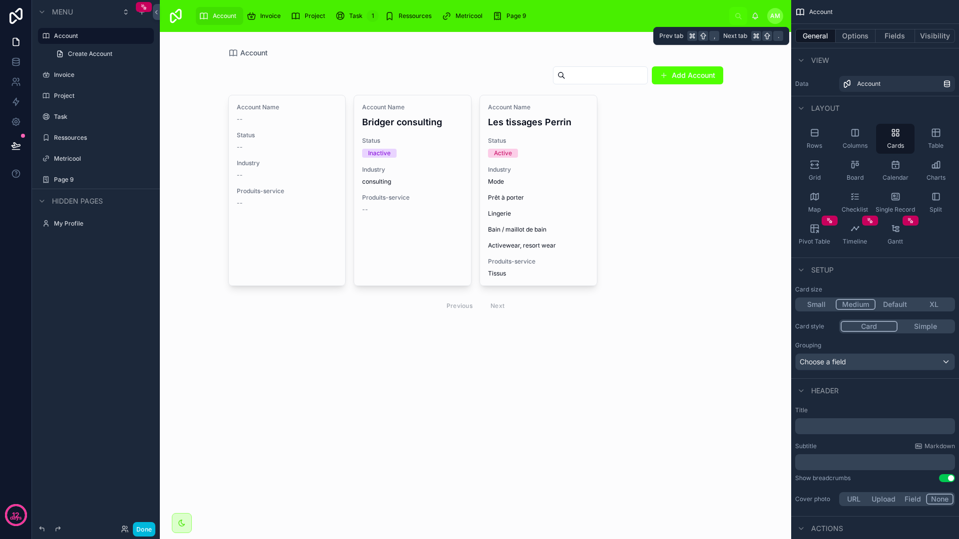
click at [859, 36] on button "Options" at bounding box center [855, 36] width 40 height 14
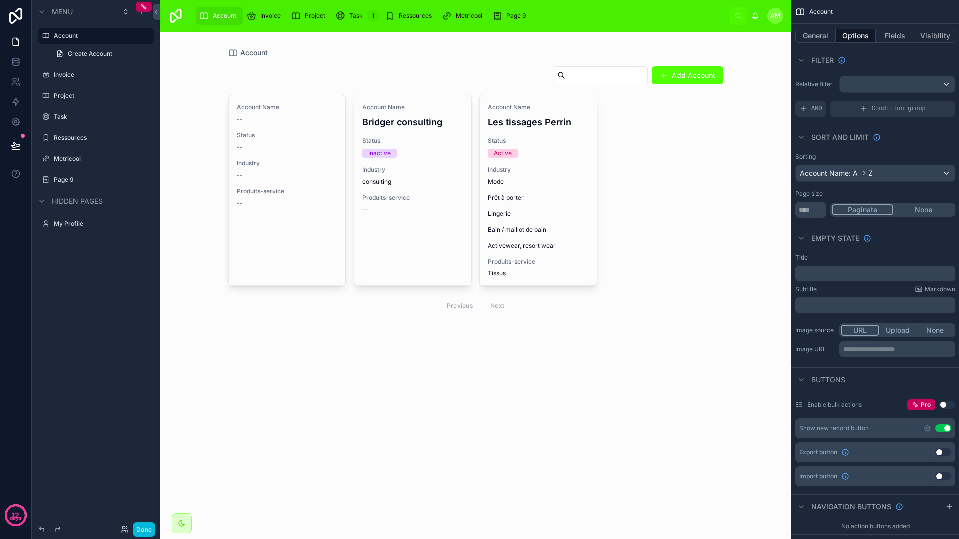
click at [863, 106] on icon "scrollable content" at bounding box center [863, 108] width 0 height 4
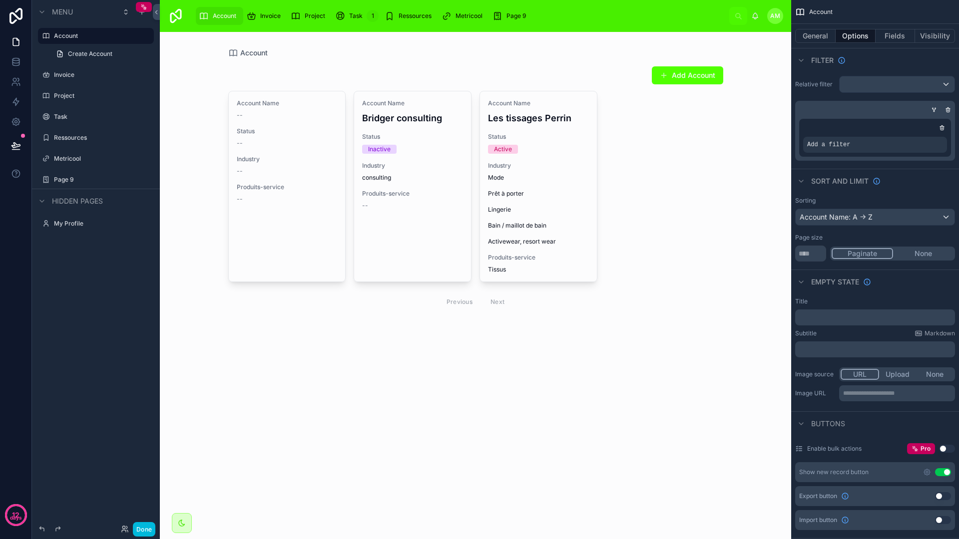
click at [0, 0] on icon "scrollable content" at bounding box center [0, 0] width 0 height 0
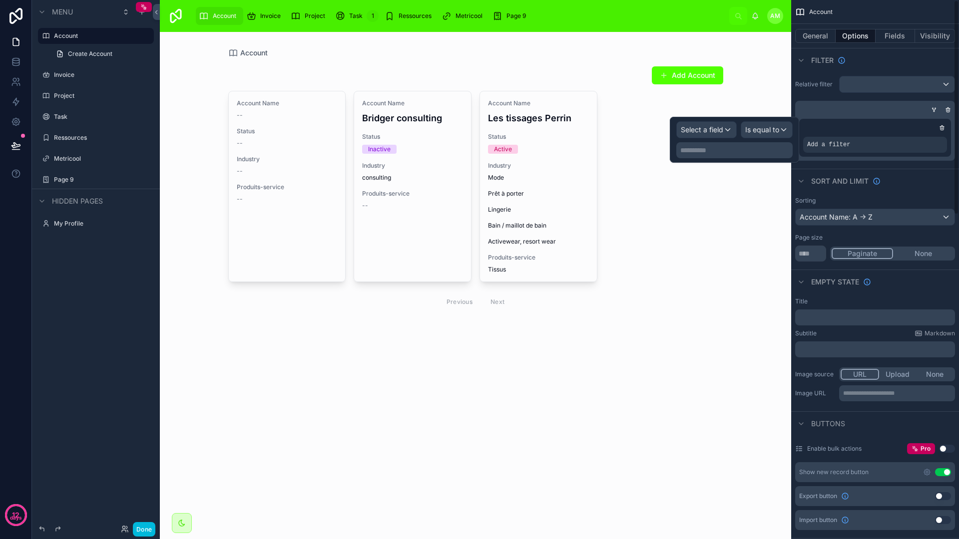
click at [728, 126] on div "Select a field" at bounding box center [706, 130] width 59 height 16
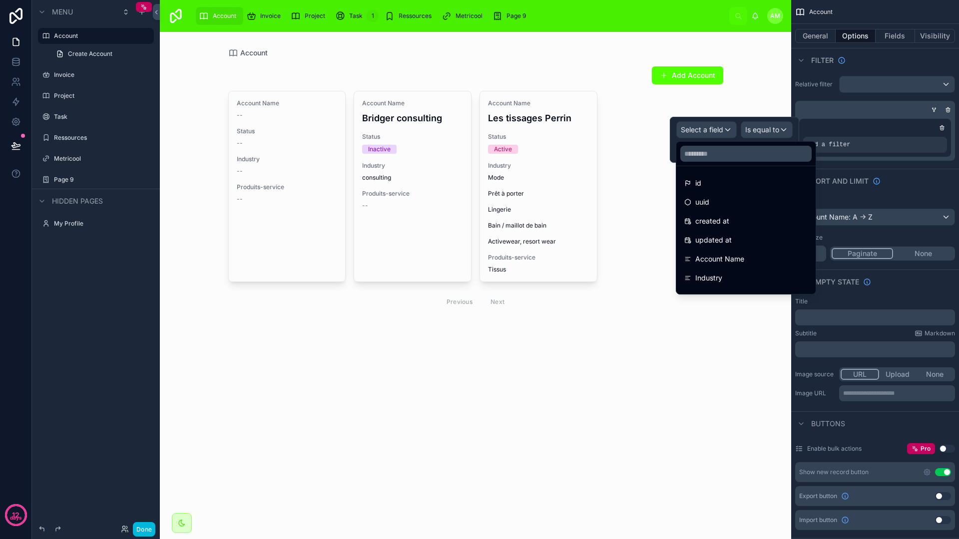
click at [728, 156] on input "text" at bounding box center [745, 154] width 131 height 16
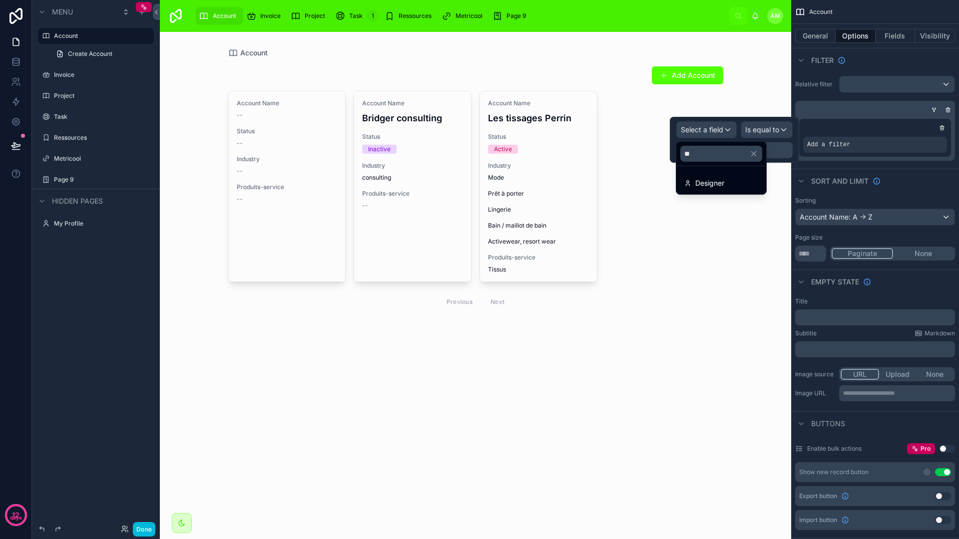
type input "**"
click at [723, 183] on span "Designer" at bounding box center [709, 183] width 29 height 12
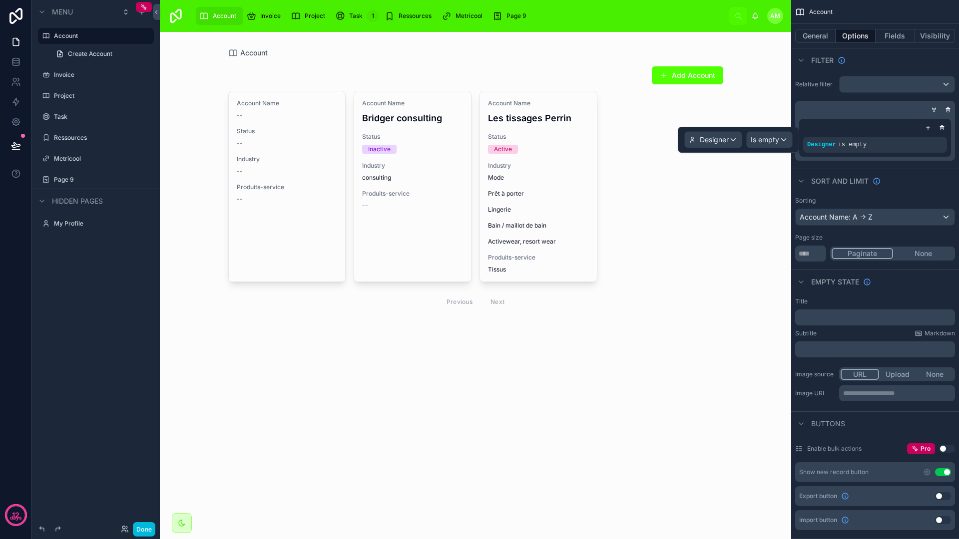
click at [769, 142] on span "Is empty" at bounding box center [764, 140] width 28 height 10
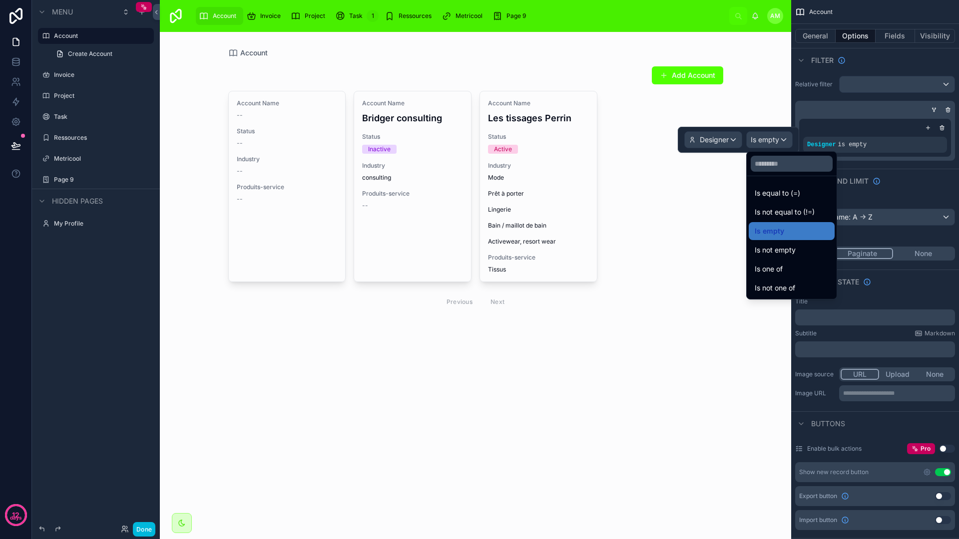
click at [782, 265] on span "Is one of" at bounding box center [768, 269] width 28 height 12
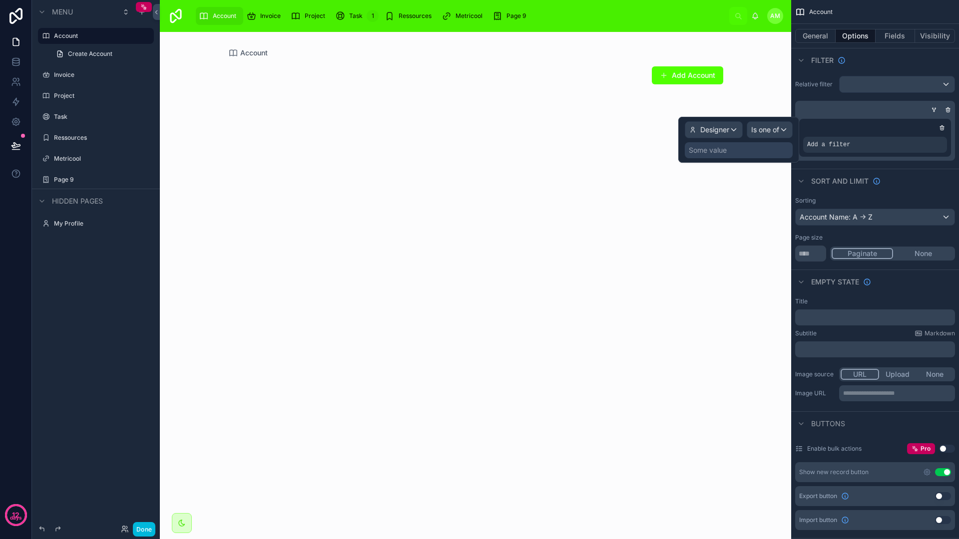
click at [735, 150] on div "Some value" at bounding box center [739, 150] width 108 height 16
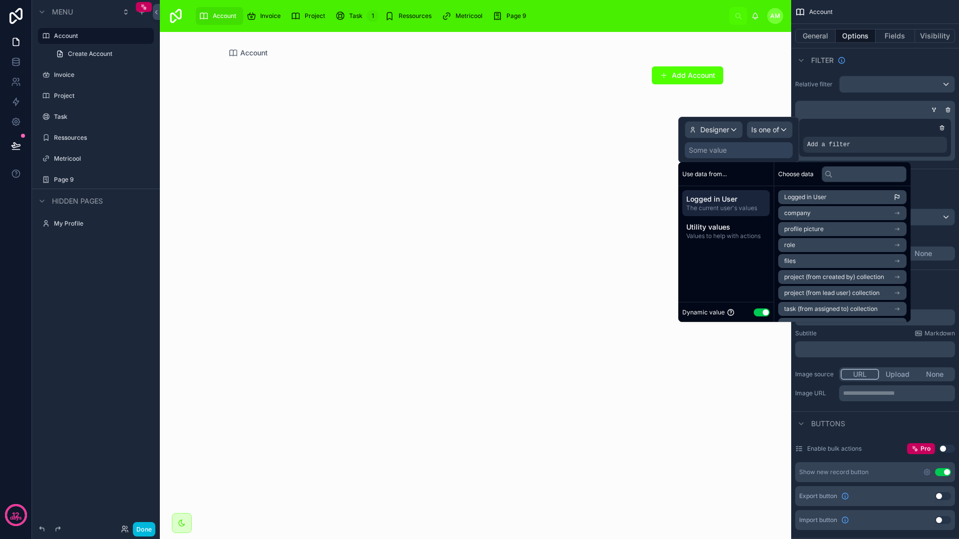
click at [852, 172] on input "text" at bounding box center [863, 174] width 85 height 16
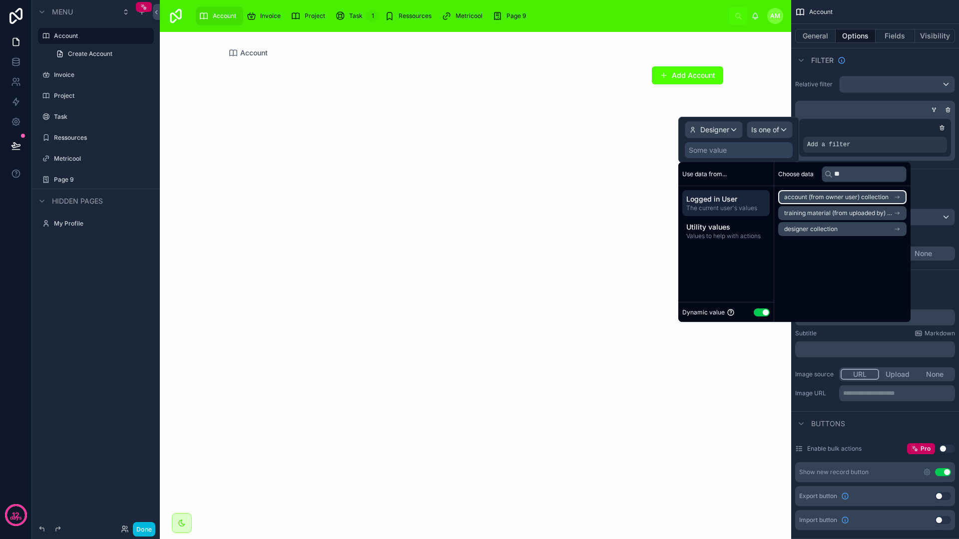
type input "*"
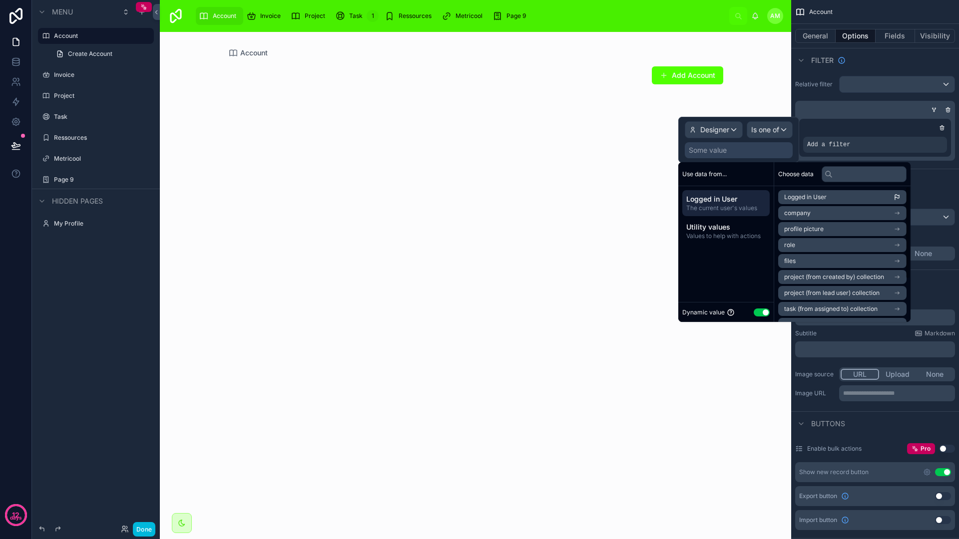
click at [741, 222] on span "Utility values" at bounding box center [725, 227] width 79 height 10
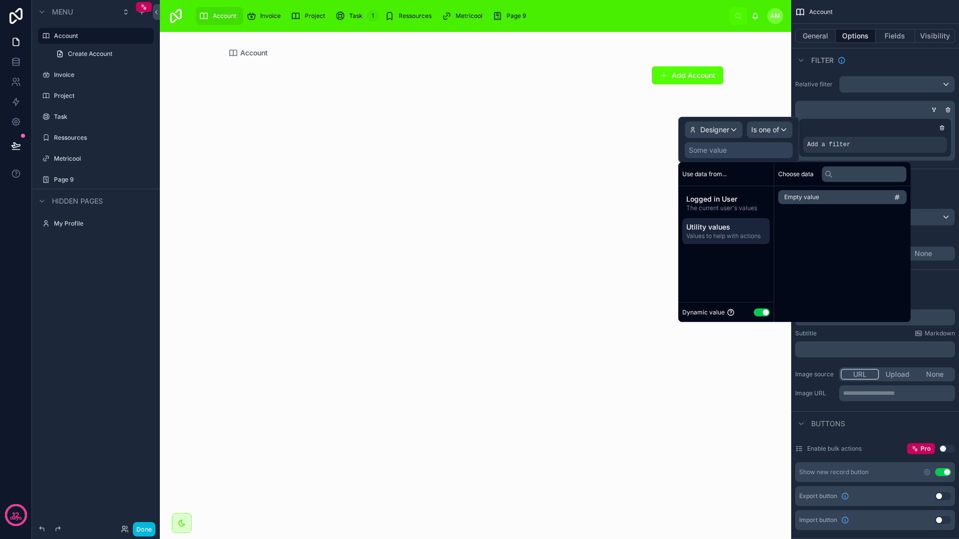
click at [738, 211] on span "The current user's values" at bounding box center [725, 208] width 79 height 8
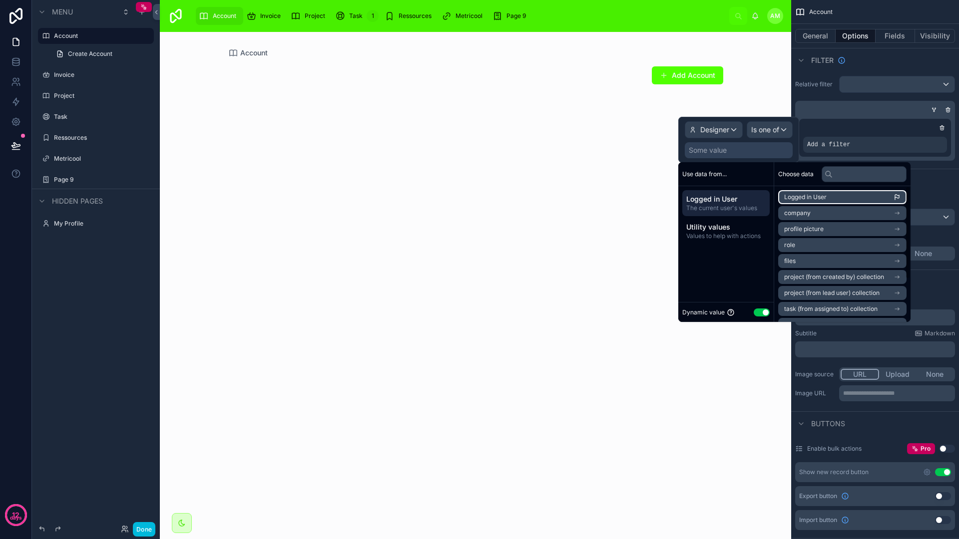
click at [849, 202] on li "Logged in User" at bounding box center [842, 197] width 128 height 14
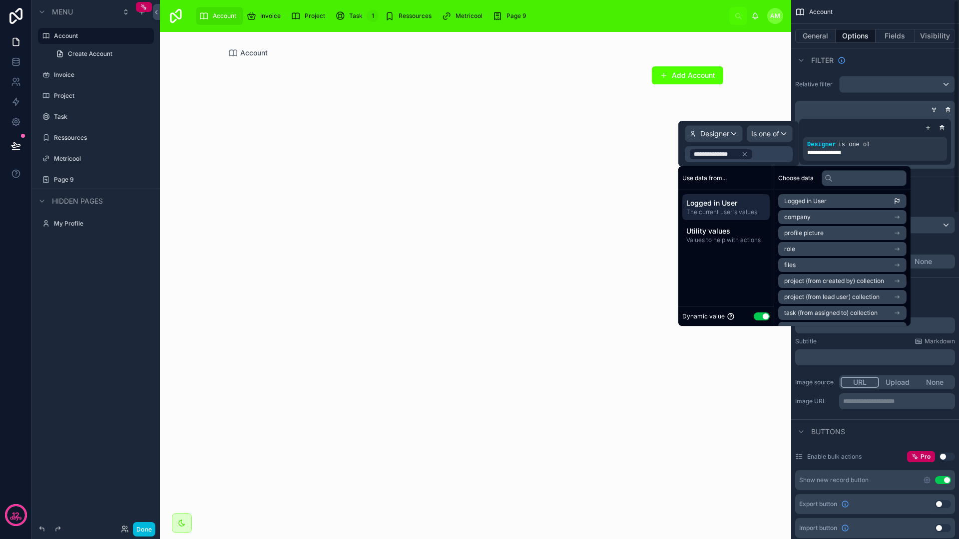
click at [942, 209] on div "Sorting" at bounding box center [875, 209] width 160 height 8
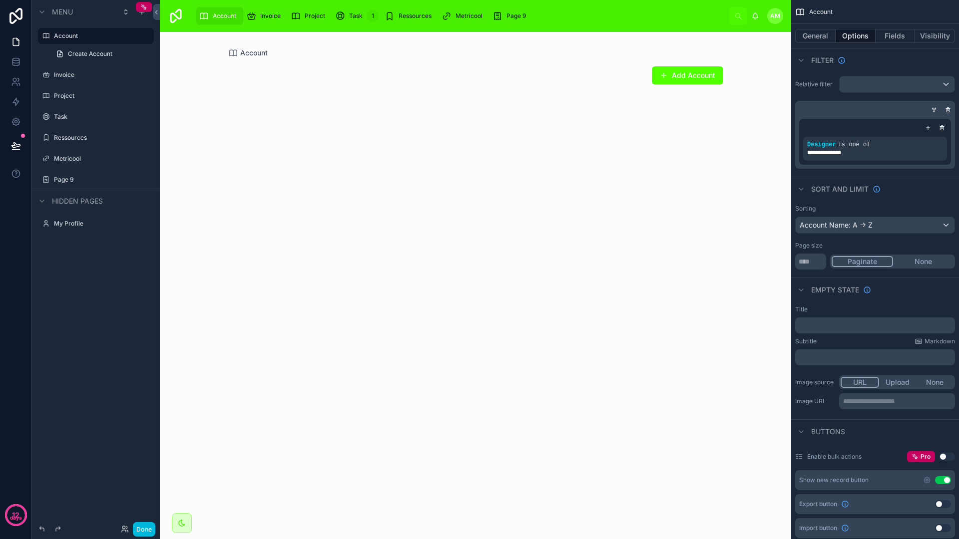
click at [930, 129] on icon "scrollable content" at bounding box center [928, 128] width 6 height 6
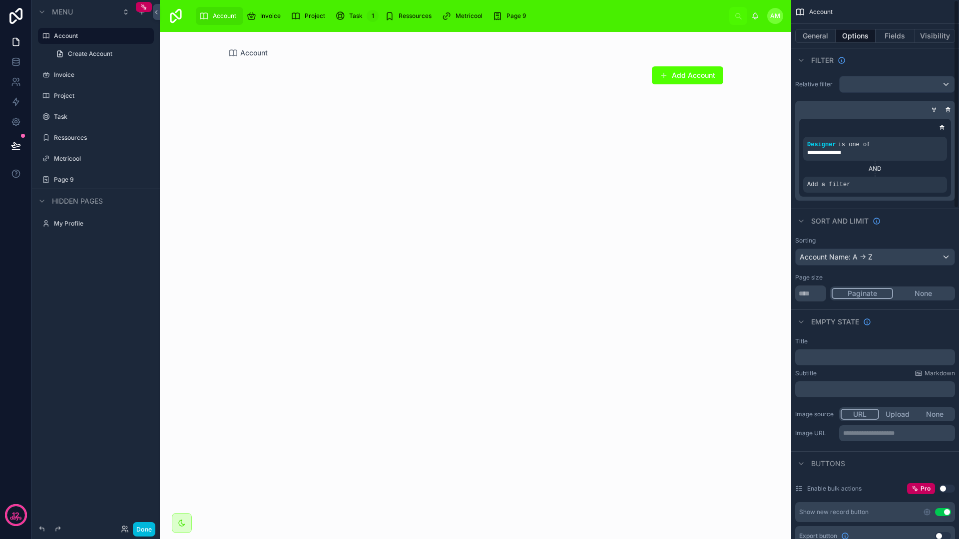
click at [873, 186] on div "Add a filter" at bounding box center [875, 185] width 144 height 16
click at [870, 170] on div "AND" at bounding box center [875, 169] width 144 height 8
click at [932, 110] on icon "scrollable content" at bounding box center [934, 110] width 6 height 6
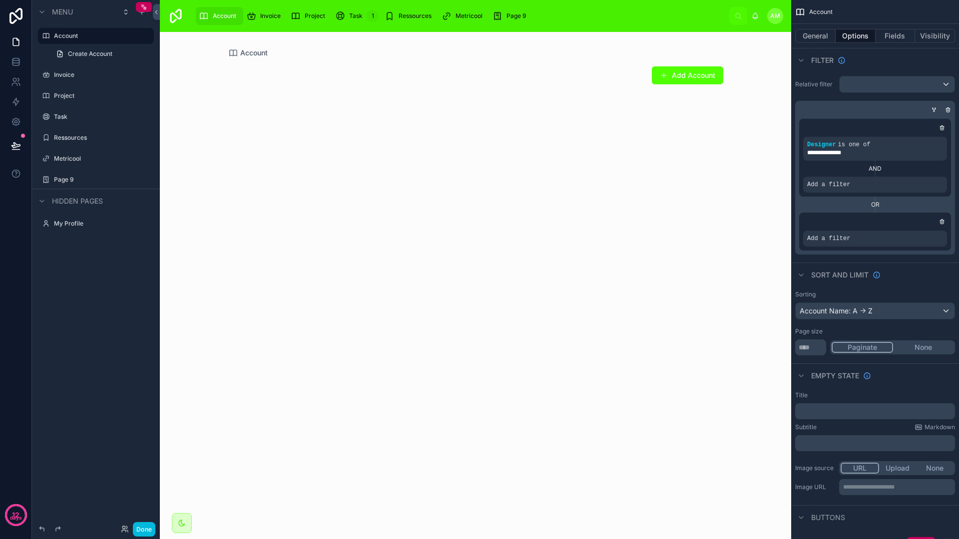
click at [0, 0] on icon "scrollable content" at bounding box center [0, 0] width 0 height 0
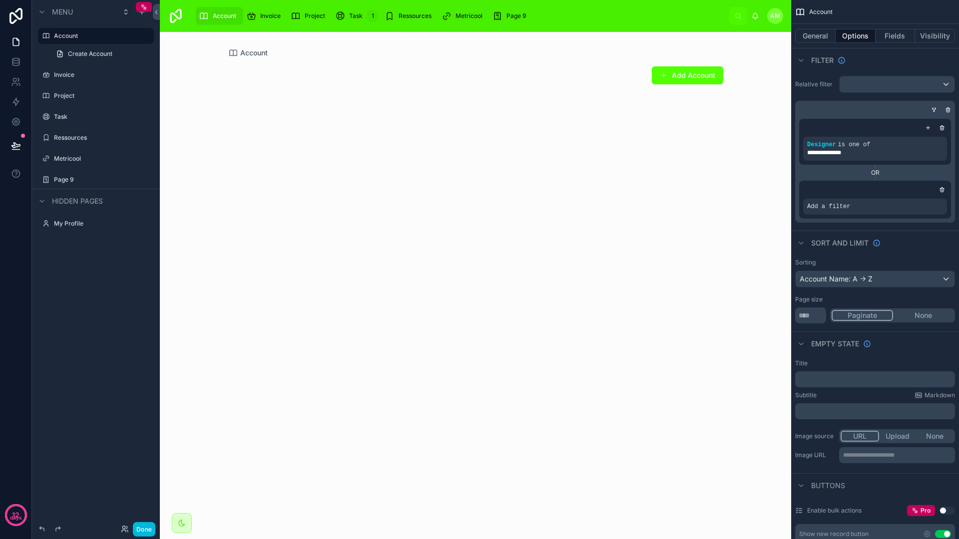
click at [0, 0] on div "scrollable content" at bounding box center [0, 0] width 0 height 0
click at [0, 0] on icon "scrollable content" at bounding box center [0, 0] width 0 height 0
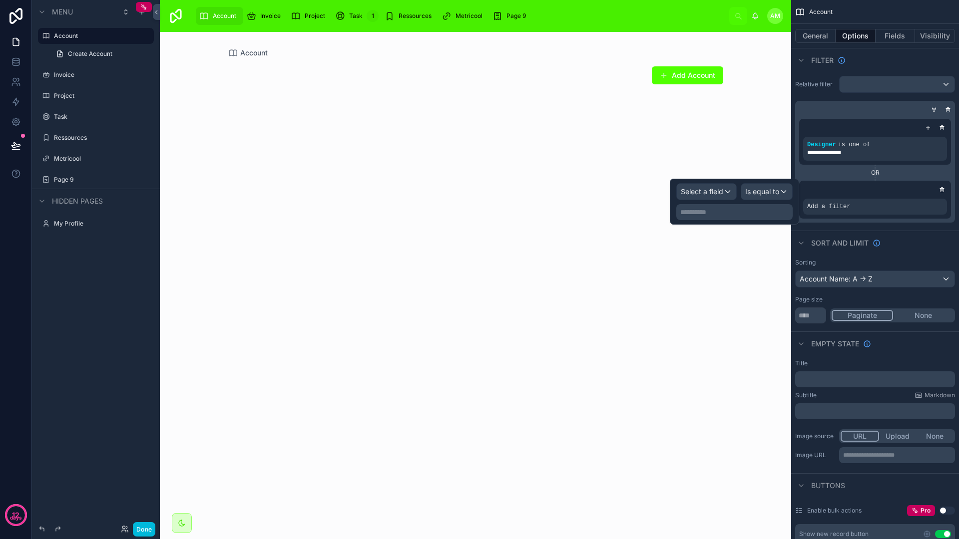
click at [721, 192] on span "Select a field" at bounding box center [702, 191] width 42 height 8
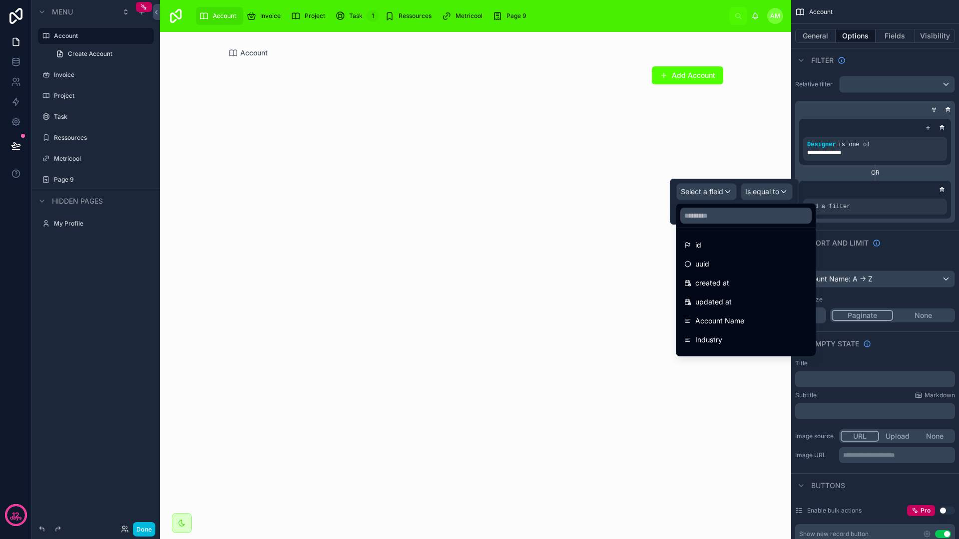
click at [731, 220] on input "text" at bounding box center [745, 216] width 131 height 16
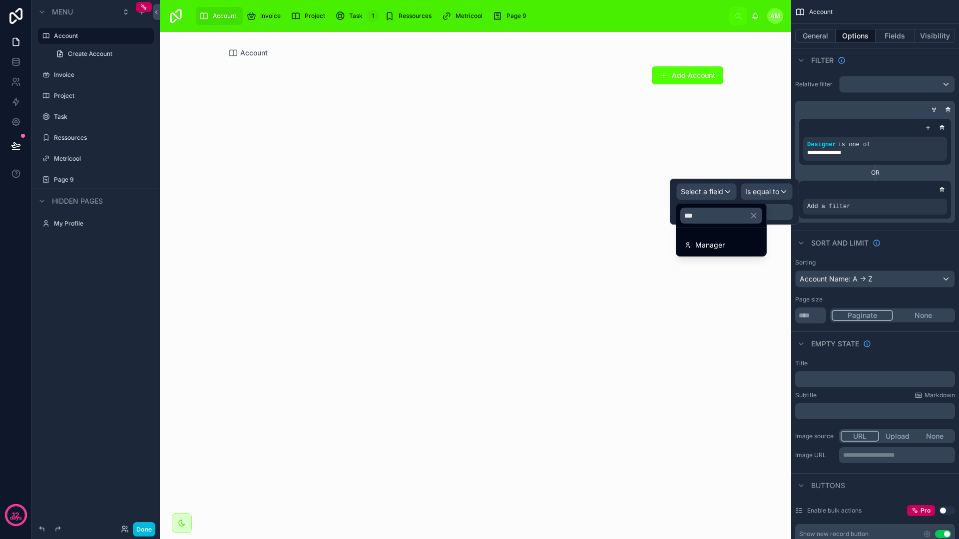
type input "***"
click at [711, 242] on span "Manager" at bounding box center [709, 245] width 29 height 12
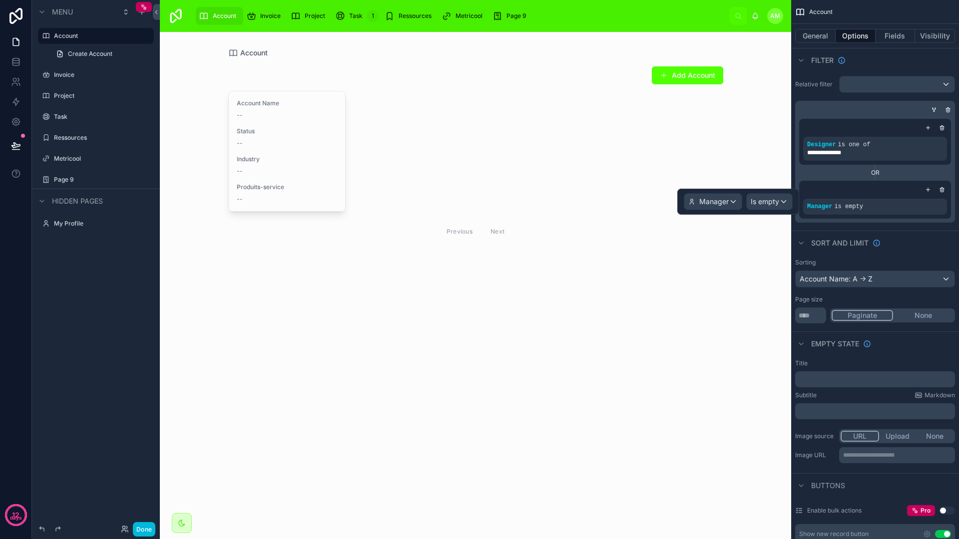
click at [769, 204] on span "Is empty" at bounding box center [764, 202] width 28 height 10
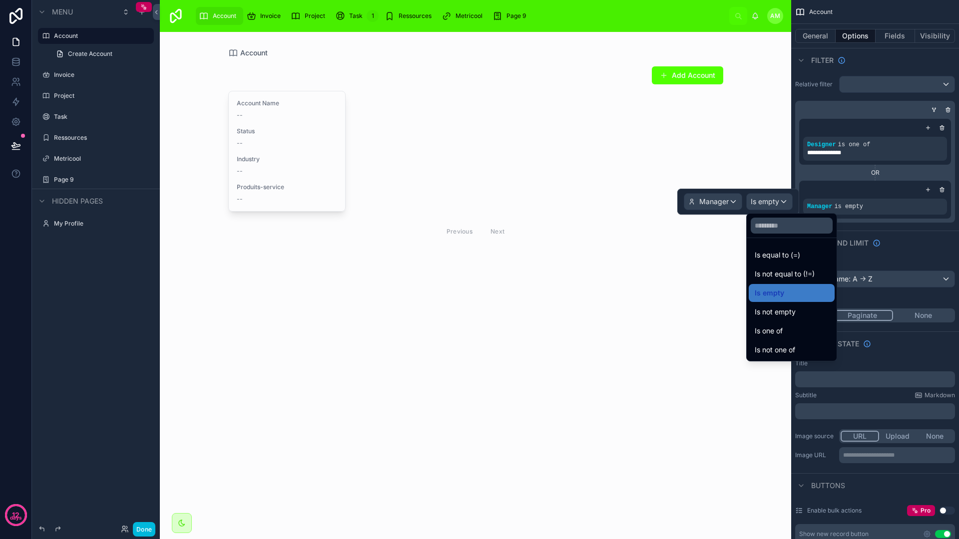
click at [777, 328] on span "Is one of" at bounding box center [768, 331] width 28 height 12
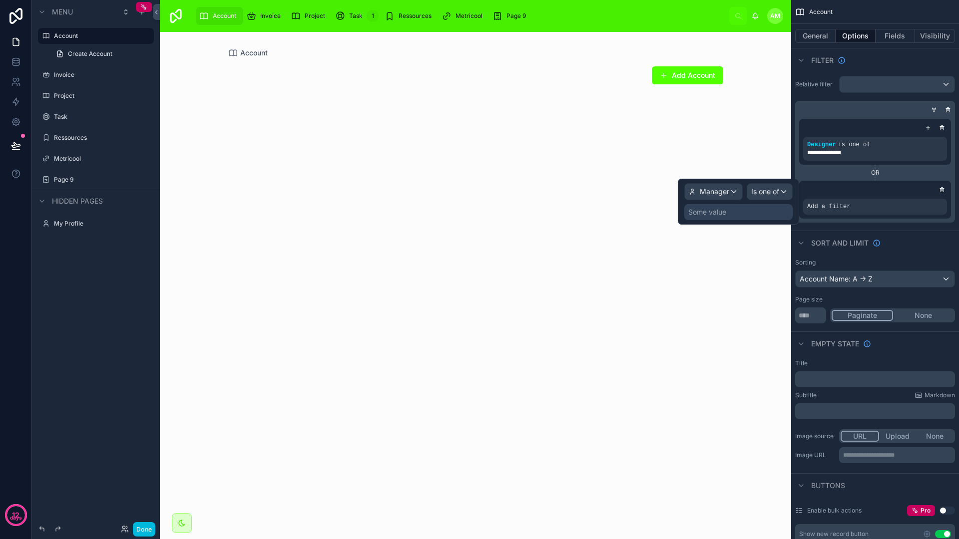
click at [719, 215] on div "Some value" at bounding box center [707, 212] width 38 height 10
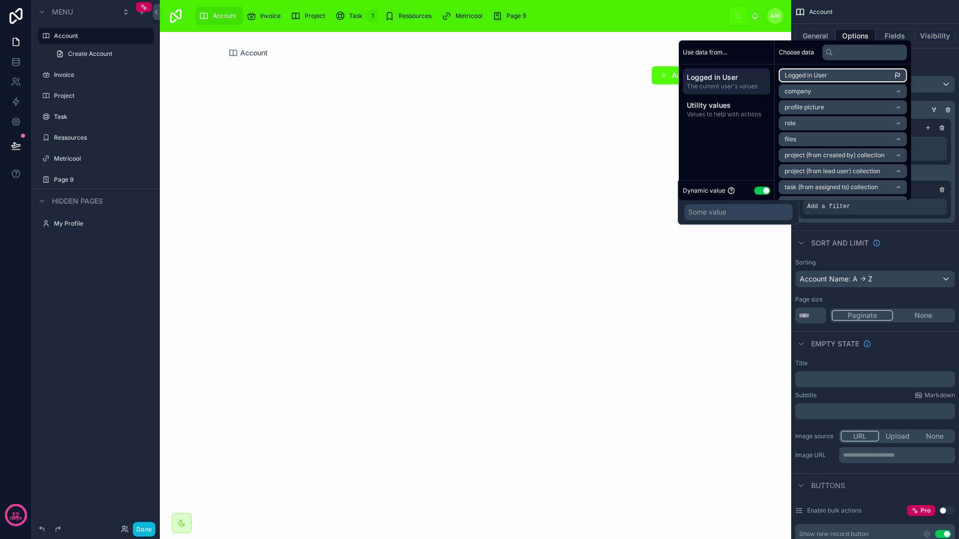
click at [813, 72] on span "Logged in User" at bounding box center [805, 75] width 42 height 8
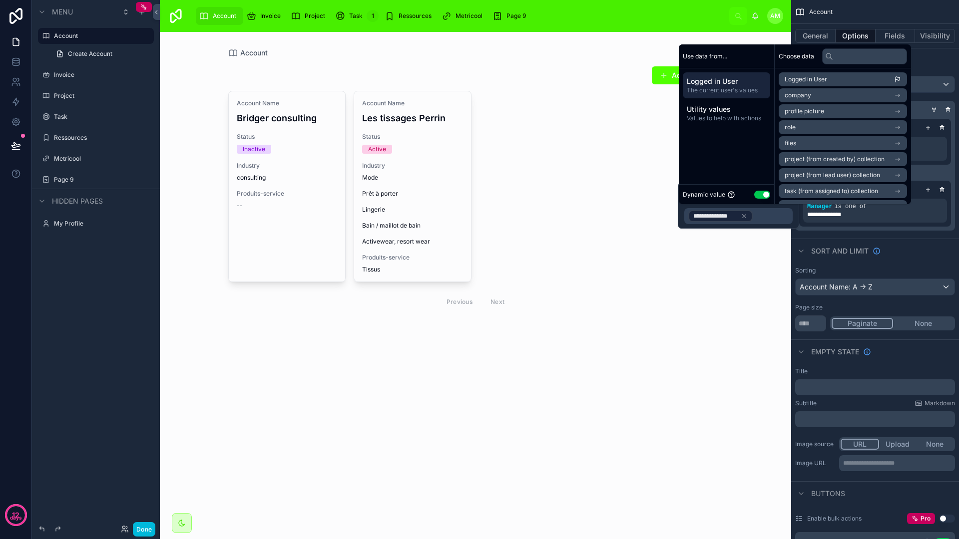
click at [920, 251] on div "Sort And Limit" at bounding box center [875, 251] width 168 height 24
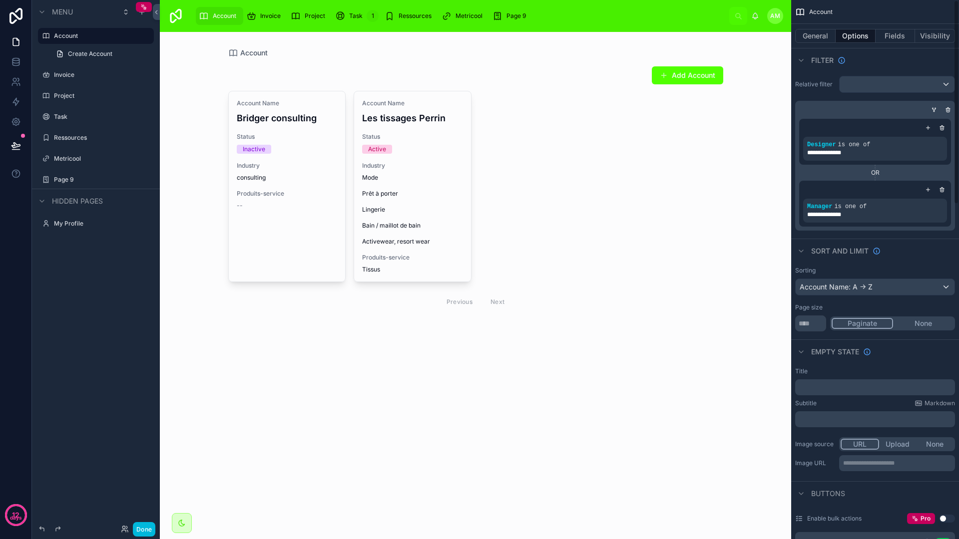
click at [935, 37] on button "Visibility" at bounding box center [935, 36] width 40 height 14
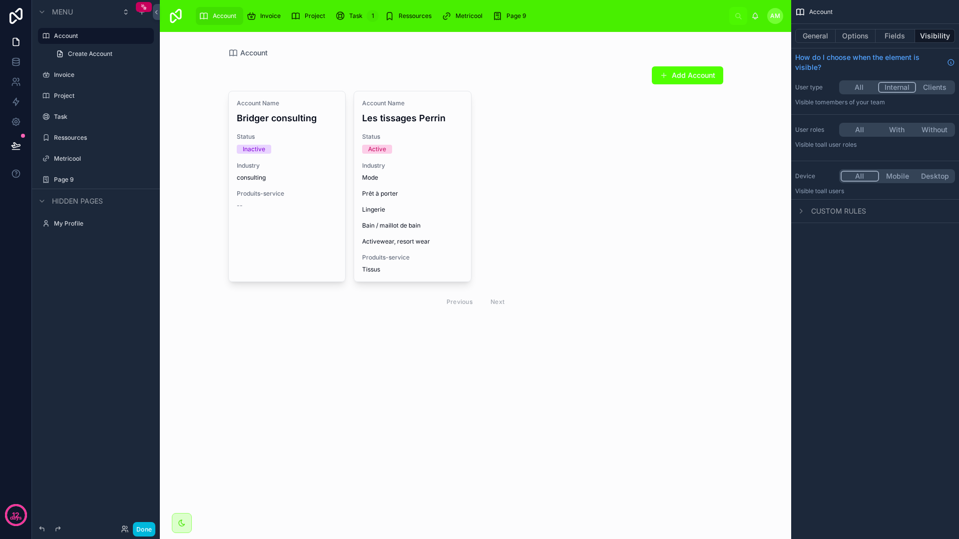
click at [265, 21] on div "Invoice" at bounding box center [265, 16] width 38 height 16
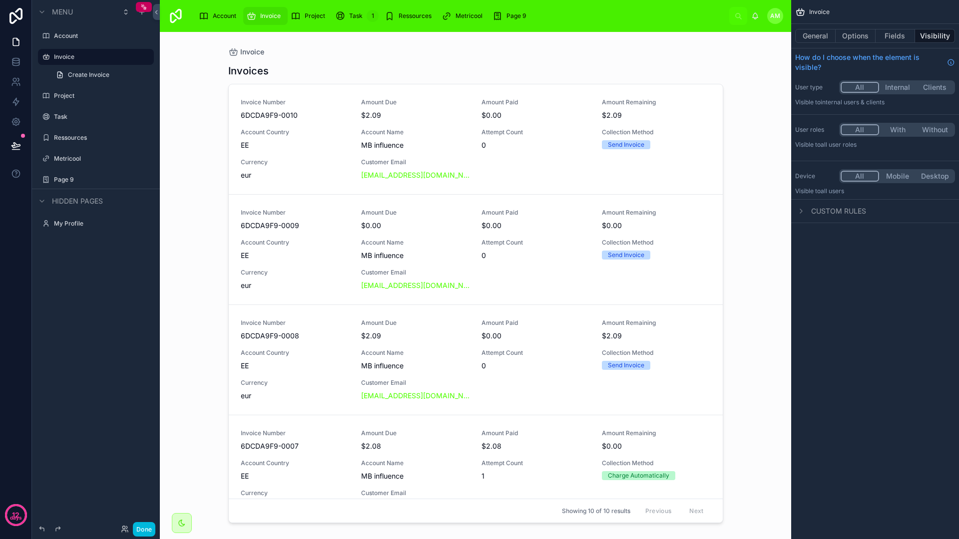
drag, startPoint x: 718, startPoint y: 151, endPoint x: 714, endPoint y: 281, distance: 129.4
click at [714, 281] on div at bounding box center [475, 279] width 511 height 495
click at [138, 533] on button "Done" at bounding box center [144, 529] width 22 height 14
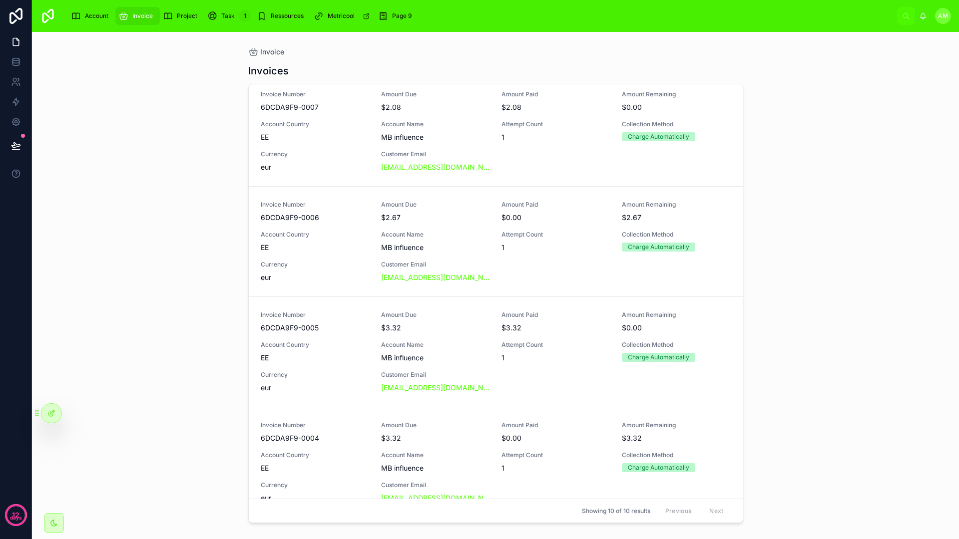
scroll to position [331, 0]
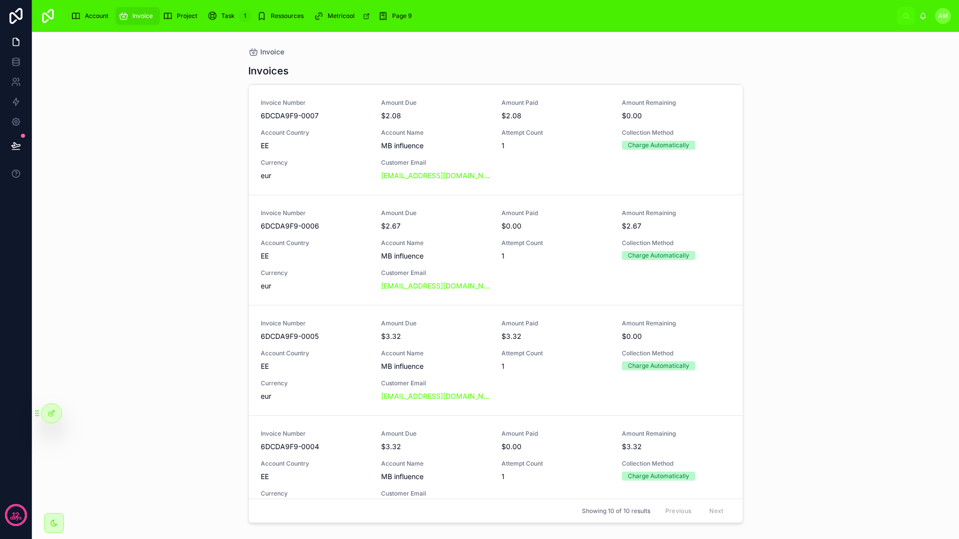
click at [183, 10] on div "Project" at bounding box center [182, 16] width 38 height 16
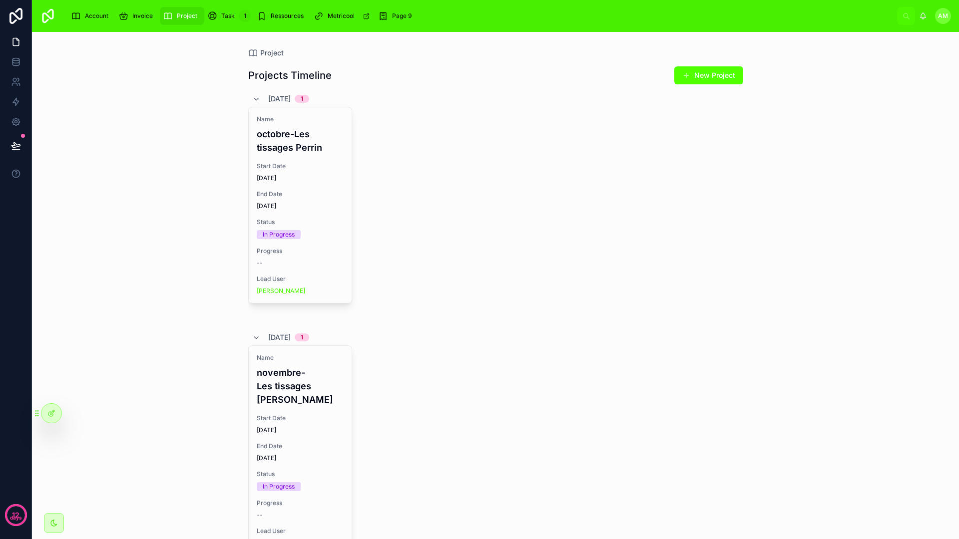
click at [289, 148] on h4 "octobre-Les tissages Perrin" at bounding box center [300, 140] width 87 height 27
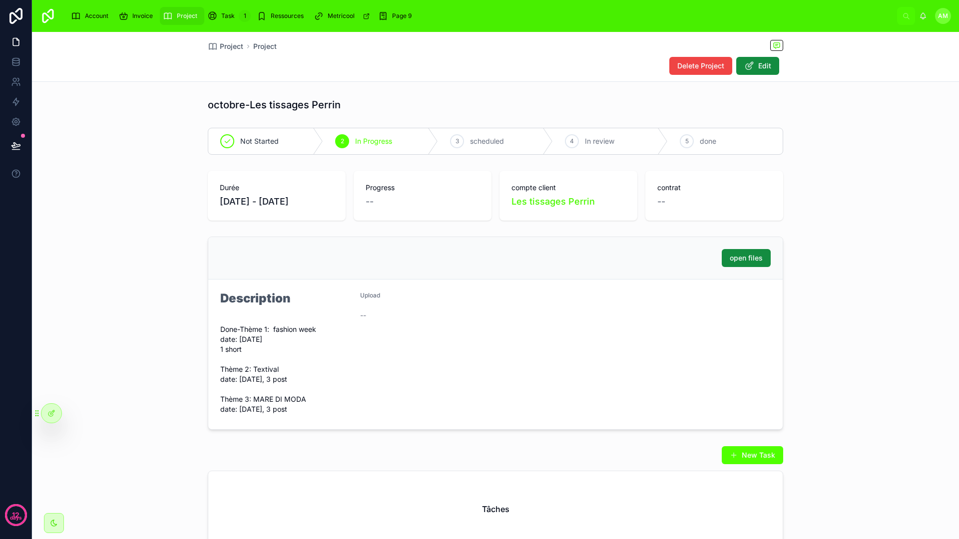
click at [57, 409] on div at bounding box center [51, 413] width 20 height 19
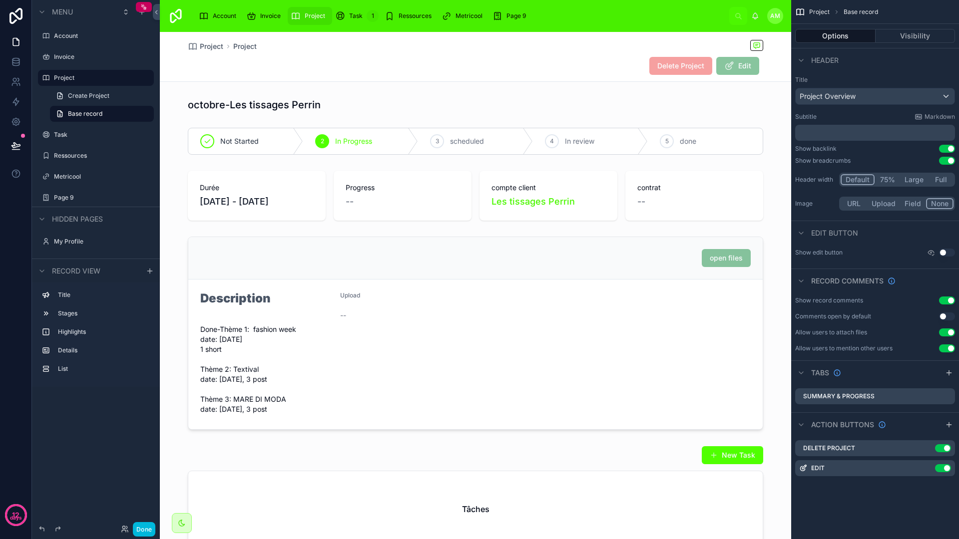
click at [911, 33] on button "Visibility" at bounding box center [915, 36] width 80 height 14
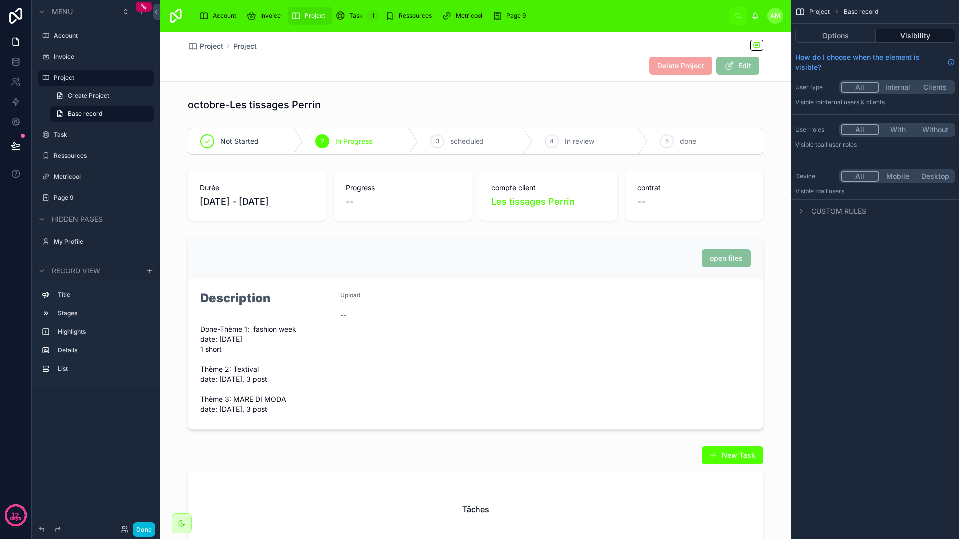
click at [214, 48] on span "Project" at bounding box center [211, 46] width 23 height 10
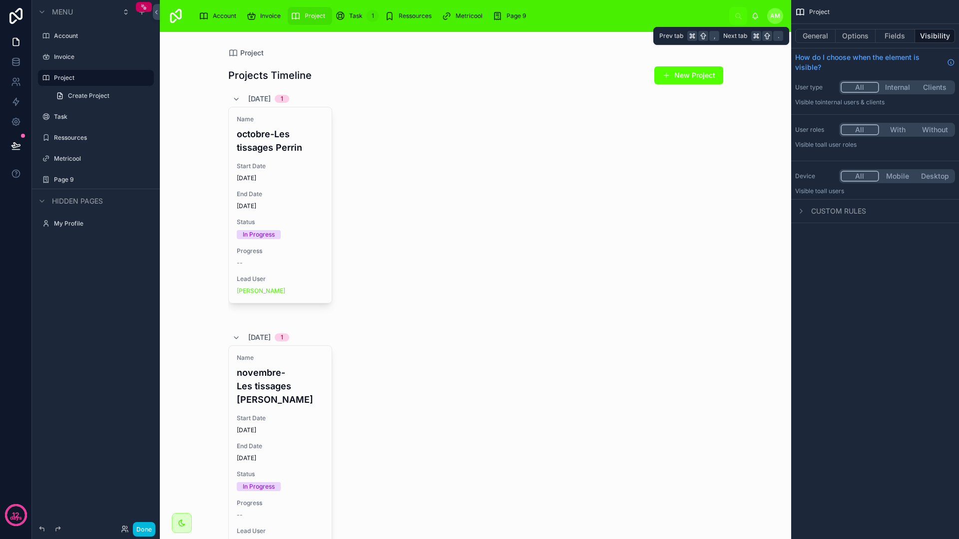
click at [886, 40] on button "Fields" at bounding box center [895, 36] width 40 height 14
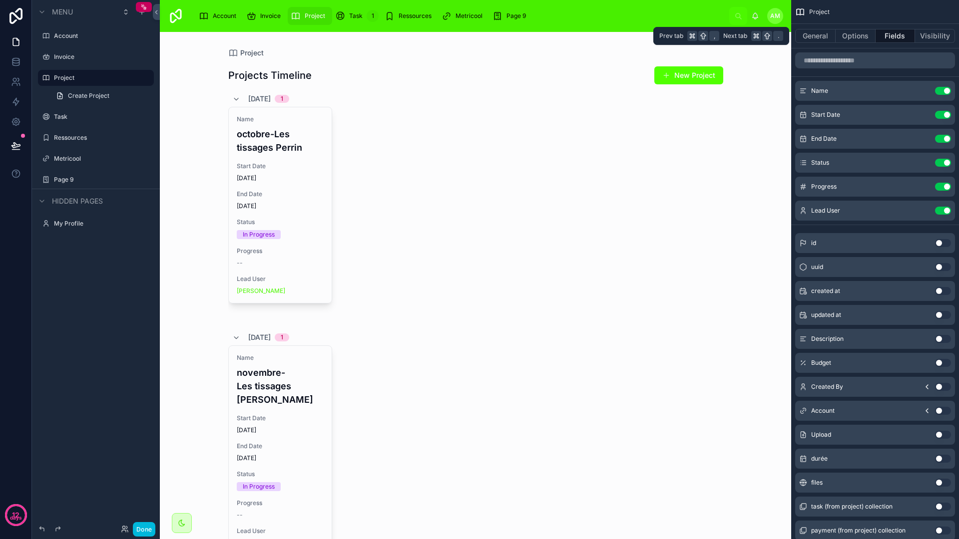
click at [863, 37] on button "Options" at bounding box center [855, 36] width 40 height 14
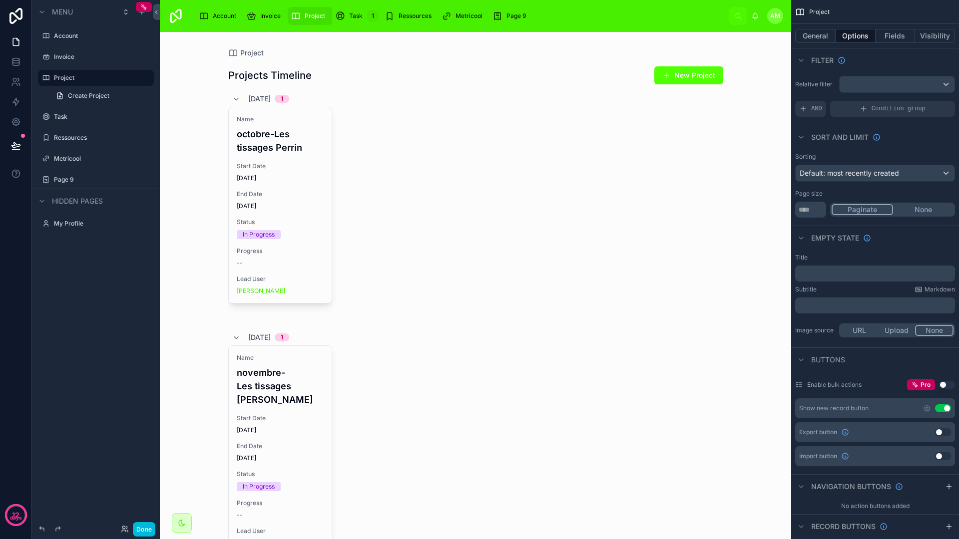
click at [863, 106] on icon "scrollable content" at bounding box center [863, 108] width 0 height 4
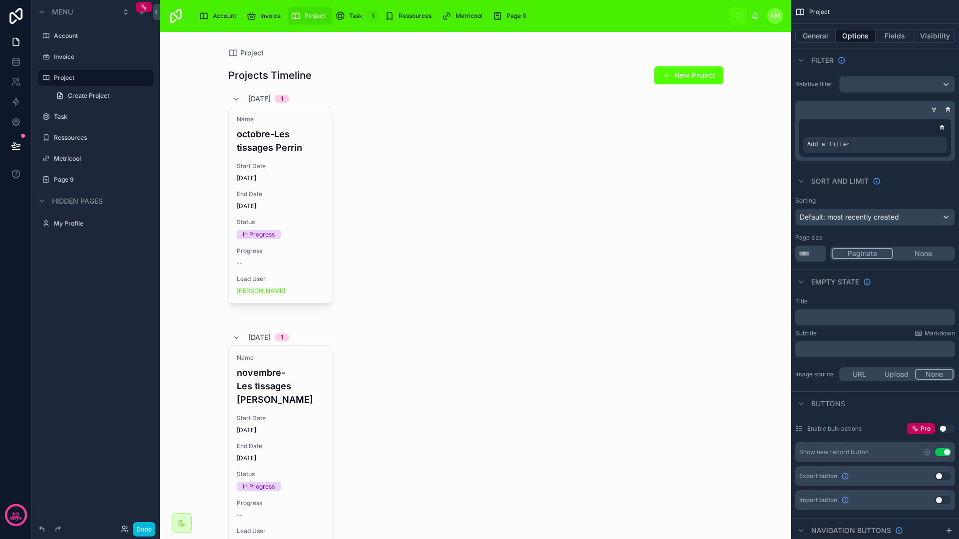
click at [0, 0] on div "scrollable content" at bounding box center [0, 0] width 0 height 0
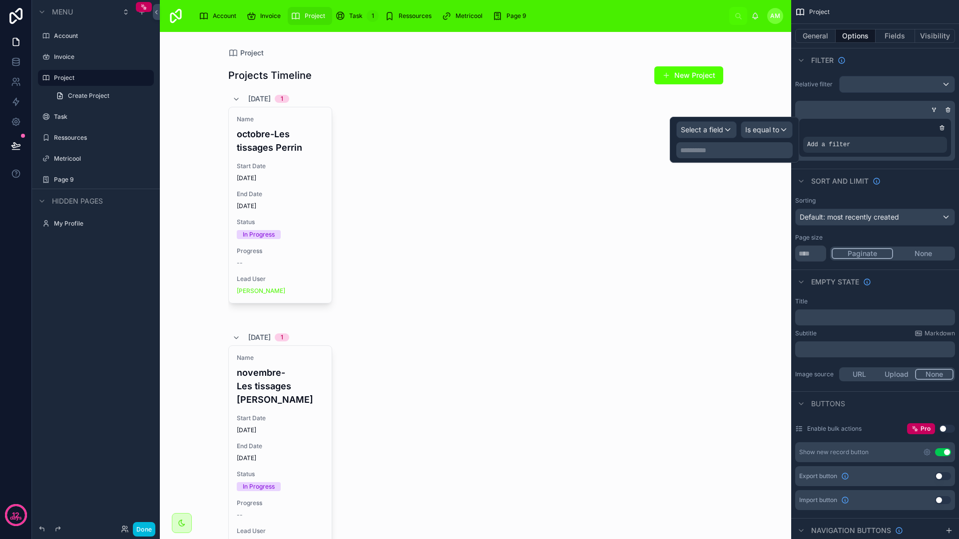
click at [728, 133] on div "Select a field" at bounding box center [706, 130] width 59 height 16
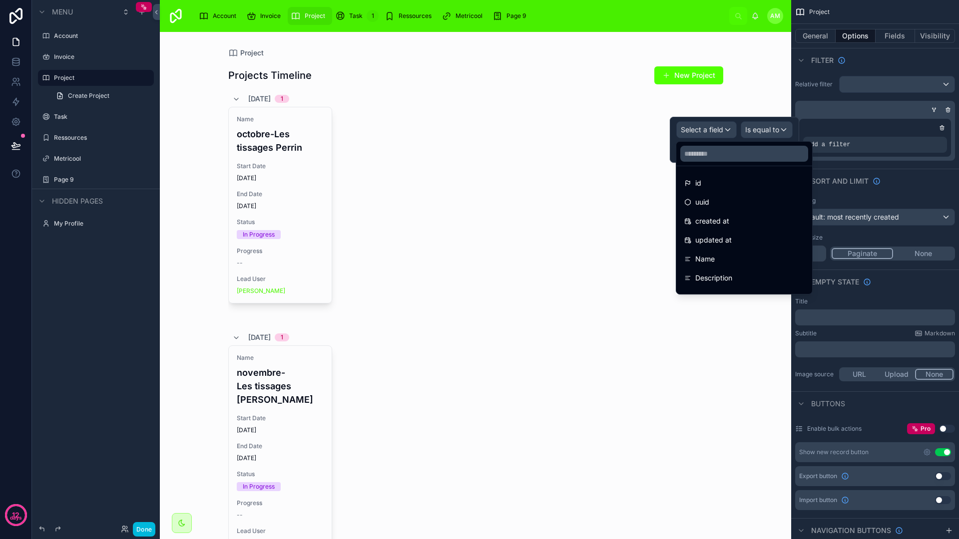
click at [725, 151] on input "text" at bounding box center [744, 154] width 128 height 16
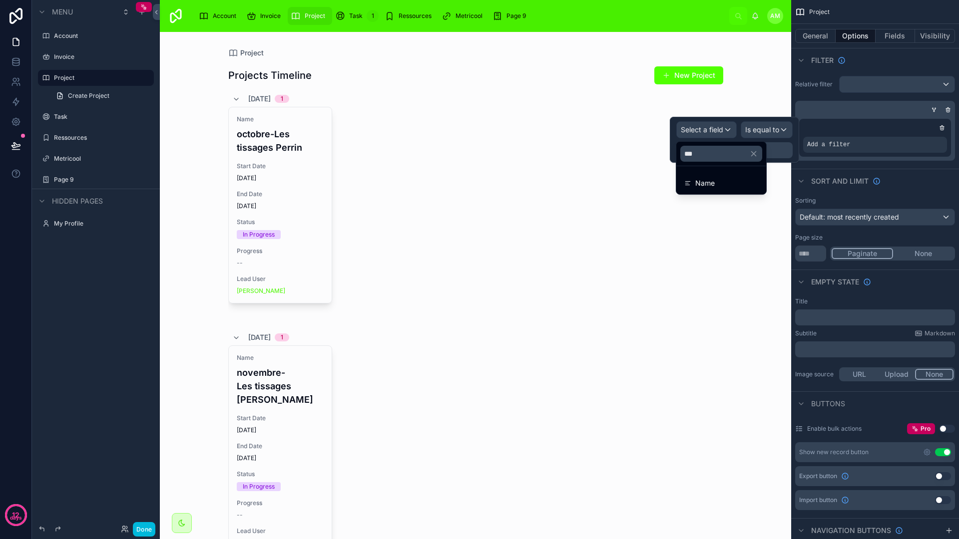
type input "***"
click at [716, 184] on div "Name" at bounding box center [721, 183] width 74 height 12
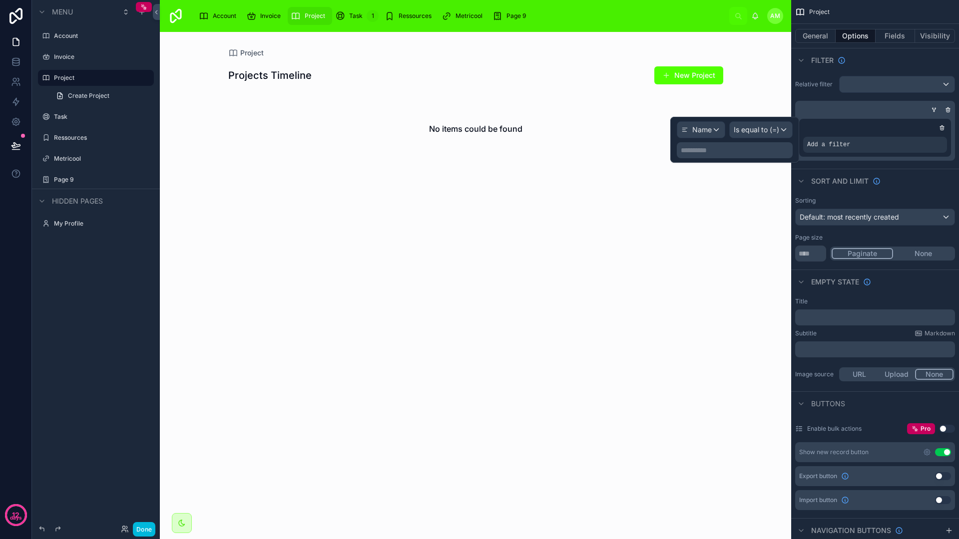
click at [763, 134] on span "Is equal to (=)" at bounding box center [756, 130] width 45 height 10
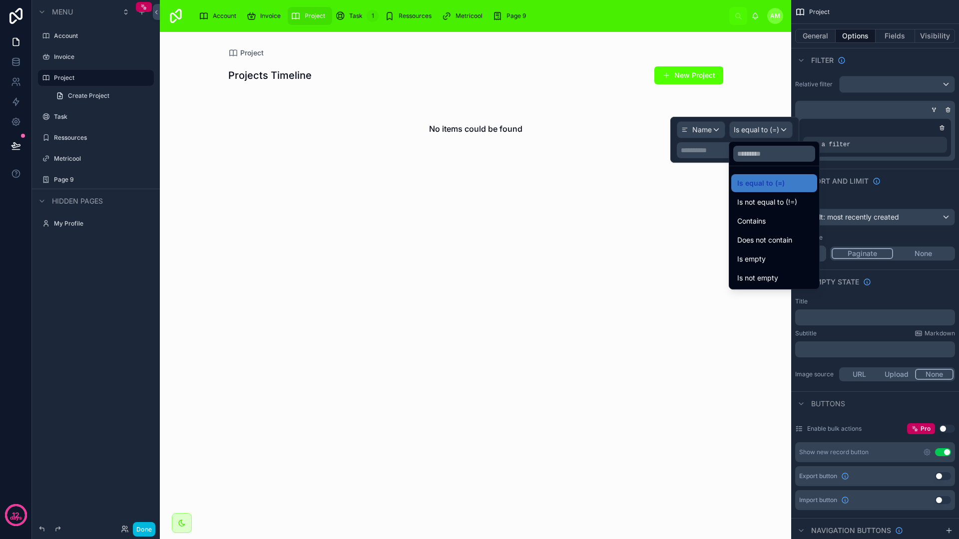
click at [713, 130] on div at bounding box center [734, 140] width 129 height 46
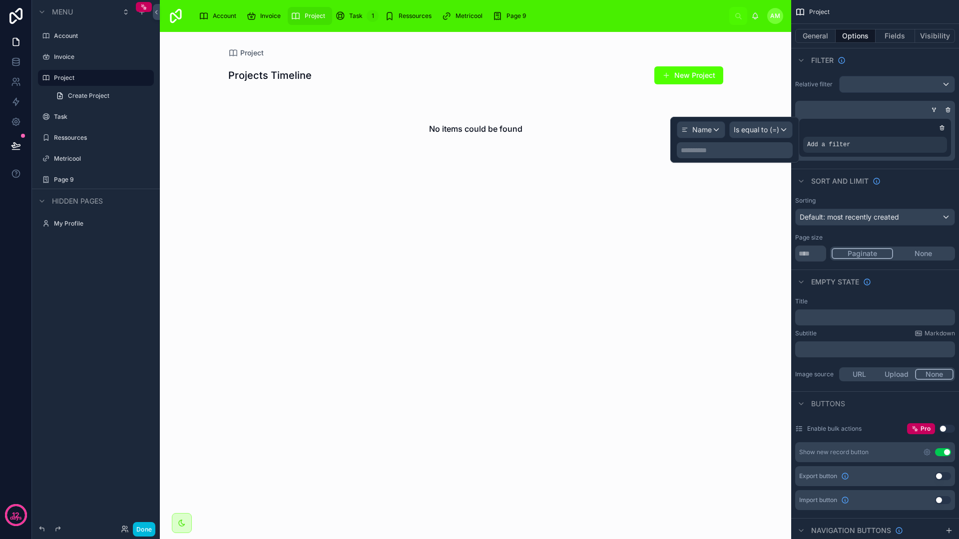
click at [715, 130] on div "Name" at bounding box center [700, 130] width 47 height 16
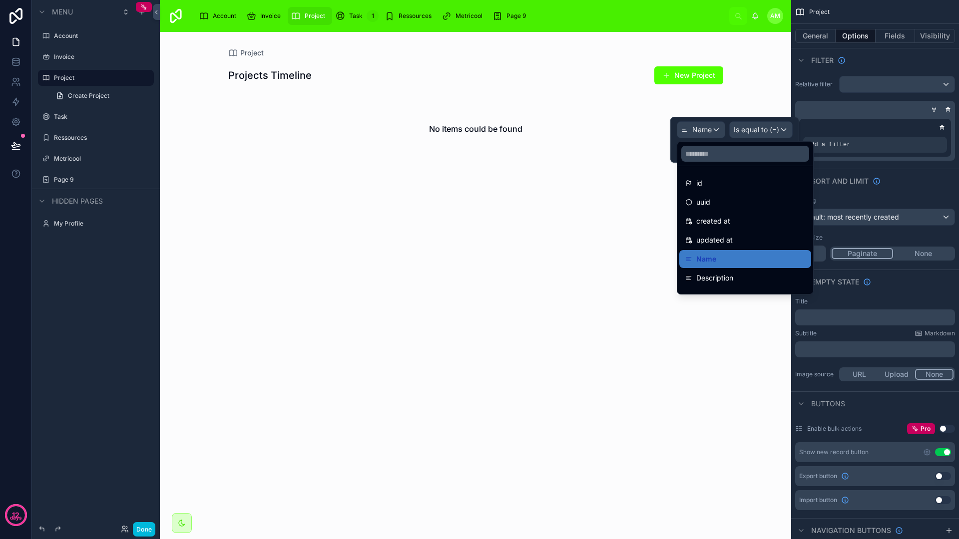
click at [726, 159] on input "text" at bounding box center [745, 154] width 128 height 16
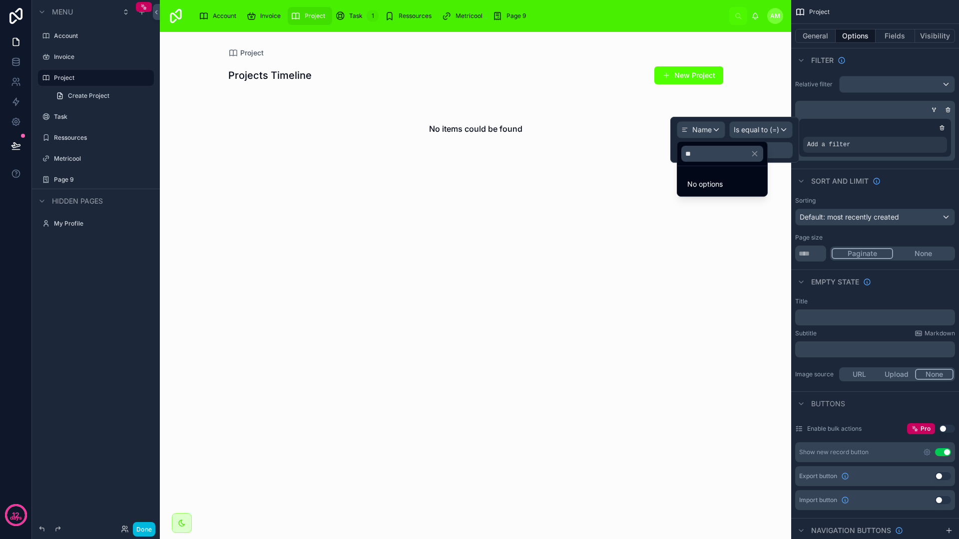
type input "*"
type input "***"
click at [879, 179] on icon "scrollable content" at bounding box center [876, 181] width 8 height 8
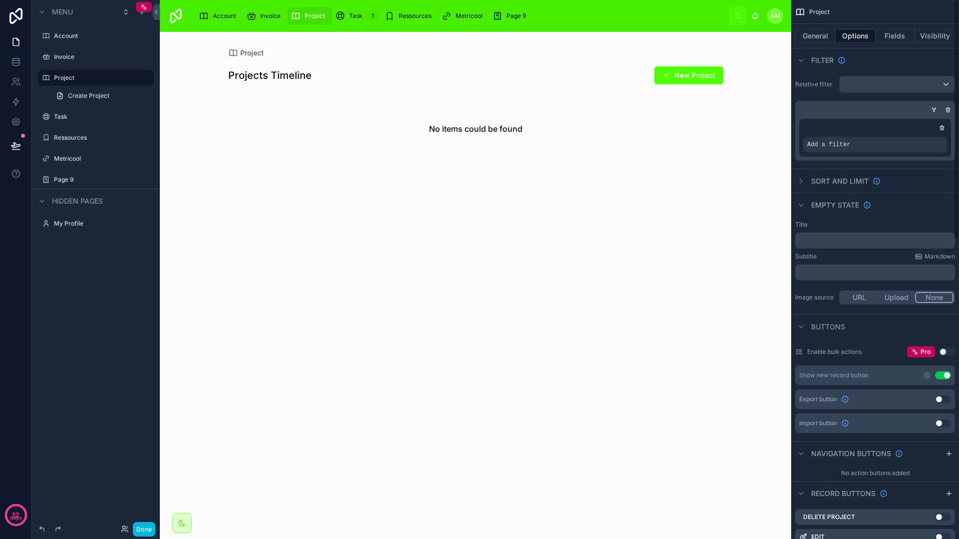
click at [949, 109] on icon "scrollable content" at bounding box center [948, 110] width 6 height 6
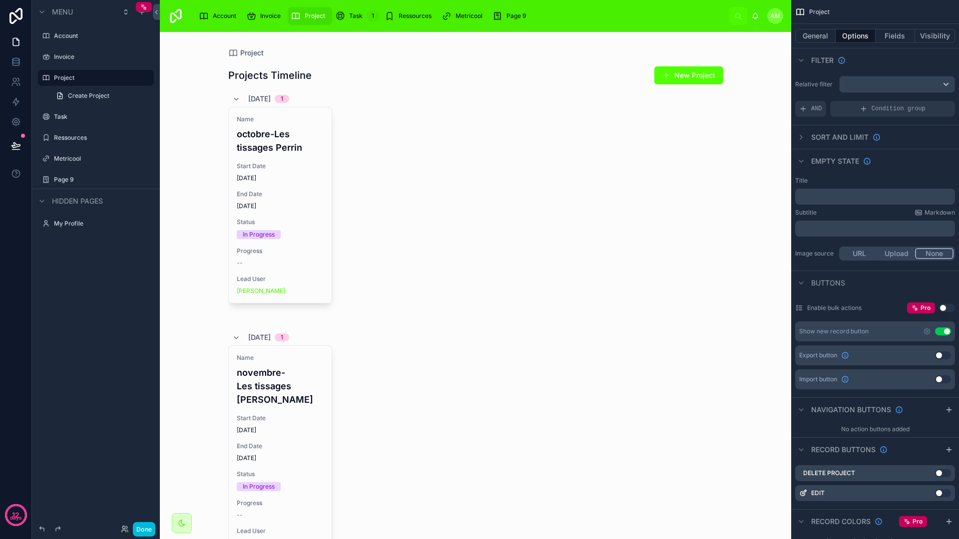
click at [147, 528] on button "Done" at bounding box center [144, 529] width 22 height 14
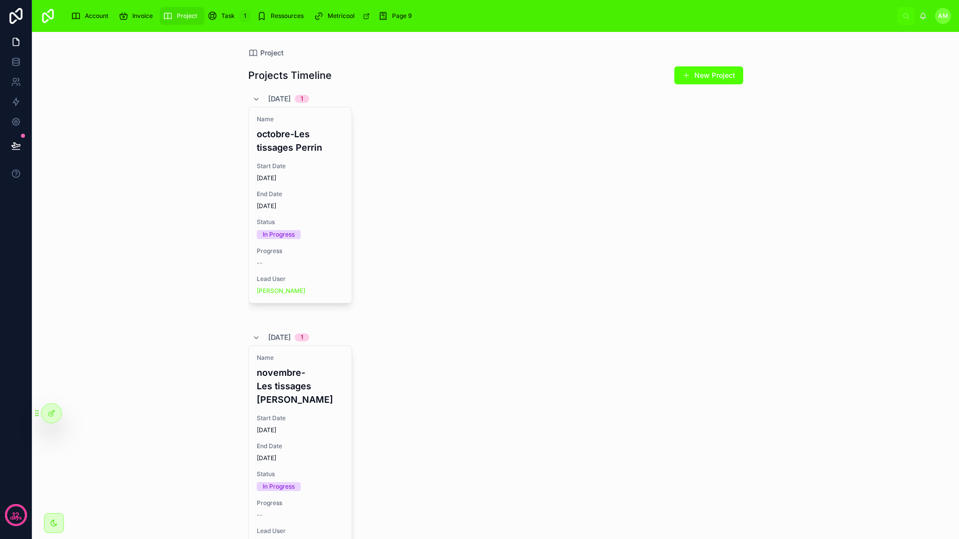
scroll to position [96, 0]
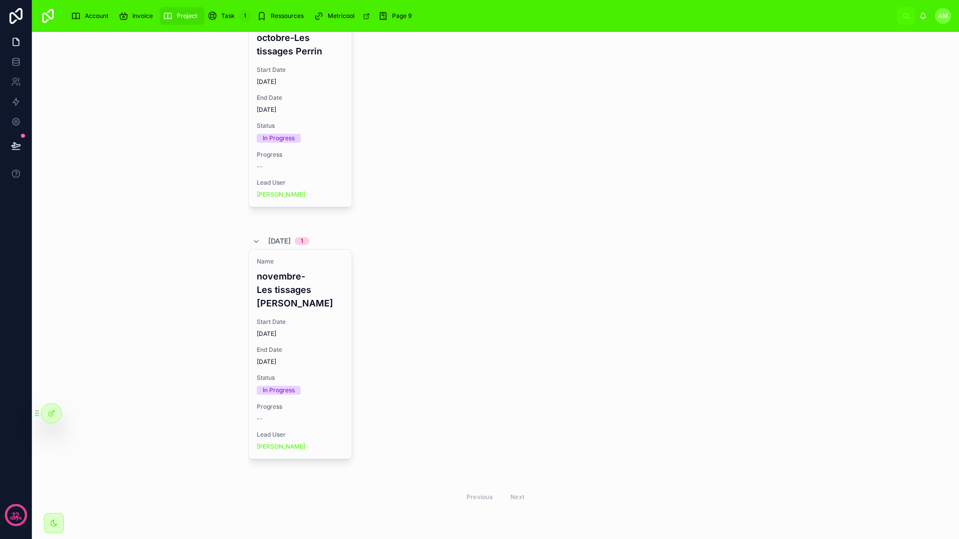
click at [317, 318] on span "Start Date" at bounding box center [300, 322] width 87 height 8
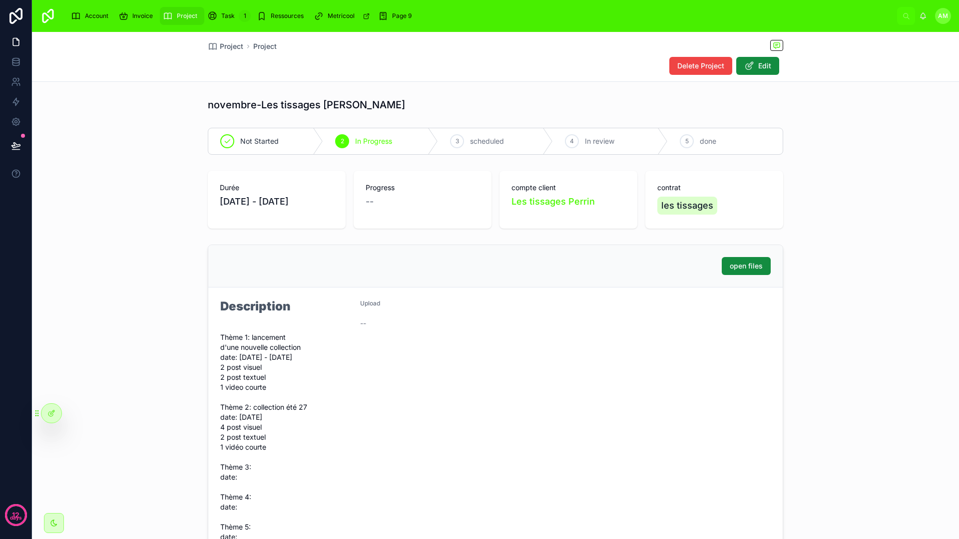
click at [252, 140] on span "Not Started" at bounding box center [259, 141] width 38 height 10
click at [53, 414] on icon at bounding box center [51, 413] width 8 height 8
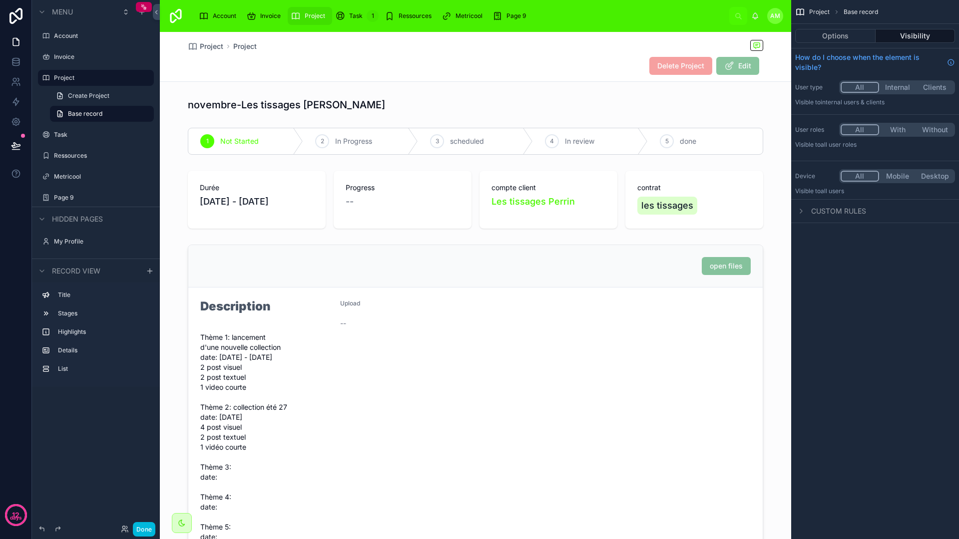
click at [149, 528] on button "Done" at bounding box center [144, 529] width 22 height 14
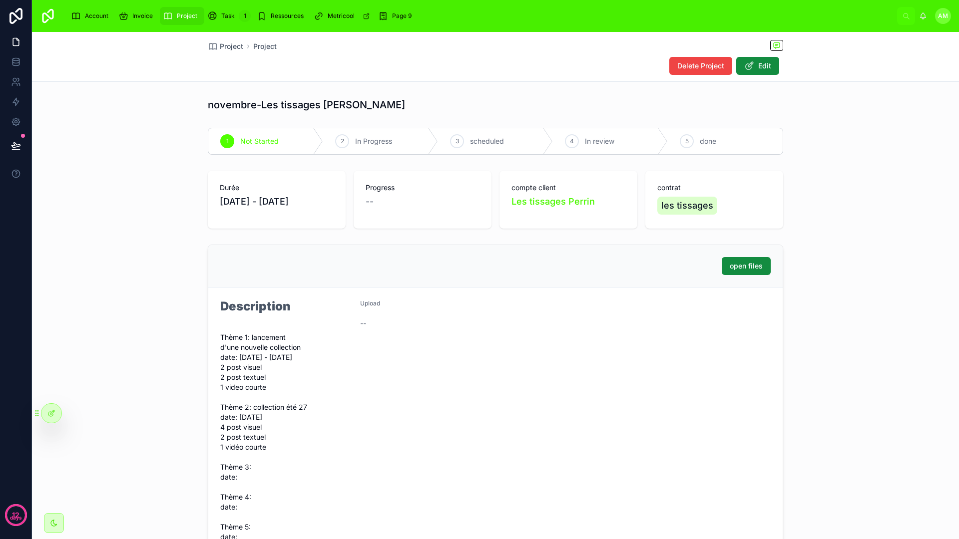
click at [187, 14] on span "Project" at bounding box center [187, 16] width 20 height 8
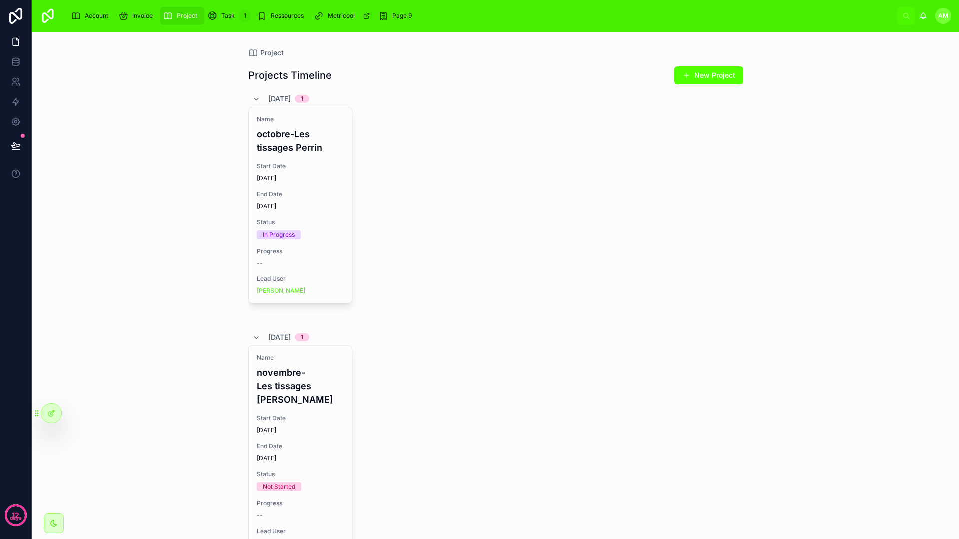
click at [231, 17] on span "Task" at bounding box center [227, 16] width 13 height 8
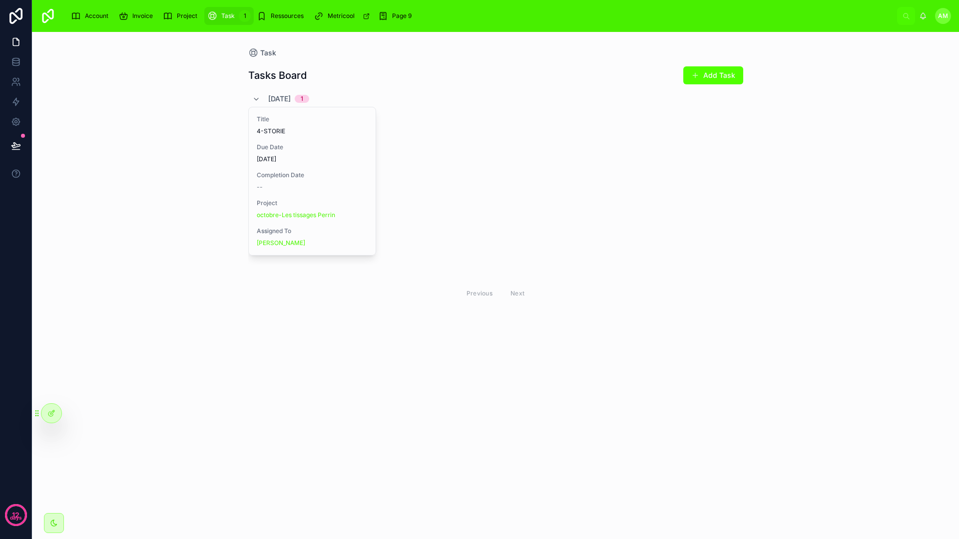
click at [476, 156] on div "Title 4-STORIE Due Date 30/09/2025 Completion Date -- Project octobre-Les tissa…" at bounding box center [495, 190] width 495 height 167
click at [52, 410] on icon at bounding box center [51, 413] width 8 height 8
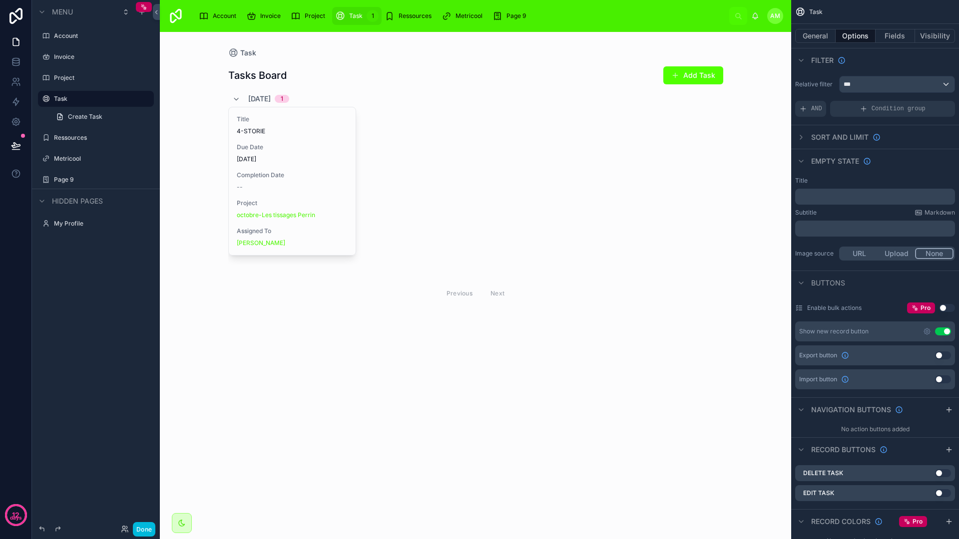
click at [150, 528] on button "Done" at bounding box center [144, 529] width 22 height 14
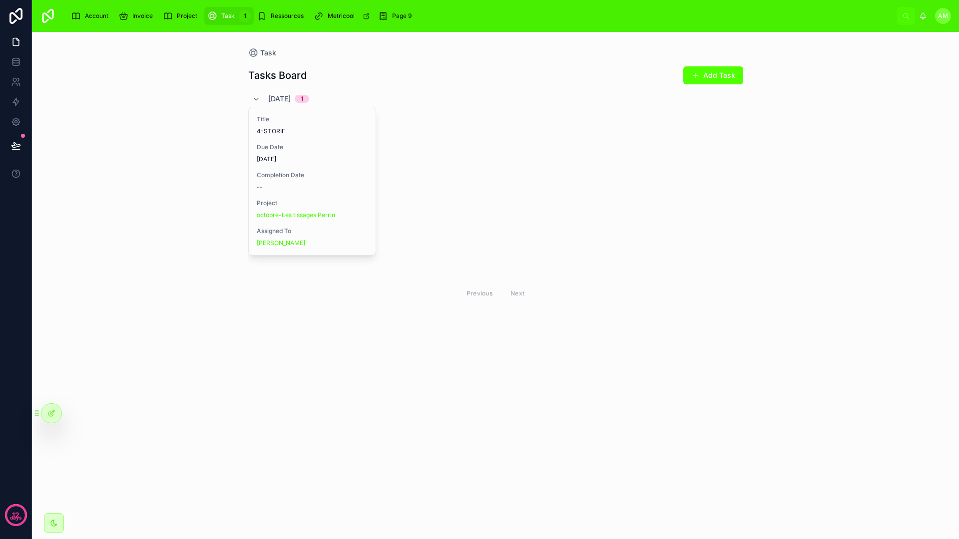
click at [297, 166] on div "Title 4-STORIE Due Date 30/09/2025 Completion Date -- Project octobre-Les tissa…" at bounding box center [312, 181] width 127 height 148
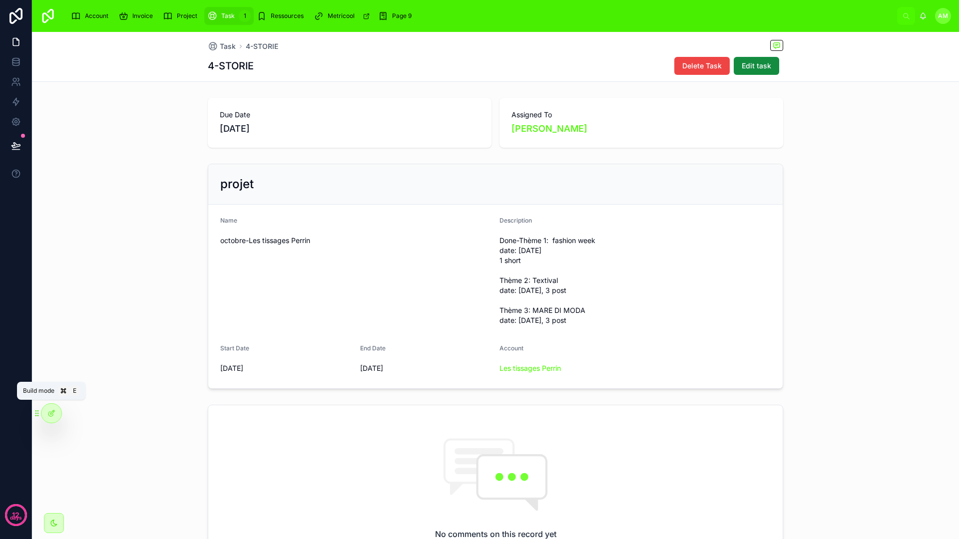
click at [56, 406] on div at bounding box center [51, 413] width 20 height 19
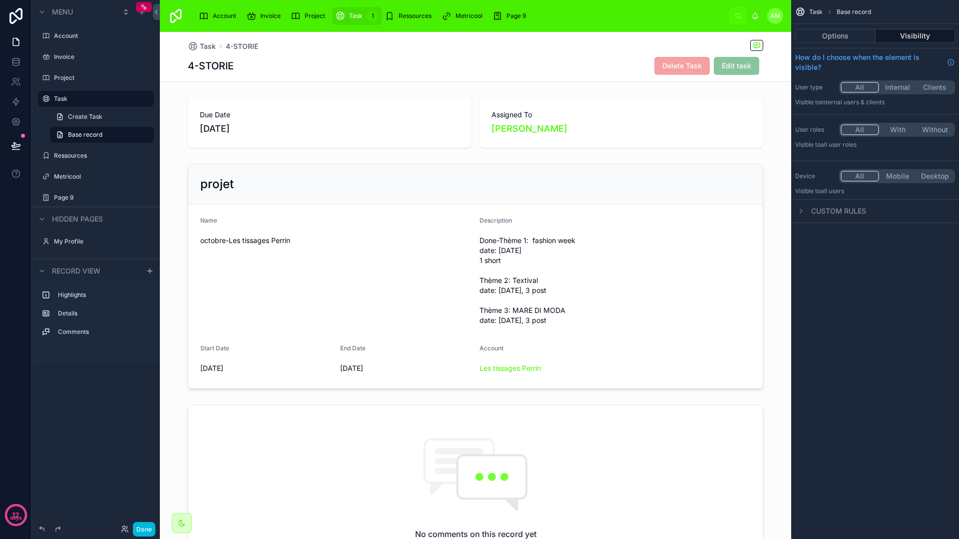
click at [351, 299] on div at bounding box center [475, 276] width 631 height 233
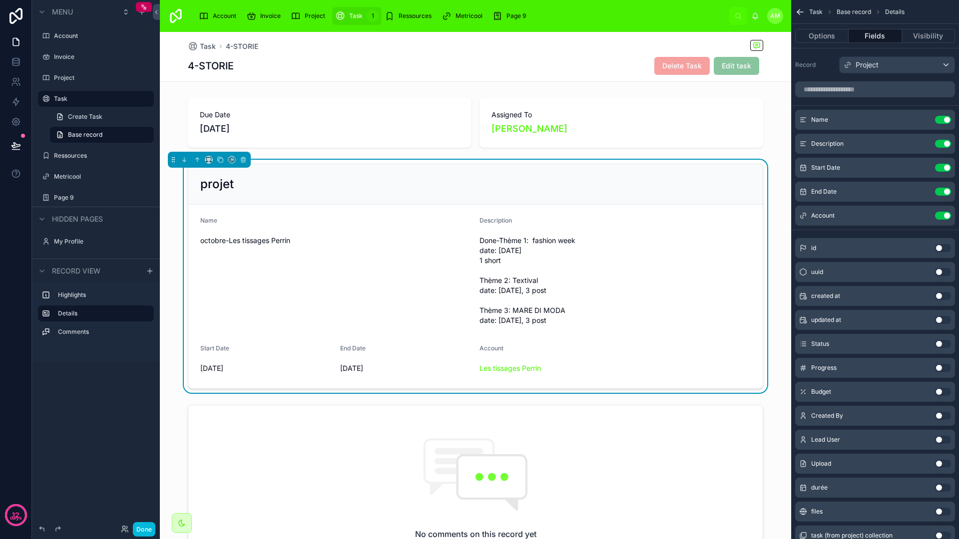
click at [143, 527] on button "Done" at bounding box center [144, 529] width 22 height 14
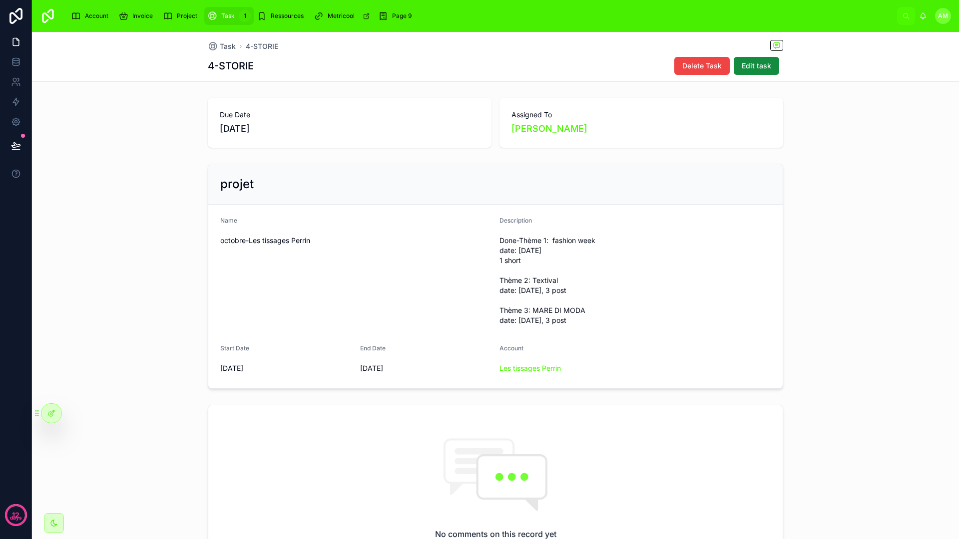
click at [279, 18] on span "Ressources" at bounding box center [287, 16] width 33 height 8
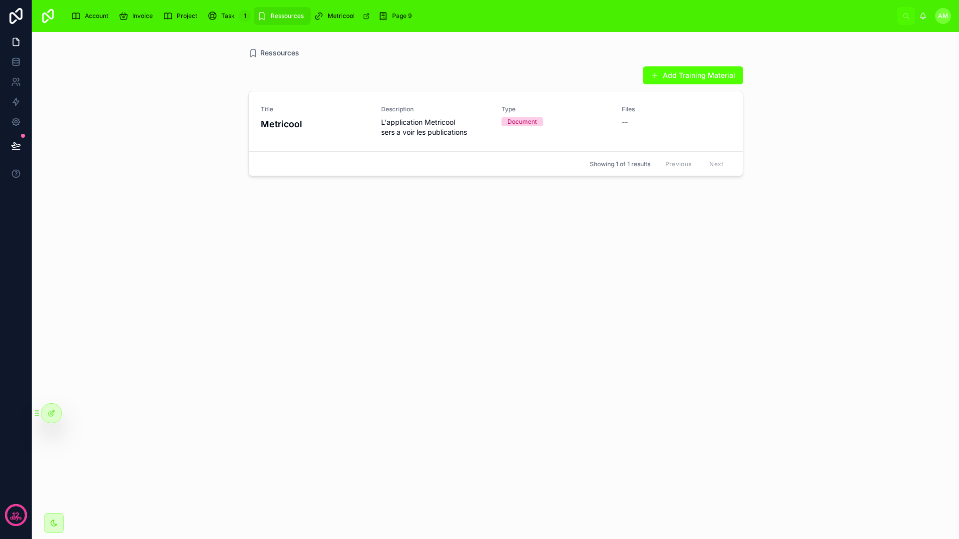
click at [399, 22] on div "Page 9" at bounding box center [396, 16] width 37 height 16
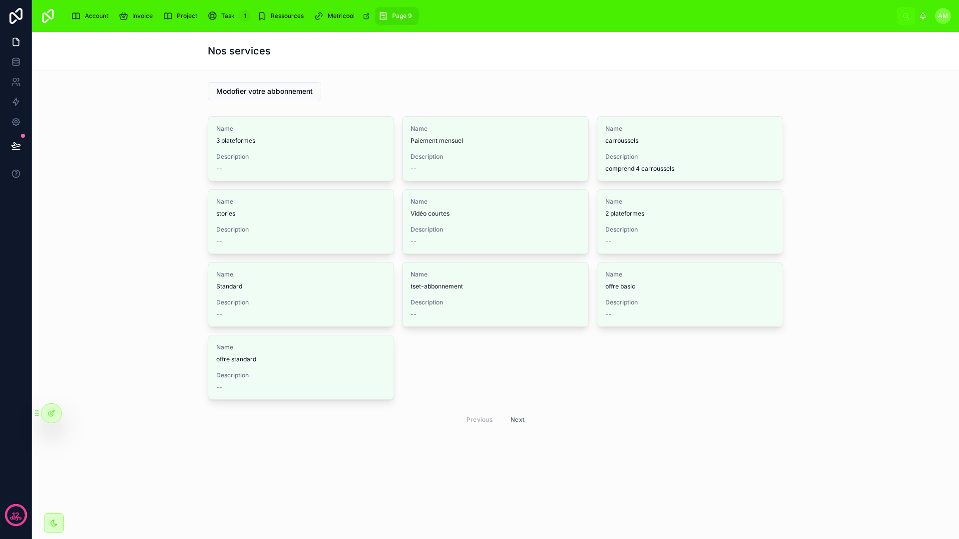
click at [53, 412] on icon at bounding box center [52, 412] width 4 height 4
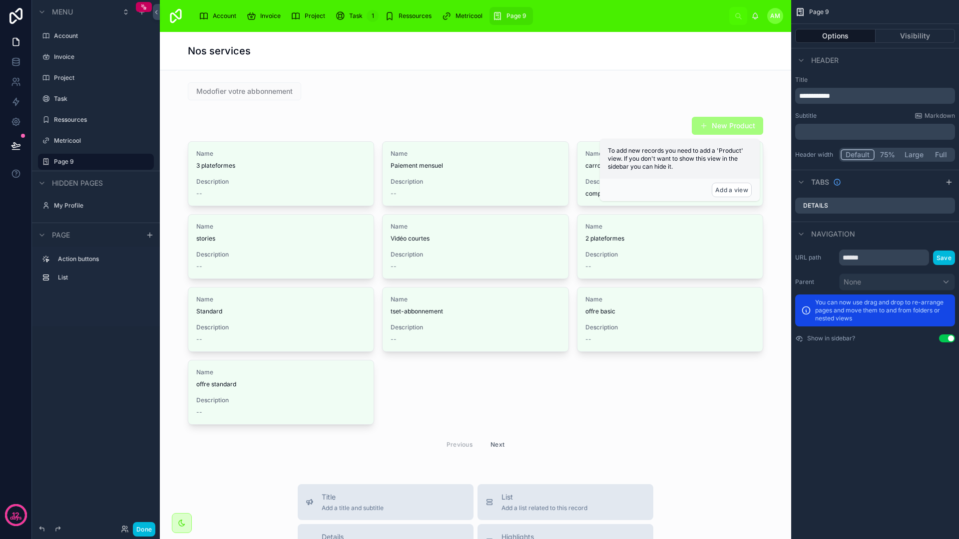
click at [0, 0] on icon "scrollable content" at bounding box center [0, 0] width 0 height 0
click at [88, 162] on input "******" at bounding box center [88, 162] width 68 height 12
type input "*"
type input "*******"
click at [130, 161] on icon "scrollable content" at bounding box center [132, 162] width 8 height 8
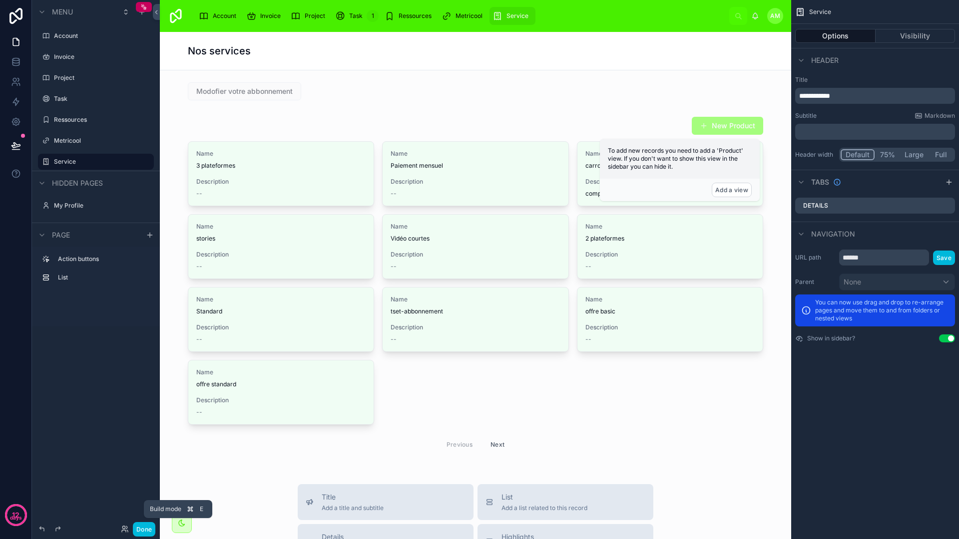
click at [142, 532] on button "Done" at bounding box center [144, 529] width 22 height 14
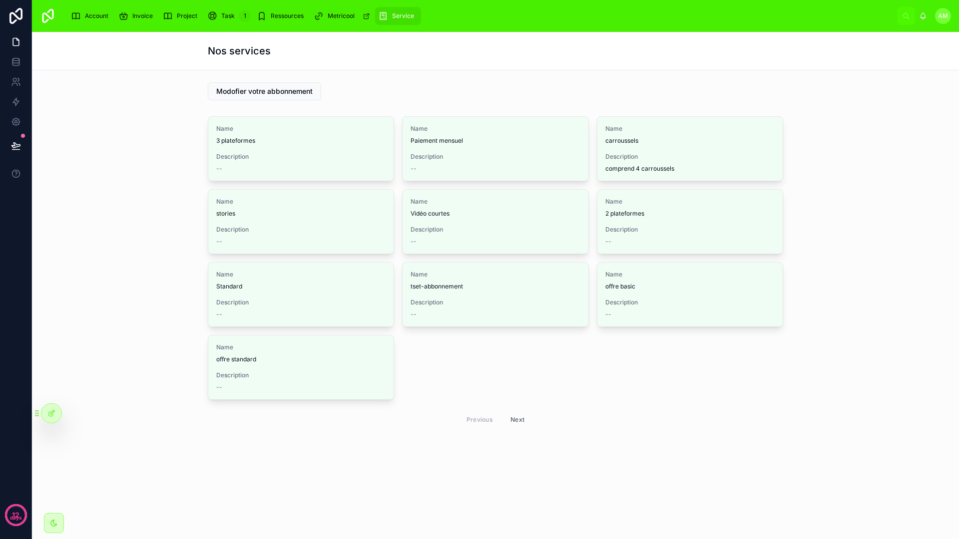
click at [303, 95] on span "Modofier votre abbonnement" at bounding box center [264, 91] width 96 height 10
click at [171, 150] on div "Name 3 plateformes Description -- Name Paiement mensuel Description -- Name car…" at bounding box center [495, 273] width 911 height 323
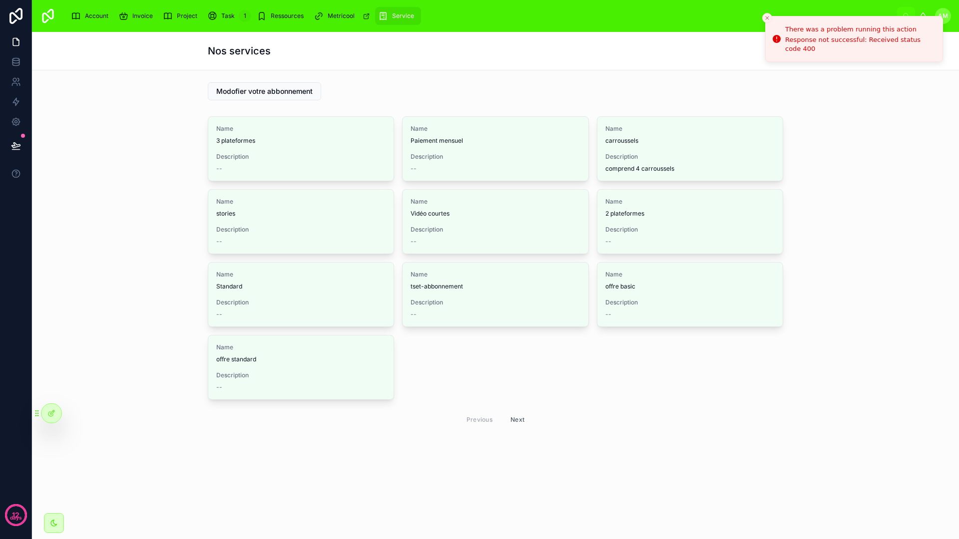
click at [765, 18] on icon "Close toast" at bounding box center [767, 18] width 6 height 6
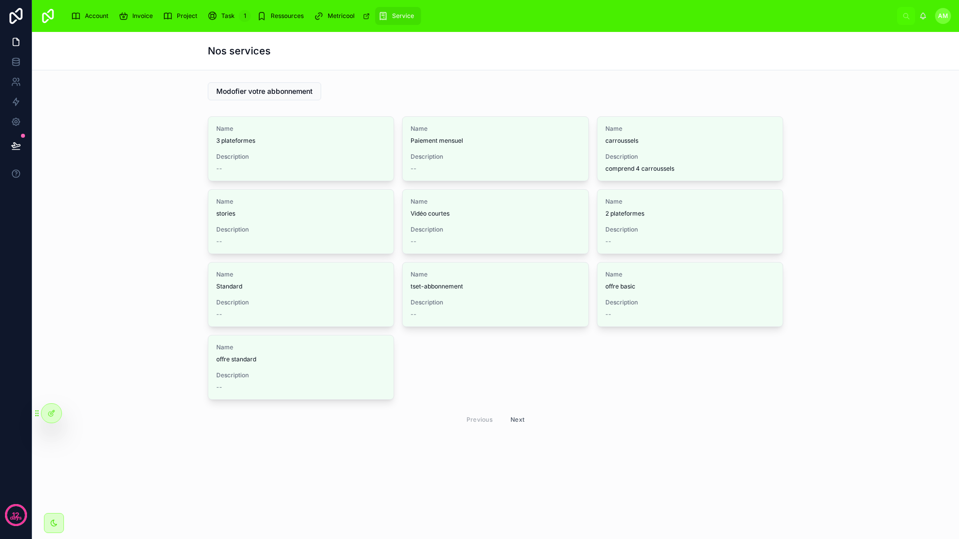
click at [473, 136] on div "Name Paiement mensuel" at bounding box center [494, 135] width 169 height 20
click at [558, 87] on div "Modofier votre abbonnement" at bounding box center [495, 91] width 575 height 18
